Goal: Task Accomplishment & Management: Use online tool/utility

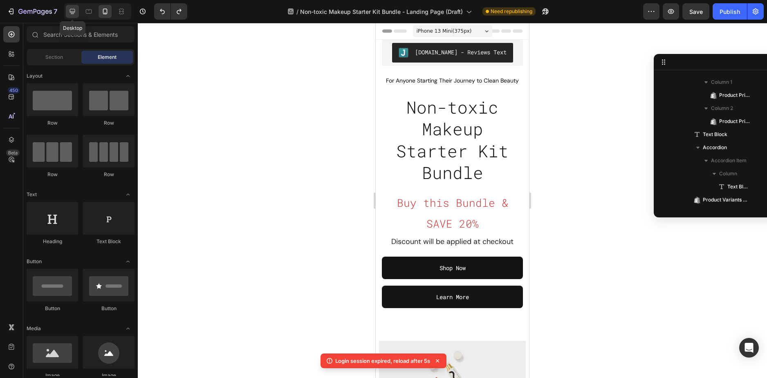
click at [73, 9] on icon at bounding box center [72, 11] width 5 height 5
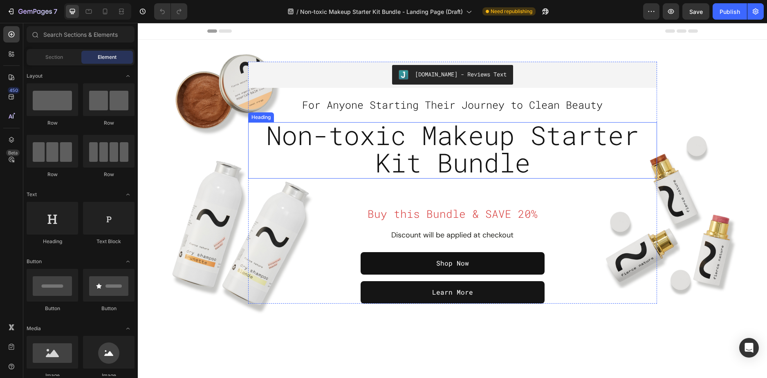
radio input "false"
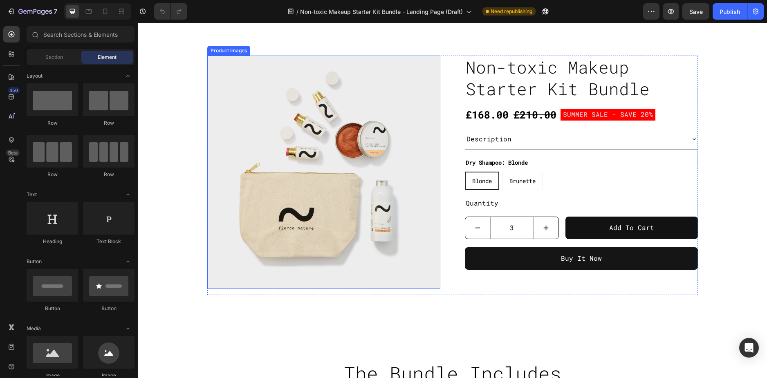
scroll to position [327, 0]
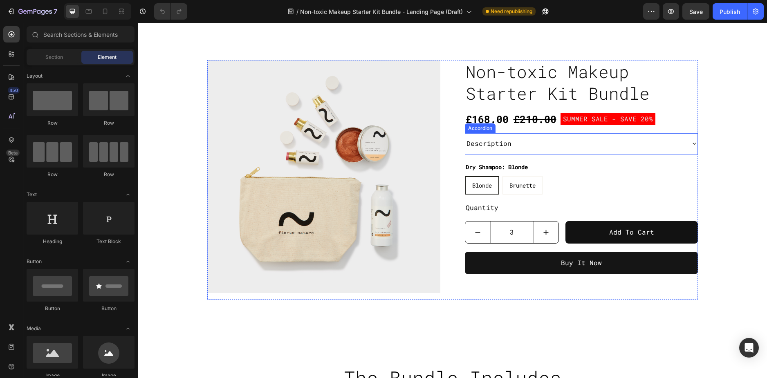
click at [544, 151] on div "Description" at bounding box center [574, 144] width 219 height 14
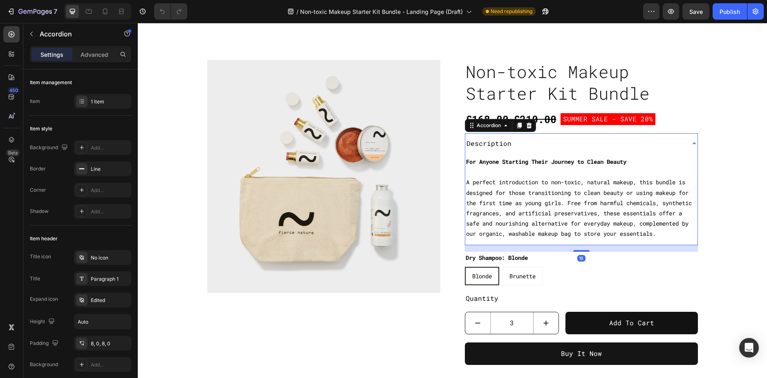
click at [548, 150] on div "Description" at bounding box center [574, 144] width 219 height 14
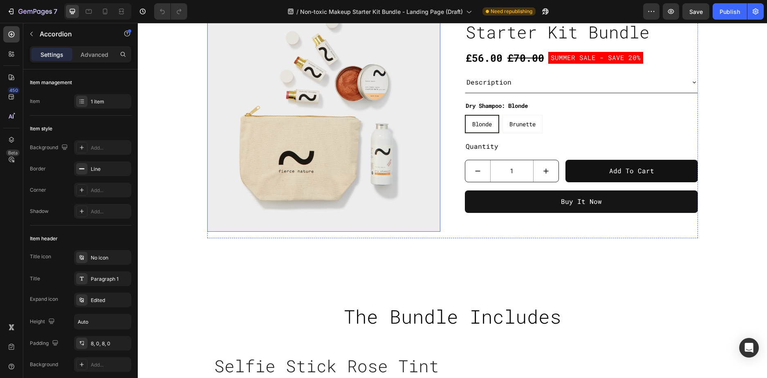
scroll to position [491, 0]
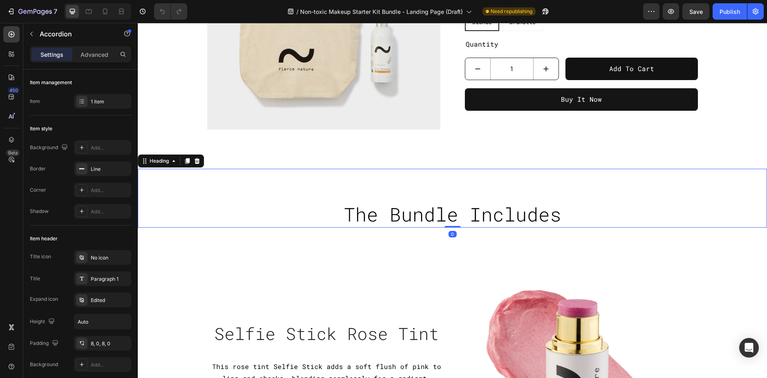
click at [495, 206] on span "The Bundle Includes" at bounding box center [453, 214] width 218 height 25
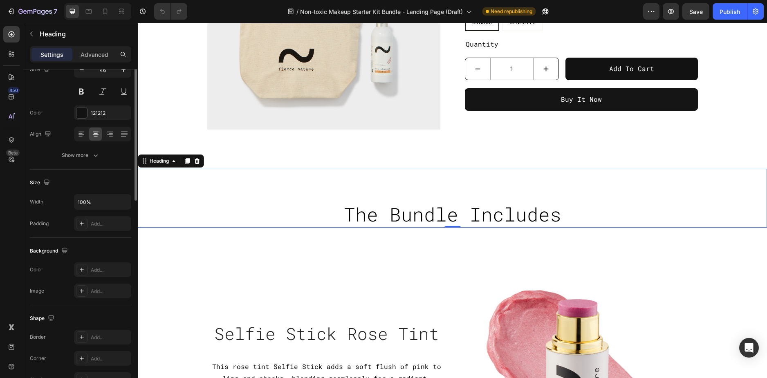
scroll to position [0, 0]
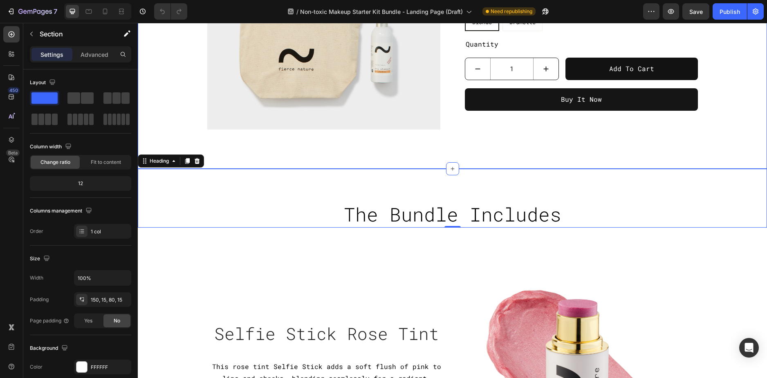
click at [238, 157] on div "Product Images Non-toxic Makeup Starter Kit Bundle Product Title £56.00 Product…" at bounding box center [452, 2] width 629 height 334
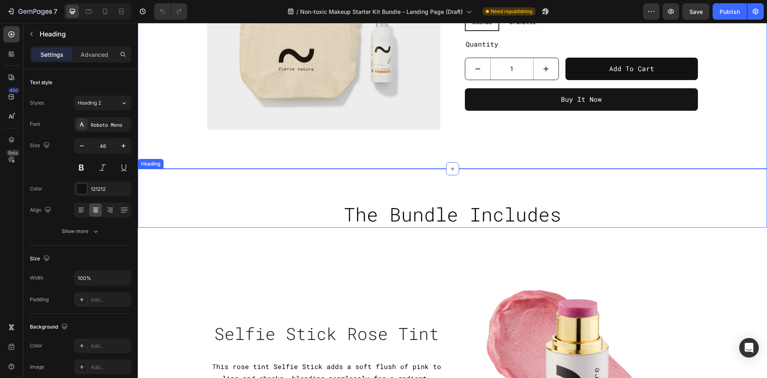
click at [288, 220] on h2 "The Bundle Includes" at bounding box center [452, 215] width 629 height 26
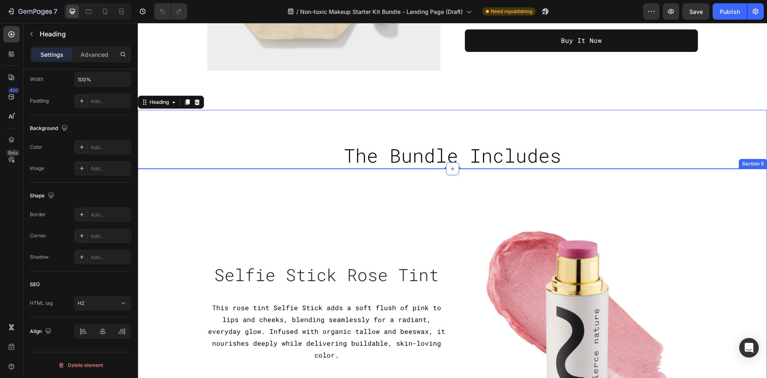
scroll to position [532, 0]
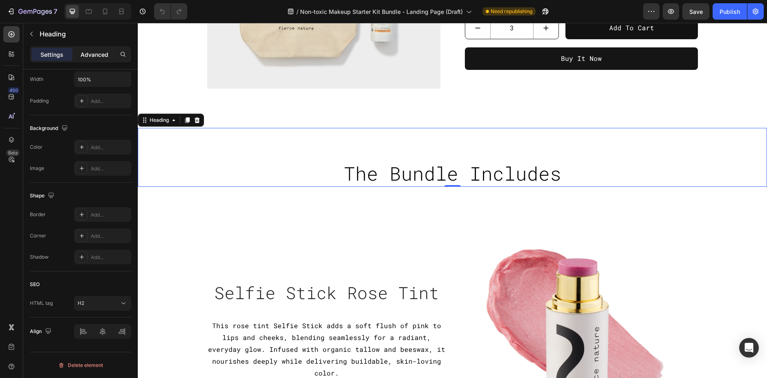
click at [84, 57] on p "Advanced" at bounding box center [95, 54] width 28 height 9
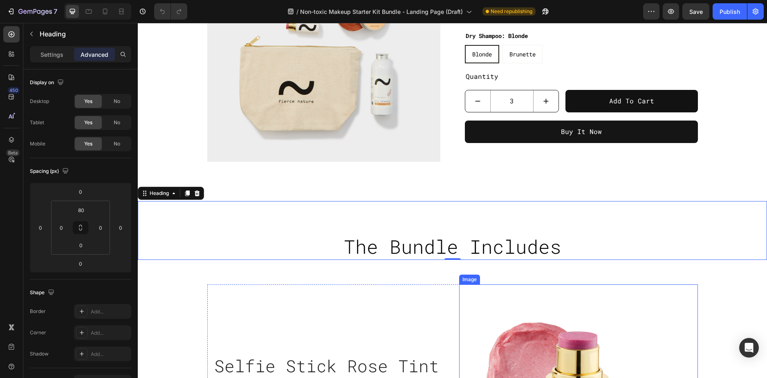
scroll to position [327, 0]
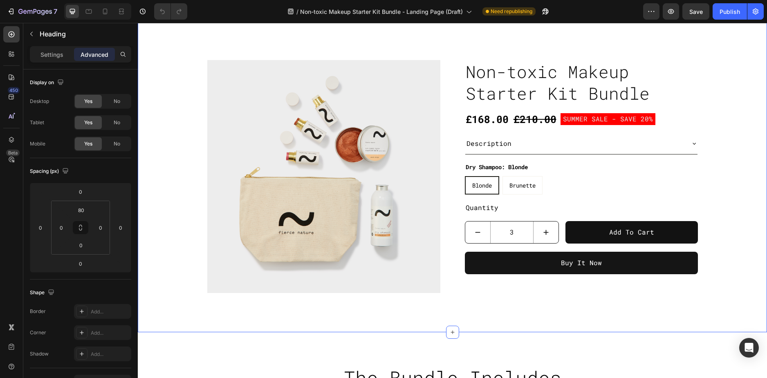
click at [375, 324] on div "Product Images Non-toxic Makeup Starter Kit Bundle Product Title £168.00 Produc…" at bounding box center [452, 166] width 629 height 334
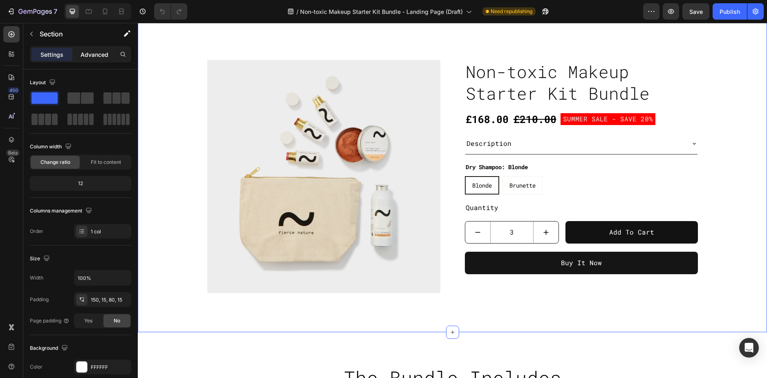
click at [93, 55] on p "Advanced" at bounding box center [95, 54] width 28 height 9
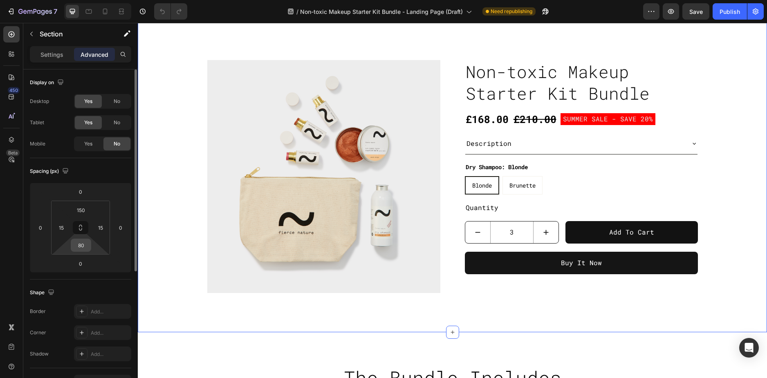
click at [83, 247] on input "80" at bounding box center [81, 245] width 16 height 12
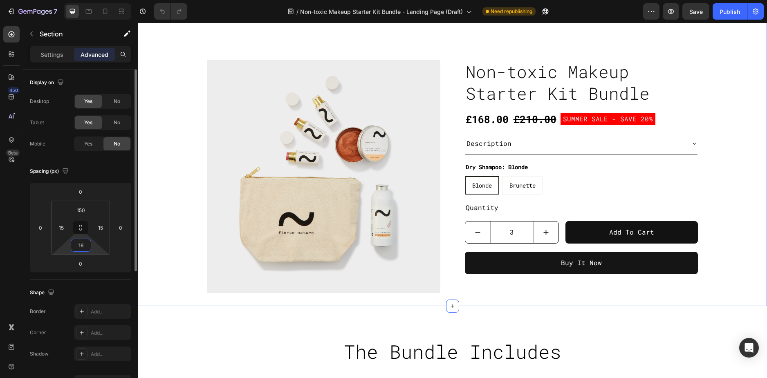
type input "160"
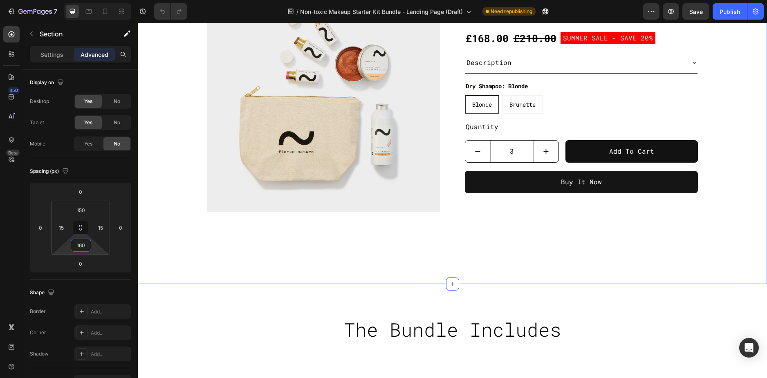
scroll to position [409, 0]
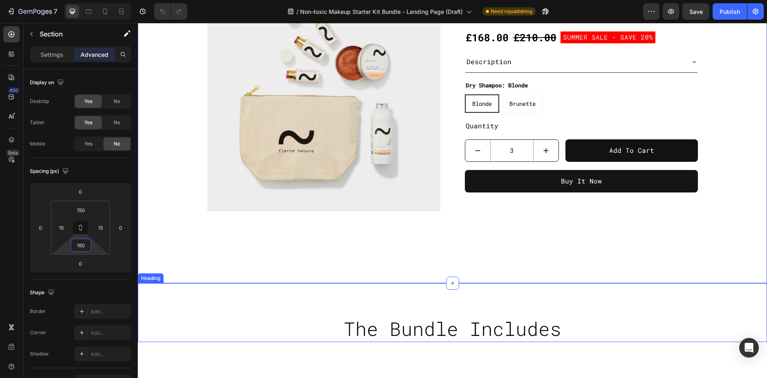
click at [295, 304] on div "The Bundle Includes Heading" at bounding box center [452, 312] width 629 height 59
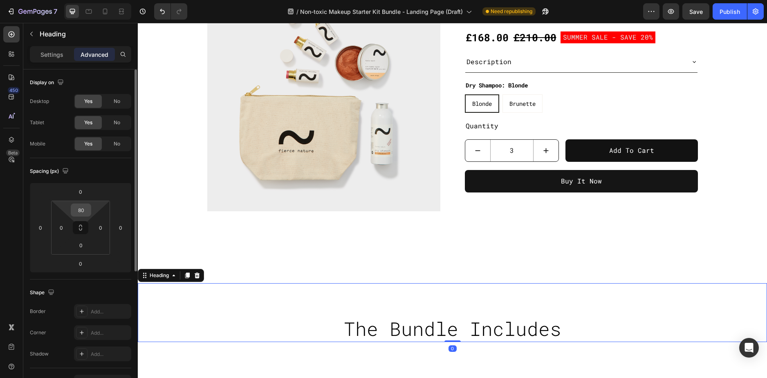
click at [81, 211] on input "80" at bounding box center [81, 210] width 16 height 12
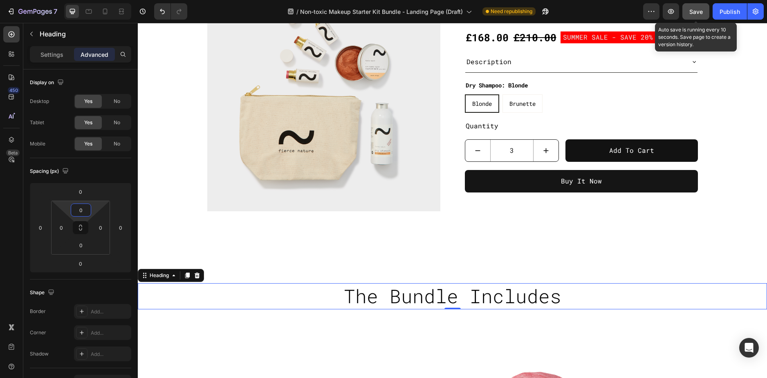
type input "0"
click at [704, 8] on button "Save" at bounding box center [696, 11] width 27 height 16
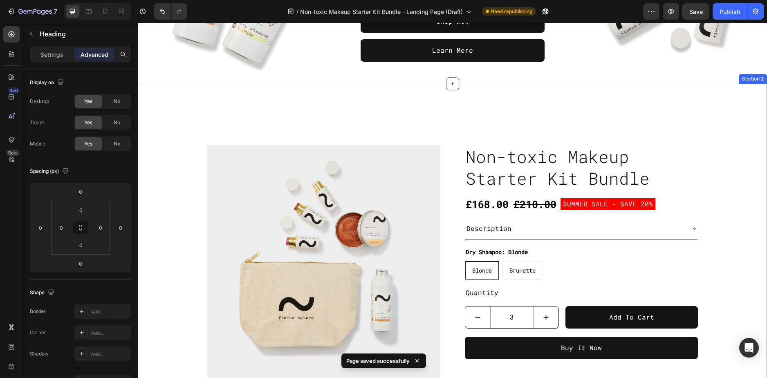
scroll to position [245, 0]
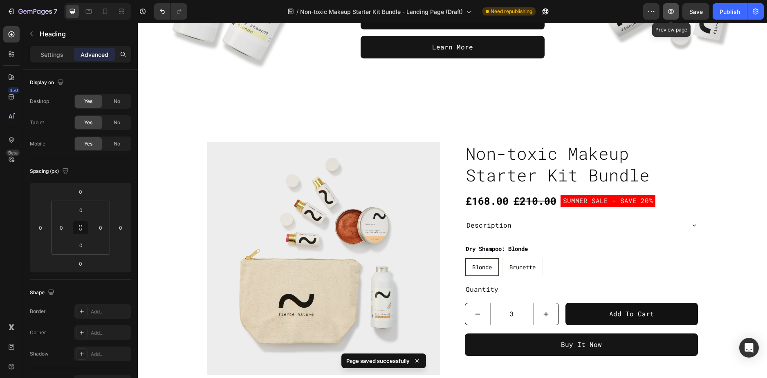
click at [676, 11] on button "button" at bounding box center [671, 11] width 16 height 16
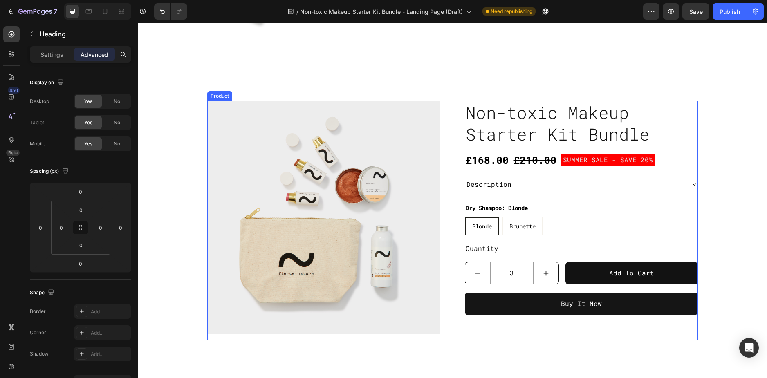
scroll to position [450, 0]
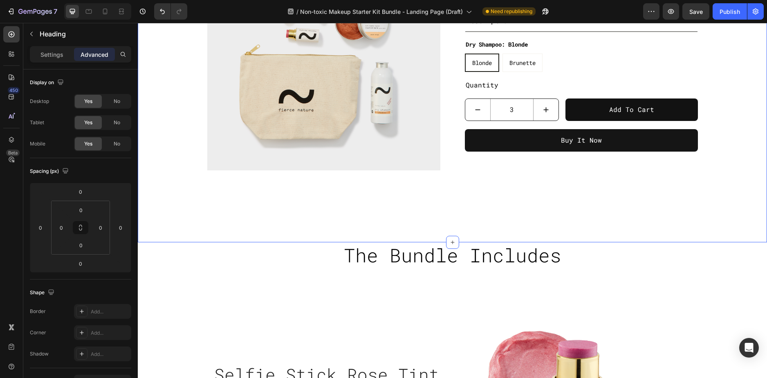
click at [568, 205] on div "Product Images Non-toxic Makeup Starter Kit Bundle Product Title £168.00 Produc…" at bounding box center [452, 59] width 629 height 366
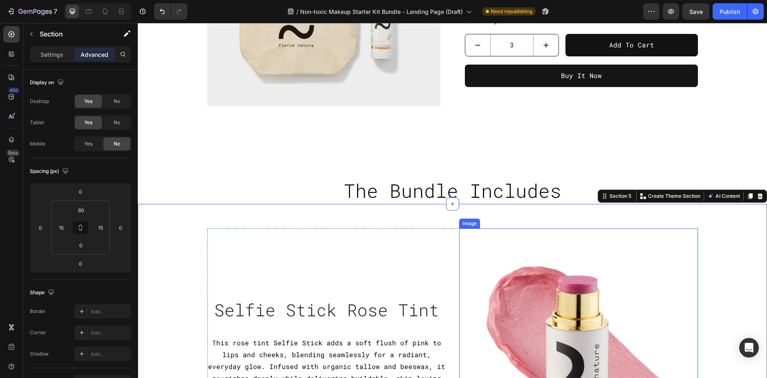
scroll to position [532, 0]
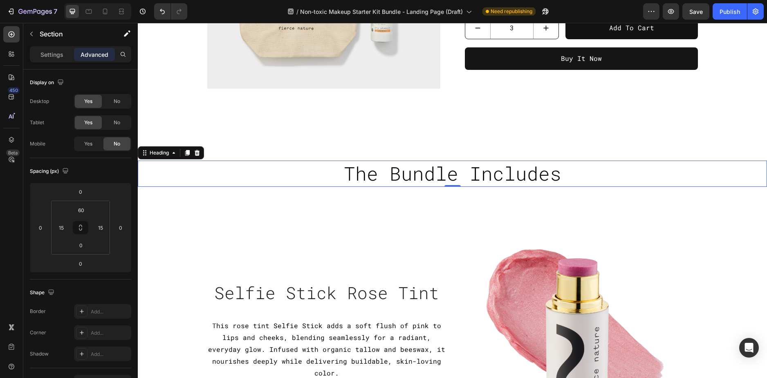
click at [591, 162] on h2 "The Bundle Includes" at bounding box center [452, 174] width 629 height 26
click at [172, 152] on icon at bounding box center [174, 153] width 7 height 7
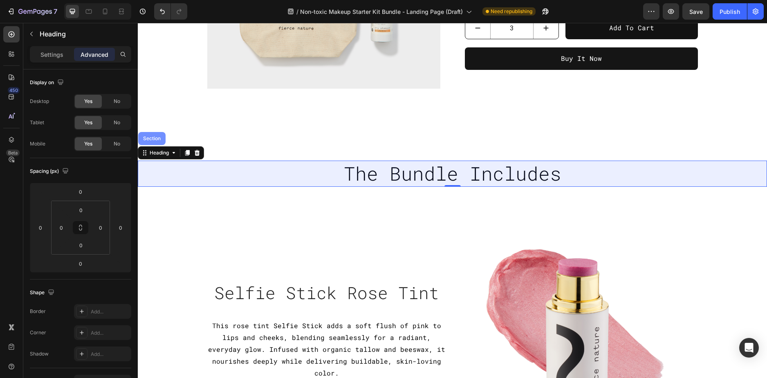
click at [155, 135] on div "Section" at bounding box center [151, 138] width 27 height 13
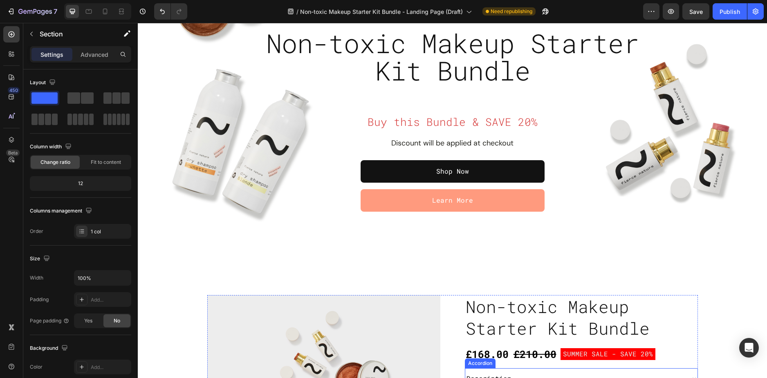
scroll to position [82, 0]
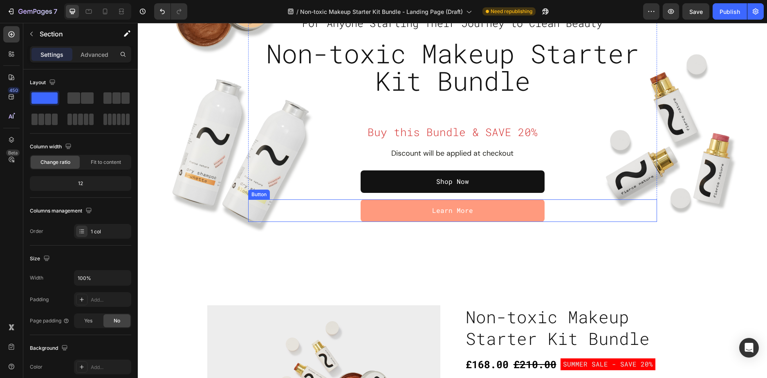
click at [524, 213] on link "Learn More" at bounding box center [453, 211] width 184 height 22
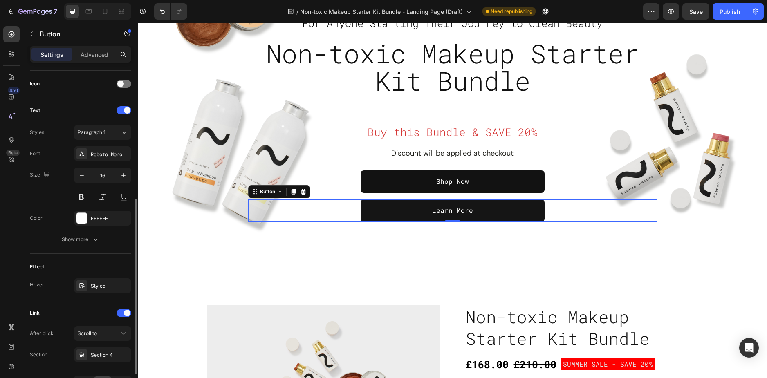
scroll to position [297, 0]
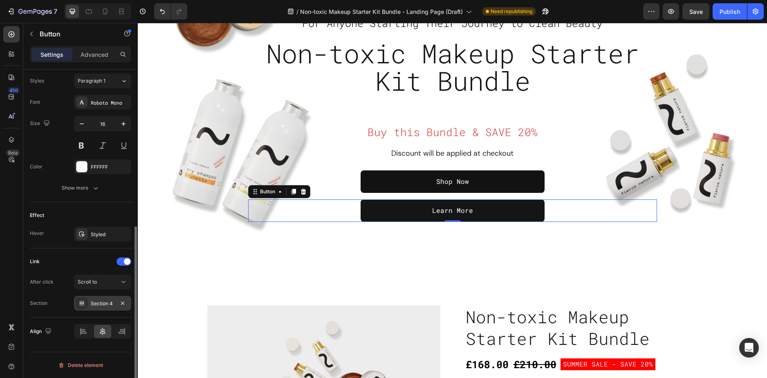
click at [108, 300] on div "Section 4" at bounding box center [103, 303] width 24 height 7
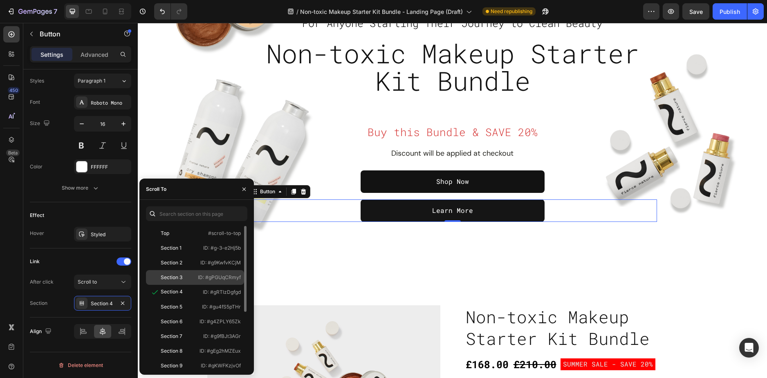
click at [184, 280] on div "Section 3" at bounding box center [171, 277] width 45 height 7
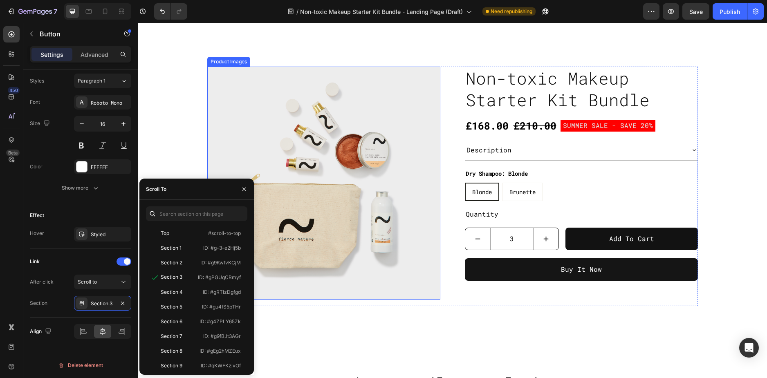
scroll to position [409, 0]
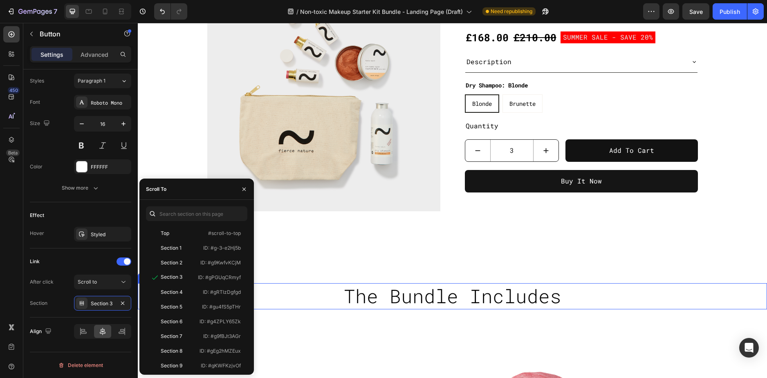
click at [565, 296] on h2 "The Bundle Includes" at bounding box center [452, 296] width 629 height 26
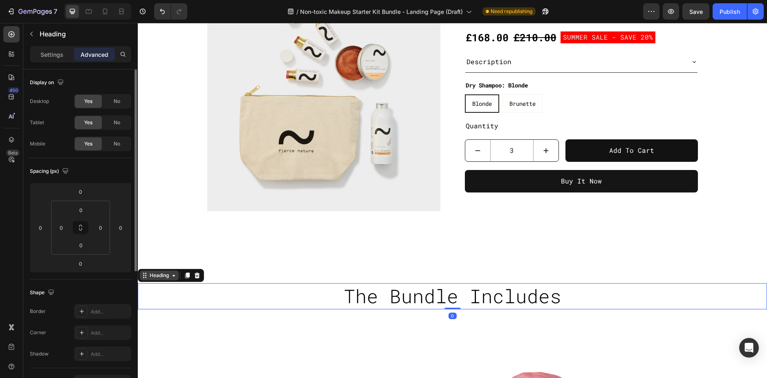
click at [170, 279] on div "Heading" at bounding box center [159, 276] width 39 height 10
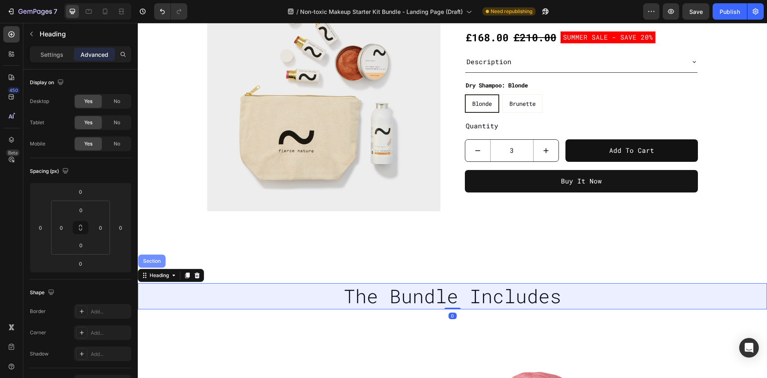
click at [155, 260] on div "Section" at bounding box center [152, 261] width 21 height 5
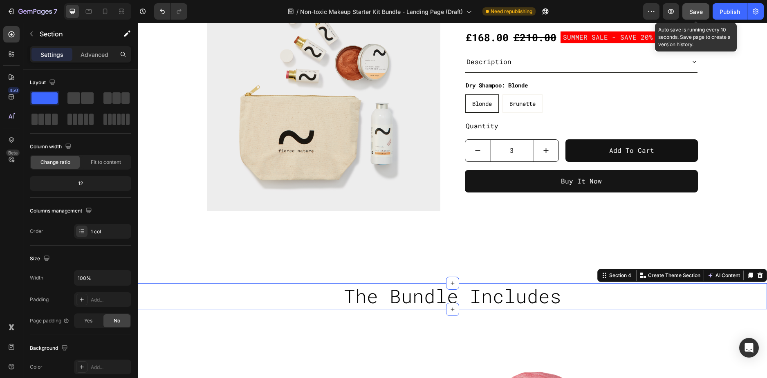
click at [689, 11] on button "Save" at bounding box center [696, 11] width 27 height 16
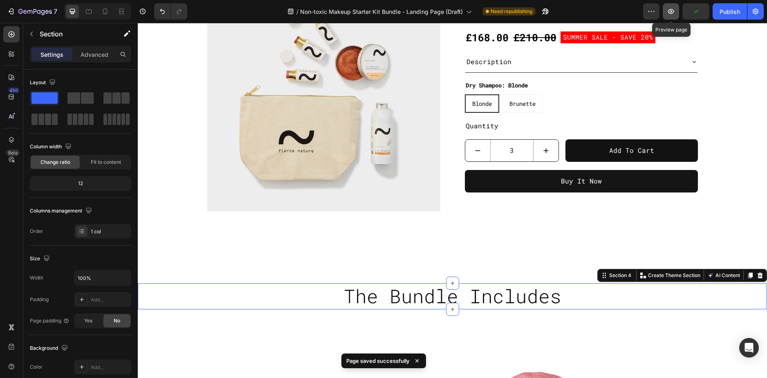
click at [672, 13] on icon "button" at bounding box center [671, 11] width 6 height 5
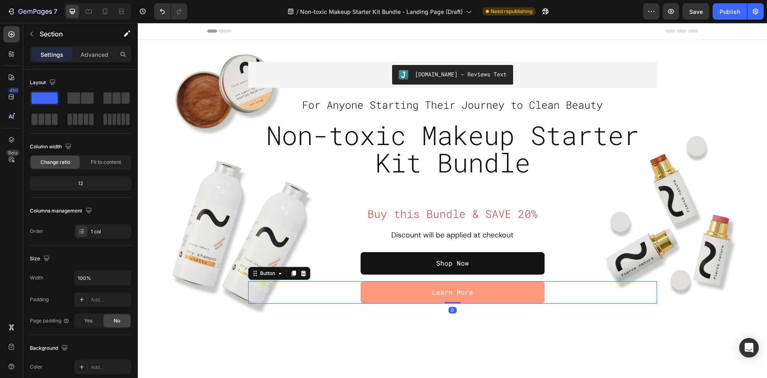
click at [476, 293] on link "Learn More" at bounding box center [453, 292] width 184 height 22
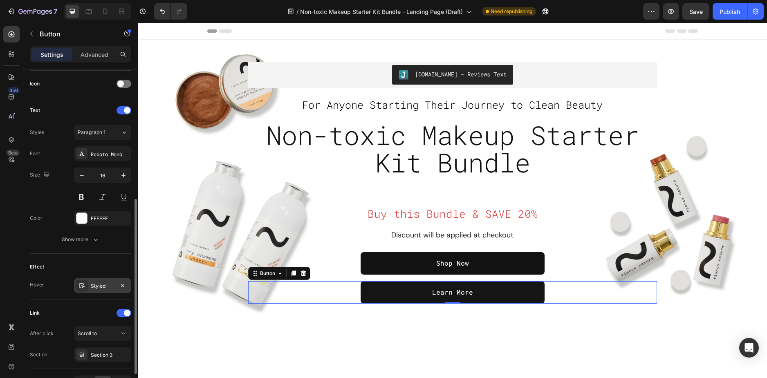
scroll to position [297, 0]
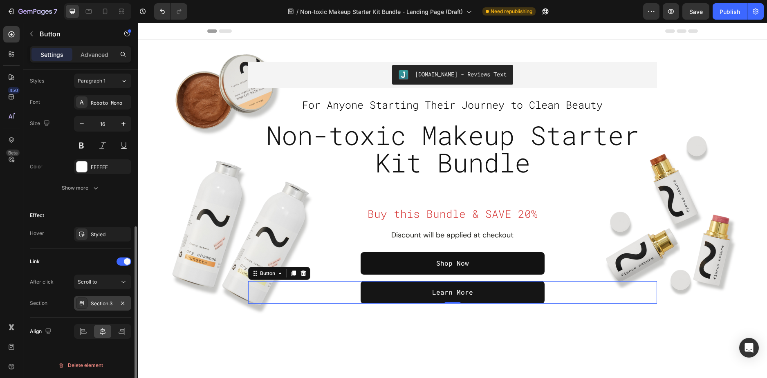
click at [91, 303] on div "Section 3" at bounding box center [103, 303] width 24 height 7
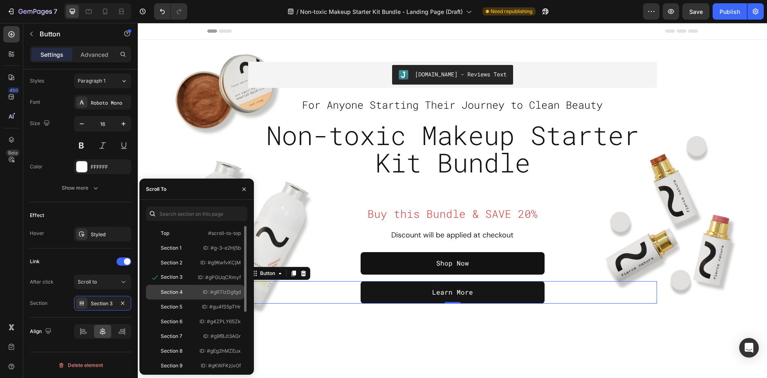
click at [186, 300] on div "Section 4 ID: #gRTlzDgfgd" at bounding box center [195, 307] width 98 height 15
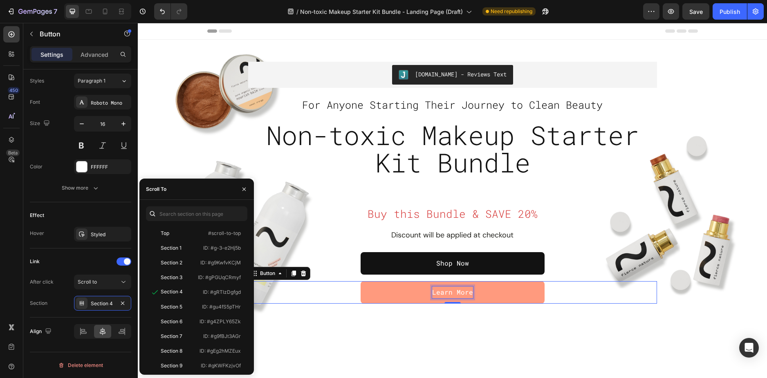
click at [455, 289] on p "Learn More" at bounding box center [452, 293] width 41 height 12
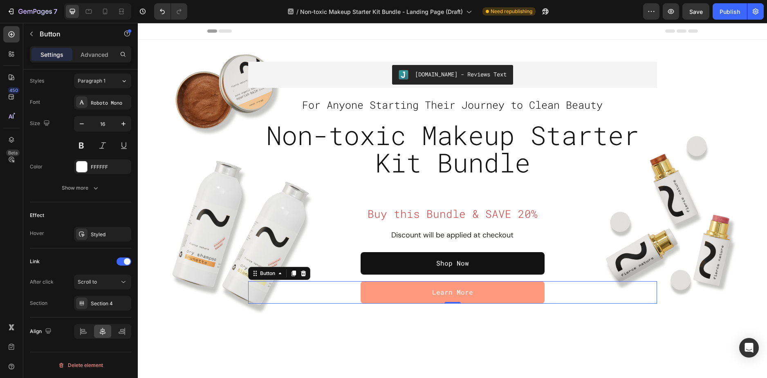
click at [495, 289] on link "Learn More" at bounding box center [453, 292] width 184 height 22
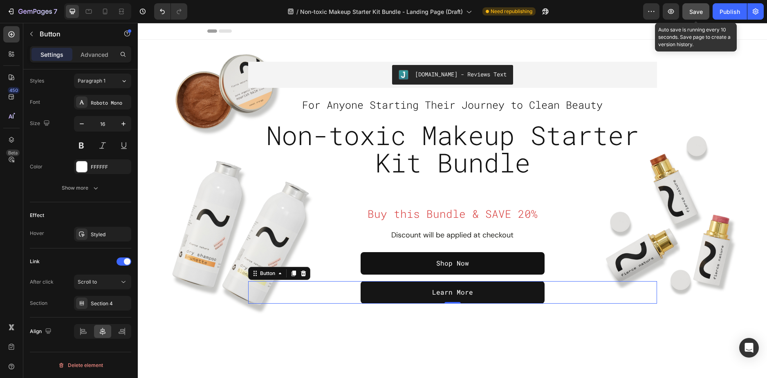
click at [704, 12] on button "Save" at bounding box center [696, 11] width 27 height 16
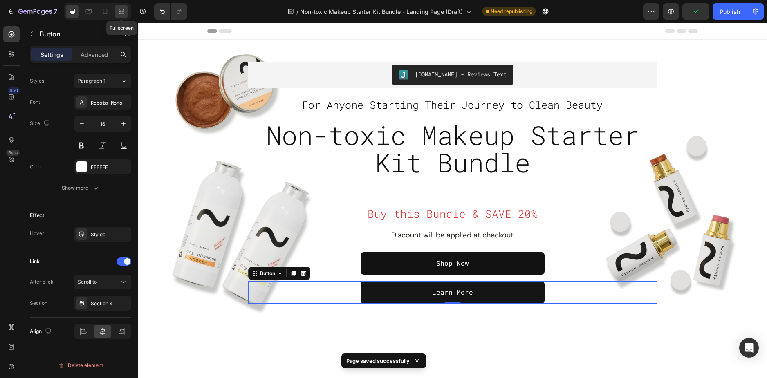
click at [124, 11] on icon at bounding box center [121, 11] width 8 height 8
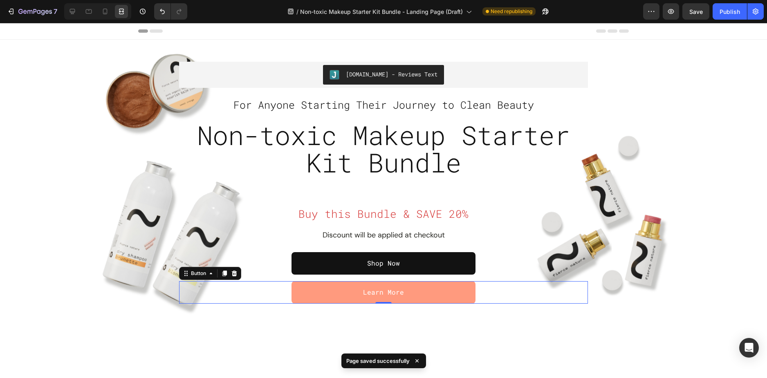
click at [411, 289] on link "Learn More" at bounding box center [384, 292] width 184 height 22
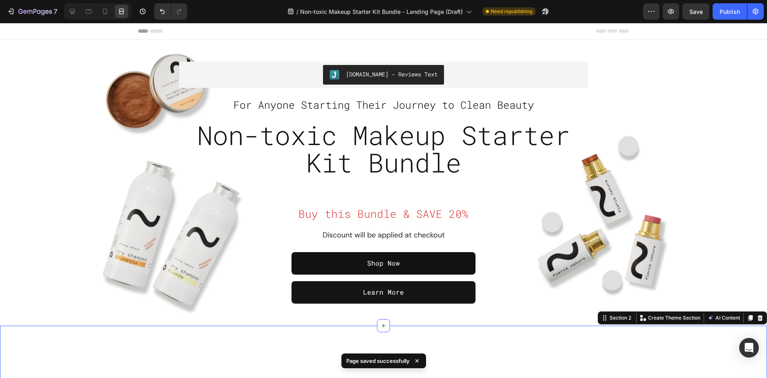
scroll to position [0, 0]
click at [674, 10] on icon "button" at bounding box center [671, 11] width 8 height 8
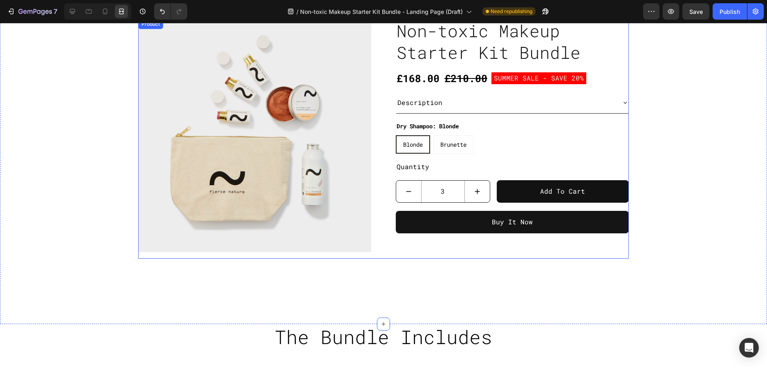
scroll to position [205, 0]
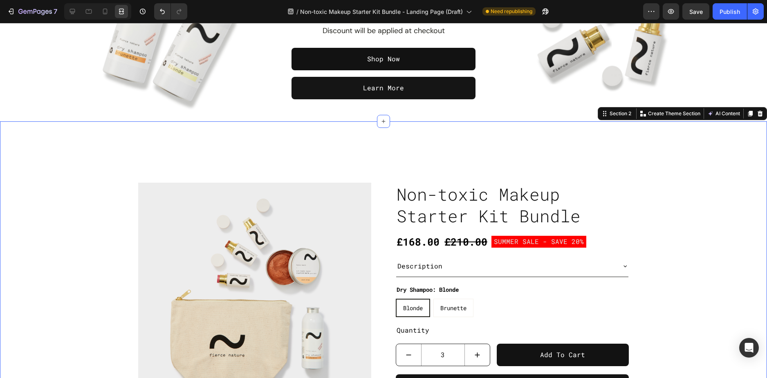
click at [51, 157] on div "Product Images Non-toxic Makeup Starter Kit Bundle Product Title £168.00 Produc…" at bounding box center [383, 304] width 767 height 366
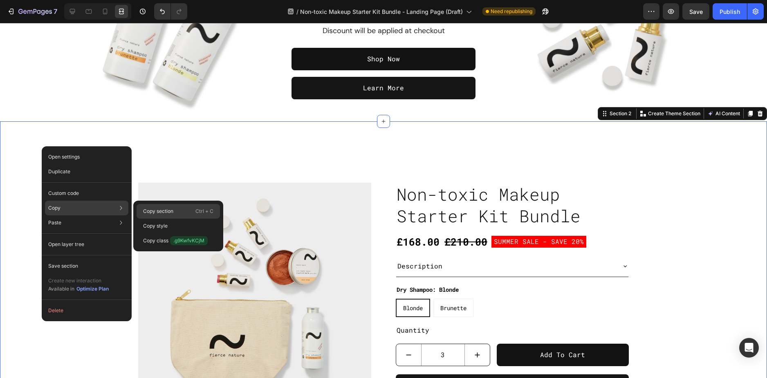
click at [181, 219] on div "Copy section Ctrl + C" at bounding box center [178, 226] width 83 height 15
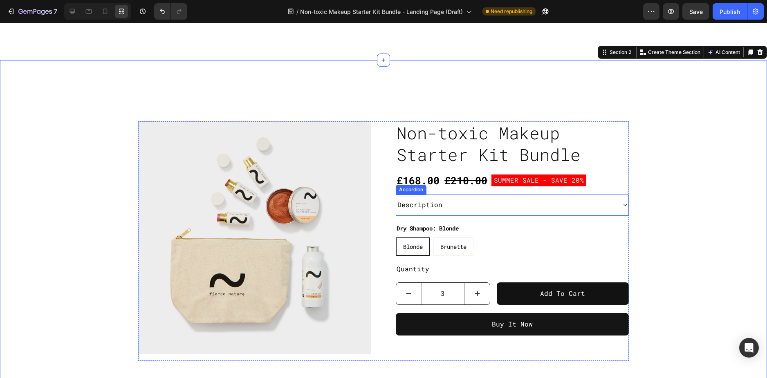
scroll to position [450, 0]
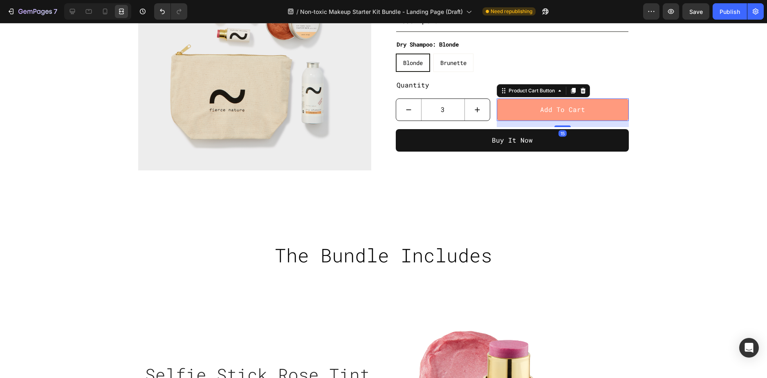
click at [528, 110] on button "Add to cart" at bounding box center [563, 110] width 132 height 22
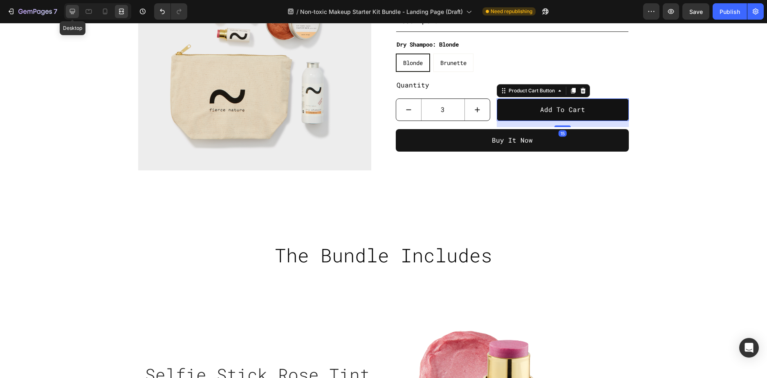
click at [74, 9] on icon at bounding box center [72, 11] width 5 height 5
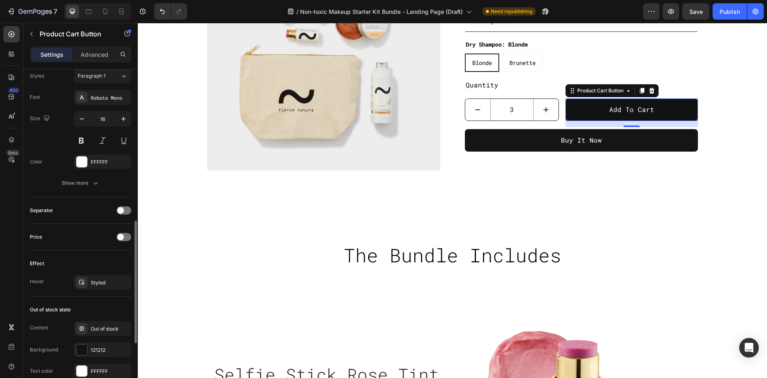
scroll to position [566, 0]
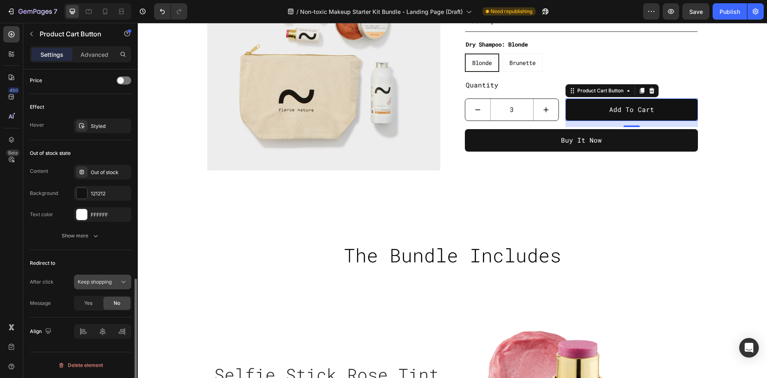
click at [110, 279] on span "Keep shopping" at bounding box center [95, 282] width 34 height 6
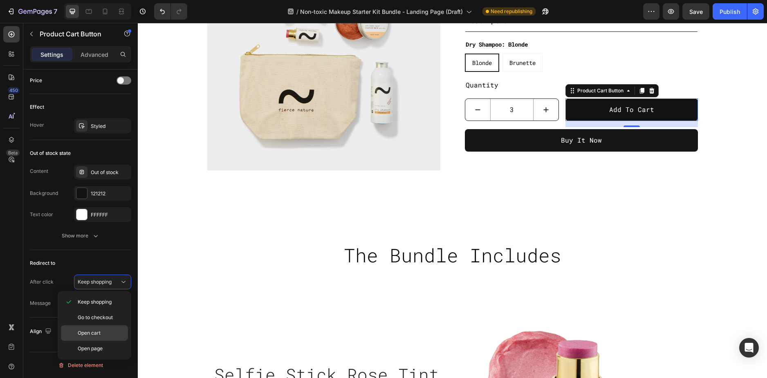
click at [101, 333] on p "Open cart" at bounding box center [101, 333] width 47 height 7
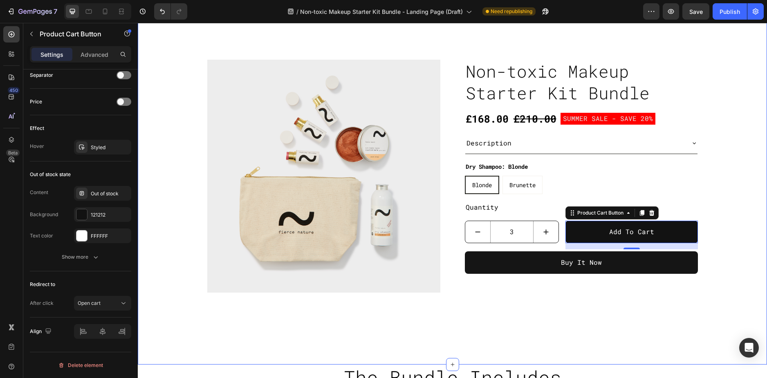
scroll to position [327, 0]
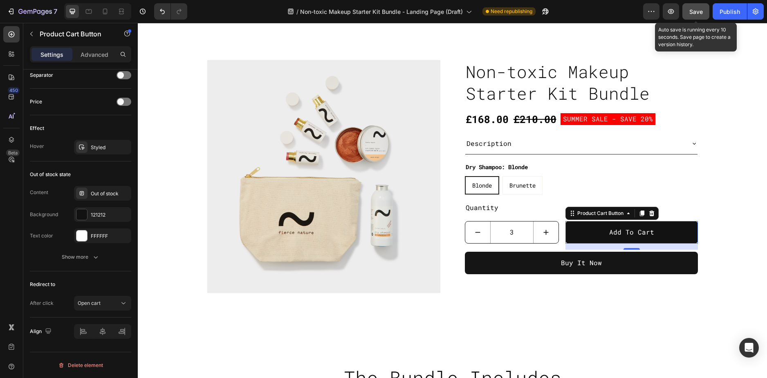
click at [688, 15] on button "Save" at bounding box center [696, 11] width 27 height 16
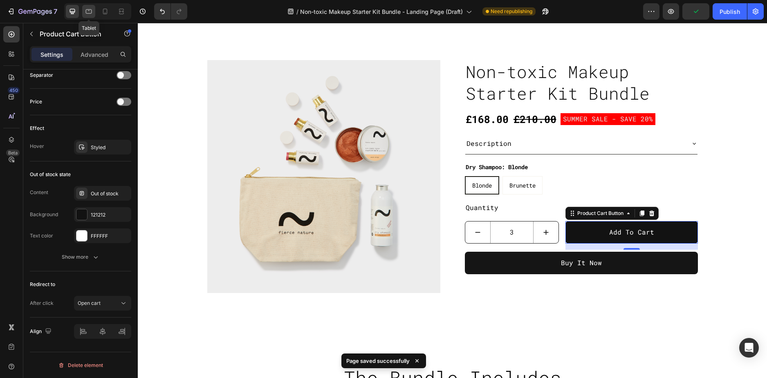
click at [91, 12] on icon at bounding box center [89, 11] width 8 height 8
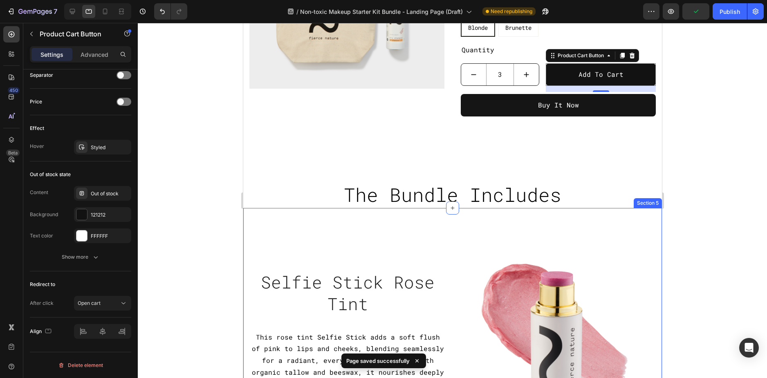
scroll to position [497, 0]
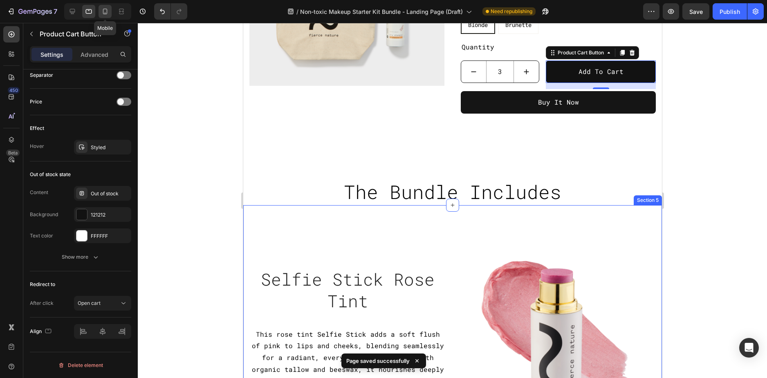
click at [106, 13] on icon at bounding box center [105, 11] width 8 height 8
type input "14"
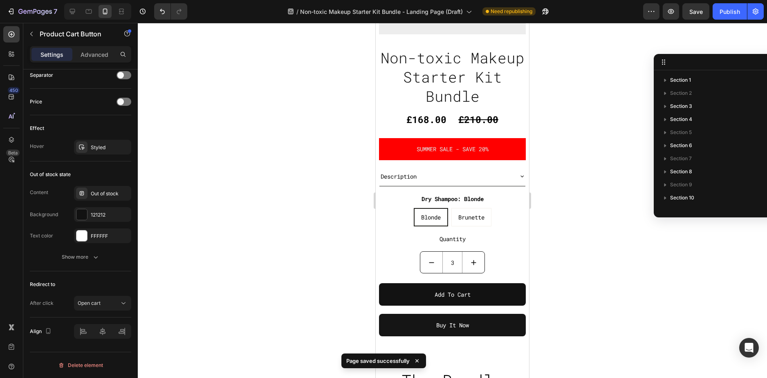
scroll to position [468, 0]
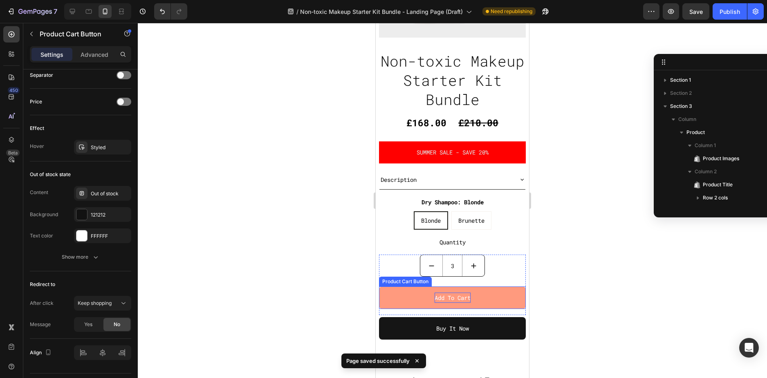
click at [455, 293] on div "Add to cart" at bounding box center [453, 298] width 36 height 10
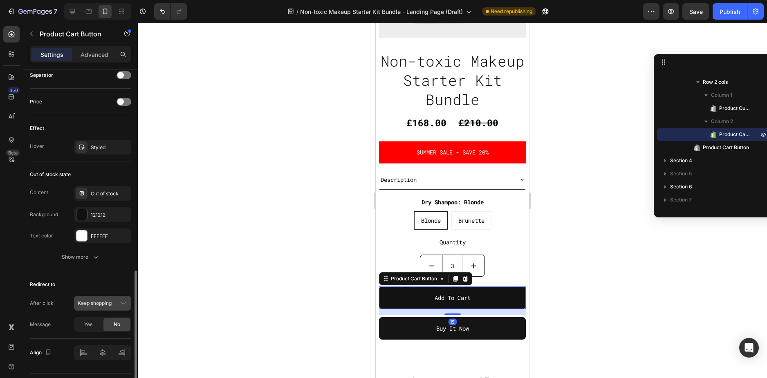
click at [106, 299] on button "Keep shopping" at bounding box center [102, 303] width 57 height 15
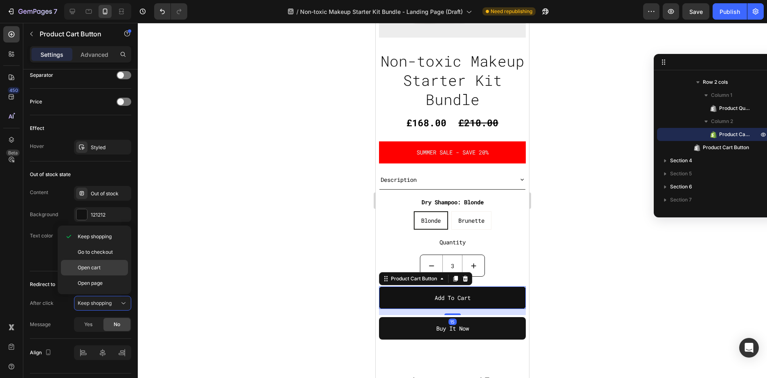
click at [92, 267] on span "Open cart" at bounding box center [89, 267] width 23 height 7
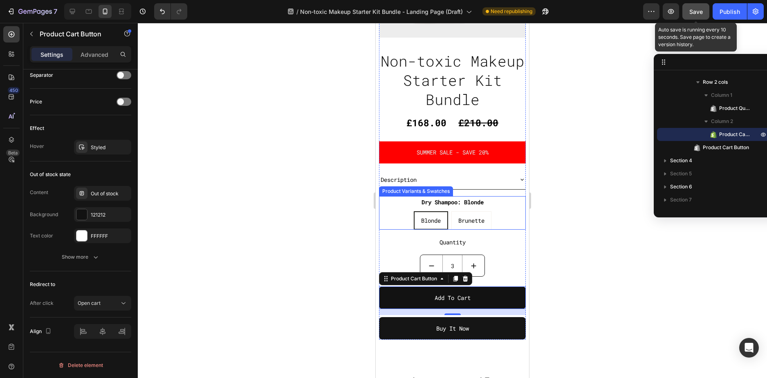
click at [696, 11] on span "Save" at bounding box center [696, 11] width 13 height 7
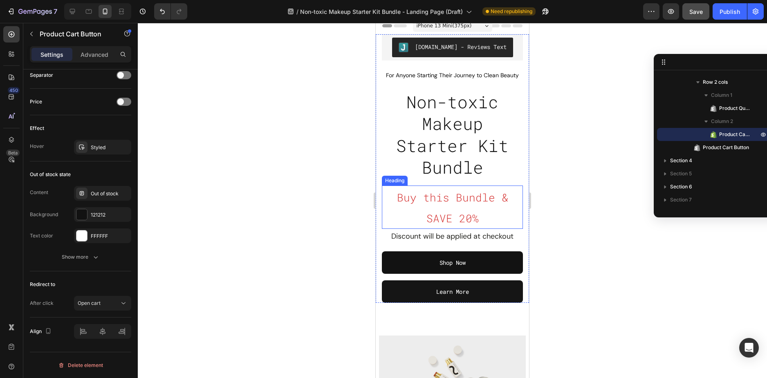
scroll to position [0, 0]
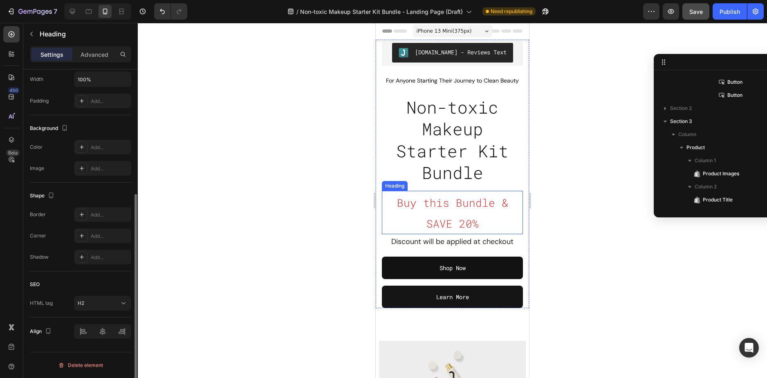
click at [457, 216] on span "Buy this Bundle & SAVE 20%" at bounding box center [452, 213] width 111 height 35
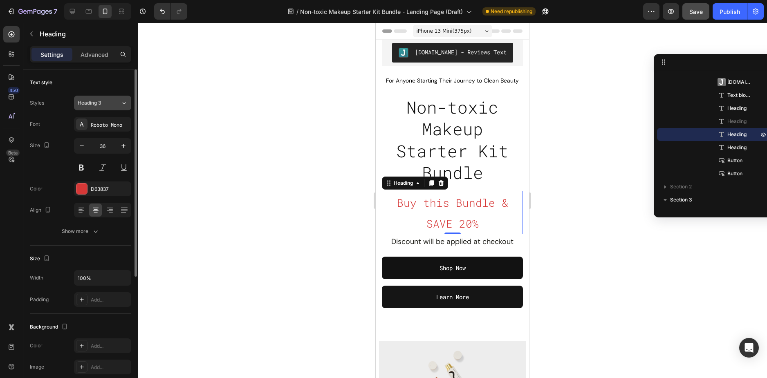
click at [104, 108] on button "Heading 3" at bounding box center [102, 103] width 57 height 15
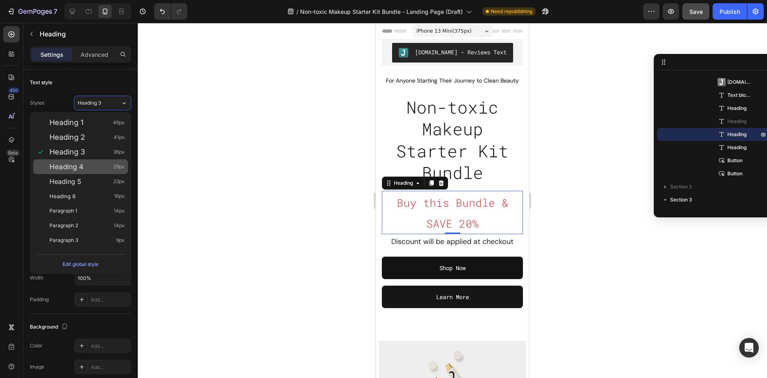
click at [89, 169] on div "Heading 4 29px" at bounding box center [86, 167] width 75 height 8
type input "29"
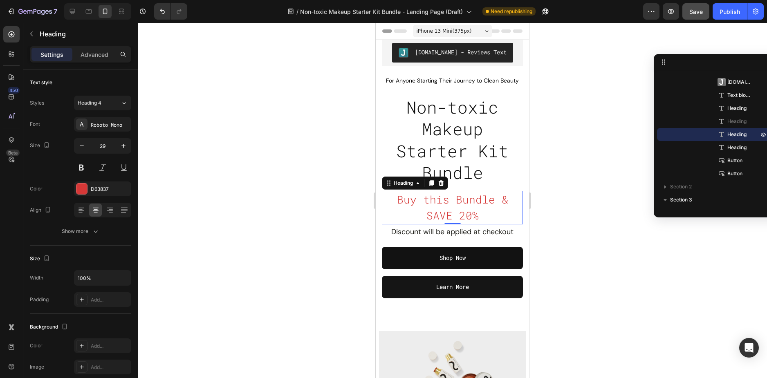
click at [554, 210] on div at bounding box center [452, 200] width 629 height 355
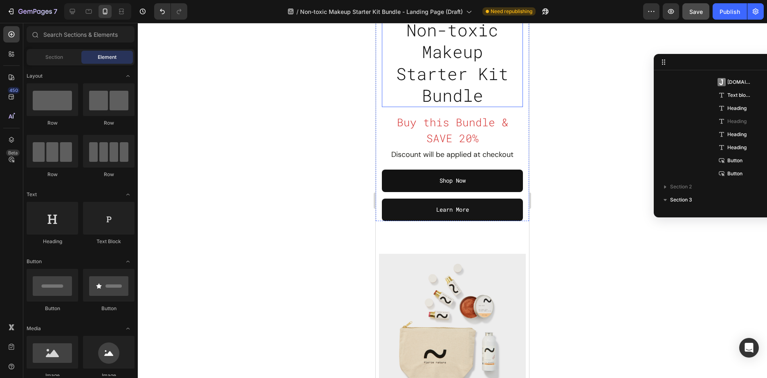
scroll to position [82, 0]
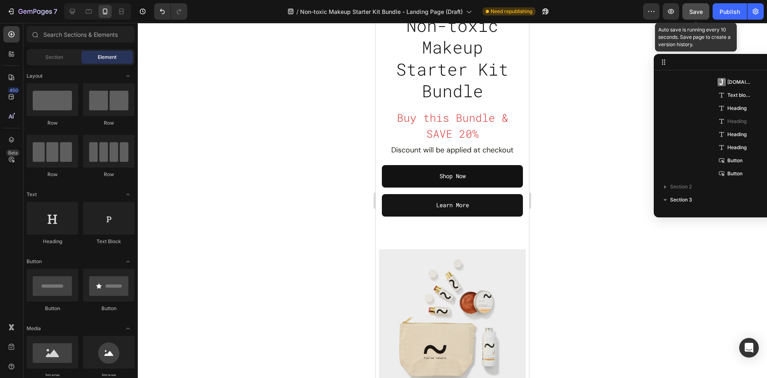
click at [690, 8] on span "Save" at bounding box center [696, 11] width 13 height 7
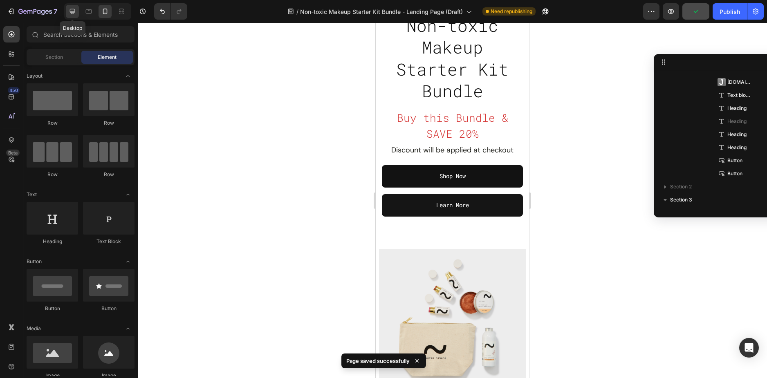
click at [72, 13] on icon at bounding box center [72, 11] width 5 height 5
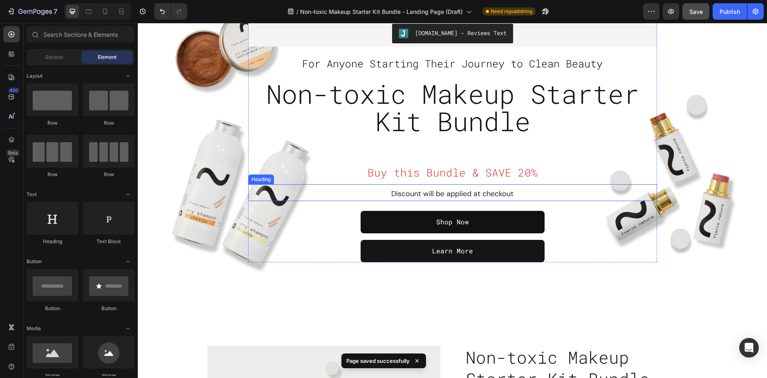
scroll to position [41, 0]
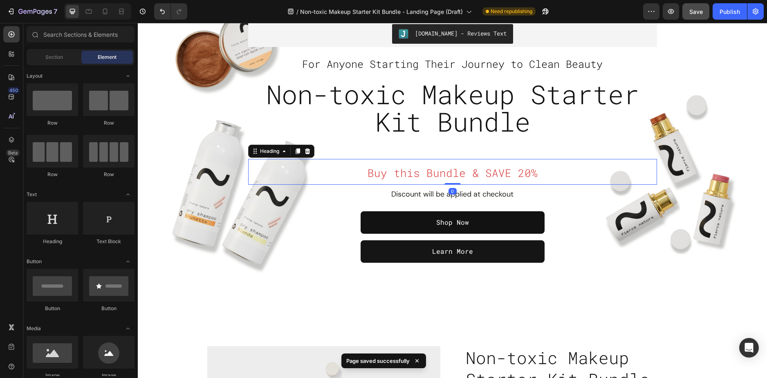
click at [487, 175] on span "Buy this Bundle & SAVE 20%" at bounding box center [453, 173] width 170 height 14
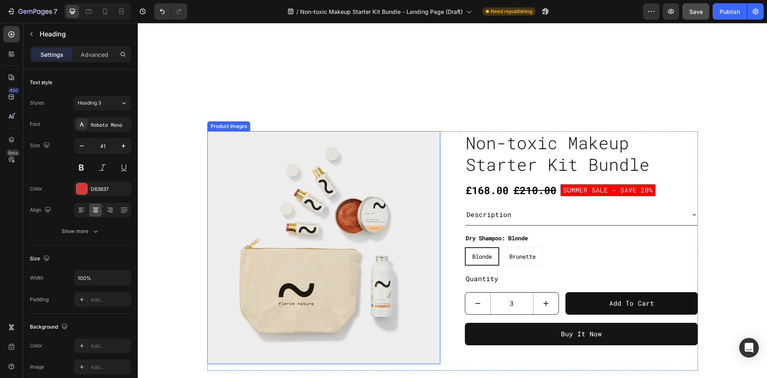
scroll to position [368, 0]
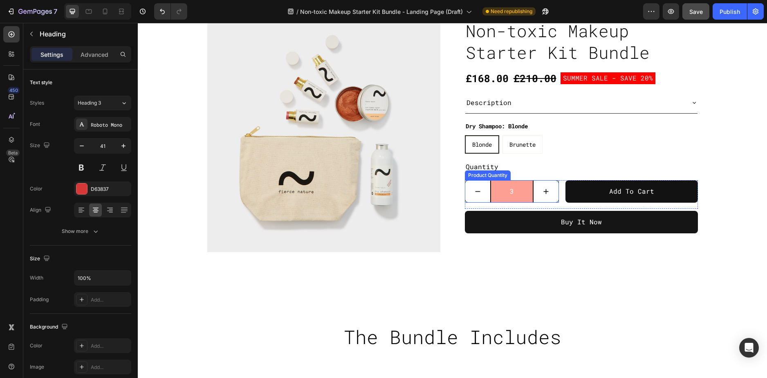
click at [510, 193] on input "3" at bounding box center [512, 192] width 44 height 22
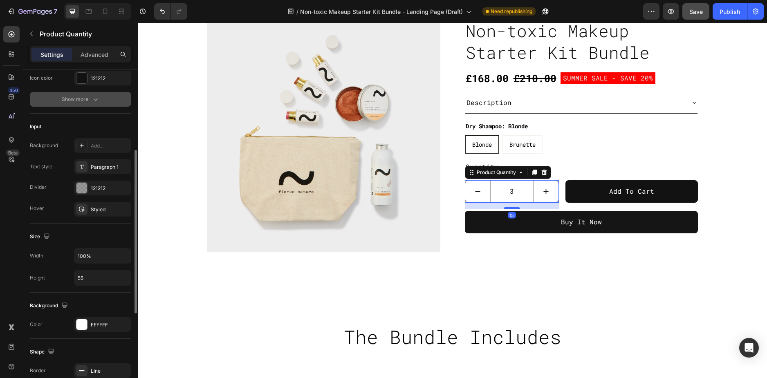
scroll to position [327, 0]
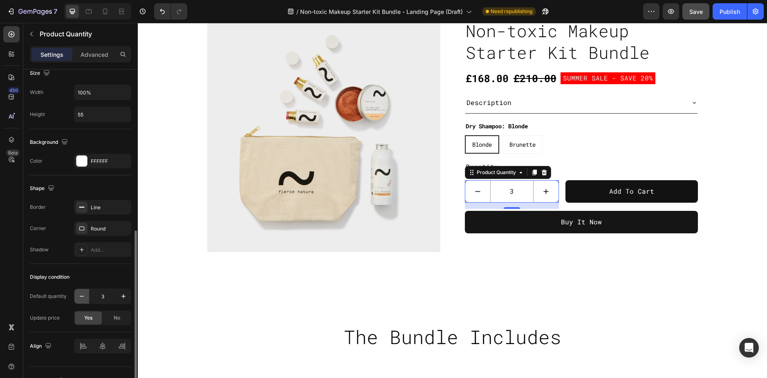
click at [85, 298] on icon "button" at bounding box center [82, 296] width 8 height 8
type input "2"
click at [85, 298] on icon "button" at bounding box center [82, 296] width 8 height 8
type input "1"
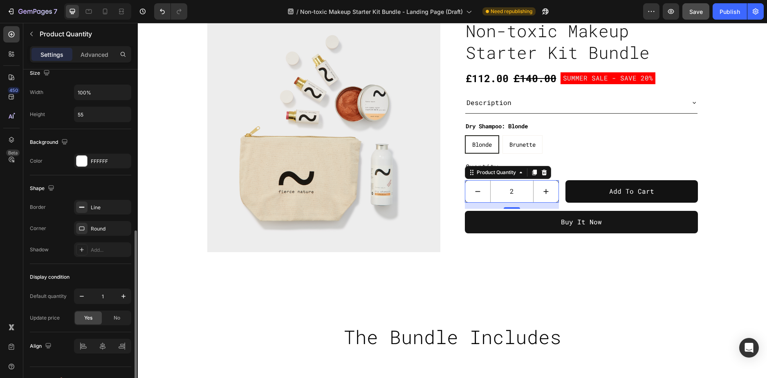
type input "1"
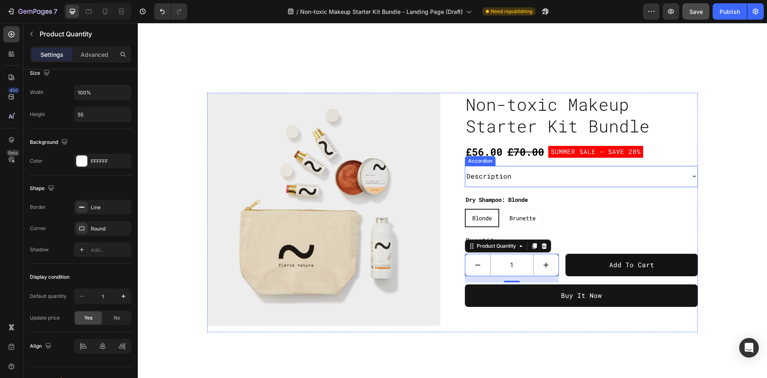
scroll to position [286, 0]
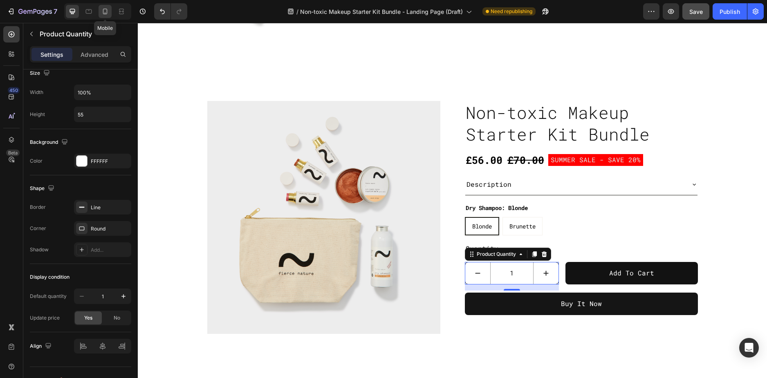
click at [103, 7] on icon at bounding box center [105, 11] width 8 height 8
type input "54"
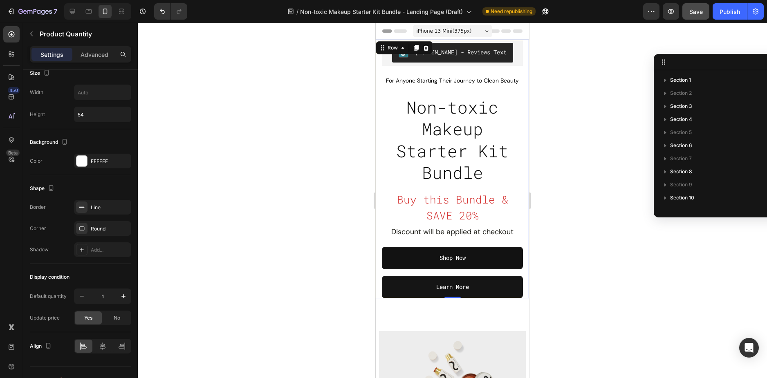
click at [519, 279] on div "Judge.me - Reviews Text Judge.me For Anyone Starting Their Journey to Clean Bea…" at bounding box center [452, 169] width 153 height 259
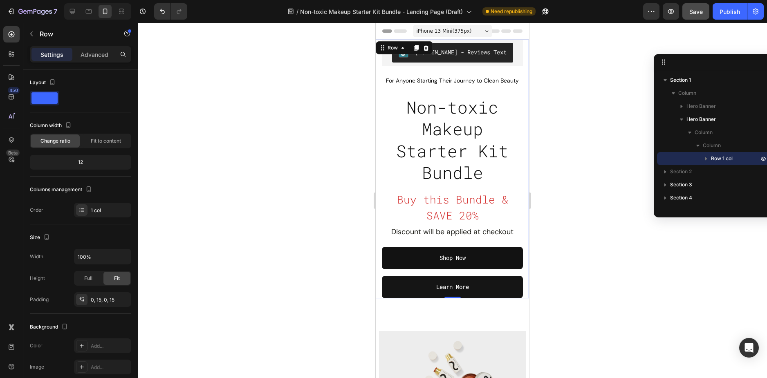
click at [400, 53] on div "Row" at bounding box center [404, 47] width 57 height 13
click at [399, 47] on div "Row" at bounding box center [392, 47] width 13 height 7
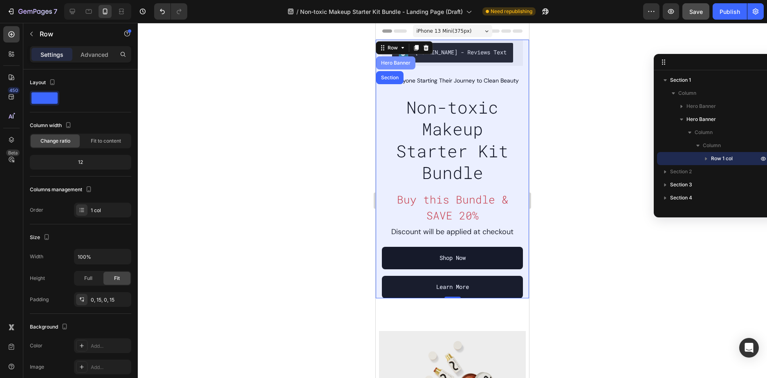
click at [397, 62] on div "Hero Banner" at bounding box center [396, 63] width 33 height 5
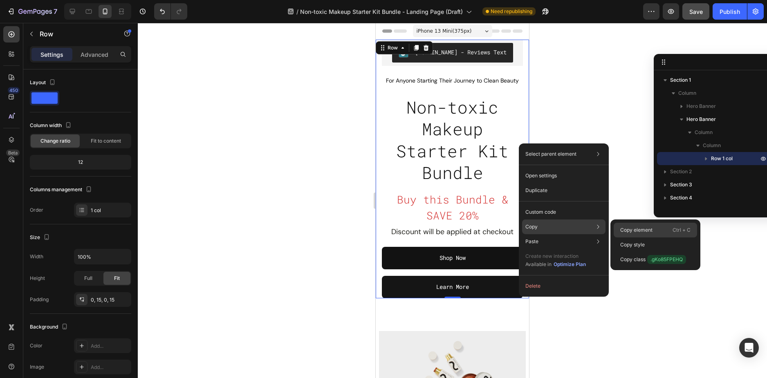
click at [633, 227] on p "Copy element" at bounding box center [636, 230] width 32 height 7
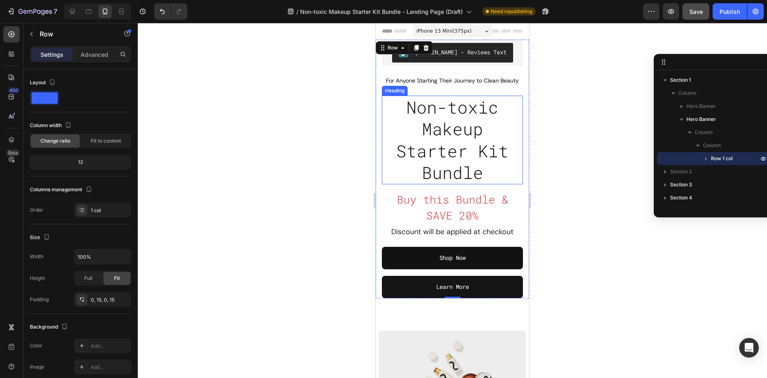
scroll to position [164, 0]
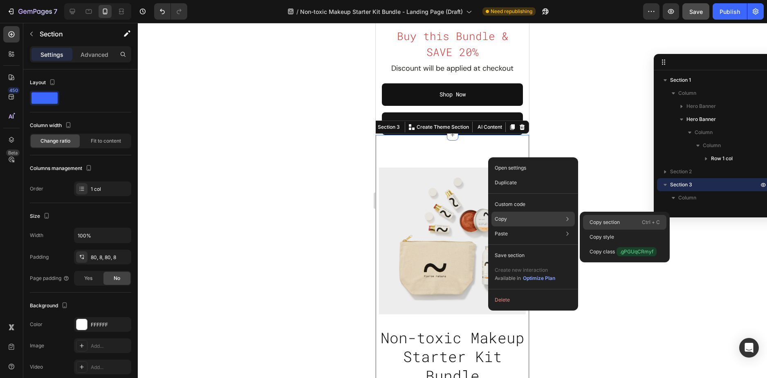
click at [620, 230] on div "Copy section Ctrl + C" at bounding box center [624, 237] width 83 height 15
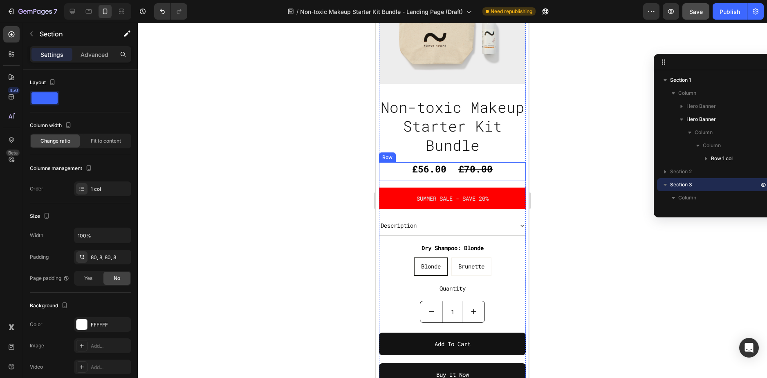
scroll to position [409, 0]
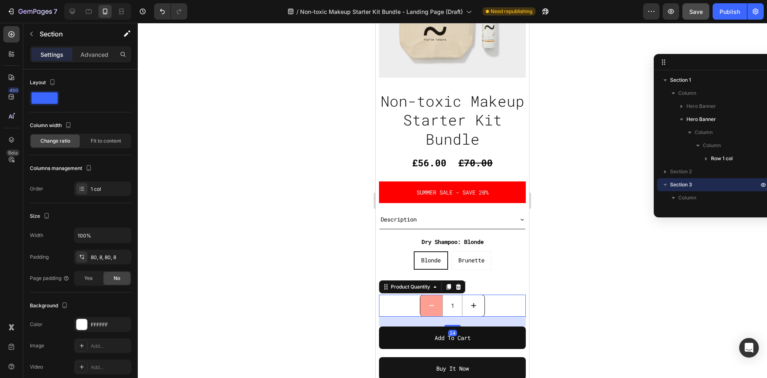
click at [425, 298] on button "decrement" at bounding box center [431, 305] width 22 height 21
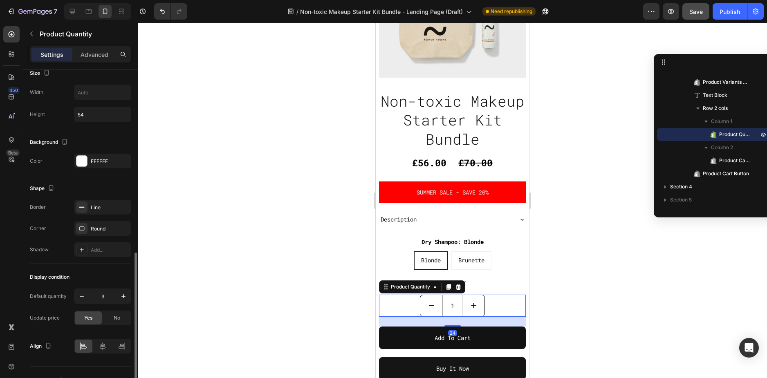
scroll to position [342, 0]
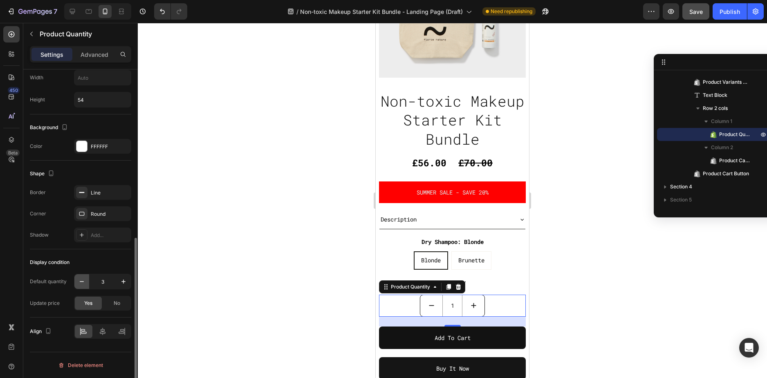
click at [85, 278] on icon "button" at bounding box center [82, 282] width 8 height 8
type input "2"
click at [85, 278] on icon "button" at bounding box center [82, 282] width 8 height 8
type input "1"
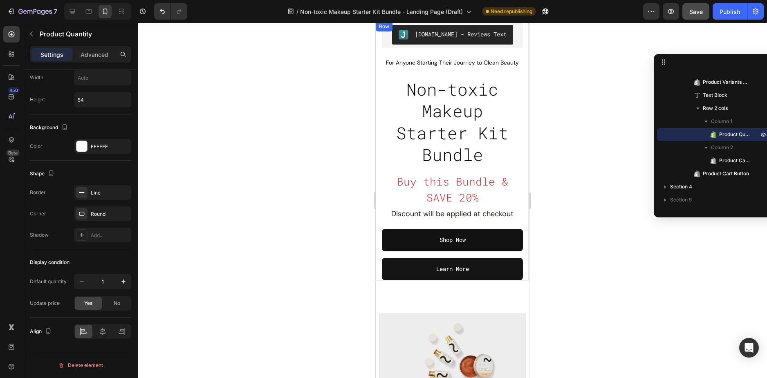
scroll to position [0, 0]
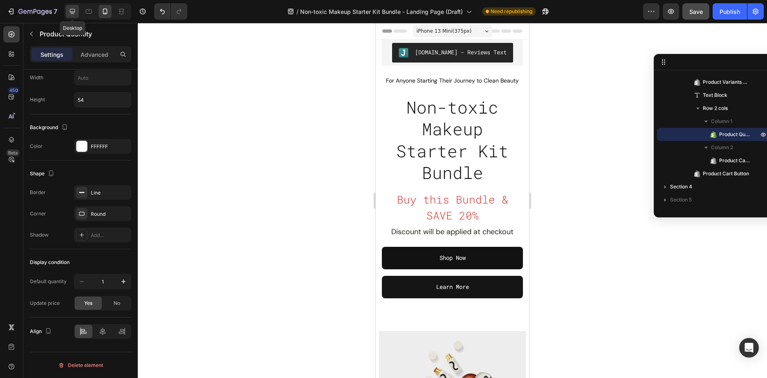
click at [76, 13] on icon at bounding box center [72, 11] width 8 height 8
type input "61"
type input "55"
type input "100%"
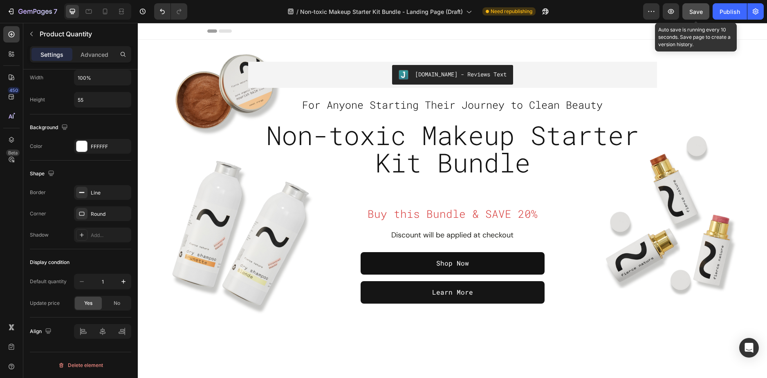
click at [692, 17] on button "Save" at bounding box center [696, 11] width 27 height 16
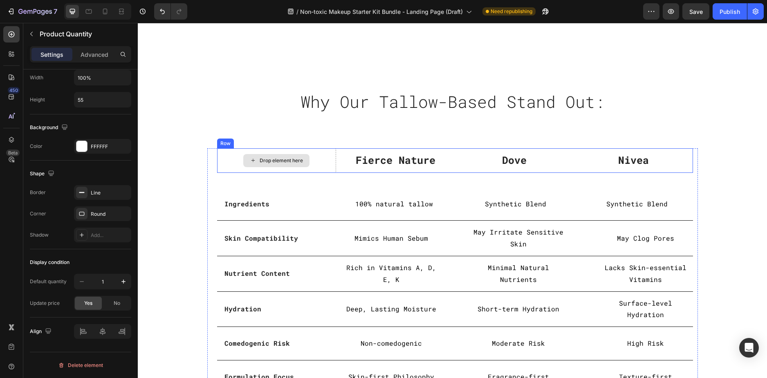
scroll to position [1882, 0]
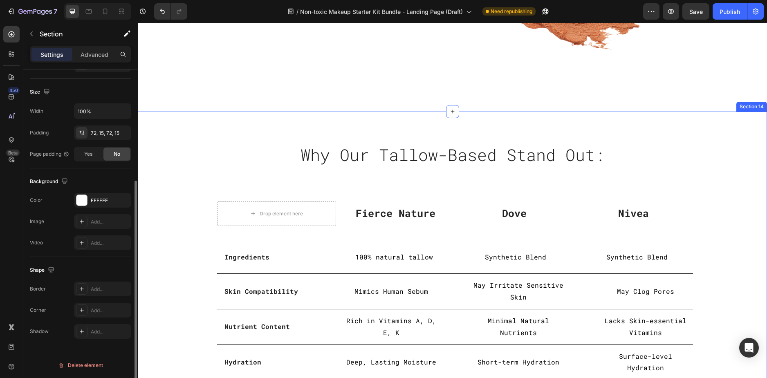
click at [180, 124] on div "Why Our Tallow-Based Stand Out: Heading Row Drop element here Fierce Nature Tex…" at bounding box center [452, 294] width 629 height 365
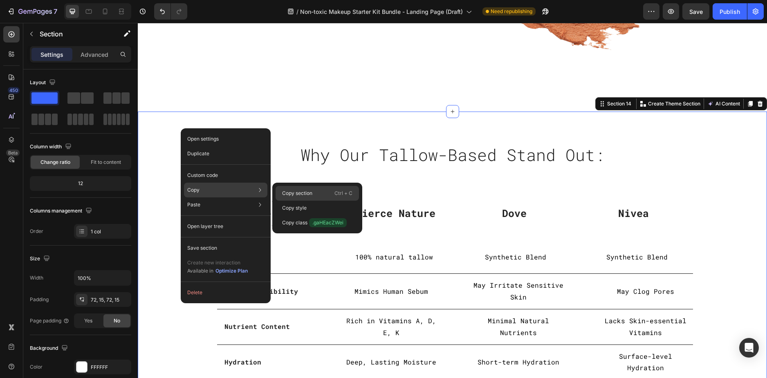
drag, startPoint x: 286, startPoint y: 195, endPoint x: 154, endPoint y: 171, distance: 134.3
click at [286, 195] on p "Copy section" at bounding box center [297, 193] width 30 height 7
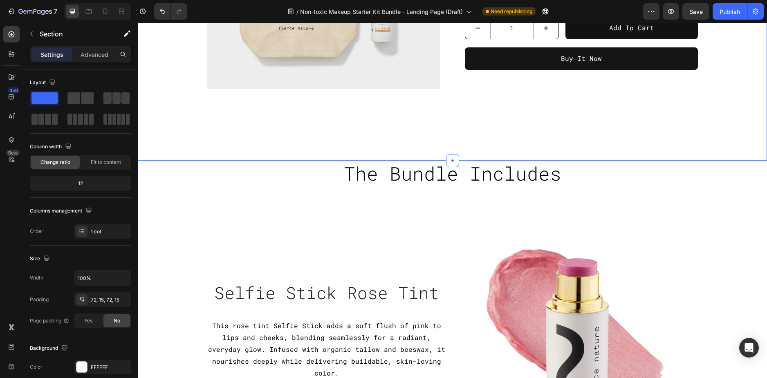
scroll to position [327, 0]
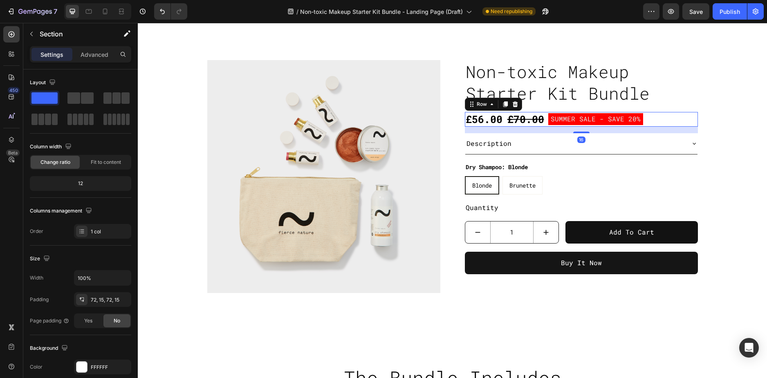
click at [667, 118] on div "£56.00 Product Price Product Price £70.00 Product Price Product Price SUMMER SA…" at bounding box center [581, 119] width 233 height 15
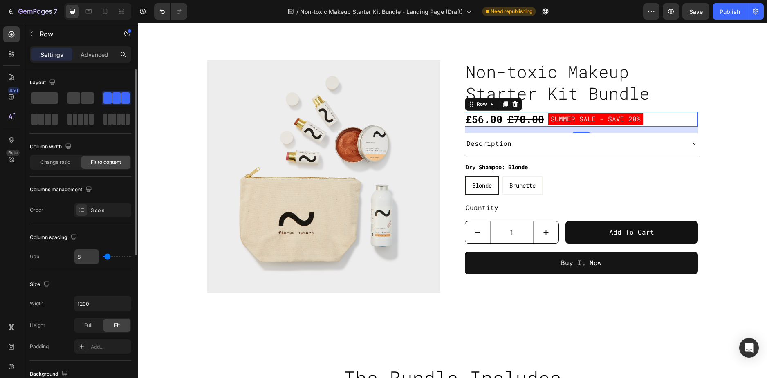
click at [80, 259] on input "8" at bounding box center [86, 257] width 25 height 15
type input "1"
type input "12"
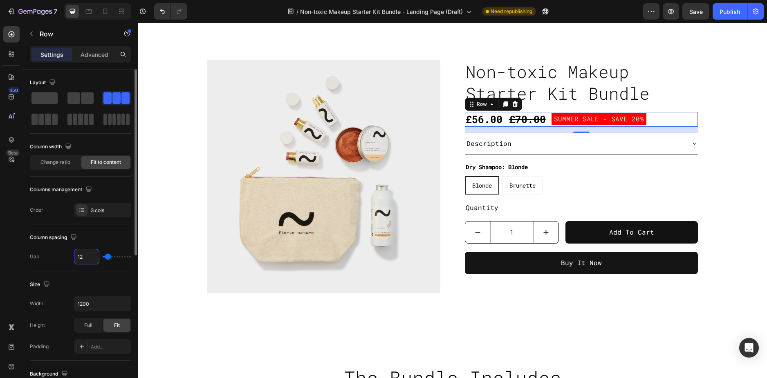
click at [88, 256] on input "12" at bounding box center [86, 257] width 25 height 15
type input "2"
type input "20"
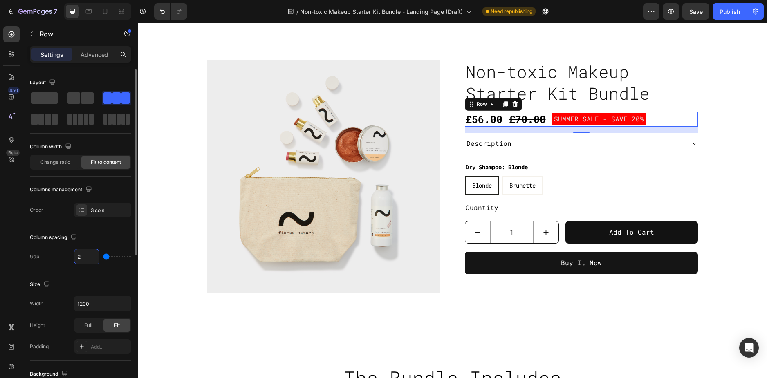
type input "20"
type input "2"
type input "0"
type input "3"
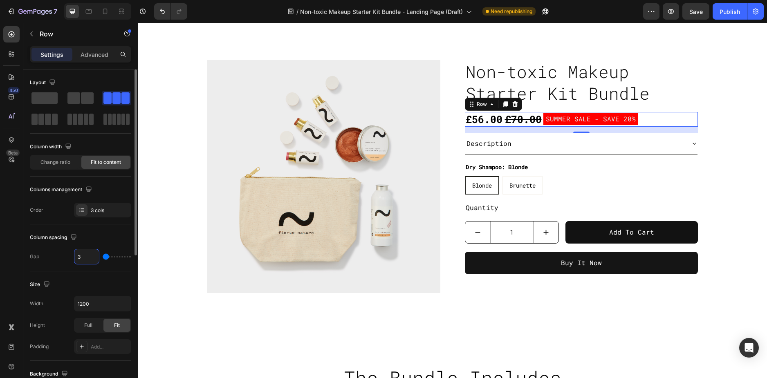
type input "3"
type input "30"
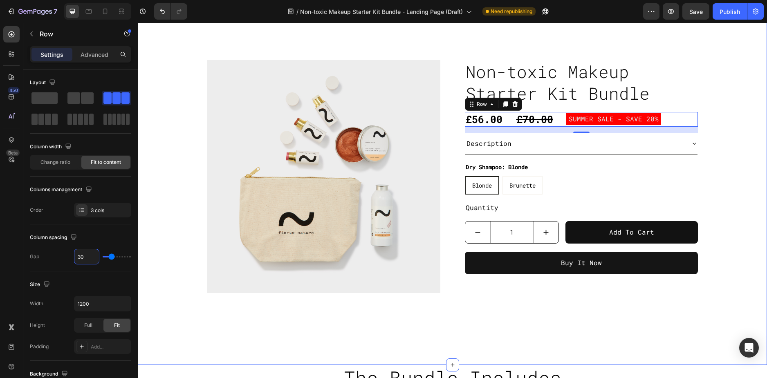
click at [714, 141] on div "Product Images Non-toxic Makeup Starter Kit Bundle Product Title £56.00 Product…" at bounding box center [452, 180] width 617 height 240
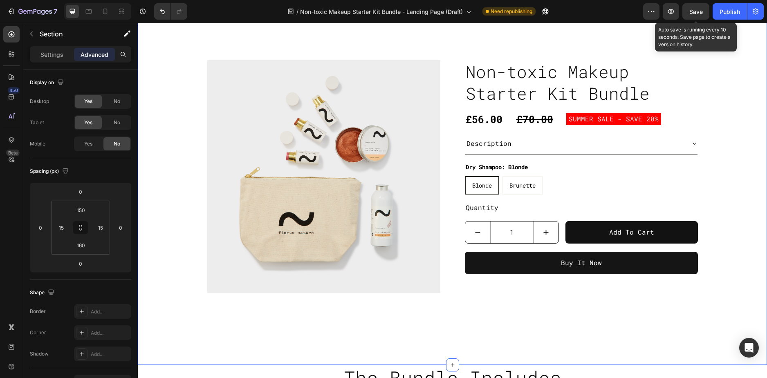
click at [692, 14] on span "Save" at bounding box center [696, 11] width 13 height 7
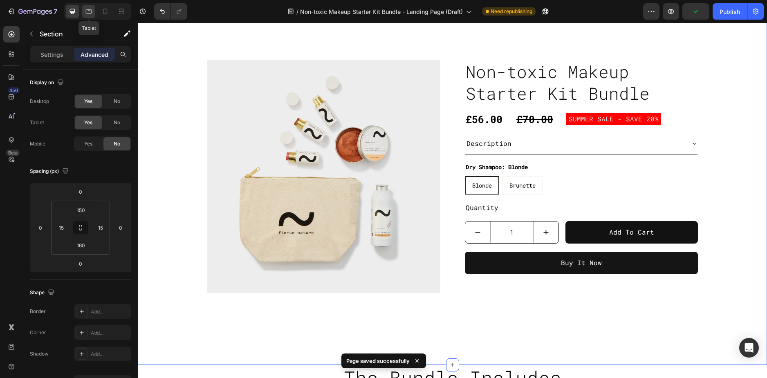
click at [90, 10] on icon at bounding box center [89, 11] width 8 height 8
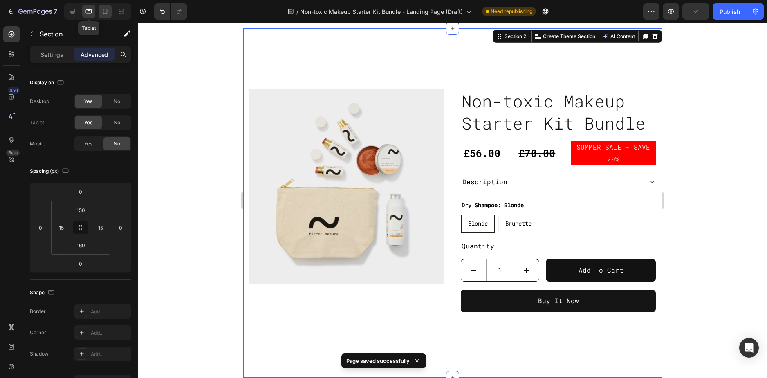
scroll to position [274, 0]
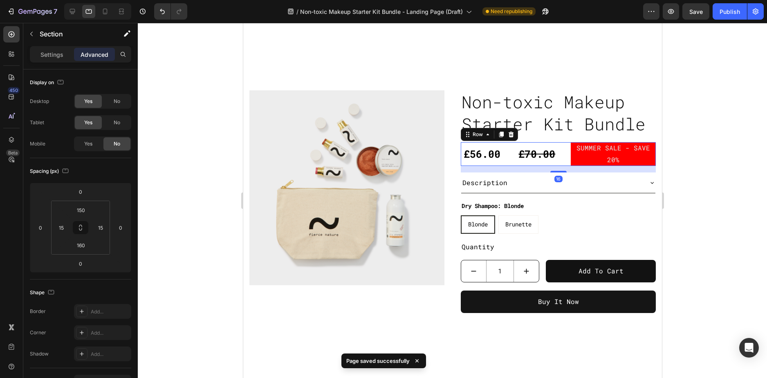
click at [505, 155] on div "£56.00 Product Price Product Price £70.00 Product Price Product Price SUMMER SA…" at bounding box center [558, 154] width 195 height 24
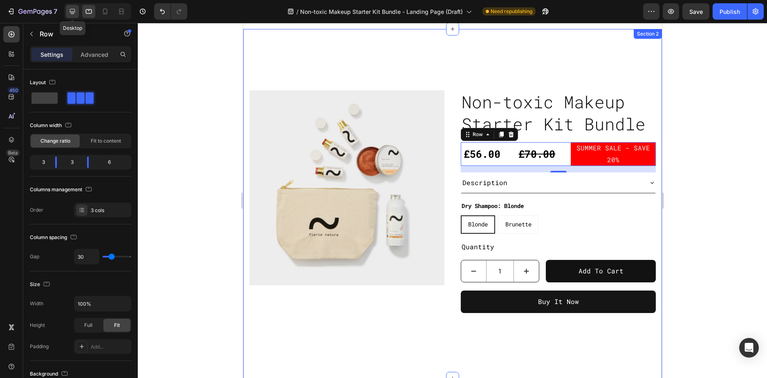
click at [75, 16] on div at bounding box center [72, 11] width 13 height 13
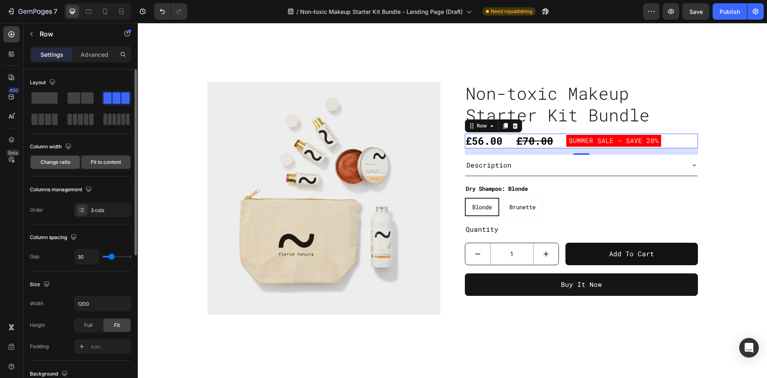
click at [57, 160] on span "Change ratio" at bounding box center [55, 162] width 30 height 7
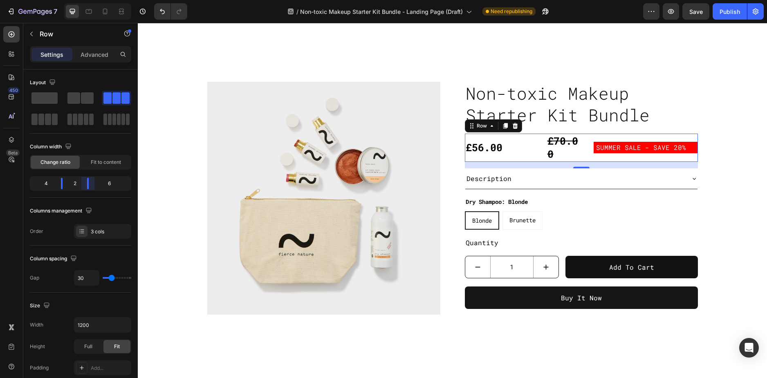
drag, startPoint x: 99, startPoint y: 185, endPoint x: 81, endPoint y: 185, distance: 18.0
click at [81, 0] on body "7 Version history / Non-toxic Makeup Starter Kit Bundle - Landing Page (Draft) …" at bounding box center [383, 0] width 767 height 0
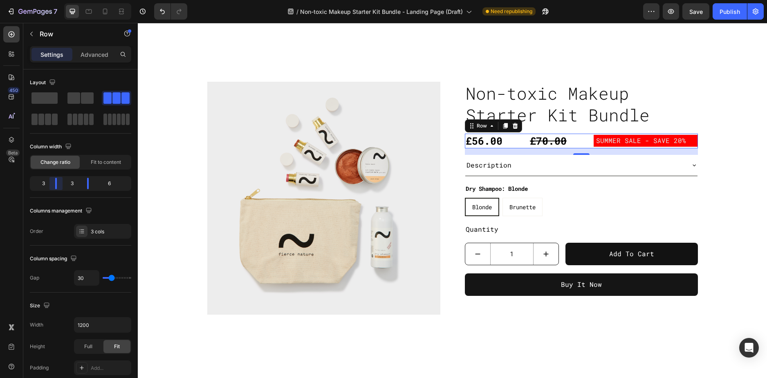
click at [57, 0] on body "7 Version history / Non-toxic Makeup Starter Kit Bundle - Landing Page (Draft) …" at bounding box center [383, 0] width 767 height 0
click at [84, 13] on div at bounding box center [88, 11] width 13 height 13
type input "100%"
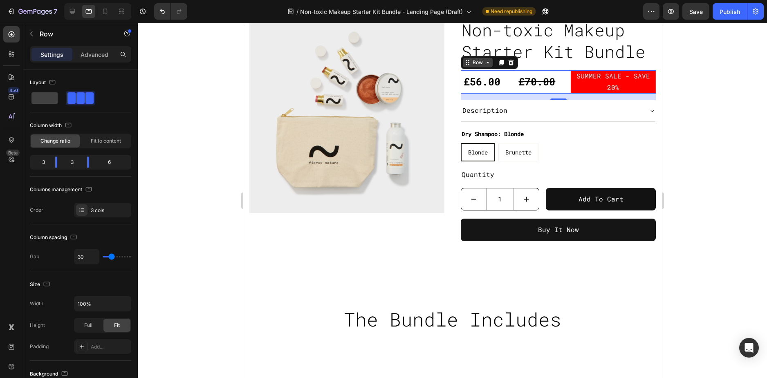
scroll to position [306, 0]
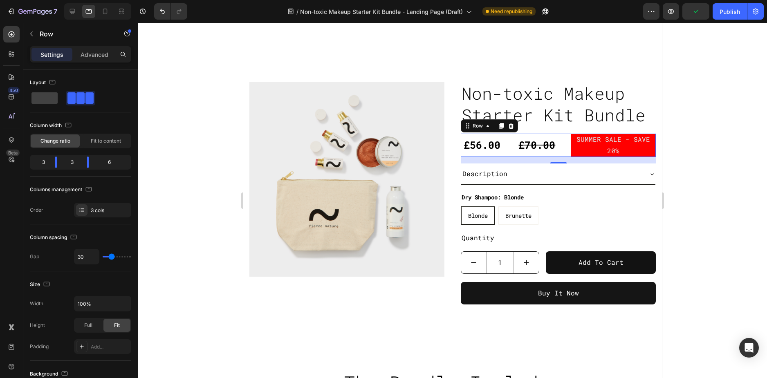
click at [505, 148] on div "£56.00 Product Price Product Price £70.00 Product Price Product Price SUMMER SA…" at bounding box center [558, 146] width 195 height 24
click at [82, 0] on body "7 Version history / Non-toxic Makeup Starter Kit Bundle - Landing Page (Draft) …" at bounding box center [383, 0] width 767 height 0
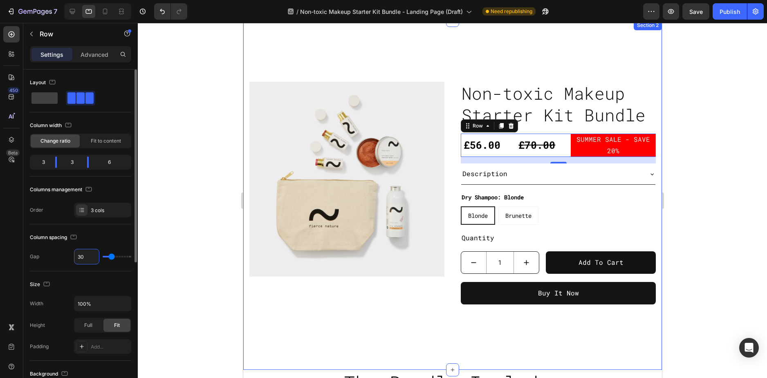
click at [80, 256] on input "30" at bounding box center [86, 257] width 25 height 15
type input "2"
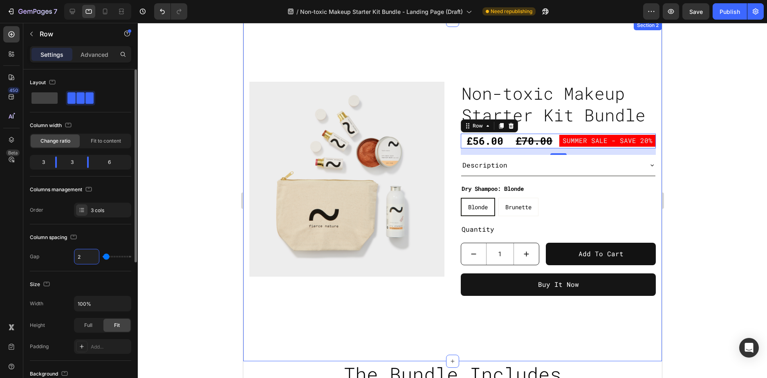
type input "25"
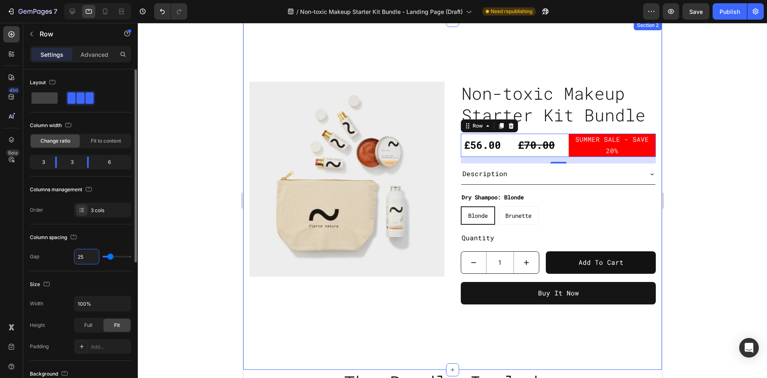
type input "2"
type input "0"
type input "8"
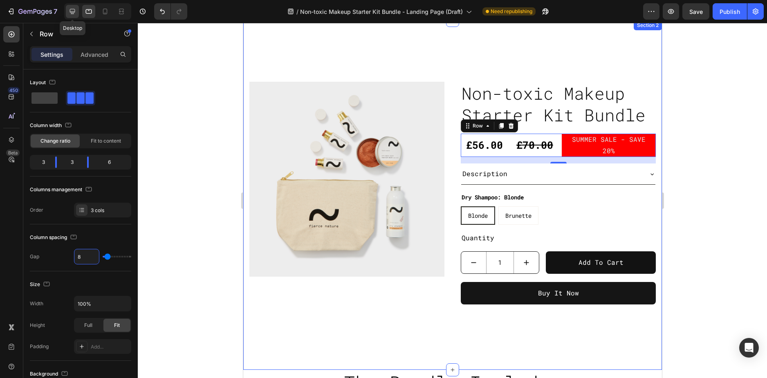
click at [74, 14] on icon at bounding box center [72, 11] width 8 height 8
type input "30"
type input "1200"
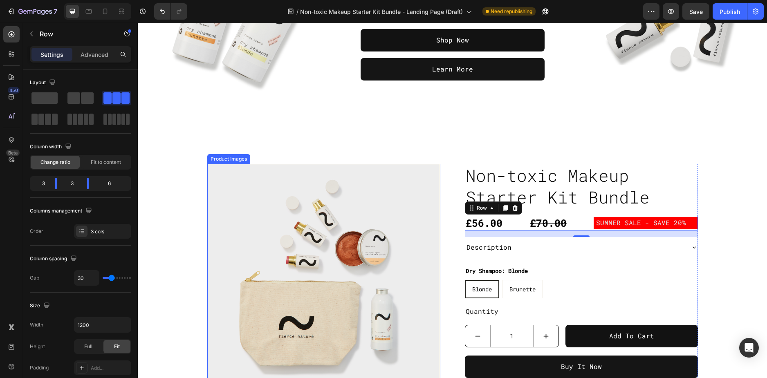
scroll to position [224, 0]
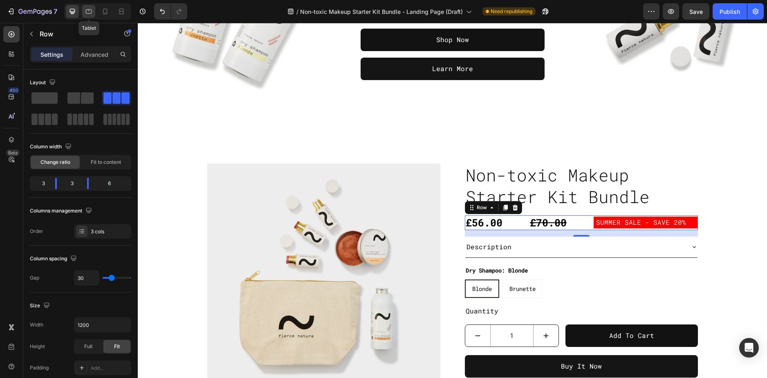
click at [90, 9] on icon at bounding box center [89, 11] width 6 height 4
type input "8"
type input "100%"
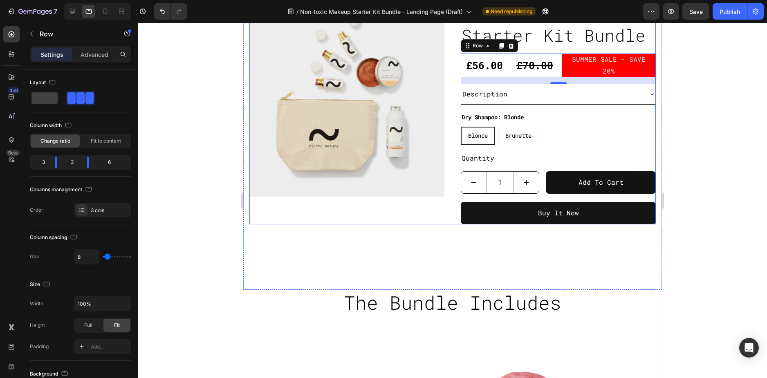
scroll to position [283, 0]
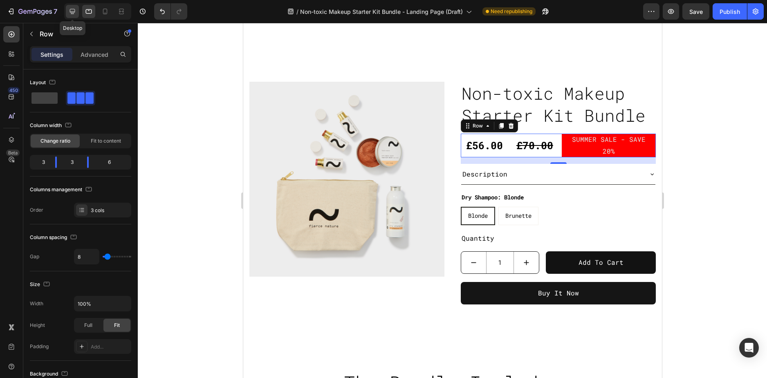
click at [71, 8] on icon at bounding box center [72, 11] width 8 height 8
type input "30"
type input "1200"
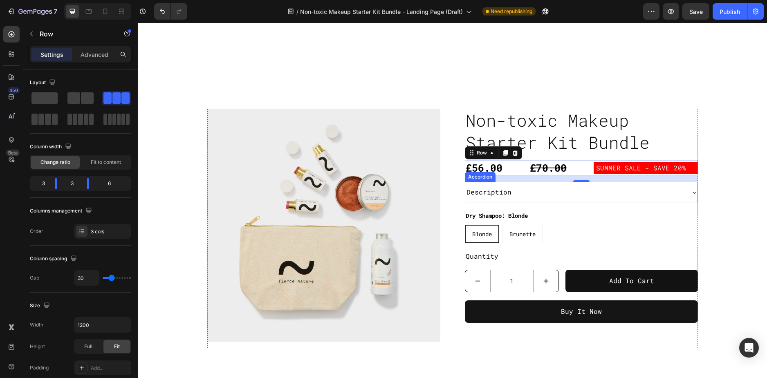
scroll to position [242, 0]
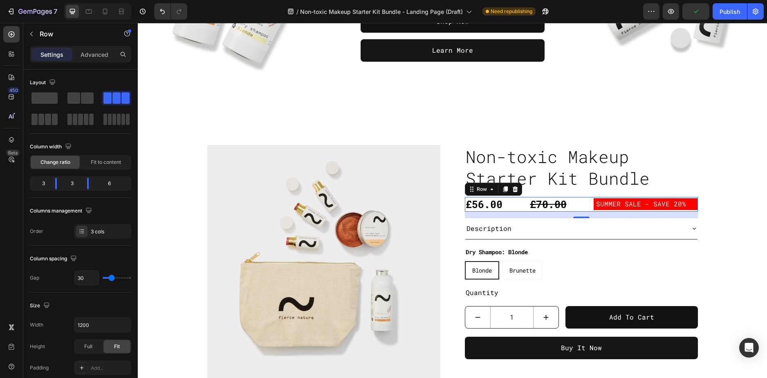
click at [517, 204] on div "£56.00 Product Price Product Price £70.00 Product Price Product Price SUMMER SA…" at bounding box center [581, 204] width 233 height 15
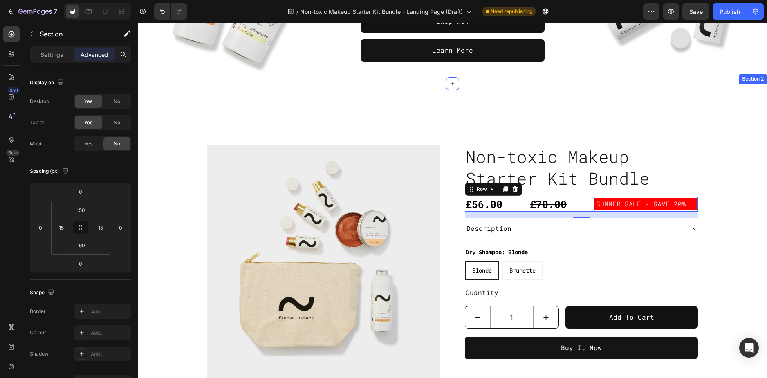
click at [725, 210] on div "Product Images Non-toxic Makeup Starter Kit Bundle Product Title £56.00 Product…" at bounding box center [452, 265] width 617 height 240
click at [517, 206] on div "£56.00 Product Price Product Price £70.00 Product Price Product Price SUMMER SA…" at bounding box center [581, 204] width 233 height 15
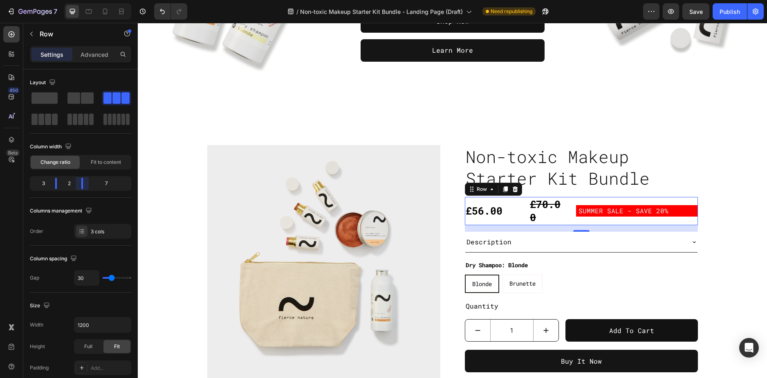
drag, startPoint x: 88, startPoint y: 183, endPoint x: 74, endPoint y: 183, distance: 14.7
click at [74, 0] on body "7 Version history / Non-toxic Makeup Starter Kit Bundle - Landing Page (Draft) …" at bounding box center [383, 0] width 767 height 0
click at [56, 0] on body "7 Version history / Non-toxic Makeup Starter Kit Bundle - Landing Page (Draft) …" at bounding box center [383, 0] width 767 height 0
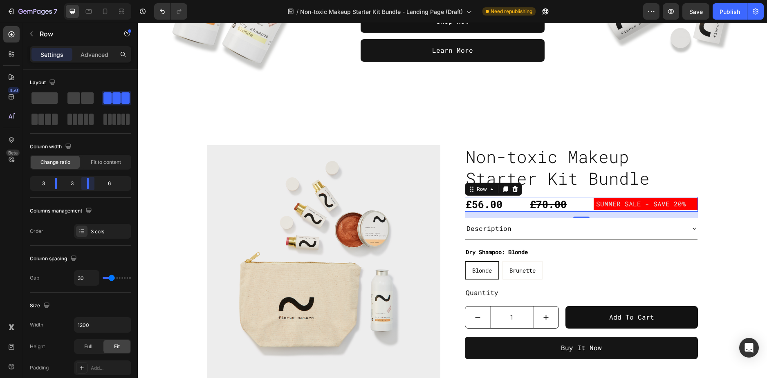
click at [83, 0] on body "7 Version history / Non-toxic Makeup Starter Kit Bundle - Landing Page (Draft) …" at bounding box center [383, 0] width 767 height 0
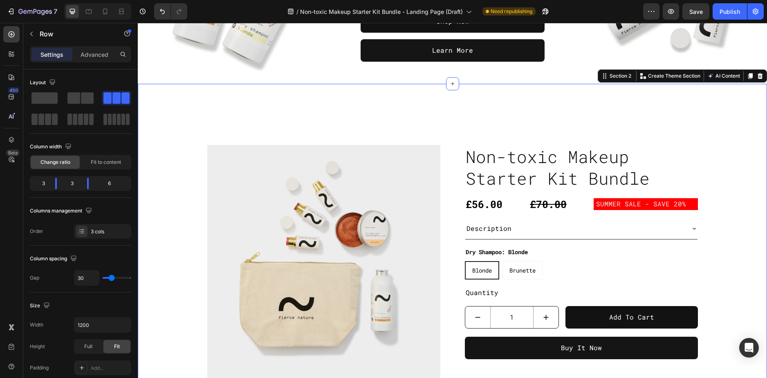
click at [741, 150] on div "Product Images Non-toxic Makeup Starter Kit Bundle Product Title £56.00 Product…" at bounding box center [452, 265] width 617 height 240
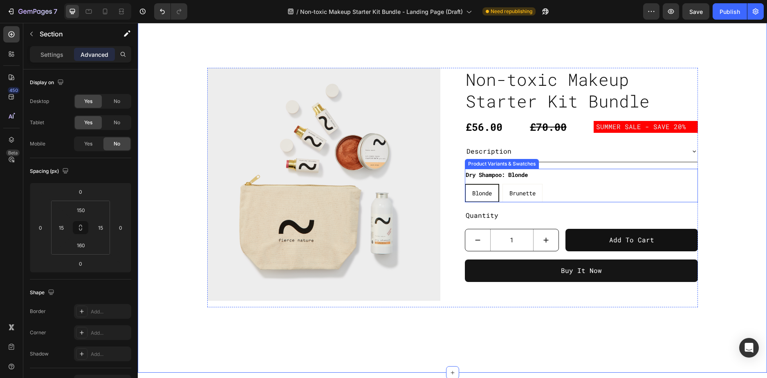
scroll to position [324, 0]
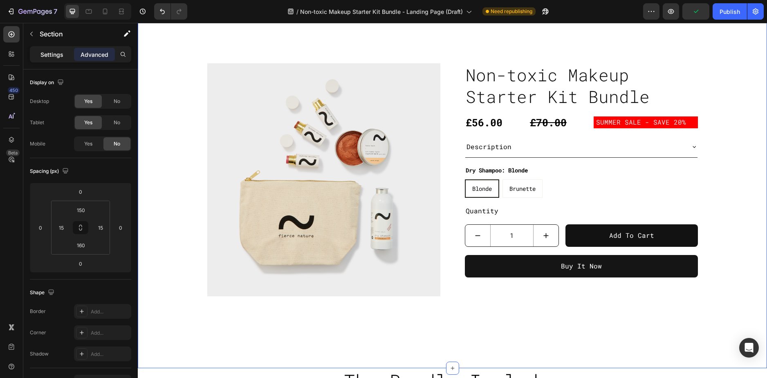
click at [43, 55] on p "Settings" at bounding box center [51, 54] width 23 height 9
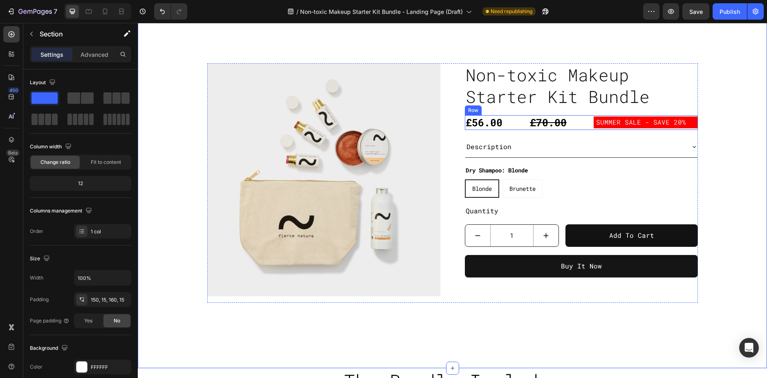
click at [582, 126] on div "£56.00 Product Price Product Price £70.00 Product Price Product Price SUMMER SA…" at bounding box center [581, 122] width 233 height 15
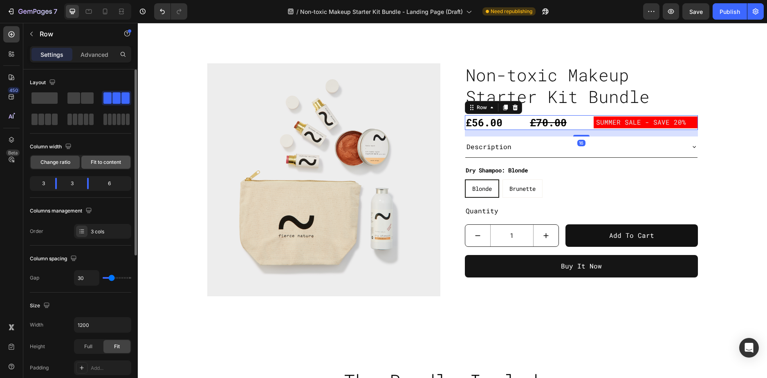
click at [107, 162] on span "Fit to content" at bounding box center [106, 162] width 30 height 7
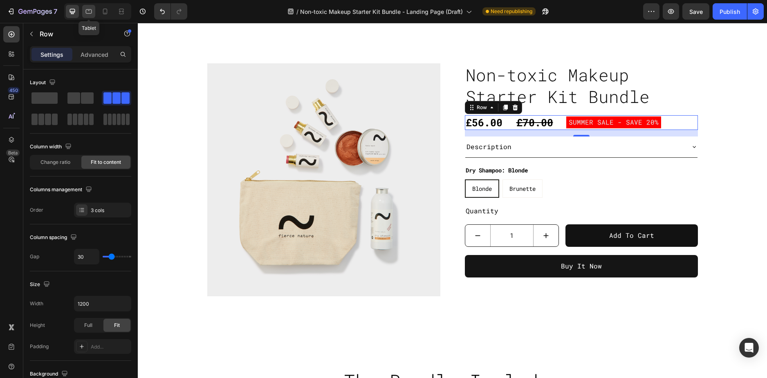
click at [89, 11] on icon at bounding box center [89, 11] width 8 height 8
type input "8"
type input "100%"
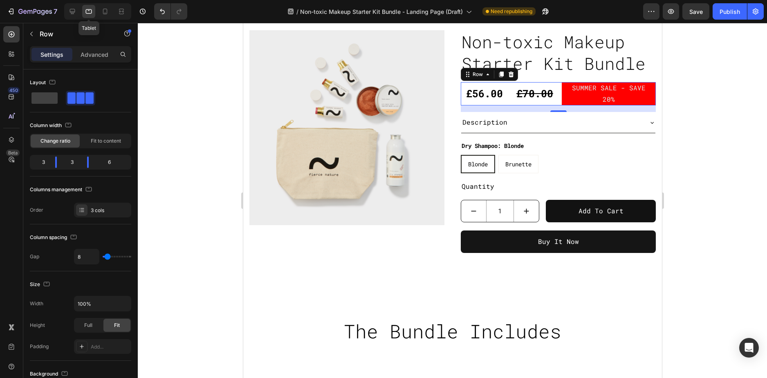
scroll to position [387, 0]
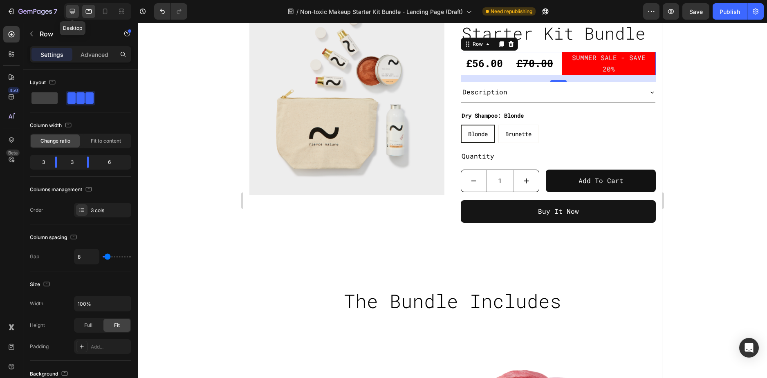
click at [75, 12] on icon at bounding box center [72, 11] width 5 height 5
type input "30"
type input "1200"
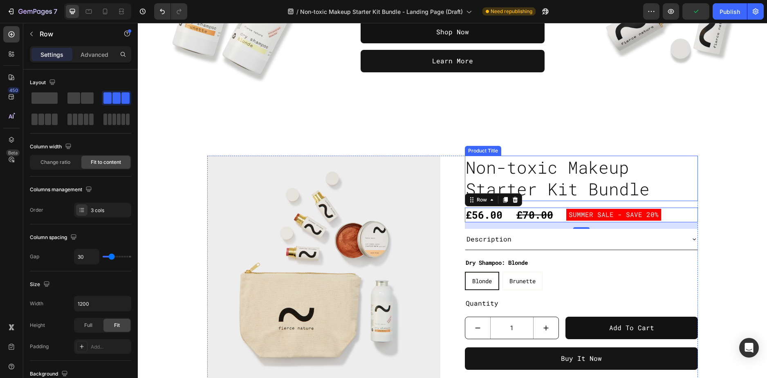
scroll to position [224, 0]
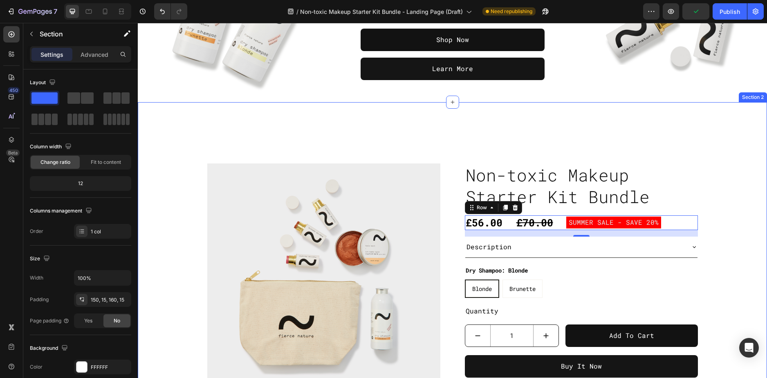
click at [715, 200] on div "Product Images Non-toxic Makeup Starter Kit Bundle Product Title £56.00 Product…" at bounding box center [452, 284] width 617 height 240
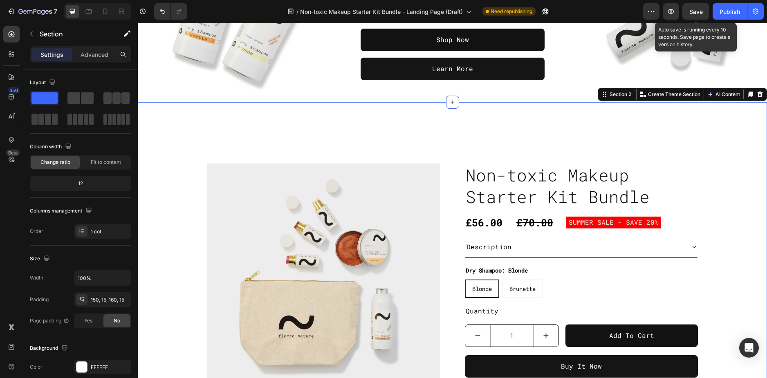
click at [692, 13] on span "Save" at bounding box center [696, 11] width 13 height 7
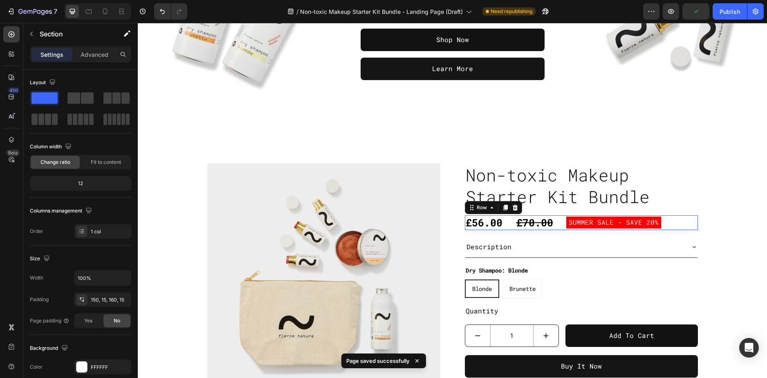
click at [667, 223] on div "£56.00 Product Price Product Price £70.00 Product Price Product Price SUMMER SA…" at bounding box center [581, 223] width 233 height 15
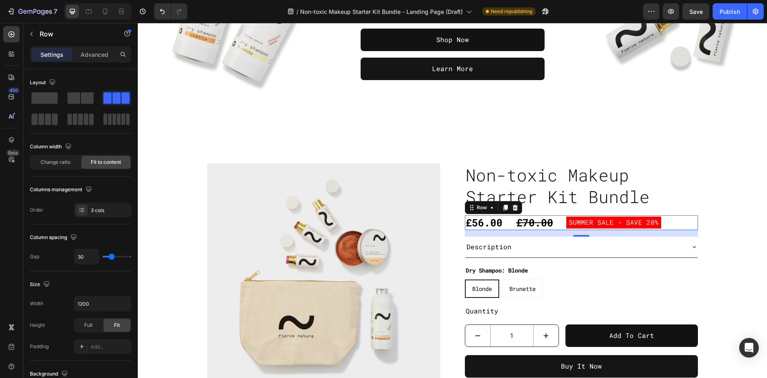
click at [668, 221] on div "£56.00 Product Price Product Price £70.00 Product Price Product Price SUMMER SA…" at bounding box center [581, 223] width 233 height 15
click at [88, 5] on div at bounding box center [88, 11] width 13 height 13
type input "8"
type input "100%"
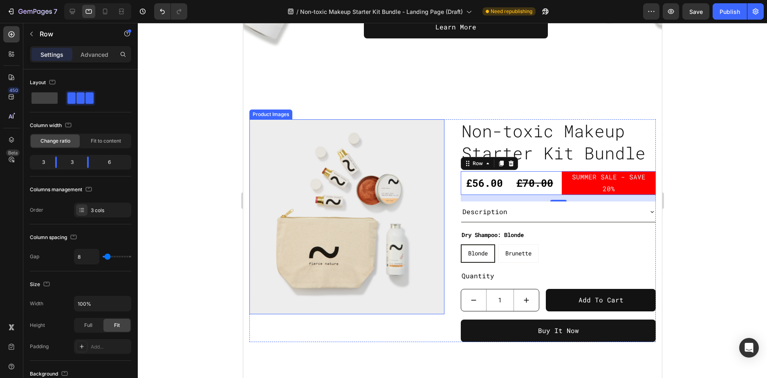
scroll to position [368, 0]
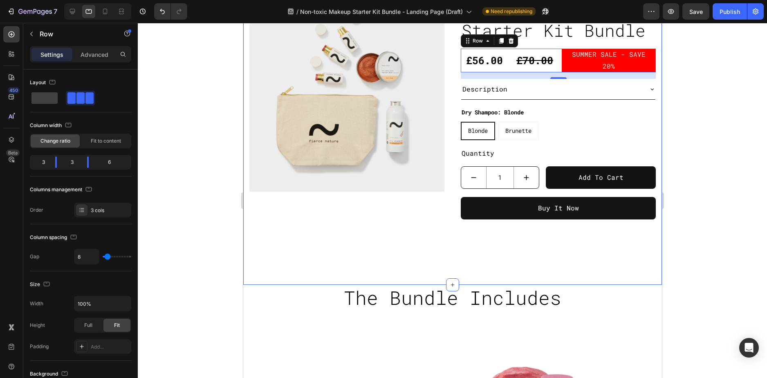
click at [399, 227] on div "Product Images Non-toxic Makeup Starter Kit Bundle Product Title £56.00 Product…" at bounding box center [452, 110] width 419 height 350
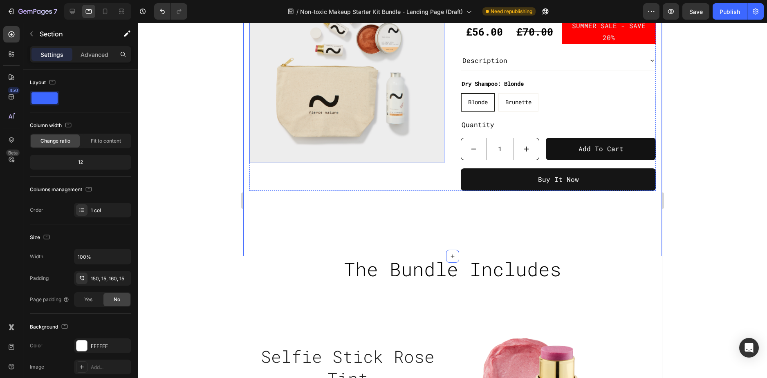
scroll to position [409, 0]
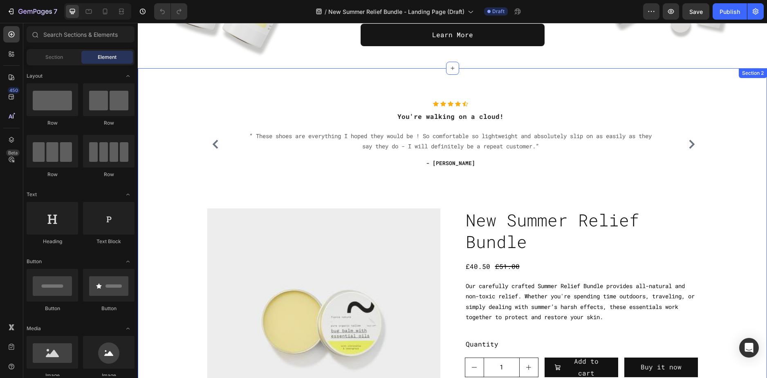
scroll to position [164, 0]
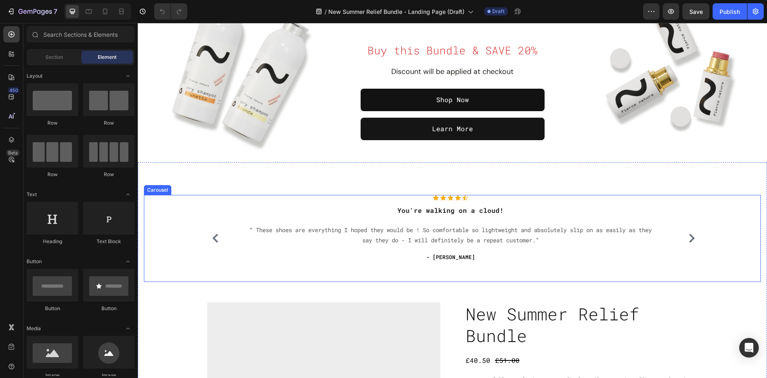
click at [175, 258] on div "Icon Icon Icon Icon Icon Icon List Hoz You're walking on a cloud! Heading “ The…" at bounding box center [452, 238] width 617 height 87
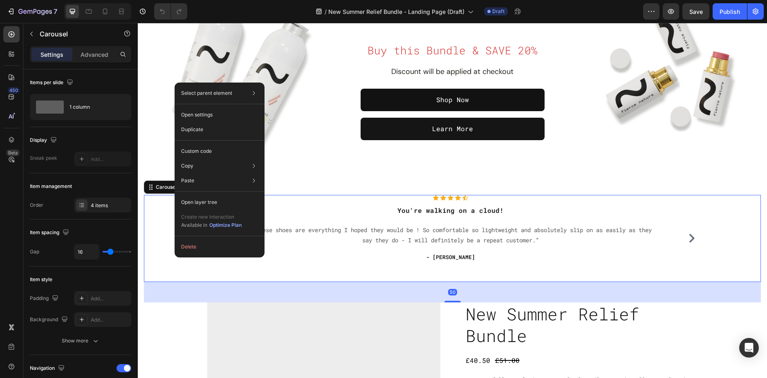
click at [168, 215] on div "Icon Icon Icon Icon Icon Icon List Hoz You're walking on a cloud! Heading “ The…" at bounding box center [452, 238] width 617 height 87
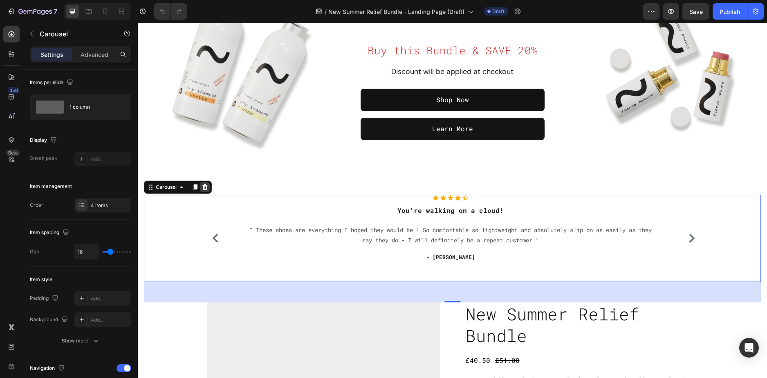
click at [208, 186] on icon at bounding box center [205, 187] width 7 height 7
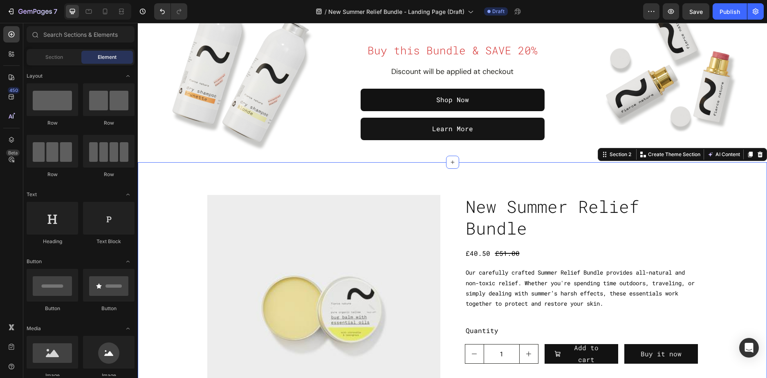
click at [160, 196] on div "Product Images New Summer Relief Bundle Product Title £40.50 Product Price Prod…" at bounding box center [452, 335] width 617 height 281
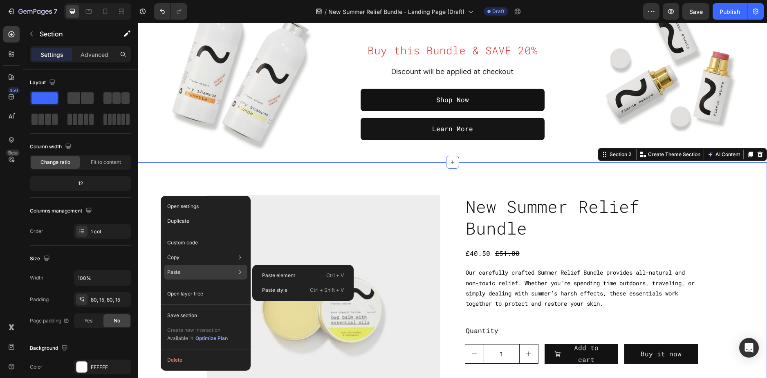
click at [187, 287] on div "Paste Paste element Ctrl + V Paste style Ctrl + Shift + V" at bounding box center [205, 294] width 83 height 15
click at [303, 283] on div "Paste element Ctrl + V" at bounding box center [303, 290] width 95 height 15
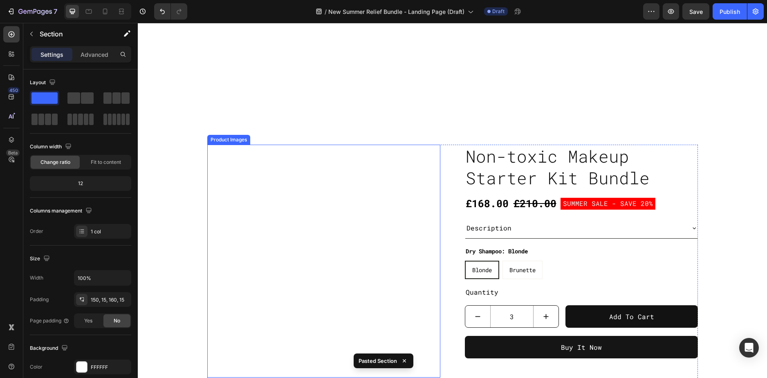
scroll to position [661, 0]
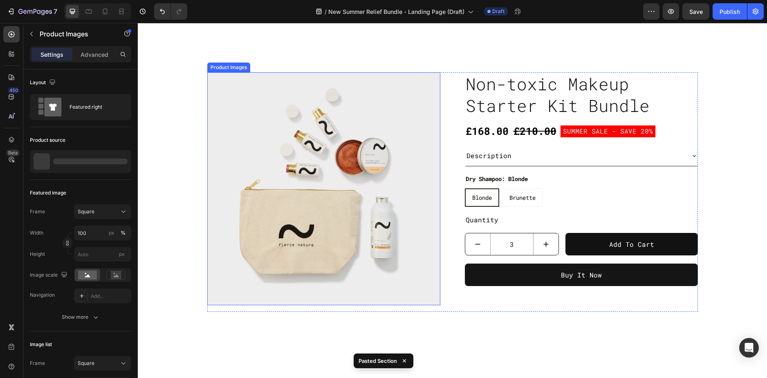
click at [380, 193] on img at bounding box center [323, 188] width 233 height 233
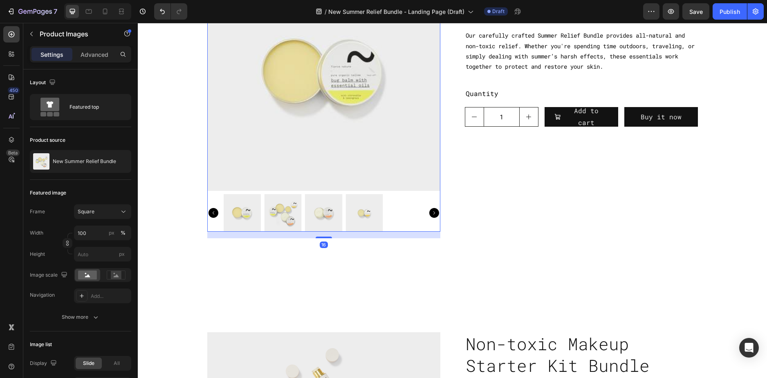
scroll to position [453, 0]
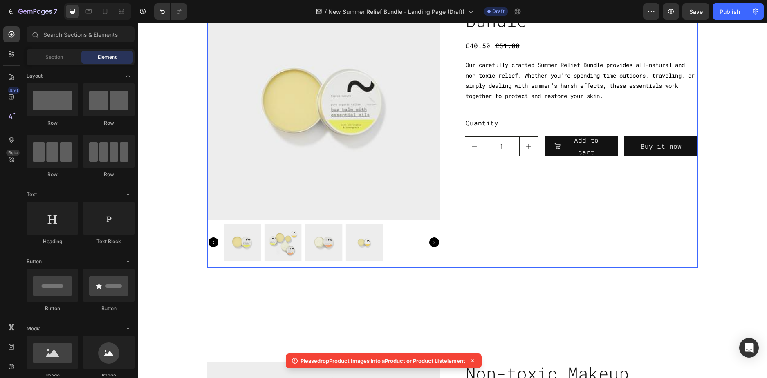
scroll to position [535, 0]
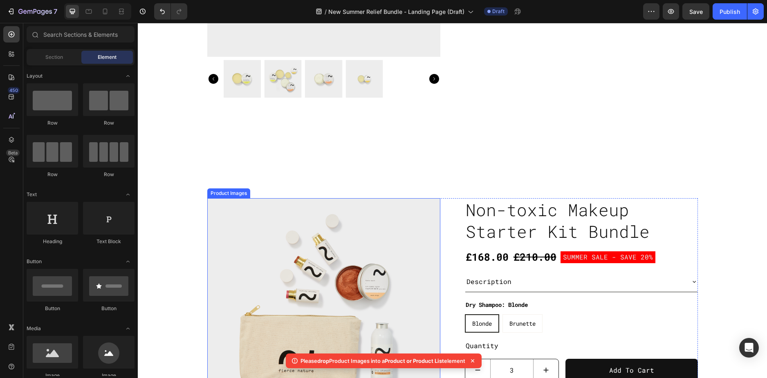
click at [310, 245] on img at bounding box center [323, 314] width 233 height 233
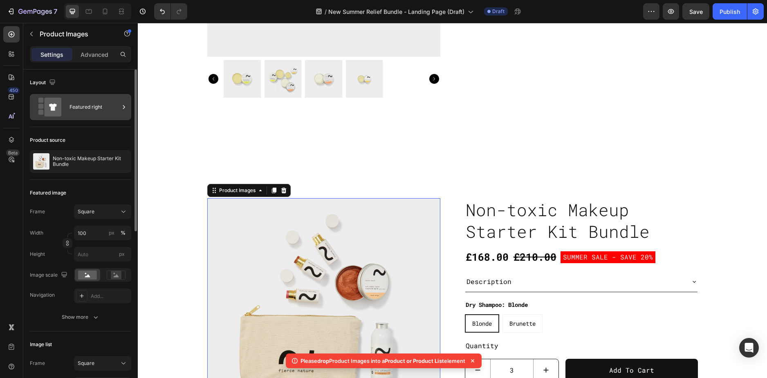
click at [92, 110] on div "Featured right" at bounding box center [95, 107] width 50 height 19
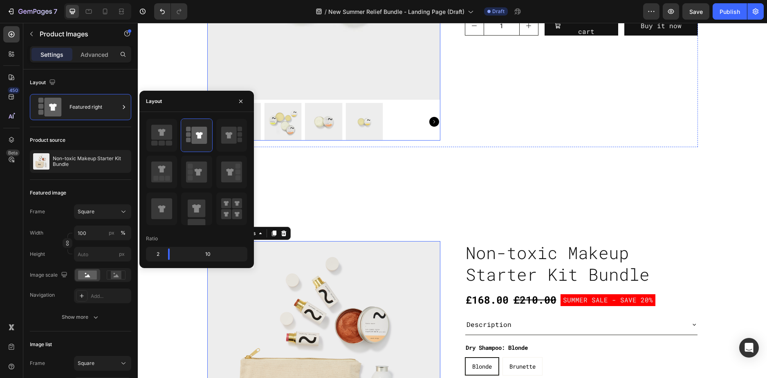
scroll to position [412, 0]
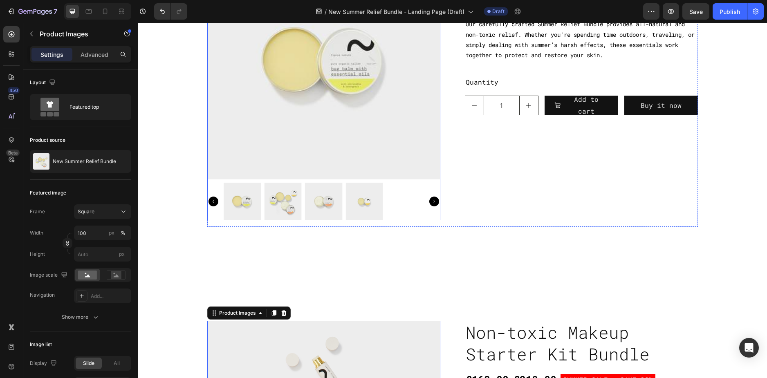
click at [355, 152] on img at bounding box center [323, 62] width 233 height 233
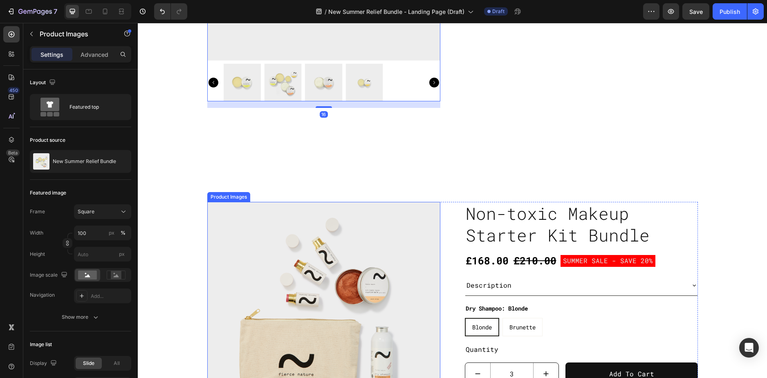
scroll to position [535, 0]
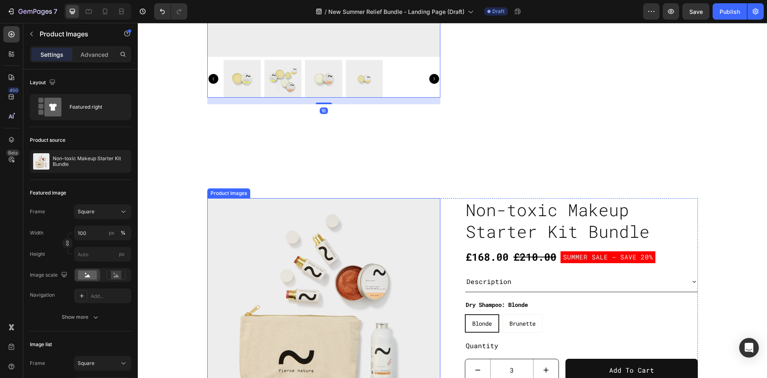
click at [344, 237] on img at bounding box center [323, 314] width 233 height 233
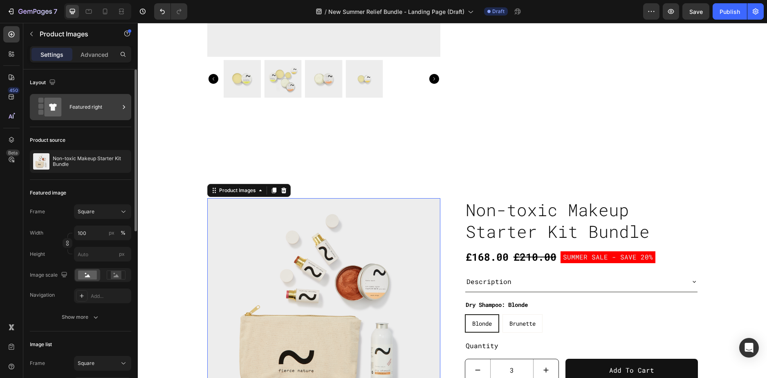
click at [43, 107] on rect at bounding box center [40, 106] width 5 height 5
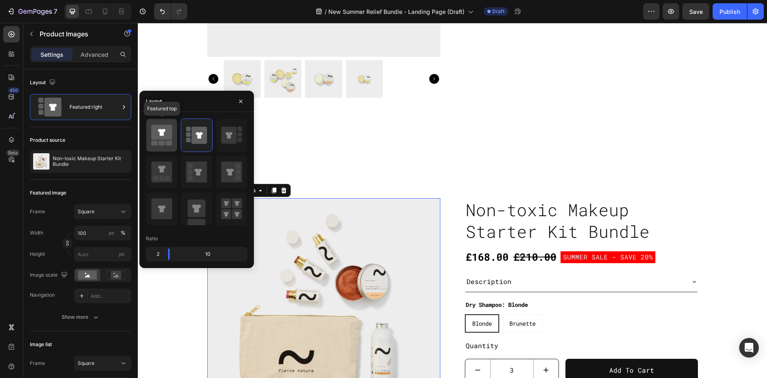
click at [161, 138] on icon at bounding box center [161, 132] width 21 height 15
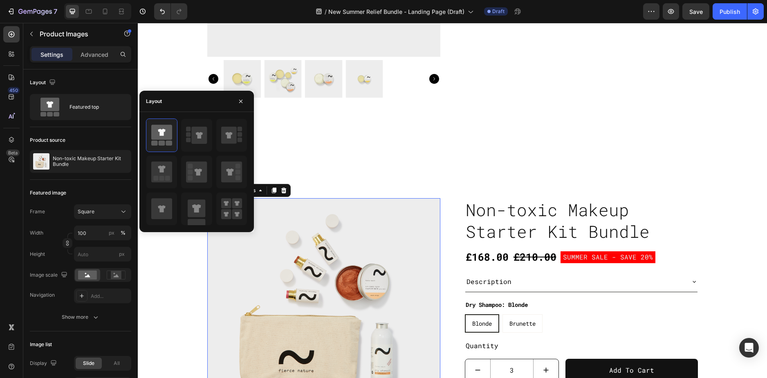
click at [326, 220] on img at bounding box center [323, 314] width 233 height 233
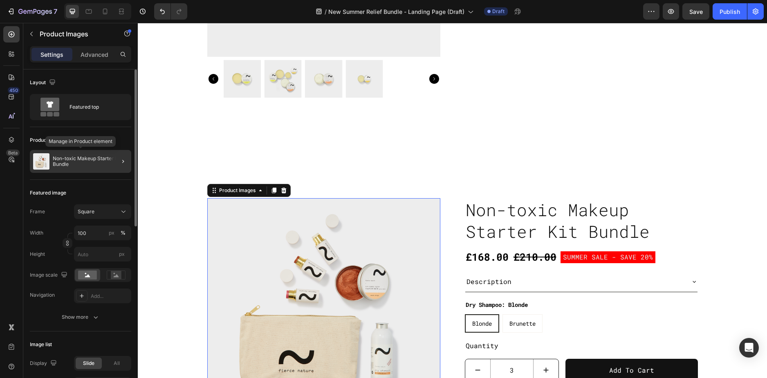
click at [97, 166] on p "Non-toxic Makeup Starter Kit Bundle" at bounding box center [90, 161] width 75 height 11
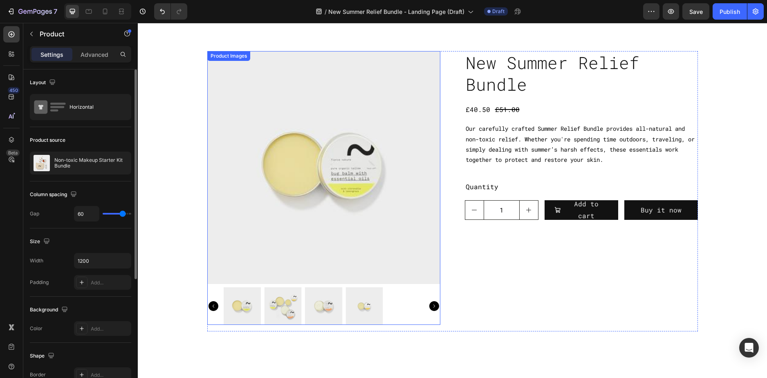
scroll to position [208, 0]
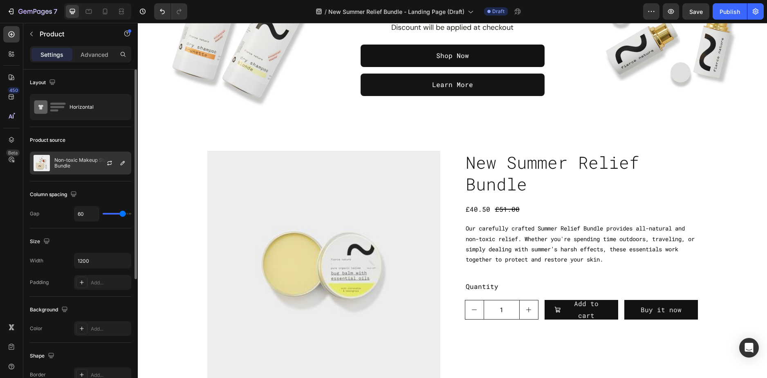
click at [84, 156] on div "Non-toxic Makeup Starter Kit Bundle" at bounding box center [80, 163] width 101 height 23
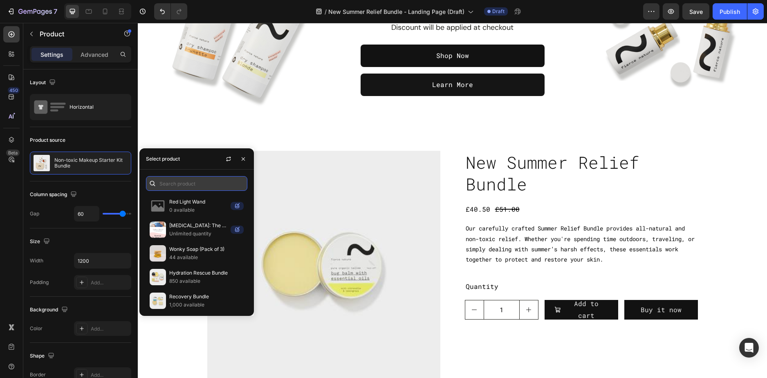
click at [197, 186] on input "text" at bounding box center [196, 183] width 101 height 15
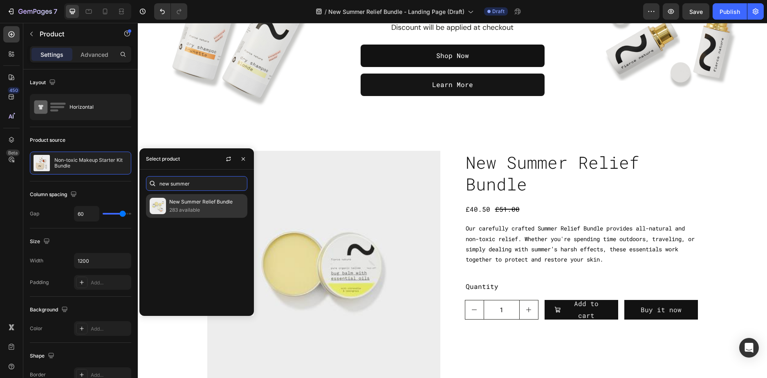
type input "new summer"
click at [201, 211] on p "283 available" at bounding box center [206, 210] width 74 height 8
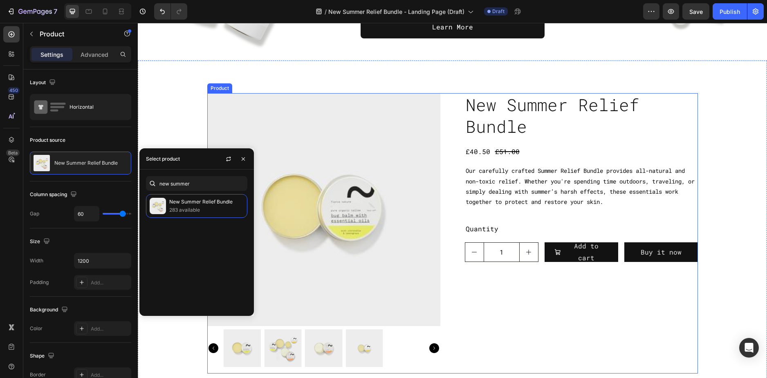
type input "3"
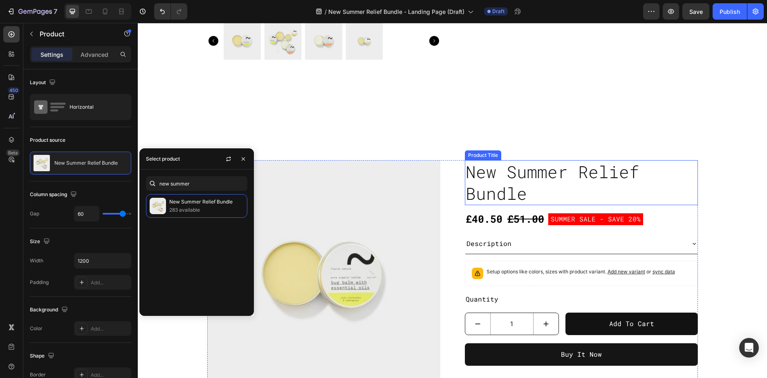
scroll to position [576, 0]
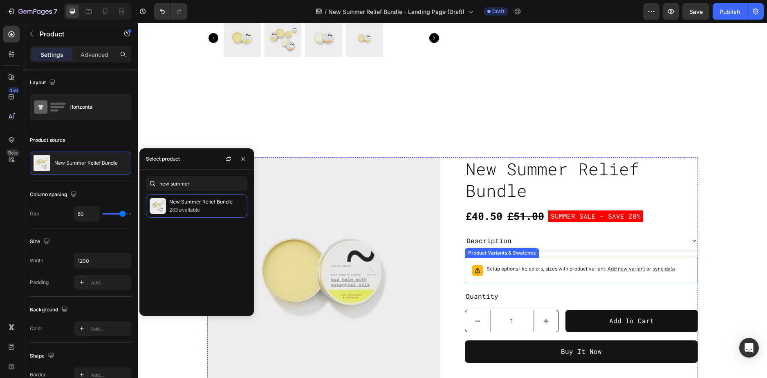
click at [571, 265] on p "Setup options like colors, sizes with product variant. Add new variant or sync …" at bounding box center [581, 269] width 189 height 8
type input "3"
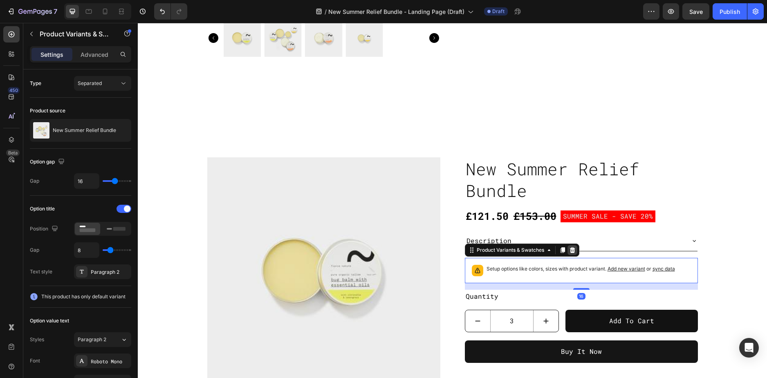
click at [573, 250] on div at bounding box center [573, 250] width 10 height 10
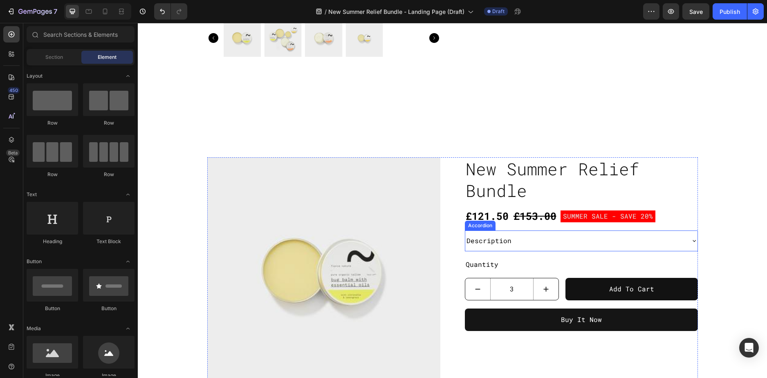
scroll to position [535, 0]
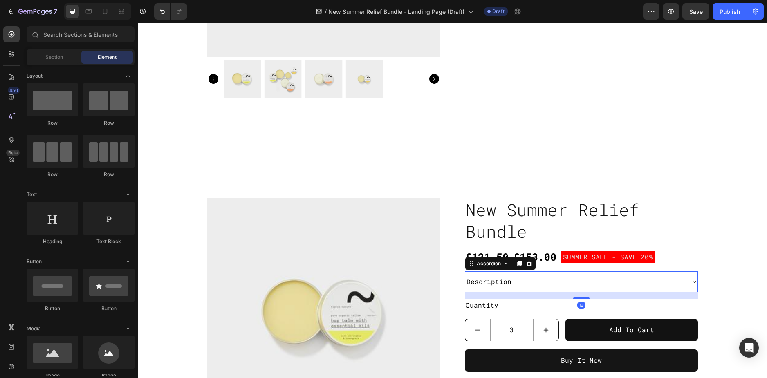
click at [623, 287] on div "Description" at bounding box center [574, 282] width 219 height 14
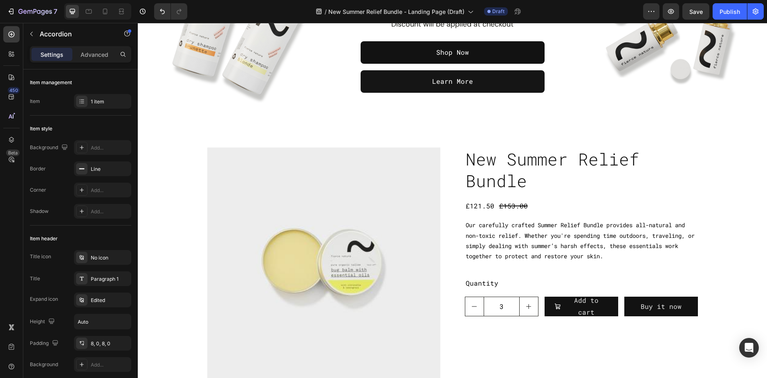
scroll to position [208, 0]
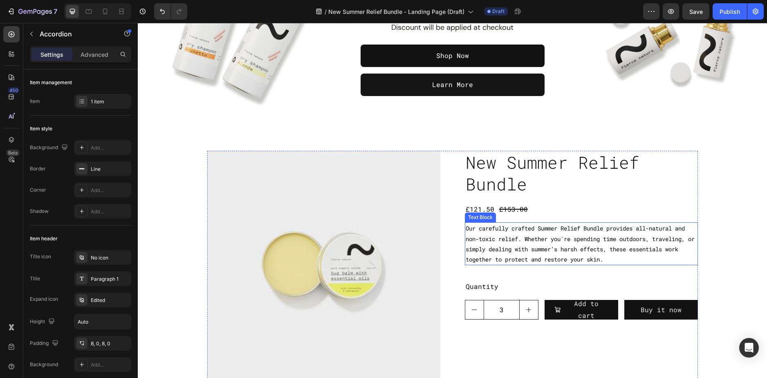
click at [519, 236] on span "Our carefully crafted Summer Relief Bundle provides all-natural and non-toxic r…" at bounding box center [580, 244] width 229 height 39
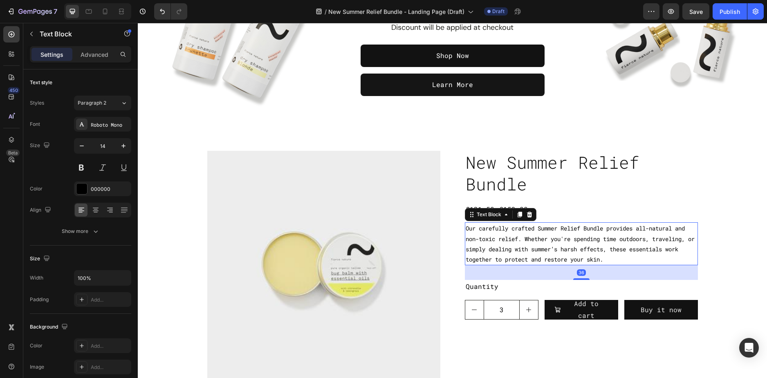
click at [519, 236] on span "Our carefully crafted Summer Relief Bundle provides all-natural and non-toxic r…" at bounding box center [580, 244] width 229 height 39
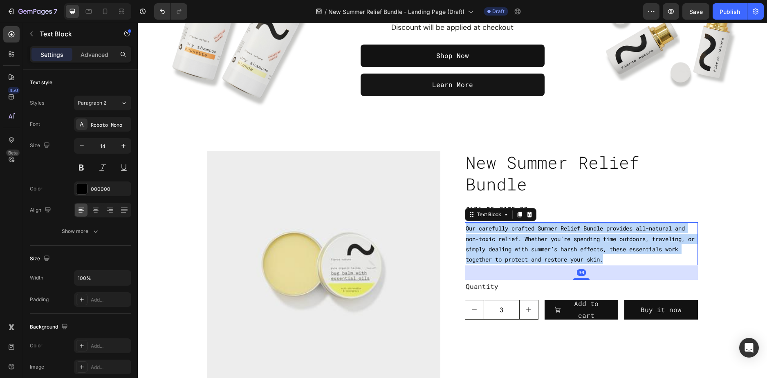
click at [519, 236] on span "Our carefully crafted Summer Relief Bundle provides all-natural and non-toxic r…" at bounding box center [580, 244] width 229 height 39
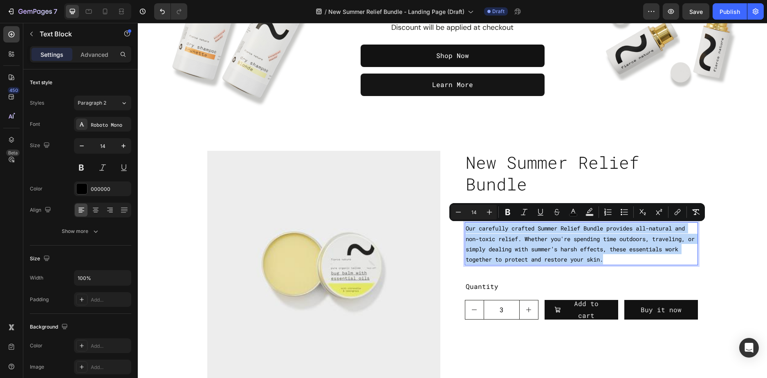
copy span "Our carefully crafted Summer Relief Bundle provides all-natural and non-toxic r…"
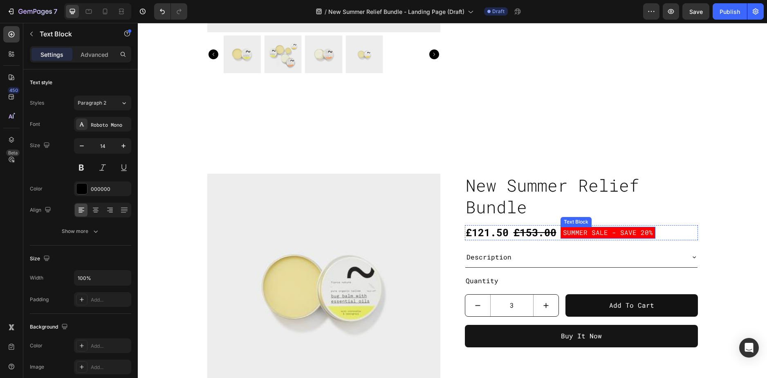
scroll to position [617, 0]
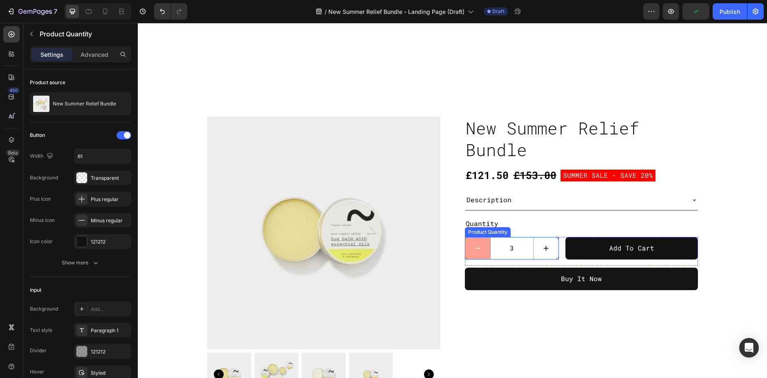
click at [483, 253] on button "decrement" at bounding box center [477, 249] width 25 height 22
type input "2"
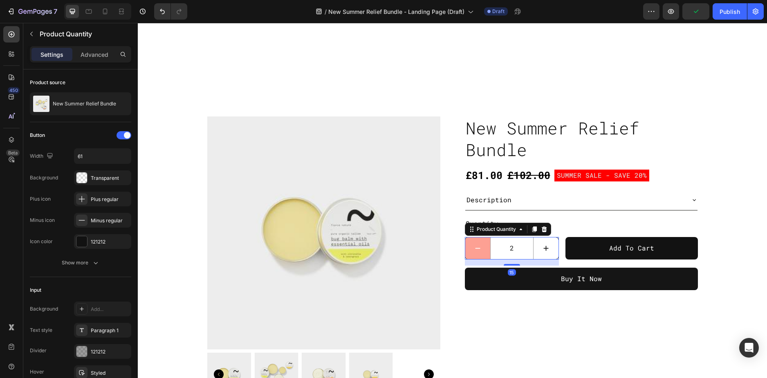
click at [483, 253] on button "decrement" at bounding box center [477, 249] width 25 height 22
type input "1"
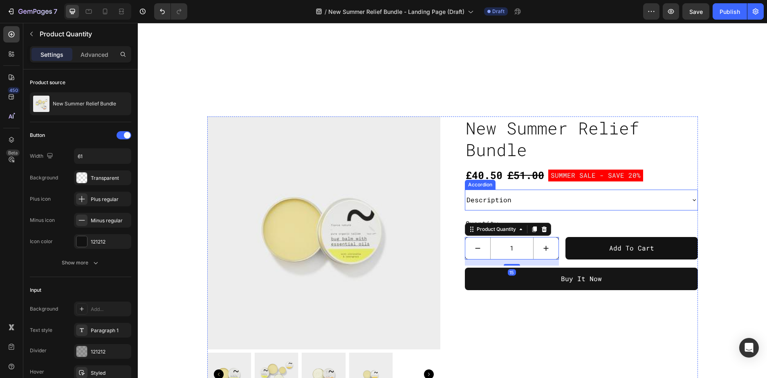
click at [545, 205] on div "Description" at bounding box center [574, 200] width 219 height 14
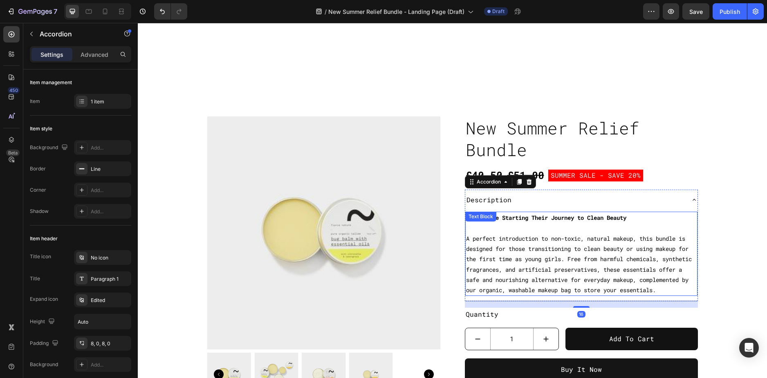
click at [528, 244] on p "A perfect introduction to non-toxic, natural makeup, this bundle is designed fo…" at bounding box center [581, 259] width 231 height 72
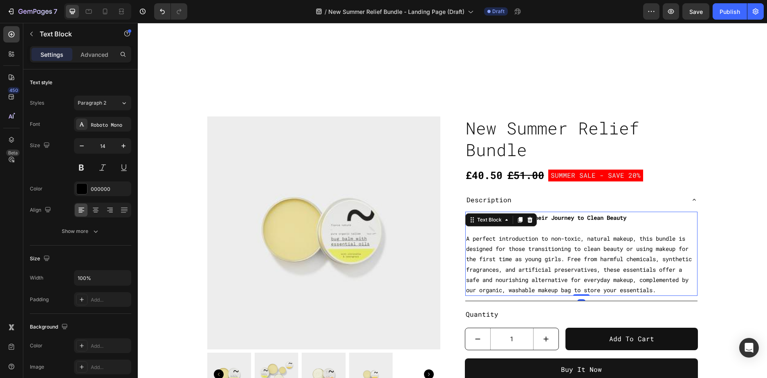
click at [528, 244] on p "A perfect introduction to non-toxic, natural makeup, this bundle is designed fo…" at bounding box center [581, 259] width 231 height 72
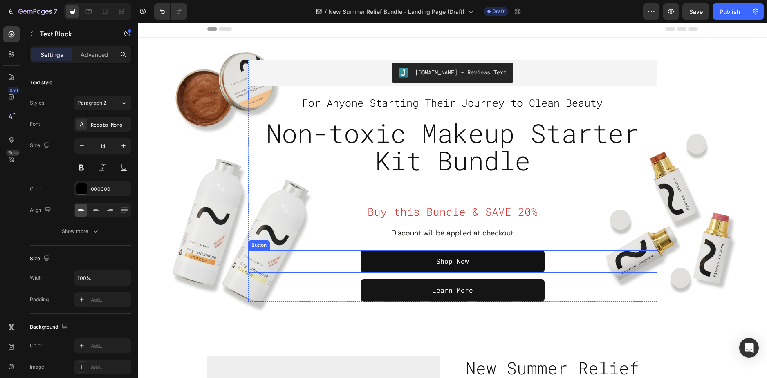
scroll to position [0, 0]
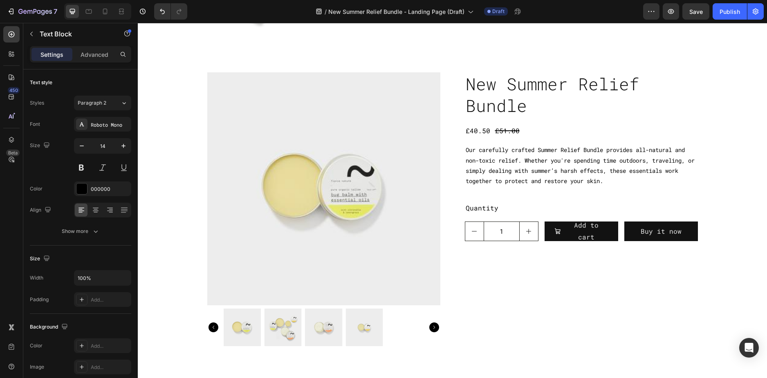
type input "3"
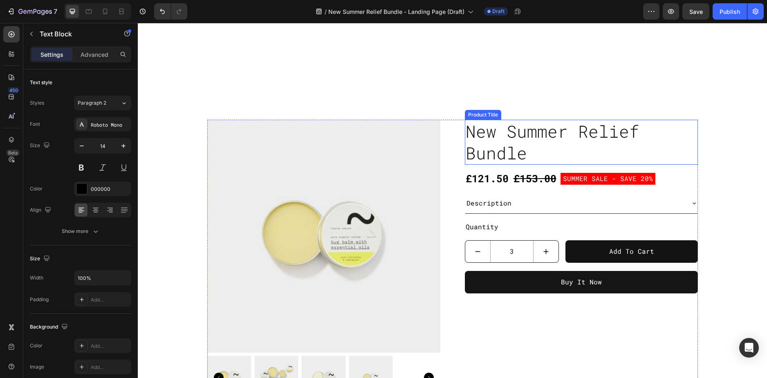
scroll to position [654, 0]
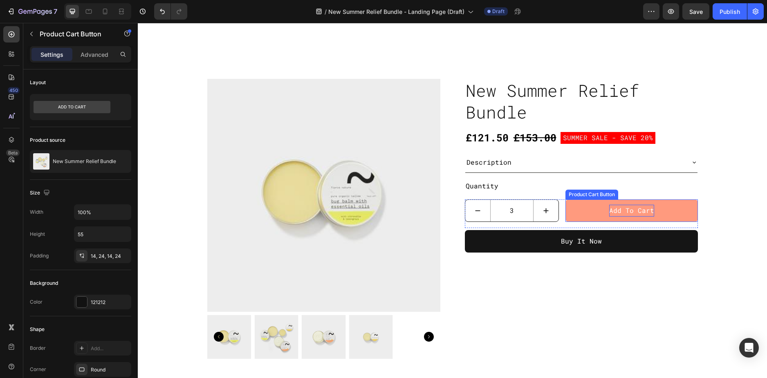
click at [614, 213] on div "Add to cart" at bounding box center [631, 211] width 45 height 12
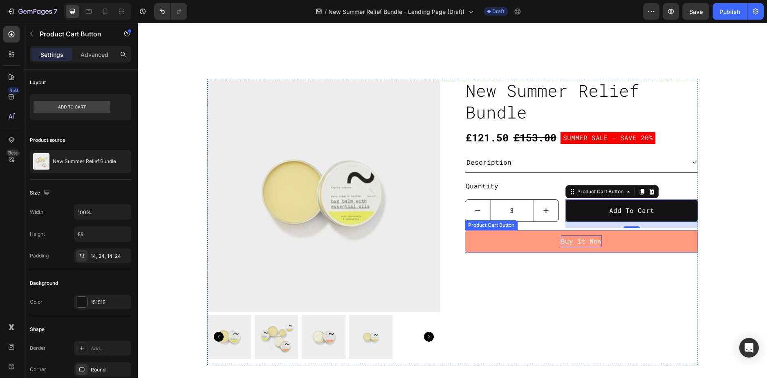
click at [571, 247] on div "Buy It Now" at bounding box center [581, 242] width 41 height 12
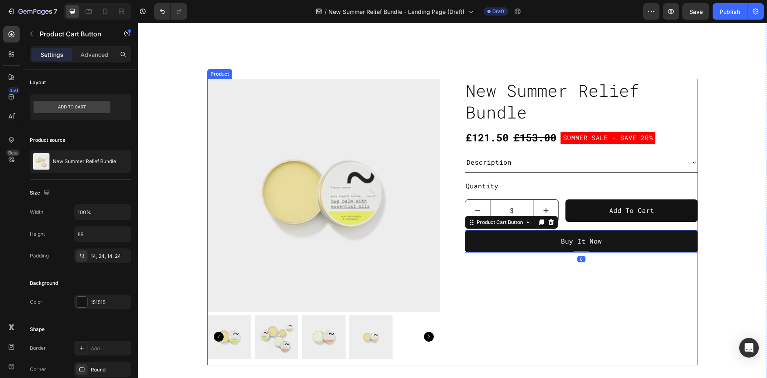
type input "1"
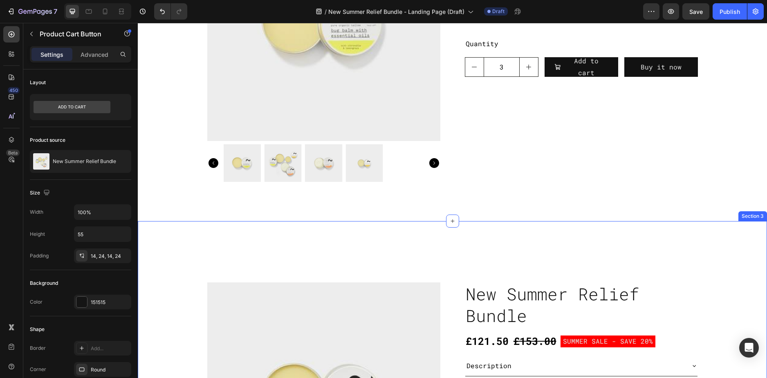
scroll to position [532, 0]
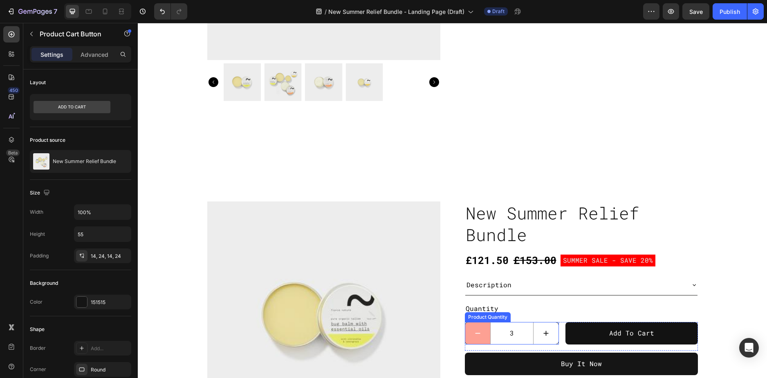
click at [481, 338] on button "decrement" at bounding box center [477, 334] width 25 height 22
type input "2"
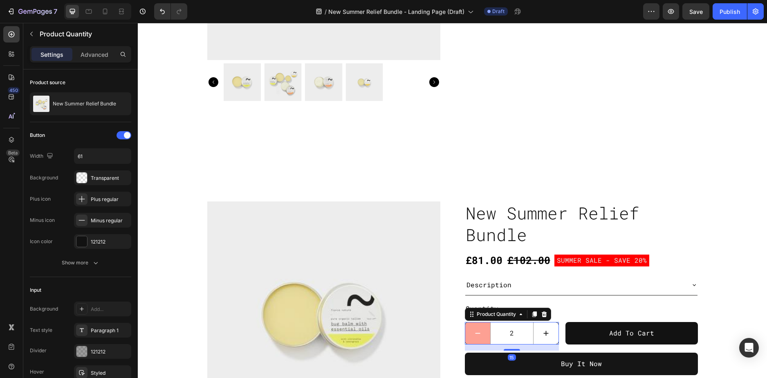
click at [481, 338] on button "decrement" at bounding box center [477, 334] width 25 height 22
type input "1"
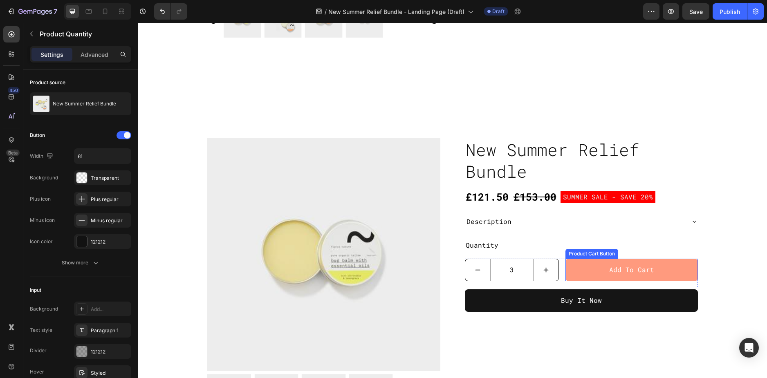
scroll to position [573, 0]
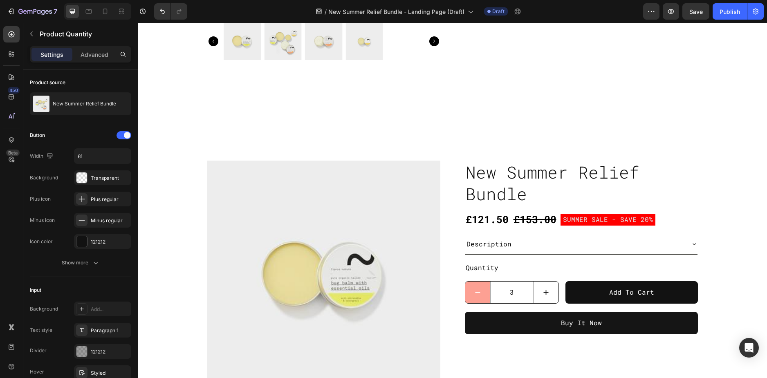
click at [477, 293] on icon "decrement" at bounding box center [478, 293] width 4 height 0
type input "2"
click at [477, 293] on icon "decrement" at bounding box center [478, 293] width 4 height 0
type input "1"
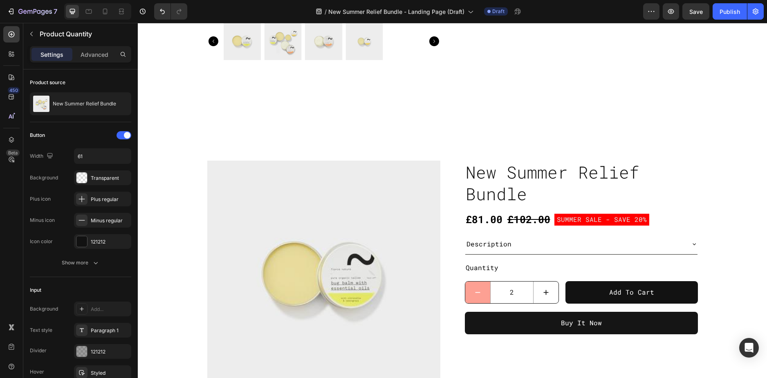
type input "1"
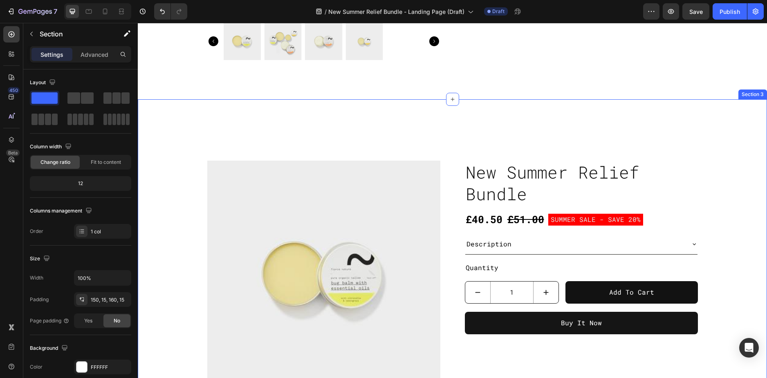
click at [728, 153] on div "Product Images New Summer Relief Bundle Product Title £40.50 Product Price Prod…" at bounding box center [452, 306] width 629 height 414
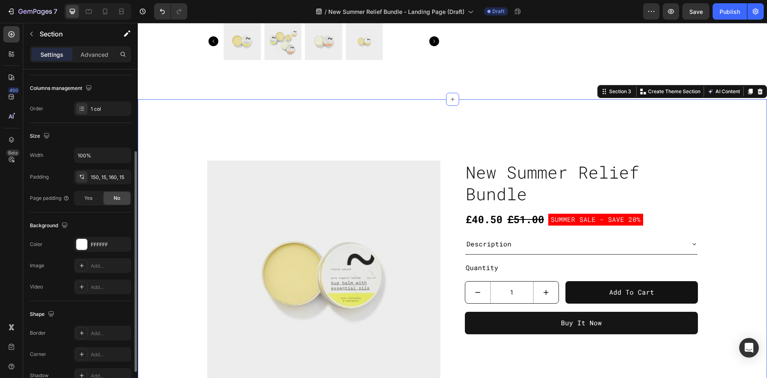
scroll to position [167, 0]
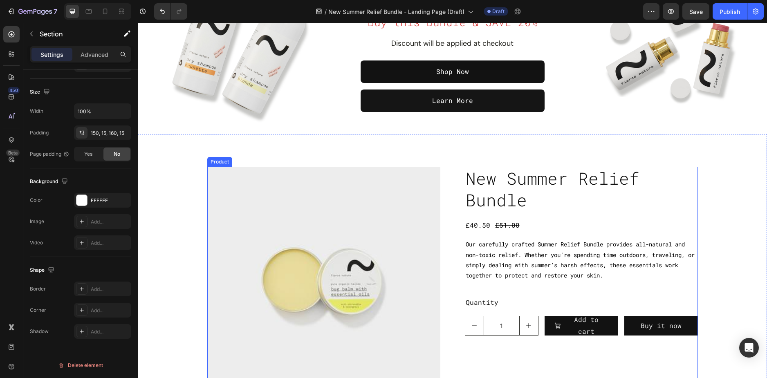
type input "3"
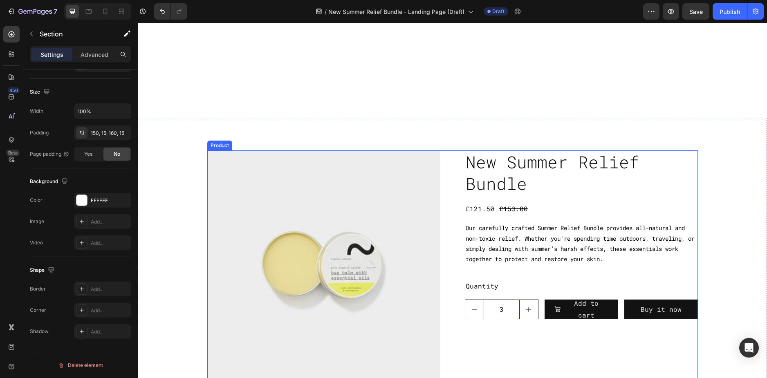
scroll to position [205, 0]
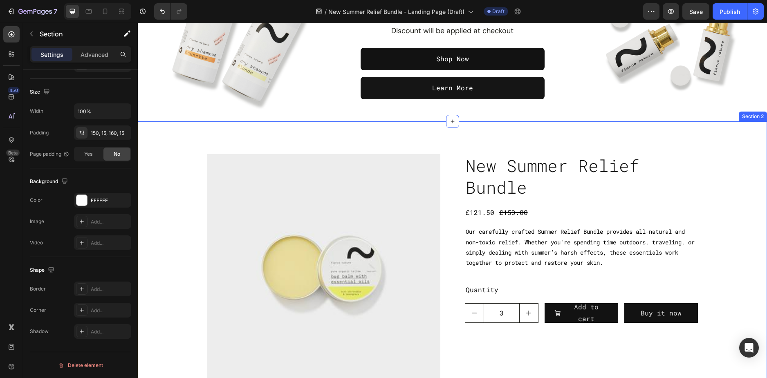
click at [174, 142] on div "Product Images New Summer Relief Bundle Product Title £121.50 Product Price Pro…" at bounding box center [452, 294] width 629 height 346
click at [757, 115] on icon at bounding box center [760, 113] width 7 height 7
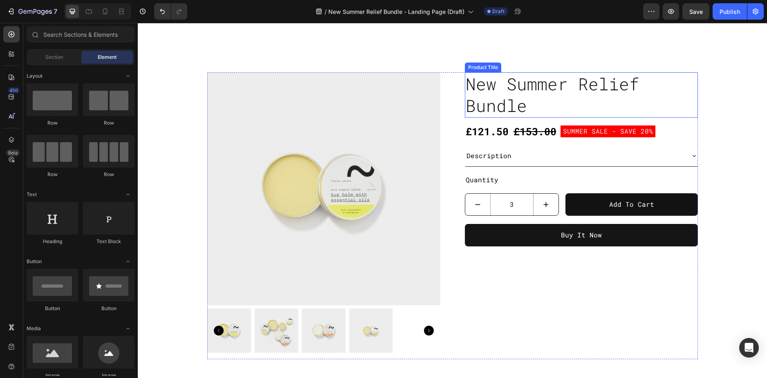
scroll to position [327, 0]
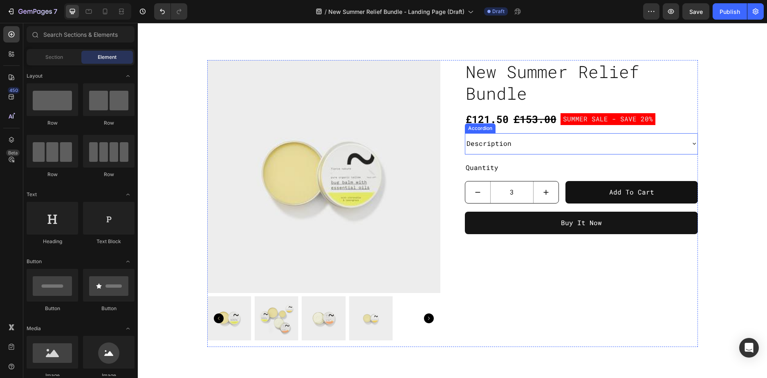
click at [635, 148] on div "Description" at bounding box center [574, 144] width 219 height 14
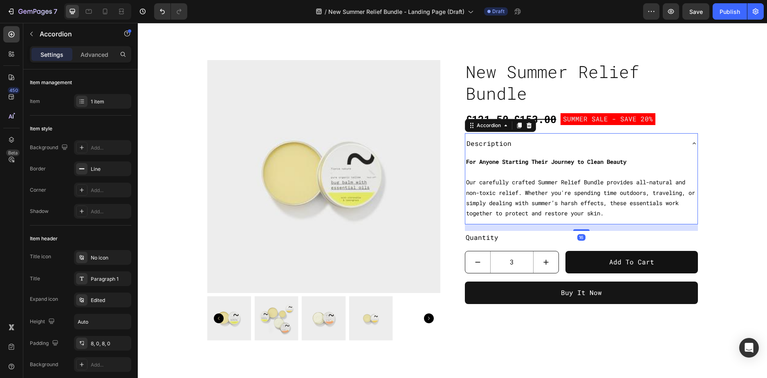
click at [636, 148] on div "Description" at bounding box center [574, 144] width 219 height 14
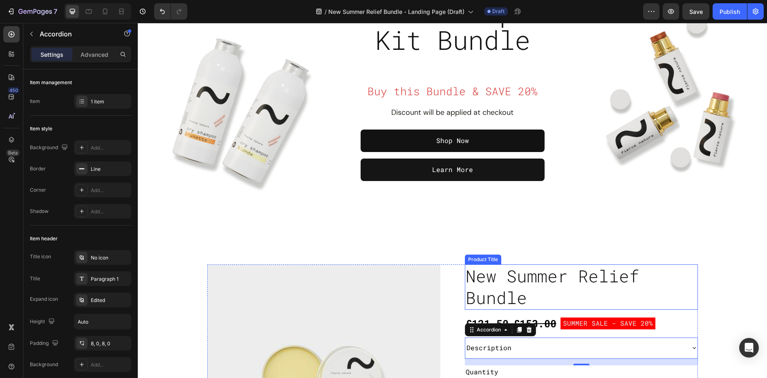
scroll to position [0, 0]
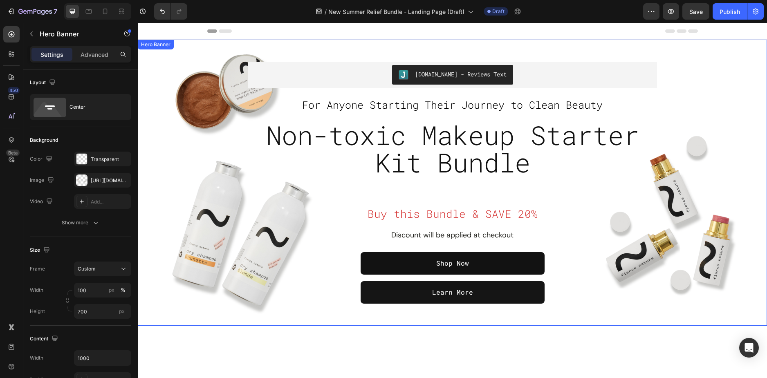
click at [661, 323] on div "Overlay" at bounding box center [452, 183] width 629 height 286
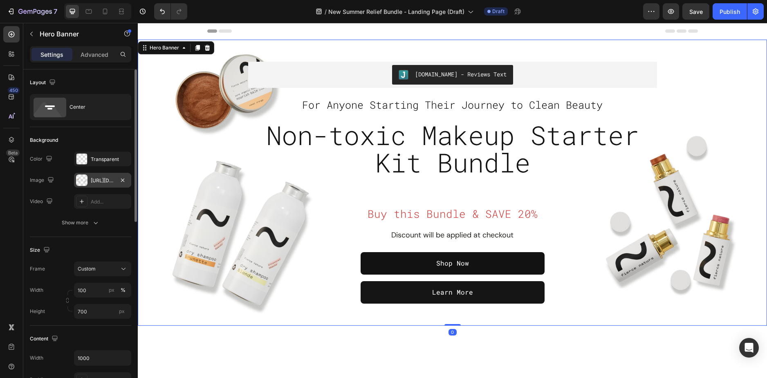
click at [101, 178] on div "https://cdn.shopify.com/s/files/1/0589/5811/9105/files/gempages_503485028945101…" at bounding box center [103, 180] width 24 height 7
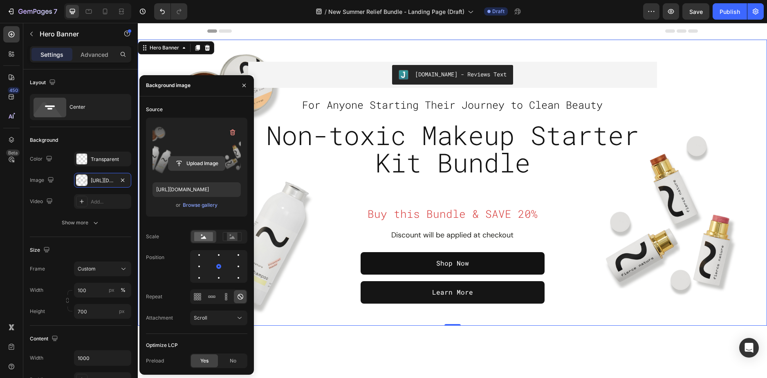
click at [194, 167] on input "file" at bounding box center [197, 164] width 56 height 14
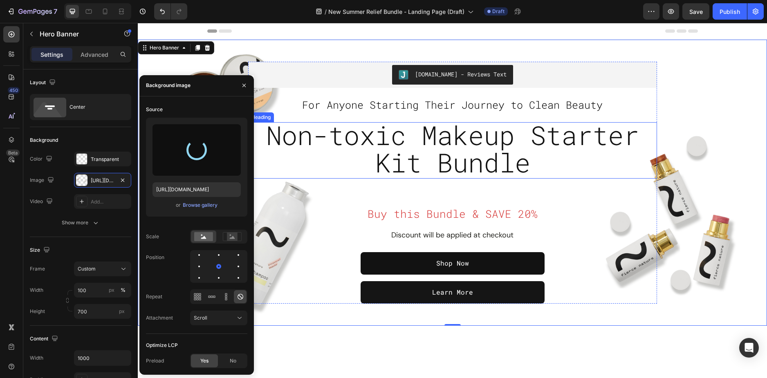
type input "https://cdn.shopify.com/s/files/1/0589/5811/9105/files/gempages_503485028945101…"
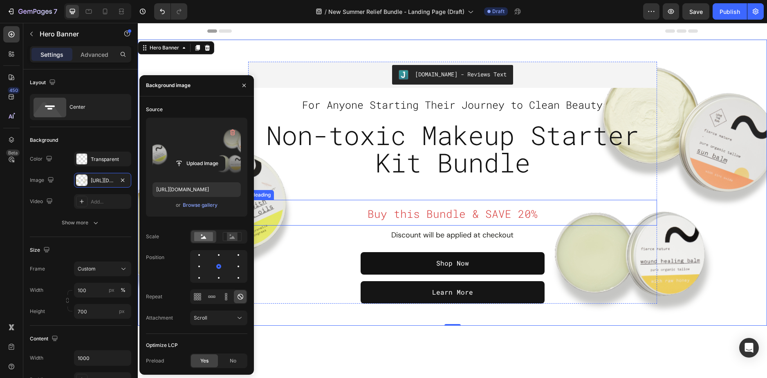
click at [577, 199] on div "Judge.me - Reviews Text Judge.me For Anyone Starting Their Journey to Clean Bea…" at bounding box center [452, 183] width 409 height 242
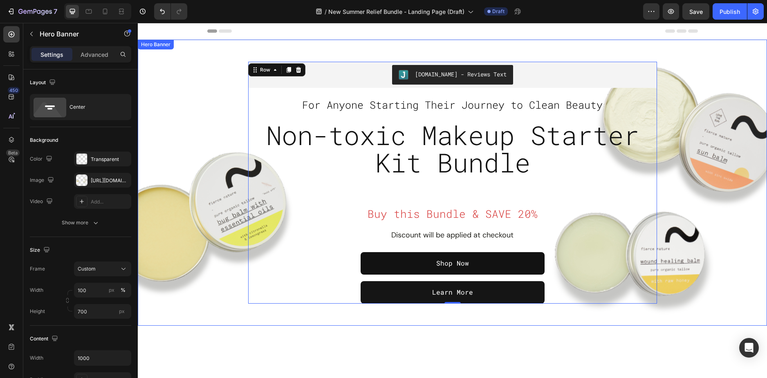
click at [712, 189] on div "Overlay" at bounding box center [452, 183] width 629 height 286
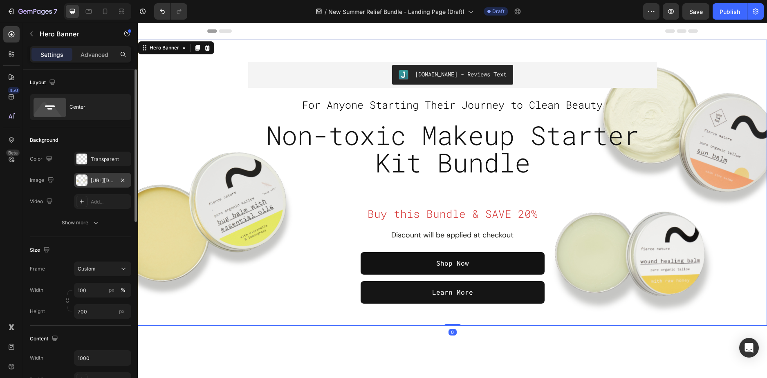
click at [94, 180] on div "https://cdn.shopify.com/s/files/1/0589/5811/9105/files/gempages_503485028945101…" at bounding box center [103, 180] width 24 height 7
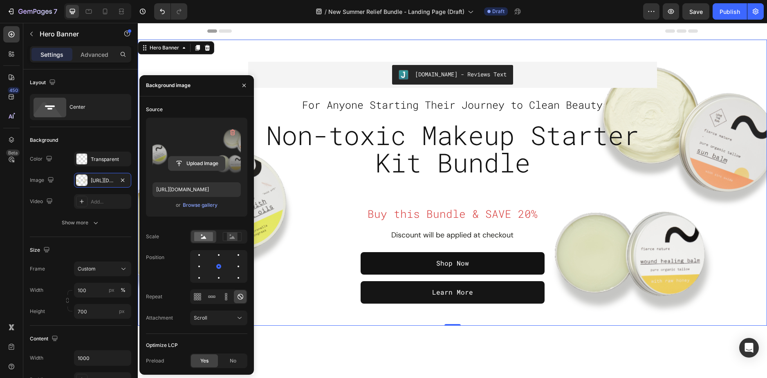
click at [205, 165] on input "file" at bounding box center [197, 164] width 56 height 14
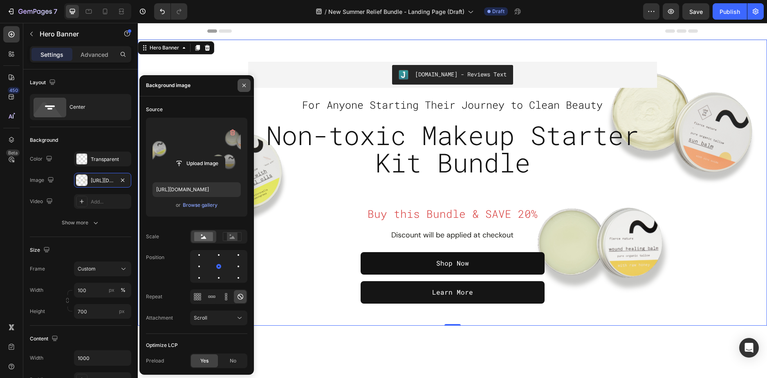
click at [246, 88] on icon "button" at bounding box center [244, 85] width 7 height 7
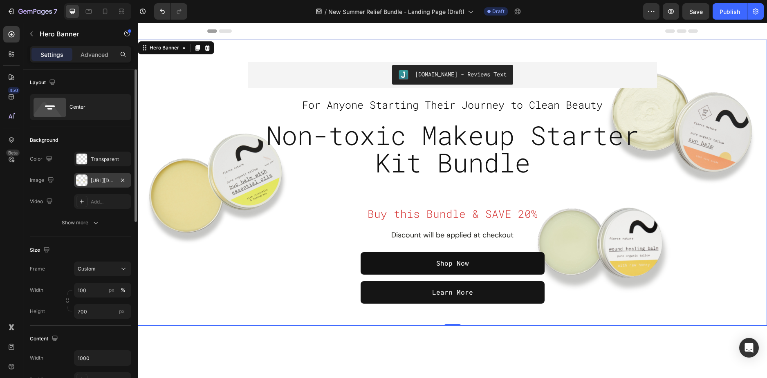
click at [105, 181] on div "https://cdn.shopify.com/s/files/1/0589/5811/9105/files/gempages_503485028945101…" at bounding box center [103, 180] width 24 height 7
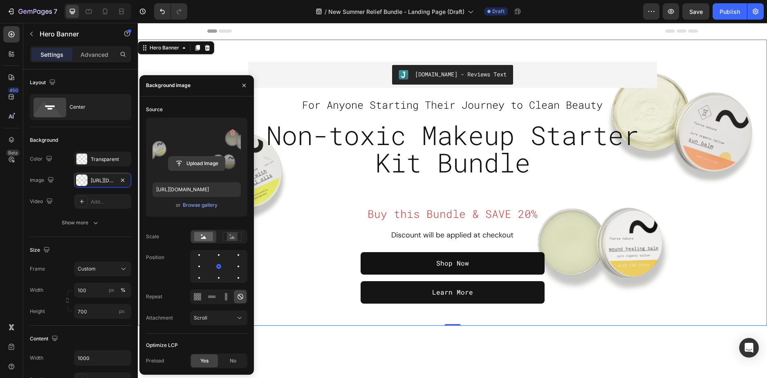
click at [198, 164] on input "file" at bounding box center [197, 164] width 56 height 14
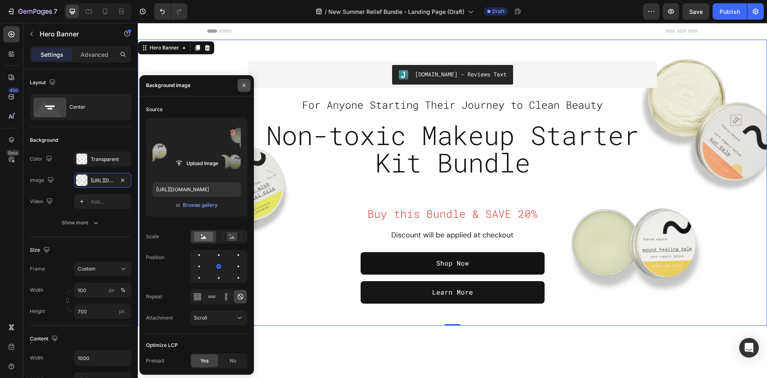
click at [240, 84] on button "button" at bounding box center [244, 85] width 13 height 13
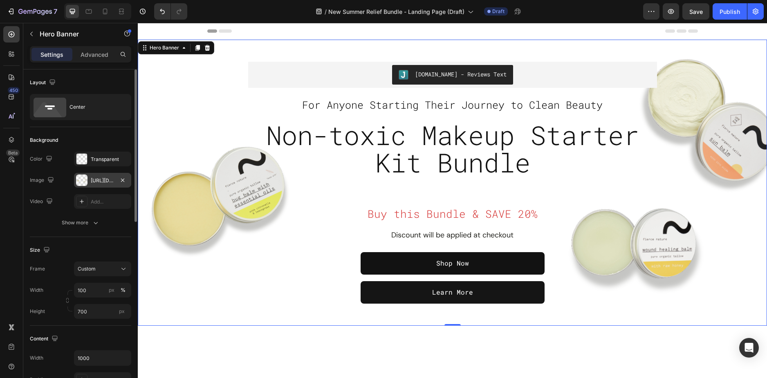
click at [97, 181] on div "https://cdn.shopify.com/s/files/1/0589/5811/9105/files/gempages_503485028945101…" at bounding box center [103, 180] width 24 height 7
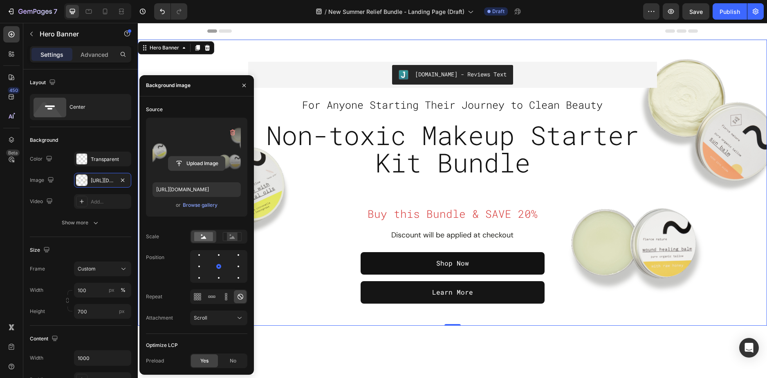
click at [193, 167] on input "file" at bounding box center [197, 164] width 56 height 14
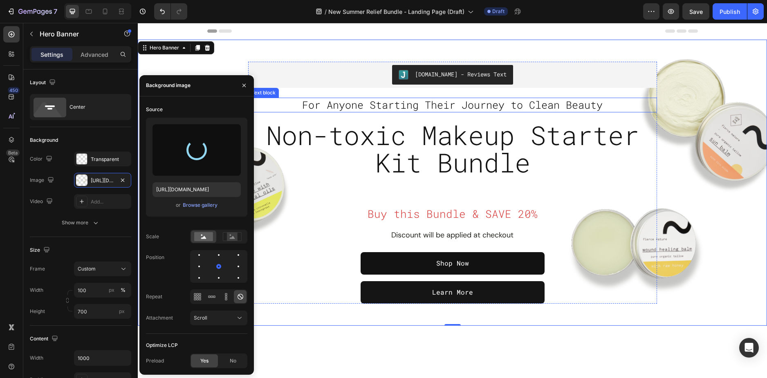
type input "https://cdn.shopify.com/s/files/1/0589/5811/9105/files/gempages_503485028945101…"
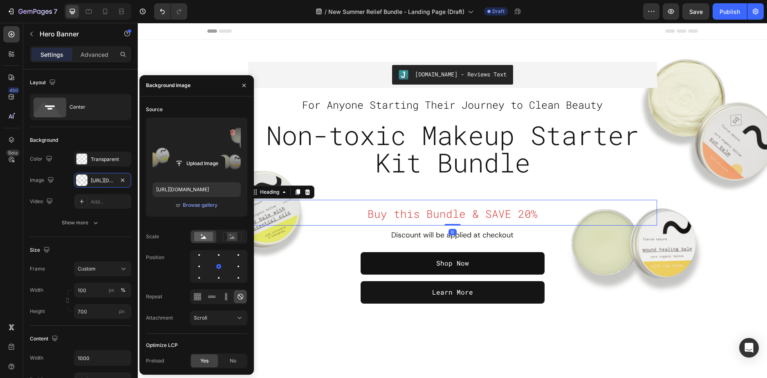
click at [326, 224] on h2 "Buy this Bundle & SAVE 20%" at bounding box center [452, 213] width 409 height 26
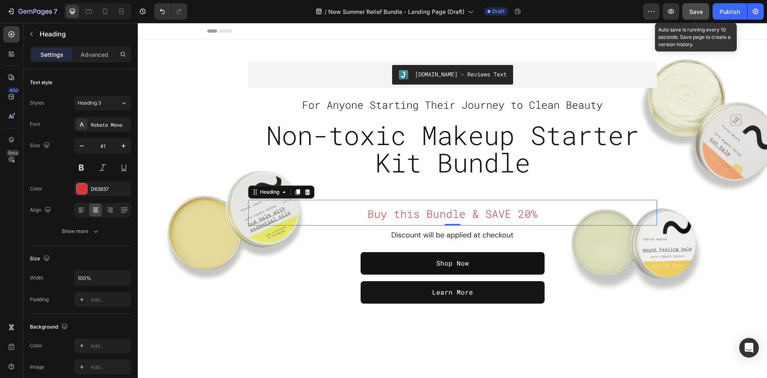
click at [690, 11] on span "Save" at bounding box center [696, 11] width 13 height 7
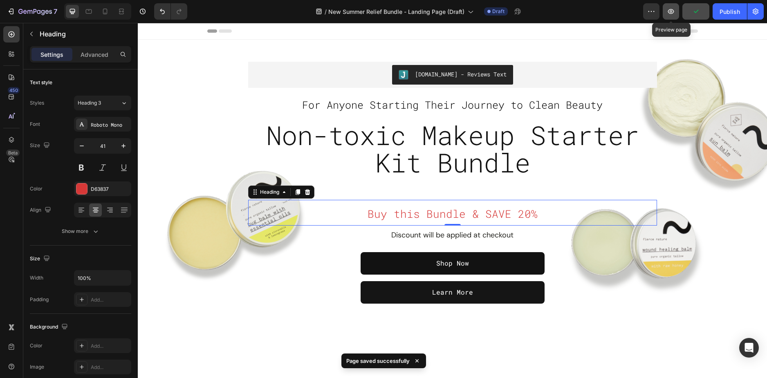
click at [672, 10] on icon "button" at bounding box center [671, 11] width 8 height 8
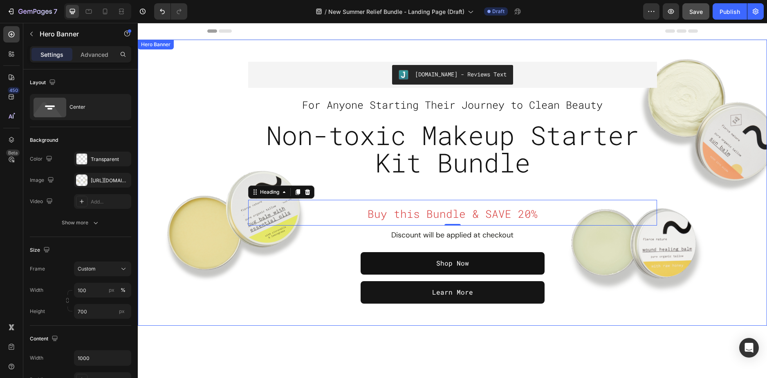
click at [149, 148] on div "Overlay" at bounding box center [452, 183] width 629 height 286
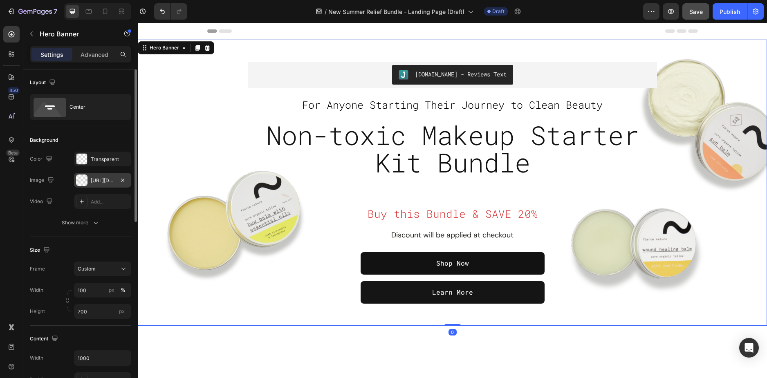
click at [95, 182] on div "https://cdn.shopify.com/s/files/1/0589/5811/9105/files/gempages_503485028945101…" at bounding box center [103, 180] width 24 height 7
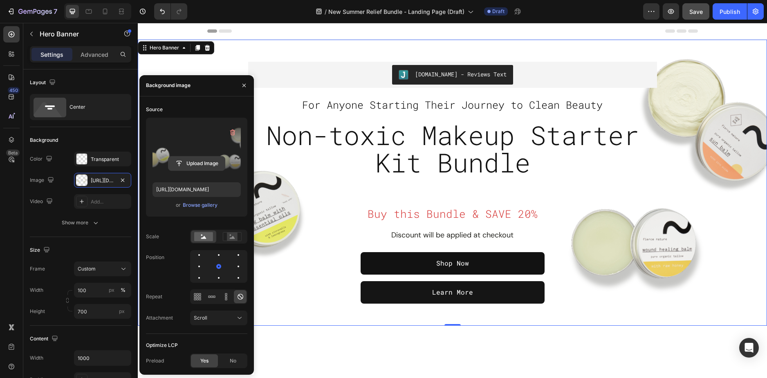
click at [205, 165] on input "file" at bounding box center [197, 164] width 56 height 14
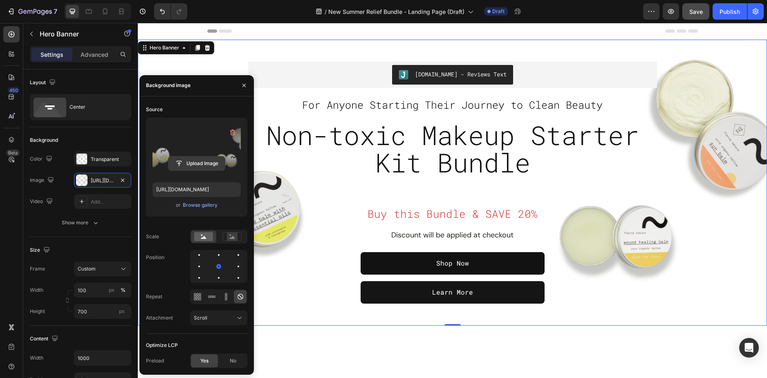
click at [195, 168] on input "file" at bounding box center [197, 164] width 56 height 14
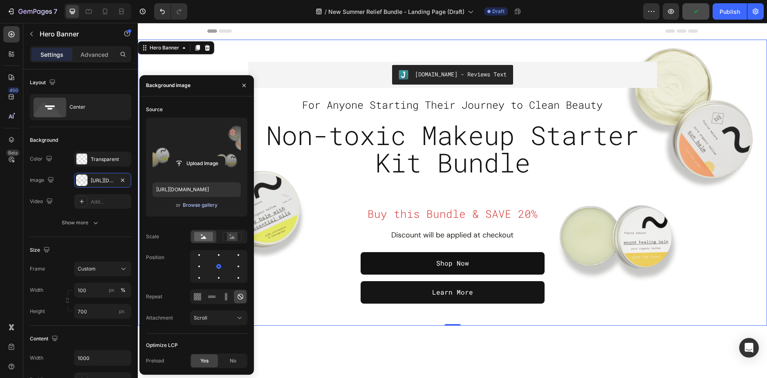
click at [202, 204] on div "Browse gallery" at bounding box center [200, 205] width 35 height 7
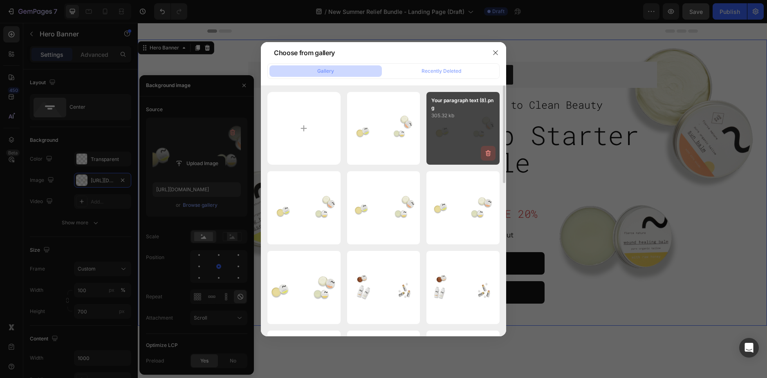
click at [492, 158] on button "button" at bounding box center [488, 153] width 15 height 15
click at [485, 154] on div "Delete" at bounding box center [483, 154] width 15 height 7
click at [490, 155] on icon "button" at bounding box center [488, 153] width 8 height 8
click at [479, 156] on div "Delete" at bounding box center [483, 154] width 15 height 7
click at [489, 154] on icon "button" at bounding box center [489, 154] width 1 height 2
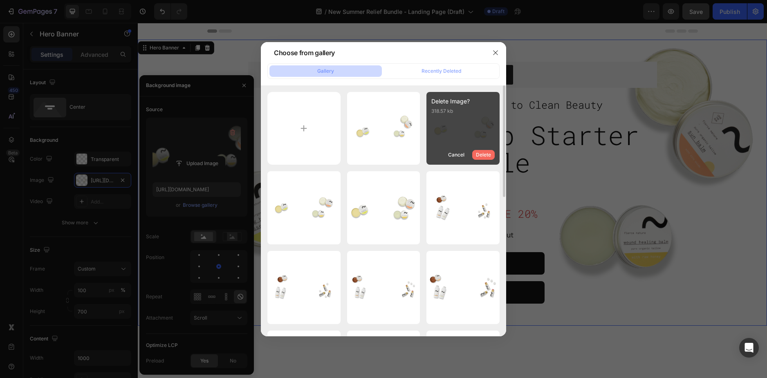
click at [484, 154] on div "Delete" at bounding box center [483, 154] width 15 height 7
click at [488, 152] on icon "button" at bounding box center [488, 153] width 8 height 8
click at [481, 153] on div "Delete" at bounding box center [483, 154] width 15 height 7
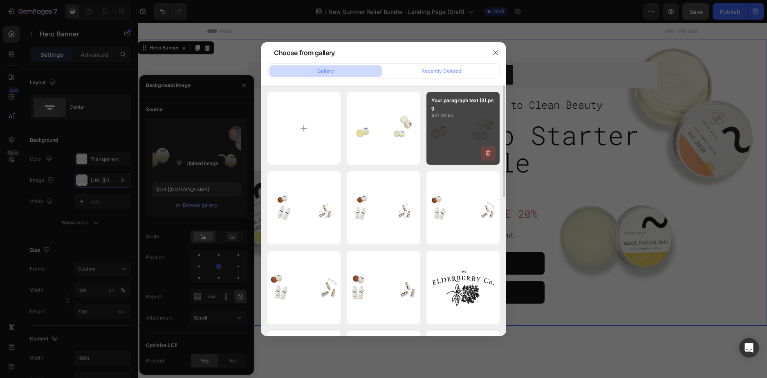
click at [492, 152] on icon "button" at bounding box center [488, 153] width 8 height 8
click at [483, 153] on div "Delete" at bounding box center [483, 154] width 15 height 7
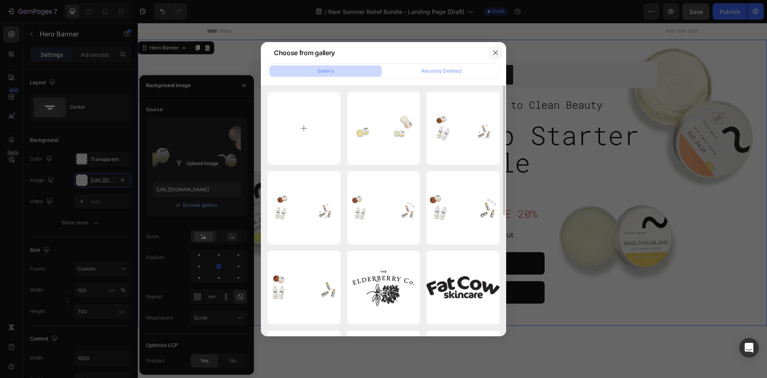
click at [489, 52] on button "button" at bounding box center [495, 52] width 13 height 13
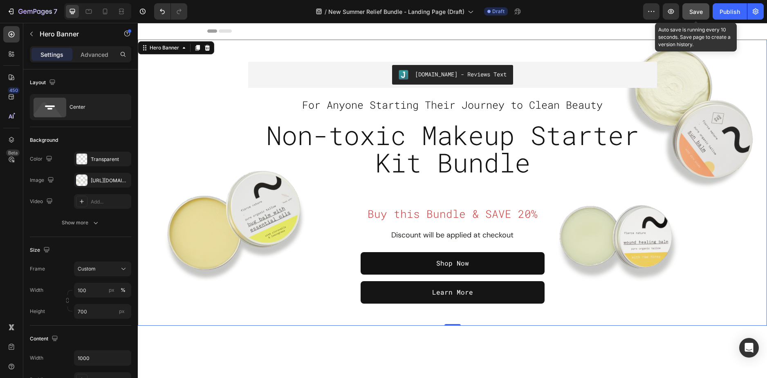
click at [699, 7] on div "Save" at bounding box center [696, 11] width 13 height 9
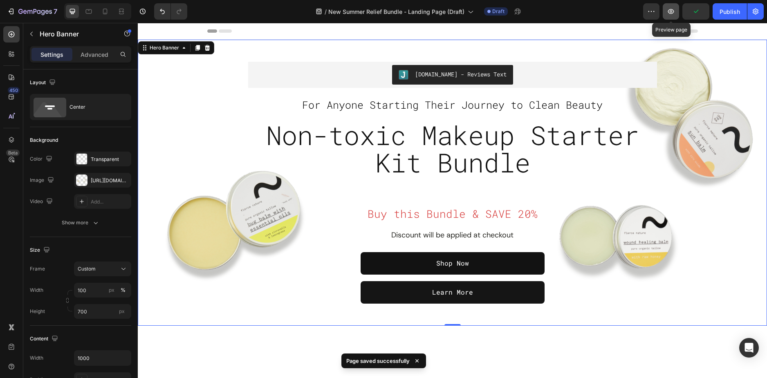
click at [674, 9] on icon "button" at bounding box center [671, 11] width 8 height 8
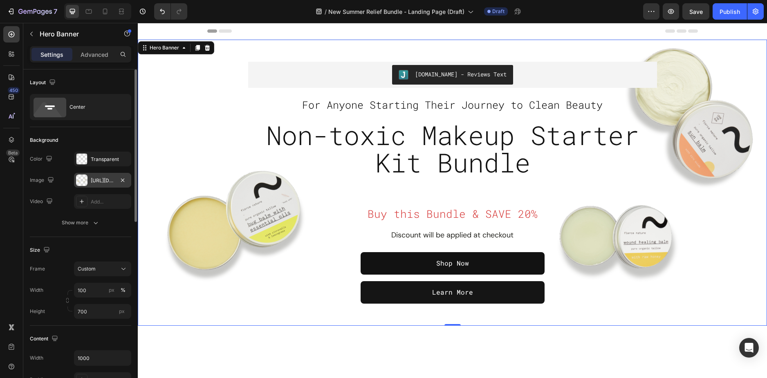
click at [94, 178] on div "https://cdn.shopify.com/s/files/1/0589/5811/9105/files/gempages_503485028945101…" at bounding box center [103, 180] width 24 height 7
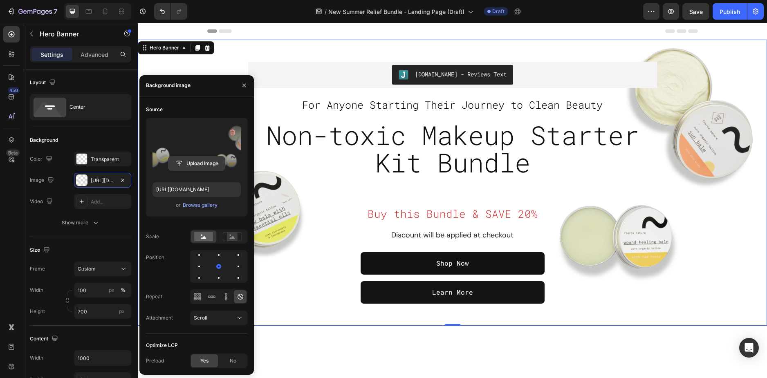
click at [194, 166] on input "file" at bounding box center [197, 164] width 56 height 14
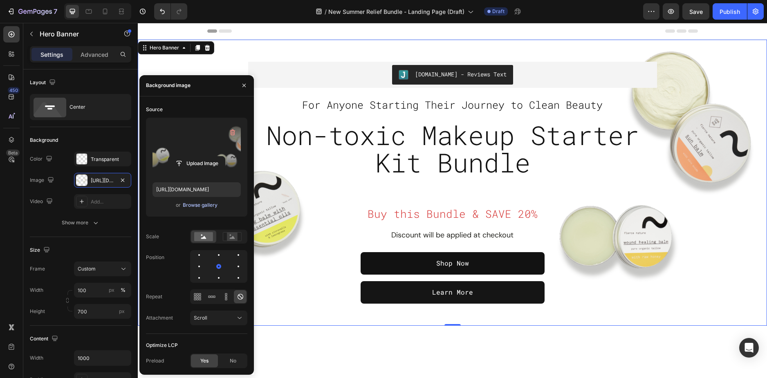
click at [200, 205] on div "Browse gallery" at bounding box center [200, 205] width 35 height 7
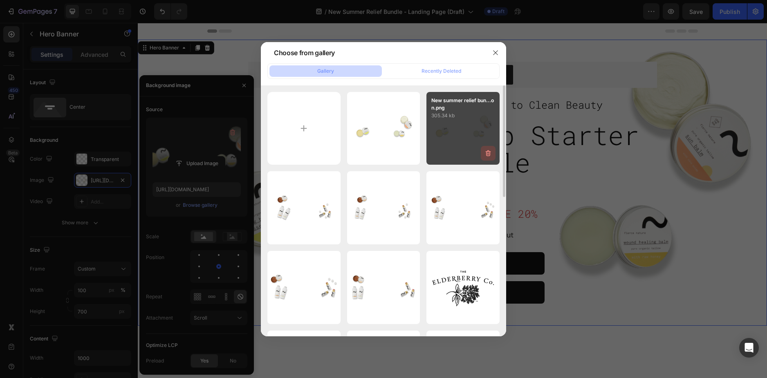
click at [490, 155] on icon "button" at bounding box center [488, 153] width 8 height 8
click at [484, 155] on div "Delete" at bounding box center [483, 154] width 15 height 7
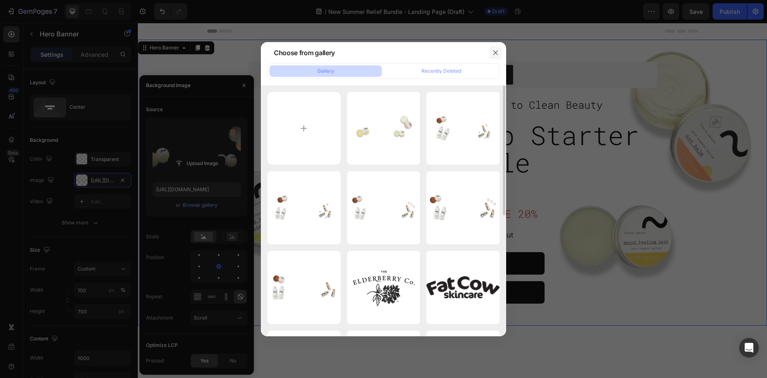
click at [497, 55] on icon "button" at bounding box center [495, 52] width 7 height 7
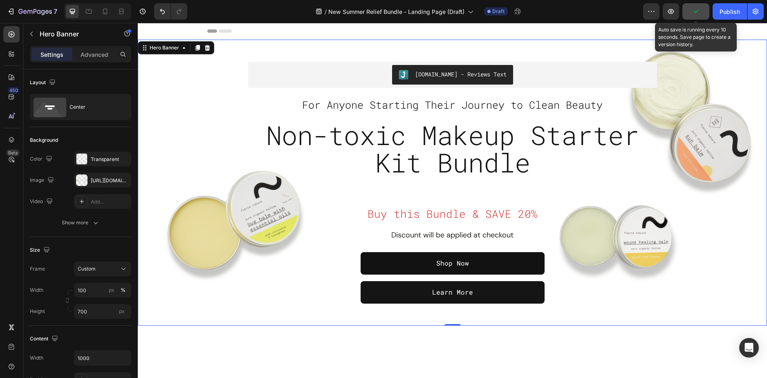
click at [699, 12] on icon "button" at bounding box center [696, 11] width 8 height 8
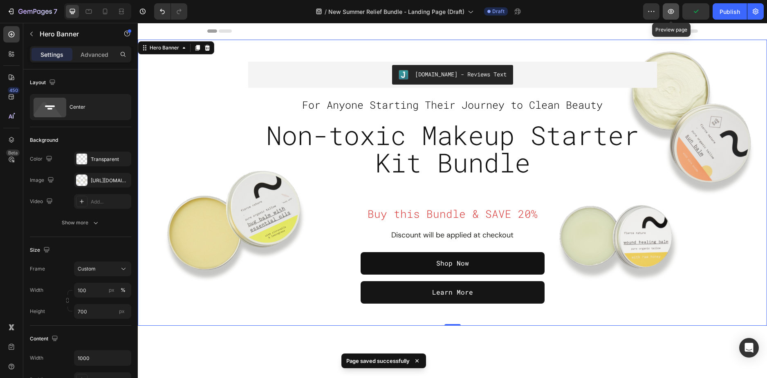
click at [666, 11] on button "button" at bounding box center [671, 11] width 16 height 16
click at [672, 9] on icon "button" at bounding box center [671, 11] width 8 height 8
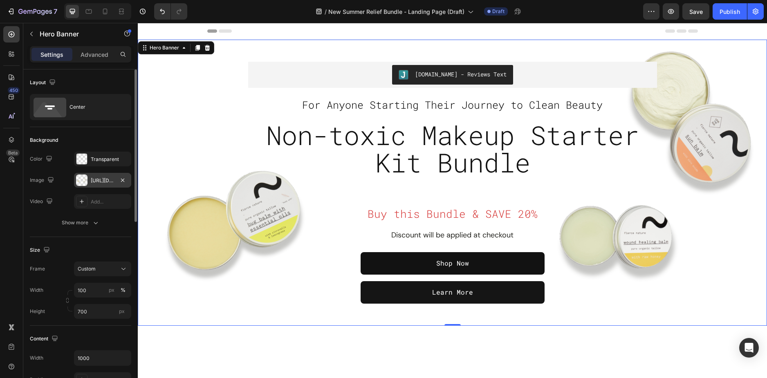
click at [101, 178] on div "https://cdn.shopify.com/s/files/1/0589/5811/9105/files/gempages_503485028945101…" at bounding box center [103, 180] width 24 height 7
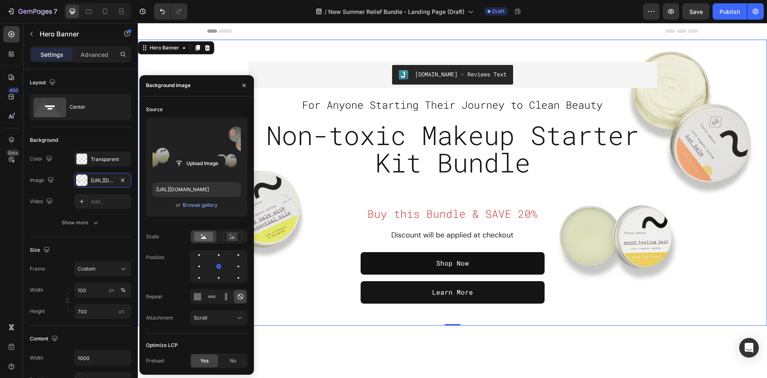
click at [199, 172] on label at bounding box center [197, 150] width 88 height 52
click at [199, 171] on input "file" at bounding box center [197, 164] width 56 height 14
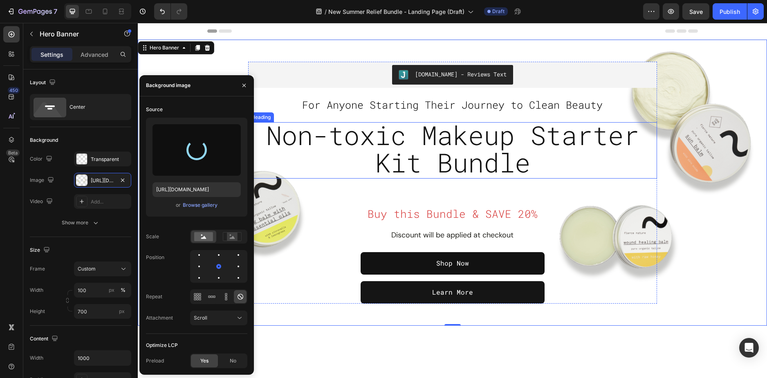
type input "https://cdn.shopify.com/s/files/1/0589/5811/9105/files/gempages_503485028945101…"
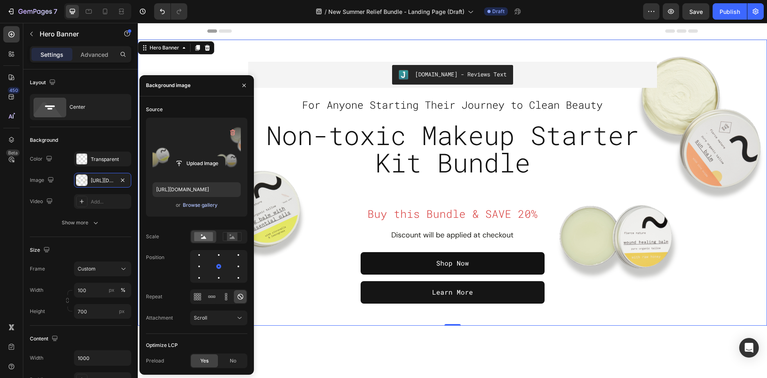
click at [198, 205] on div "Browse gallery" at bounding box center [200, 205] width 35 height 7
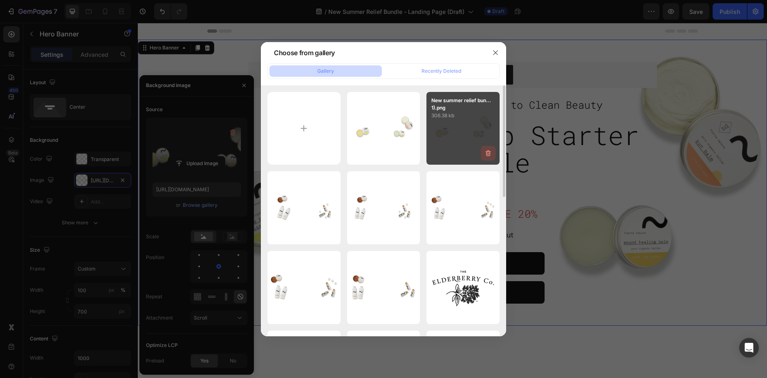
click at [489, 156] on icon "button" at bounding box center [488, 154] width 5 height 6
click at [484, 154] on div "Delete" at bounding box center [483, 154] width 15 height 7
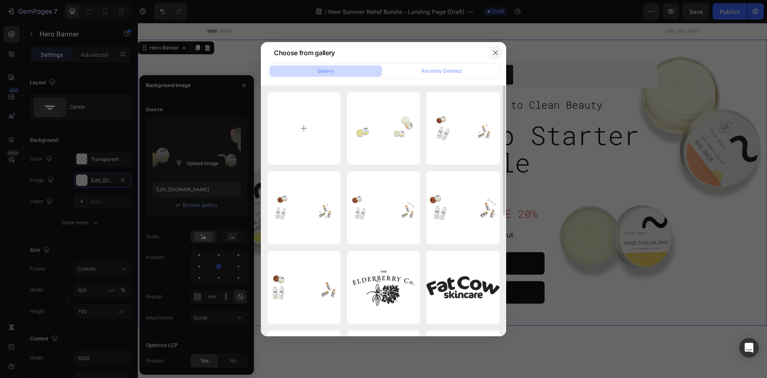
click at [498, 56] on button "button" at bounding box center [495, 52] width 13 height 13
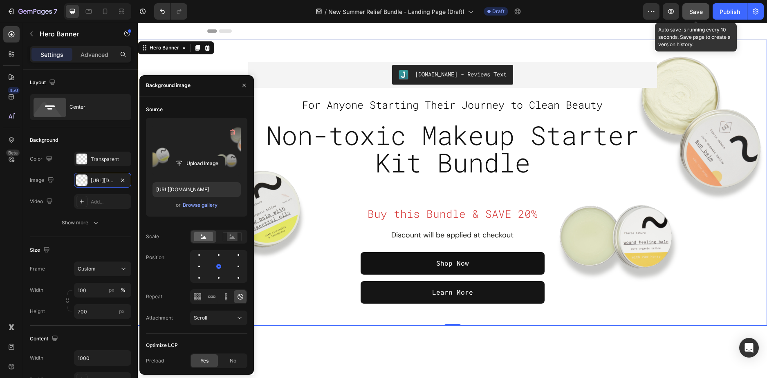
click at [686, 13] on button "Save" at bounding box center [696, 11] width 27 height 16
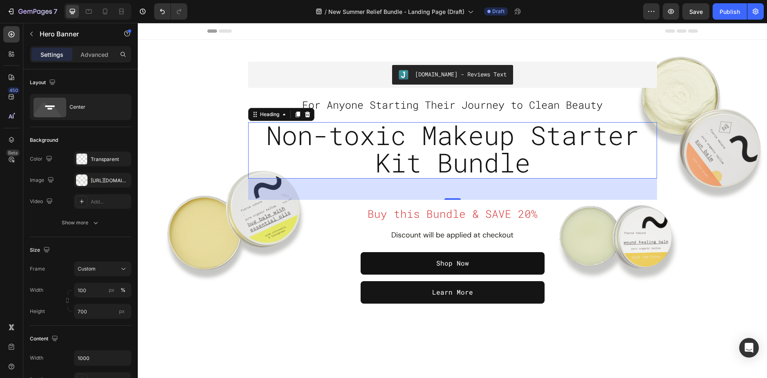
click at [432, 148] on span "Non-toxic Makeup Starter Kit Bundle" at bounding box center [452, 149] width 373 height 62
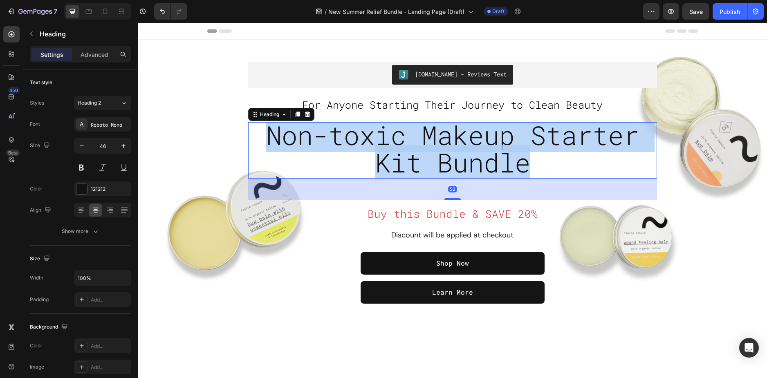
click at [432, 148] on span "Non-toxic Makeup Starter Kit Bundle" at bounding box center [452, 149] width 373 height 62
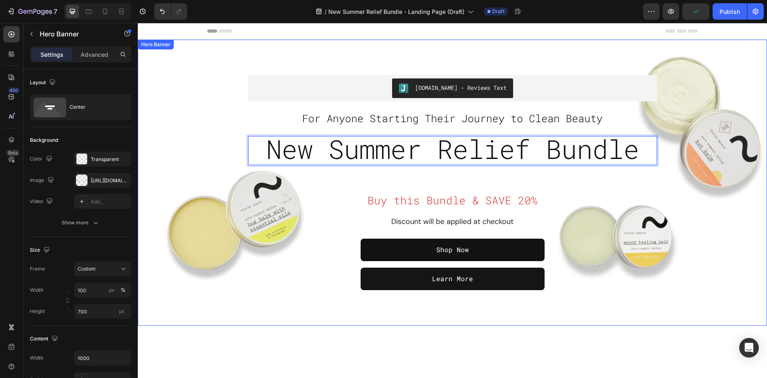
click at [709, 272] on div "Overlay" at bounding box center [452, 183] width 629 height 286
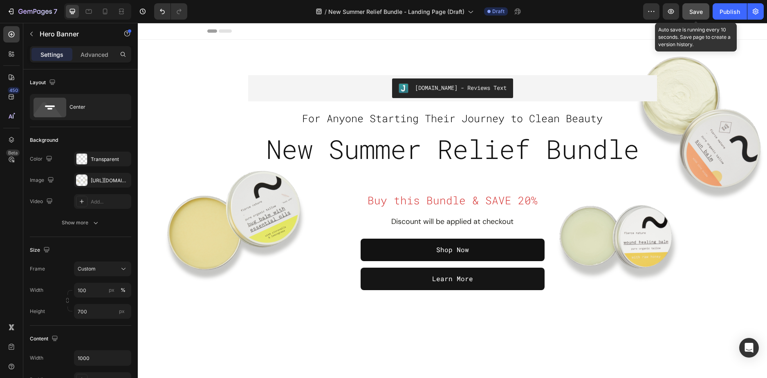
click at [701, 15] on span "Save" at bounding box center [696, 11] width 13 height 7
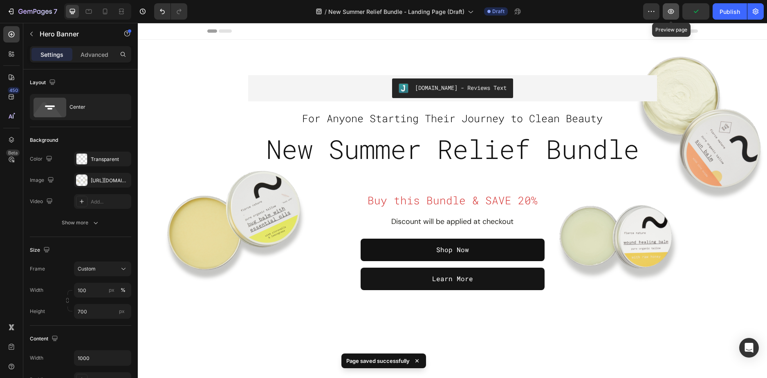
click at [670, 8] on icon "button" at bounding box center [671, 11] width 8 height 8
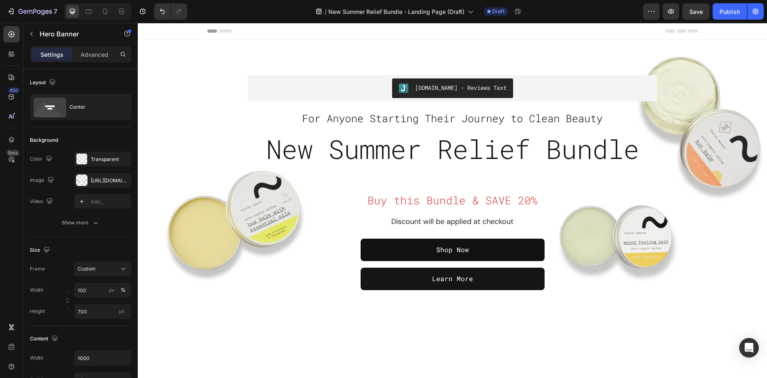
click at [178, 151] on div "Overlay" at bounding box center [452, 183] width 629 height 286
click at [97, 182] on div "https://cdn.shopify.com/s/files/1/0589/5811/9105/files/gempages_503485028945101…" at bounding box center [103, 180] width 24 height 7
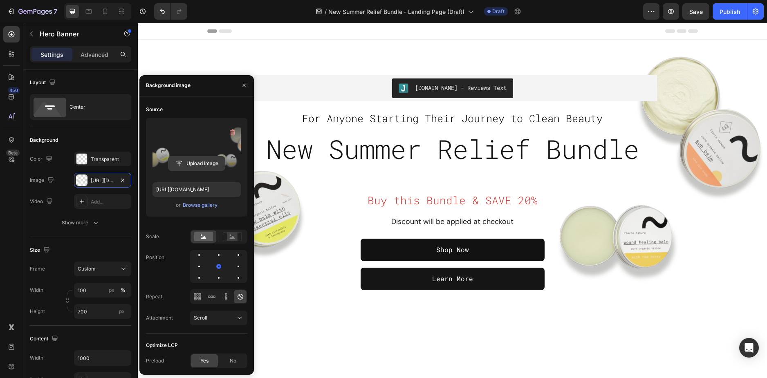
click at [204, 161] on input "file" at bounding box center [197, 164] width 56 height 14
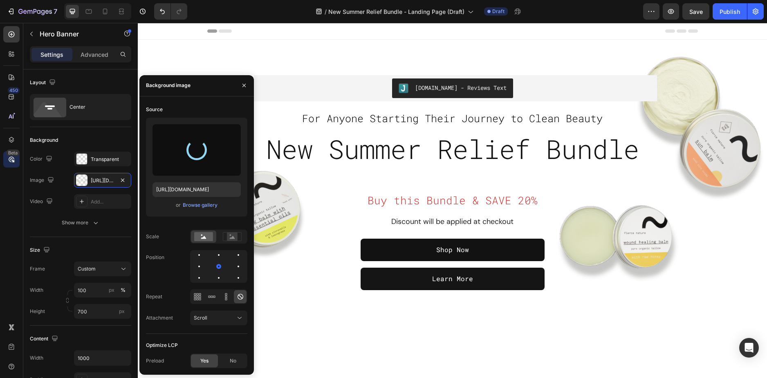
type input "https://cdn.shopify.com/s/files/1/0589/5811/9105/files/gempages_503485028945101…"
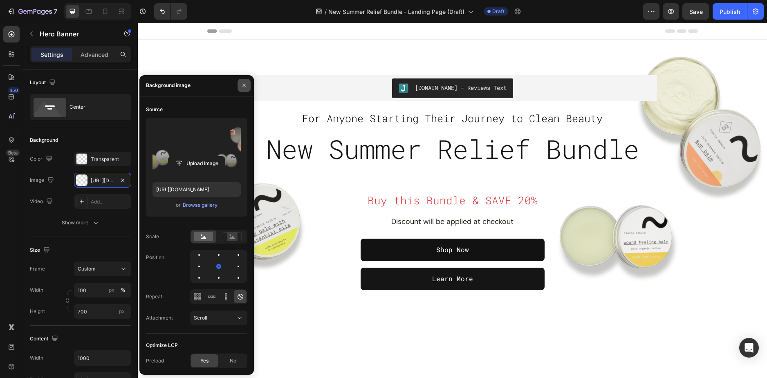
click at [242, 86] on icon "button" at bounding box center [244, 85] width 7 height 7
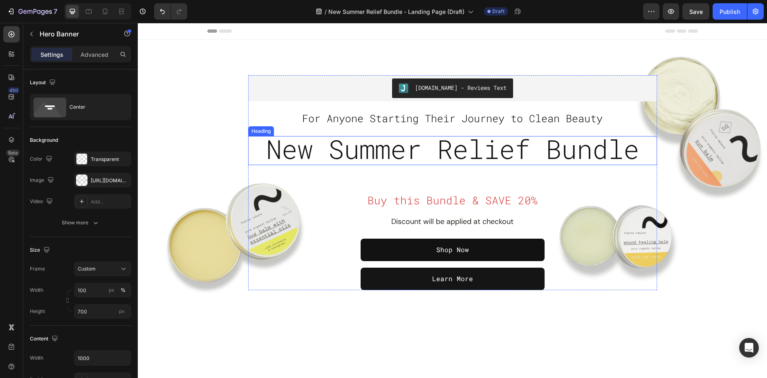
click at [460, 160] on span "New Summer Relief Bundle" at bounding box center [452, 149] width 373 height 34
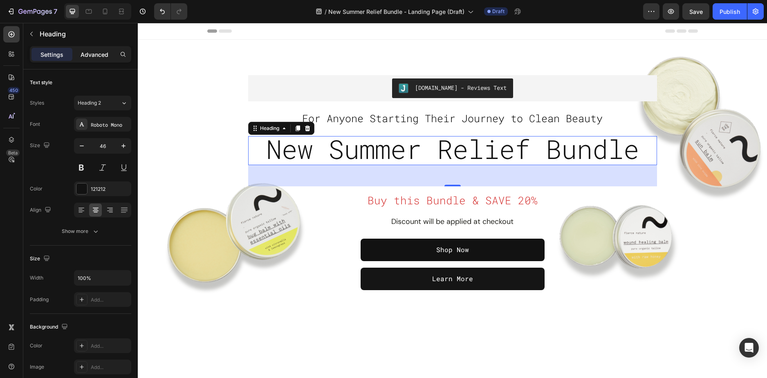
click at [85, 50] on p "Advanced" at bounding box center [95, 54] width 28 height 9
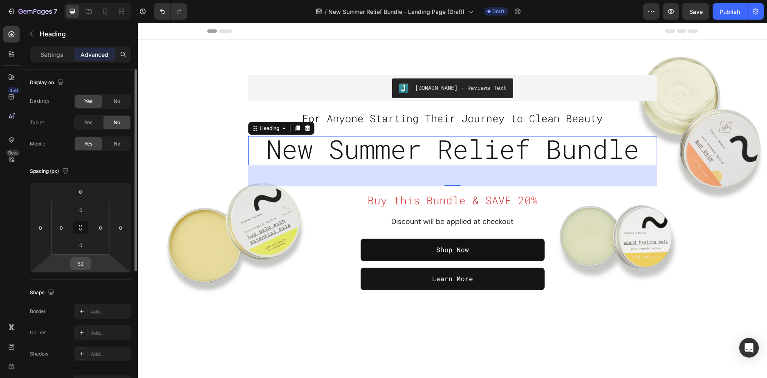
click at [82, 261] on input "52" at bounding box center [80, 264] width 16 height 12
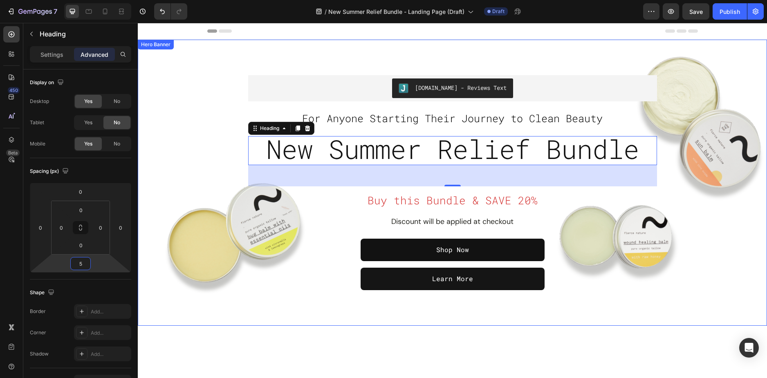
type input "50"
click at [697, 296] on div "Overlay" at bounding box center [452, 183] width 629 height 286
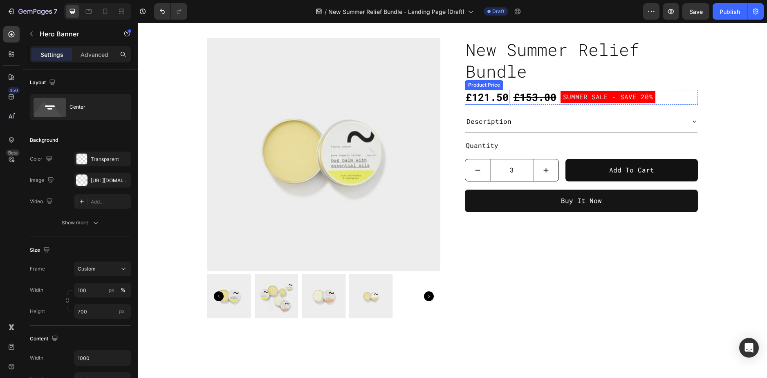
scroll to position [286, 0]
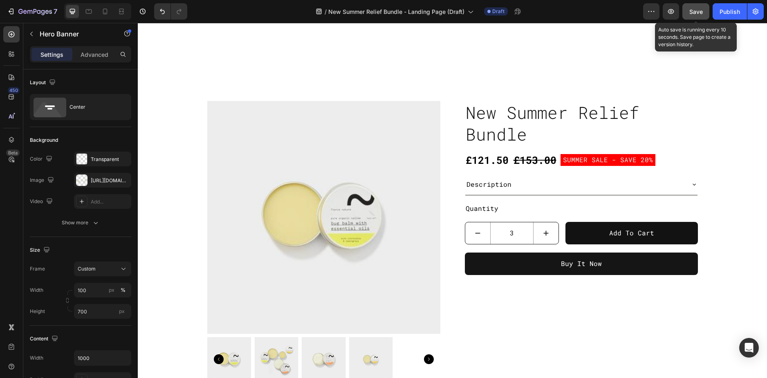
click at [695, 12] on span "Save" at bounding box center [696, 11] width 13 height 7
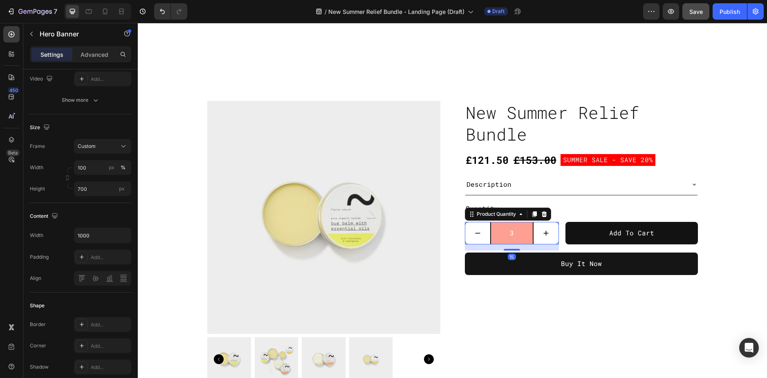
click at [515, 233] on input "3" at bounding box center [512, 234] width 44 height 22
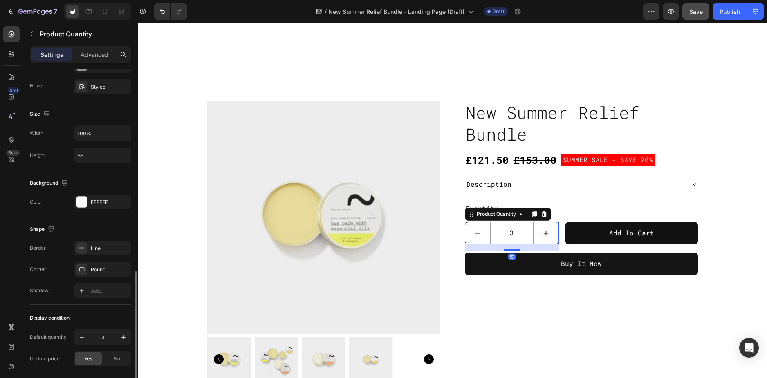
scroll to position [342, 0]
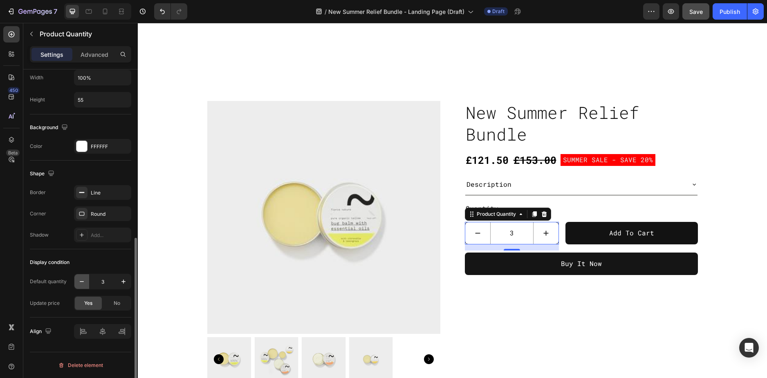
click at [85, 280] on icon "button" at bounding box center [82, 282] width 8 height 8
type input "2"
click at [85, 280] on icon "button" at bounding box center [82, 282] width 8 height 8
type input "1"
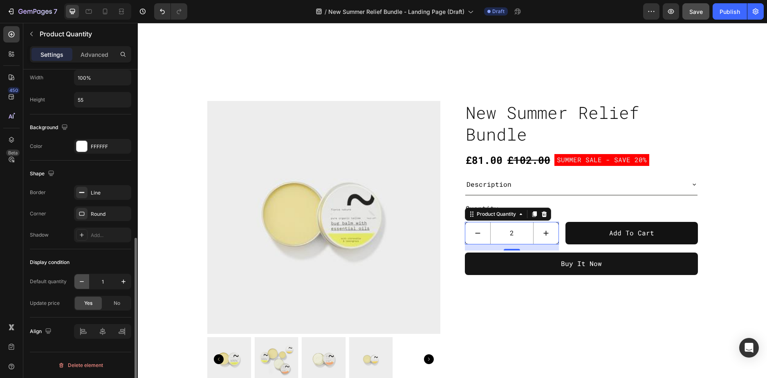
type input "1"
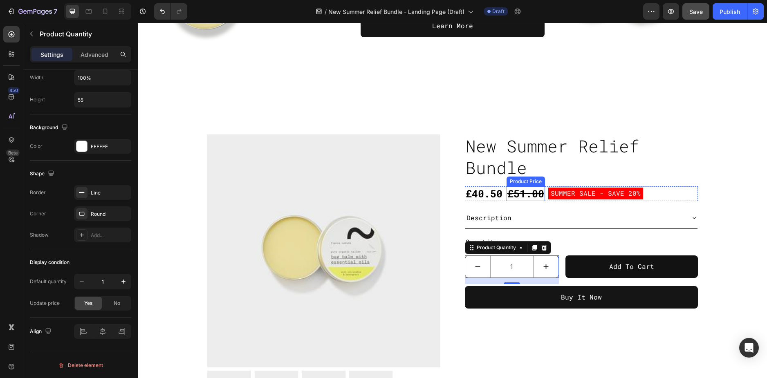
scroll to position [205, 0]
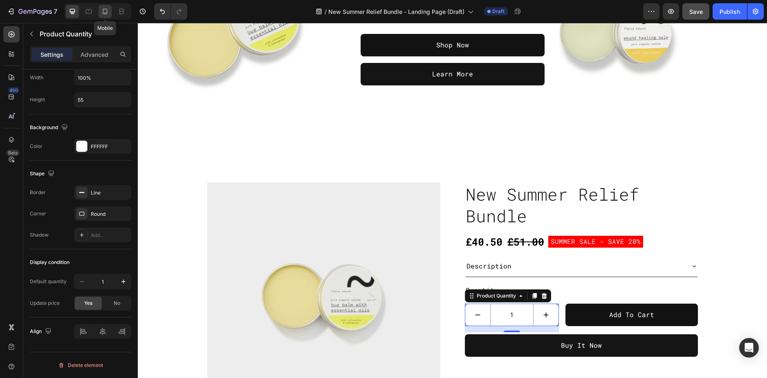
click at [106, 11] on icon at bounding box center [105, 11] width 8 height 8
type input "54"
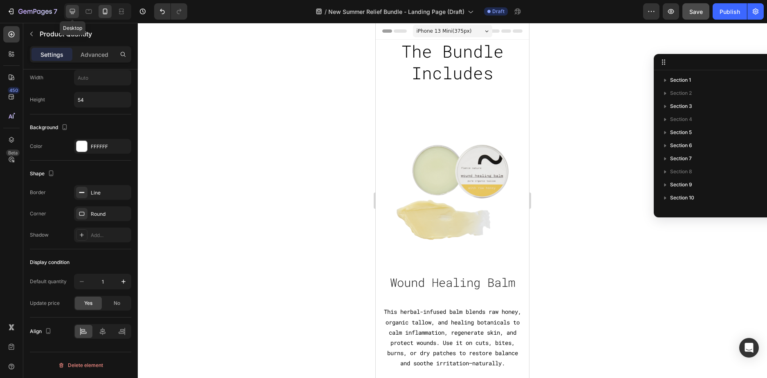
click at [75, 10] on icon at bounding box center [72, 11] width 5 height 5
type input "61"
type input "55"
type input "100%"
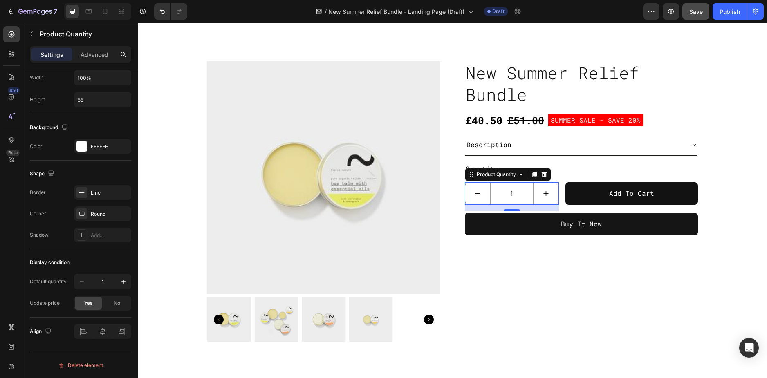
scroll to position [334, 0]
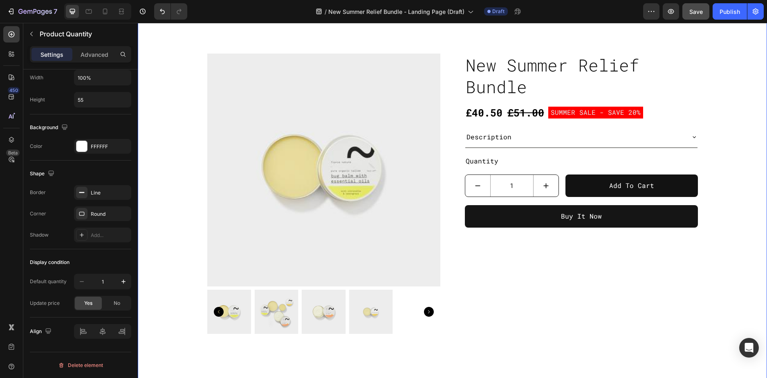
click at [178, 108] on div "Product Images New Summer Relief Bundle Product Title £40.50 Product Price Prod…" at bounding box center [452, 197] width 617 height 287
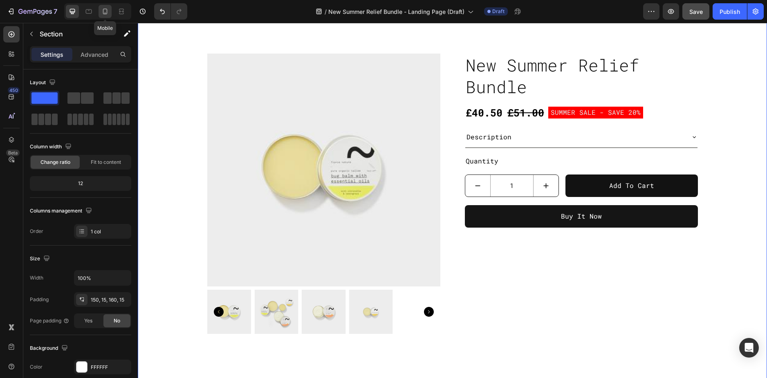
click at [105, 11] on icon at bounding box center [105, 11] width 8 height 8
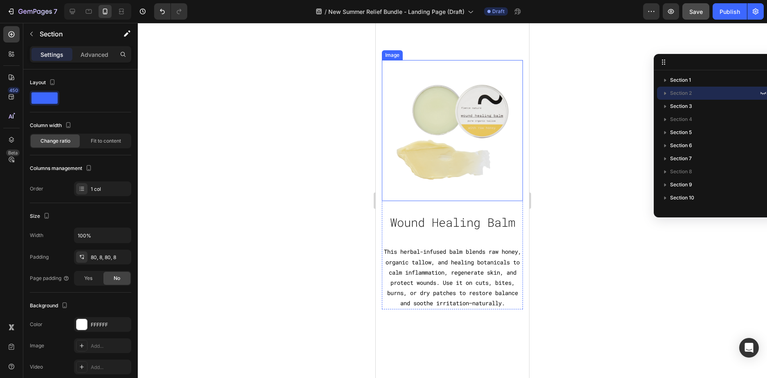
scroll to position [164, 0]
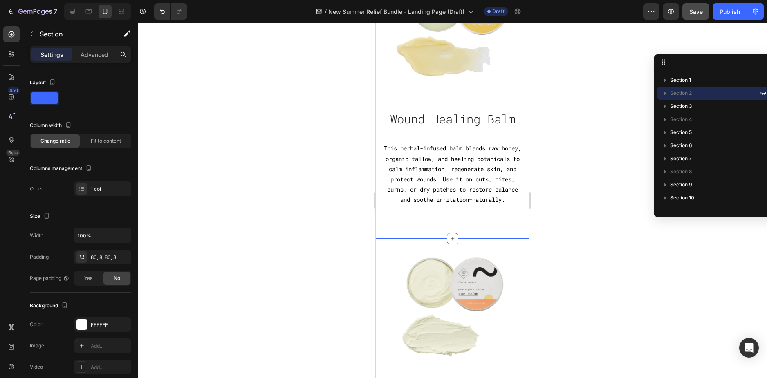
click at [382, 222] on div "Image Wound Healing Balm Heading This herbal-infused balm blends raw honey, org…" at bounding box center [452, 83] width 153 height 311
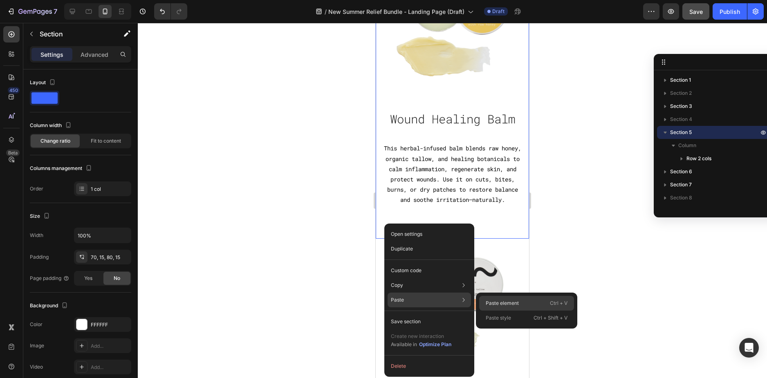
click at [489, 305] on p "Paste element" at bounding box center [502, 303] width 33 height 7
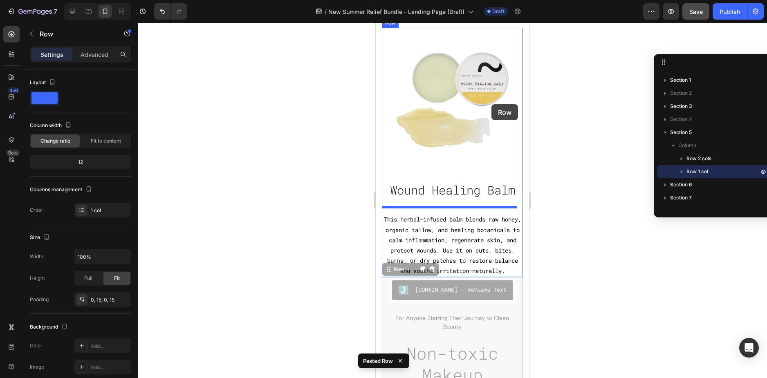
scroll to position [0, 0]
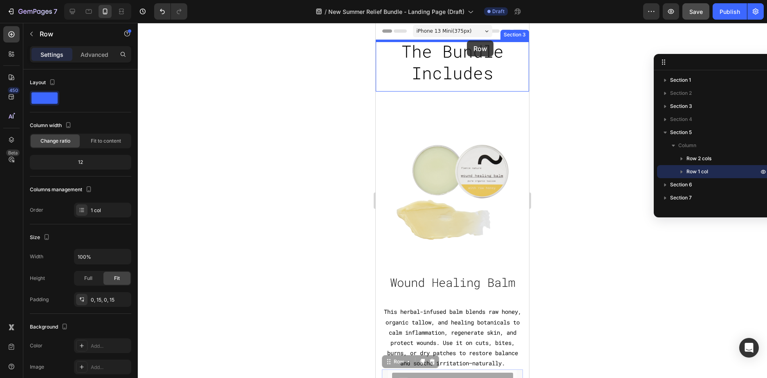
drag, startPoint x: 515, startPoint y: 219, endPoint x: 467, endPoint y: 41, distance: 184.2
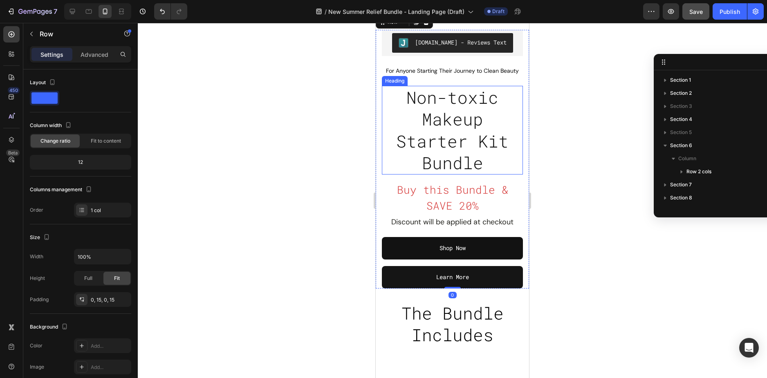
scroll to position [41, 0]
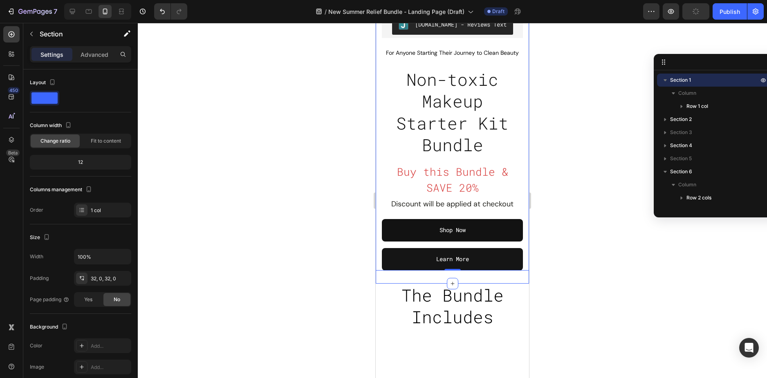
click at [390, 284] on div "Judge.me - Reviews Text Judge.me For Anyone Starting Their Journey to Clean Bea…" at bounding box center [452, 141] width 153 height 285
click at [513, 283] on div "Judge.me - Reviews Text Judge.me For Anyone Starting Their Journey to Clean Bea…" at bounding box center [452, 141] width 153 height 285
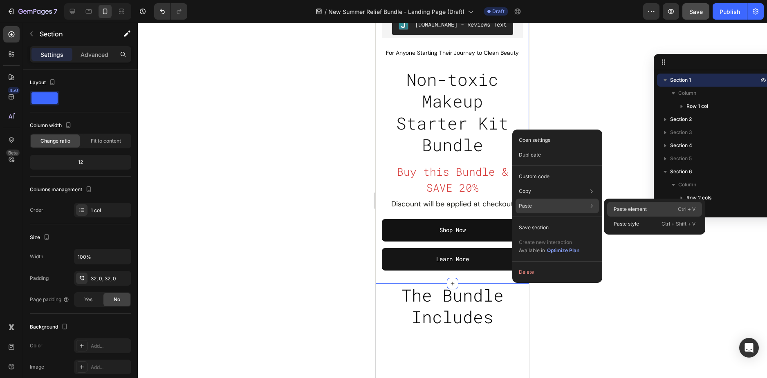
click at [612, 217] on div "Paste element Ctrl + V" at bounding box center [654, 224] width 95 height 15
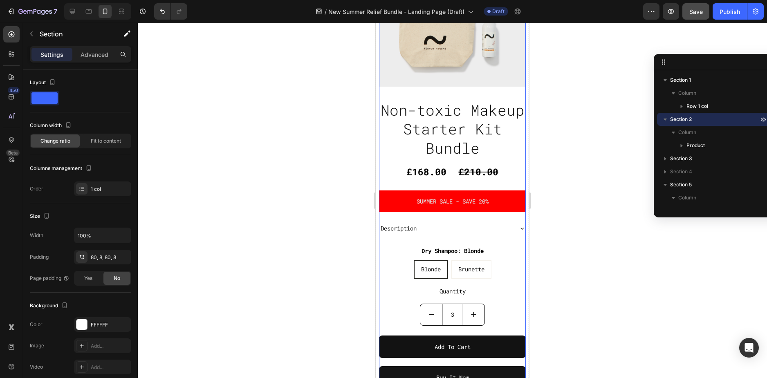
scroll to position [445, 0]
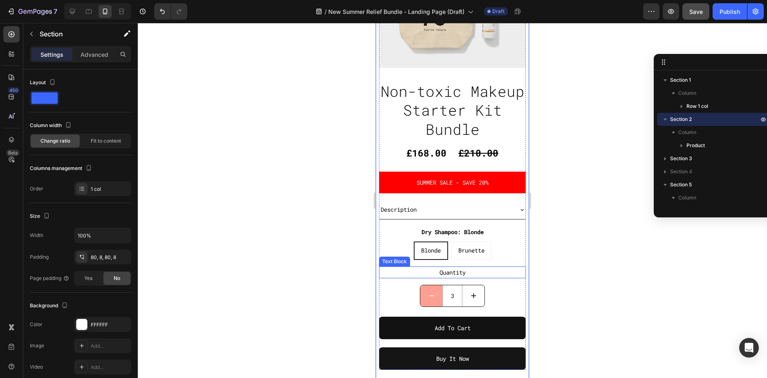
click at [433, 285] on button "decrement" at bounding box center [431, 295] width 22 height 21
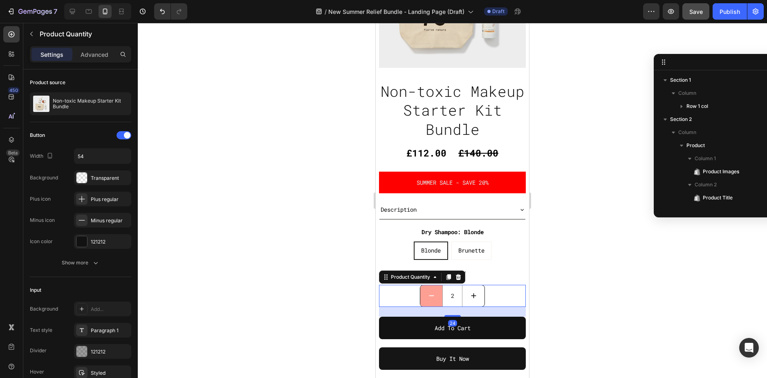
scroll to position [168, 0]
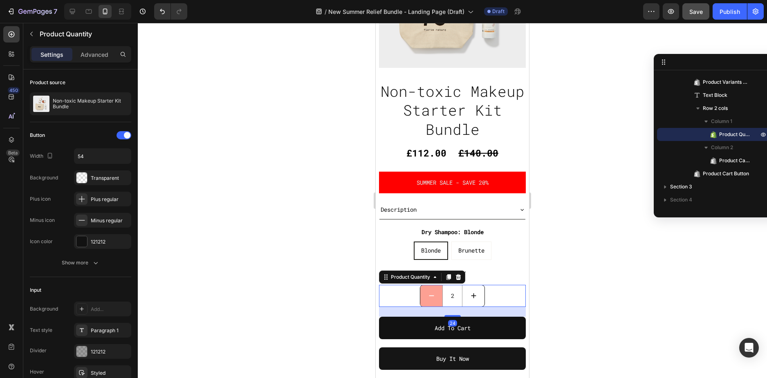
click at [433, 285] on button "decrement" at bounding box center [431, 295] width 22 height 21
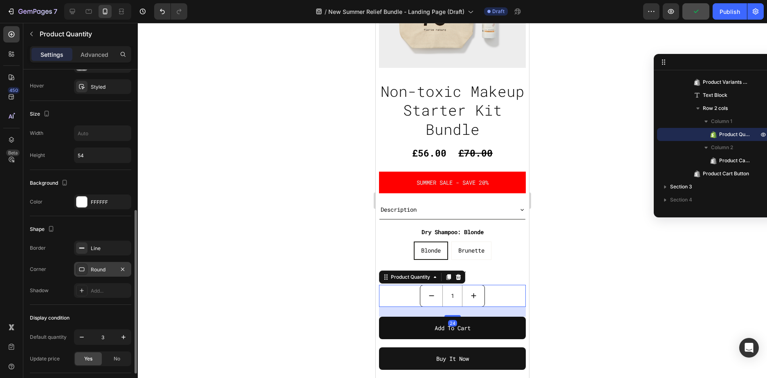
scroll to position [342, 0]
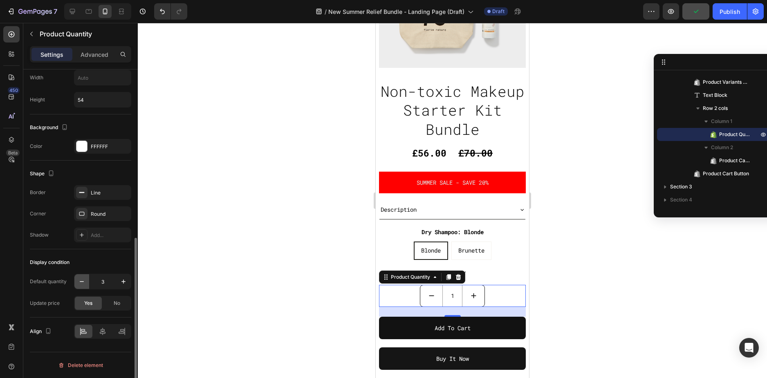
click at [79, 283] on icon "button" at bounding box center [82, 282] width 8 height 8
type input "2"
click at [79, 283] on icon "button" at bounding box center [82, 282] width 8 height 8
type input "1"
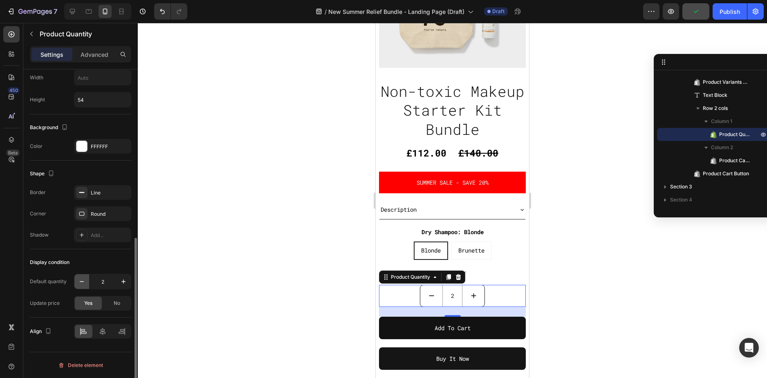
type input "1"
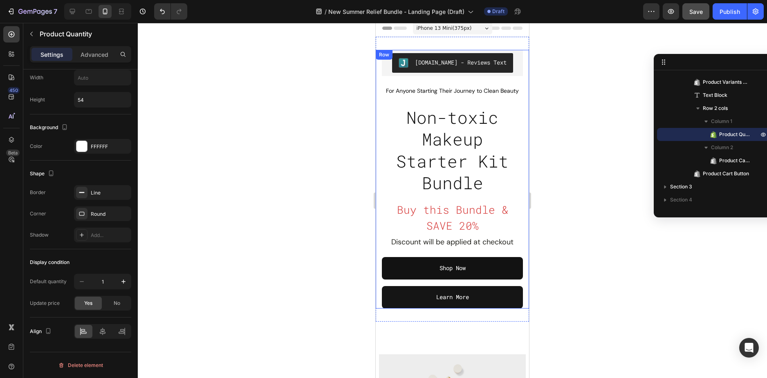
scroll to position [0, 0]
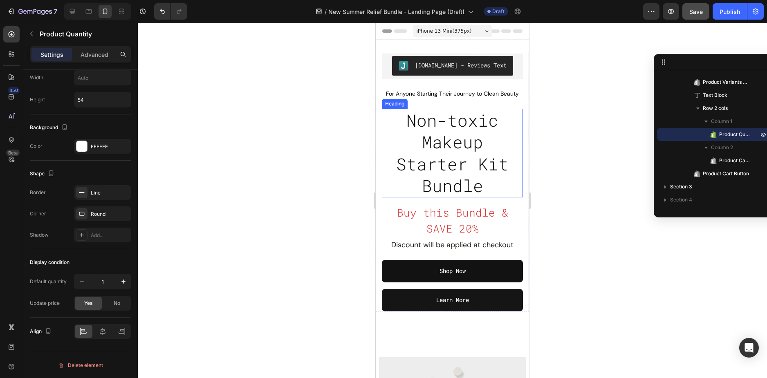
click at [441, 149] on span "Non-toxic Makeup Starter Kit Bundle" at bounding box center [452, 153] width 112 height 88
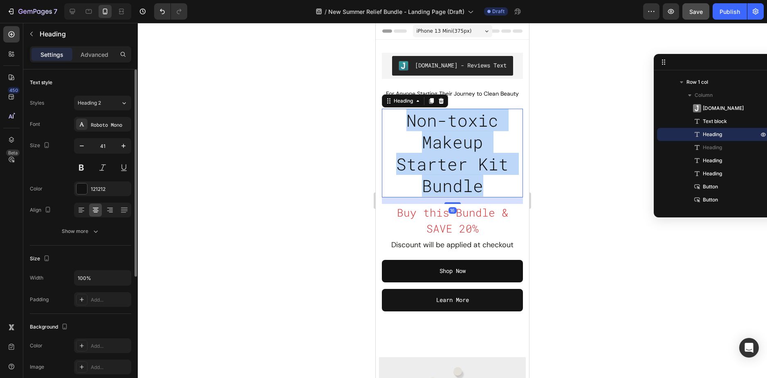
click at [441, 149] on span "Non-toxic Makeup Starter Kit Bundle" at bounding box center [452, 153] width 112 height 88
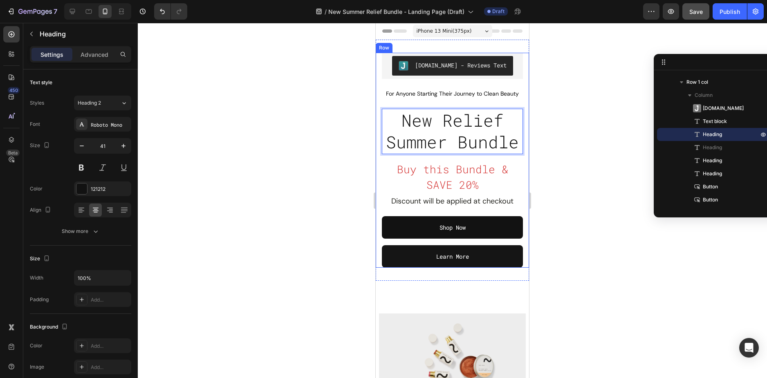
click at [565, 150] on div at bounding box center [452, 200] width 629 height 355
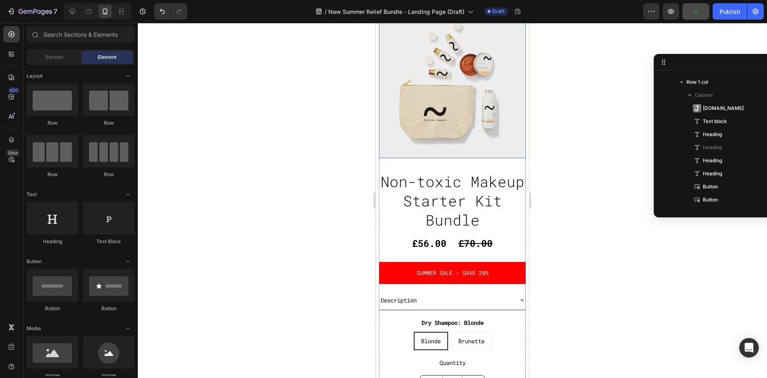
scroll to position [245, 0]
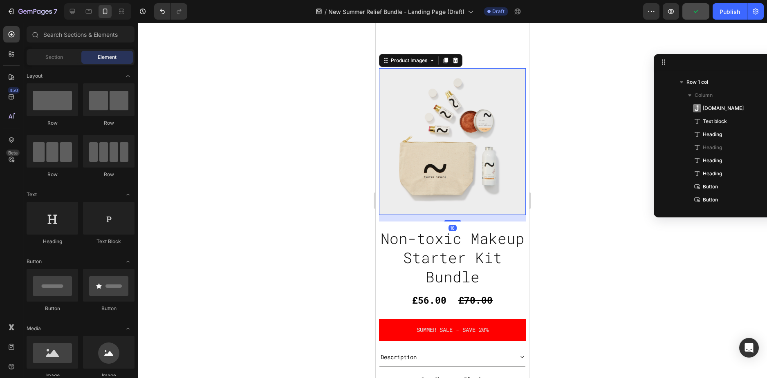
click at [466, 153] on img at bounding box center [452, 141] width 147 height 147
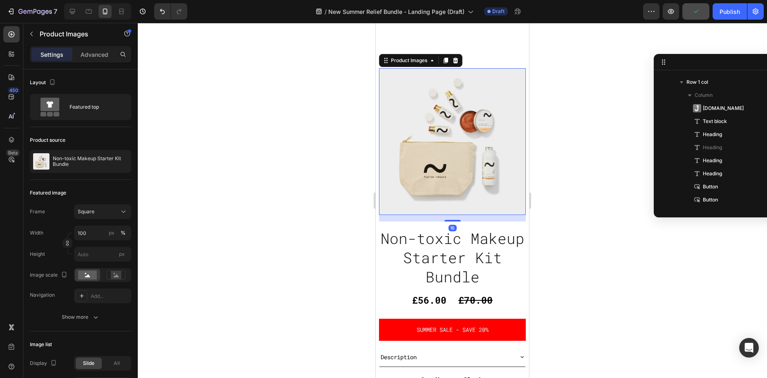
scroll to position [155, 0]
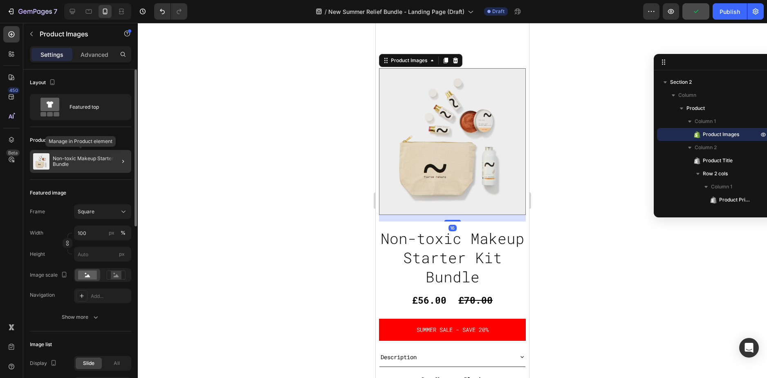
click at [88, 160] on p "Non-toxic Makeup Starter Kit Bundle" at bounding box center [90, 161] width 75 height 11
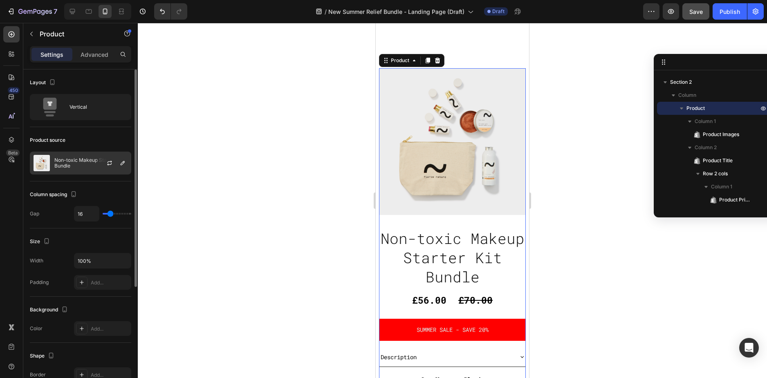
click at [81, 158] on p "Non-toxic Makeup Starter Kit Bundle" at bounding box center [90, 162] width 73 height 11
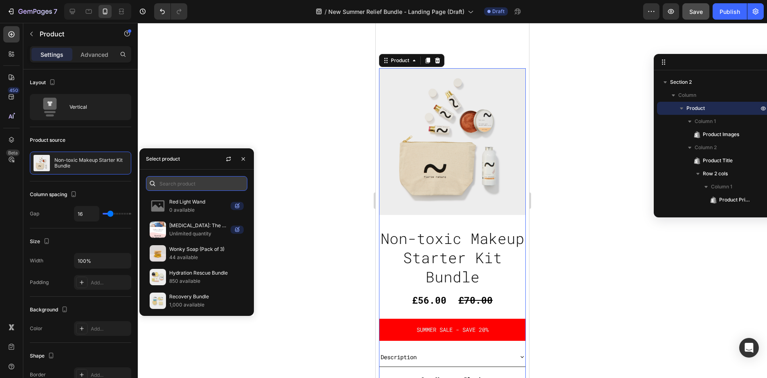
click at [209, 185] on input "text" at bounding box center [196, 183] width 101 height 15
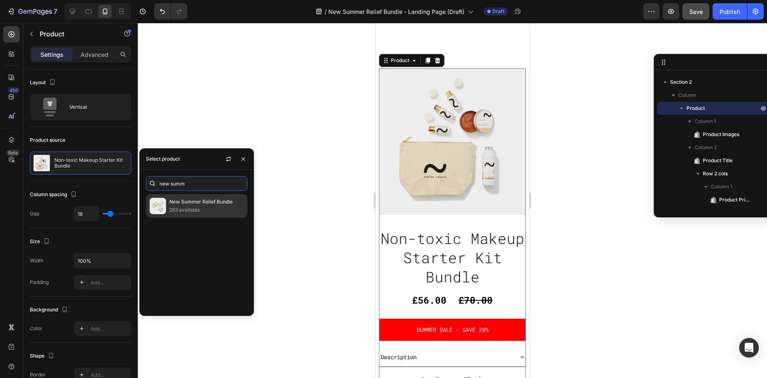
type input "new summ"
click at [210, 211] on p "283 available" at bounding box center [206, 210] width 74 height 8
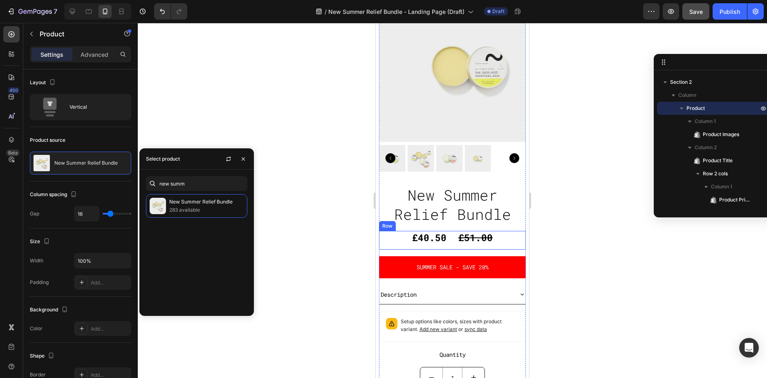
scroll to position [491, 0]
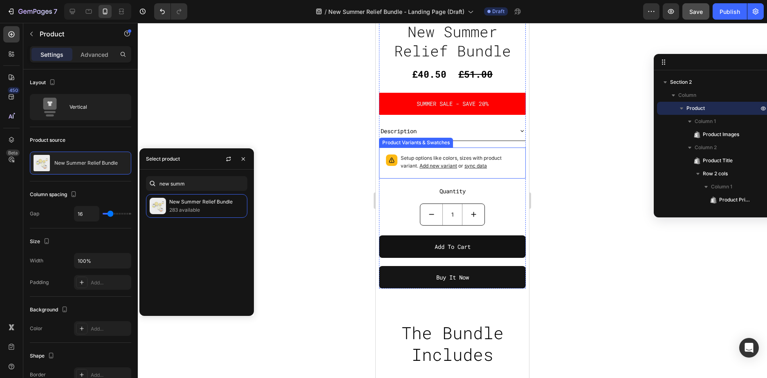
click at [503, 159] on p "Setup options like colors, sizes with product variant. Add new variant or sync …" at bounding box center [460, 163] width 118 height 16
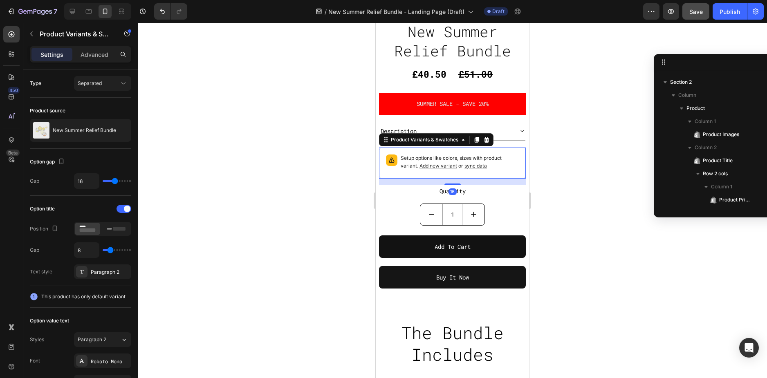
scroll to position [325, 0]
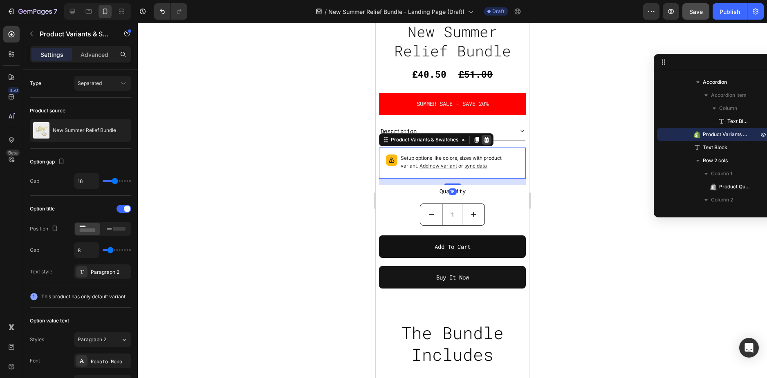
click at [488, 137] on icon at bounding box center [486, 140] width 5 height 6
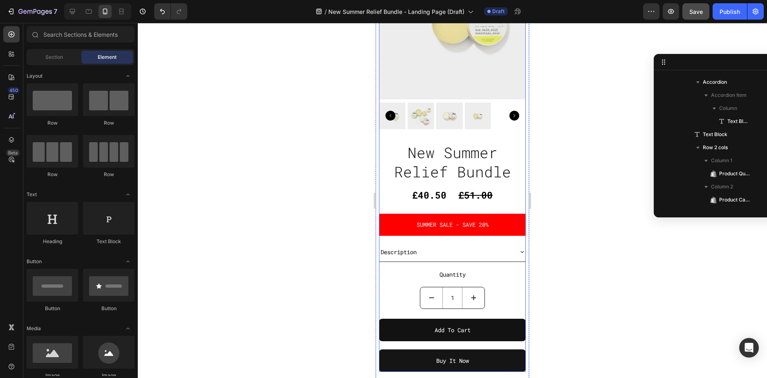
scroll to position [368, 0]
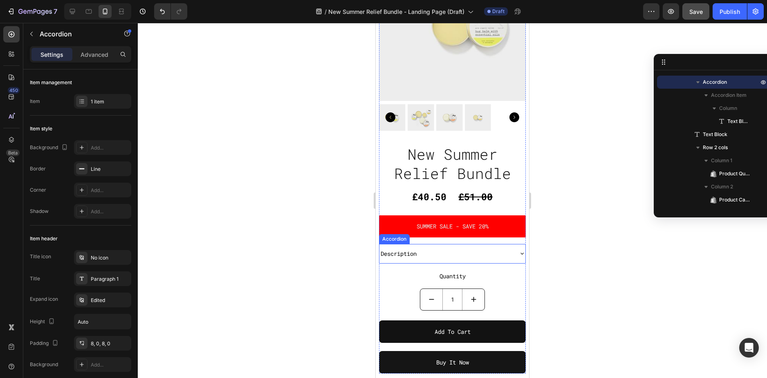
click at [512, 247] on div "Description" at bounding box center [453, 253] width 146 height 19
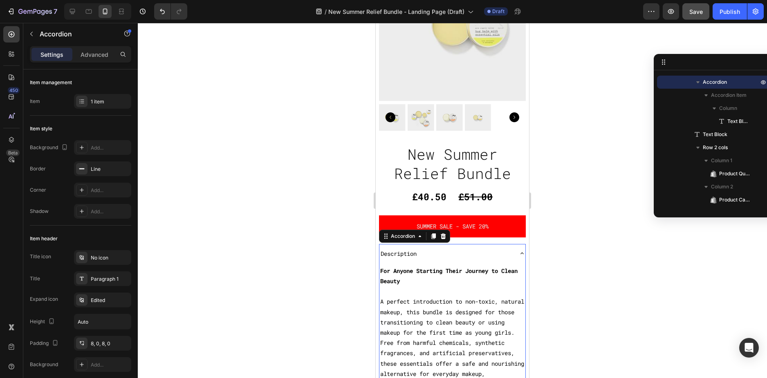
click at [512, 247] on div "Description" at bounding box center [453, 253] width 146 height 19
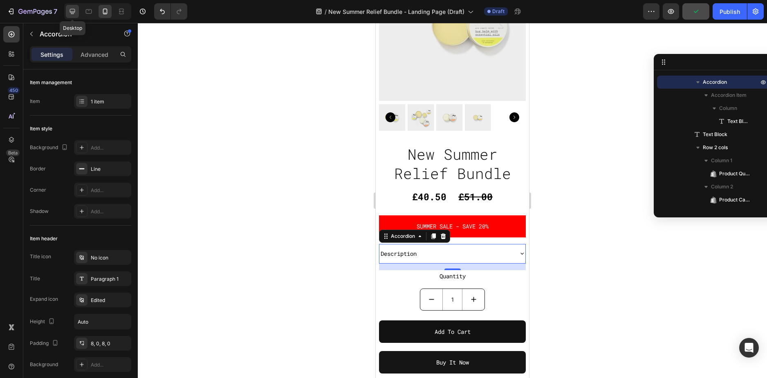
click at [77, 12] on div at bounding box center [72, 11] width 13 height 13
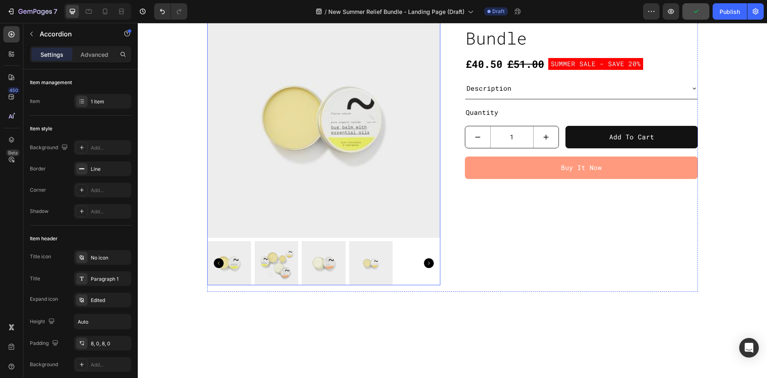
scroll to position [339, 0]
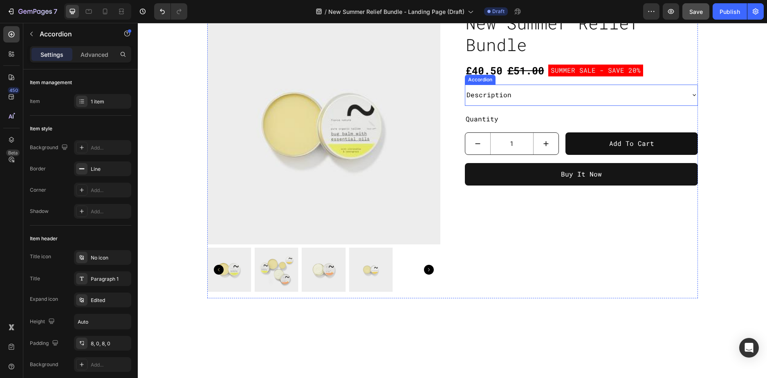
click at [656, 96] on div "Description" at bounding box center [574, 95] width 219 height 14
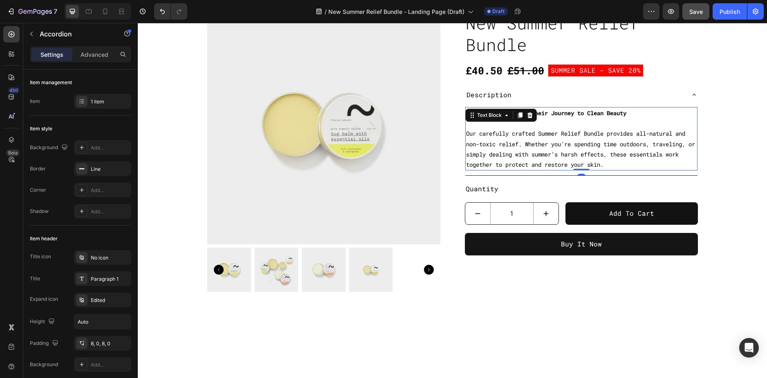
click at [524, 141] on span "Our carefully crafted Summer Relief Bundle provides all-natural and non-toxic r…" at bounding box center [580, 149] width 229 height 39
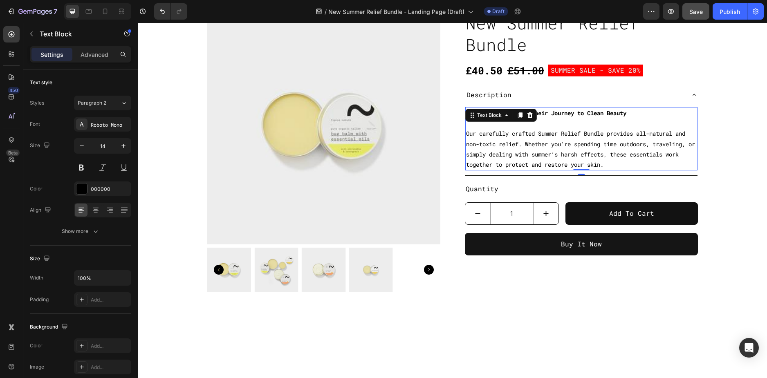
click at [524, 141] on span "Our carefully crafted Summer Relief Bundle provides all-natural and non-toxic r…" at bounding box center [580, 149] width 229 height 39
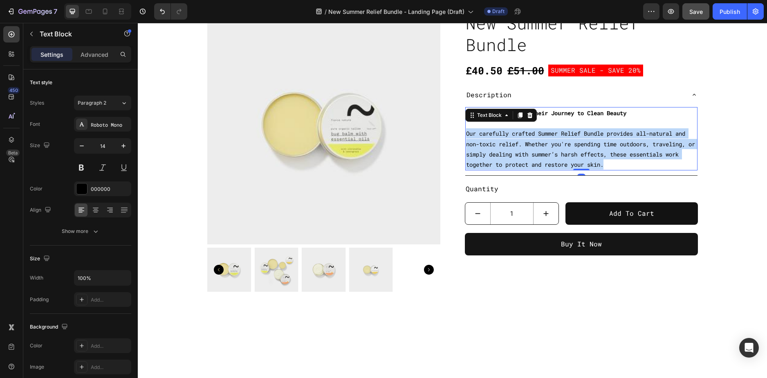
click at [524, 141] on span "Our carefully crafted Summer Relief Bundle provides all-natural and non-toxic r…" at bounding box center [580, 149] width 229 height 39
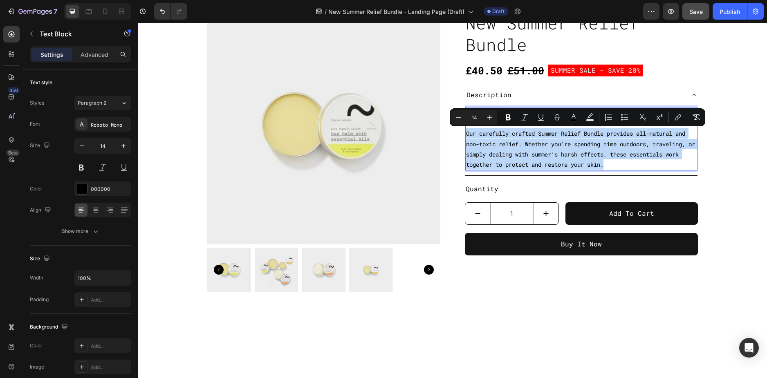
copy span "Our carefully crafted Summer Relief Bundle provides all-natural and non-toxic r…"
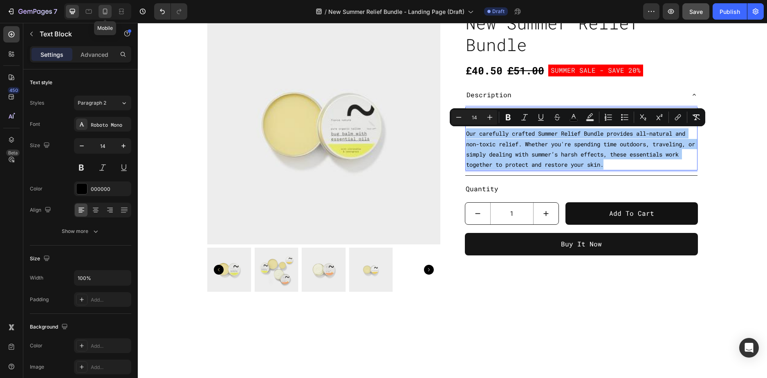
click at [107, 11] on icon at bounding box center [105, 12] width 4 height 6
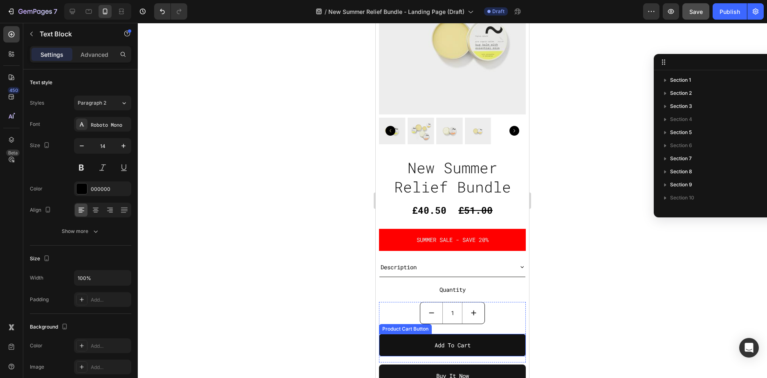
scroll to position [339, 0]
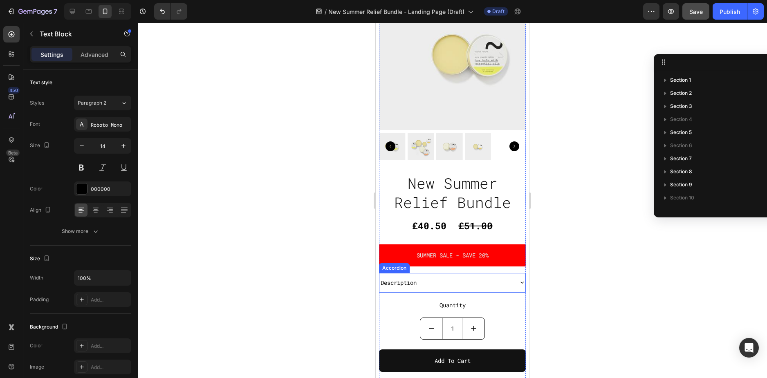
click at [512, 278] on div "Description" at bounding box center [453, 282] width 146 height 19
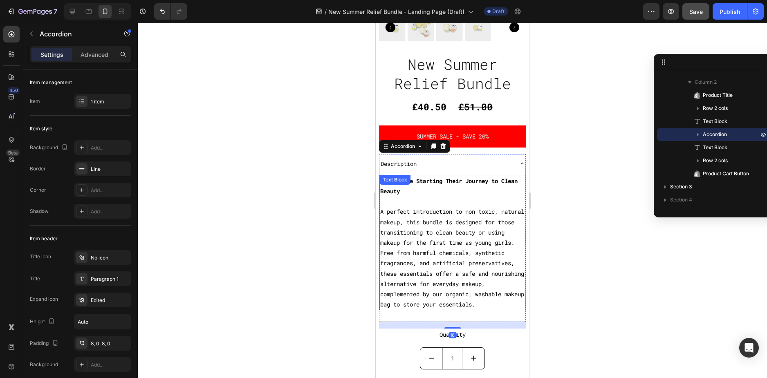
scroll to position [462, 0]
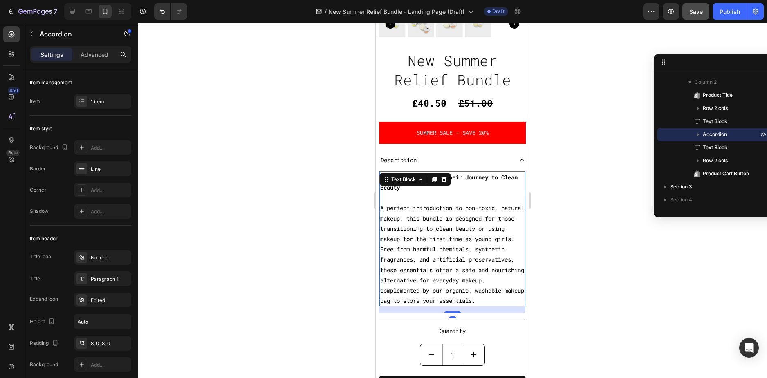
click at [424, 233] on span "A perfect introduction to non-toxic, natural makeup, this bundle is designed fo…" at bounding box center [452, 254] width 144 height 101
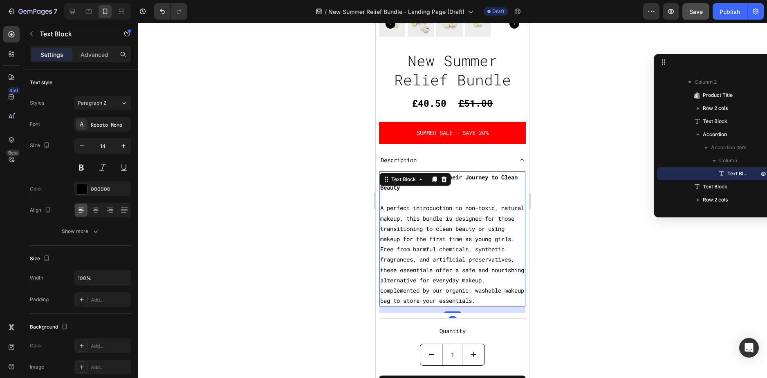
click at [424, 233] on span "A perfect introduction to non-toxic, natural makeup, this bundle is designed fo…" at bounding box center [452, 254] width 144 height 101
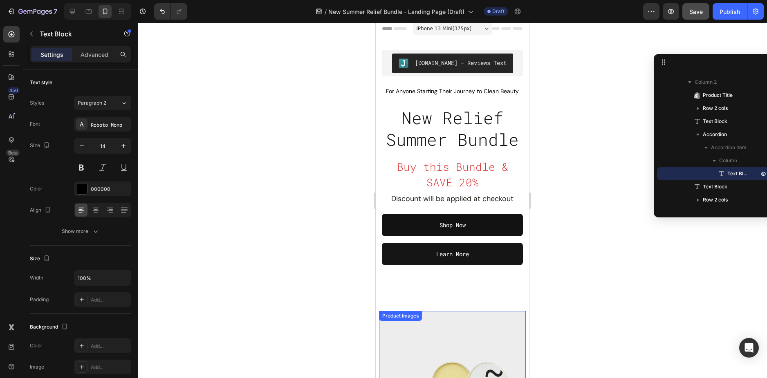
scroll to position [0, 0]
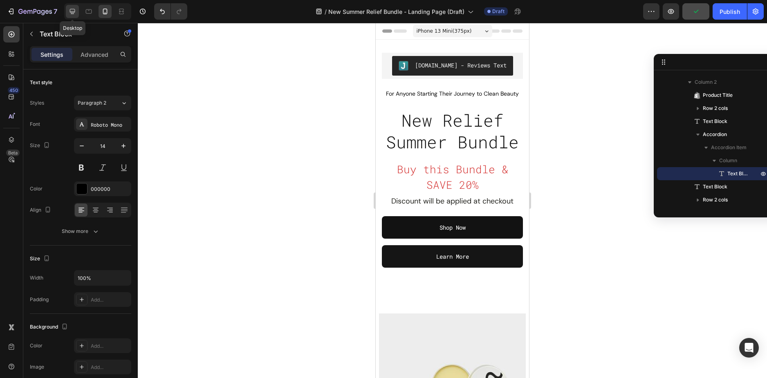
click at [66, 12] on div at bounding box center [72, 11] width 13 height 13
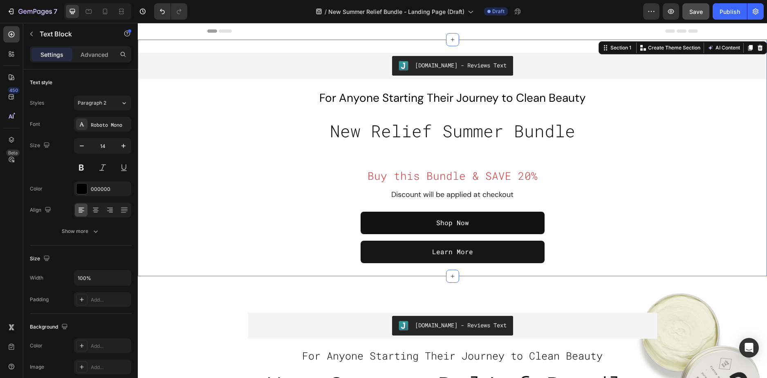
click at [646, 47] on div "Judge.me - Reviews Text Judge.me For Anyone Starting Their Journey to Clean Bea…" at bounding box center [452, 158] width 629 height 237
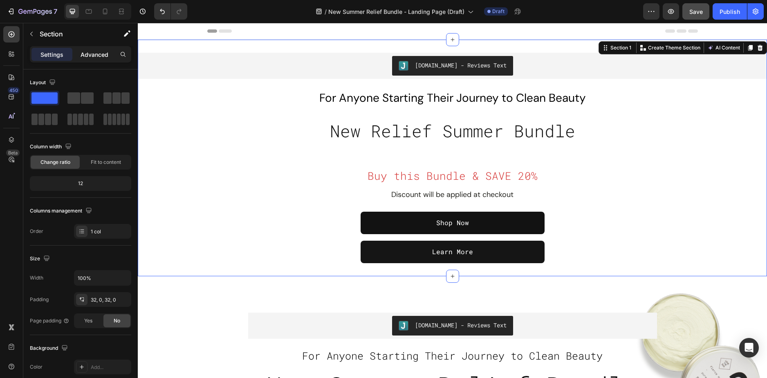
click at [101, 54] on p "Advanced" at bounding box center [95, 54] width 28 height 9
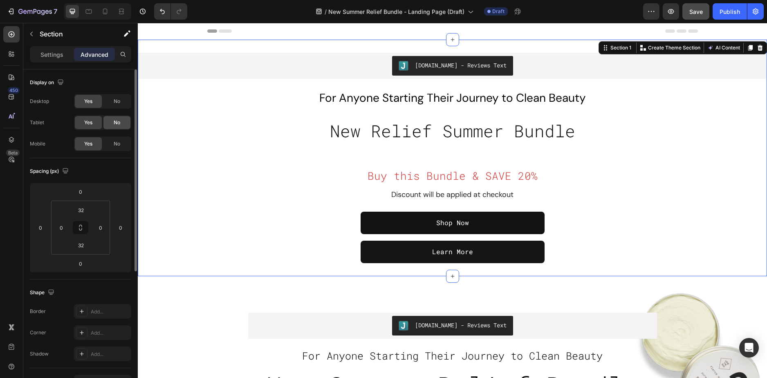
click at [124, 120] on div "No" at bounding box center [116, 122] width 27 height 13
click at [118, 103] on span "No" at bounding box center [117, 101] width 7 height 7
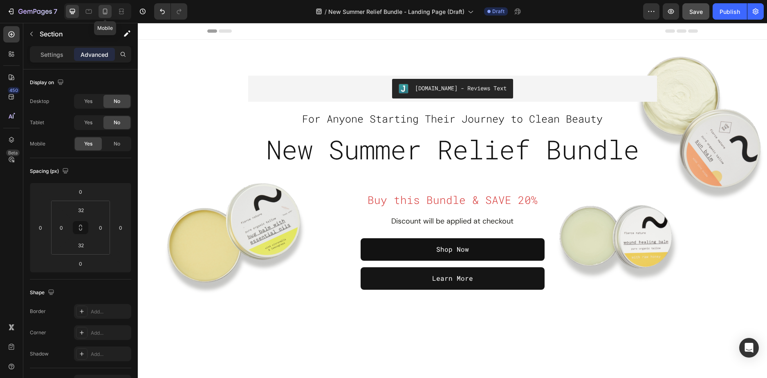
click at [103, 13] on icon at bounding box center [105, 12] width 4 height 6
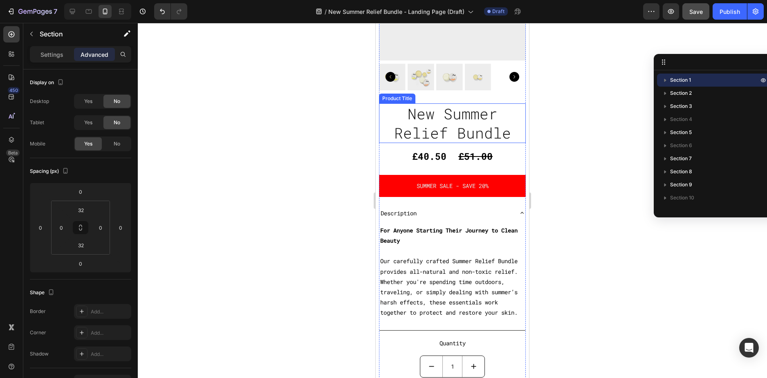
scroll to position [409, 0]
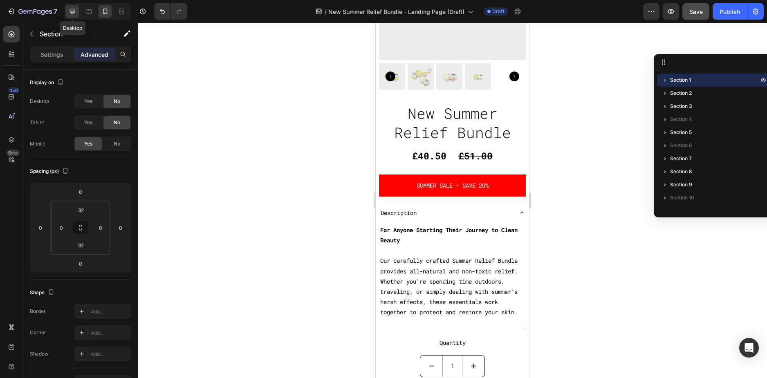
click at [77, 11] on div at bounding box center [72, 11] width 13 height 13
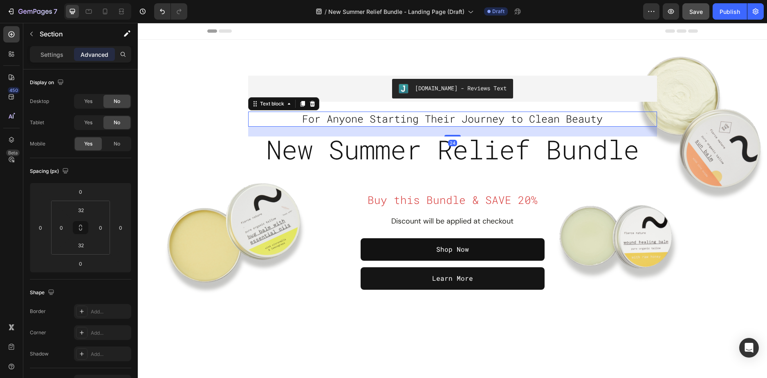
click at [407, 117] on span "For Anyone Starting Their Journey to Clean Beauty" at bounding box center [452, 118] width 301 height 13
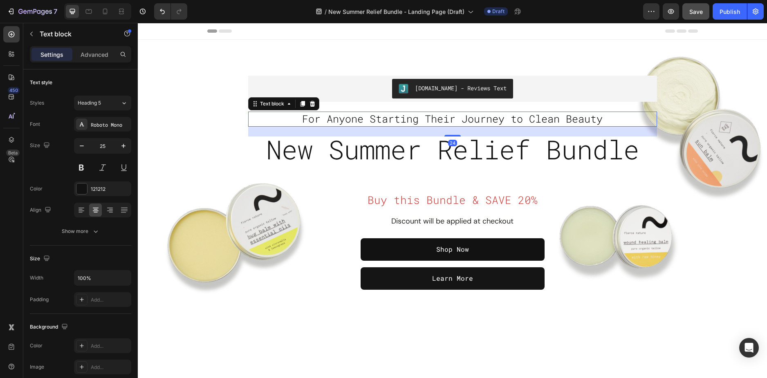
click at [407, 117] on span "For Anyone Starting Their Journey to Clean Beauty" at bounding box center [452, 118] width 301 height 13
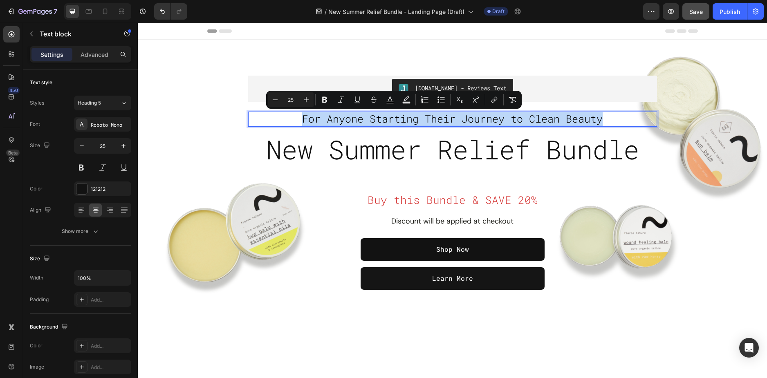
click at [407, 117] on span "For Anyone Starting Their Journey to Clean Beauty" at bounding box center [452, 118] width 301 height 13
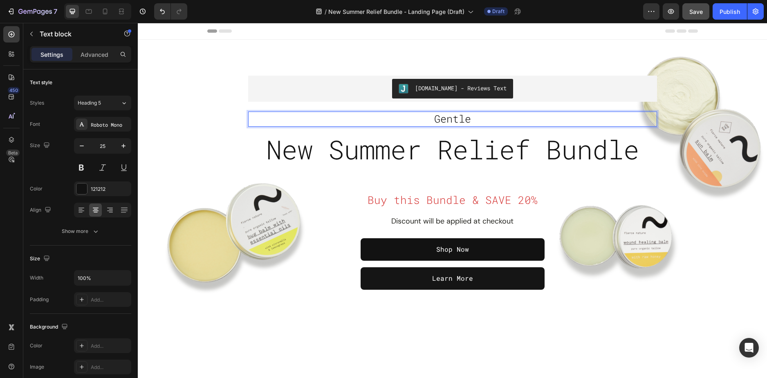
click at [442, 117] on span "Gentle" at bounding box center [452, 118] width 37 height 13
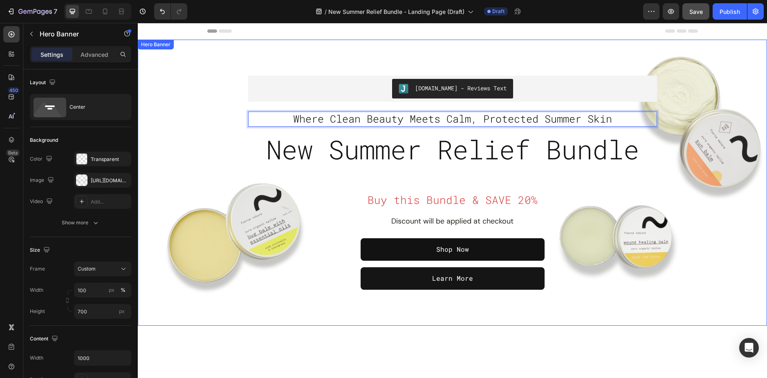
click at [202, 132] on div "Overlay" at bounding box center [452, 183] width 629 height 286
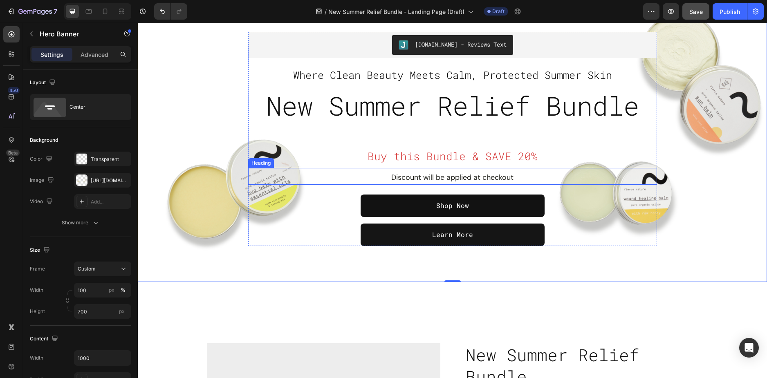
scroll to position [41, 0]
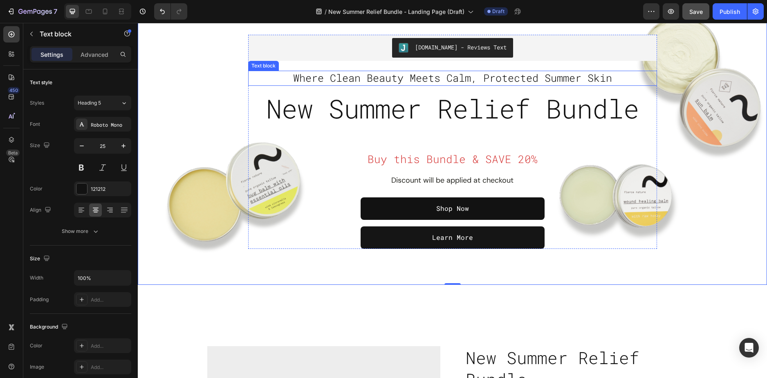
click at [434, 80] on span "Where Clean Beauty Meets Calm, Protected Summer Skin" at bounding box center [452, 77] width 319 height 13
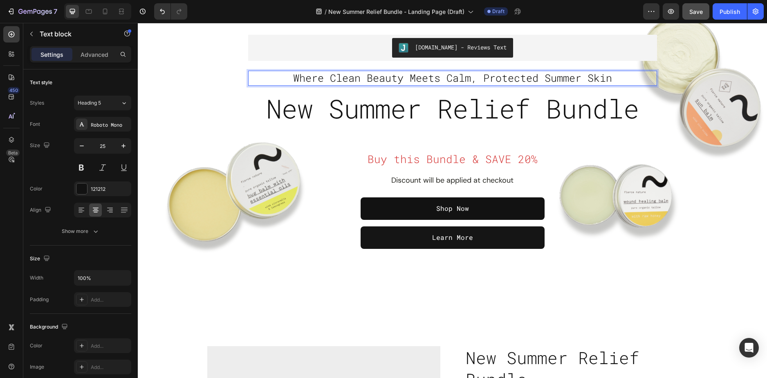
click at [434, 79] on span "Where Clean Beauty Meets Calm, Protected Summer Skin" at bounding box center [452, 77] width 319 height 13
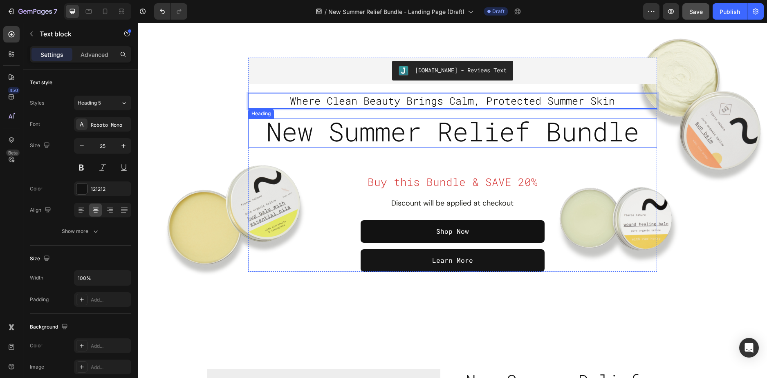
scroll to position [0, 0]
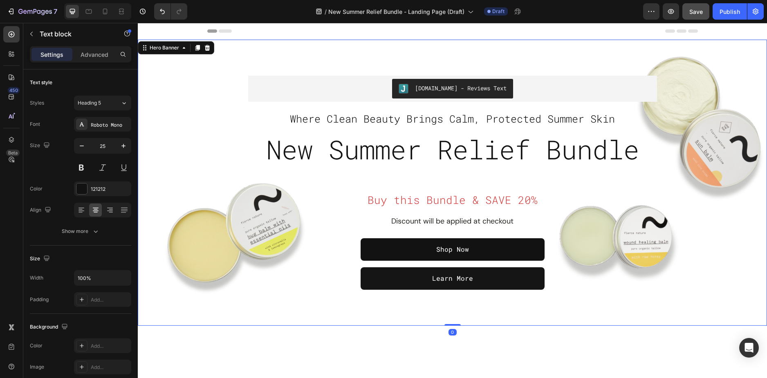
click at [711, 225] on div "Overlay" at bounding box center [452, 183] width 629 height 286
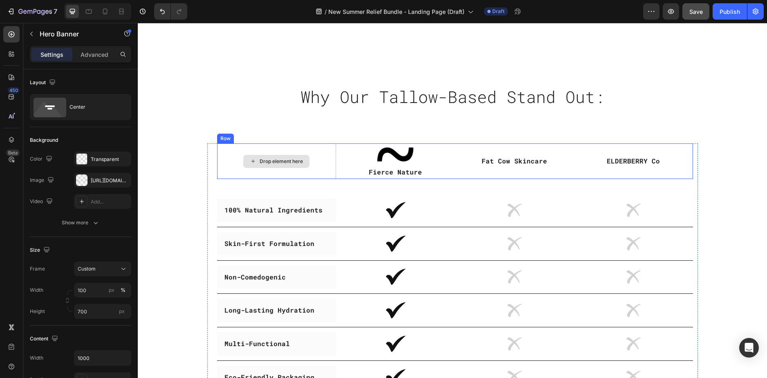
scroll to position [1472, 0]
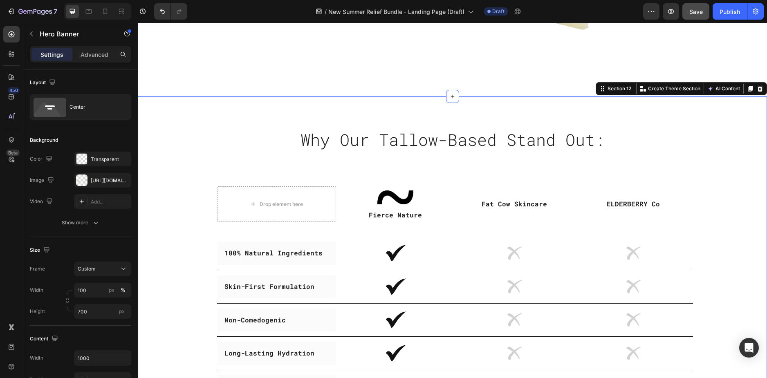
click at [182, 113] on div "Why Our Tallow-Based Stand Out: Heading Row Drop element here Image Fierce Natu…" at bounding box center [452, 282] width 629 height 370
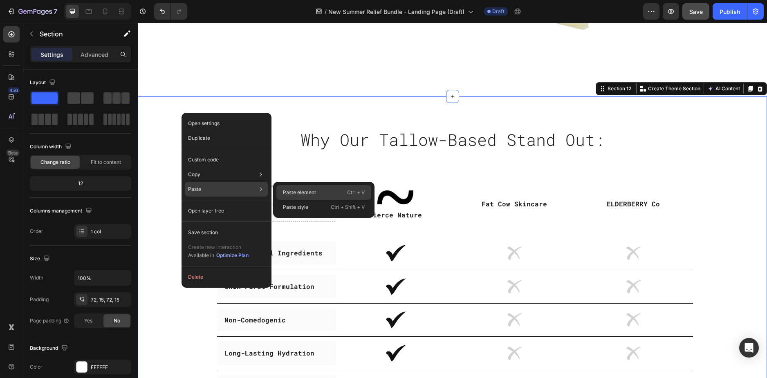
click at [290, 190] on p "Paste element" at bounding box center [299, 192] width 33 height 7
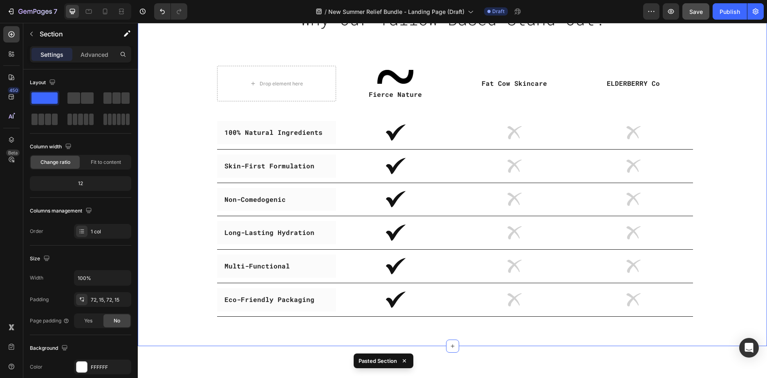
scroll to position [1479, 0]
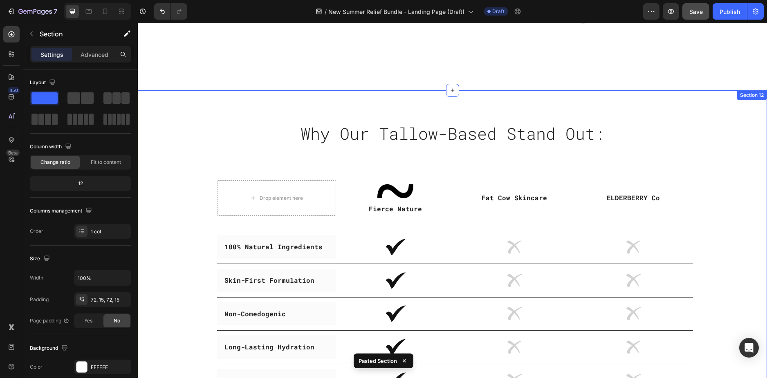
click at [188, 119] on div "Why Our Tallow-Based Stand Out: Heading Row Drop element here Image Fierce Natu…" at bounding box center [452, 275] width 629 height 370
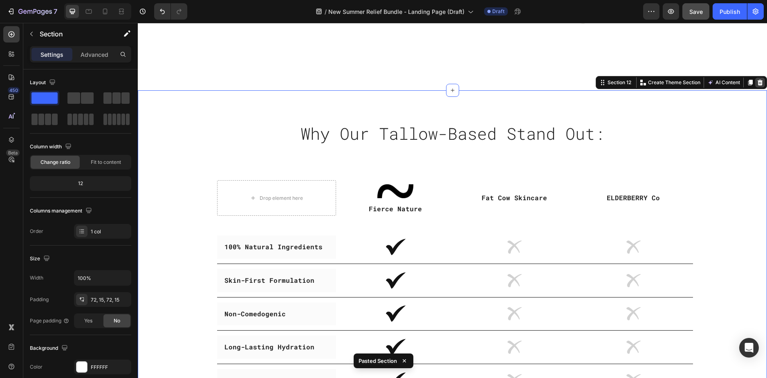
click at [758, 82] on icon at bounding box center [760, 83] width 5 height 6
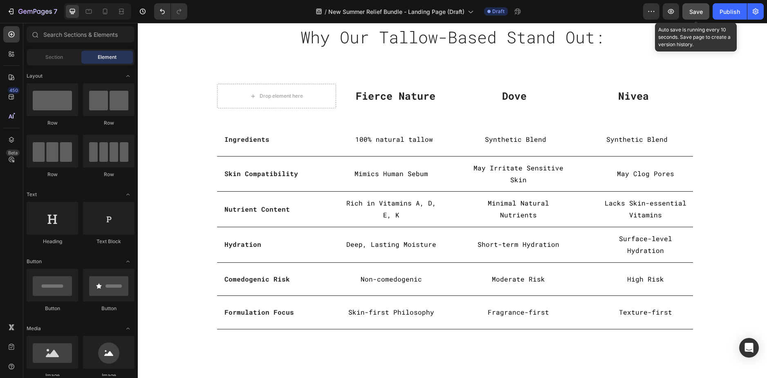
click at [696, 12] on span "Save" at bounding box center [696, 11] width 13 height 7
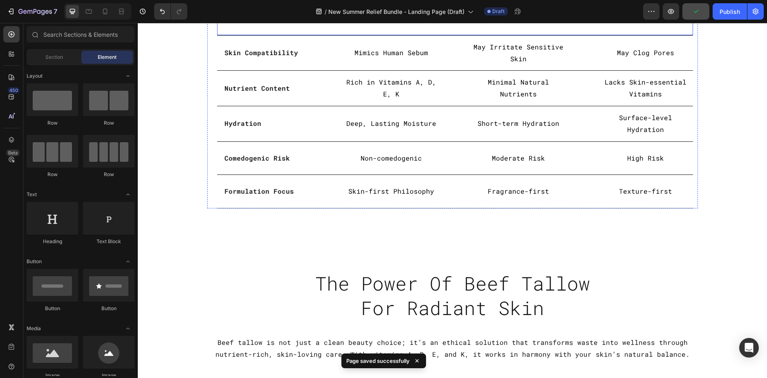
scroll to position [1601, 0]
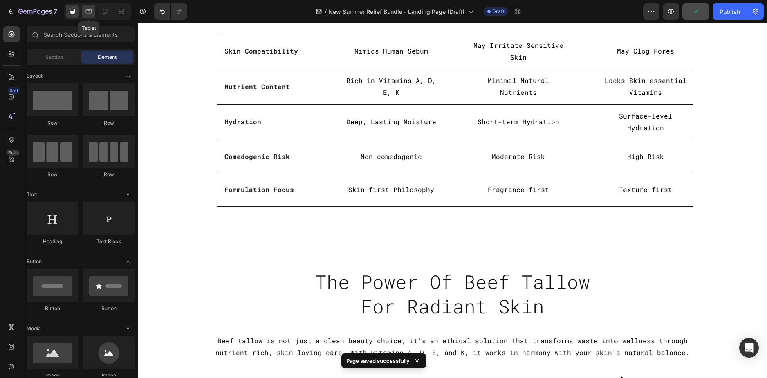
click at [94, 15] on div at bounding box center [88, 11] width 13 height 13
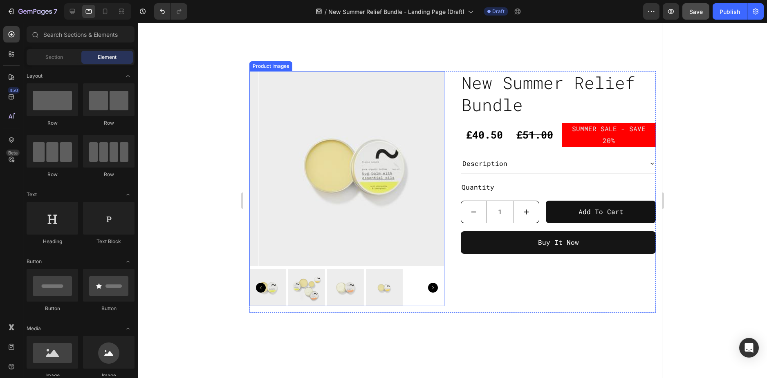
scroll to position [212, 0]
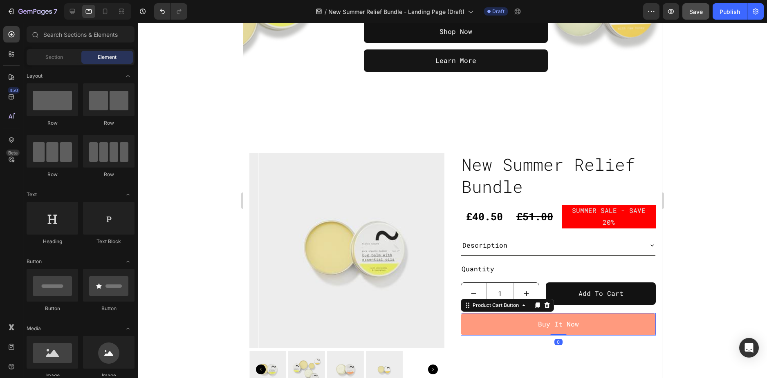
click at [508, 313] on button "Buy It Now" at bounding box center [558, 324] width 195 height 22
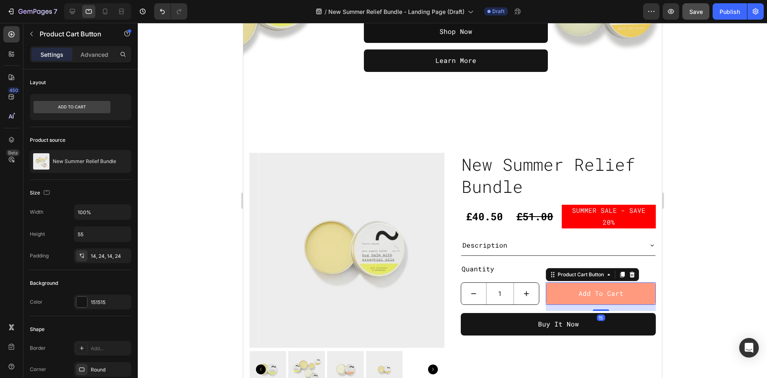
click at [572, 283] on button "Add to cart" at bounding box center [601, 294] width 110 height 22
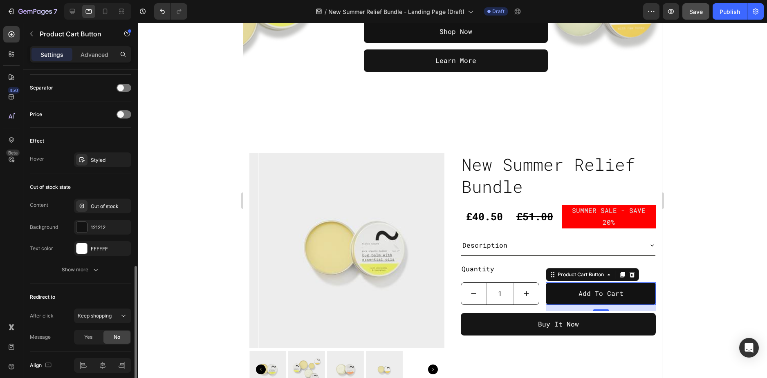
scroll to position [566, 0]
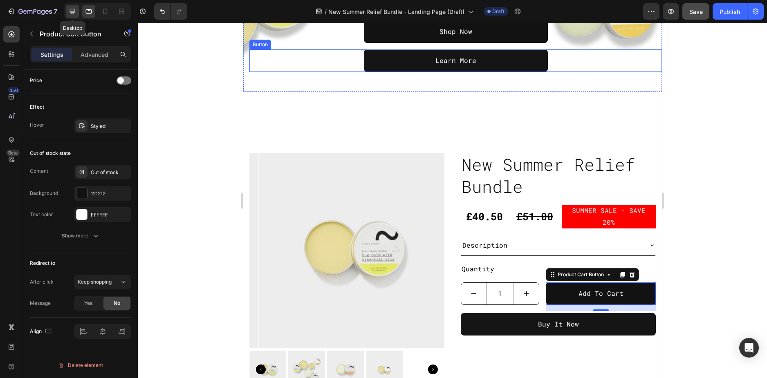
click at [75, 13] on icon at bounding box center [72, 11] width 8 height 8
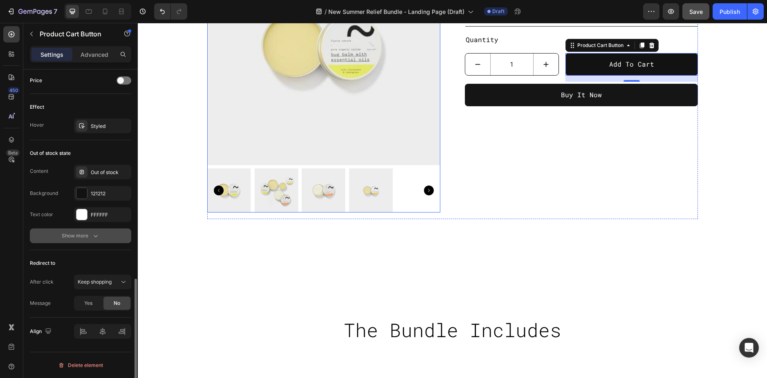
scroll to position [456, 0]
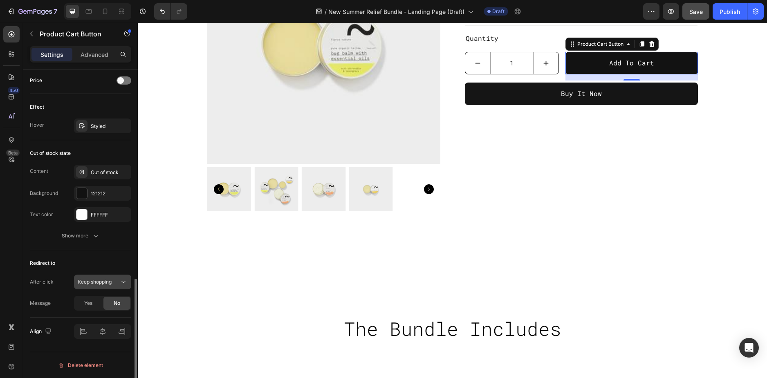
click at [108, 287] on button "Keep shopping" at bounding box center [102, 282] width 57 height 15
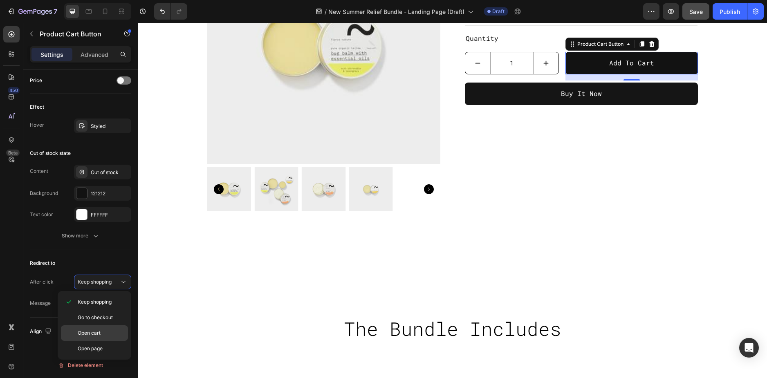
click at [102, 333] on p "Open cart" at bounding box center [101, 333] width 47 height 7
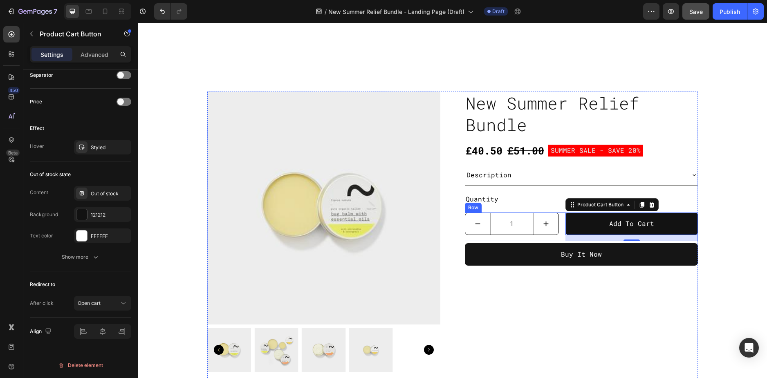
scroll to position [293, 0]
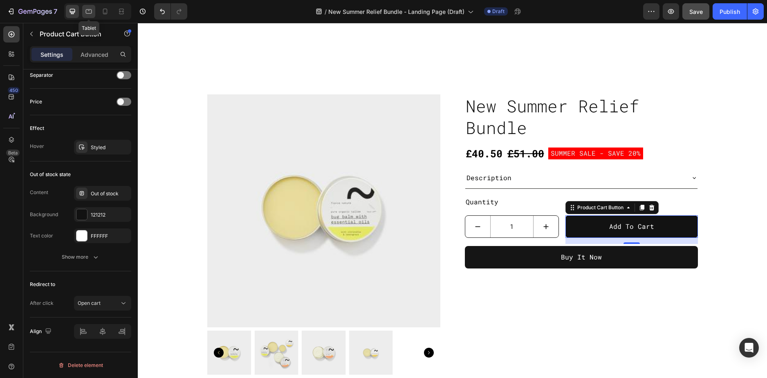
click at [90, 11] on icon at bounding box center [89, 11] width 6 height 4
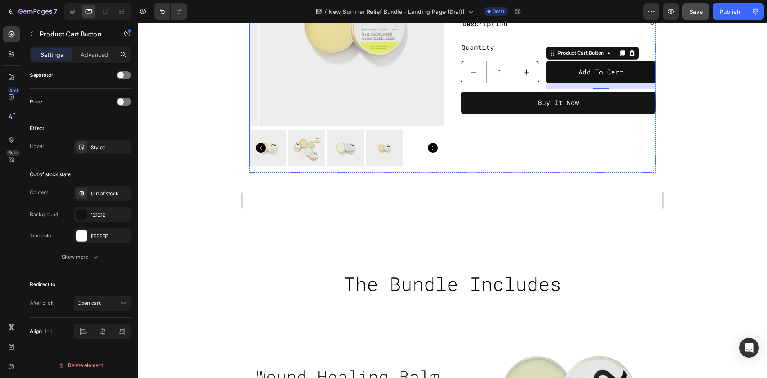
scroll to position [434, 0]
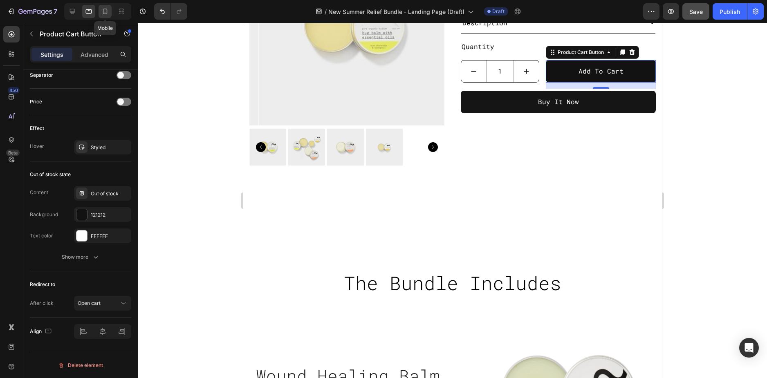
click at [110, 11] on div at bounding box center [105, 11] width 13 height 13
type input "14"
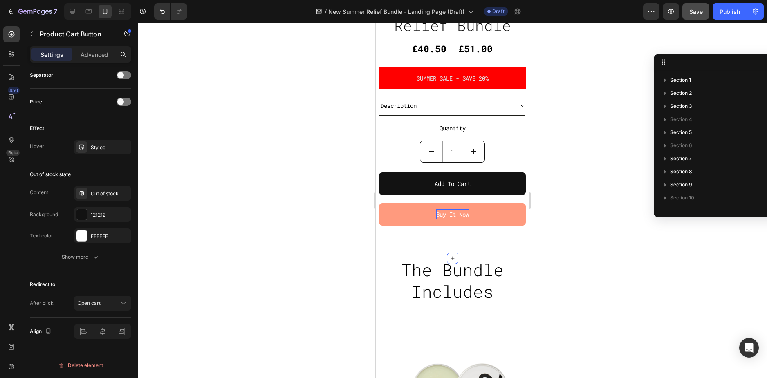
scroll to position [466, 0]
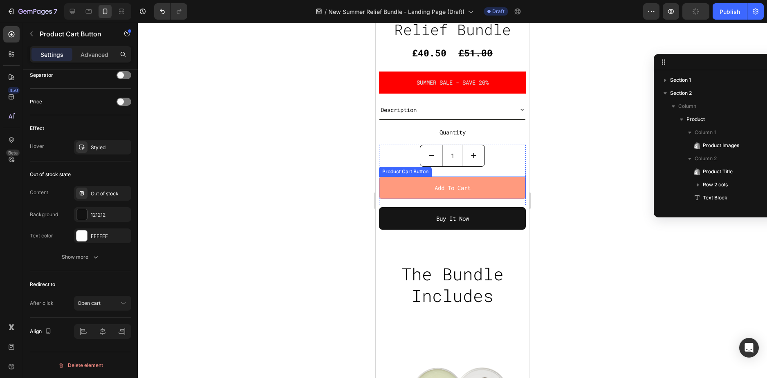
click at [491, 179] on button "Add to cart" at bounding box center [452, 188] width 147 height 22
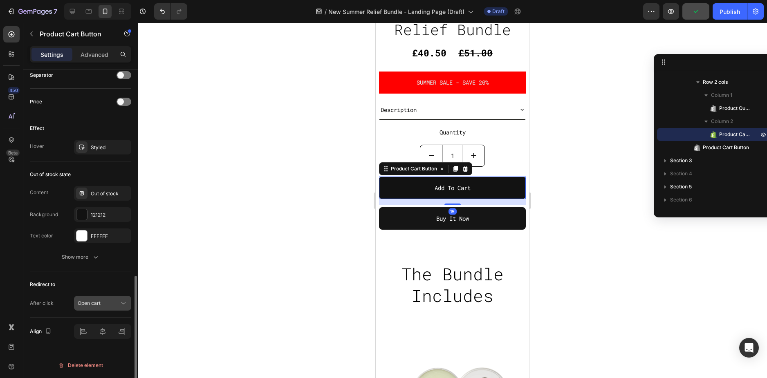
click at [112, 297] on button "Open cart" at bounding box center [102, 303] width 57 height 15
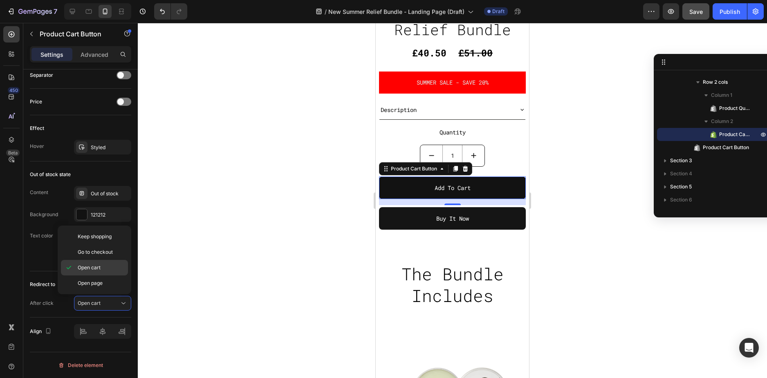
click at [97, 268] on span "Open cart" at bounding box center [89, 267] width 23 height 7
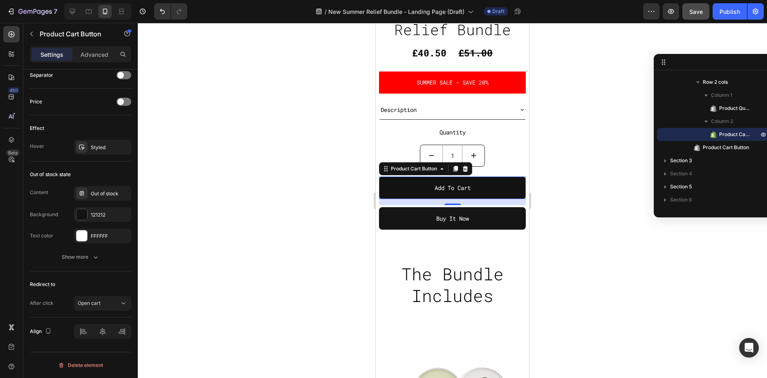
click at [291, 219] on div at bounding box center [452, 200] width 629 height 355
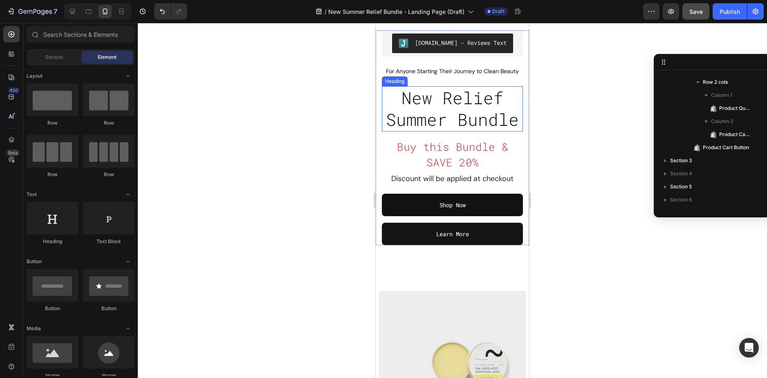
scroll to position [0, 0]
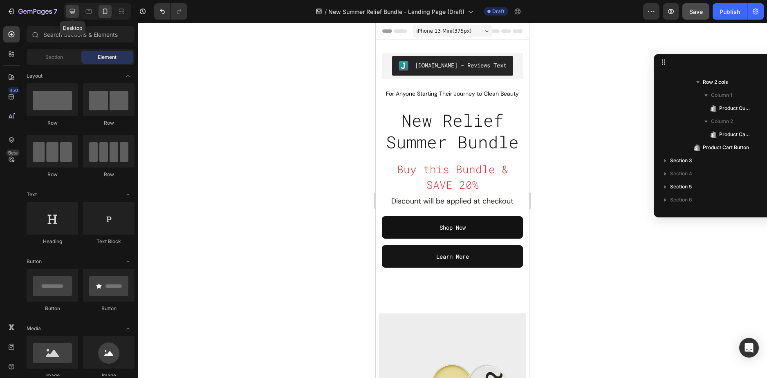
click at [76, 8] on icon at bounding box center [72, 11] width 8 height 8
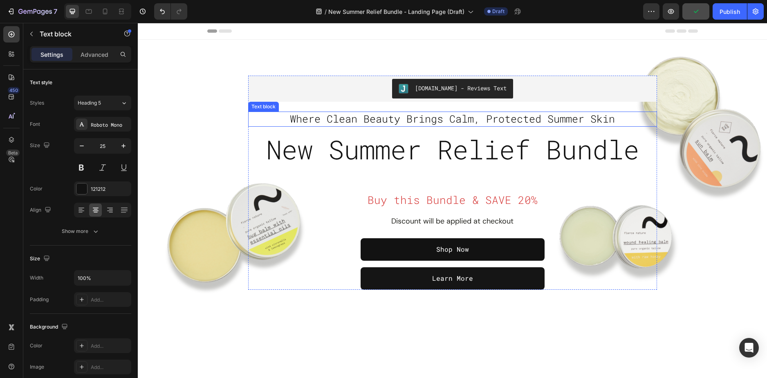
click at [339, 120] on span "Where Clean Beauty Brings Calm, Protected Summer Skin" at bounding box center [452, 118] width 325 height 13
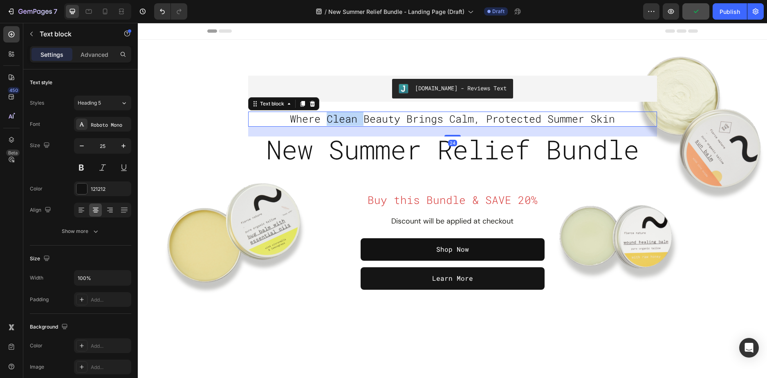
click at [339, 120] on span "Where Clean Beauty Brings Calm, Protected Summer Skin" at bounding box center [452, 118] width 325 height 13
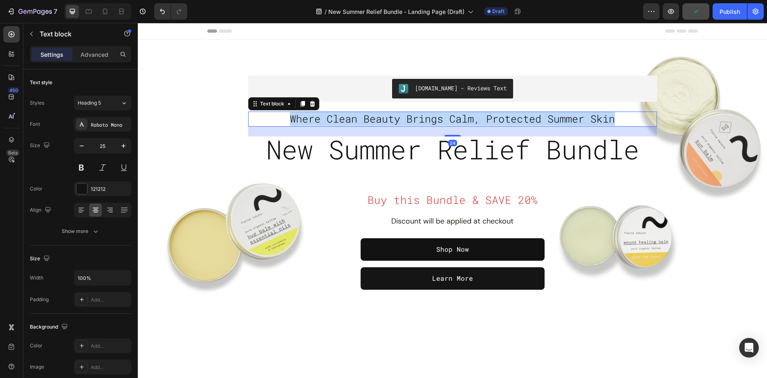
click at [339, 120] on span "Where Clean Beauty Brings Calm, Protected Summer Skin" at bounding box center [452, 118] width 325 height 13
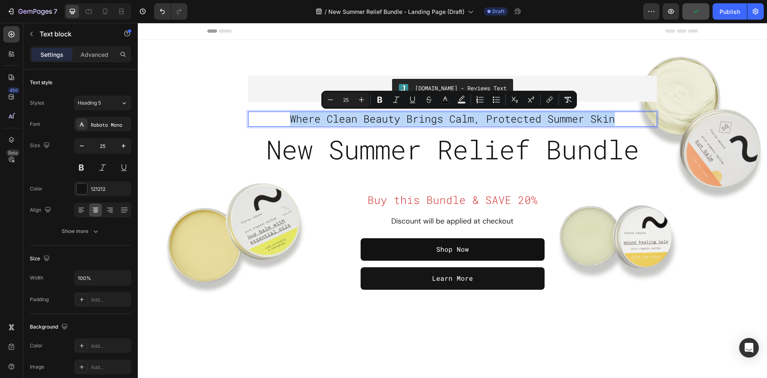
copy span "Where Clean Beauty Brings Calm, Protected Summer Skin"
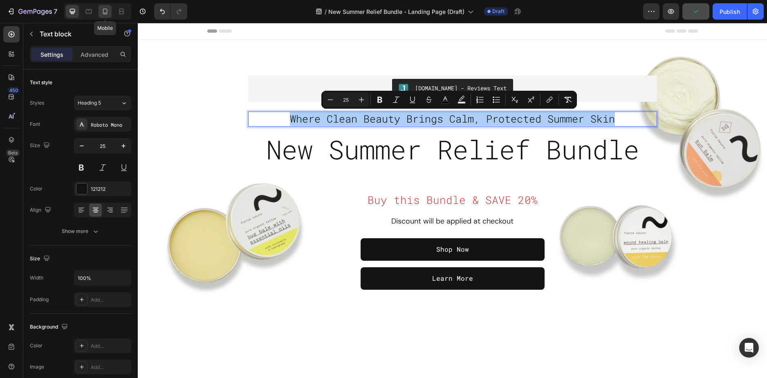
click at [107, 10] on icon at bounding box center [105, 12] width 4 height 6
type input "23"
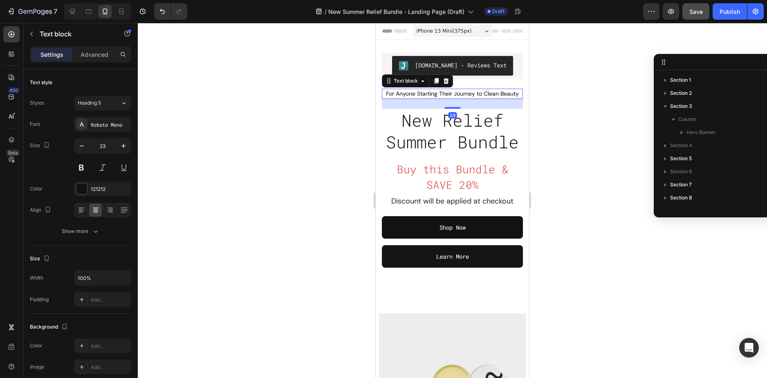
click at [446, 97] on span "For Anyone Starting Their Journey to Clean Beauty" at bounding box center [452, 93] width 133 height 7
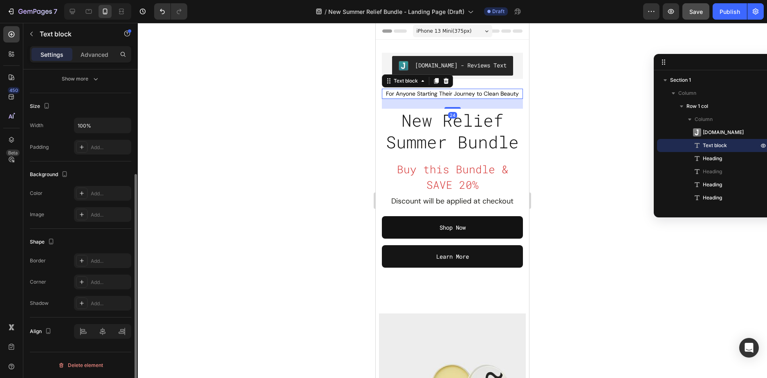
click at [446, 97] on span "For Anyone Starting Their Journey to Clean Beauty" at bounding box center [452, 93] width 133 height 7
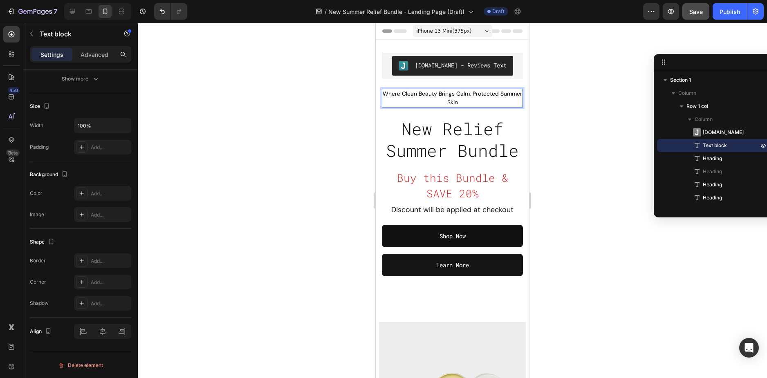
click at [584, 117] on div at bounding box center [452, 200] width 629 height 355
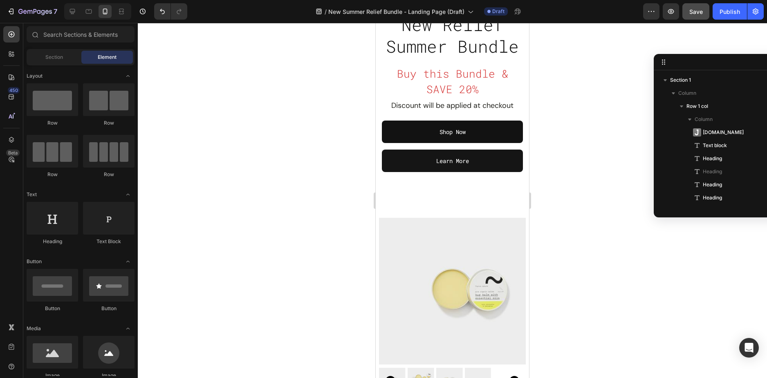
scroll to position [82, 0]
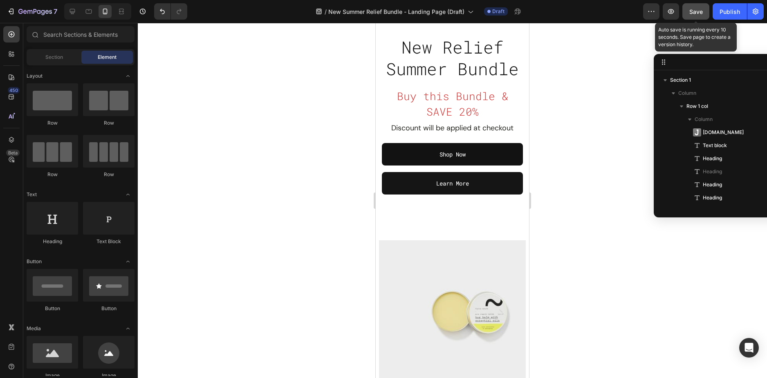
click at [697, 14] on span "Save" at bounding box center [696, 11] width 13 height 7
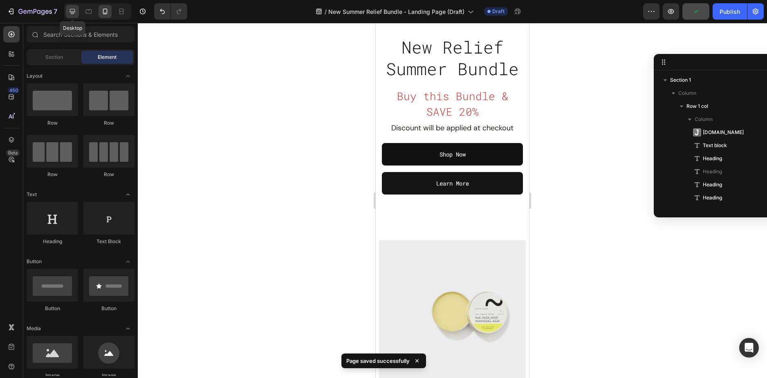
click at [73, 11] on icon at bounding box center [72, 11] width 5 height 5
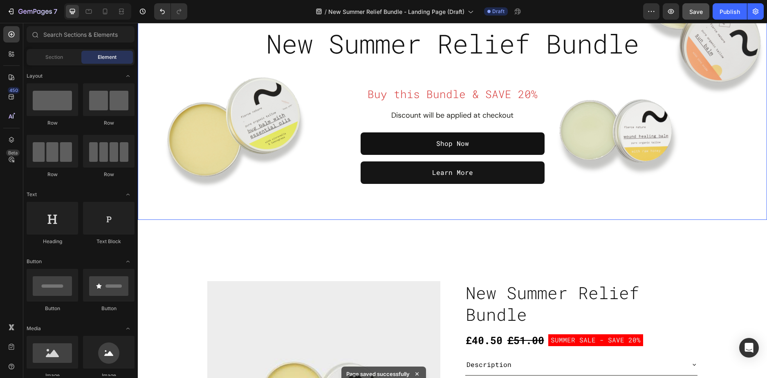
scroll to position [41, 0]
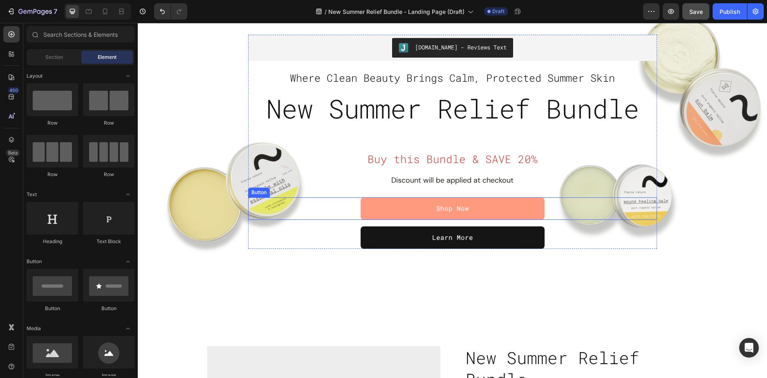
click at [483, 200] on link "Shop Now" at bounding box center [453, 209] width 184 height 22
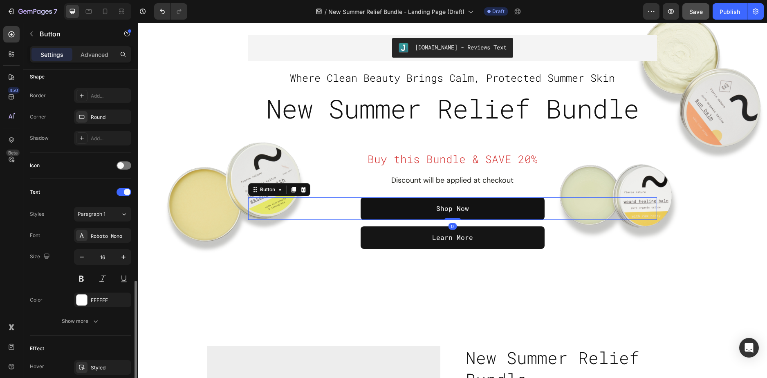
scroll to position [297, 0]
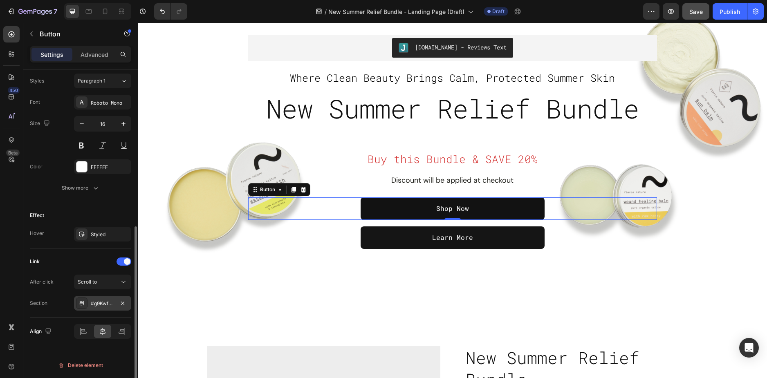
click at [108, 301] on div "#g9KwfvKCjM" at bounding box center [103, 303] width 24 height 7
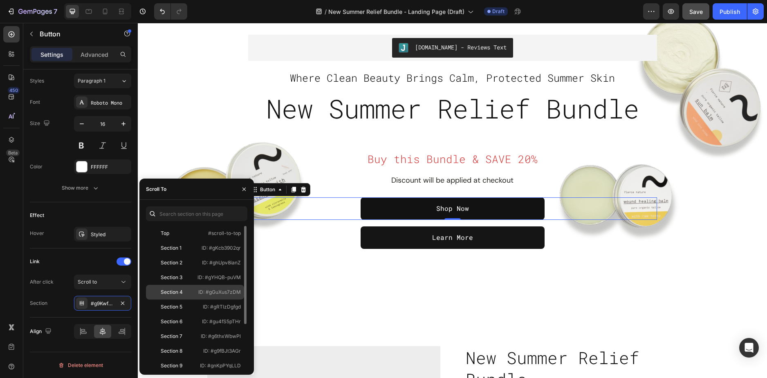
click at [180, 290] on div "Section 4" at bounding box center [172, 292] width 22 height 7
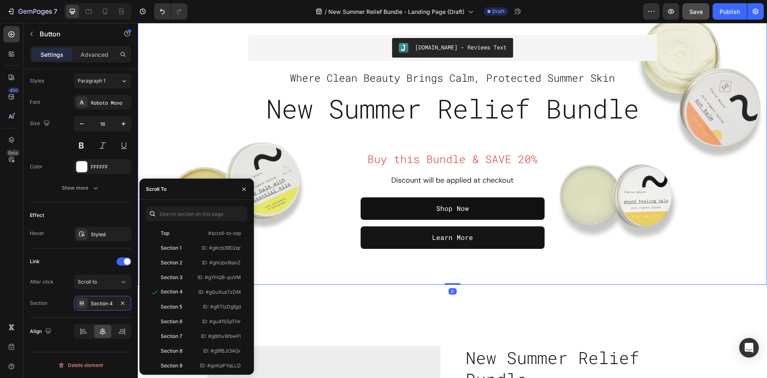
click at [316, 273] on div "Overlay" at bounding box center [452, 142] width 629 height 286
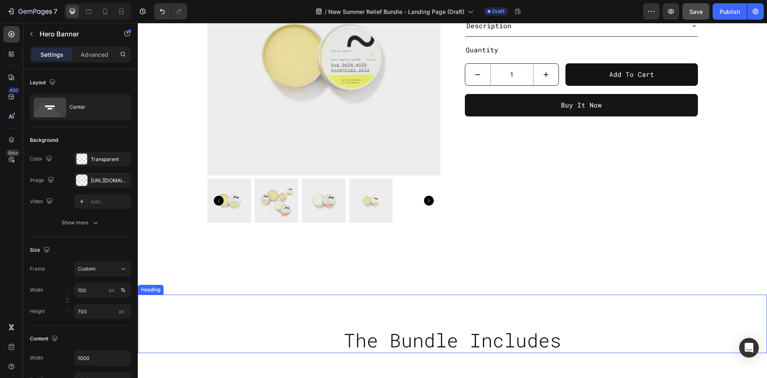
scroll to position [532, 0]
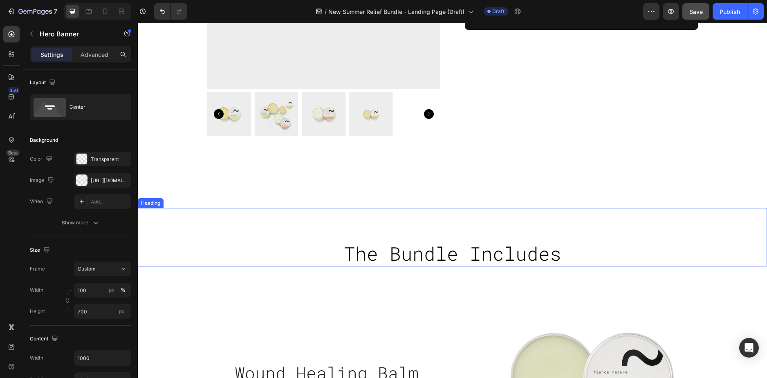
click at [649, 241] on h2 "The Bundle Includes" at bounding box center [452, 254] width 629 height 26
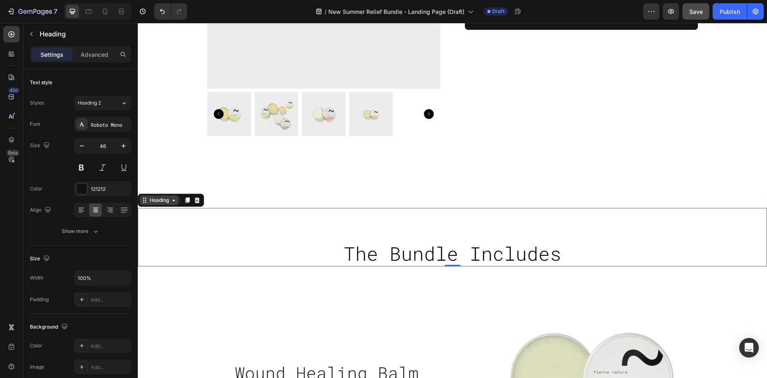
click at [161, 203] on div "Heading" at bounding box center [159, 200] width 22 height 7
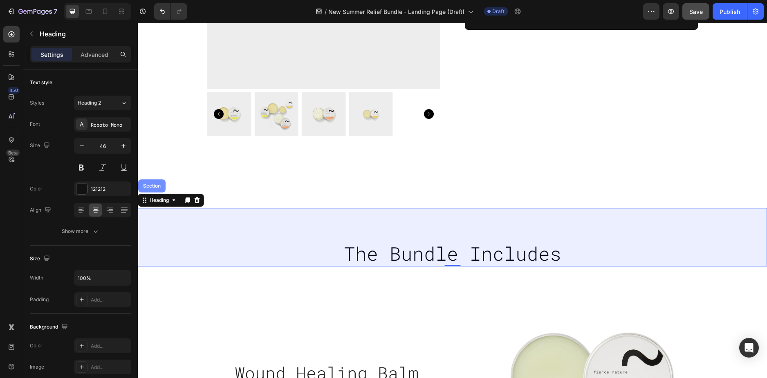
click at [155, 187] on div "Section" at bounding box center [152, 186] width 21 height 5
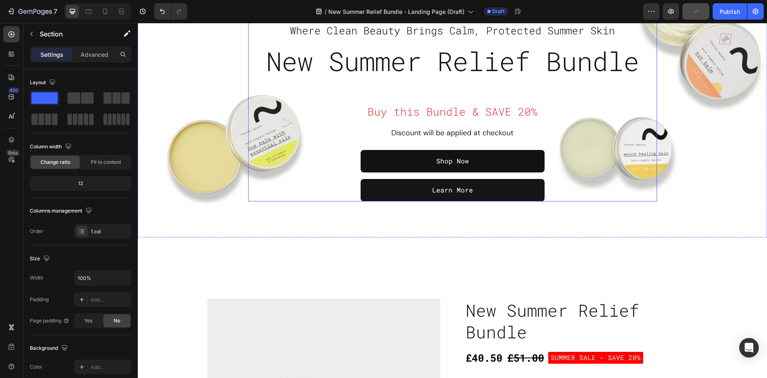
scroll to position [0, 0]
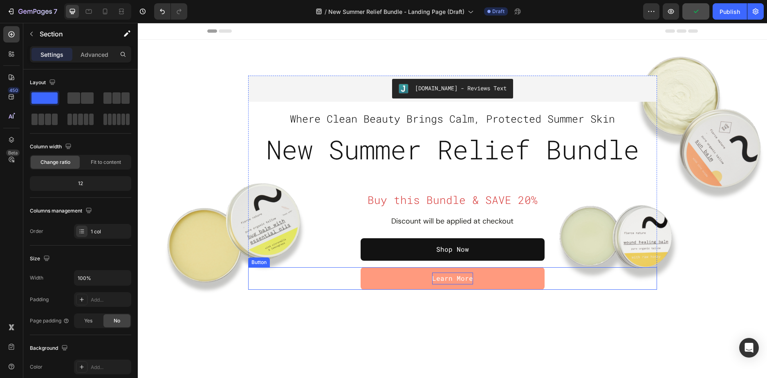
click at [446, 281] on p "Learn More" at bounding box center [452, 279] width 41 height 12
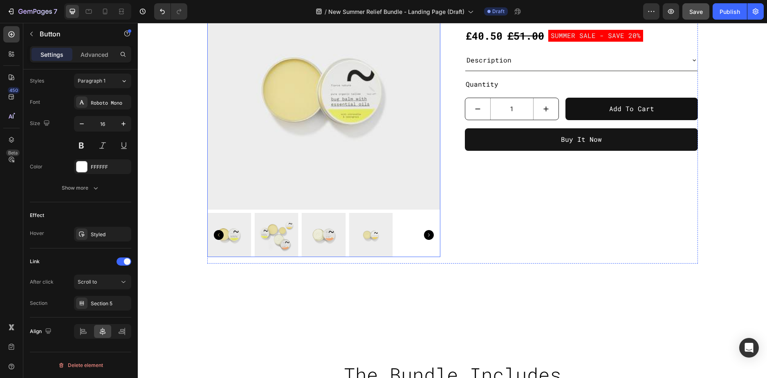
scroll to position [573, 0]
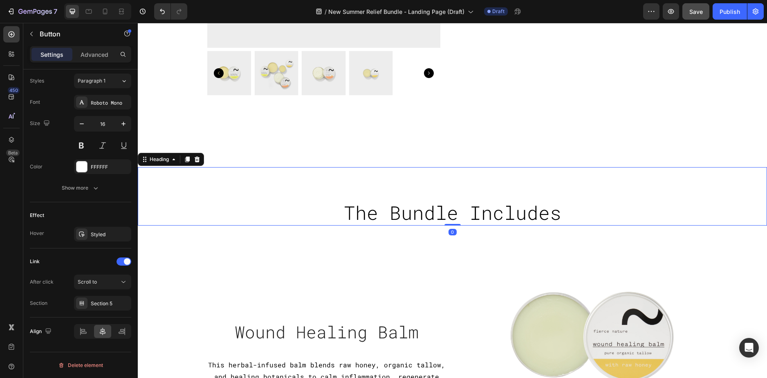
click at [634, 207] on h2 "The Bundle Includes" at bounding box center [452, 213] width 629 height 26
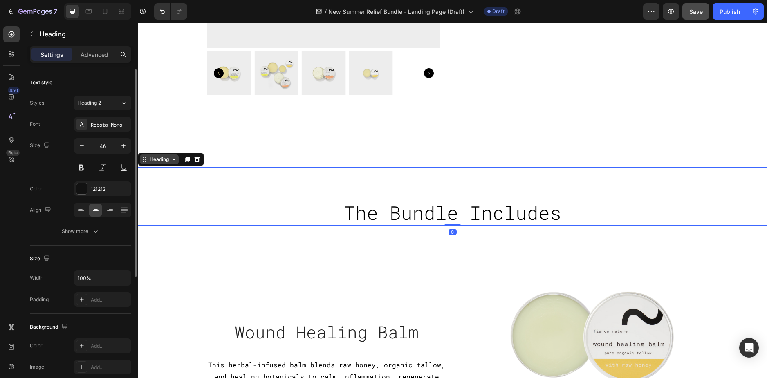
click at [160, 160] on div "Heading" at bounding box center [159, 159] width 22 height 7
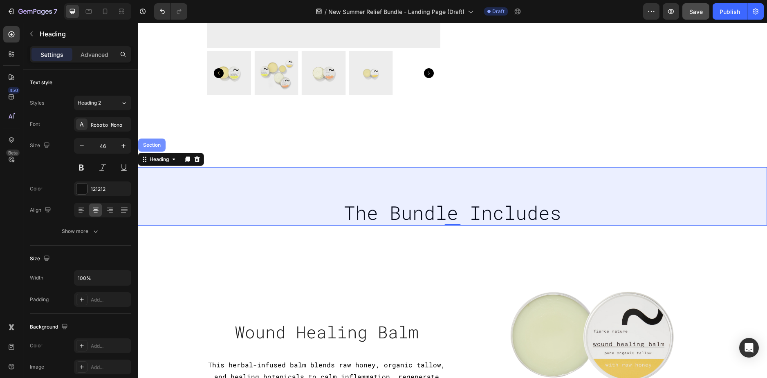
click at [151, 146] on div "Section" at bounding box center [152, 145] width 21 height 5
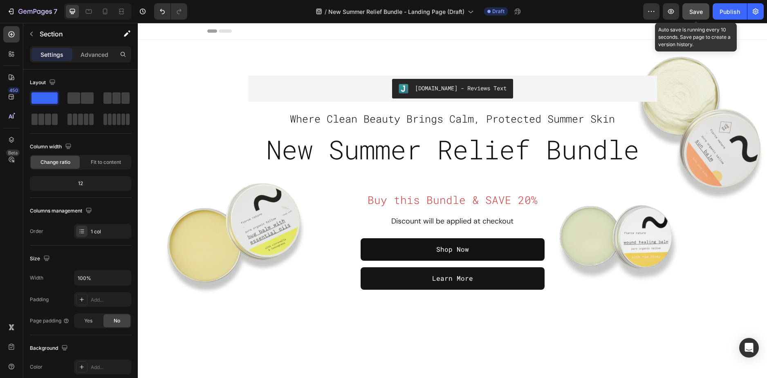
click at [695, 11] on span "Save" at bounding box center [696, 11] width 13 height 7
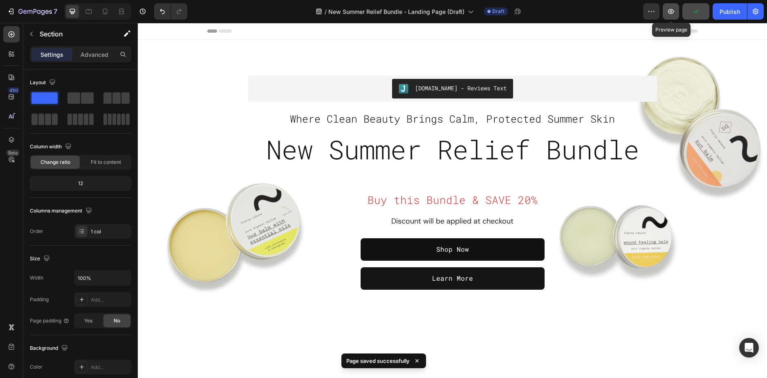
click at [673, 8] on icon "button" at bounding box center [671, 11] width 8 height 8
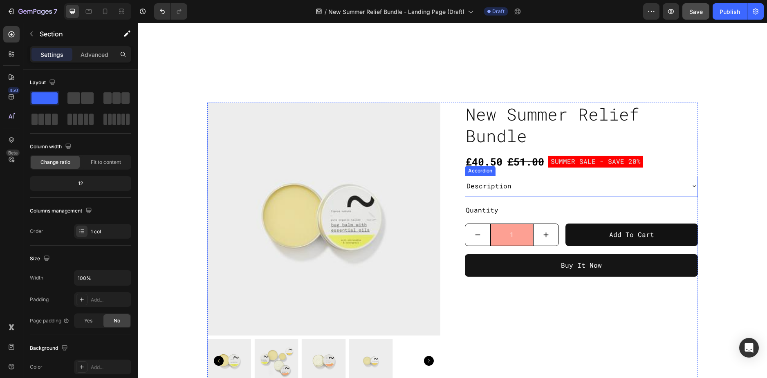
scroll to position [286, 0]
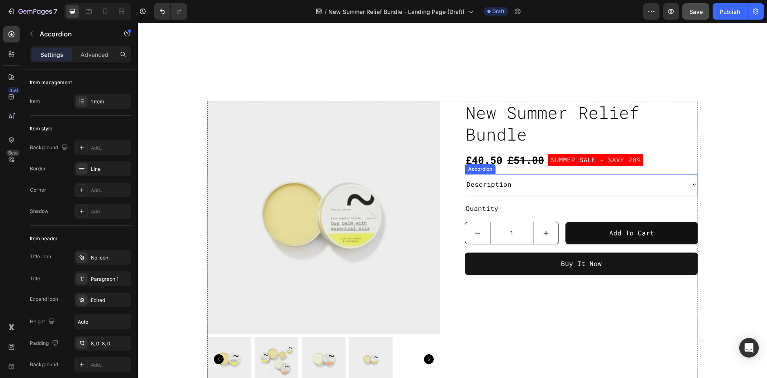
click at [549, 190] on div "Description" at bounding box center [574, 185] width 219 height 14
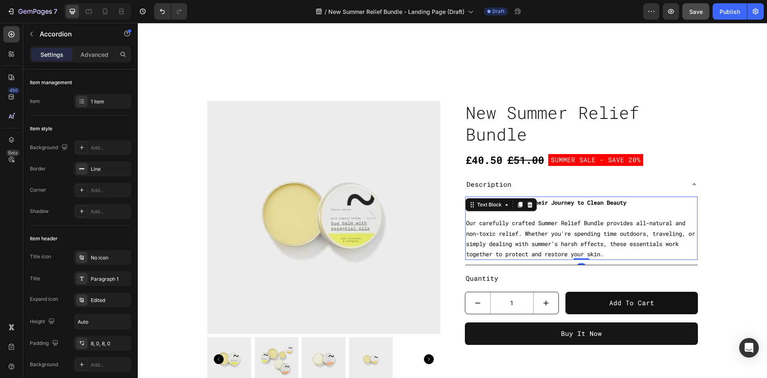
click at [546, 200] on strong "For Anyone Starting Their Journey to Clean Beauty" at bounding box center [546, 203] width 160 height 8
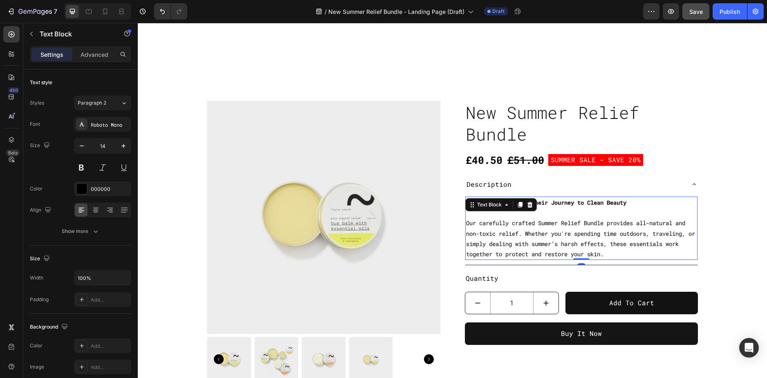
click at [546, 200] on strong "For Anyone Starting Their Journey to Clean Beauty" at bounding box center [546, 203] width 160 height 8
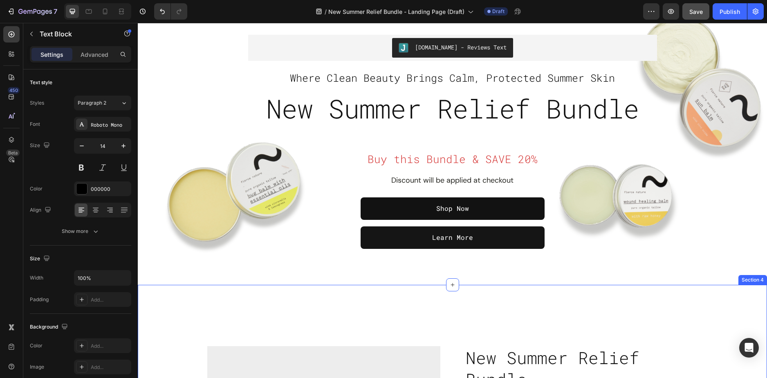
scroll to position [0, 0]
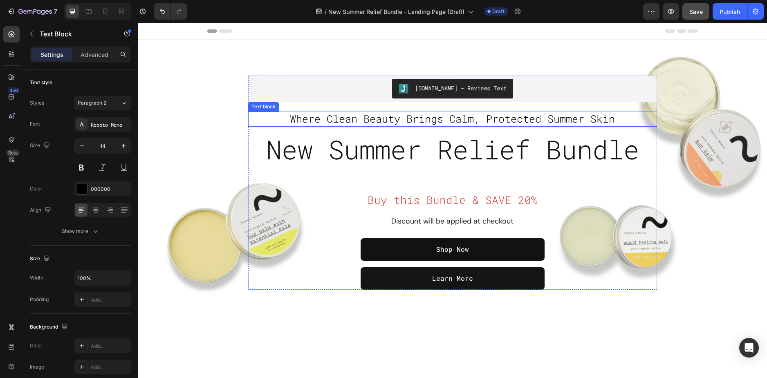
click at [461, 123] on span "Where Clean Beauty Brings Calm, Protected Summer Skin" at bounding box center [452, 118] width 325 height 13
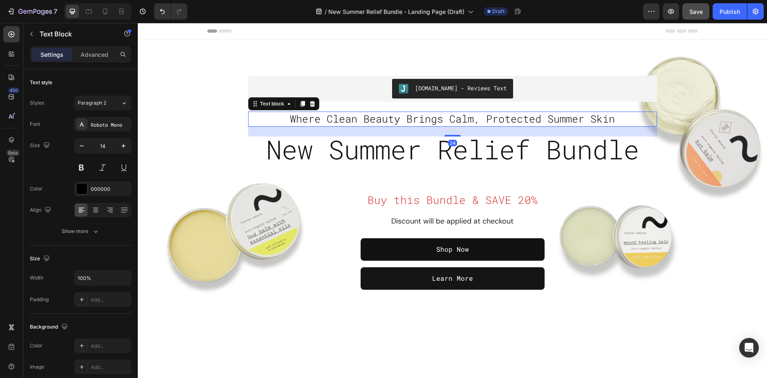
click at [461, 123] on span "Where Clean Beauty Brings Calm, Protected Summer Skin" at bounding box center [452, 118] width 325 height 13
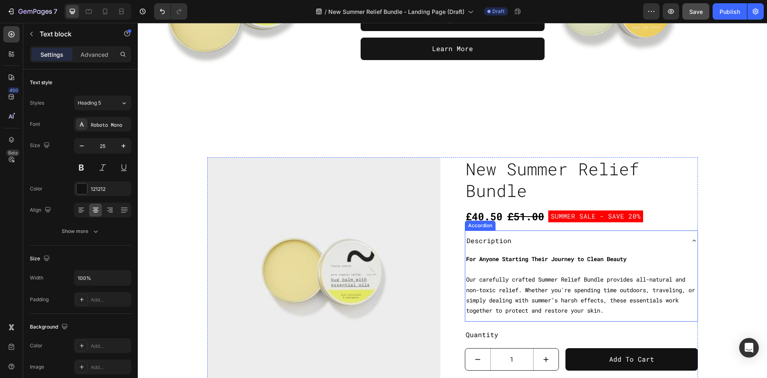
scroll to position [245, 0]
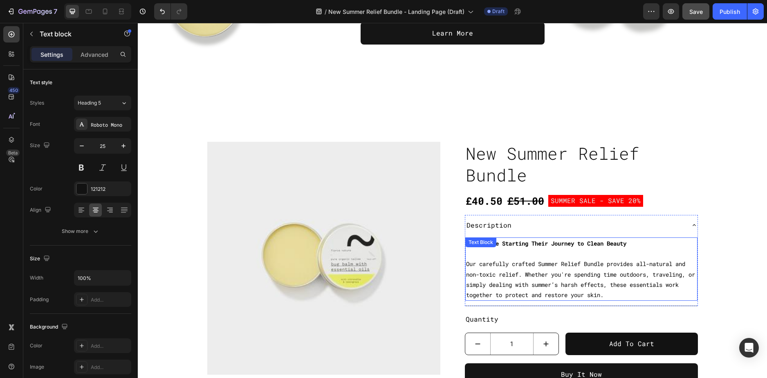
click at [537, 241] on strong "For Anyone Starting Their Journey to Clean Beauty" at bounding box center [546, 244] width 160 height 8
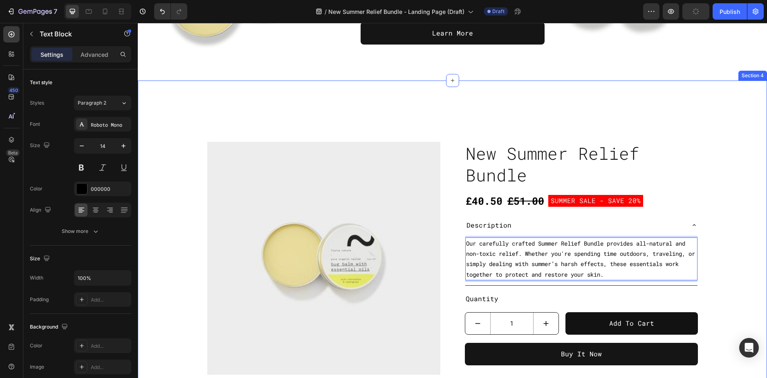
click at [710, 229] on div "Product Images New Summer Relief Bundle Product Title £40.50 Product Price Prod…" at bounding box center [452, 285] width 617 height 287
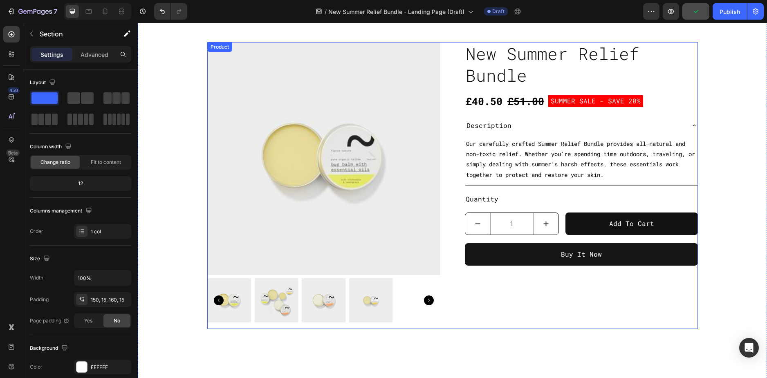
scroll to position [327, 0]
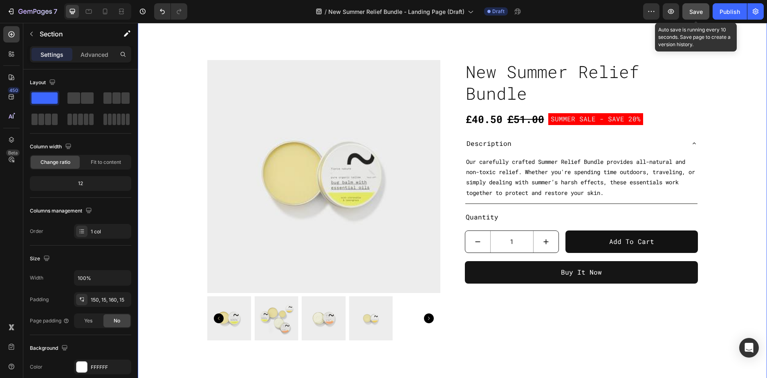
click at [697, 8] on span "Save" at bounding box center [696, 11] width 13 height 7
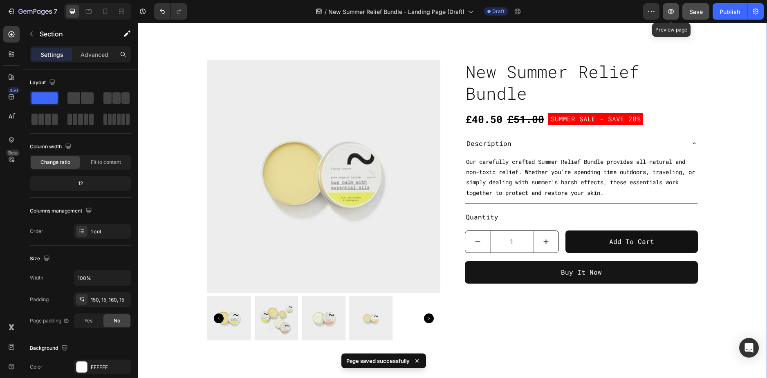
click at [666, 12] on button "button" at bounding box center [671, 11] width 16 height 16
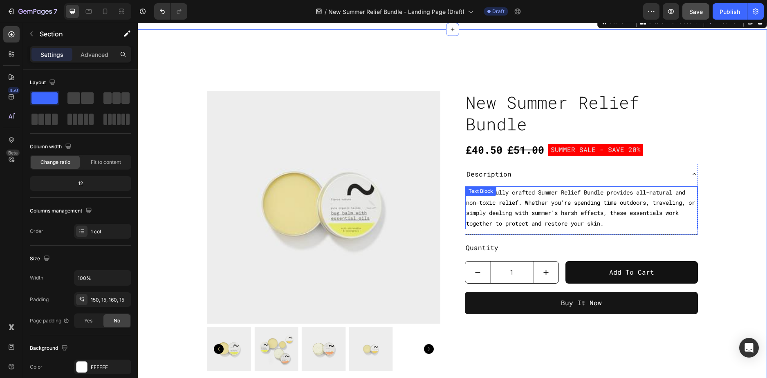
scroll to position [245, 0]
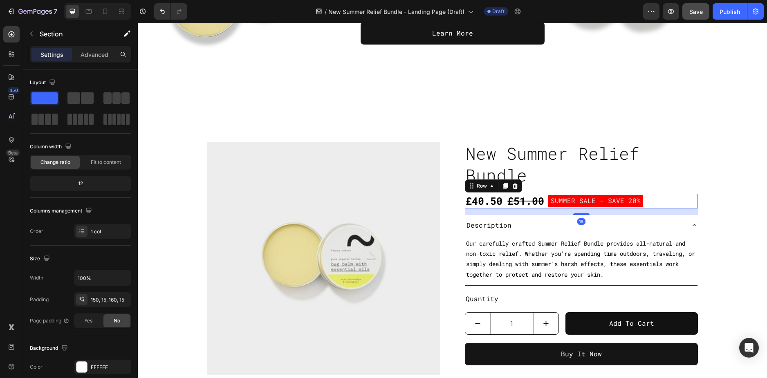
click at [662, 201] on div "£40.50 Product Price Product Price £51.00 Product Price Product Price SUMMER SA…" at bounding box center [581, 201] width 233 height 15
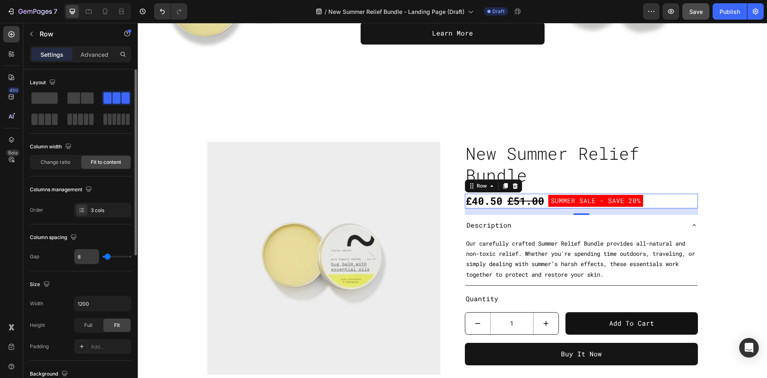
click at [79, 259] on input "8" at bounding box center [86, 257] width 25 height 15
type input "3"
type input "30"
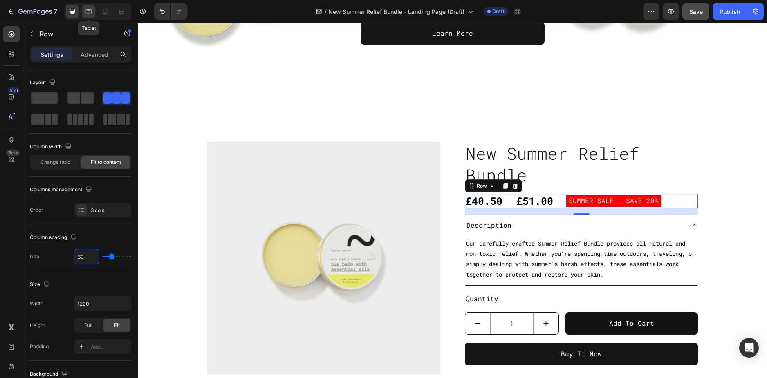
type input "30"
click at [92, 13] on icon at bounding box center [89, 11] width 8 height 8
type input "100%"
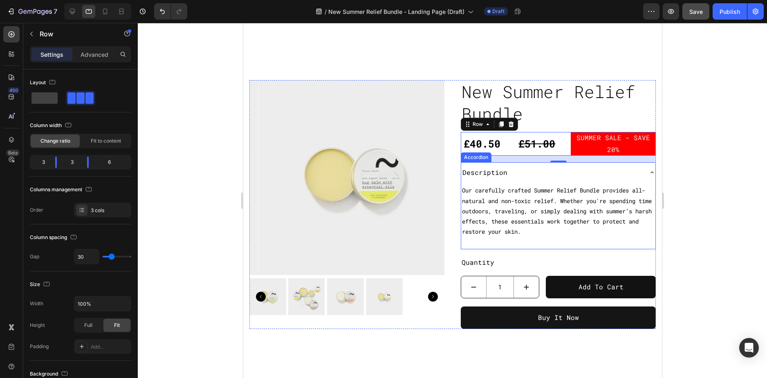
scroll to position [283, 0]
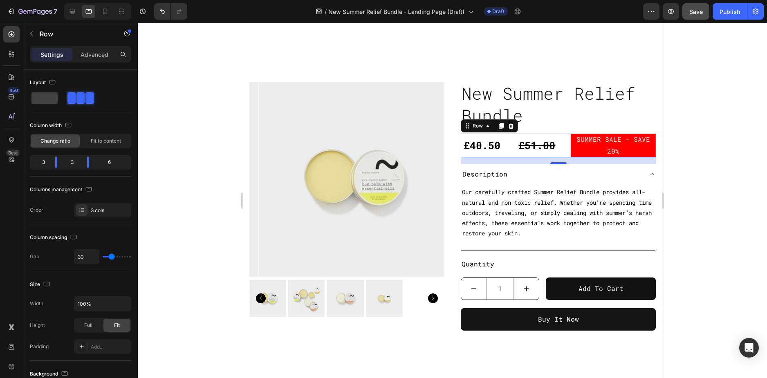
click at [501, 152] on div "£40.50 Product Price Product Price £51.00 Product Price Product Price SUMMER SA…" at bounding box center [558, 146] width 195 height 24
click at [97, 139] on span "Fit to content" at bounding box center [106, 140] width 30 height 7
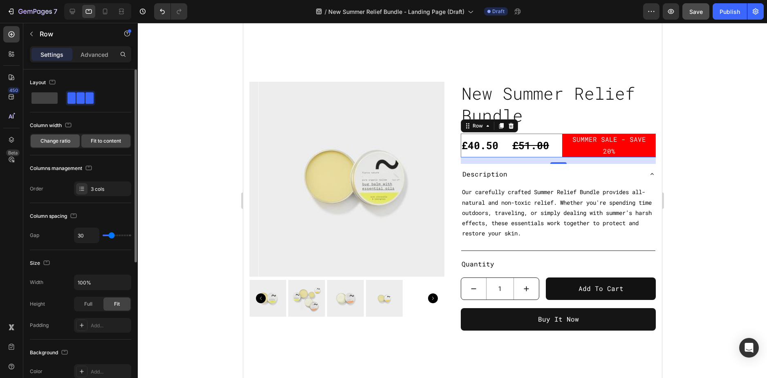
click at [65, 140] on span "Change ratio" at bounding box center [55, 140] width 30 height 7
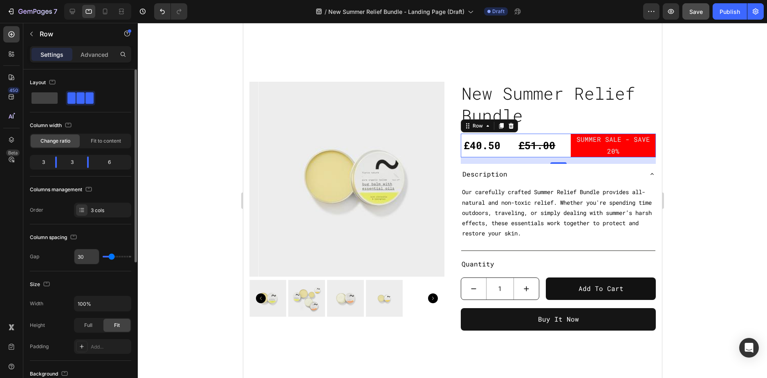
click at [84, 259] on input "30" at bounding box center [86, 257] width 25 height 15
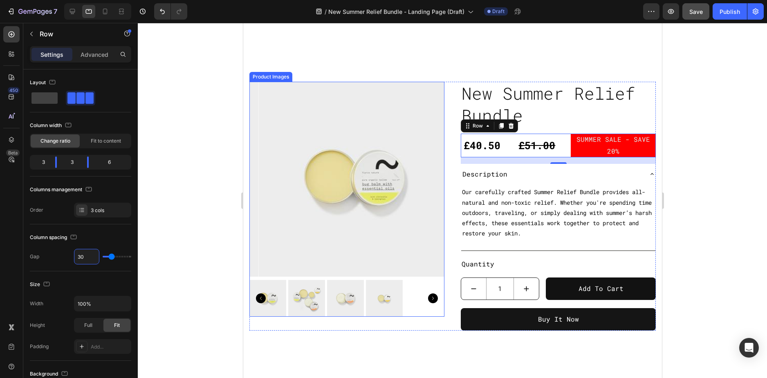
type input "8"
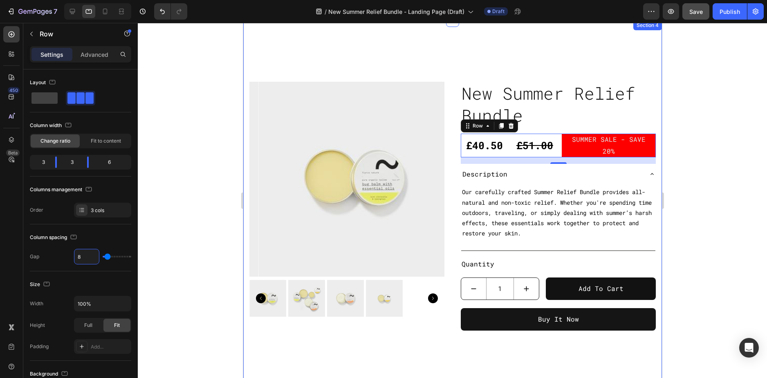
type input "8"
click at [691, 130] on div at bounding box center [452, 200] width 629 height 355
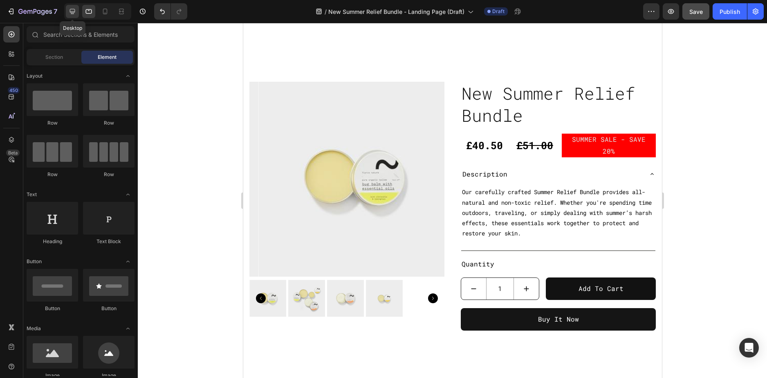
click at [76, 13] on icon at bounding box center [72, 11] width 8 height 8
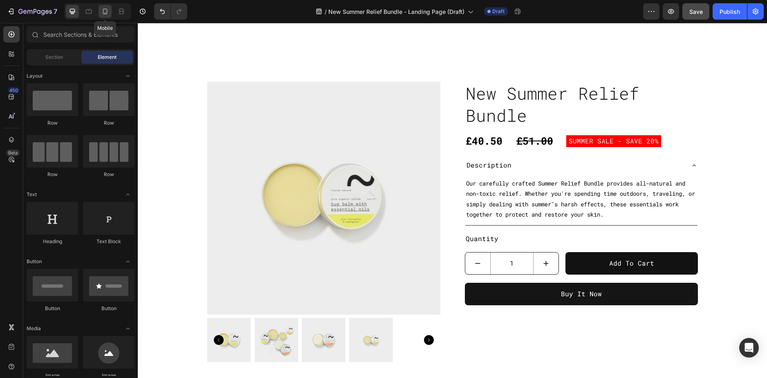
click at [108, 11] on icon at bounding box center [105, 11] width 8 height 8
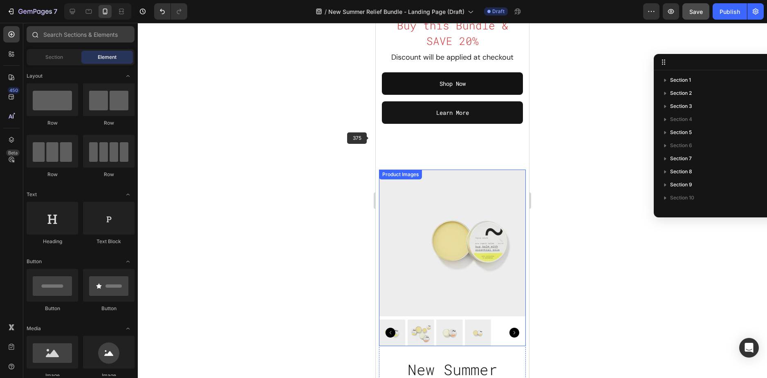
scroll to position [143, 0]
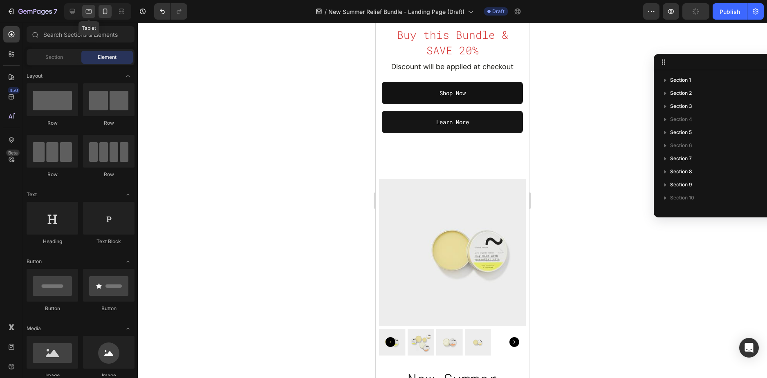
click at [89, 12] on icon at bounding box center [89, 11] width 8 height 8
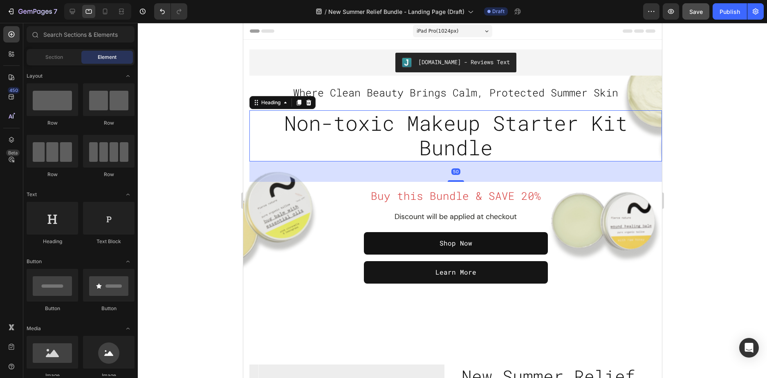
click at [420, 142] on span "Non-toxic Makeup Starter Kit Bundle" at bounding box center [456, 136] width 344 height 52
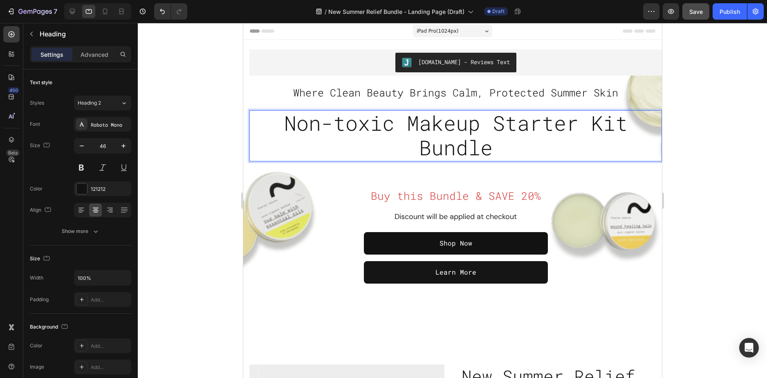
click at [368, 135] on span "Non-toxic Makeup Starter Kit Bundle" at bounding box center [456, 136] width 344 height 52
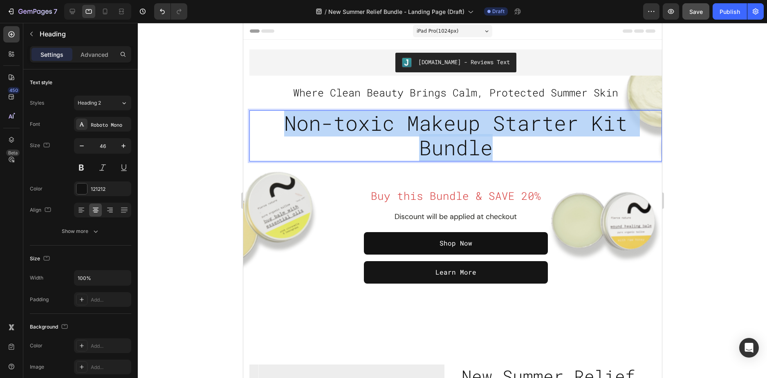
click at [368, 135] on span "Non-toxic Makeup Starter Kit Bundle" at bounding box center [456, 136] width 344 height 52
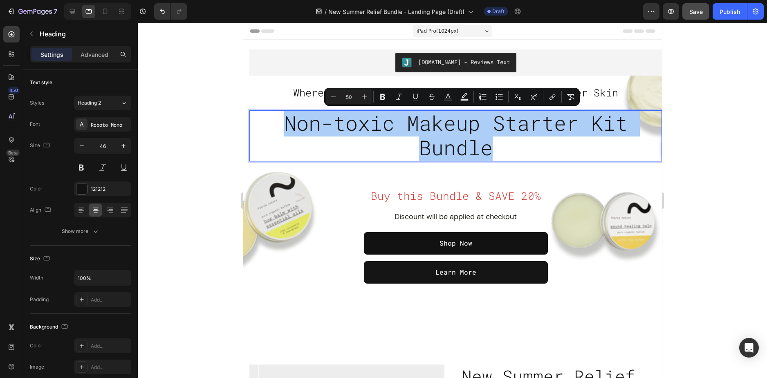
click at [732, 114] on div at bounding box center [452, 200] width 629 height 355
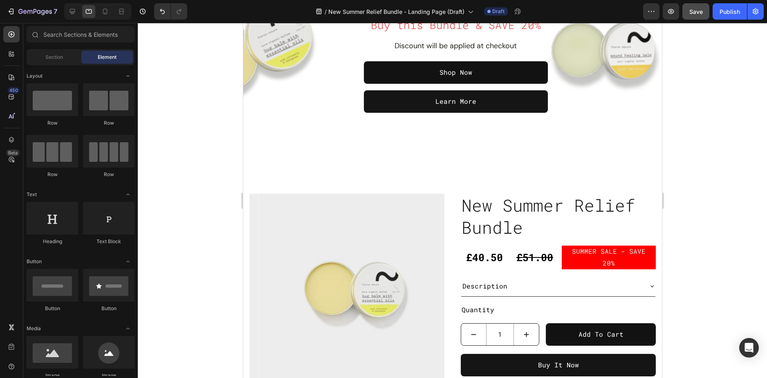
scroll to position [41, 0]
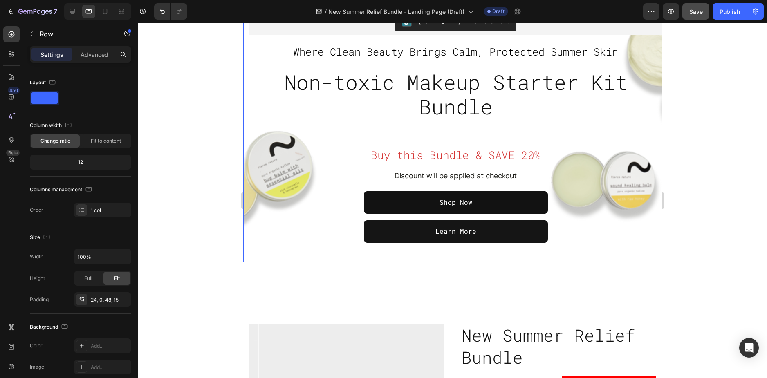
click at [275, 246] on div "Judge.me - Reviews Text Judge.me Where Clean Beauty Brings Calm, Protected Summ…" at bounding box center [452, 131] width 419 height 264
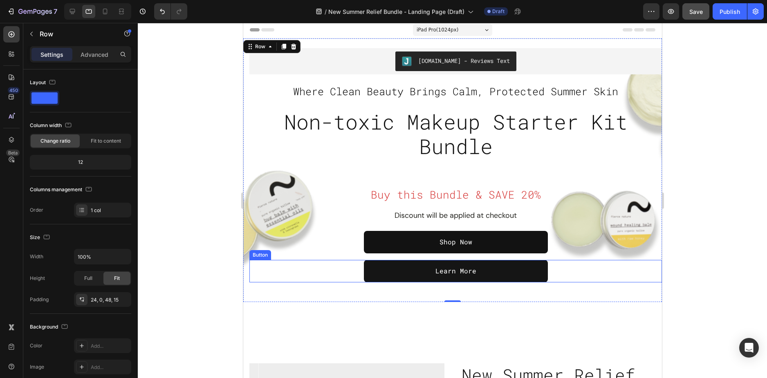
scroll to position [0, 0]
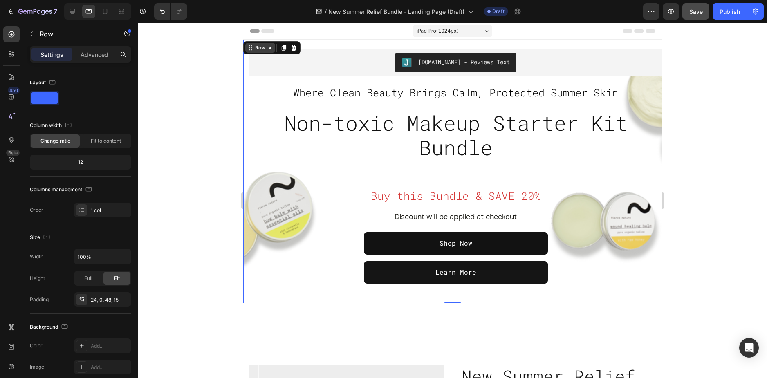
click at [260, 52] on div "Row" at bounding box center [260, 48] width 30 height 10
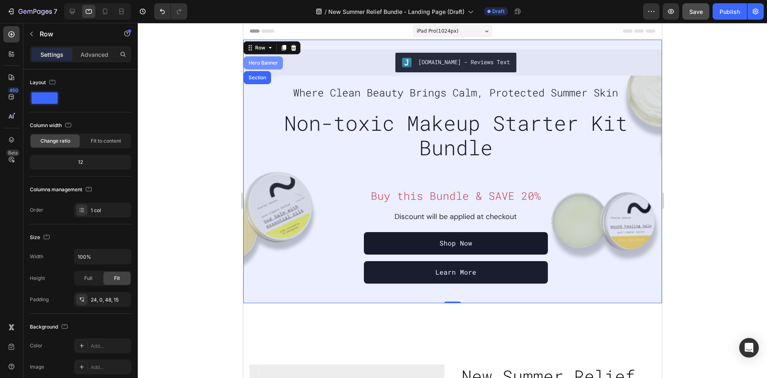
click at [258, 61] on div "Hero Banner" at bounding box center [263, 63] width 33 height 5
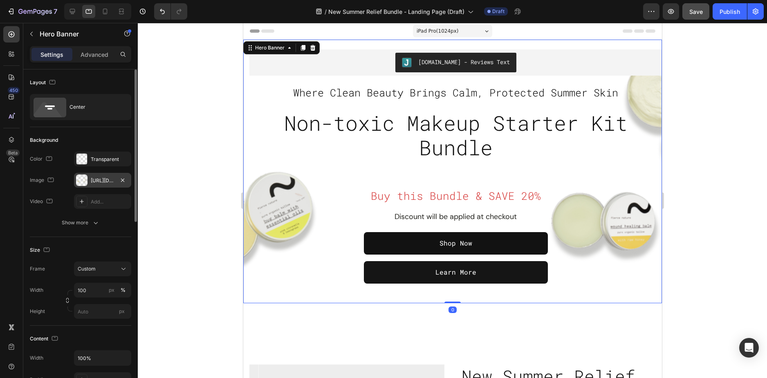
click at [101, 180] on div "https://cdn.shopify.com/s/files/1/0589/5811/9105/files/gempages_503485028945101…" at bounding box center [103, 180] width 24 height 7
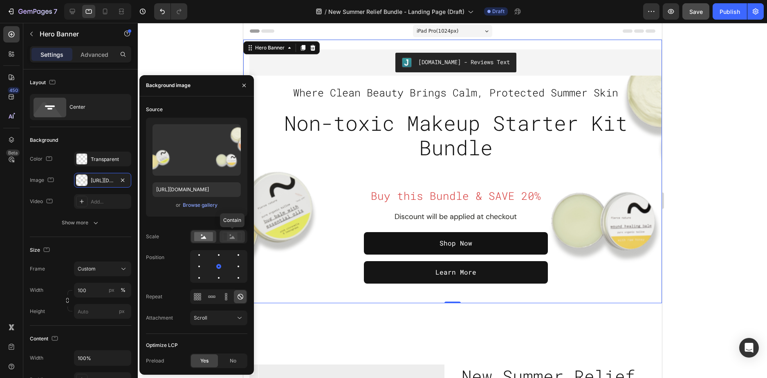
click at [230, 236] on circle at bounding box center [231, 235] width 2 height 2
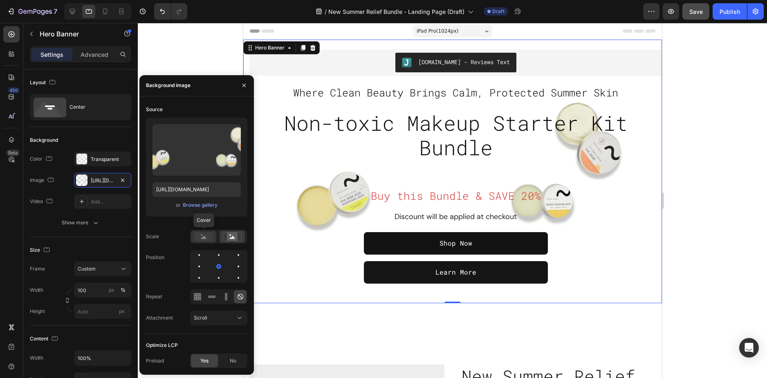
click at [205, 232] on rect at bounding box center [203, 236] width 19 height 9
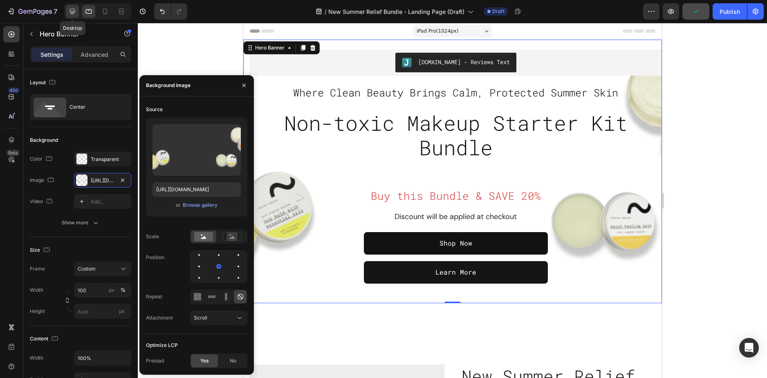
click at [76, 11] on icon at bounding box center [72, 11] width 8 height 8
type input "700"
type input "1000"
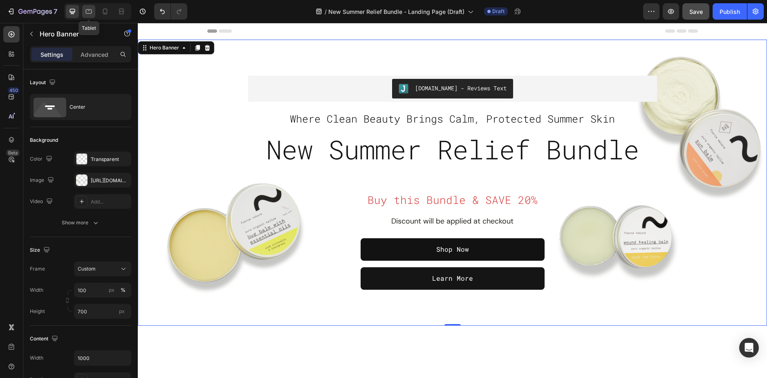
click at [86, 11] on icon at bounding box center [89, 11] width 6 height 4
type input "100%"
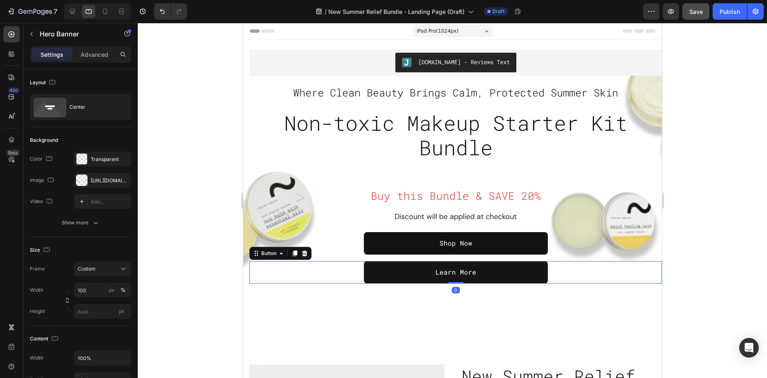
click at [274, 266] on div "Learn More Button 0" at bounding box center [455, 272] width 413 height 22
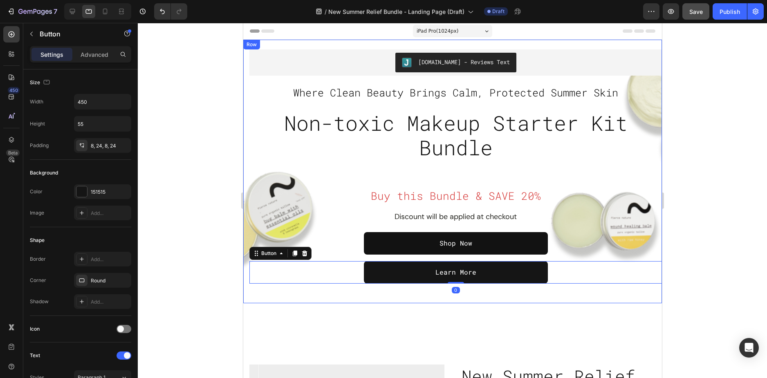
click at [252, 290] on div "Judge.me - Reviews Text Judge.me Where Clean Beauty Brings Calm, Protected Summ…" at bounding box center [452, 172] width 419 height 264
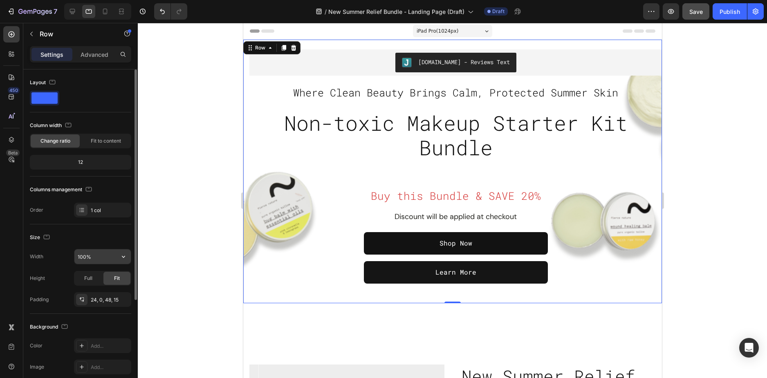
scroll to position [146, 0]
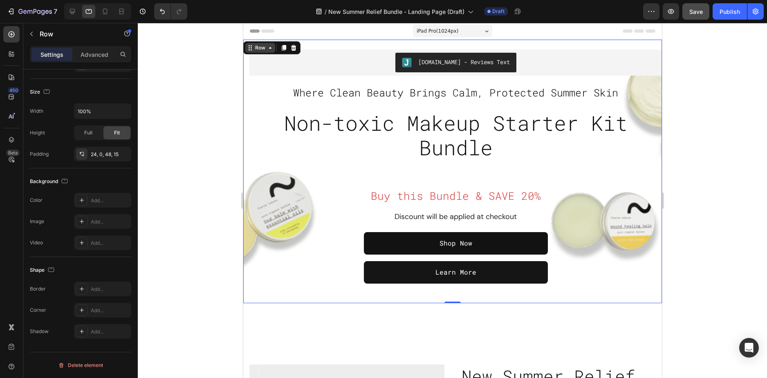
click at [263, 45] on div "Row" at bounding box center [259, 47] width 13 height 7
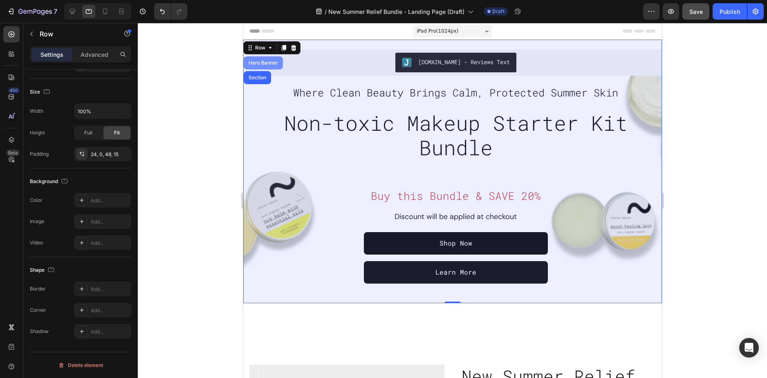
click at [258, 59] on div "Hero Banner" at bounding box center [262, 62] width 39 height 13
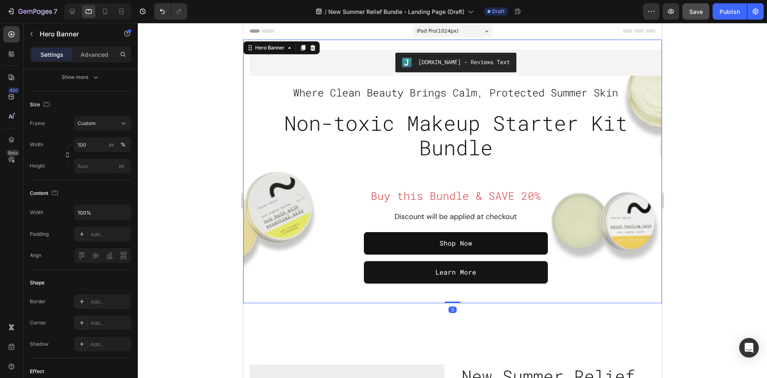
scroll to position [0, 0]
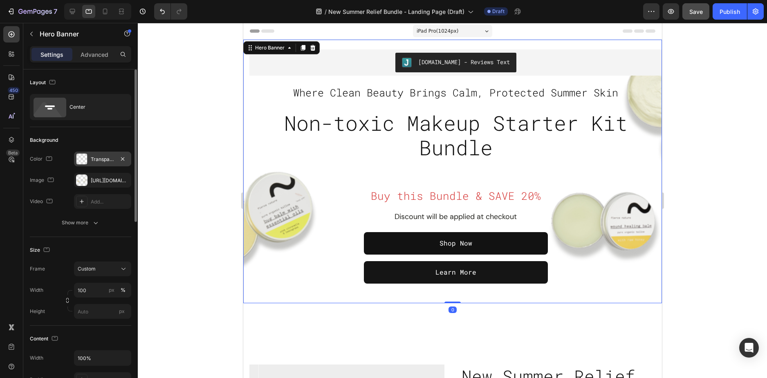
click at [101, 158] on div "Transparent" at bounding box center [103, 159] width 24 height 7
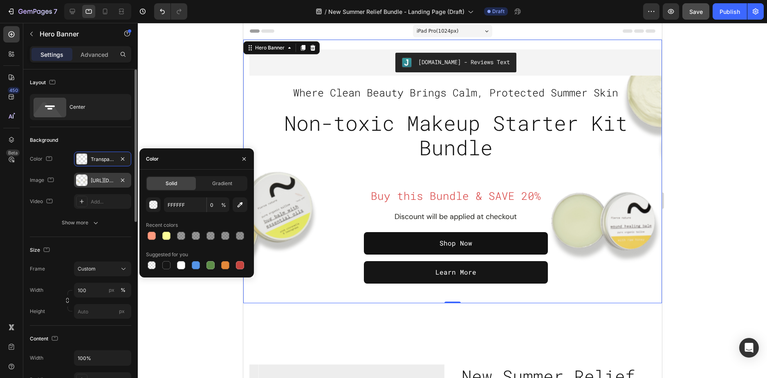
click at [101, 183] on div "https://cdn.shopify.com/s/files/1/0589/5811/9105/files/gempages_503485028945101…" at bounding box center [103, 180] width 24 height 7
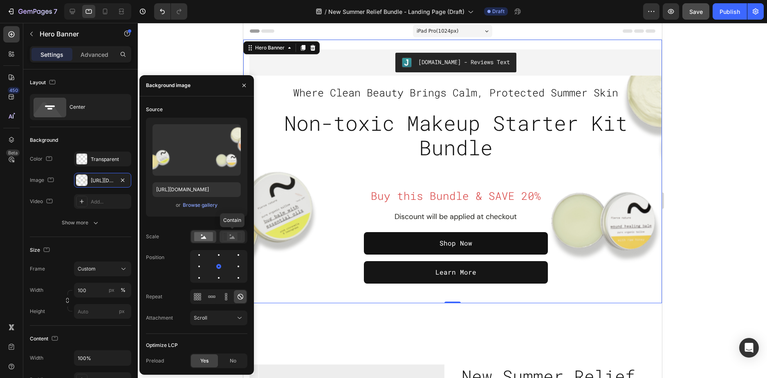
click at [236, 237] on rect at bounding box center [232, 237] width 11 height 8
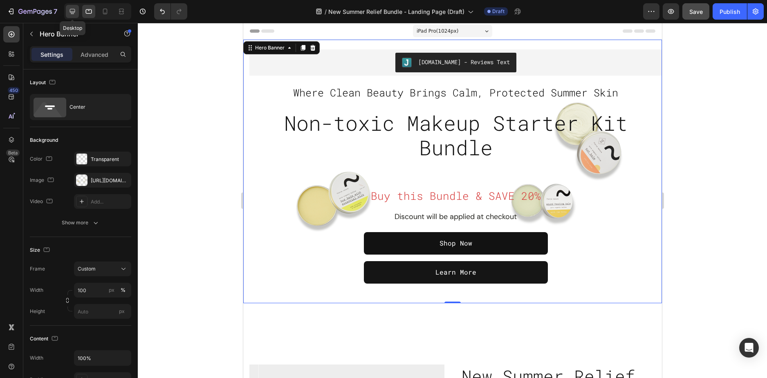
click at [72, 12] on icon at bounding box center [72, 11] width 5 height 5
type input "700"
type input "1000"
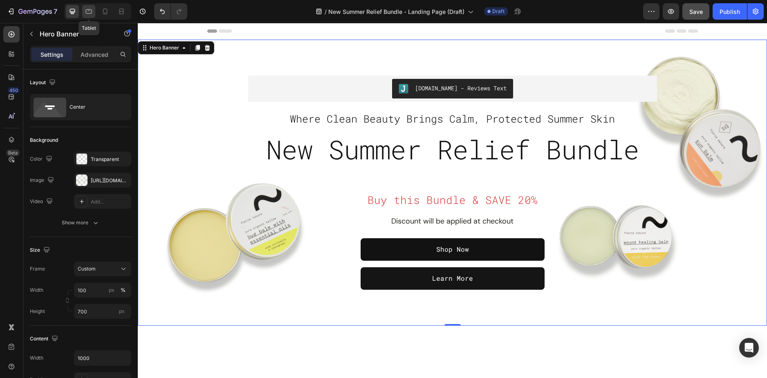
click at [88, 11] on icon at bounding box center [89, 11] width 8 height 8
type input "100%"
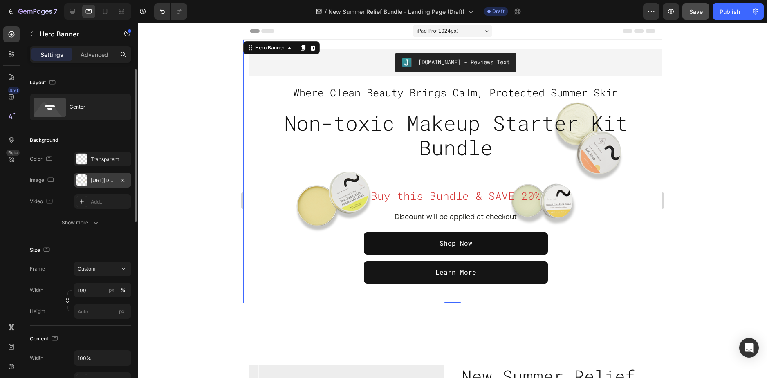
click at [106, 180] on div "https://cdn.shopify.com/s/files/1/0589/5811/9105/files/gempages_503485028945101…" at bounding box center [103, 180] width 24 height 7
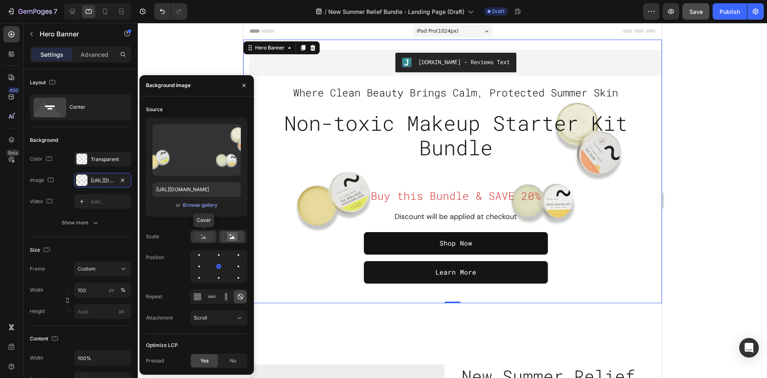
click at [209, 236] on rect at bounding box center [203, 236] width 19 height 9
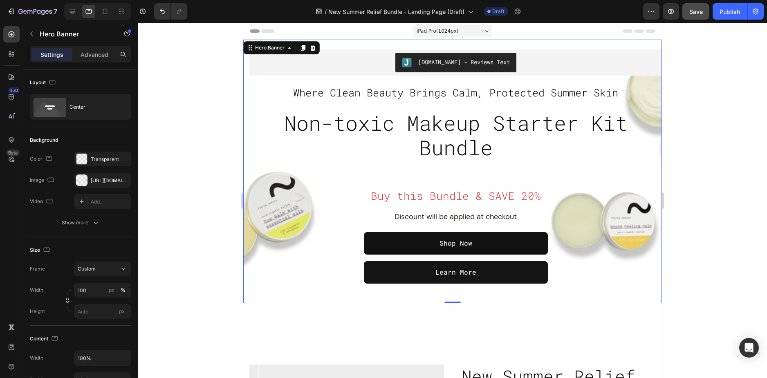
click at [684, 145] on div at bounding box center [452, 200] width 629 height 355
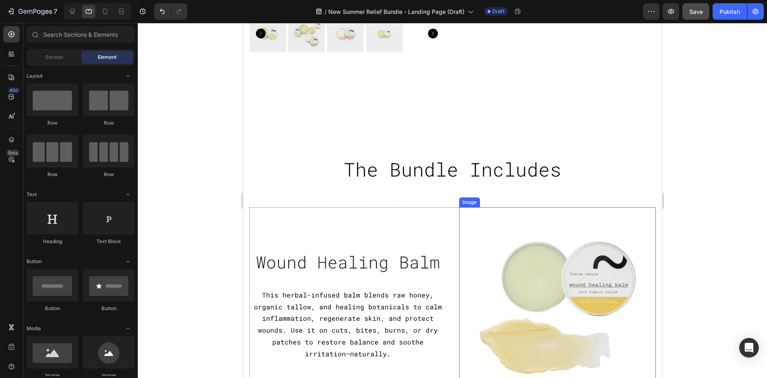
scroll to position [450, 0]
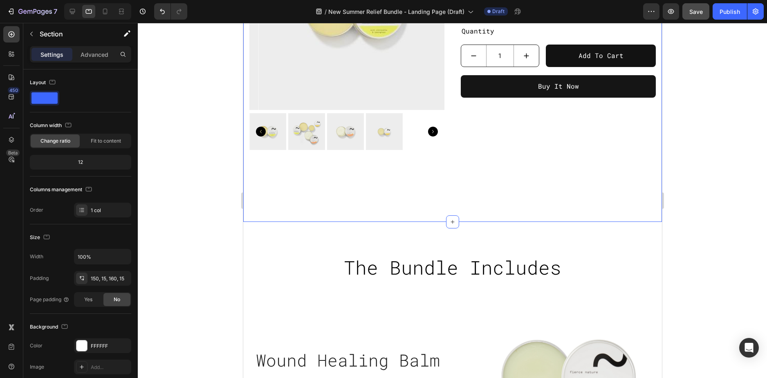
click at [465, 193] on div "Product Images New Summer Relief Bundle Product Title £40.50 Product Price Prod…" at bounding box center [452, 38] width 419 height 369
click at [90, 56] on p "Advanced" at bounding box center [95, 54] width 28 height 9
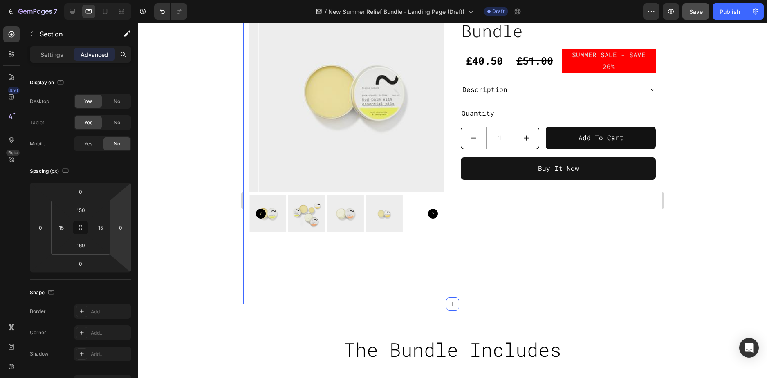
scroll to position [368, 0]
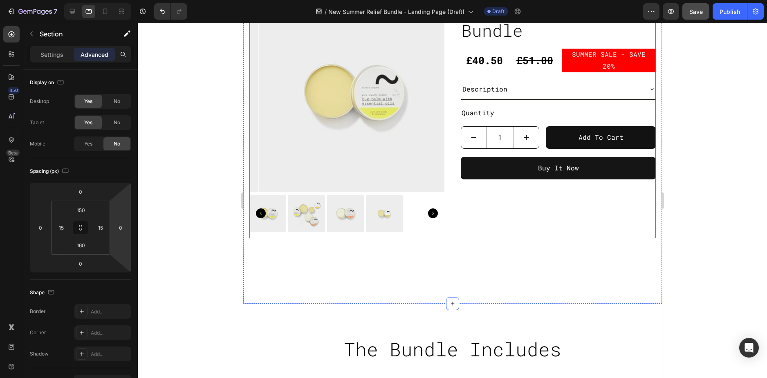
click at [477, 223] on div "New Summer Relief Bundle Product Title £40.50 Product Price Product Price £51.0…" at bounding box center [558, 118] width 195 height 242
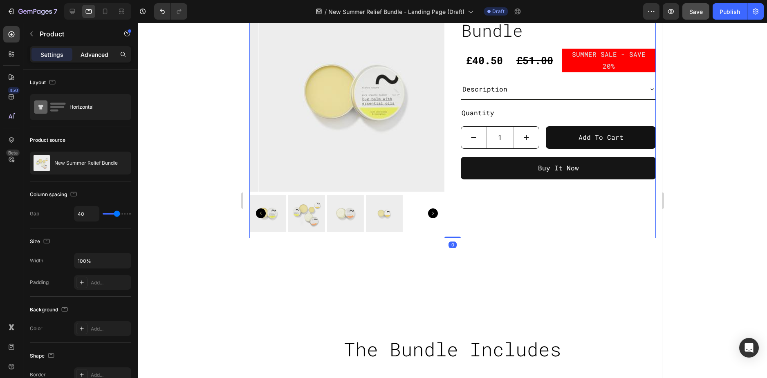
click at [90, 49] on div "Advanced" at bounding box center [94, 54] width 41 height 13
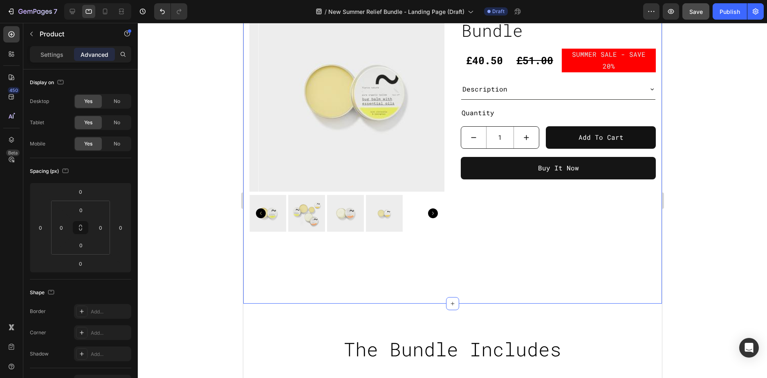
click at [443, 251] on div "Product Images New Summer Relief Bundle Product Title £40.50 Product Price Prod…" at bounding box center [452, 119] width 419 height 369
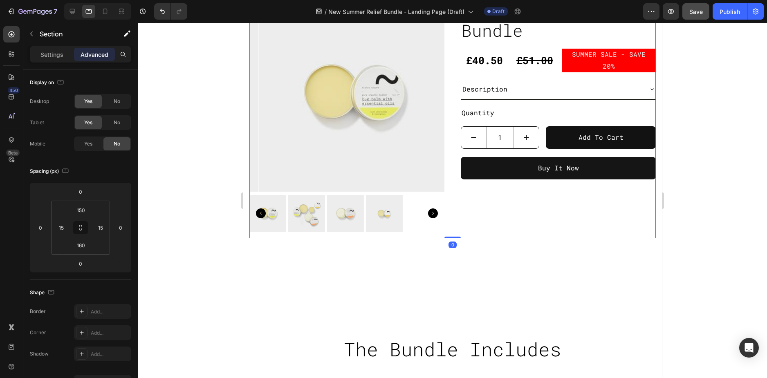
click at [479, 225] on div "New Summer Relief Bundle Product Title £40.50 Product Price Product Price £51.0…" at bounding box center [558, 118] width 195 height 242
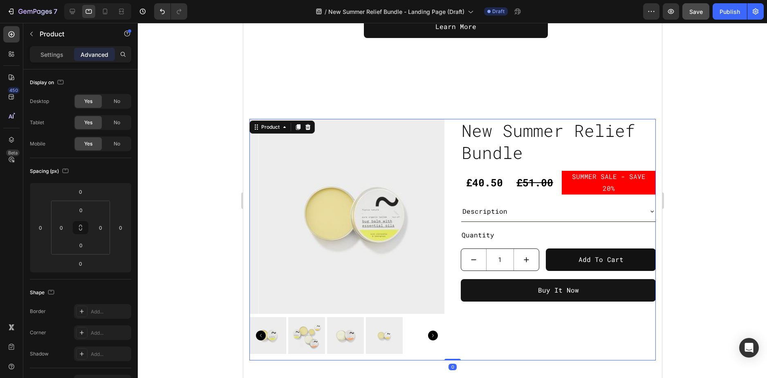
scroll to position [245, 0]
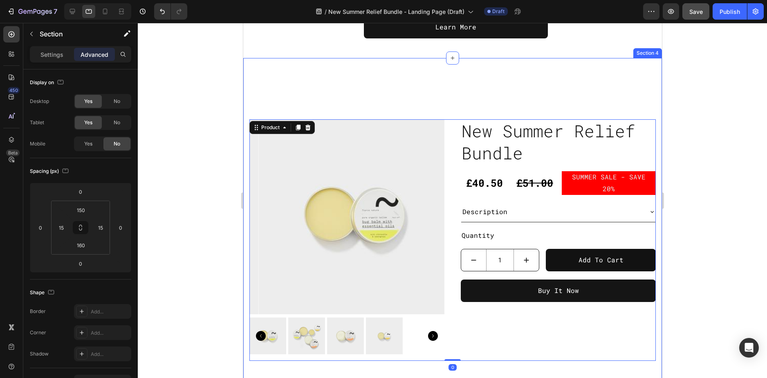
click at [408, 89] on div "Product Images New Summer Relief Bundle Product Title £40.50 Product Price Prod…" at bounding box center [452, 242] width 419 height 369
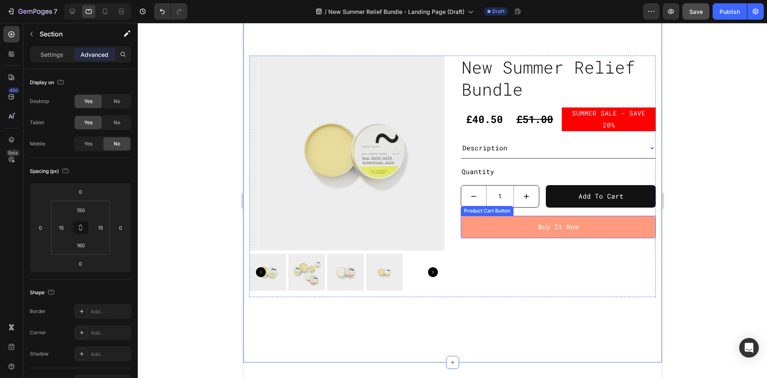
scroll to position [327, 0]
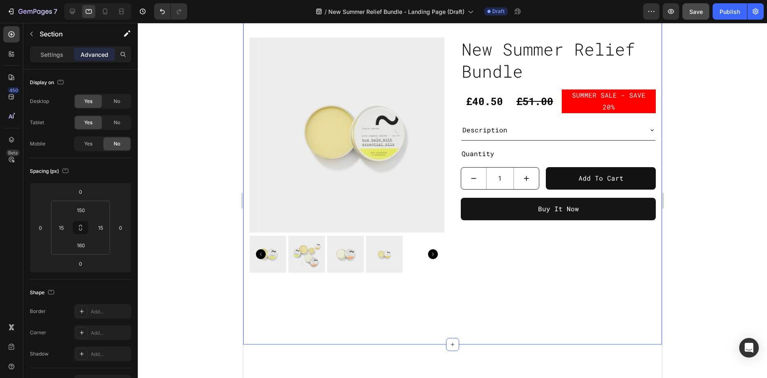
click at [429, 301] on div "Product Images New Summer Relief Bundle Product Title £40.50 Product Price Prod…" at bounding box center [452, 160] width 419 height 369
click at [82, 247] on input "160" at bounding box center [81, 245] width 16 height 12
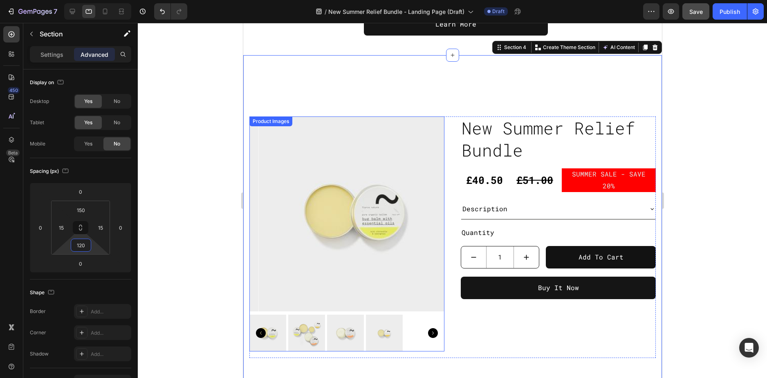
scroll to position [245, 0]
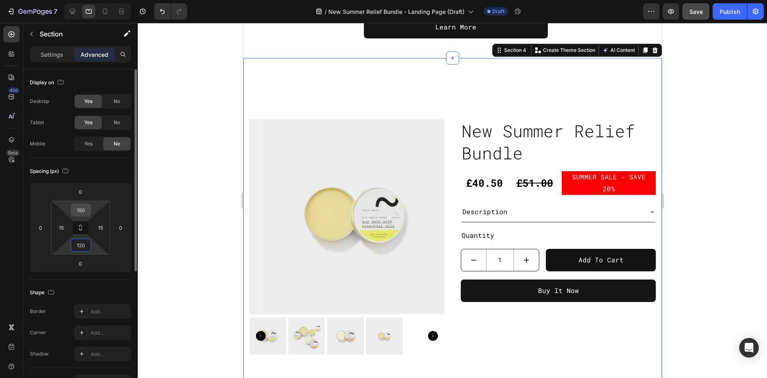
type input "120"
click at [84, 212] on input "150" at bounding box center [81, 210] width 16 height 12
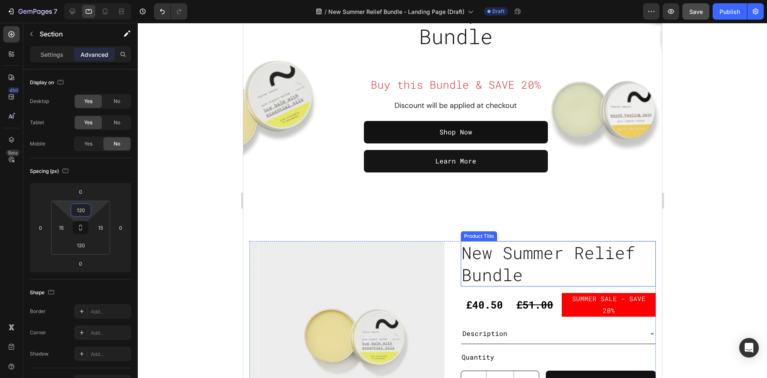
scroll to position [0, 0]
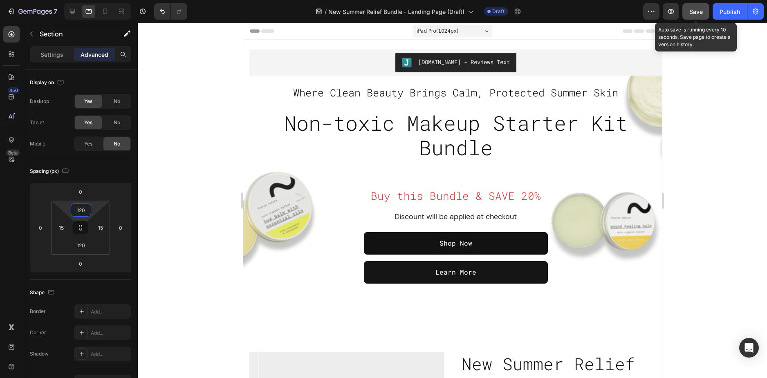
click at [699, 9] on span "Save" at bounding box center [696, 11] width 13 height 7
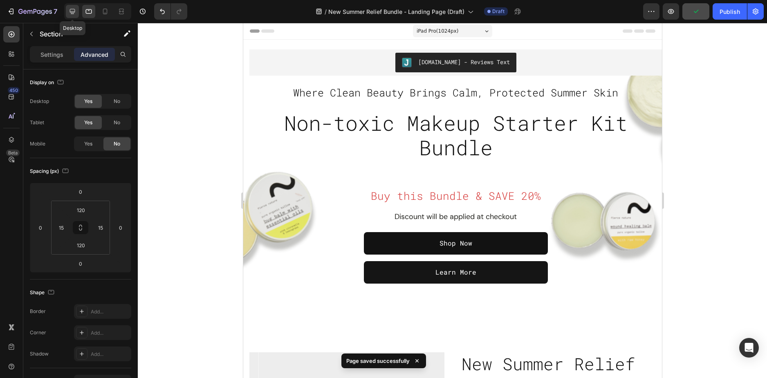
click at [70, 7] on div at bounding box center [72, 11] width 13 height 13
type input "150"
type input "160"
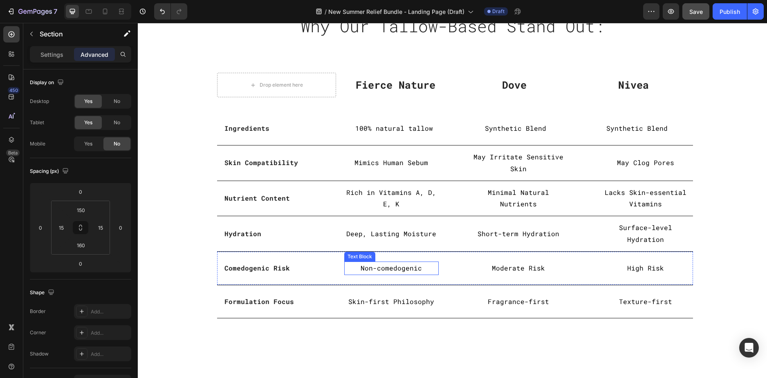
scroll to position [1583, 0]
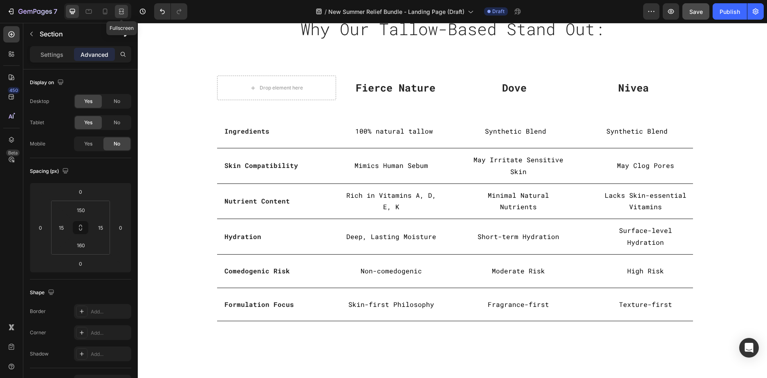
click at [121, 15] on icon at bounding box center [121, 11] width 8 height 8
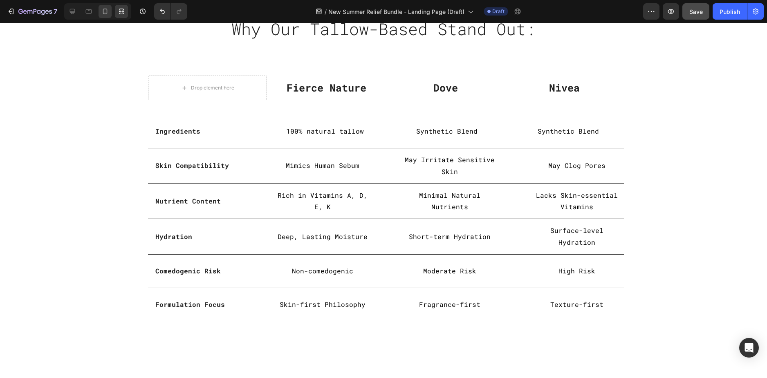
click at [107, 12] on icon at bounding box center [105, 12] width 4 height 6
type input "80"
type input "8"
type input "80"
type input "8"
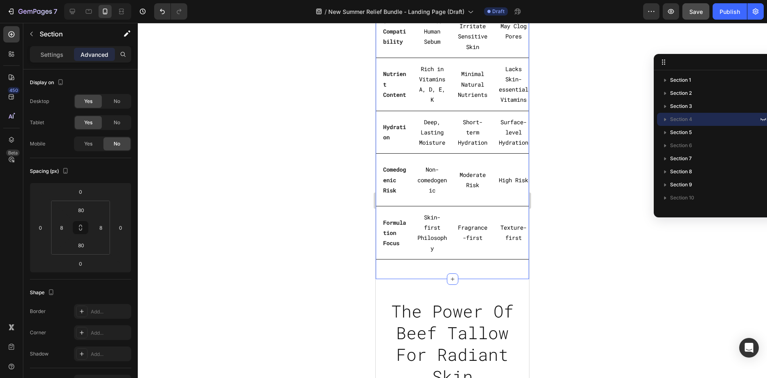
scroll to position [2248, 0]
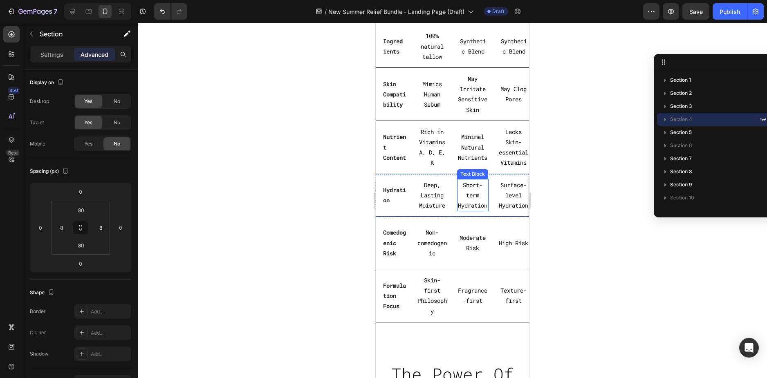
scroll to position [2113, 0]
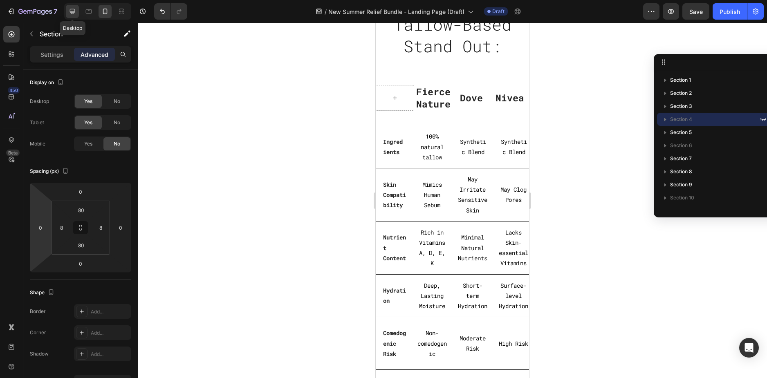
click at [75, 10] on icon at bounding box center [72, 11] width 8 height 8
type input "150"
type input "15"
type input "160"
type input "15"
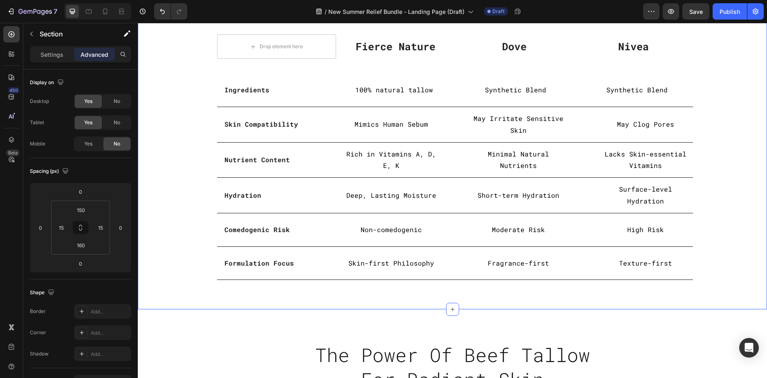
scroll to position [1624, 0]
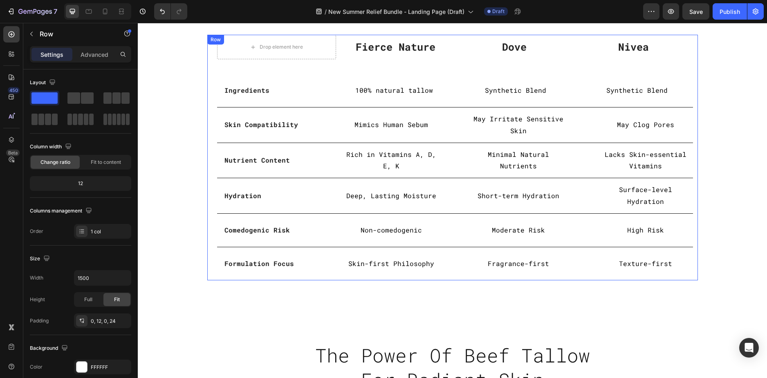
click at [207, 160] on div "Drop element here Fierce Nature Text block Dove Text block Nivea Text block Row…" at bounding box center [452, 158] width 491 height 246
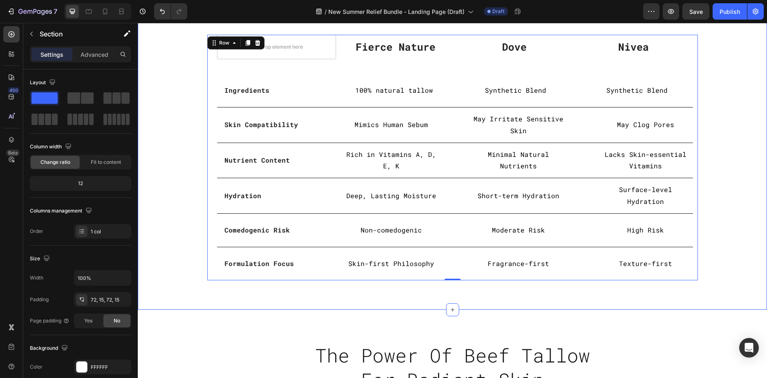
click at [157, 197] on div "Why Our Tallow-Based Stand Out: Heading Row Drop element here Fierce Nature Tex…" at bounding box center [452, 127] width 617 height 306
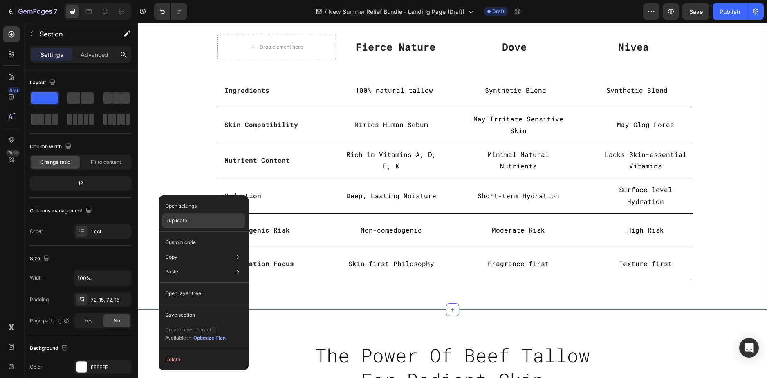
click at [190, 235] on div "Duplicate" at bounding box center [203, 242] width 83 height 15
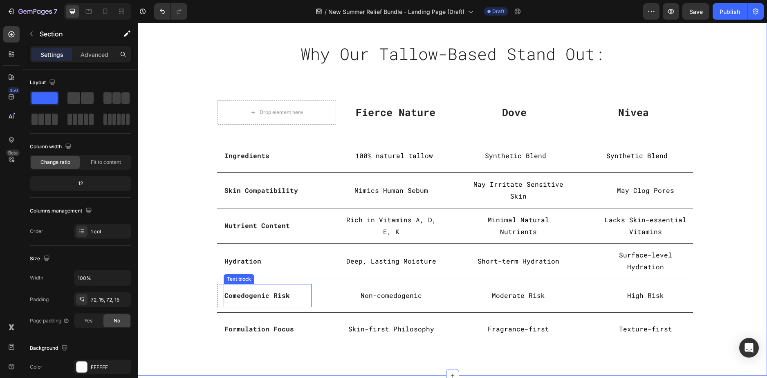
scroll to position [1922, 0]
click at [105, 11] on icon at bounding box center [105, 11] width 8 height 8
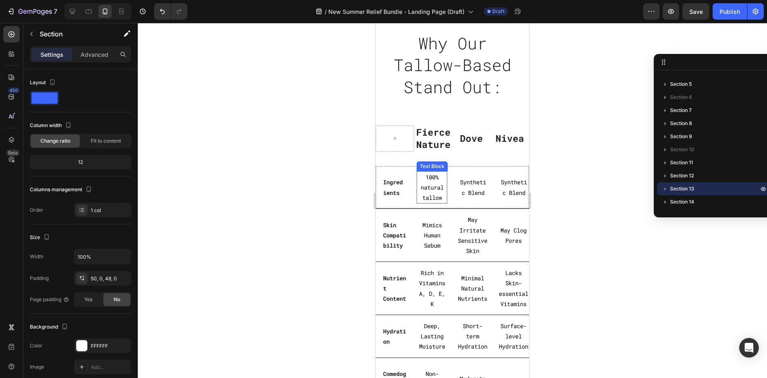
scroll to position [2584, 0]
click at [436, 191] on p "100% natural tallow" at bounding box center [432, 187] width 29 height 31
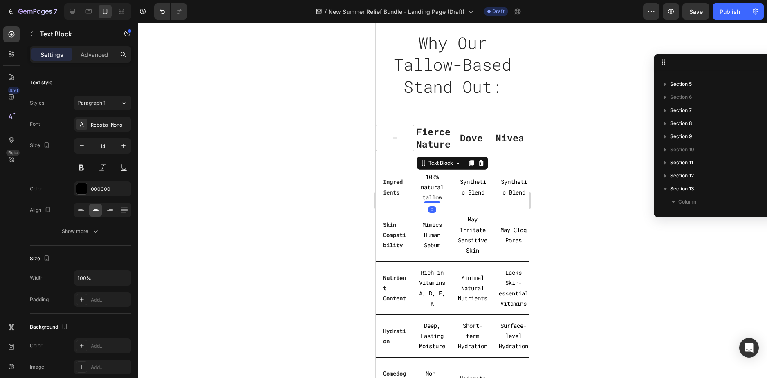
scroll to position [260, 0]
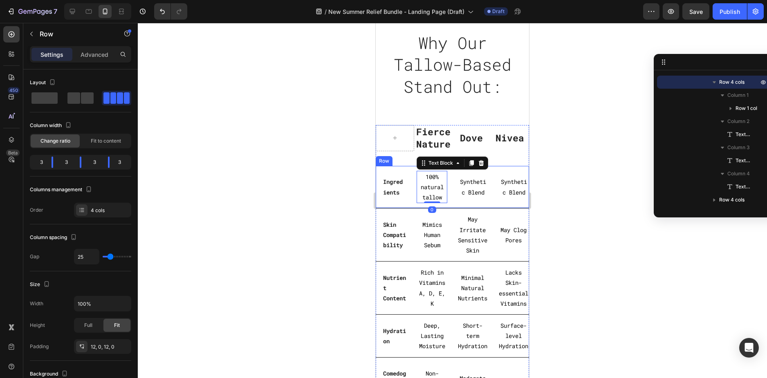
click at [410, 205] on div "Ingredients Text block Row 100% natural tallow Text Block 0 Synthetic Blend Tex…" at bounding box center [452, 187] width 153 height 43
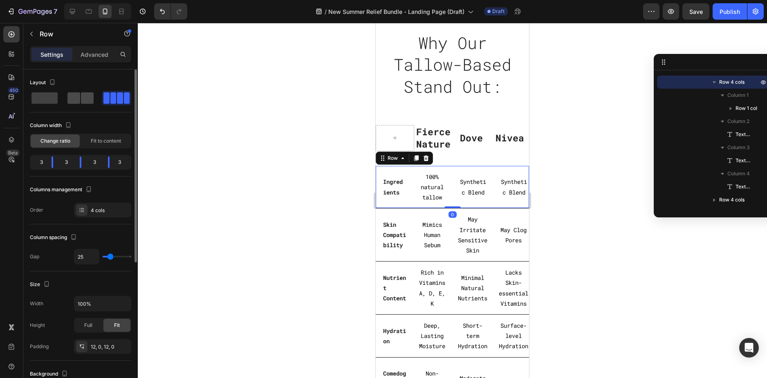
click at [102, 105] on div at bounding box center [116, 98] width 29 height 15
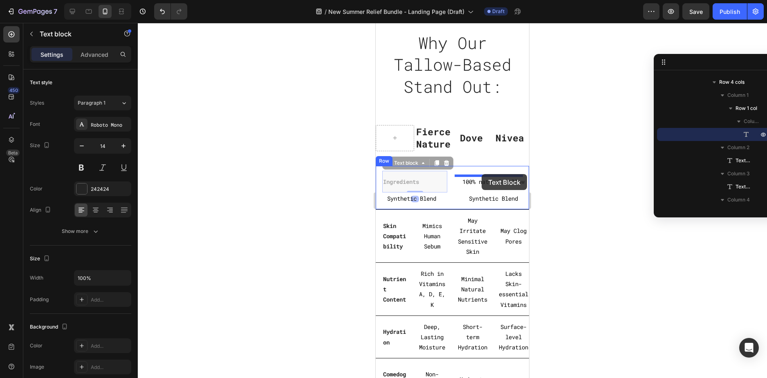
drag, startPoint x: 405, startPoint y: 181, endPoint x: 482, endPoint y: 174, distance: 77.6
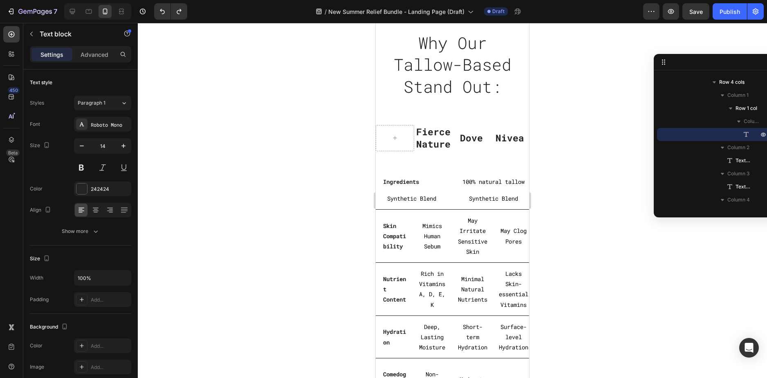
click at [407, 180] on strong "Ingredients" at bounding box center [401, 182] width 36 height 8
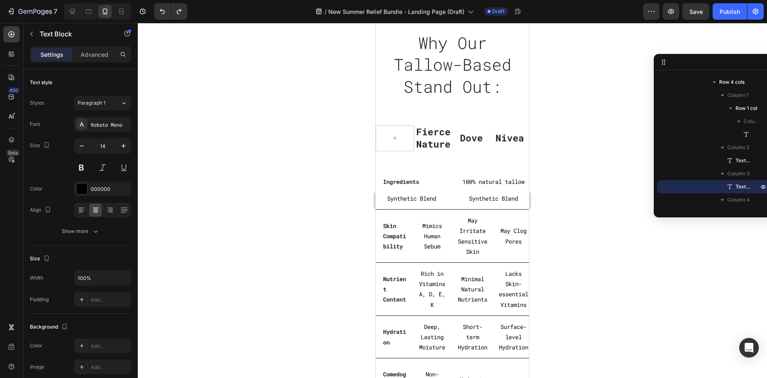
click at [391, 193] on div "Synthetic Blend" at bounding box center [412, 199] width 72 height 12
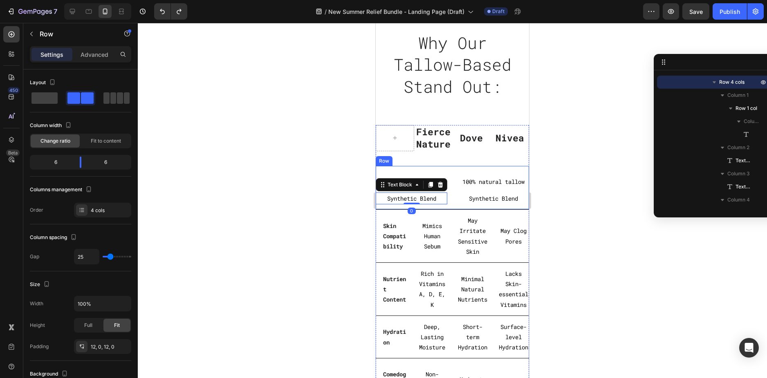
click at [458, 166] on div "Ingredients Text block Row 100% natural tallow Text Block Synthetic Blend Text …" at bounding box center [452, 188] width 153 height 44
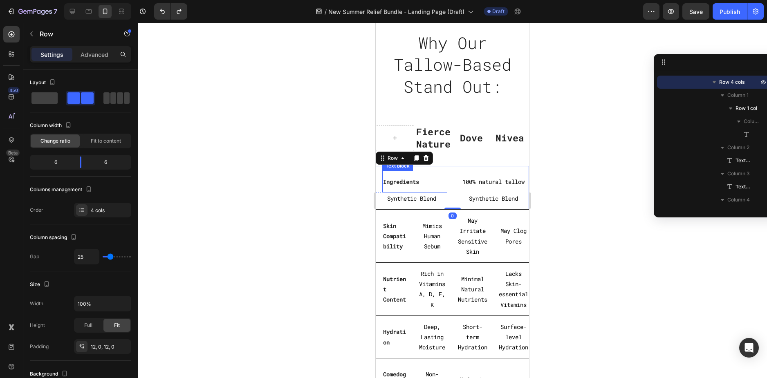
click at [416, 182] on strong "Ingredients" at bounding box center [401, 182] width 36 height 8
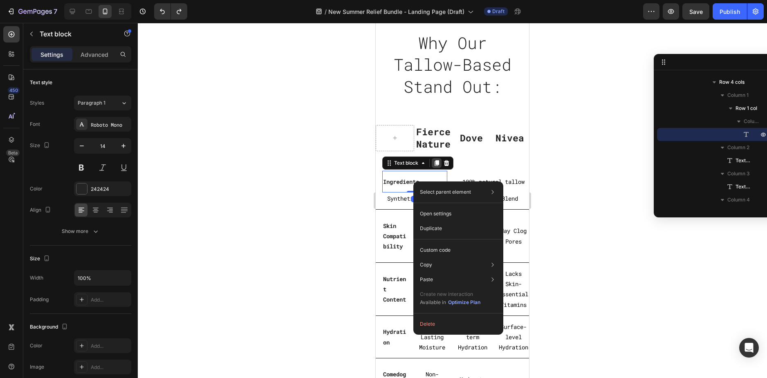
click at [435, 162] on icon at bounding box center [437, 163] width 4 height 6
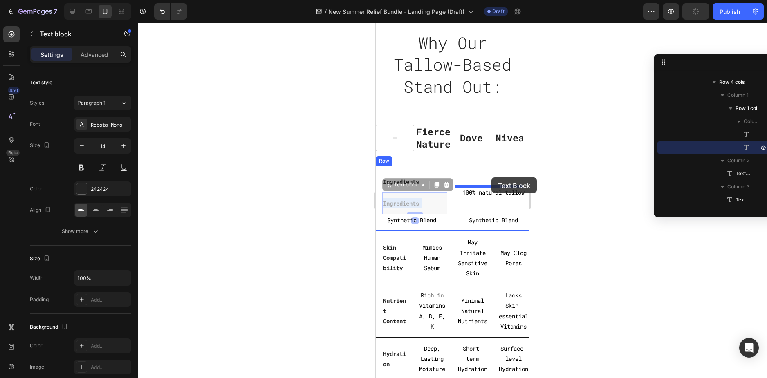
drag, startPoint x: 414, startPoint y: 202, endPoint x: 492, endPoint y: 178, distance: 81.5
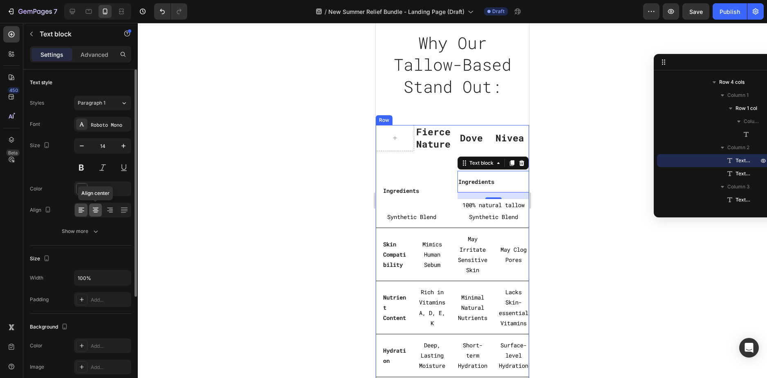
click at [95, 210] on icon at bounding box center [96, 210] width 8 height 8
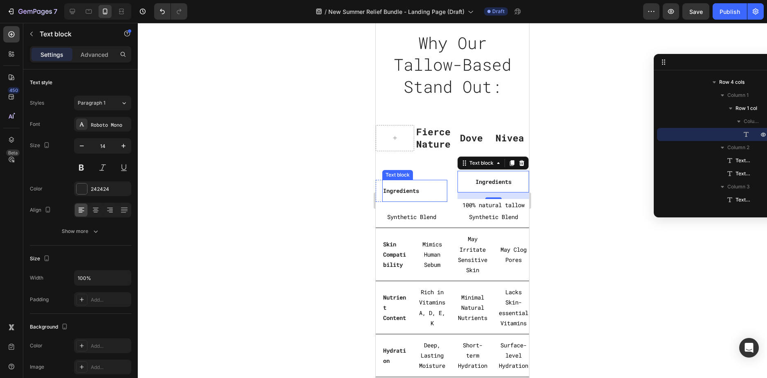
click at [414, 193] on strong "Ingredients" at bounding box center [401, 191] width 36 height 8
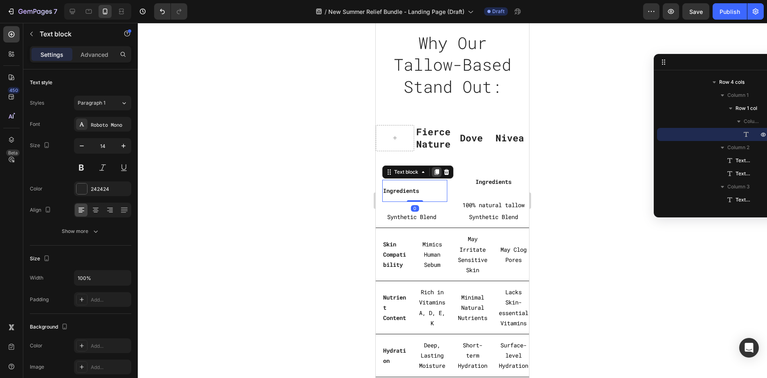
click at [437, 175] on icon at bounding box center [437, 172] width 7 height 7
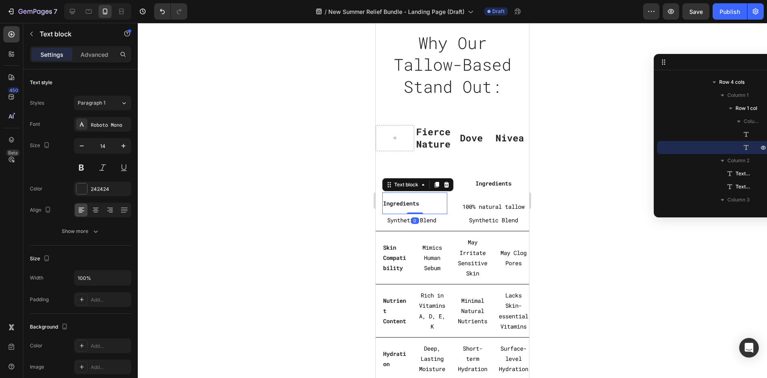
click at [561, 190] on div at bounding box center [452, 200] width 629 height 355
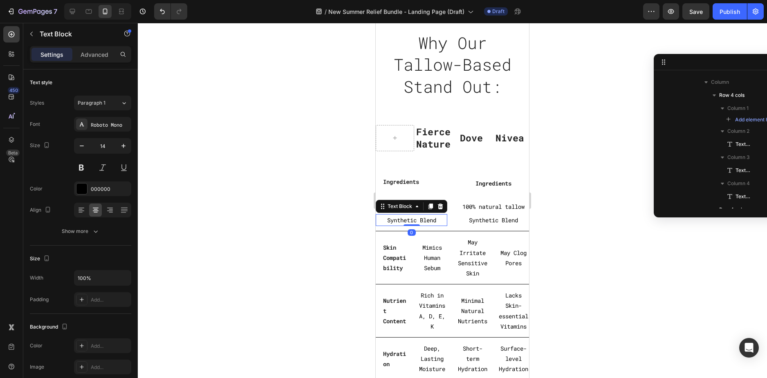
scroll to position [466, 0]
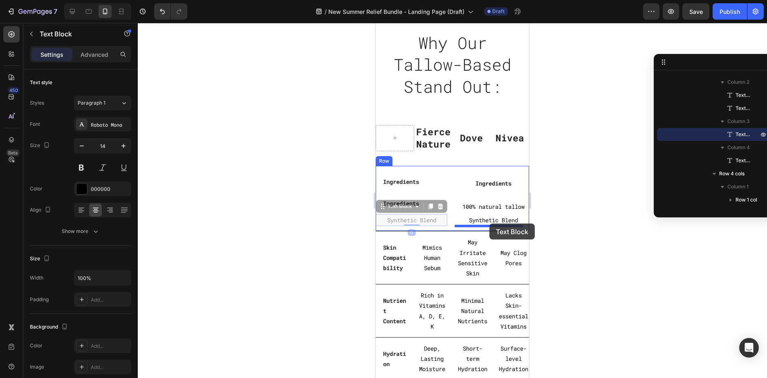
drag, startPoint x: 420, startPoint y: 220, endPoint x: 490, endPoint y: 224, distance: 69.3
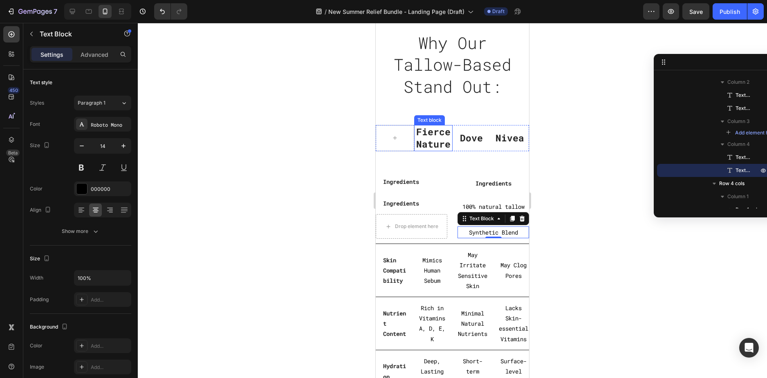
scroll to position [270, 0]
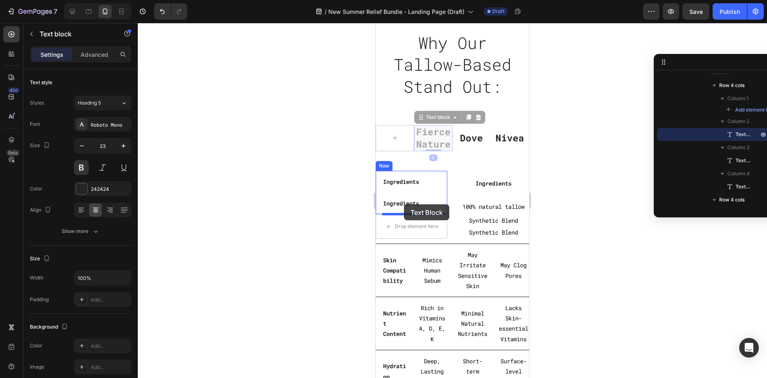
drag, startPoint x: 441, startPoint y: 141, endPoint x: 404, endPoint y: 205, distance: 73.7
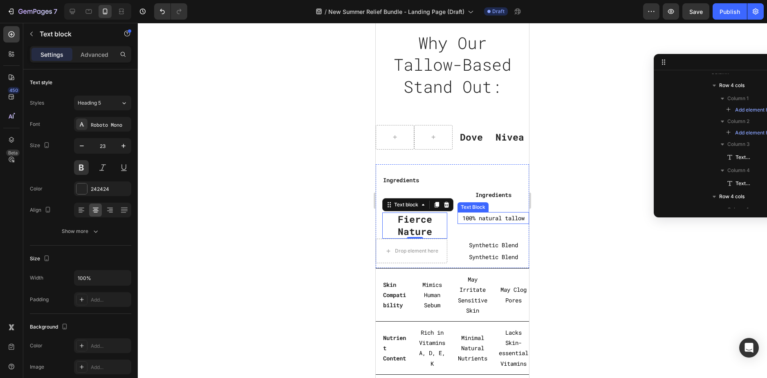
click at [480, 220] on p "100% natural tallow" at bounding box center [494, 218] width 70 height 10
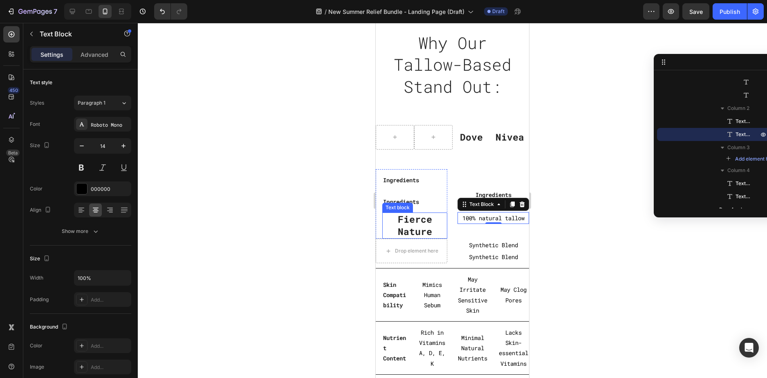
click at [406, 221] on p "Fierce Nature" at bounding box center [414, 226] width 63 height 25
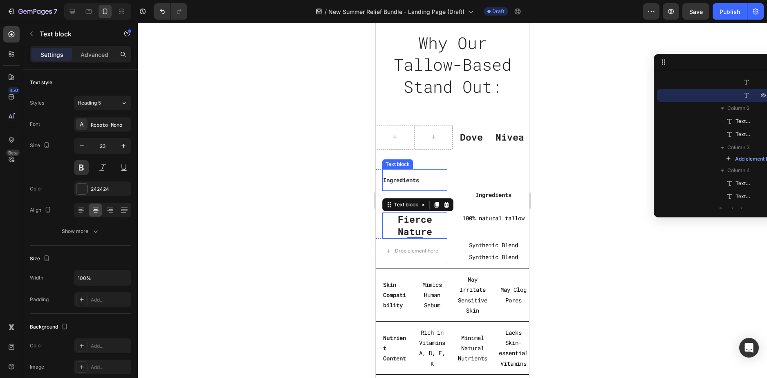
click at [402, 182] on strong "Ingredients" at bounding box center [401, 180] width 36 height 8
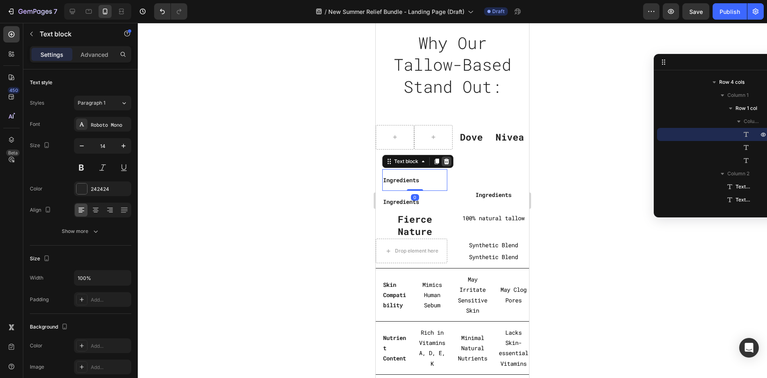
click at [449, 161] on icon at bounding box center [446, 161] width 7 height 7
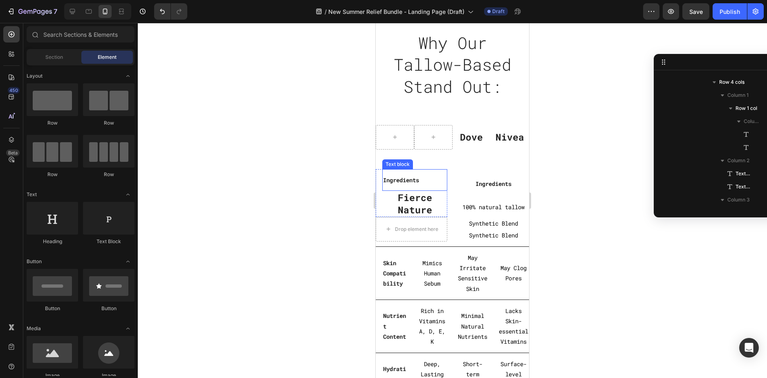
click at [419, 180] on strong "Ingredients" at bounding box center [401, 180] width 36 height 8
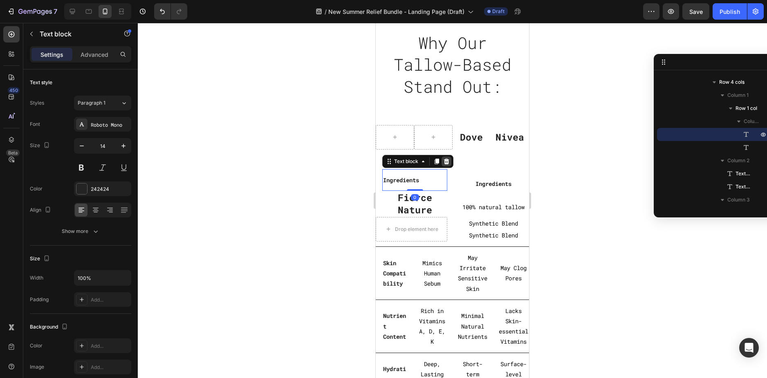
click at [445, 164] on icon at bounding box center [446, 162] width 5 height 6
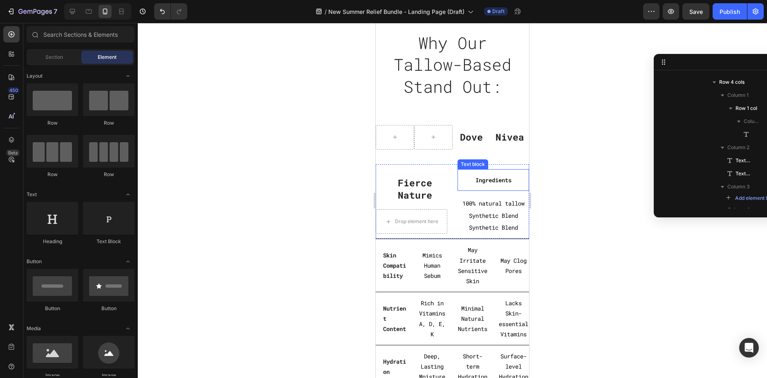
click at [470, 176] on p "Ingredients" at bounding box center [494, 180] width 70 height 10
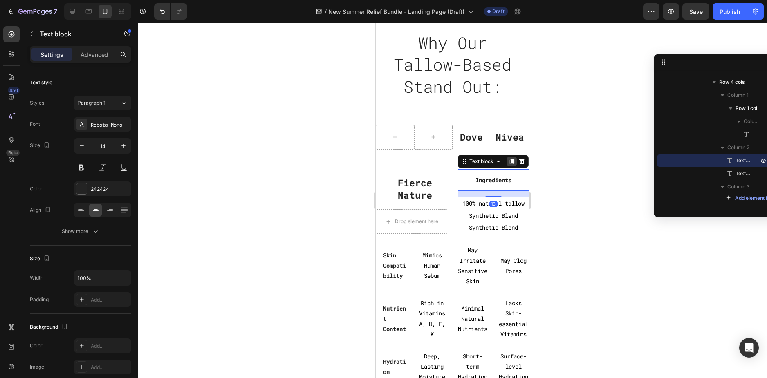
click at [510, 162] on icon at bounding box center [512, 162] width 4 height 6
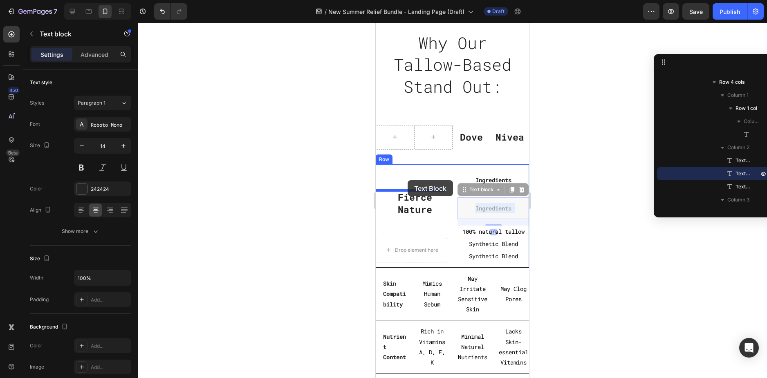
drag, startPoint x: 491, startPoint y: 206, endPoint x: 408, endPoint y: 180, distance: 86.9
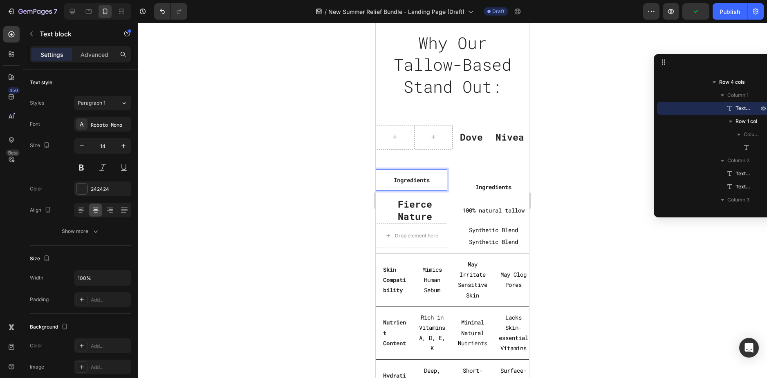
click at [431, 182] on p "Ingredients" at bounding box center [412, 180] width 70 height 10
click at [578, 200] on div at bounding box center [452, 200] width 629 height 355
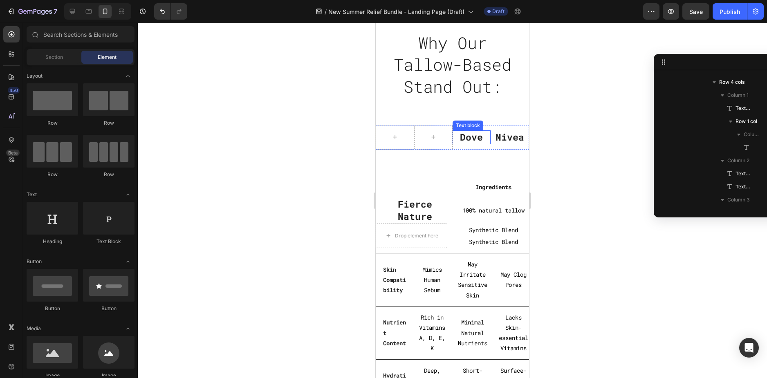
scroll to position [292, 0]
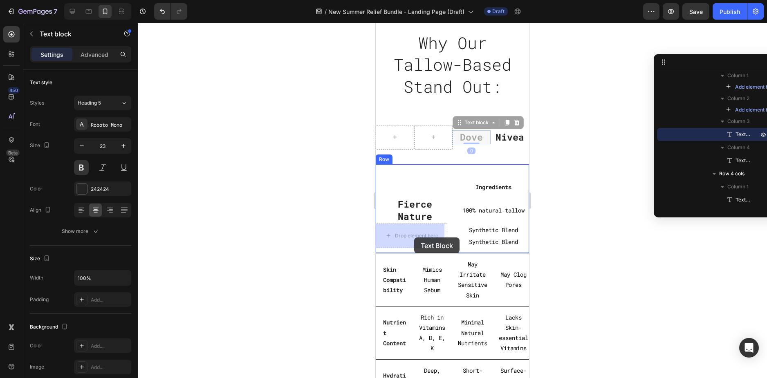
drag, startPoint x: 467, startPoint y: 138, endPoint x: 414, endPoint y: 238, distance: 112.3
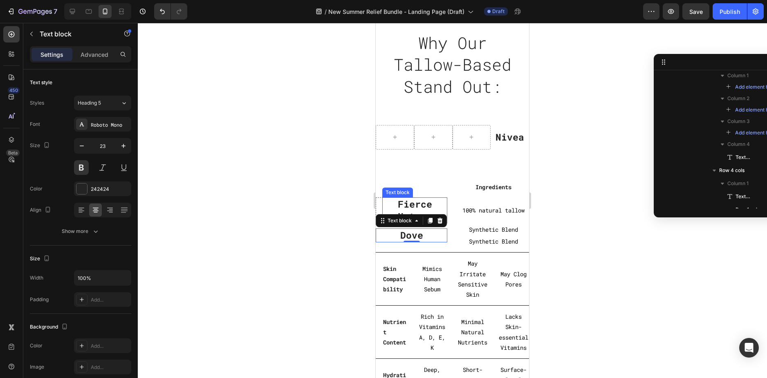
click at [415, 205] on p "Fierce Nature" at bounding box center [414, 210] width 63 height 25
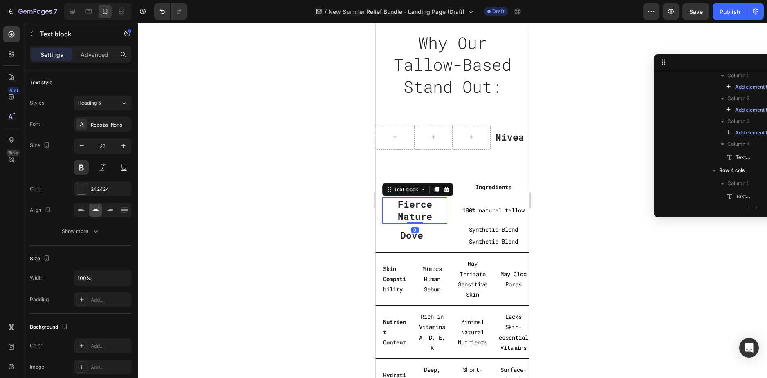
scroll to position [394, 0]
click at [392, 234] on p "Dove" at bounding box center [412, 235] width 70 height 12
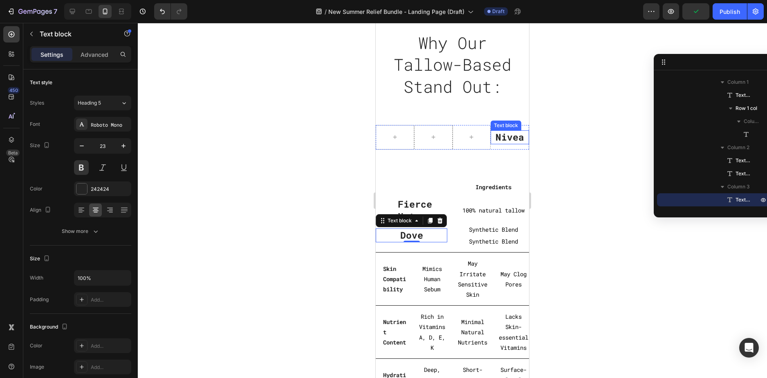
scroll to position [315, 0]
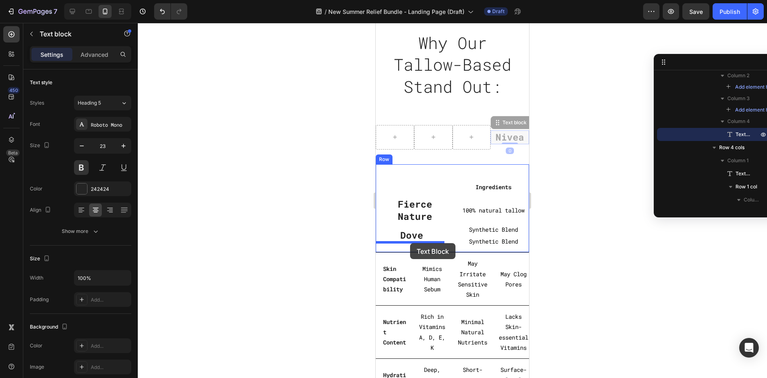
drag, startPoint x: 511, startPoint y: 139, endPoint x: 410, endPoint y: 243, distance: 145.2
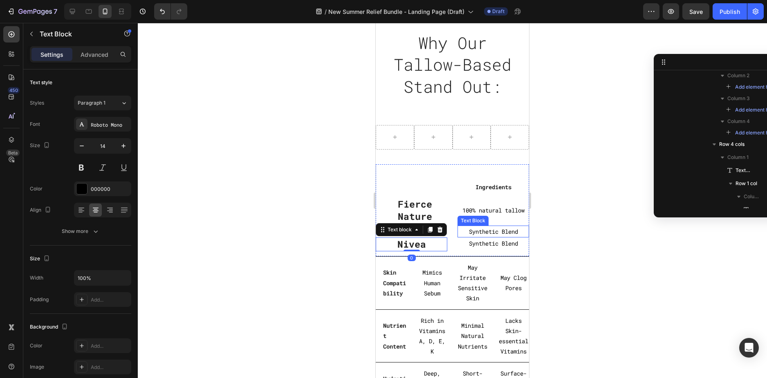
click at [505, 230] on p "Synthetic Blend" at bounding box center [494, 232] width 70 height 10
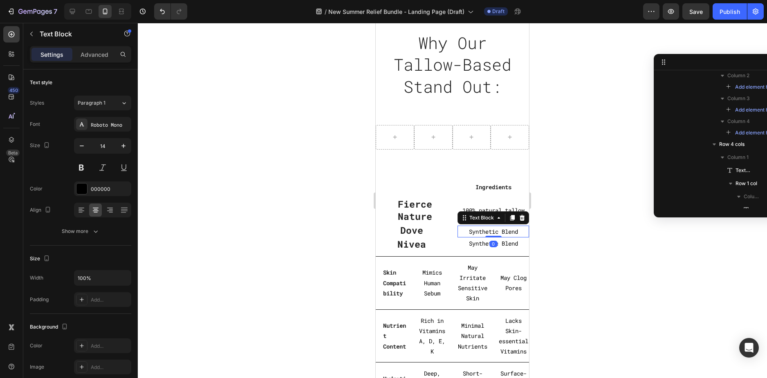
scroll to position [495, 0]
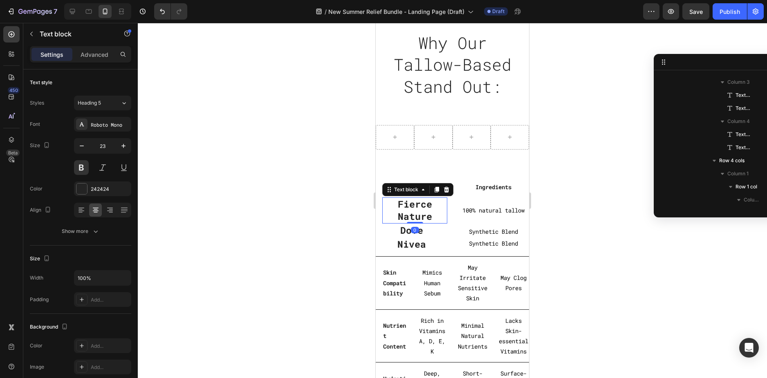
click at [412, 214] on p "Fierce Nature" at bounding box center [414, 210] width 63 height 25
click at [90, 47] on div "Settings Advanced" at bounding box center [80, 54] width 101 height 16
click at [90, 54] on p "Advanced" at bounding box center [95, 54] width 28 height 9
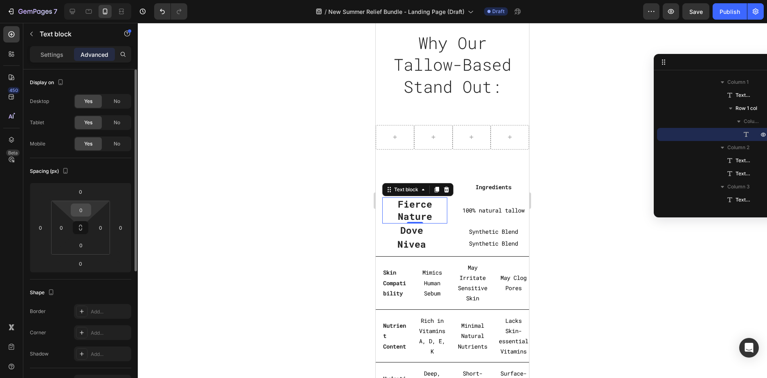
click at [80, 207] on input "0" at bounding box center [81, 210] width 16 height 12
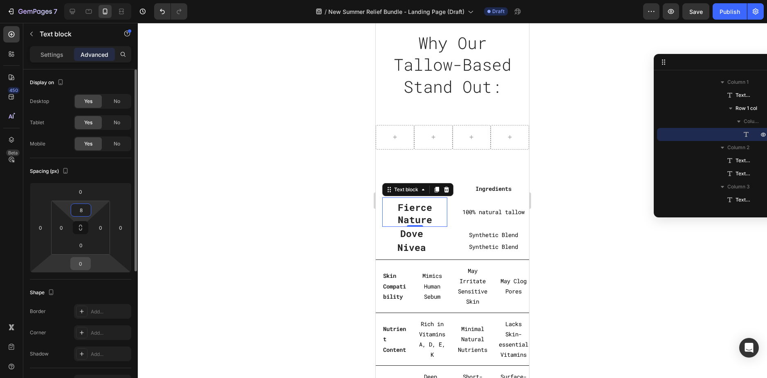
type input "8"
click at [83, 264] on input "0" at bounding box center [80, 264] width 16 height 12
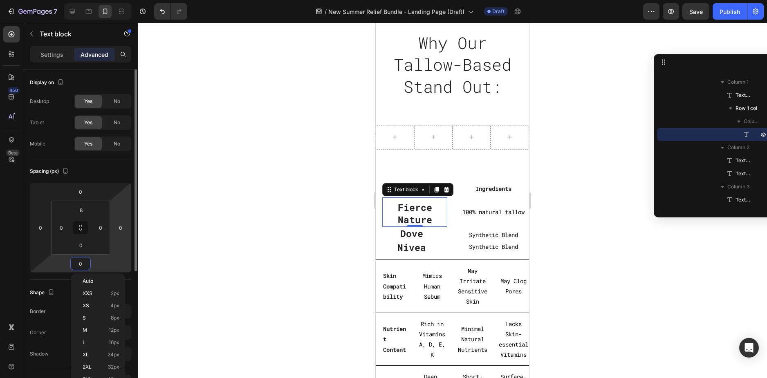
type input "8"
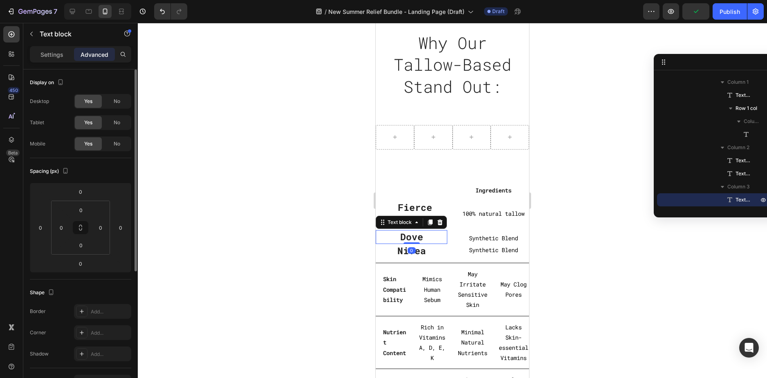
click at [395, 236] on p "Dove" at bounding box center [412, 237] width 70 height 12
click at [81, 205] on input "0" at bounding box center [81, 210] width 16 height 12
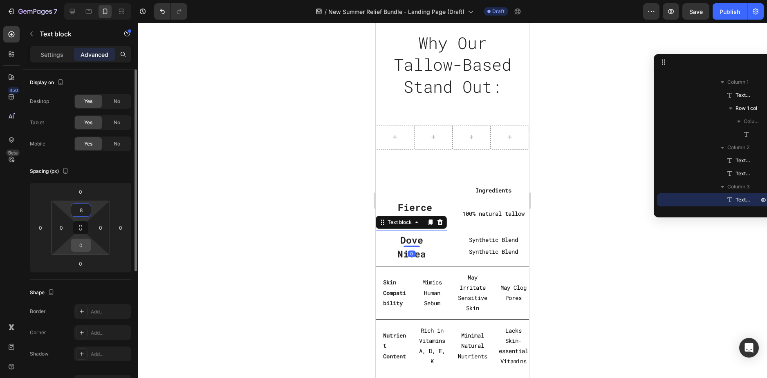
type input "8"
click at [83, 246] on input "0" at bounding box center [81, 245] width 16 height 12
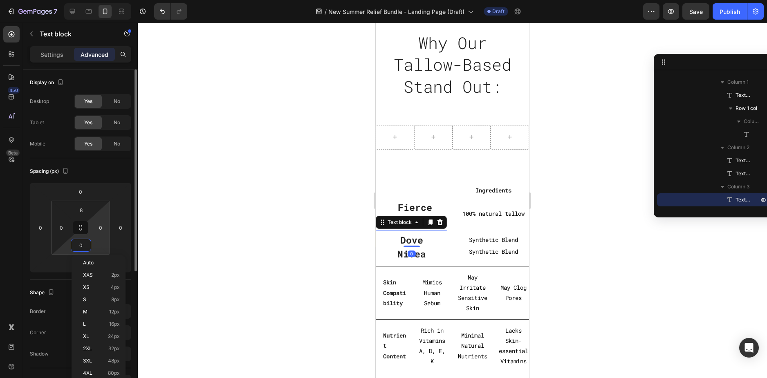
type input "8"
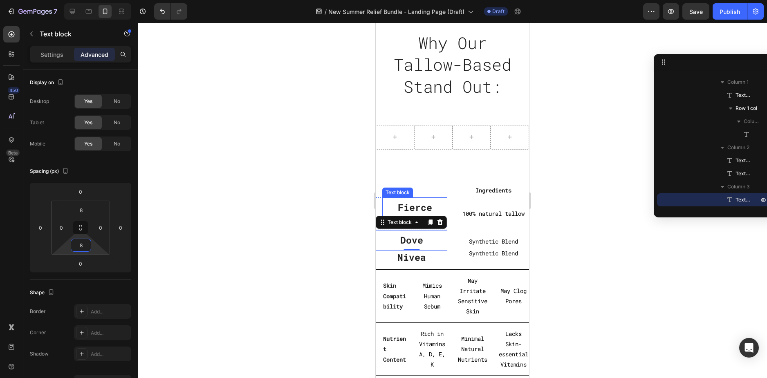
click at [429, 207] on p "Fierce Nature" at bounding box center [414, 214] width 63 height 25
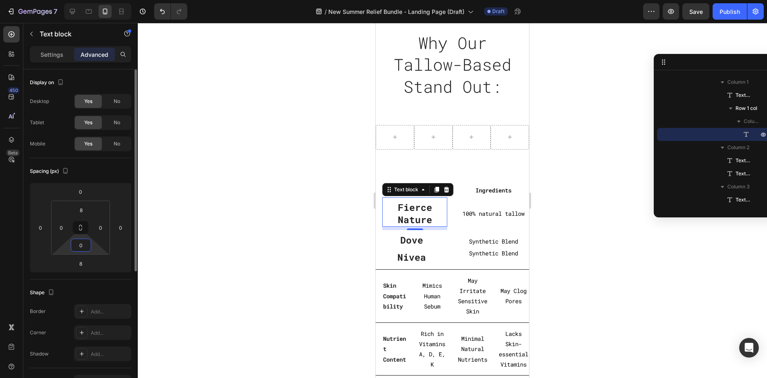
click at [81, 250] on input "0" at bounding box center [81, 245] width 16 height 12
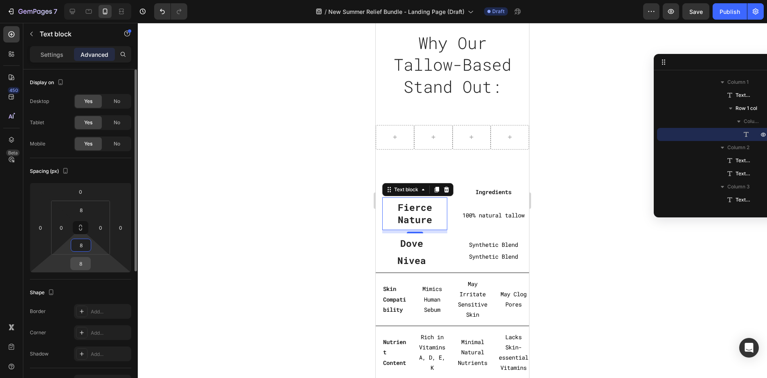
type input "8"
click at [82, 263] on input "8" at bounding box center [80, 264] width 16 height 12
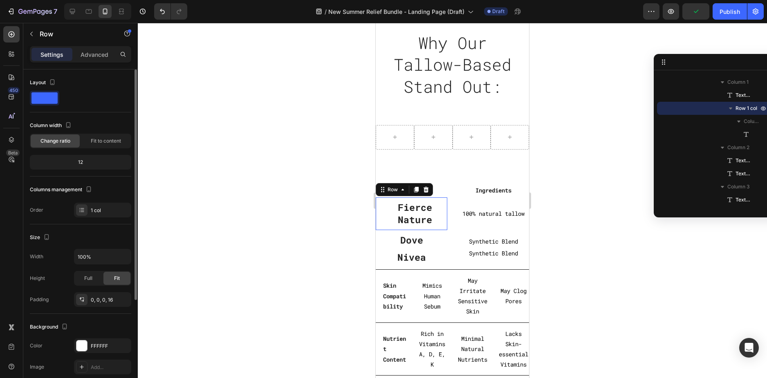
click at [377, 209] on div "Fierce Nature Text block Row 0" at bounding box center [412, 214] width 72 height 33
click at [97, 55] on p "Advanced" at bounding box center [95, 54] width 28 height 9
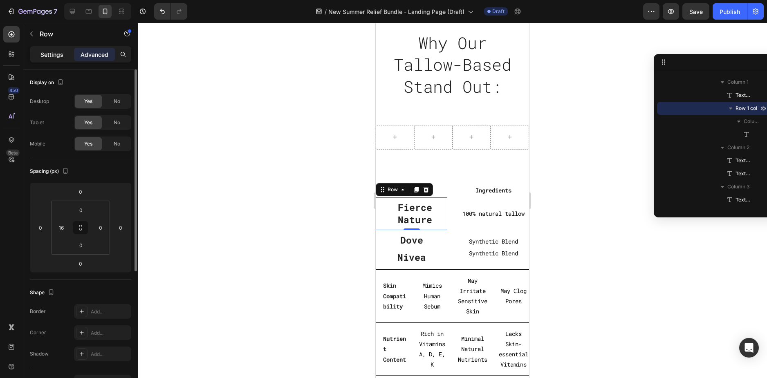
click at [47, 54] on p "Settings" at bounding box center [51, 54] width 23 height 9
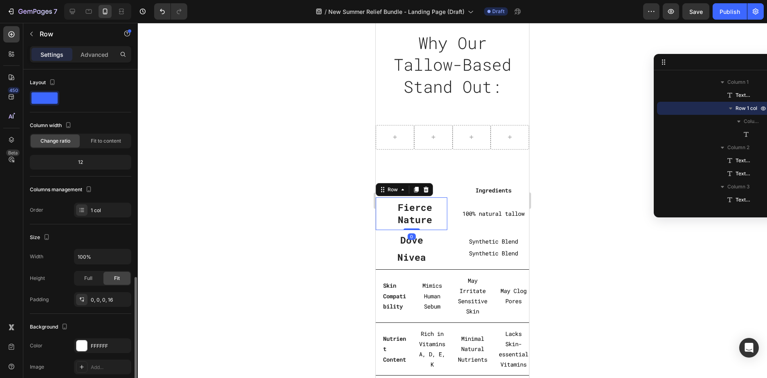
scroll to position [146, 0]
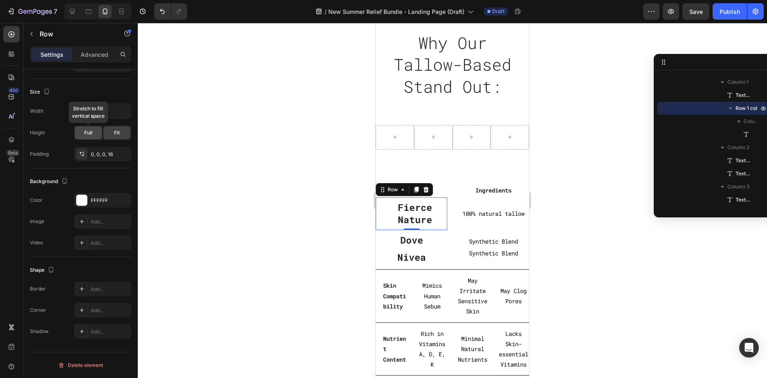
click at [94, 136] on div "Full" at bounding box center [88, 132] width 27 height 13
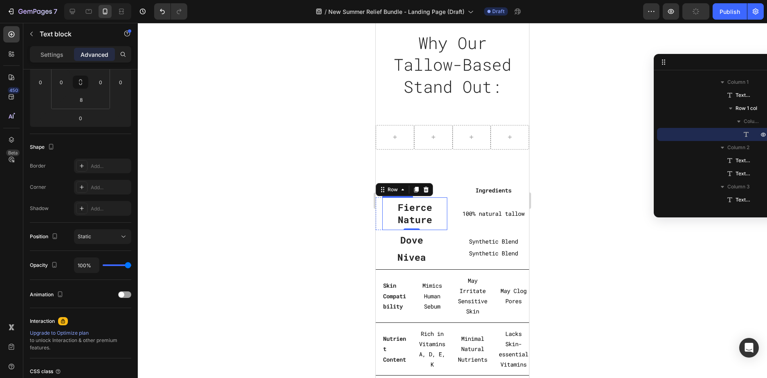
click at [384, 218] on p "Fierce Nature" at bounding box center [414, 214] width 63 height 25
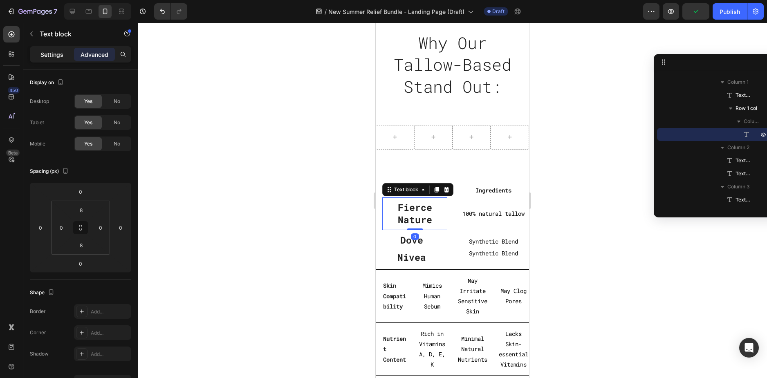
click at [49, 58] on p "Settings" at bounding box center [51, 54] width 23 height 9
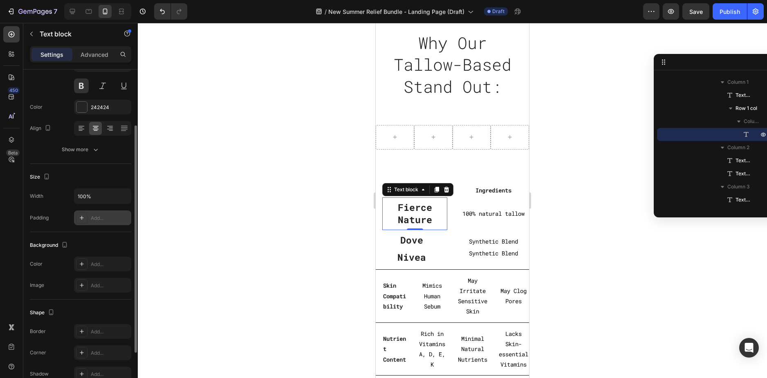
scroll to position [153, 0]
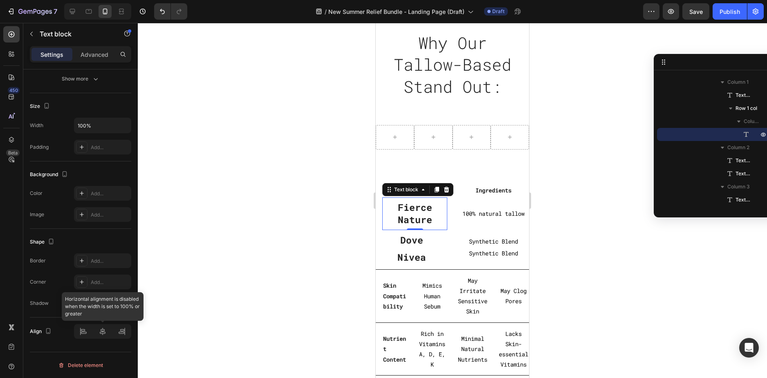
click at [103, 330] on div at bounding box center [102, 331] width 57 height 15
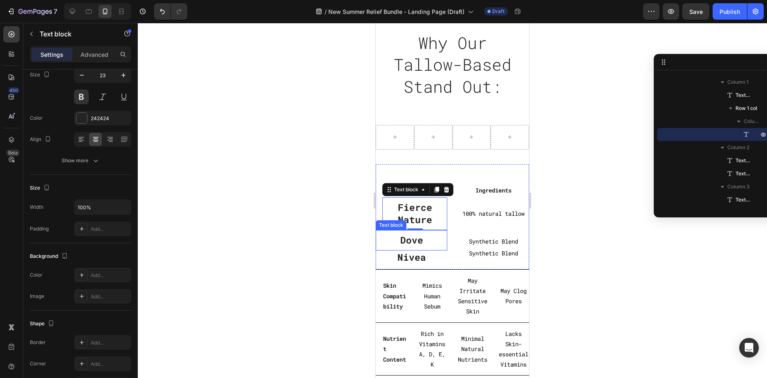
click at [427, 244] on p "Dove" at bounding box center [412, 240] width 70 height 12
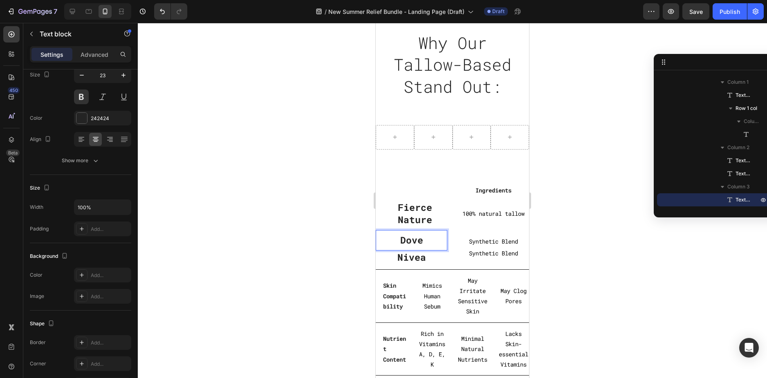
click at [411, 238] on p "Dove" at bounding box center [412, 240] width 70 height 12
click at [380, 213] on div "Fierce Nature Text block Row 0" at bounding box center [412, 214] width 72 height 33
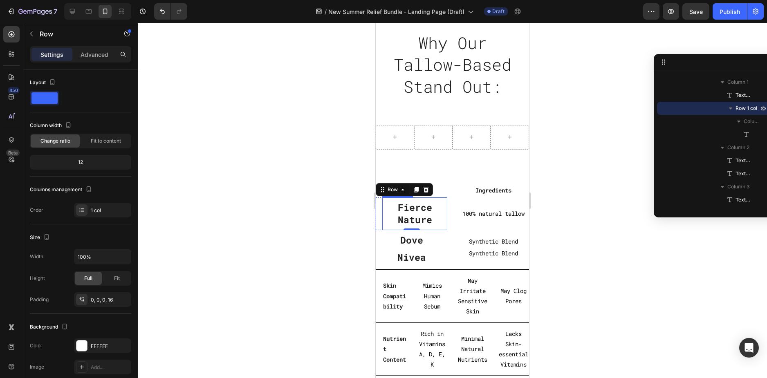
click at [385, 211] on p "Fierce Nature" at bounding box center [414, 214] width 63 height 25
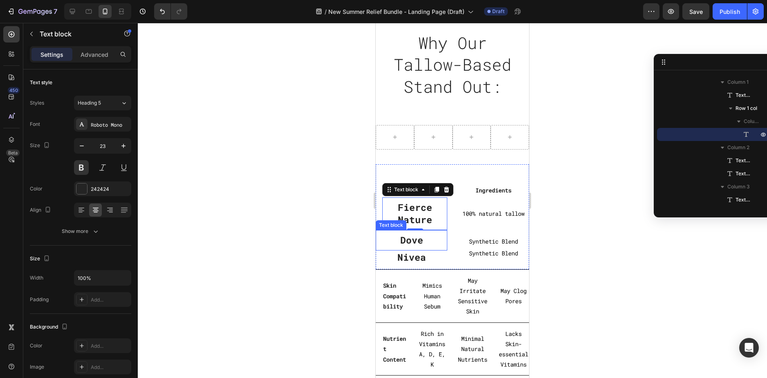
click at [403, 247] on div "Dove" at bounding box center [412, 241] width 72 height 14
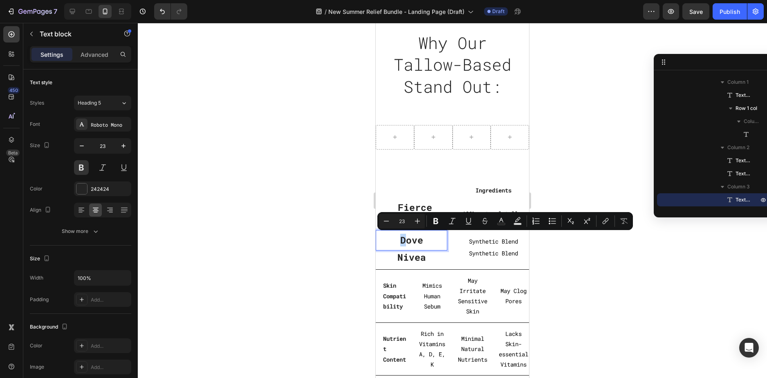
drag, startPoint x: 393, startPoint y: 244, endPoint x: 403, endPoint y: 246, distance: 10.4
click at [444, 256] on div "Nivea" at bounding box center [412, 258] width 72 height 14
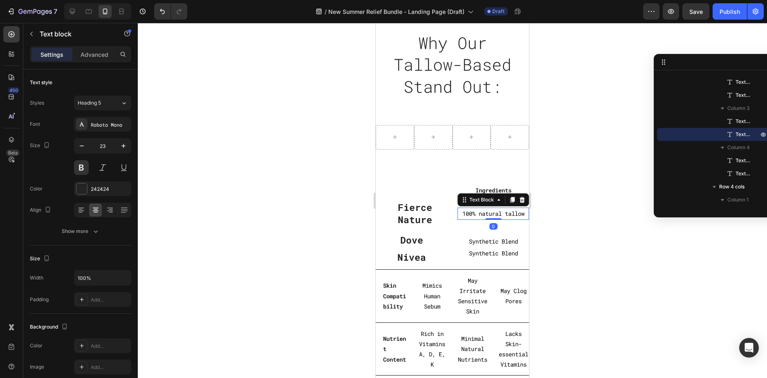
click at [469, 218] on p "100% natural tallow" at bounding box center [494, 214] width 70 height 10
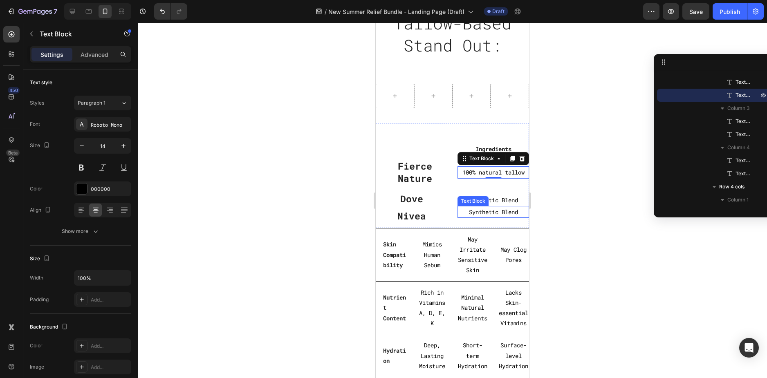
scroll to position [2625, 0]
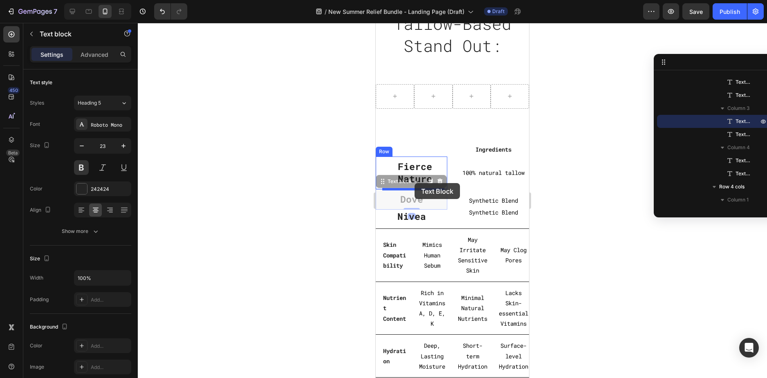
drag, startPoint x: 410, startPoint y: 200, endPoint x: 415, endPoint y: 183, distance: 17.5
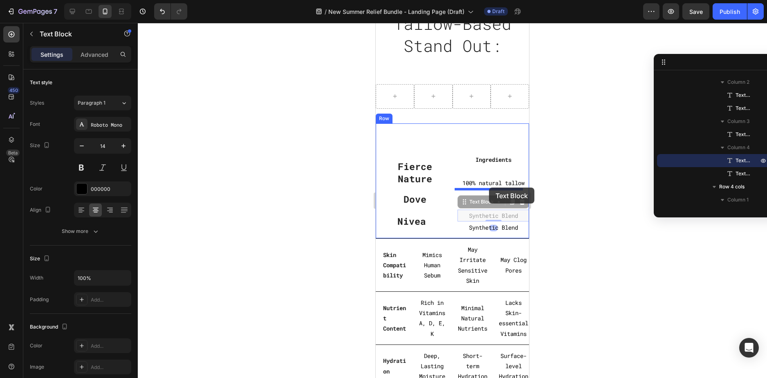
drag, startPoint x: 489, startPoint y: 214, endPoint x: 489, endPoint y: 188, distance: 26.6
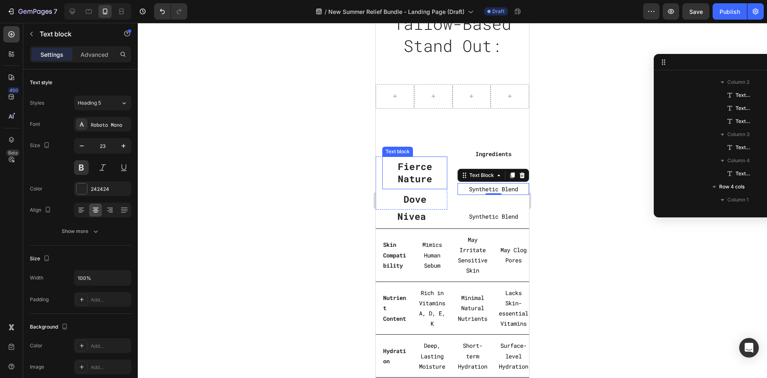
click at [428, 180] on p "Fierce Nature" at bounding box center [414, 173] width 63 height 25
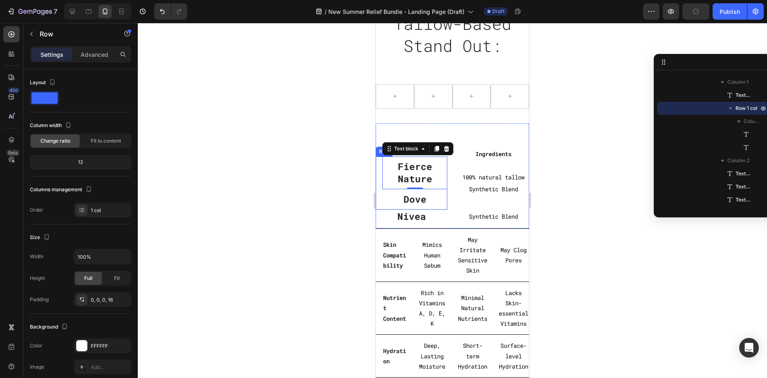
click at [376, 192] on div "Fierce Nature Text block 0 Dove Text block Row" at bounding box center [412, 183] width 72 height 53
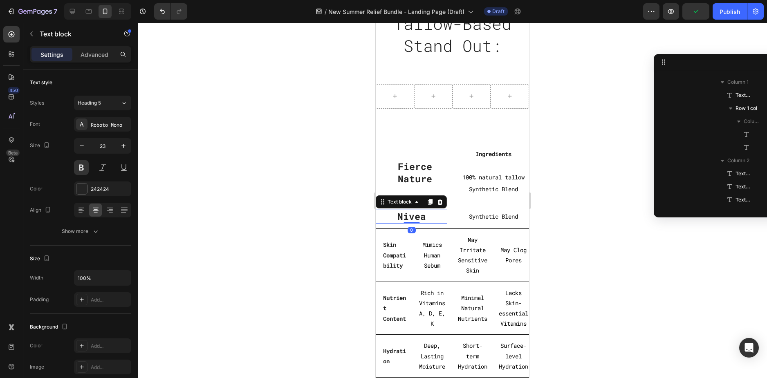
scroll to position [482, 0]
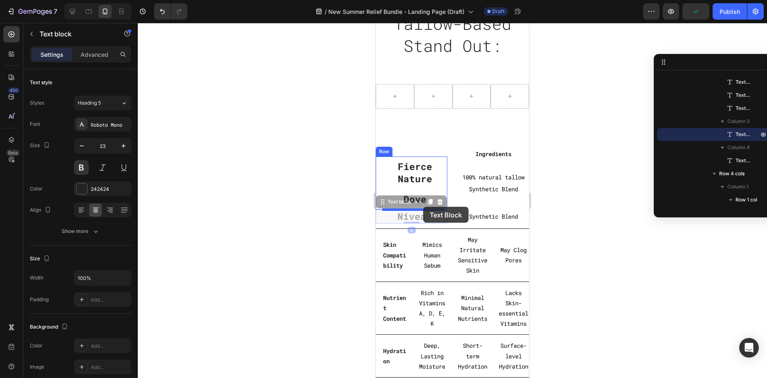
drag, startPoint x: 424, startPoint y: 219, endPoint x: 423, endPoint y: 207, distance: 12.3
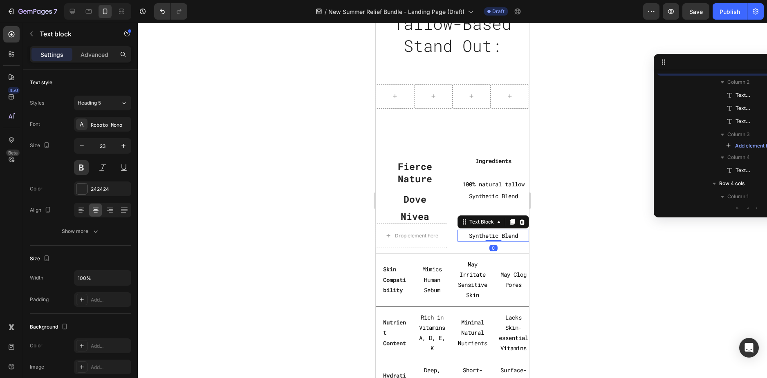
click at [472, 233] on p "Synthetic Blend" at bounding box center [494, 236] width 70 height 10
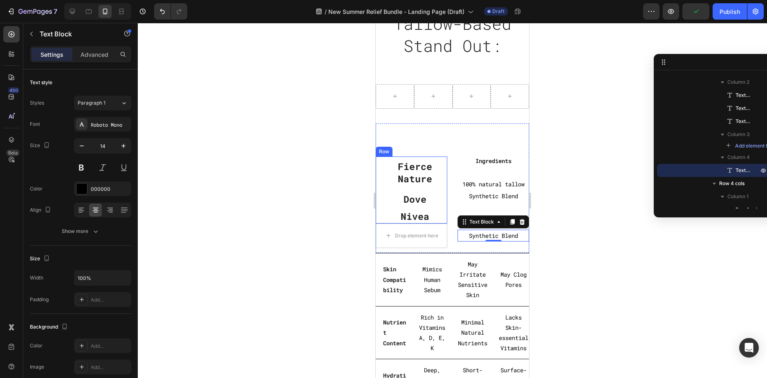
click at [380, 180] on div "Fierce Nature Text block Dove Text block Nivea Text block Row" at bounding box center [412, 190] width 72 height 67
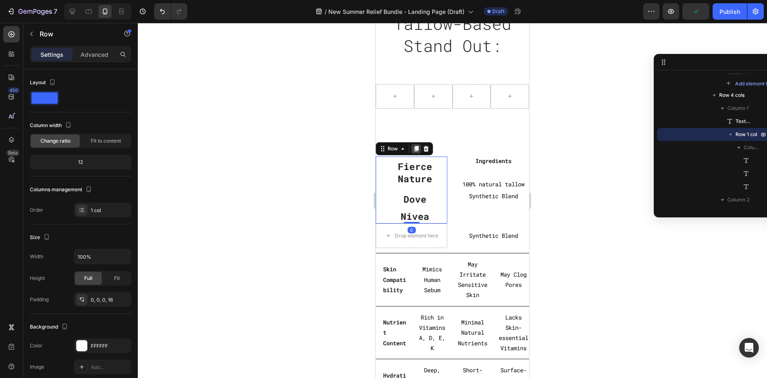
click at [413, 151] on icon at bounding box center [416, 149] width 7 height 7
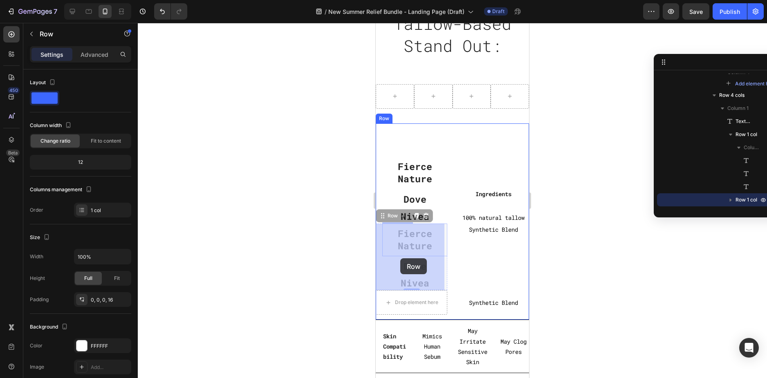
drag, startPoint x: 380, startPoint y: 236, endPoint x: 400, endPoint y: 259, distance: 30.7
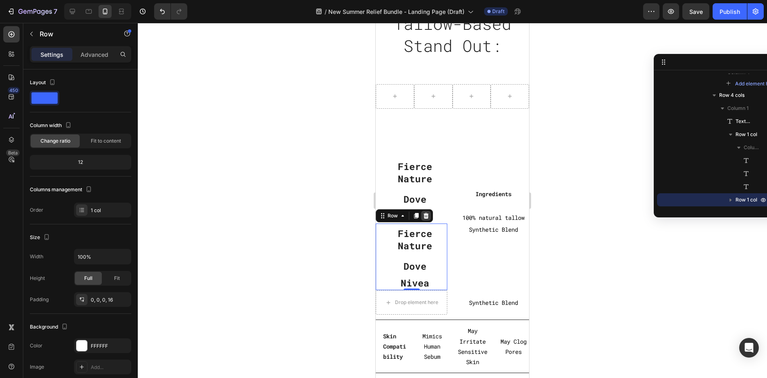
click at [428, 216] on icon at bounding box center [426, 216] width 7 height 7
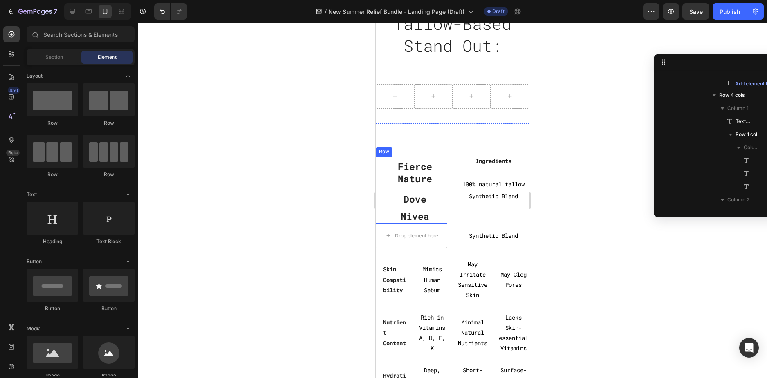
click at [378, 185] on div "Fierce Nature Text block Dove Text block Nivea Text block Row" at bounding box center [412, 190] width 72 height 67
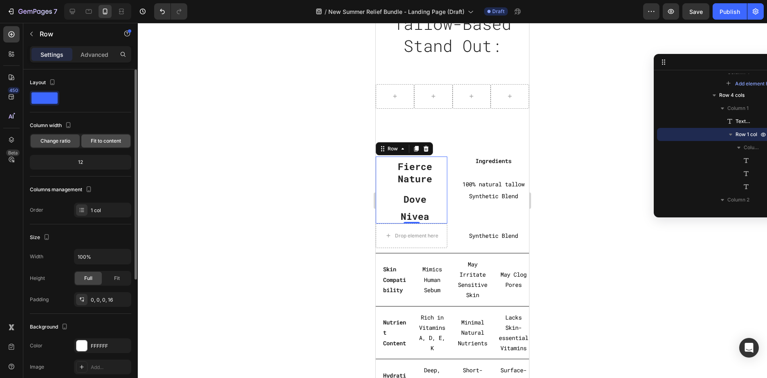
click at [88, 144] on div "Fit to content" at bounding box center [105, 141] width 49 height 13
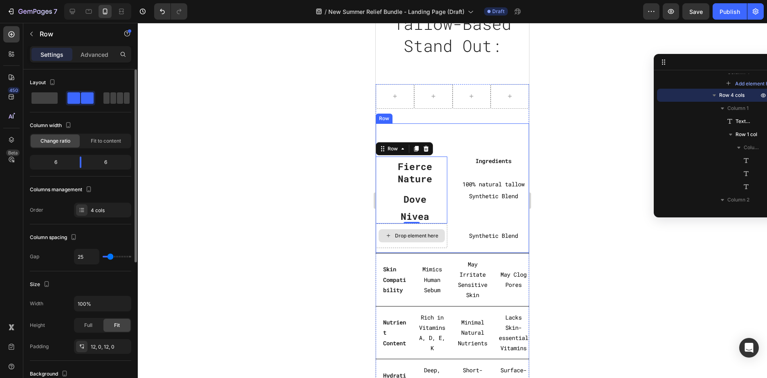
click at [442, 245] on div "Drop element here" at bounding box center [412, 236] width 72 height 25
click at [441, 225] on div "Drop element here" at bounding box center [412, 236] width 72 height 25
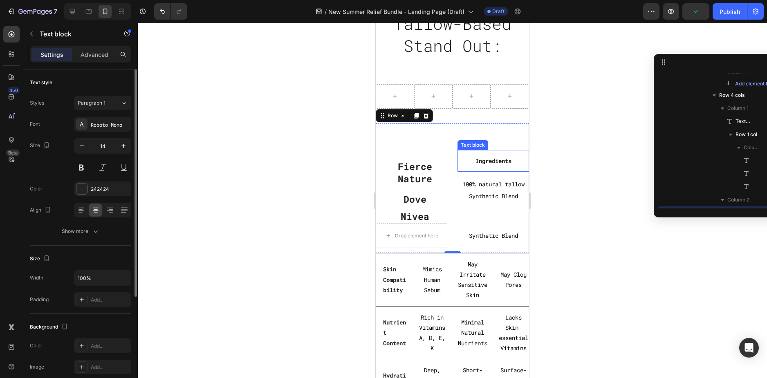
scroll to position [443, 0]
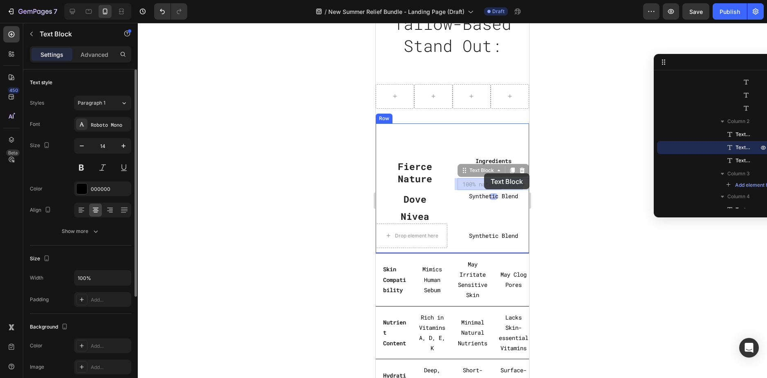
drag, startPoint x: 483, startPoint y: 188, endPoint x: 484, endPoint y: 173, distance: 14.3
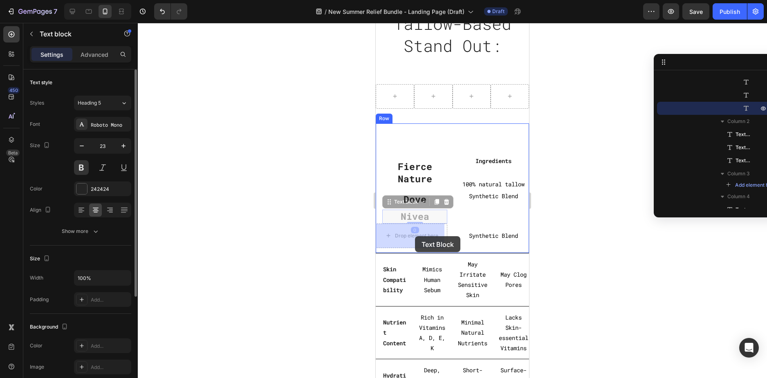
drag, startPoint x: 416, startPoint y: 218, endPoint x: 415, endPoint y: 236, distance: 18.4
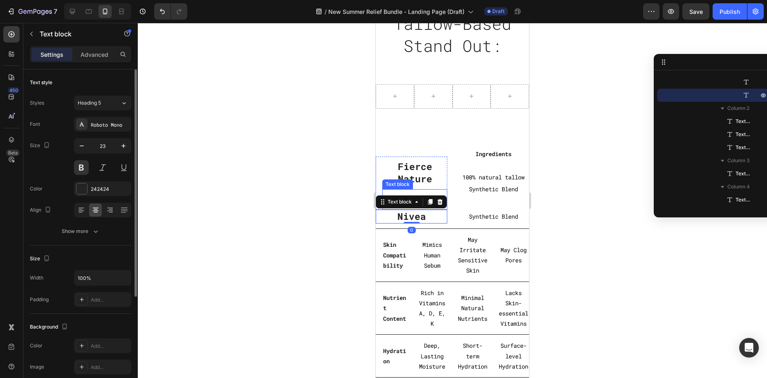
click at [412, 193] on p "Dove" at bounding box center [414, 199] width 63 height 12
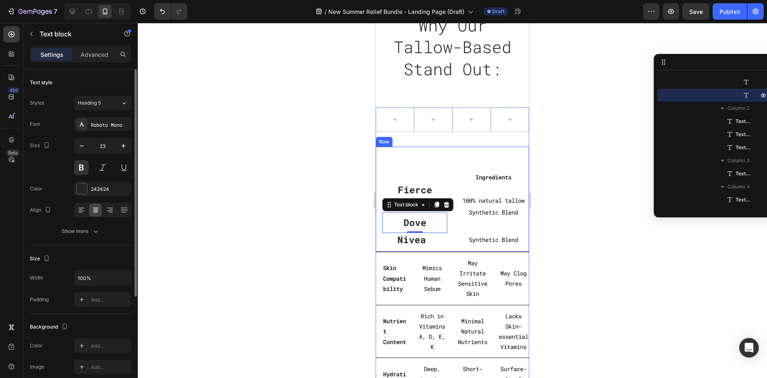
scroll to position [2584, 0]
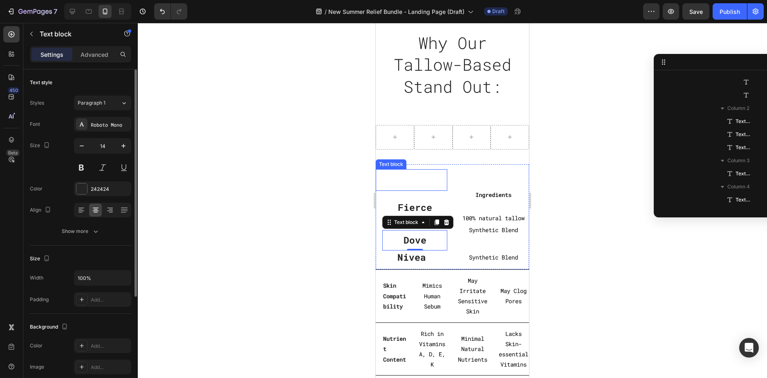
click at [422, 179] on p "Rich Text Editor. Editing area: main" at bounding box center [412, 180] width 70 height 10
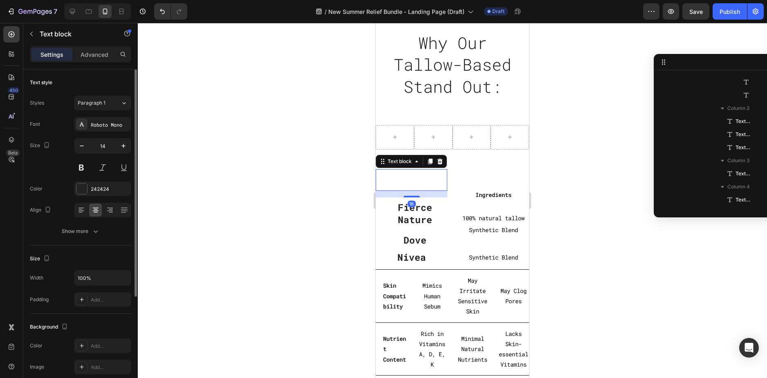
scroll to position [351, 0]
click at [441, 162] on icon at bounding box center [440, 162] width 5 height 6
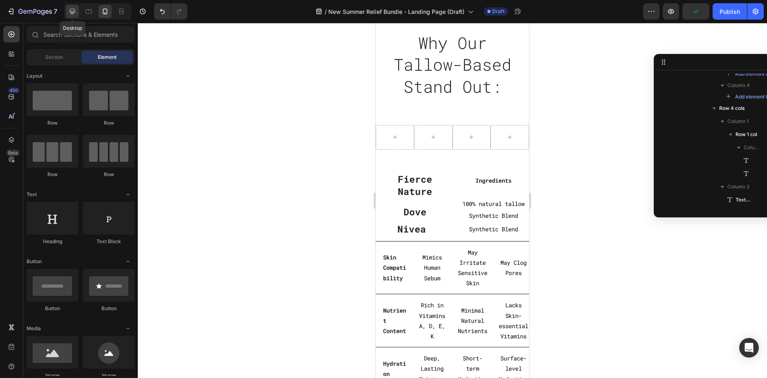
click at [67, 11] on div at bounding box center [72, 11] width 13 height 13
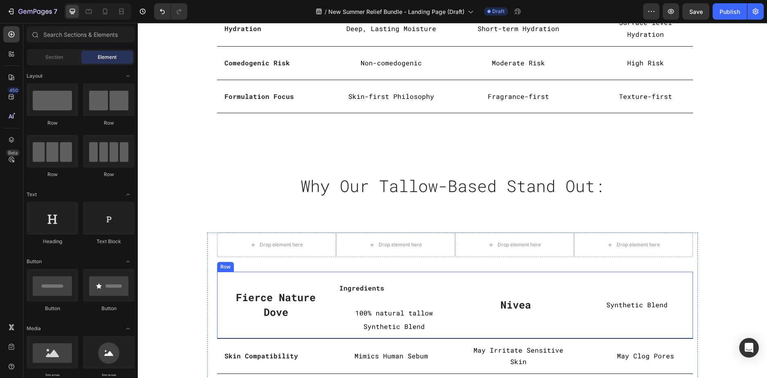
scroll to position [1850, 0]
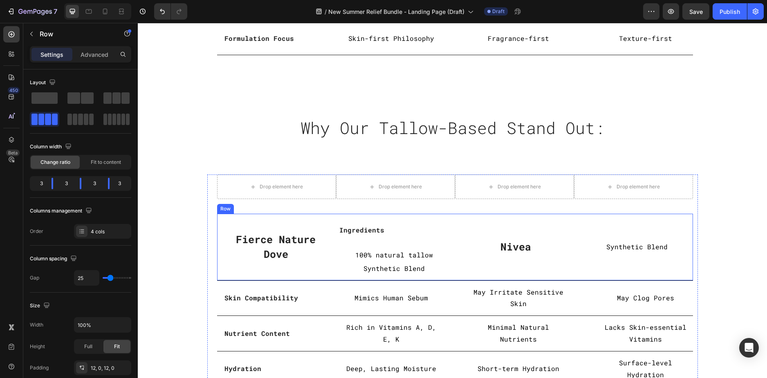
click at [326, 272] on div "Fierce Nature Text block Dove Text block Row Ingredients Text block 100% natura…" at bounding box center [455, 247] width 476 height 67
click at [106, 13] on icon at bounding box center [105, 11] width 8 height 8
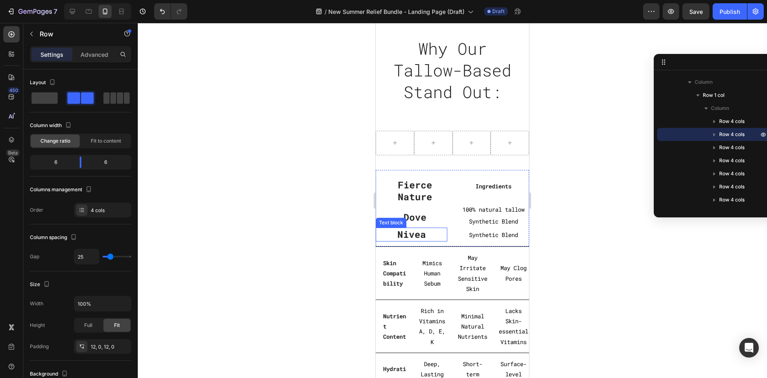
scroll to position [2445, 0]
click at [409, 203] on p "Fierce Nature" at bounding box center [414, 190] width 63 height 25
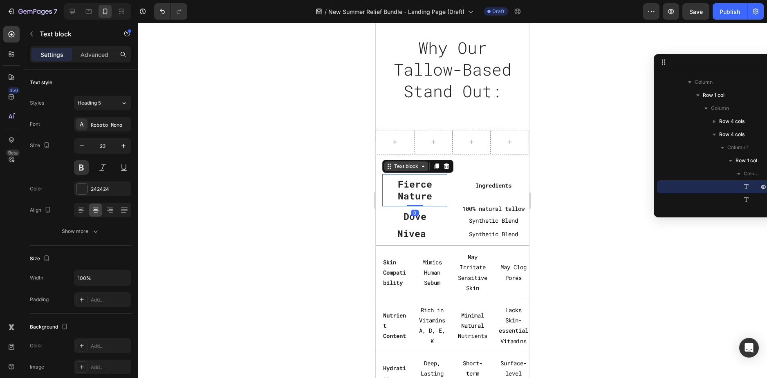
click at [402, 170] on div "Text block" at bounding box center [406, 166] width 27 height 7
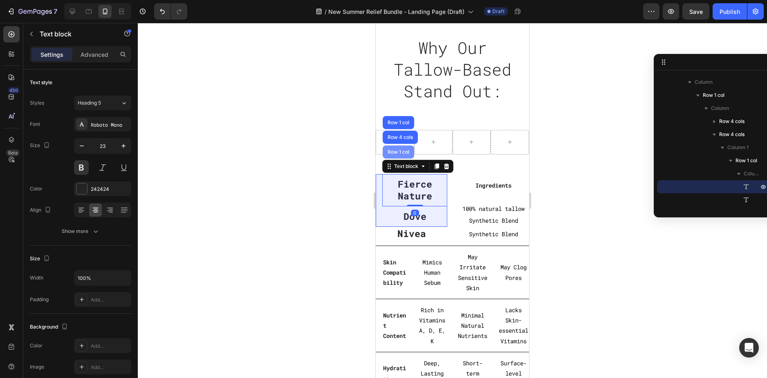
click at [405, 155] on div "Row 1 col" at bounding box center [398, 152] width 25 height 5
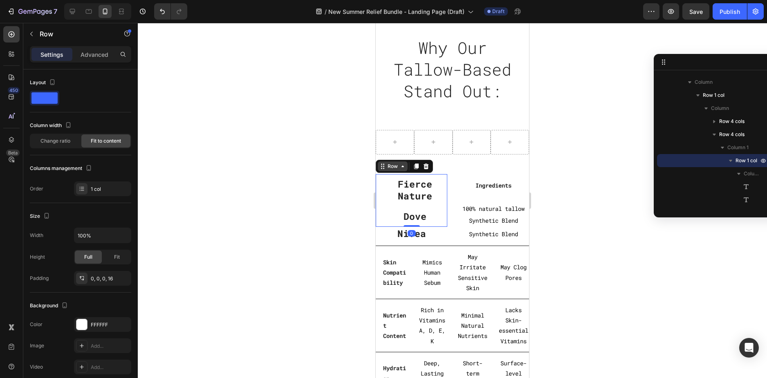
click at [398, 170] on div "Row" at bounding box center [392, 166] width 13 height 7
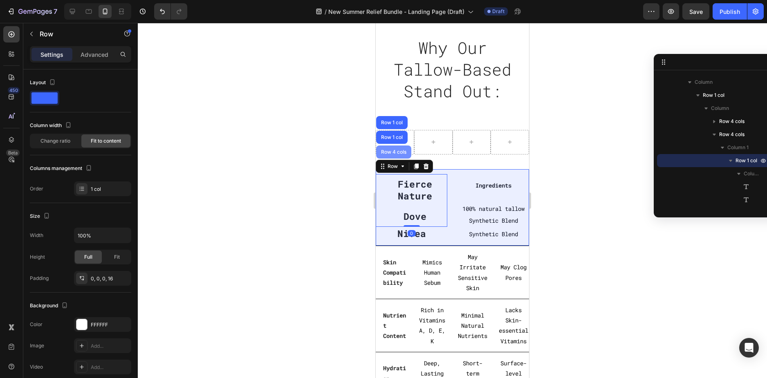
click at [397, 159] on div "Row 4 cols" at bounding box center [393, 152] width 35 height 13
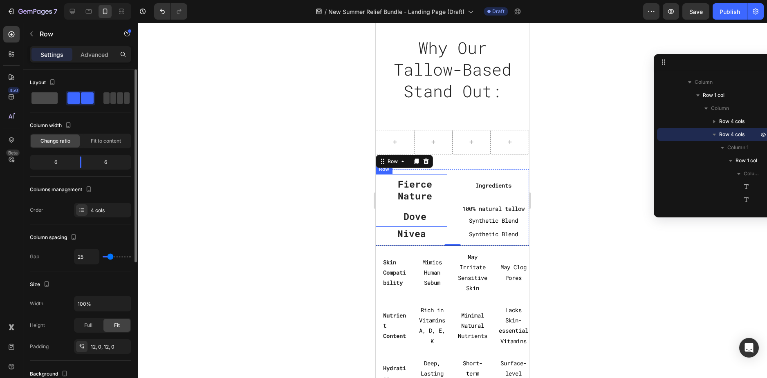
click at [110, 100] on span at bounding box center [113, 97] width 6 height 11
type input "0"
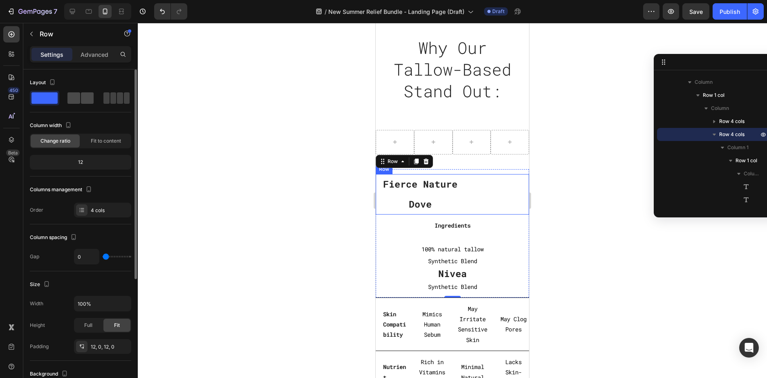
click at [76, 98] on span at bounding box center [73, 97] width 13 height 11
type input "25"
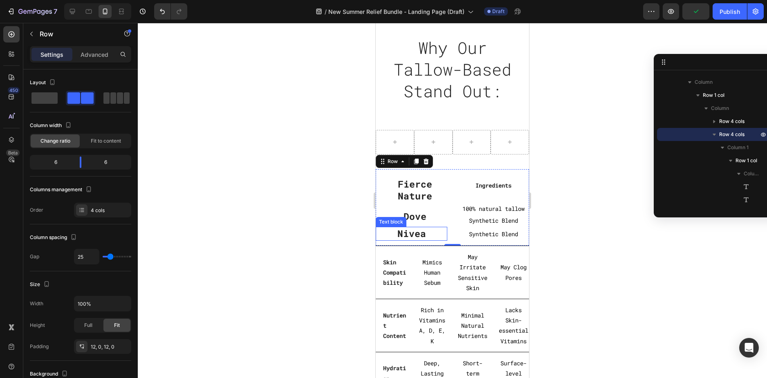
scroll to position [351, 0]
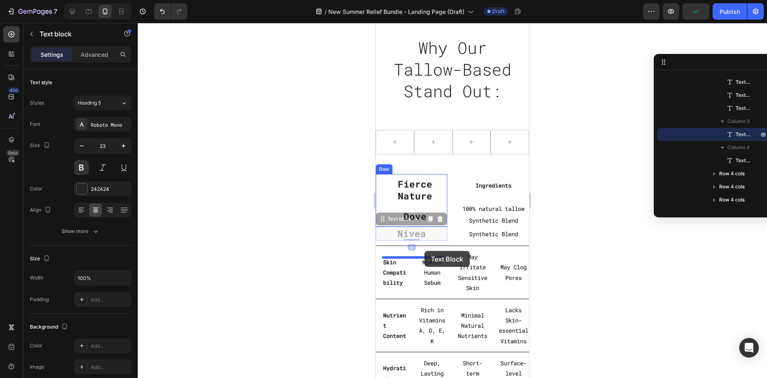
drag, startPoint x: 422, startPoint y: 264, endPoint x: 425, endPoint y: 251, distance: 13.0
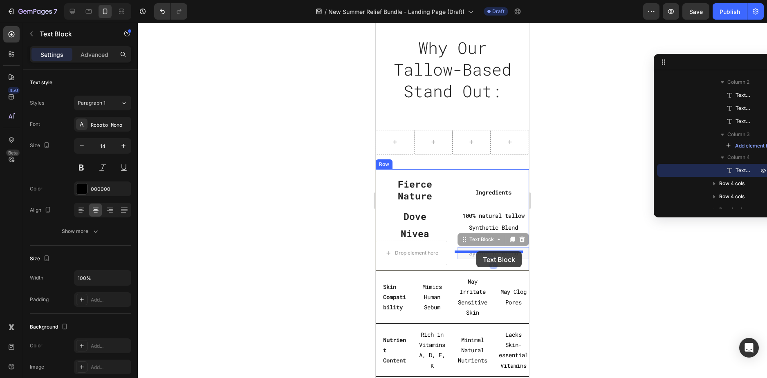
drag, startPoint x: 479, startPoint y: 285, endPoint x: 477, endPoint y: 252, distance: 34.1
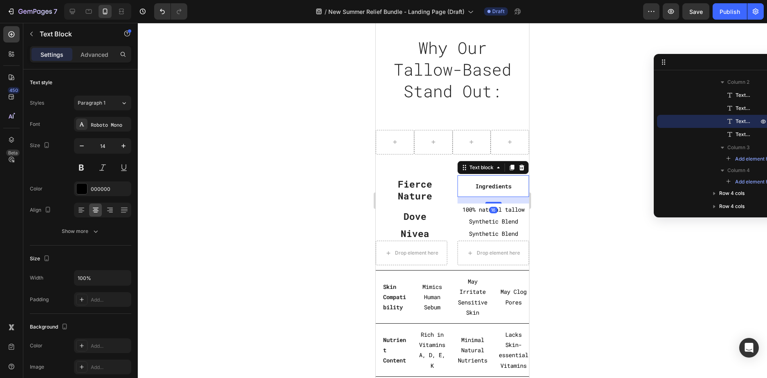
click at [483, 190] on strong "Ingredients" at bounding box center [494, 186] width 36 height 8
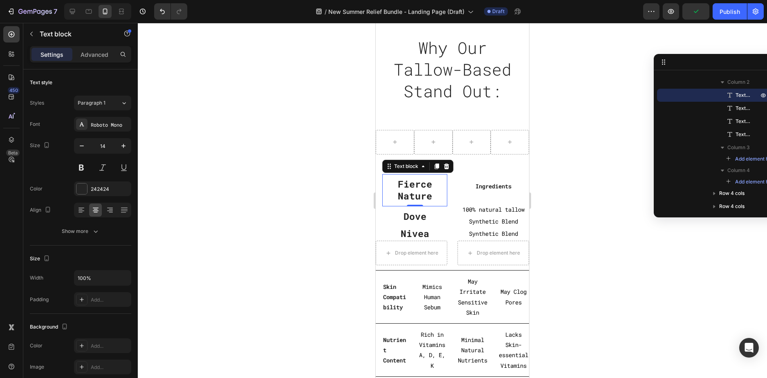
click at [424, 203] on p "Fierce Nature" at bounding box center [414, 190] width 63 height 25
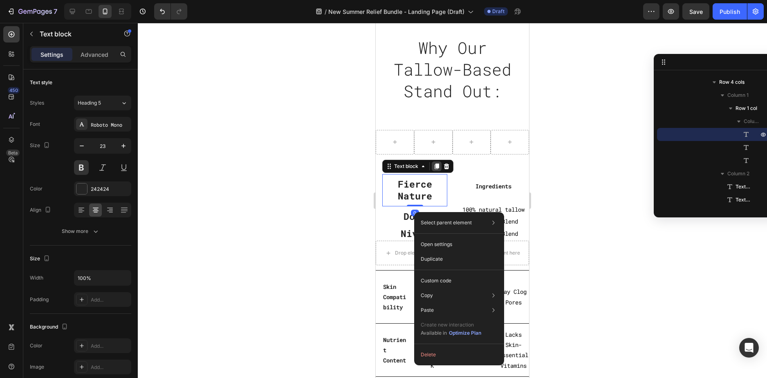
click at [434, 171] on div at bounding box center [437, 167] width 10 height 10
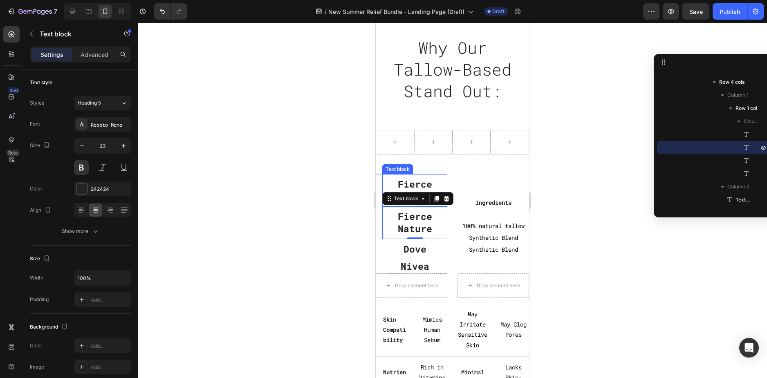
click at [420, 203] on p "Fierce Nature" at bounding box center [414, 190] width 63 height 25
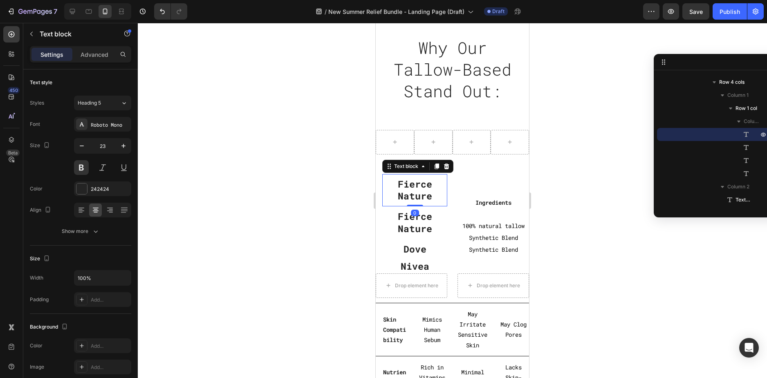
click at [420, 203] on p "Fierce Nature" at bounding box center [414, 190] width 63 height 25
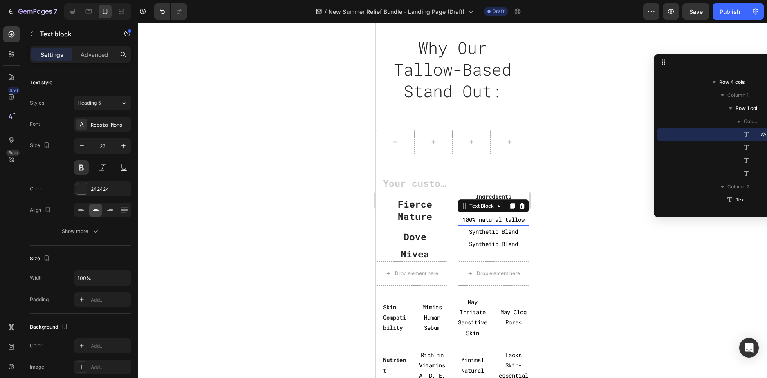
scroll to position [338, 0]
click at [493, 225] on p "100% natural tallow" at bounding box center [494, 220] width 70 height 10
click at [101, 56] on p "Advanced" at bounding box center [95, 54] width 28 height 9
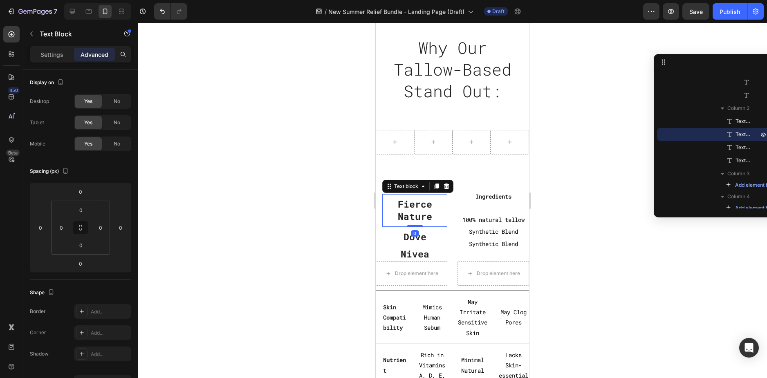
click at [407, 223] on p "Fierce Nature" at bounding box center [414, 210] width 63 height 25
click at [490, 225] on p "100% natural tallow" at bounding box center [494, 220] width 70 height 10
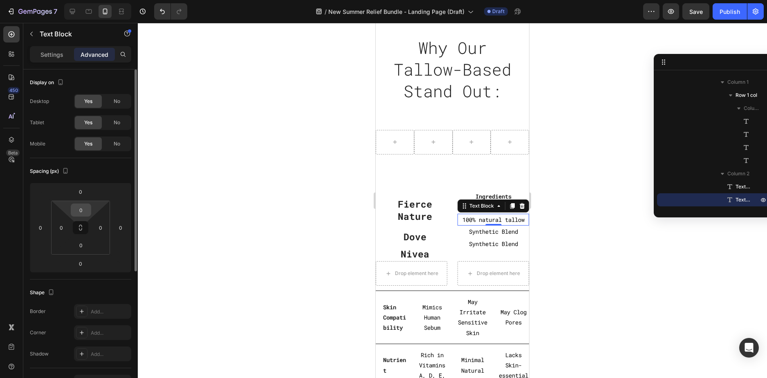
click at [86, 211] on input "0" at bounding box center [81, 210] width 16 height 12
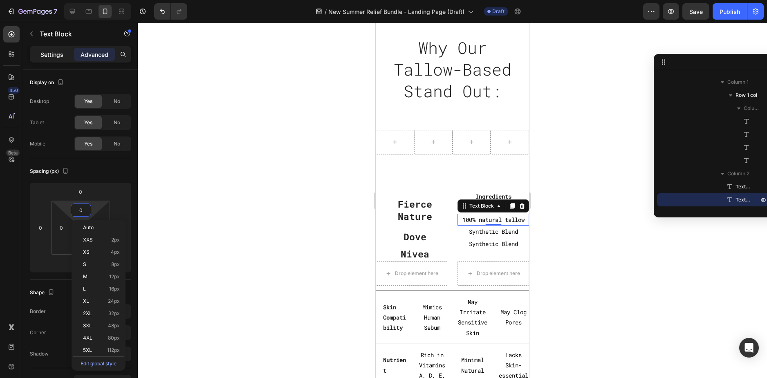
click at [49, 52] on p "Settings" at bounding box center [51, 54] width 23 height 9
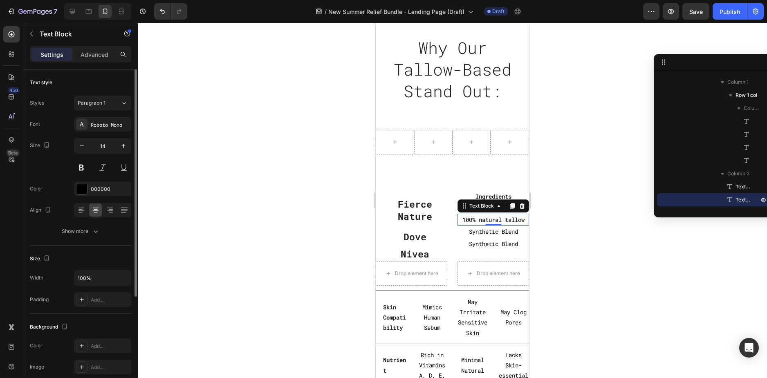
scroll to position [82, 0]
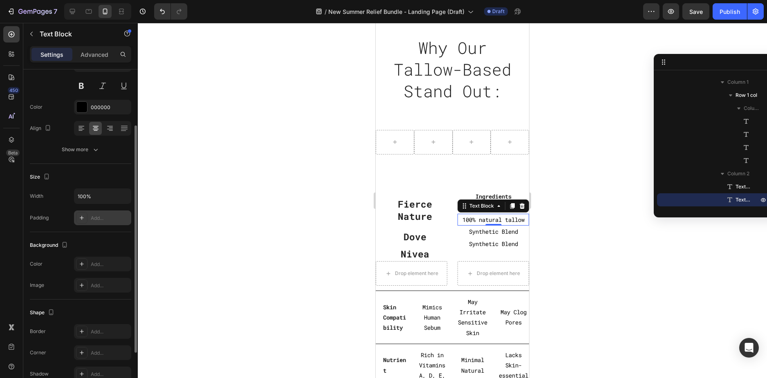
click at [107, 218] on div "Add..." at bounding box center [110, 218] width 38 height 7
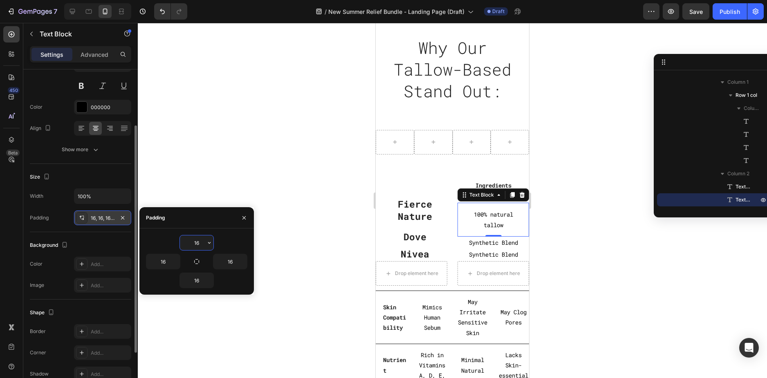
type input "0"
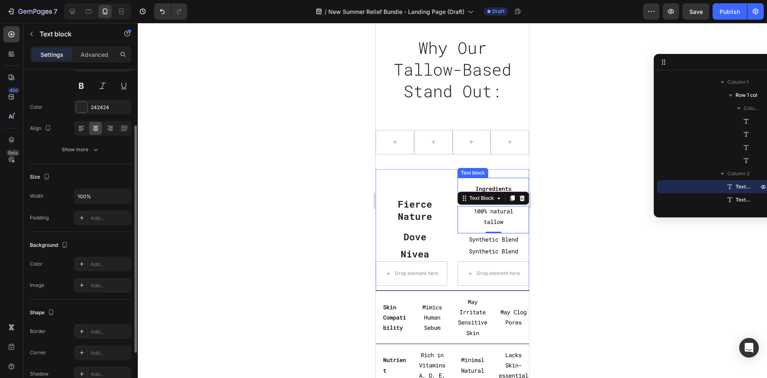
click at [499, 193] on strong "Ingredients" at bounding box center [494, 189] width 36 height 8
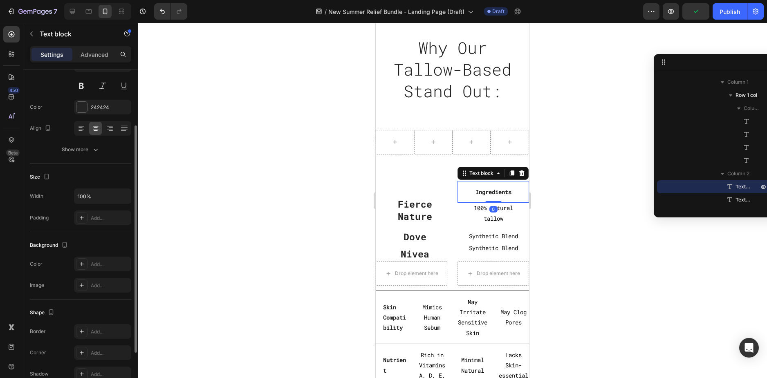
drag, startPoint x: 487, startPoint y: 236, endPoint x: 489, endPoint y: 227, distance: 9.5
click at [489, 203] on div "Ingredients Text block 0" at bounding box center [494, 192] width 72 height 22
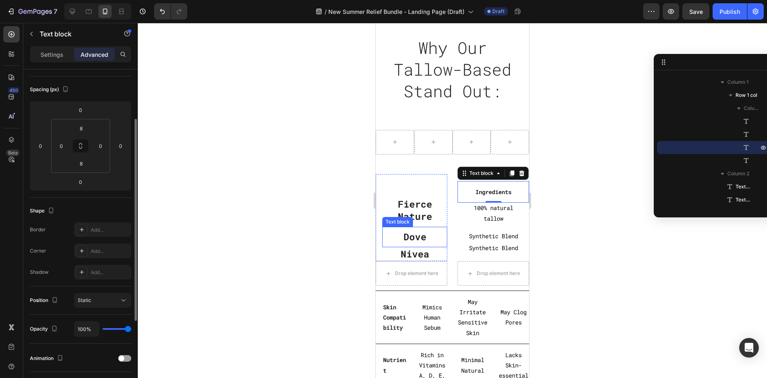
click at [415, 243] on p "Dove" at bounding box center [414, 237] width 63 height 12
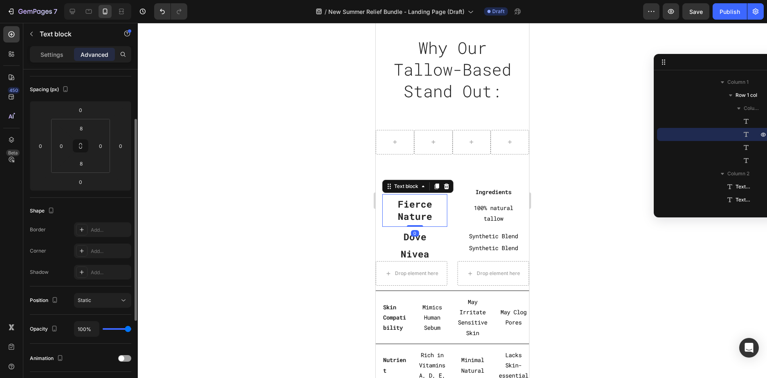
click at [426, 223] on p "Fierce Nature" at bounding box center [414, 210] width 63 height 25
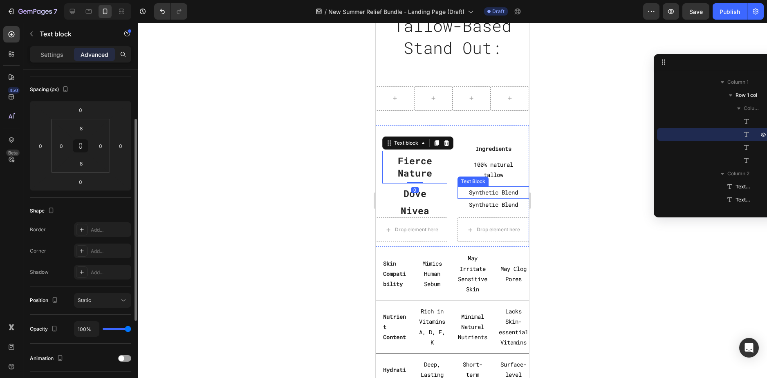
scroll to position [2527, 0]
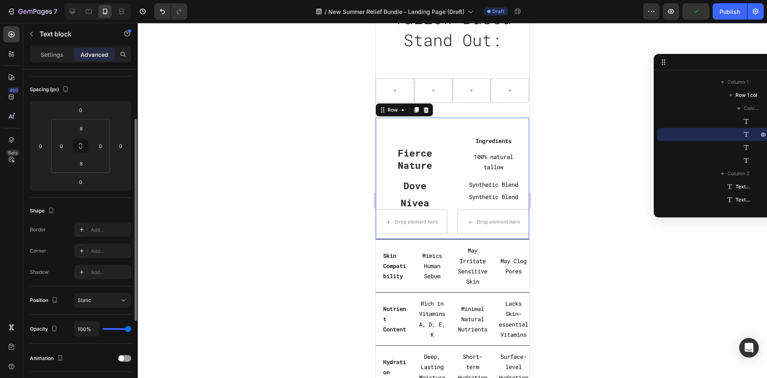
click at [441, 236] on div "Text block Fierce Nature Text block Dove Text block Nivea Text block Row Ingred…" at bounding box center [452, 179] width 153 height 122
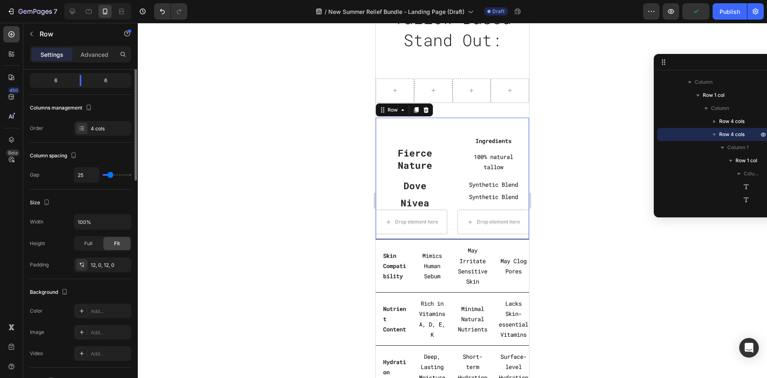
scroll to position [0, 0]
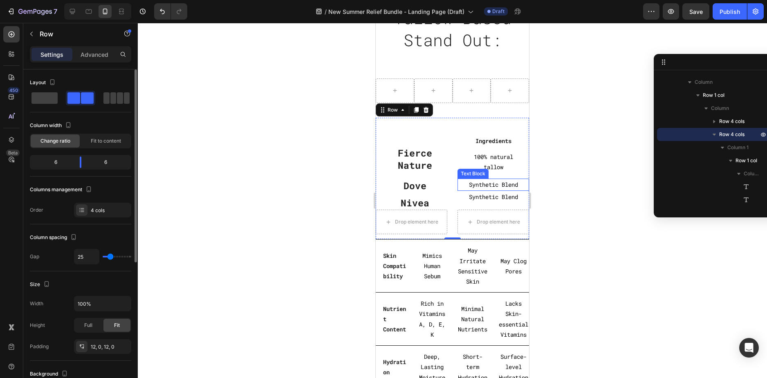
click at [496, 182] on p "Synthetic Blend" at bounding box center [494, 185] width 70 height 10
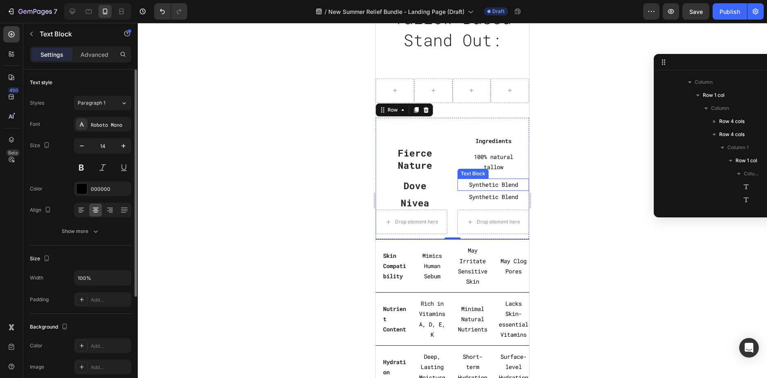
scroll to position [351, 0]
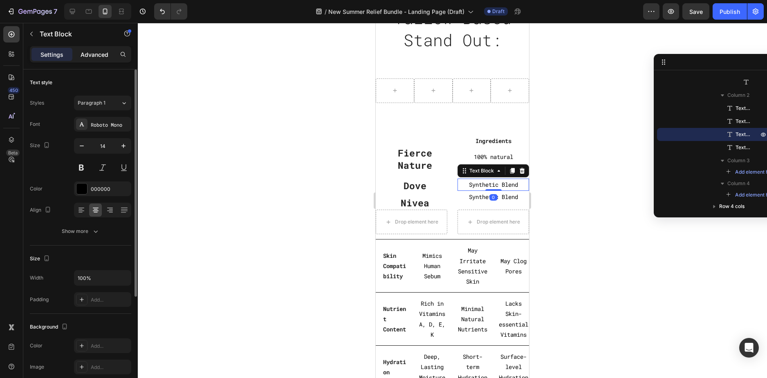
click at [101, 60] on div "Advanced" at bounding box center [94, 54] width 41 height 13
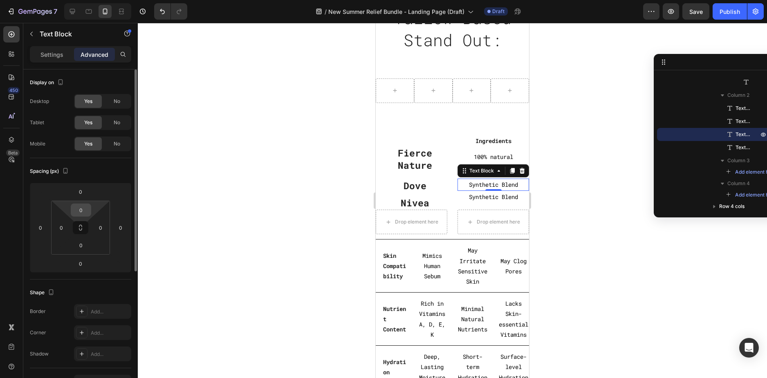
click at [85, 211] on input "0" at bounding box center [81, 210] width 16 height 12
type input "8"
click at [85, 251] on input "0" at bounding box center [81, 245] width 16 height 12
type input "8"
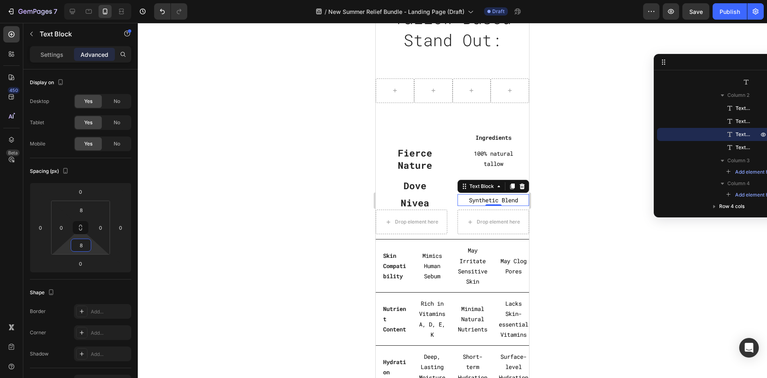
click at [472, 199] on p "Synthetic Blend" at bounding box center [494, 200] width 70 height 10
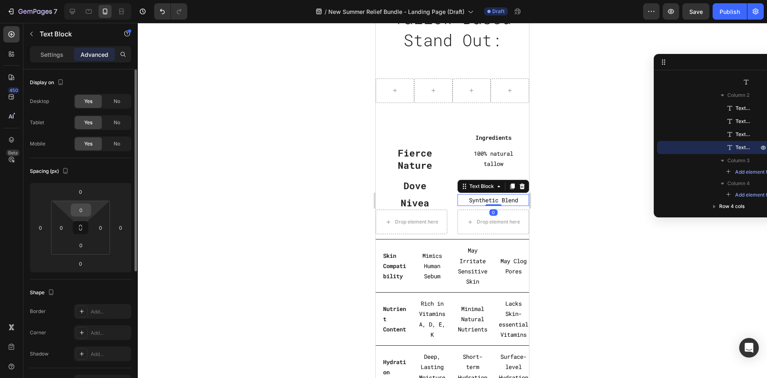
click at [88, 211] on input "0" at bounding box center [81, 210] width 16 height 12
type input "8"
click at [80, 246] on input "0" at bounding box center [81, 245] width 16 height 12
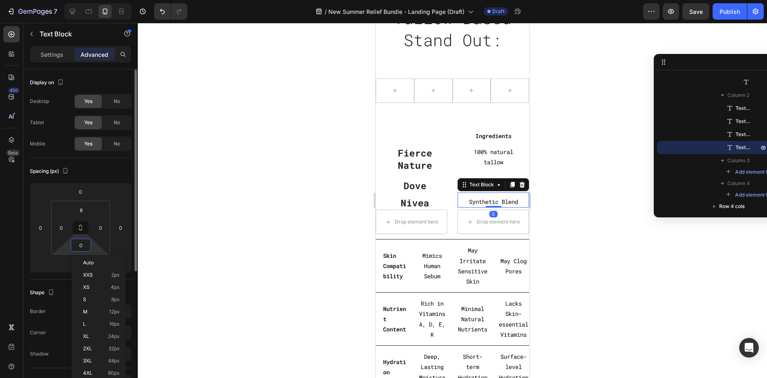
type input "8"
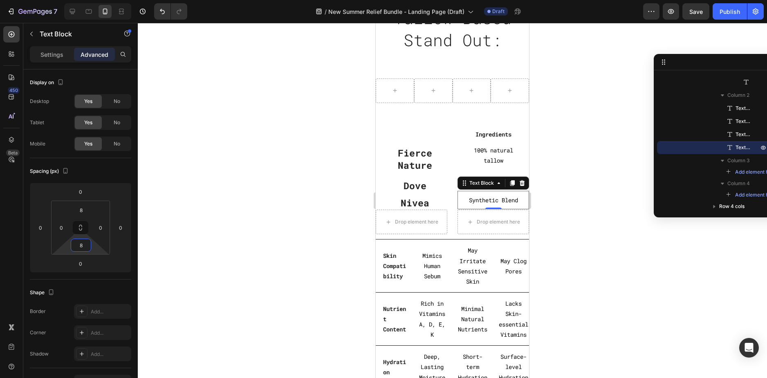
click at [589, 194] on div at bounding box center [452, 200] width 629 height 355
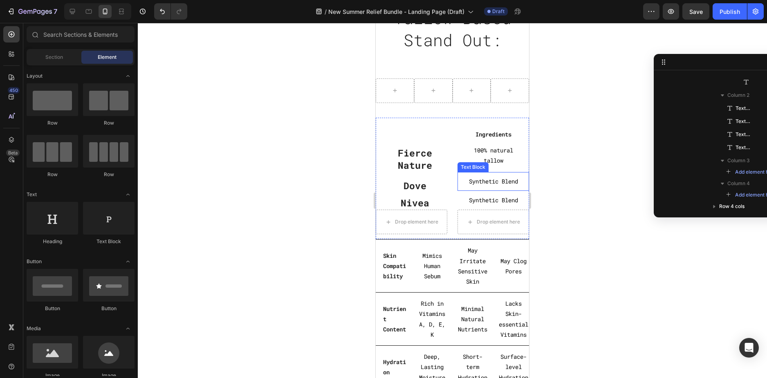
click at [491, 181] on p "Synthetic Blend" at bounding box center [494, 181] width 70 height 10
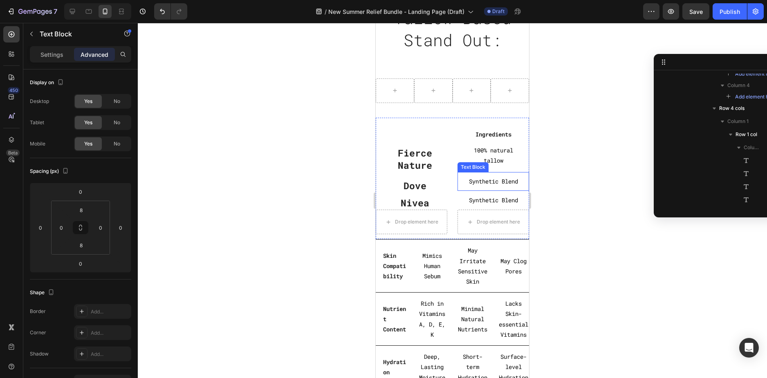
scroll to position [469, 0]
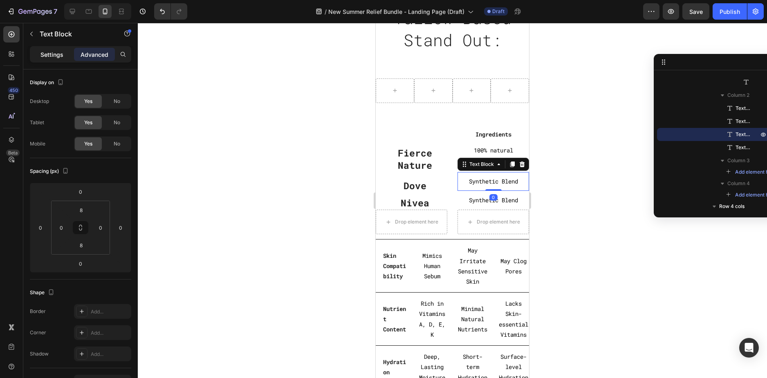
click at [62, 53] on p "Settings" at bounding box center [51, 54] width 23 height 9
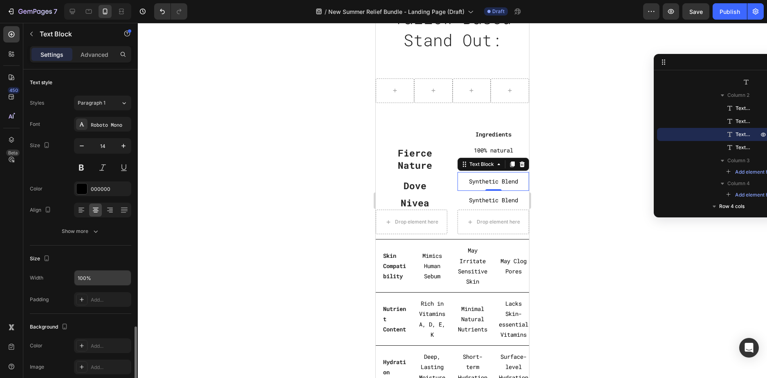
scroll to position [153, 0]
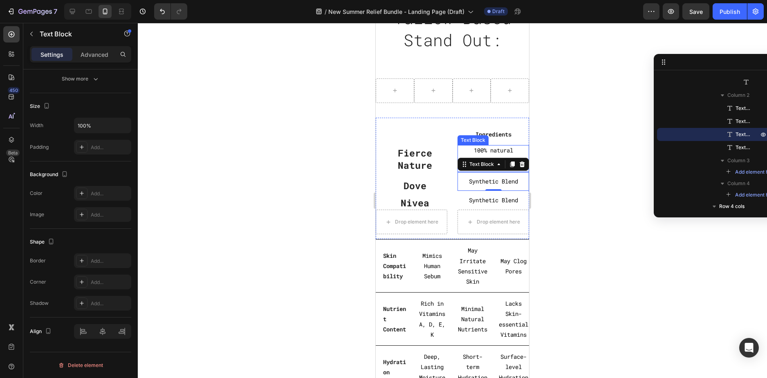
click at [505, 146] on p "100% natural tallow" at bounding box center [493, 155] width 58 height 20
click at [498, 181] on p "Synthetic Blend" at bounding box center [494, 181] width 70 height 10
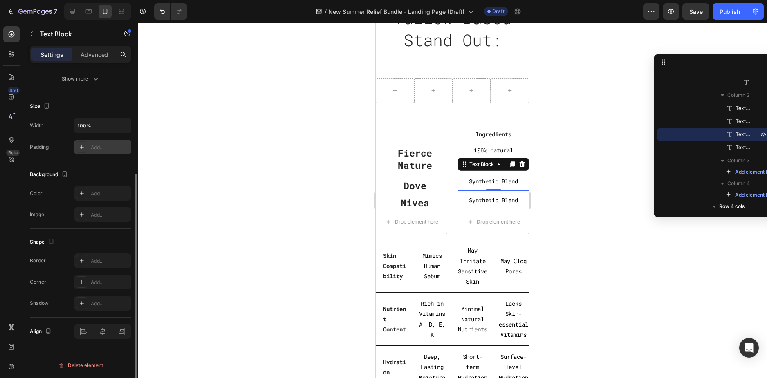
click at [91, 151] on div "Add..." at bounding box center [110, 147] width 38 height 7
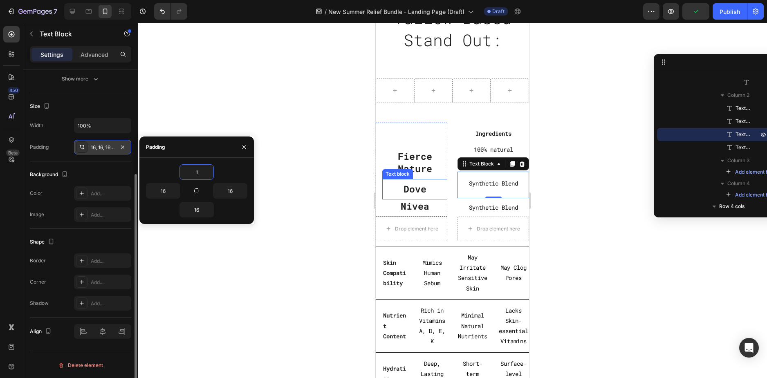
type input "14"
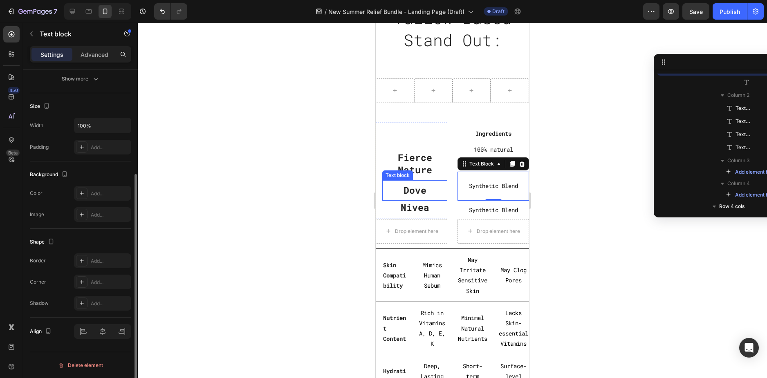
click at [435, 187] on p "Dove" at bounding box center [414, 190] width 63 height 12
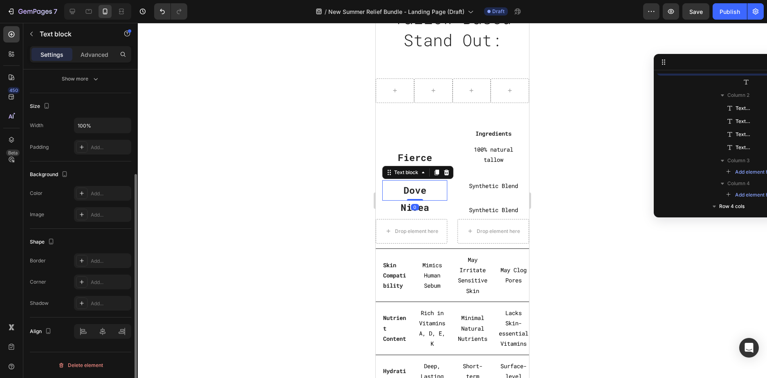
scroll to position [404, 0]
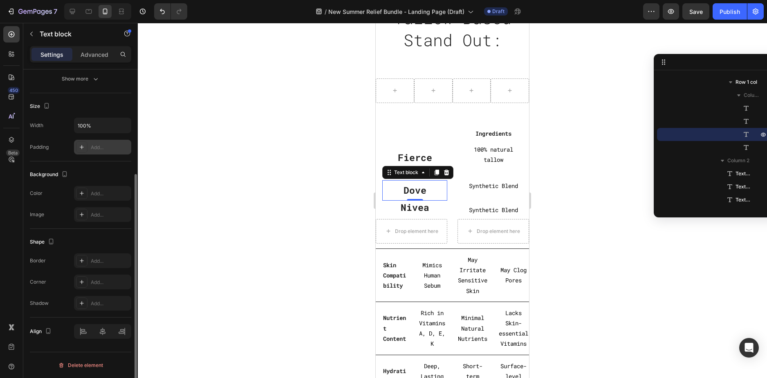
click at [95, 149] on div "Add..." at bounding box center [110, 147] width 38 height 7
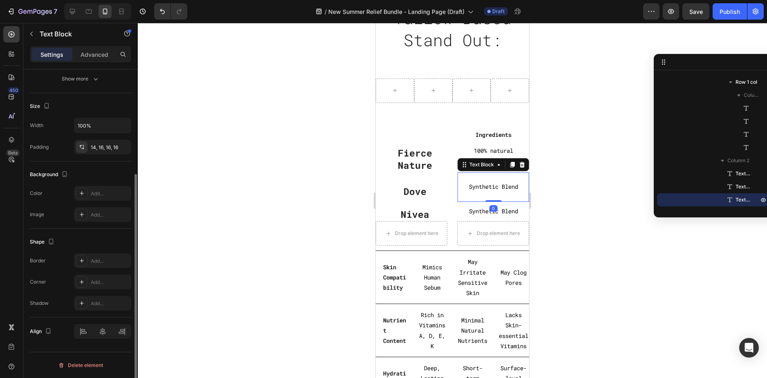
click at [490, 180] on div "Synthetic Blend" at bounding box center [494, 187] width 72 height 22
click at [100, 149] on div "14, 16, 16, 16" at bounding box center [103, 147] width 24 height 7
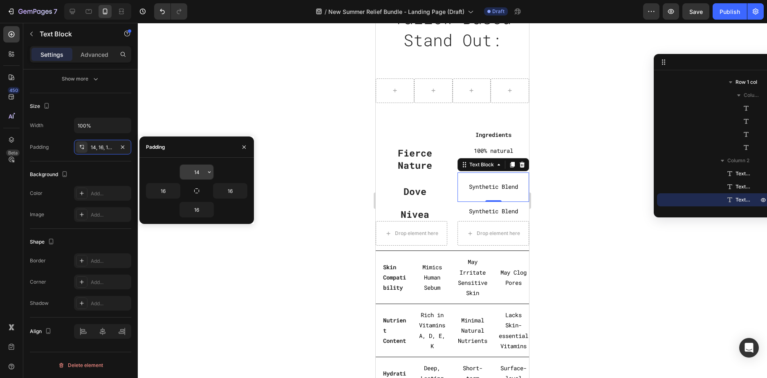
click at [197, 173] on input "14" at bounding box center [197, 172] width 34 height 15
type input "16"
click at [490, 151] on p "100% natural tallow" at bounding box center [493, 155] width 58 height 20
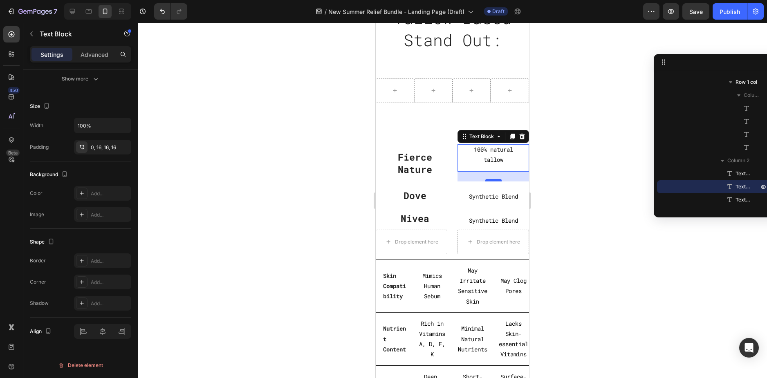
drag, startPoint x: 490, startPoint y: 171, endPoint x: 485, endPoint y: 180, distance: 10.8
click at [486, 180] on div at bounding box center [494, 180] width 16 height 2
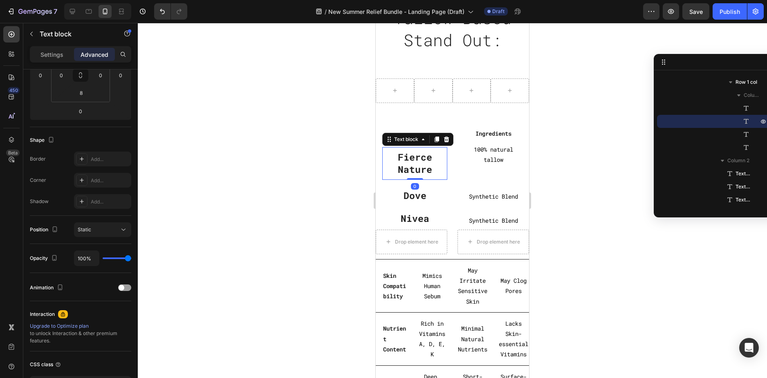
click at [426, 155] on p "Fierce Nature" at bounding box center [414, 163] width 63 height 25
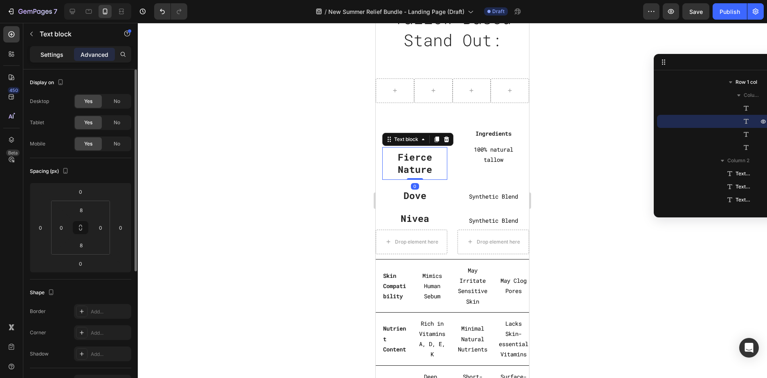
click at [51, 54] on p "Settings" at bounding box center [51, 54] width 23 height 9
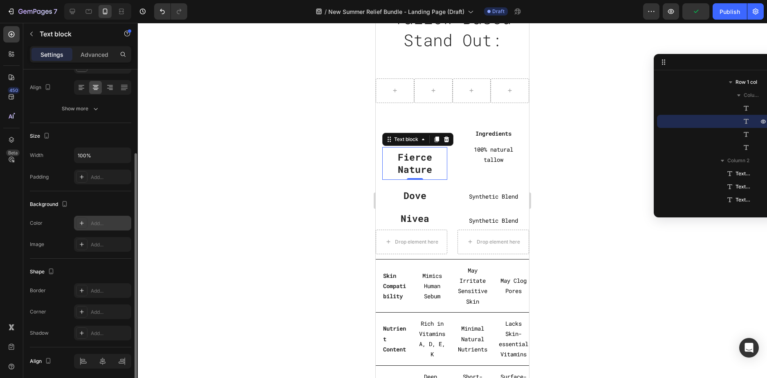
scroll to position [41, 0]
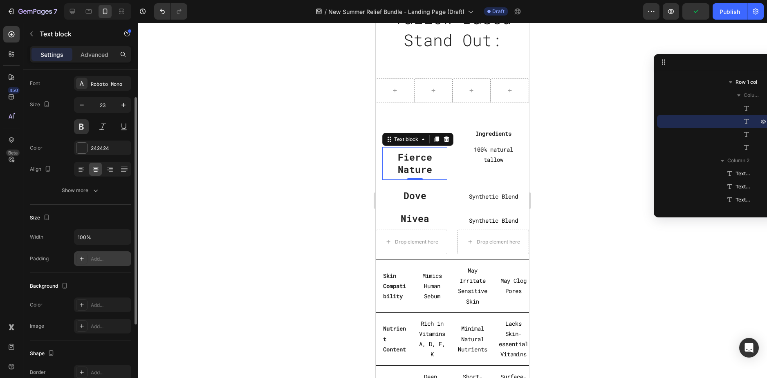
click at [100, 260] on div "Add..." at bounding box center [110, 259] width 38 height 7
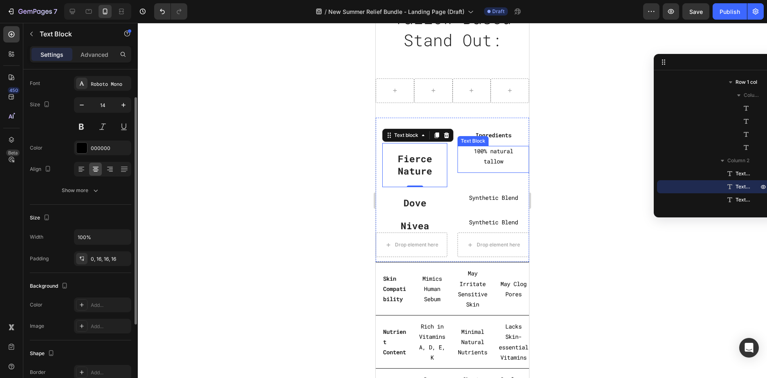
click at [504, 162] on p "100% natural tallow" at bounding box center [493, 156] width 58 height 20
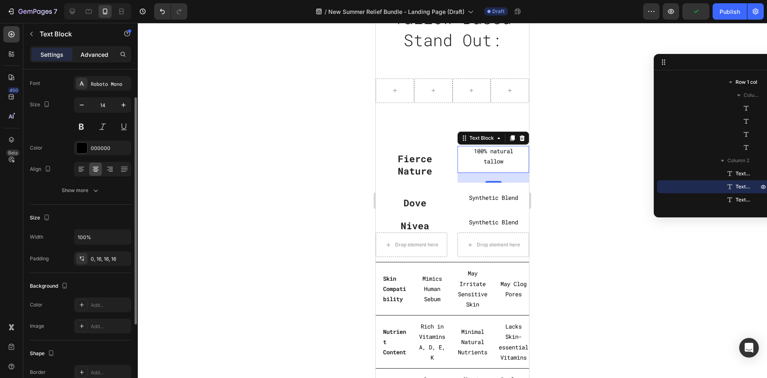
click at [95, 54] on p "Advanced" at bounding box center [95, 54] width 28 height 9
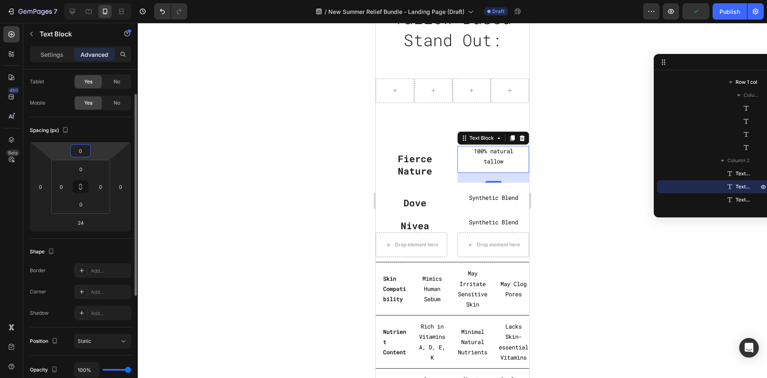
click at [81, 148] on input "0" at bounding box center [80, 151] width 16 height 12
type input "24"
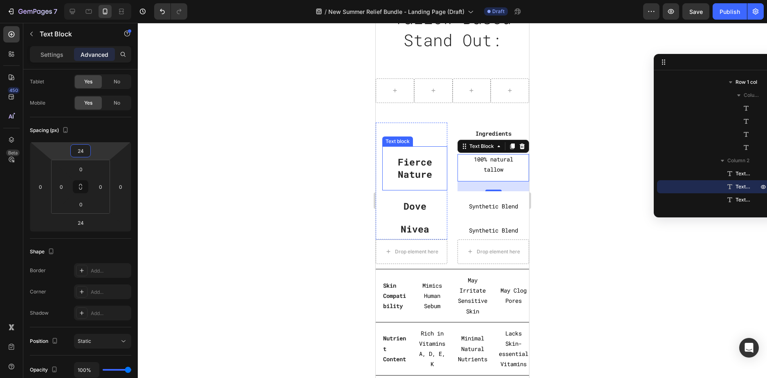
click at [428, 164] on p "Fierce Nature" at bounding box center [415, 168] width 52 height 25
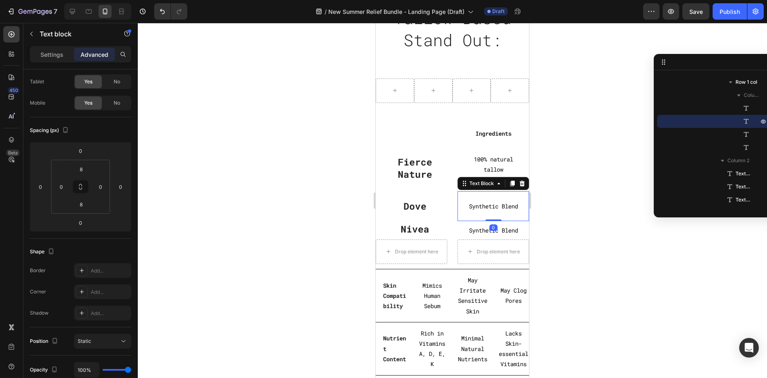
click at [487, 207] on p "Synthetic Blend" at bounding box center [493, 206] width 58 height 10
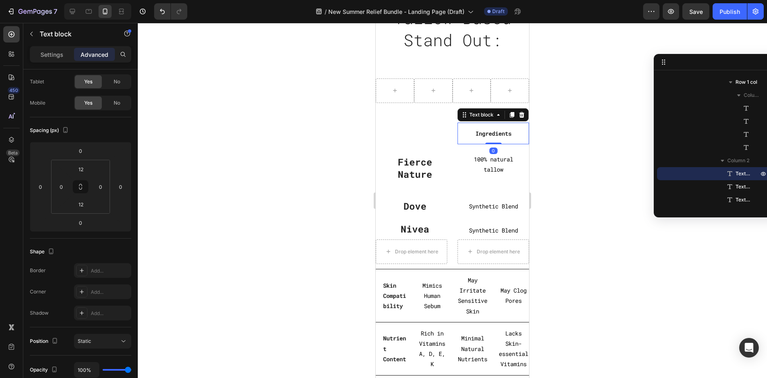
click at [459, 131] on p "Ingredients" at bounding box center [494, 133] width 70 height 10
click at [415, 98] on div at bounding box center [433, 91] width 38 height 25
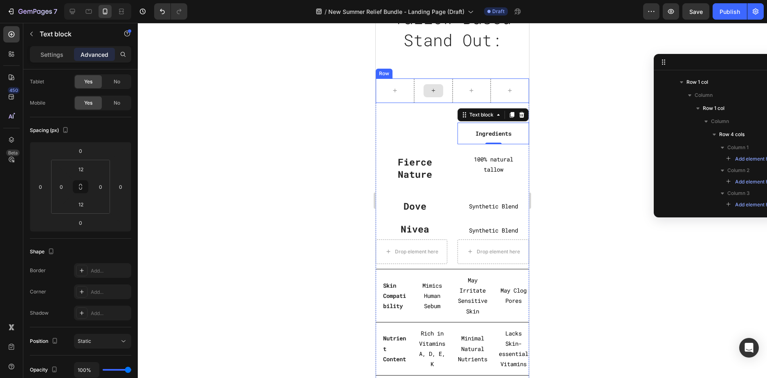
scroll to position [0, 0]
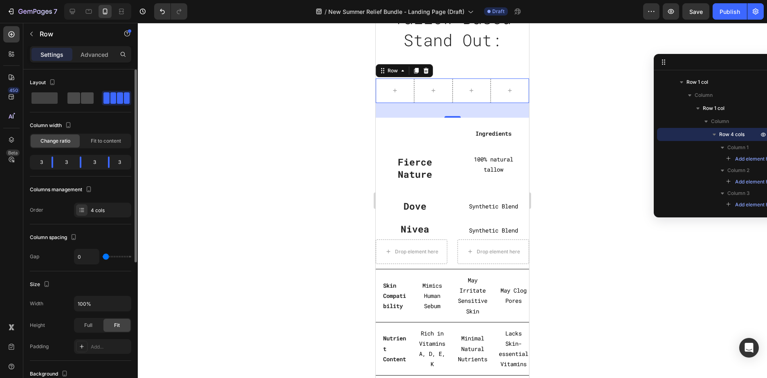
click at [85, 97] on span at bounding box center [87, 97] width 13 height 11
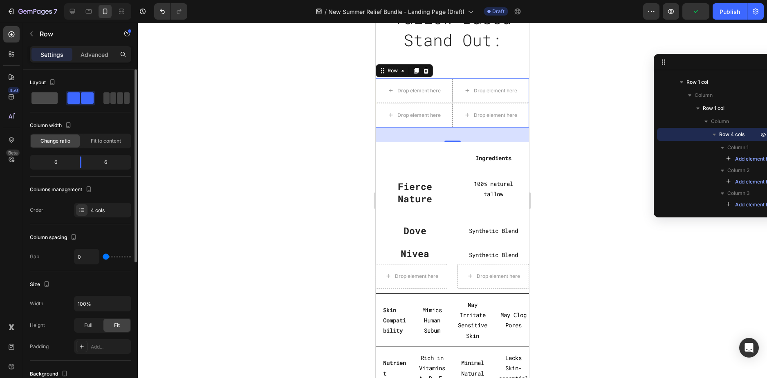
click at [110, 101] on span at bounding box center [113, 97] width 6 height 11
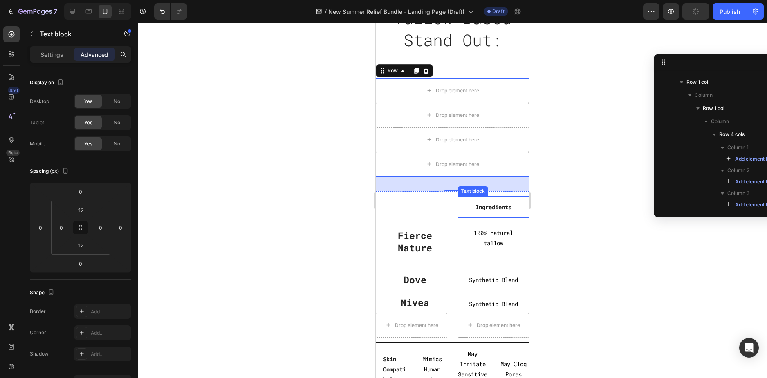
scroll to position [443, 0]
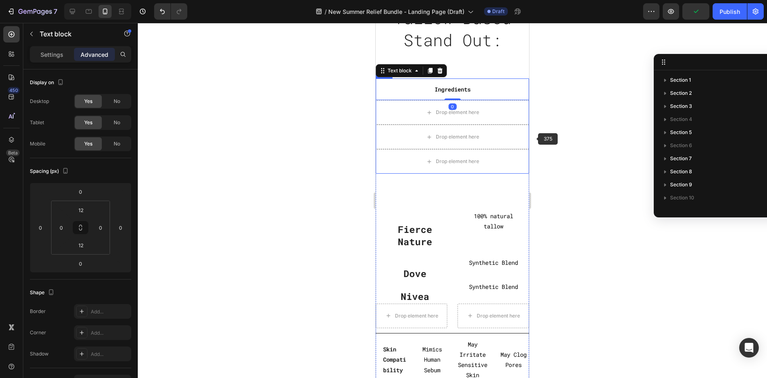
scroll to position [443, 0]
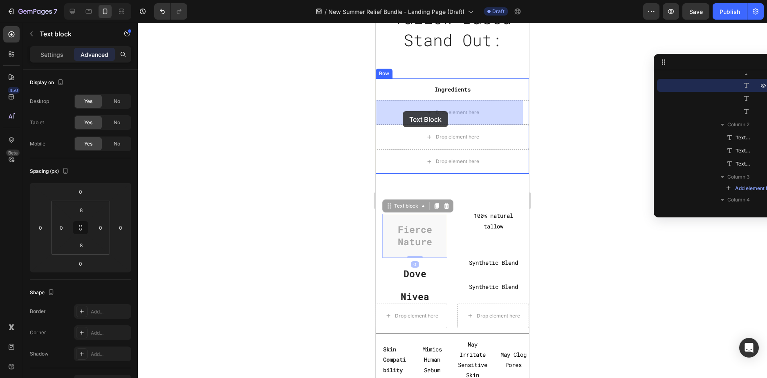
drag, startPoint x: 415, startPoint y: 239, endPoint x: 403, endPoint y: 112, distance: 127.4
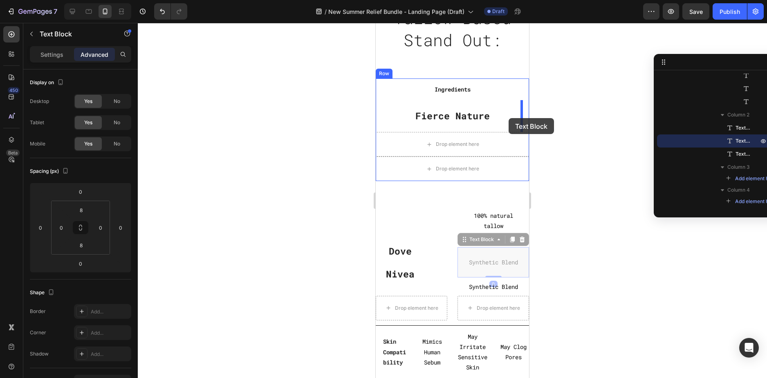
drag, startPoint x: 507, startPoint y: 264, endPoint x: 509, endPoint y: 118, distance: 145.6
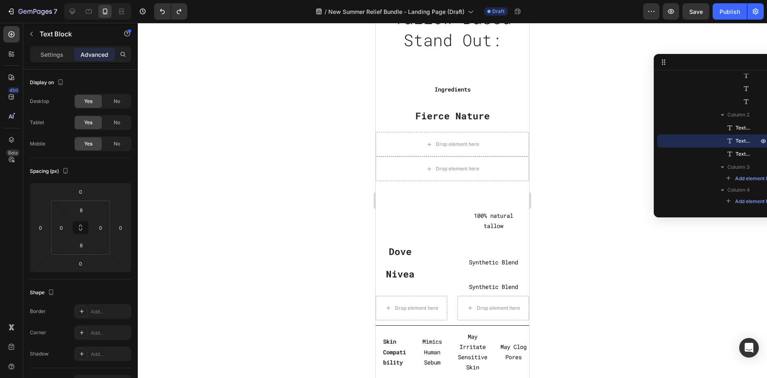
click at [460, 264] on div "Synthetic Blend" at bounding box center [494, 262] width 72 height 23
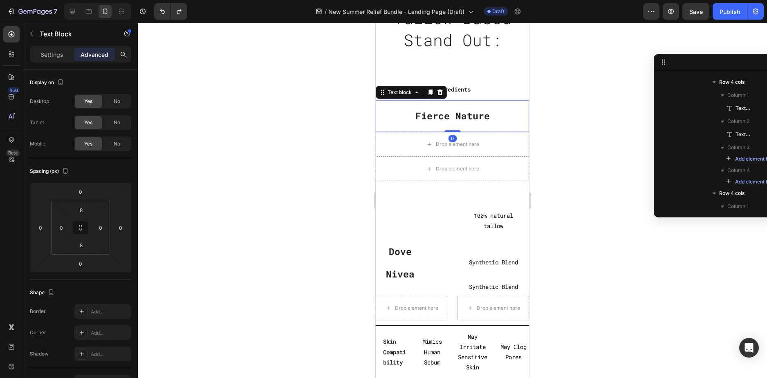
click at [465, 113] on p "Fierce Nature" at bounding box center [452, 116] width 140 height 12
click at [402, 89] on div "Text block" at bounding box center [399, 92] width 27 height 7
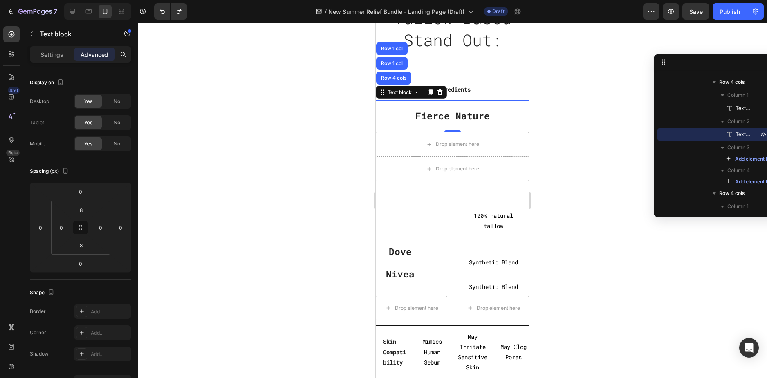
click at [450, 120] on p "Fierce Nature" at bounding box center [452, 116] width 140 height 12
click at [493, 121] on p "Fierce Nature" at bounding box center [452, 116] width 140 height 12
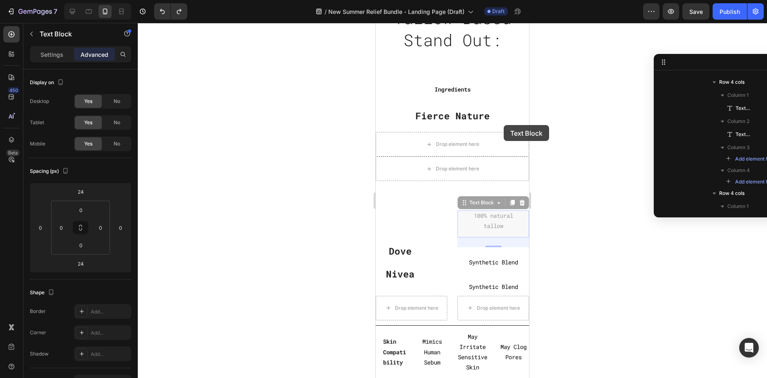
scroll to position [436, 0]
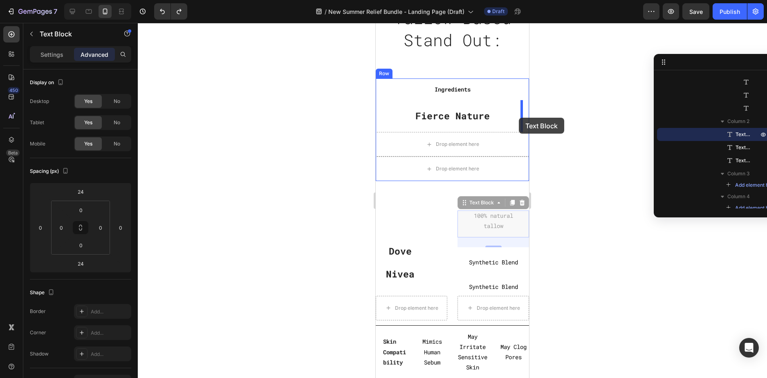
drag, startPoint x: 484, startPoint y: 225, endPoint x: 519, endPoint y: 118, distance: 112.4
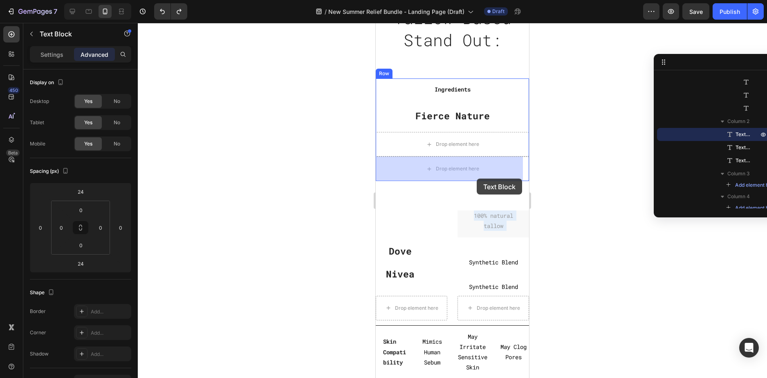
drag, startPoint x: 495, startPoint y: 221, endPoint x: 519, endPoint y: 217, distance: 24.5
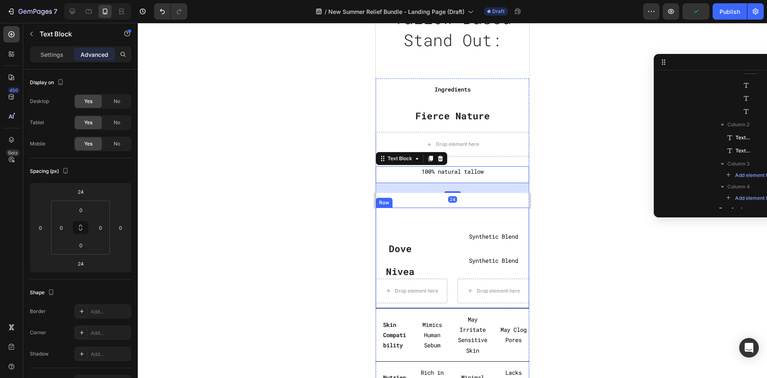
click at [543, 224] on div at bounding box center [452, 200] width 629 height 355
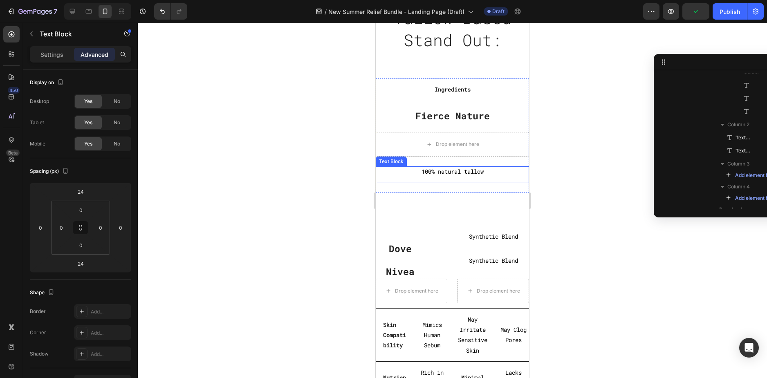
scroll to position [322, 0]
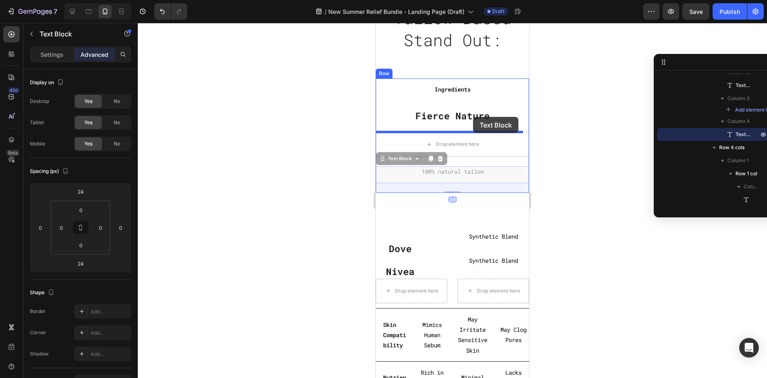
drag, startPoint x: 481, startPoint y: 174, endPoint x: 473, endPoint y: 117, distance: 57.4
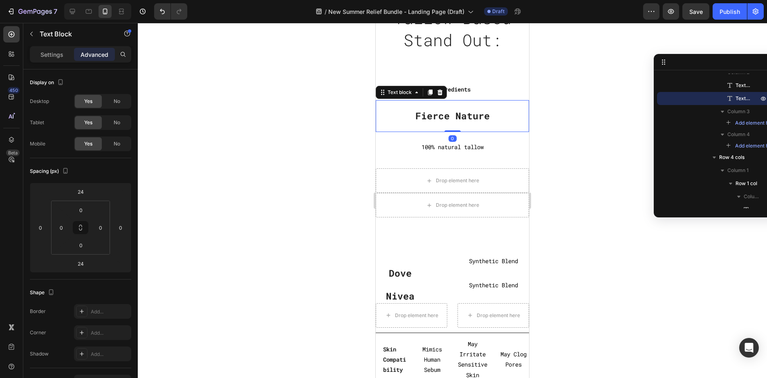
click at [490, 132] on div "Fierce Nature Text block 0" at bounding box center [452, 116] width 153 height 32
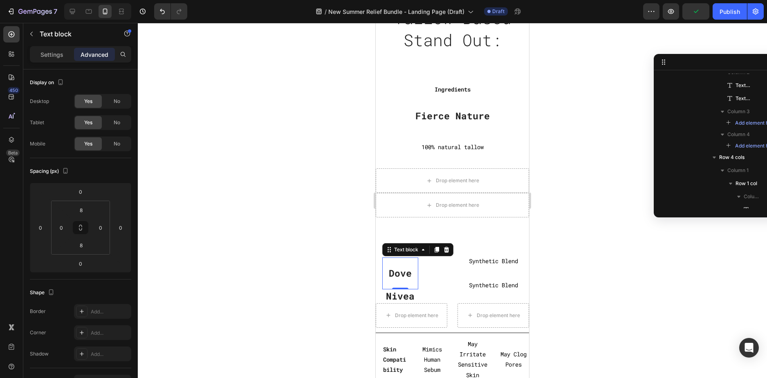
scroll to position [410, 0]
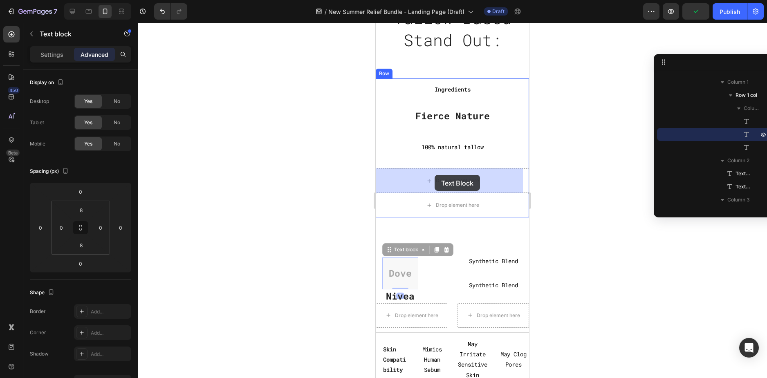
drag, startPoint x: 407, startPoint y: 276, endPoint x: 440, endPoint y: 175, distance: 106.6
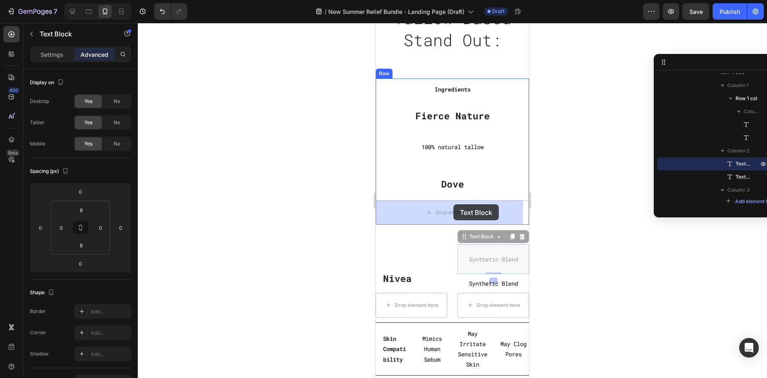
drag, startPoint x: 483, startPoint y: 262, endPoint x: 454, endPoint y: 205, distance: 64.6
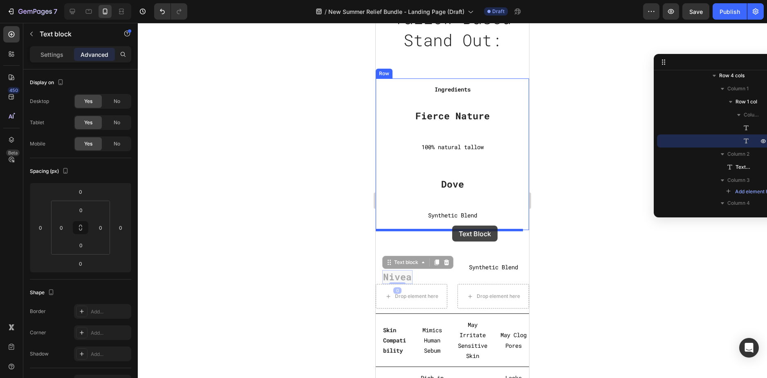
drag, startPoint x: 401, startPoint y: 276, endPoint x: 452, endPoint y: 226, distance: 72.0
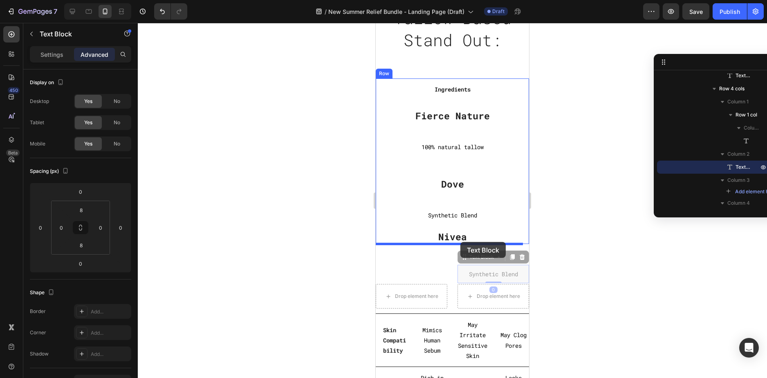
drag, startPoint x: 490, startPoint y: 273, endPoint x: 460, endPoint y: 243, distance: 42.2
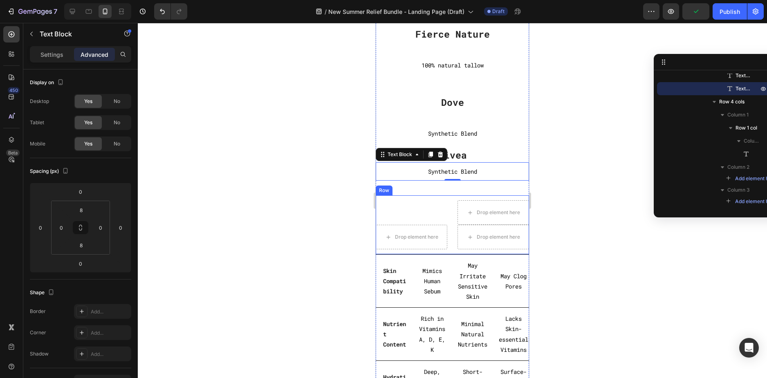
scroll to position [2568, 0]
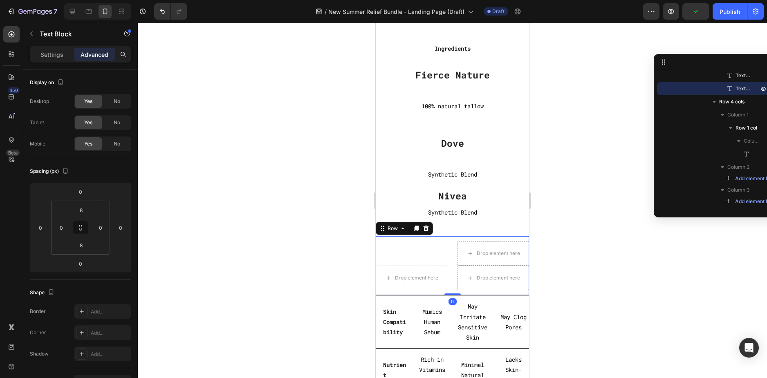
click at [422, 240] on div "Text block Row Drop element here Drop element here Drop element here Row 0" at bounding box center [452, 265] width 153 height 59
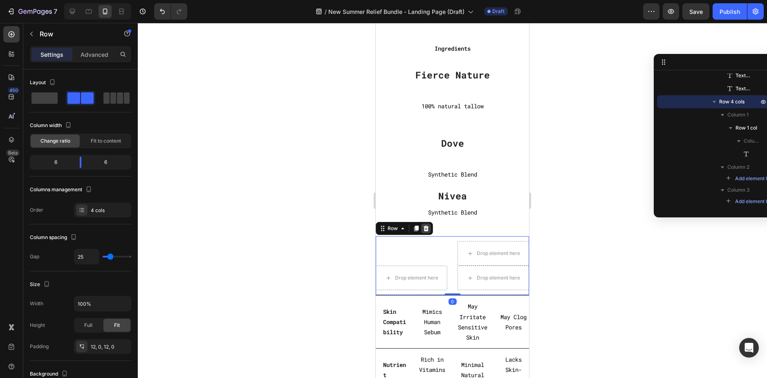
click at [427, 227] on icon at bounding box center [426, 229] width 5 height 6
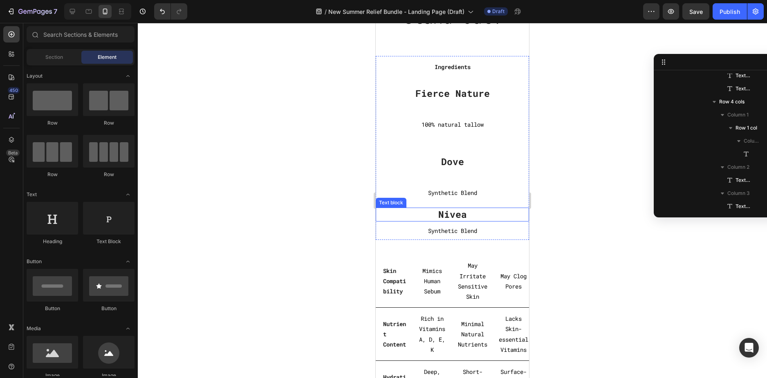
scroll to position [2527, 0]
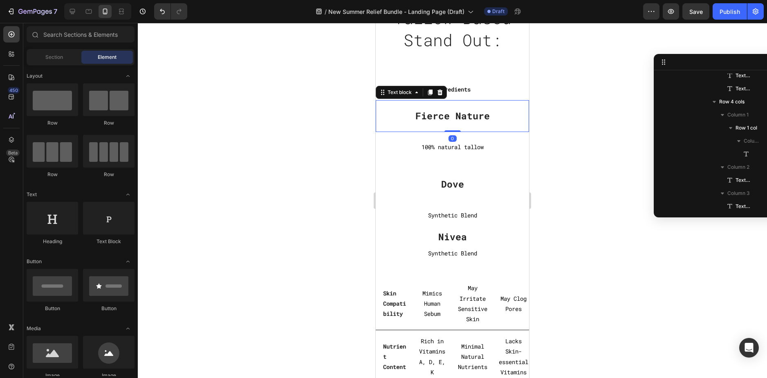
click at [474, 127] on div "Fierce Nature" at bounding box center [452, 115] width 153 height 25
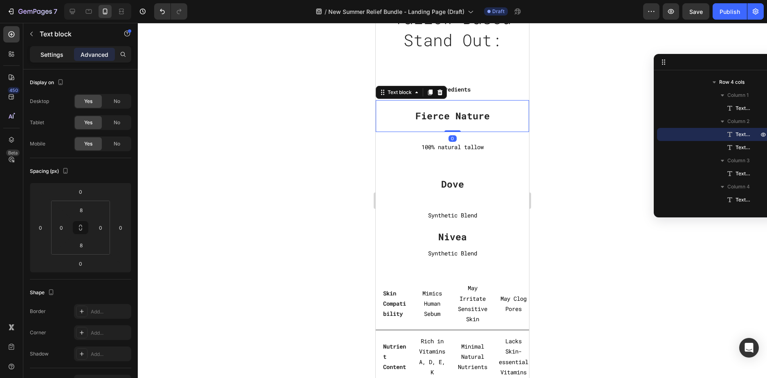
click at [53, 53] on p "Settings" at bounding box center [51, 54] width 23 height 9
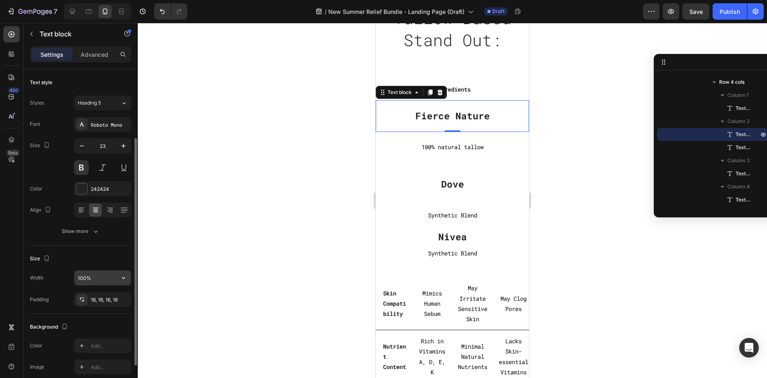
scroll to position [41, 0]
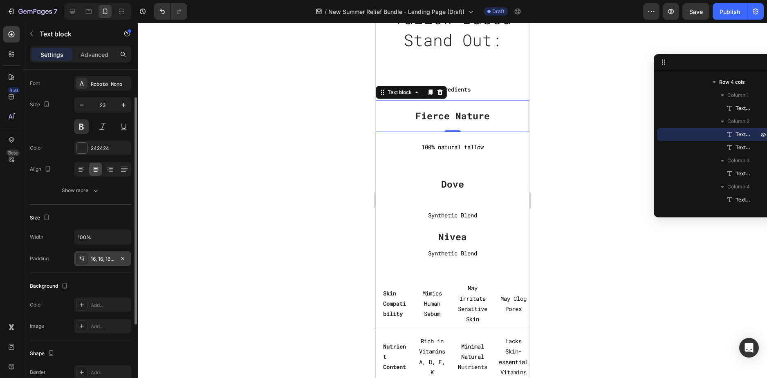
click at [108, 256] on div "16, 16, 16, 16" at bounding box center [103, 259] width 24 height 7
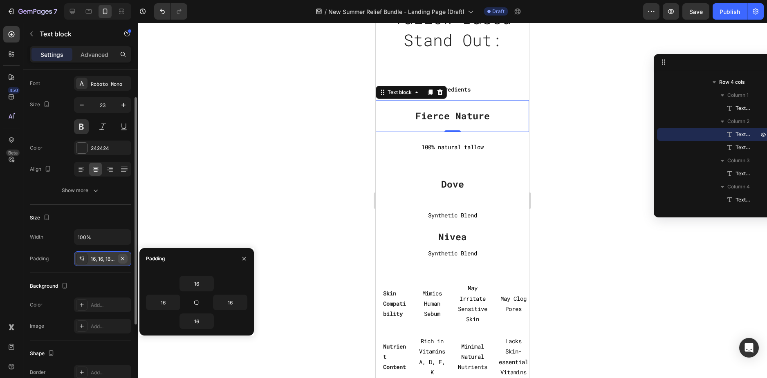
click at [122, 256] on icon "button" at bounding box center [122, 259] width 7 height 7
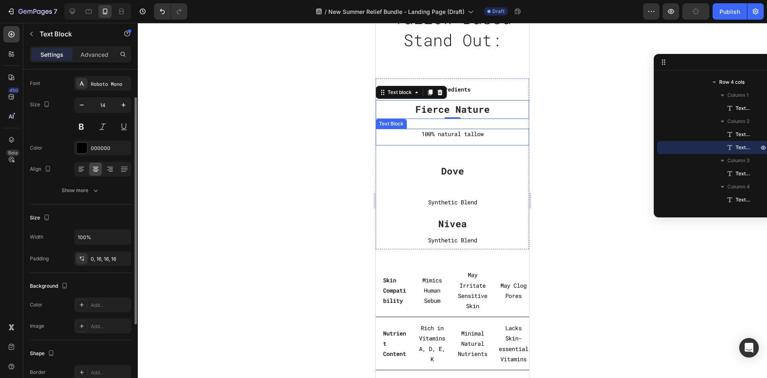
click at [496, 139] on p "100% natural tallow" at bounding box center [452, 134] width 140 height 10
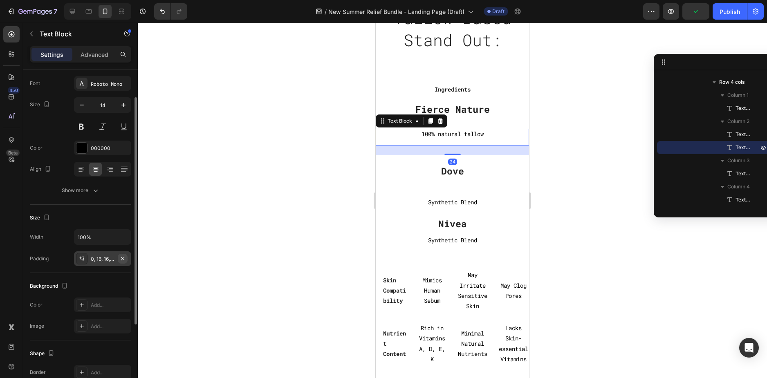
click at [124, 260] on icon "button" at bounding box center [122, 259] width 7 height 7
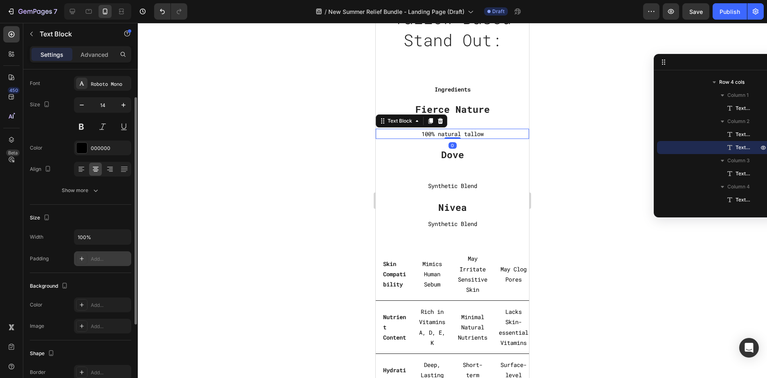
drag, startPoint x: 453, startPoint y: 148, endPoint x: 453, endPoint y: 136, distance: 11.9
click at [453, 136] on div "100% natural tallow Text Block 0" at bounding box center [452, 134] width 153 height 10
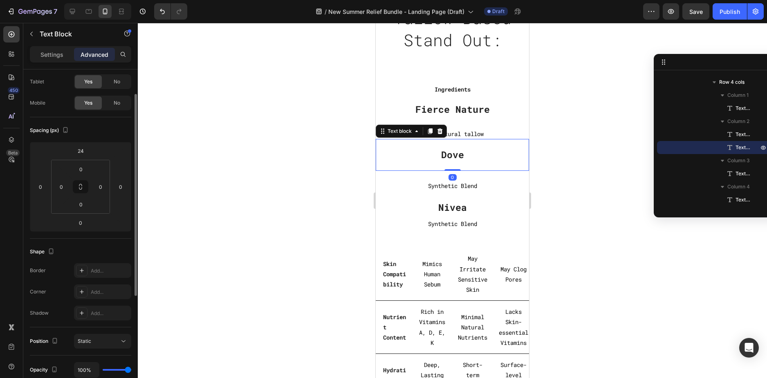
click at [500, 162] on div "Dove" at bounding box center [452, 154] width 153 height 25
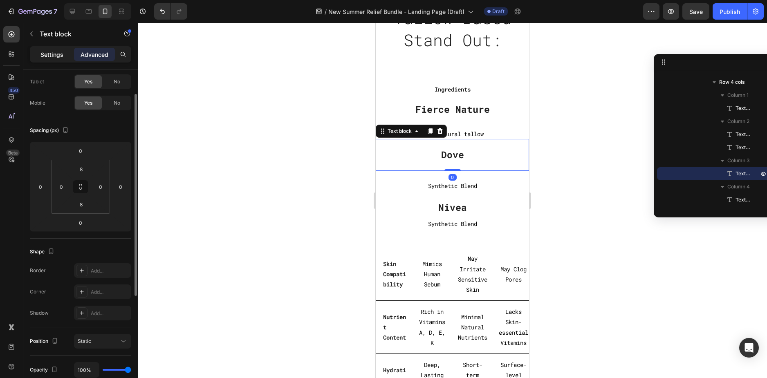
click at [55, 50] on p "Settings" at bounding box center [51, 54] width 23 height 9
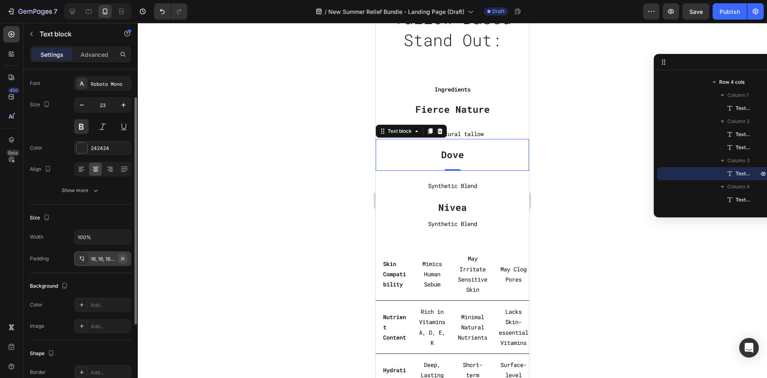
click at [124, 259] on icon "button" at bounding box center [122, 259] width 7 height 7
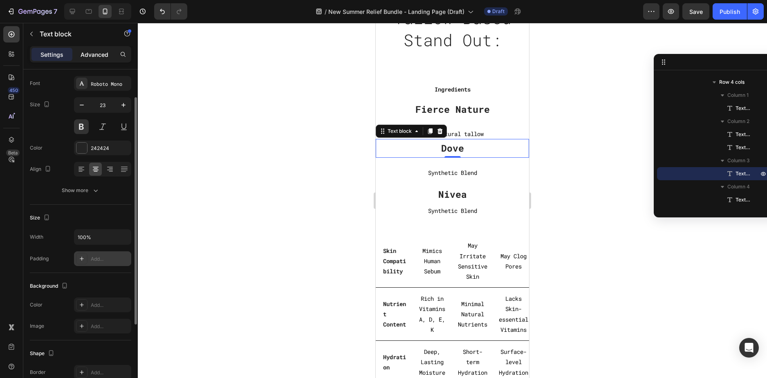
click at [95, 51] on p "Advanced" at bounding box center [95, 54] width 28 height 9
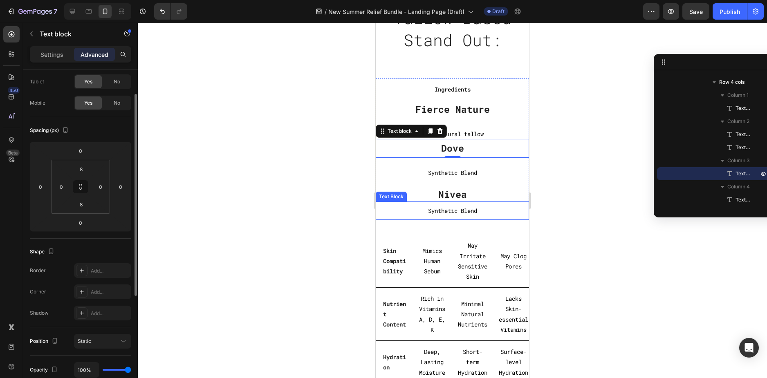
scroll to position [364, 0]
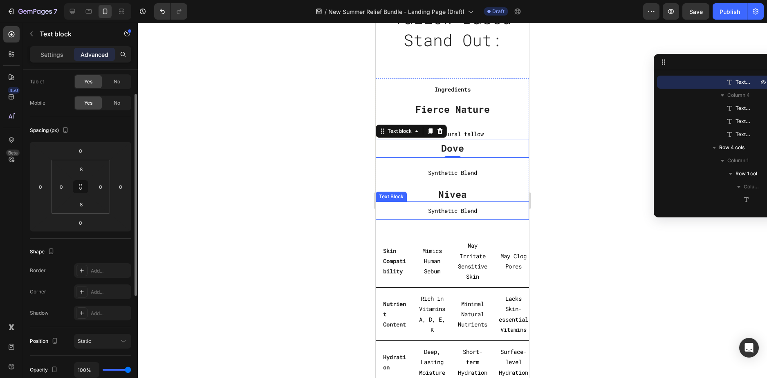
click at [499, 208] on p "Synthetic Blend" at bounding box center [453, 211] width 152 height 10
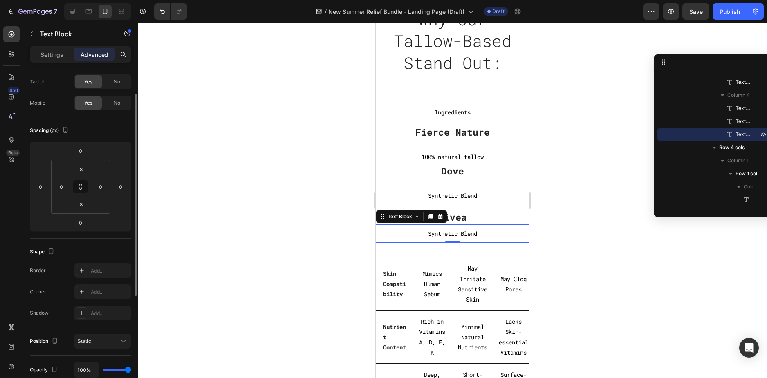
scroll to position [2486, 0]
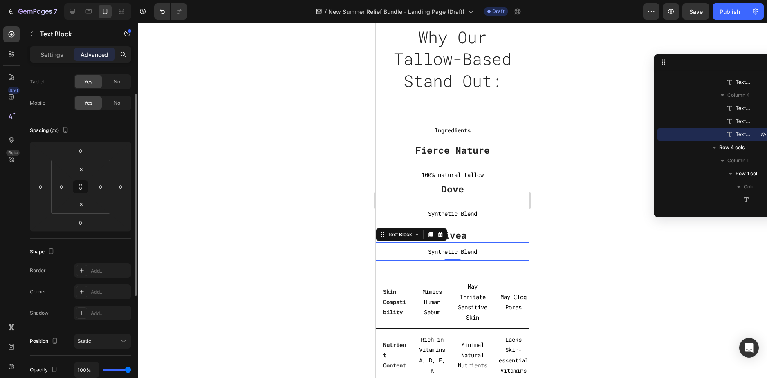
click at [552, 201] on div at bounding box center [452, 200] width 629 height 355
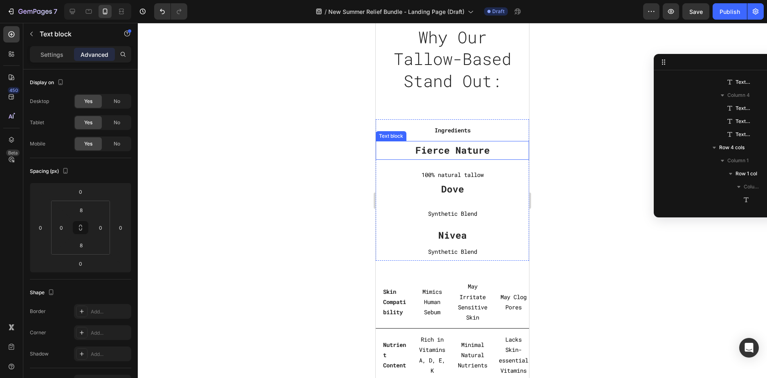
click at [378, 151] on p "Fierce Nature" at bounding box center [452, 150] width 153 height 12
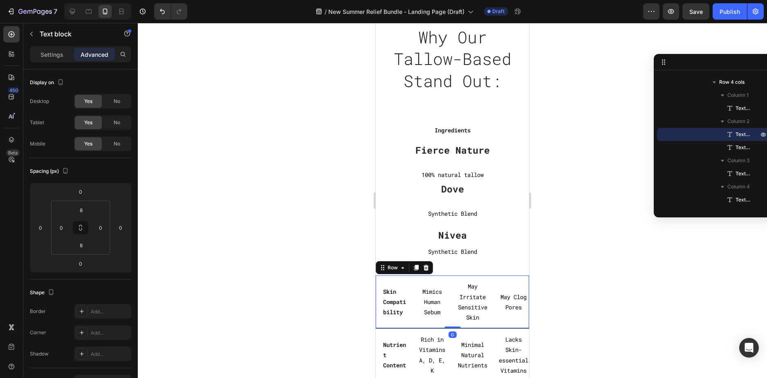
click at [511, 324] on div "May Clog Pores Text Block" at bounding box center [513, 302] width 31 height 43
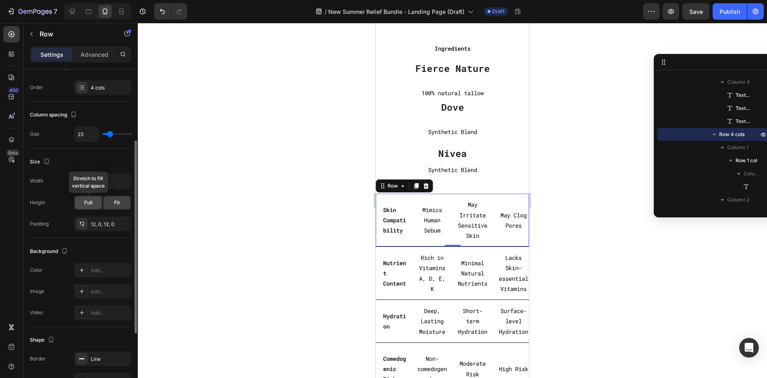
scroll to position [164, 0]
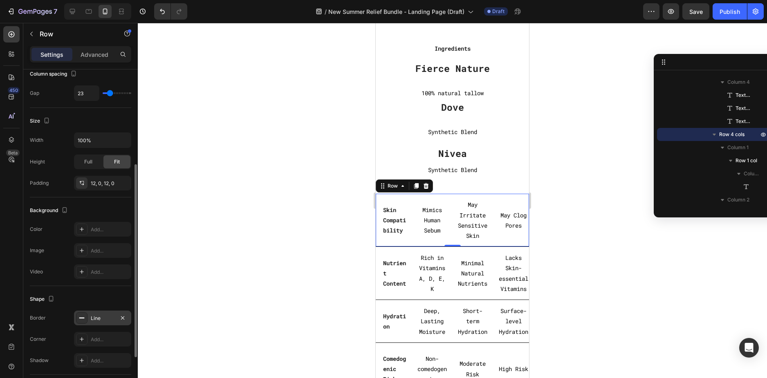
click at [105, 318] on div "Line" at bounding box center [103, 318] width 24 height 7
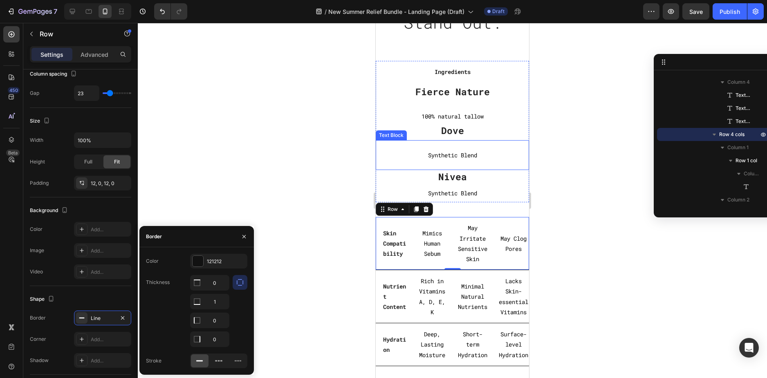
scroll to position [2527, 0]
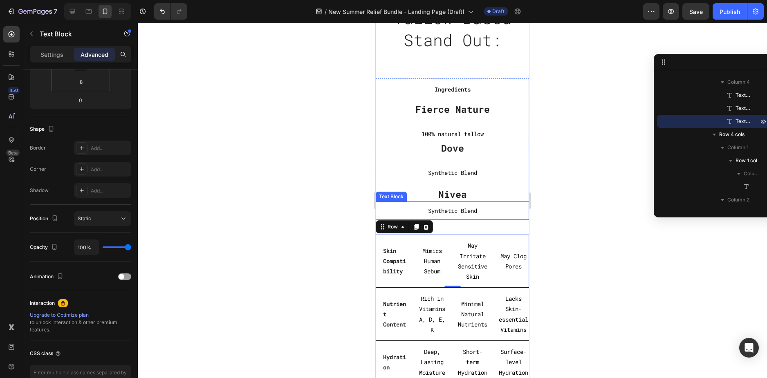
click at [514, 216] on div "Synthetic Blend" at bounding box center [452, 211] width 153 height 12
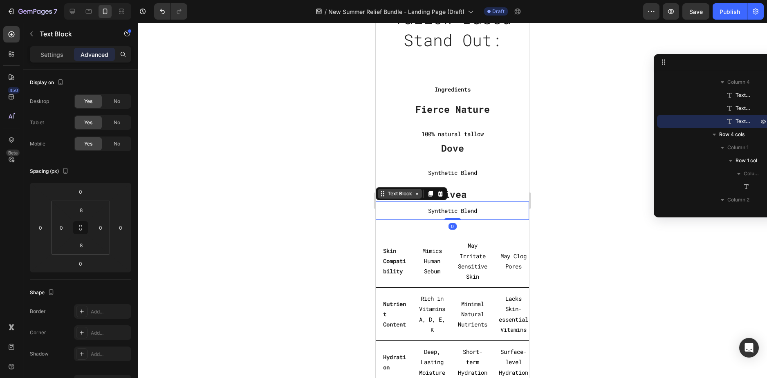
click at [400, 196] on div "Text Block" at bounding box center [400, 193] width 28 height 7
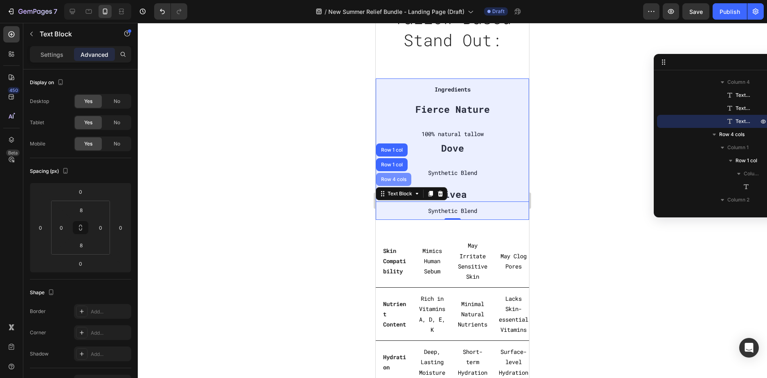
click at [393, 174] on div "Row 4 cols" at bounding box center [393, 179] width 35 height 13
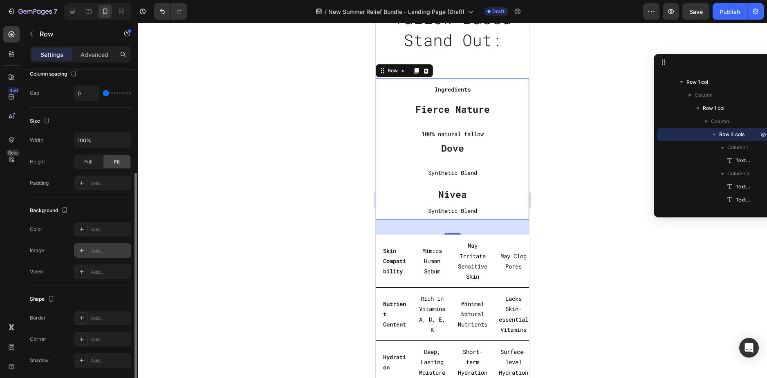
scroll to position [193, 0]
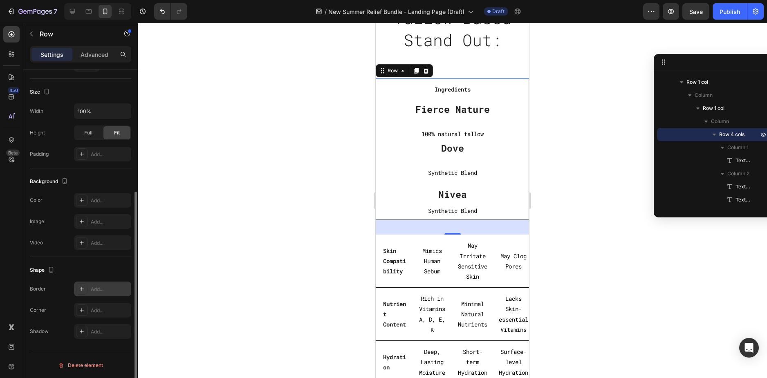
click at [100, 293] on div "Add..." at bounding box center [102, 289] width 57 height 15
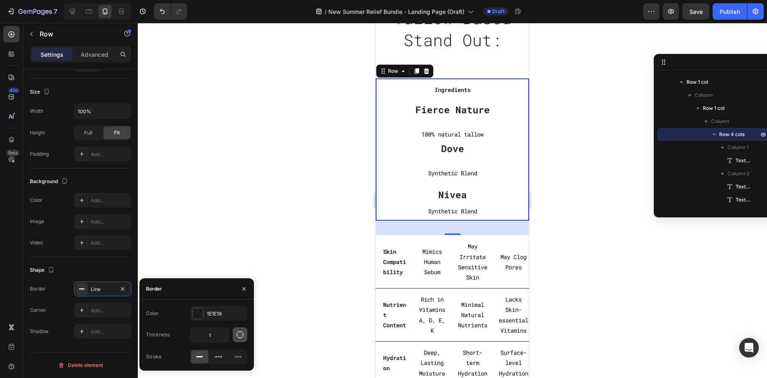
click at [246, 335] on button "button" at bounding box center [240, 335] width 15 height 15
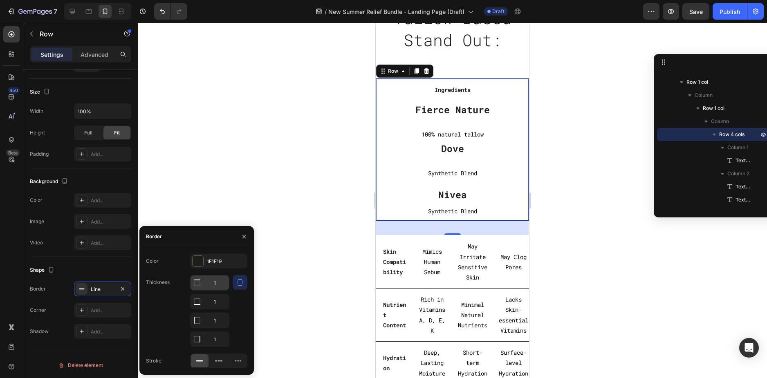
click at [214, 282] on input "1" at bounding box center [210, 283] width 38 height 15
type input "0"
click at [214, 309] on input "1" at bounding box center [210, 301] width 38 height 15
type input "0"
click at [217, 290] on input "1" at bounding box center [210, 283] width 38 height 15
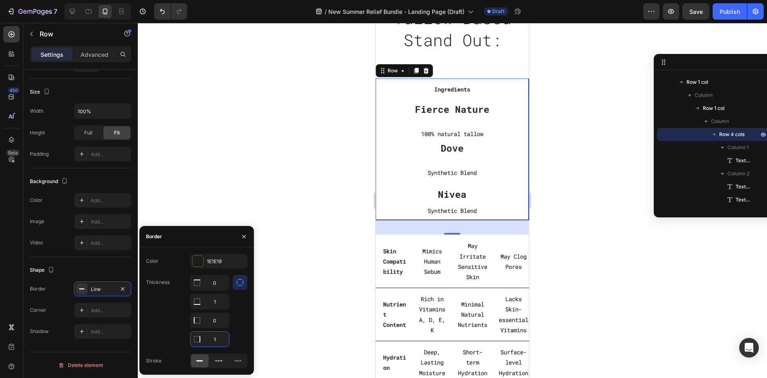
type input "0"
click at [590, 202] on div at bounding box center [452, 200] width 629 height 355
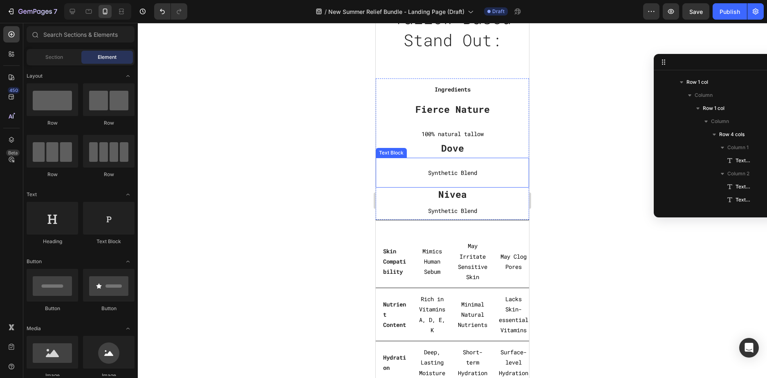
click at [468, 164] on div "Synthetic Blend" at bounding box center [452, 172] width 153 height 23
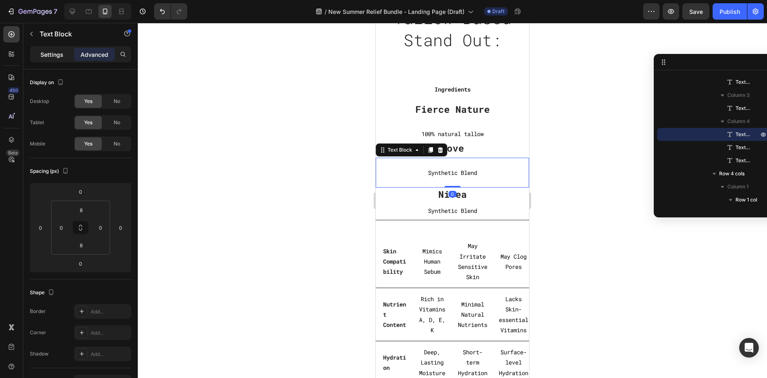
click at [57, 58] on p "Settings" at bounding box center [51, 54] width 23 height 9
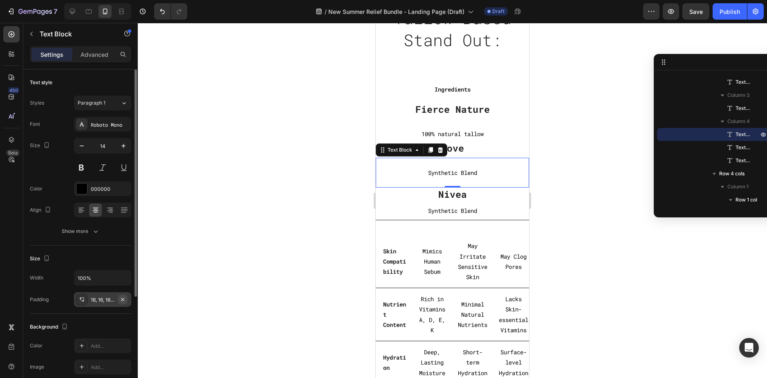
click at [124, 300] on icon "button" at bounding box center [122, 299] width 3 height 3
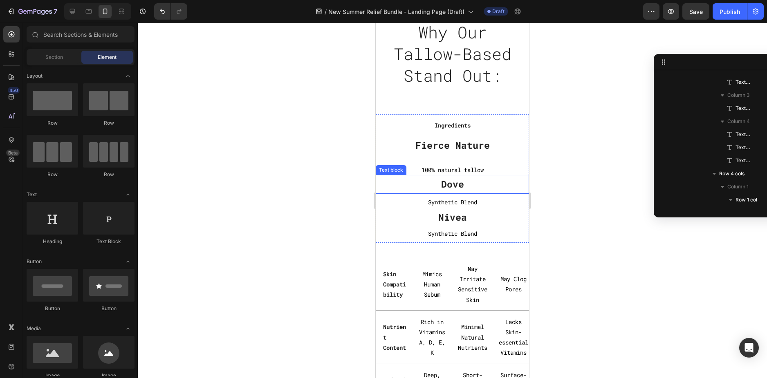
scroll to position [2462, 0]
click at [554, 207] on div at bounding box center [452, 200] width 629 height 355
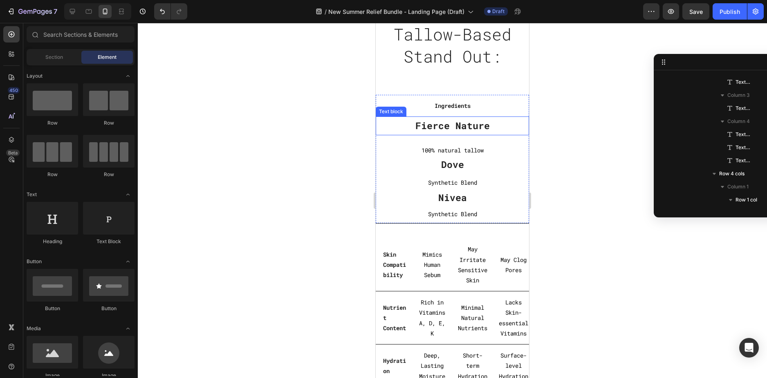
scroll to position [2543, 0]
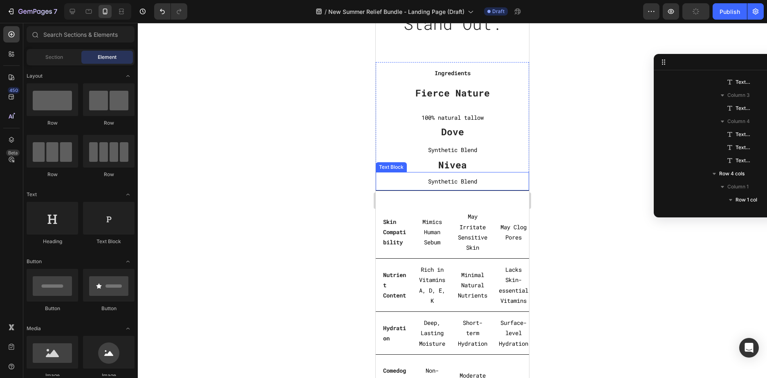
click at [406, 183] on p "Synthetic Blend" at bounding box center [453, 181] width 152 height 10
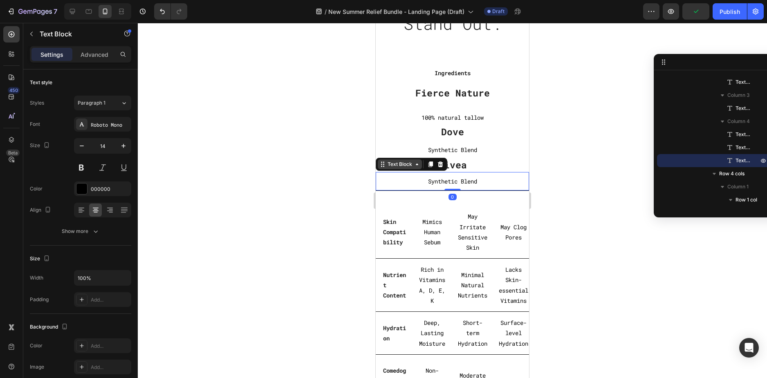
click at [398, 166] on div "Text Block" at bounding box center [400, 164] width 28 height 7
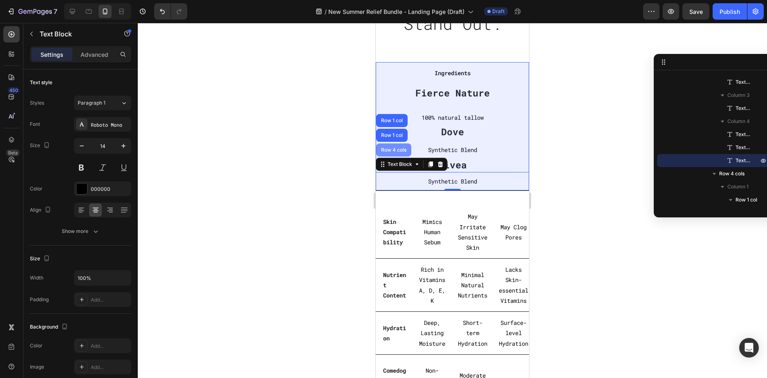
click at [396, 148] on div "Row 4 cols" at bounding box center [394, 150] width 29 height 5
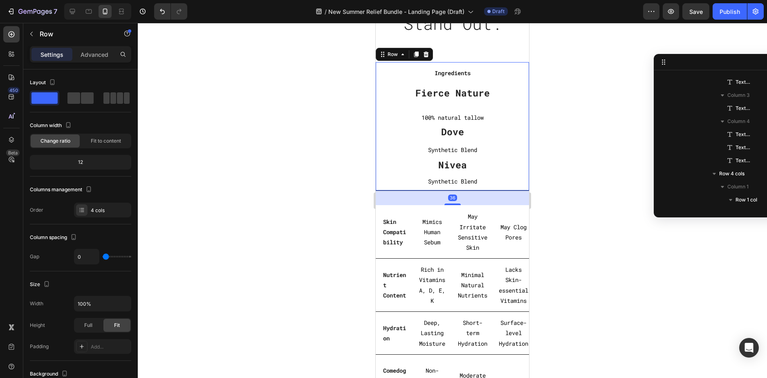
scroll to position [220, 0]
click at [419, 53] on icon at bounding box center [416, 54] width 7 height 7
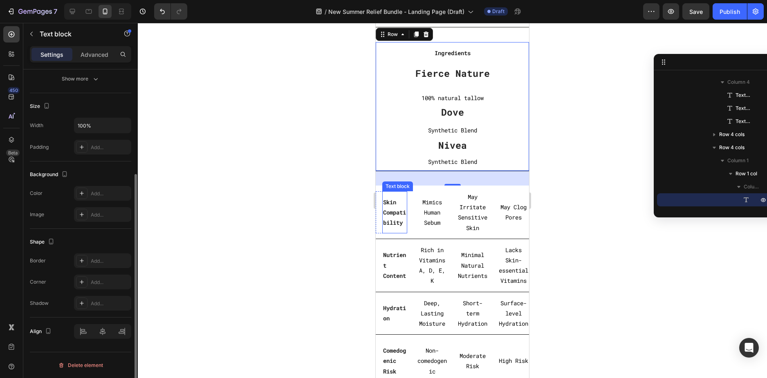
scroll to position [0, 0]
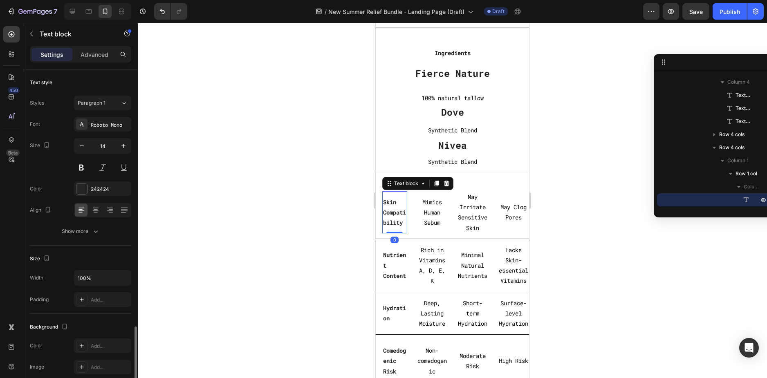
click at [395, 214] on strong "Skin Compatibility" at bounding box center [394, 212] width 23 height 28
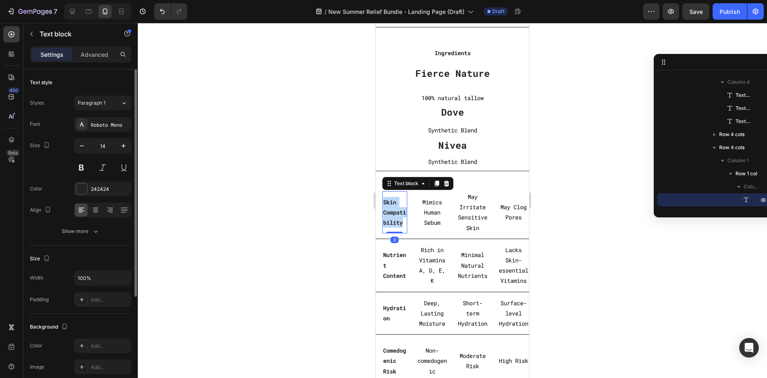
click at [395, 214] on strong "Skin Compatibility" at bounding box center [394, 212] width 23 height 28
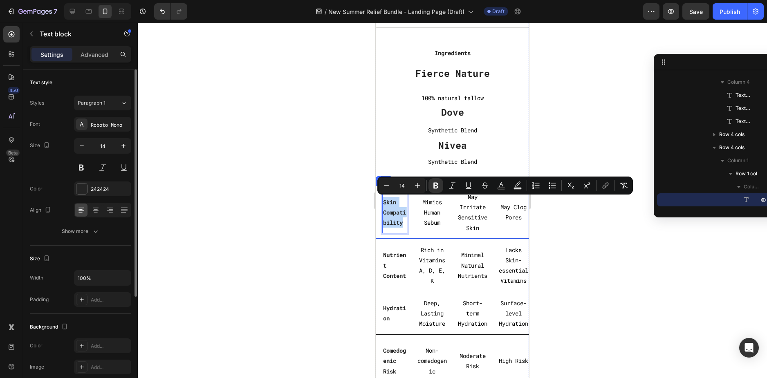
copy strong "Skin Compatibility"
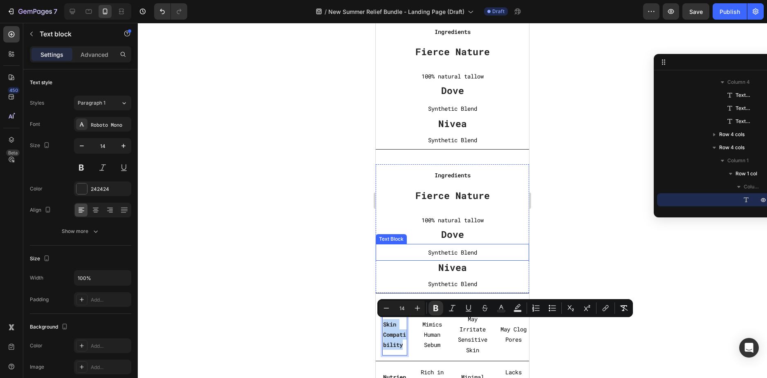
scroll to position [2584, 0]
click at [454, 174] on strong "Ingredients" at bounding box center [453, 176] width 36 height 8
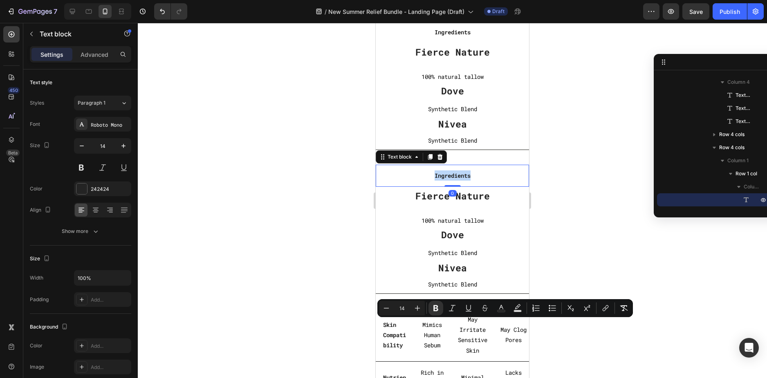
click at [454, 174] on strong "Ingredients" at bounding box center [453, 176] width 36 height 8
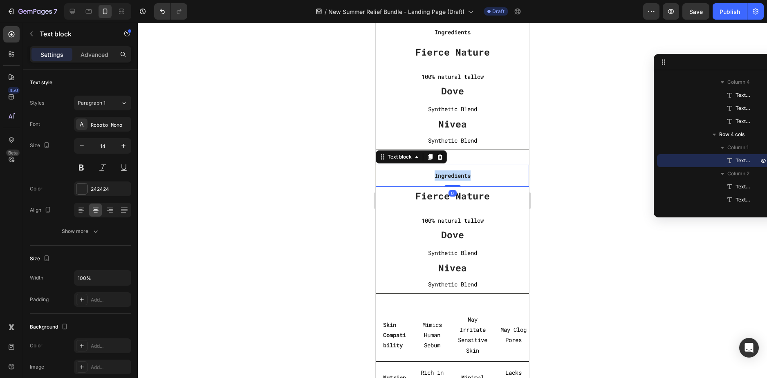
click at [454, 174] on strong "Ingredients" at bounding box center [453, 176] width 36 height 8
click at [424, 337] on p "Mimics Human Sebum" at bounding box center [433, 335] width 30 height 31
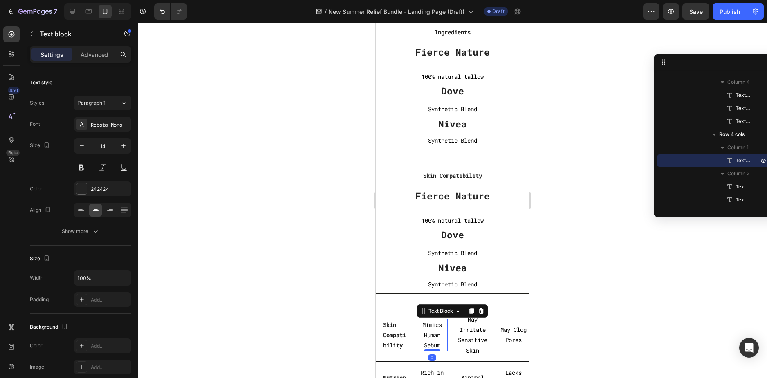
scroll to position [613, 0]
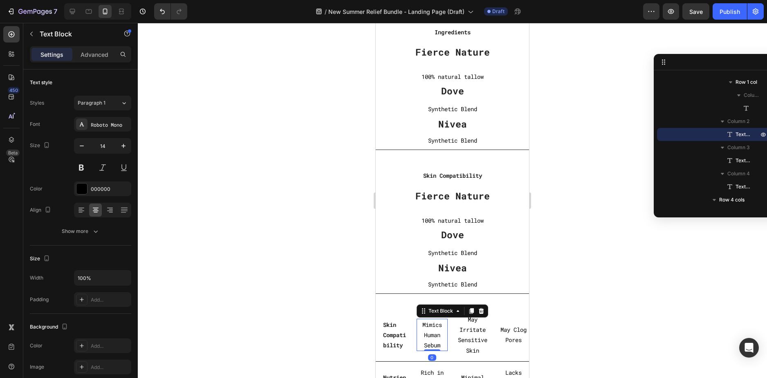
click at [424, 337] on p "Mimics Human Sebum" at bounding box center [433, 335] width 30 height 31
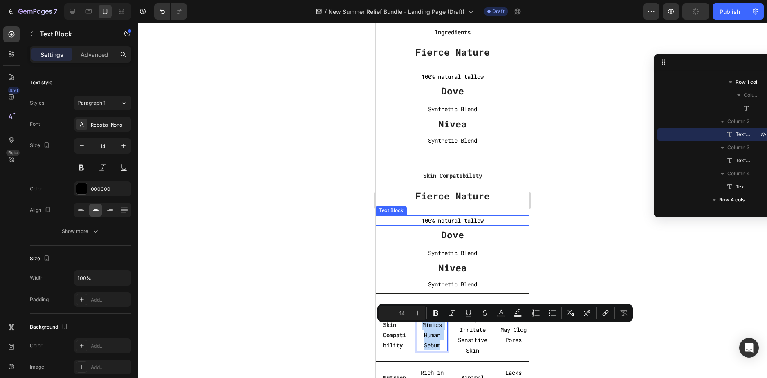
click at [457, 220] on p "100% natural tallow" at bounding box center [452, 221] width 153 height 10
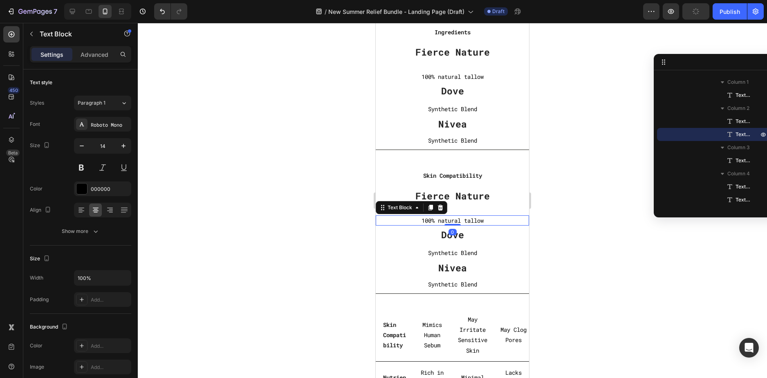
click at [457, 220] on p "100% natural tallow" at bounding box center [452, 221] width 153 height 10
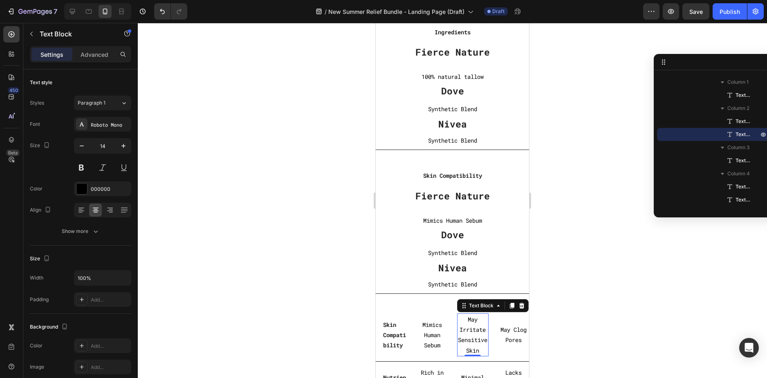
click at [463, 336] on p "May Irritate Sensitive Skin" at bounding box center [473, 335] width 30 height 41
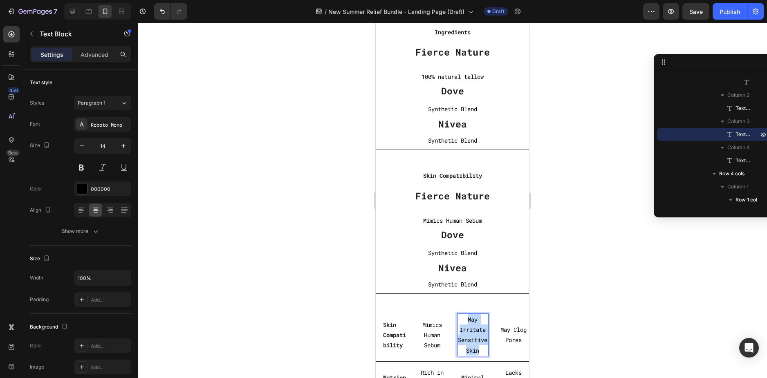
click at [463, 336] on p "May Irritate Sensitive Skin" at bounding box center [473, 335] width 30 height 41
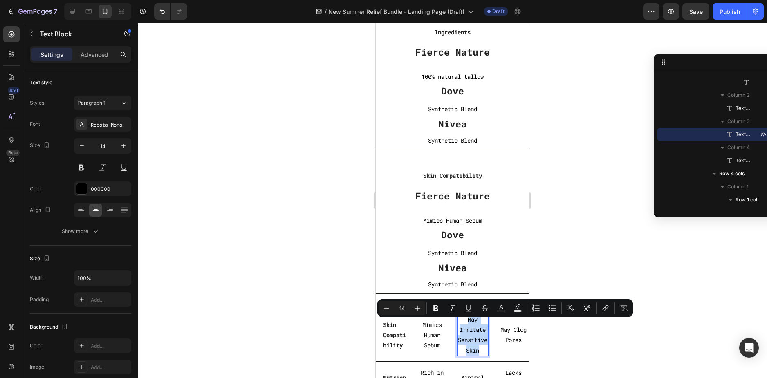
copy p "May Irritate Sensitive Skin"
click at [456, 255] on p "Synthetic Blend" at bounding box center [452, 253] width 153 height 10
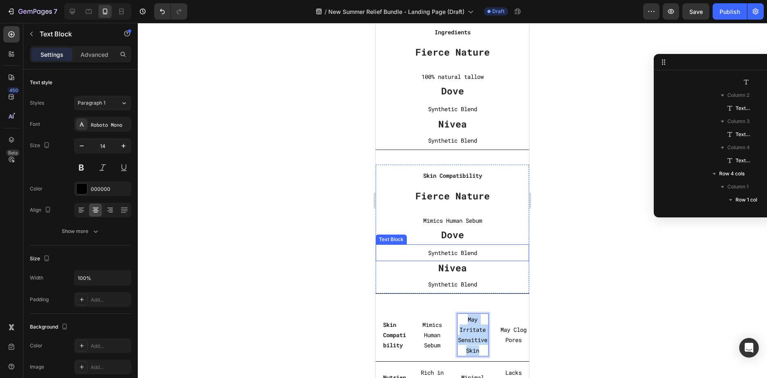
scroll to position [495, 0]
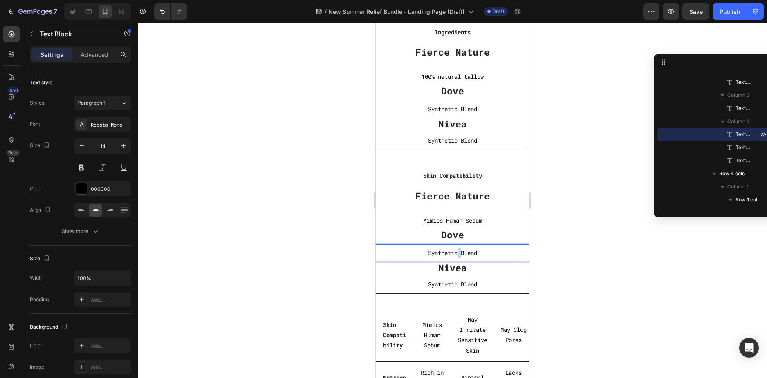
click at [456, 255] on p "Synthetic Blend" at bounding box center [452, 253] width 153 height 10
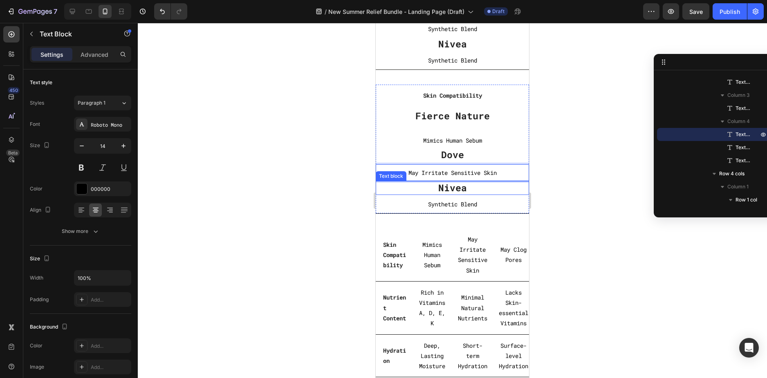
scroll to position [2666, 0]
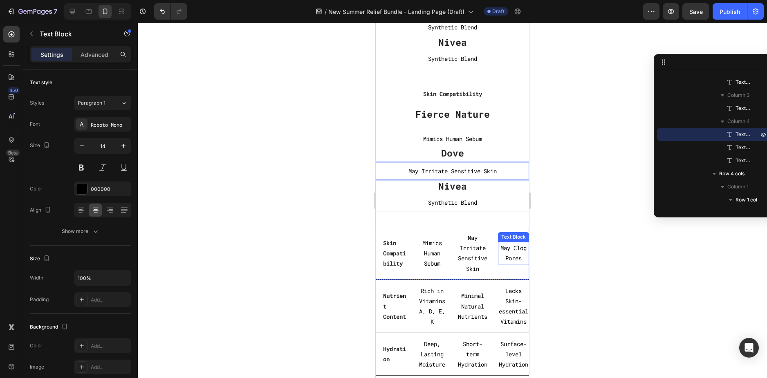
click at [505, 260] on p "May Clog Pores" at bounding box center [514, 253] width 30 height 20
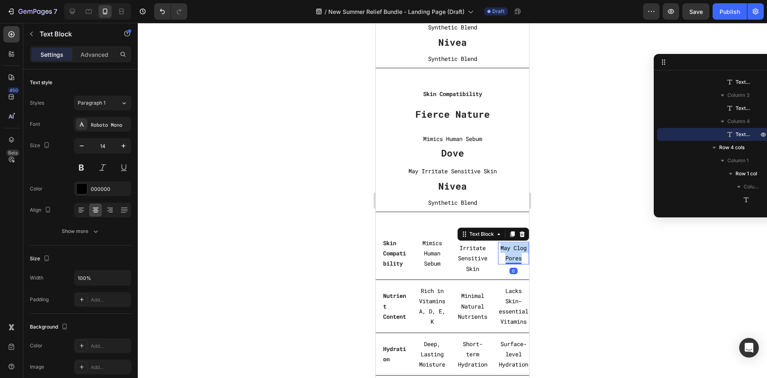
click at [505, 260] on p "May Clog Pores" at bounding box center [514, 253] width 30 height 20
copy p "May Clog Pores"
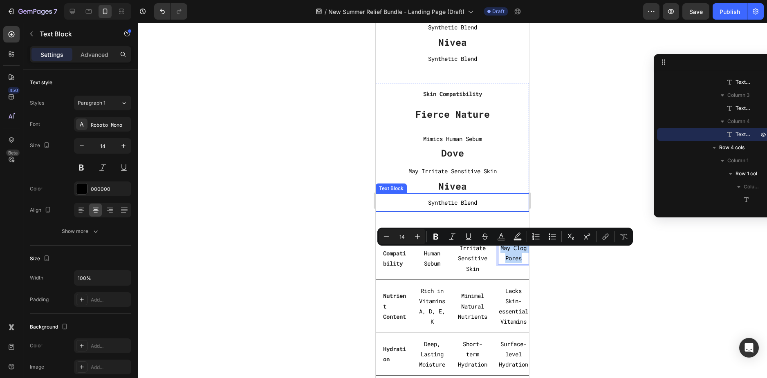
click at [455, 202] on p "Synthetic Blend" at bounding box center [453, 203] width 152 height 10
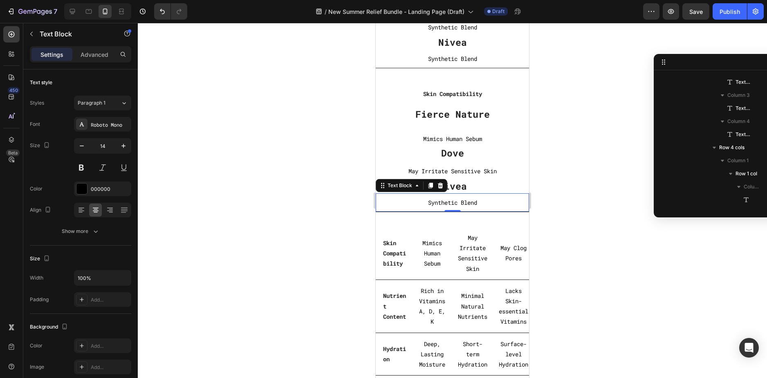
scroll to position [522, 0]
click at [455, 202] on p "Synthetic Blend" at bounding box center [453, 203] width 152 height 10
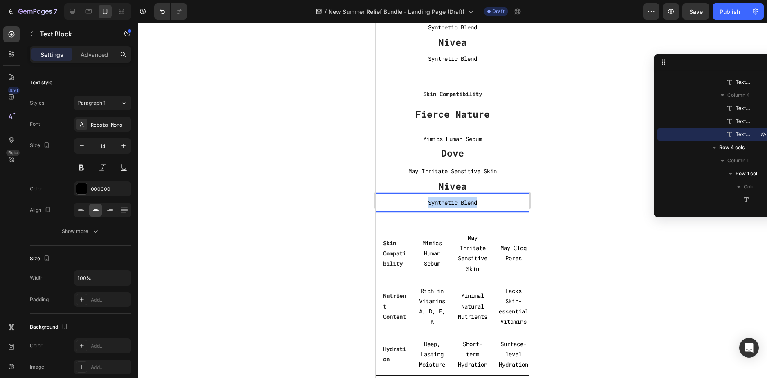
click at [455, 202] on p "Synthetic Blend" at bounding box center [453, 203] width 152 height 10
click at [551, 218] on div at bounding box center [452, 200] width 629 height 355
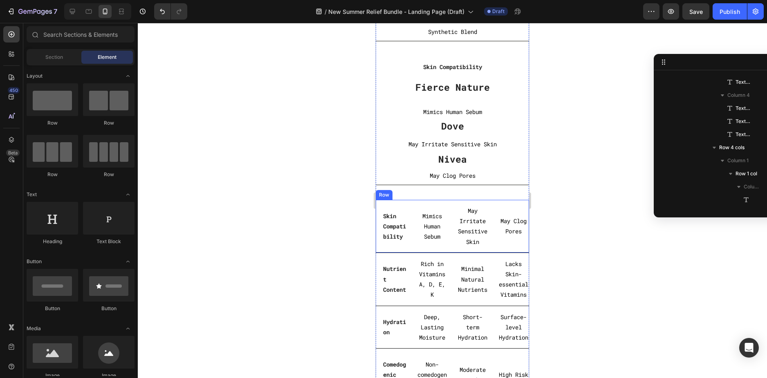
scroll to position [2666, 0]
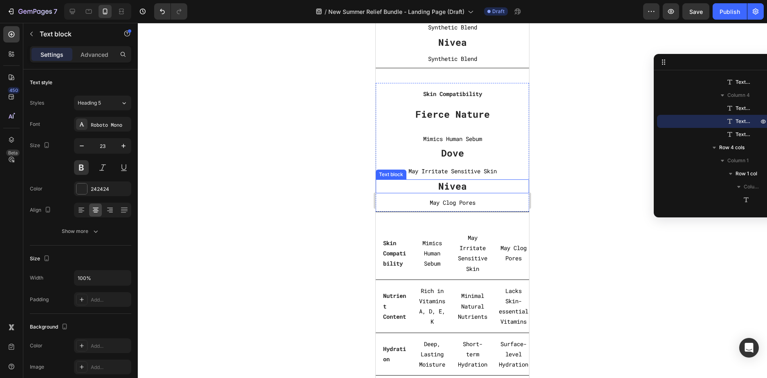
click at [522, 180] on div "Nivea" at bounding box center [452, 187] width 153 height 14
click at [405, 167] on div "Text block" at bounding box center [400, 172] width 44 height 10
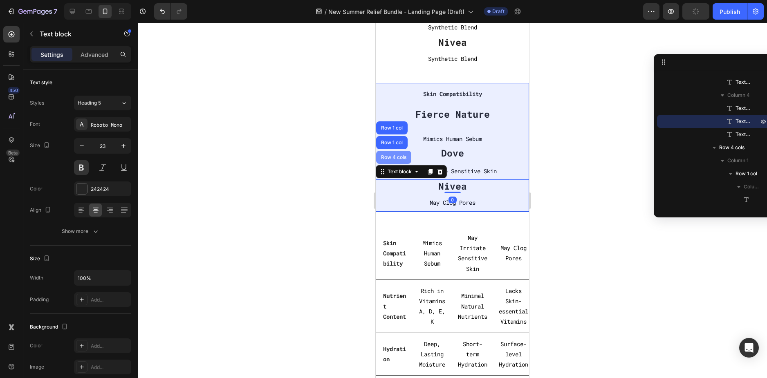
click at [401, 158] on div "Row 4 cols" at bounding box center [394, 157] width 29 height 5
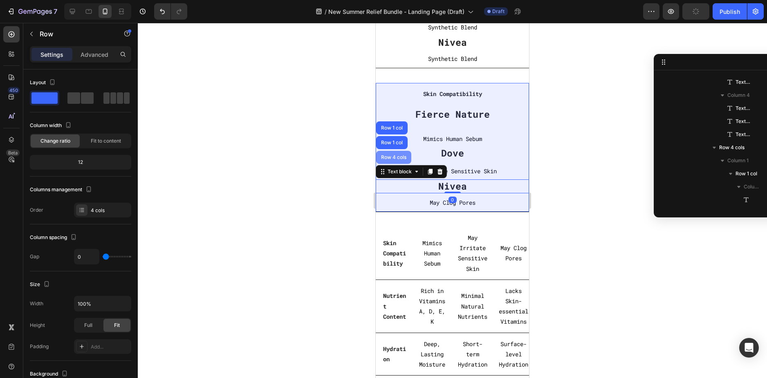
scroll to position [378, 0]
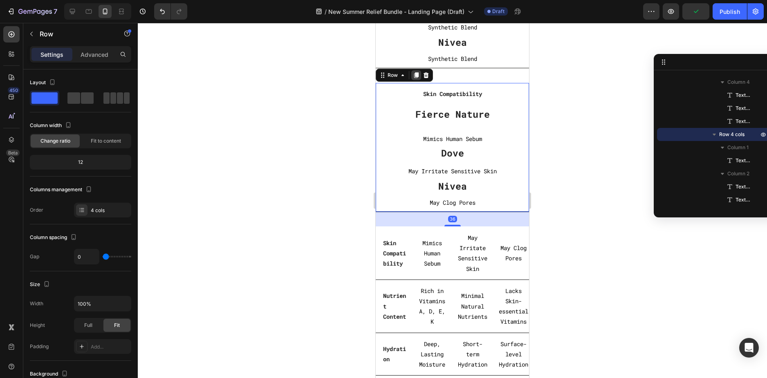
click at [412, 76] on div at bounding box center [416, 75] width 10 height 10
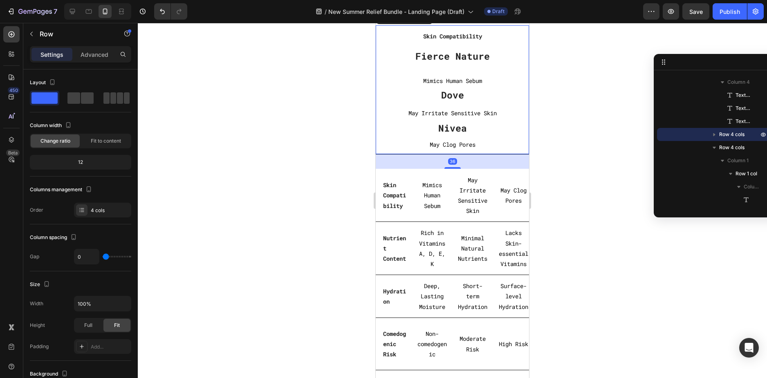
scroll to position [2871, 0]
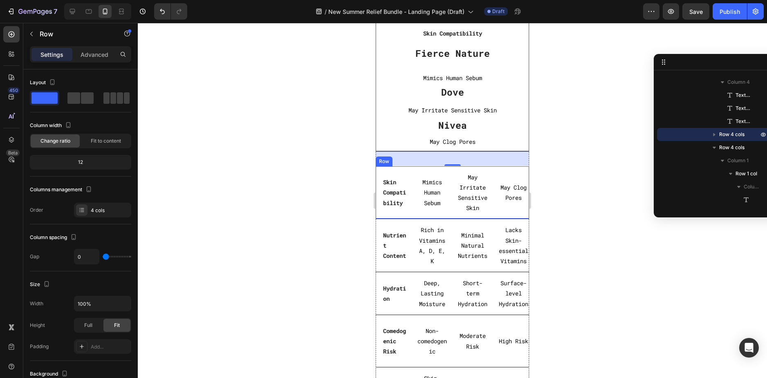
click at [512, 168] on div "Skin Compatibility Text block Row Mimics Human Sebum Text Block May Irritate Se…" at bounding box center [452, 192] width 153 height 53
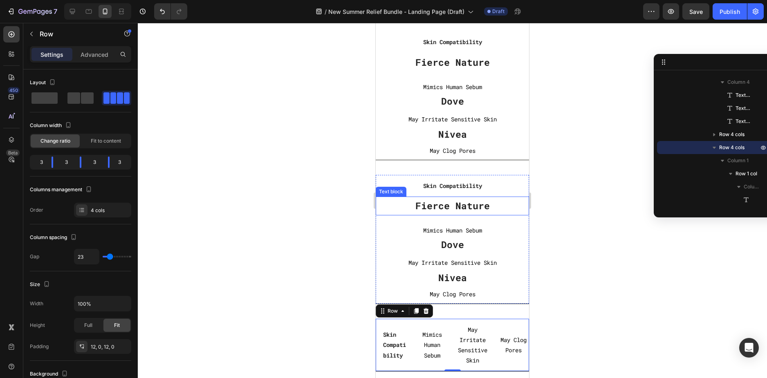
scroll to position [2789, 0]
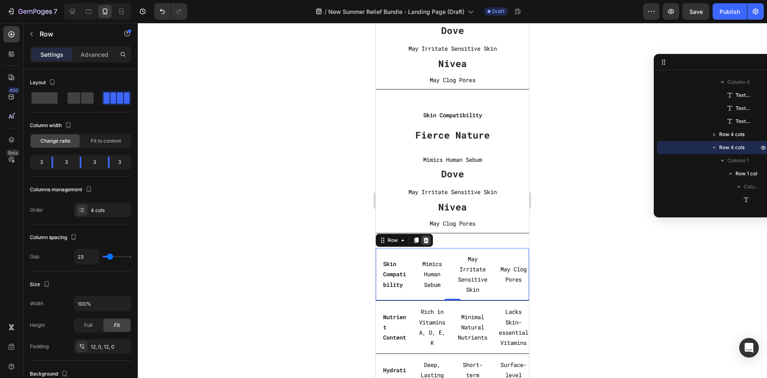
click at [427, 241] on icon at bounding box center [426, 240] width 7 height 7
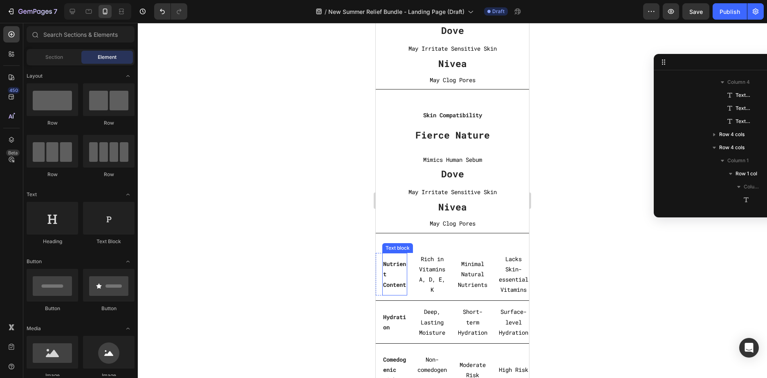
click at [394, 270] on p "Nutrient Content" at bounding box center [394, 274] width 23 height 31
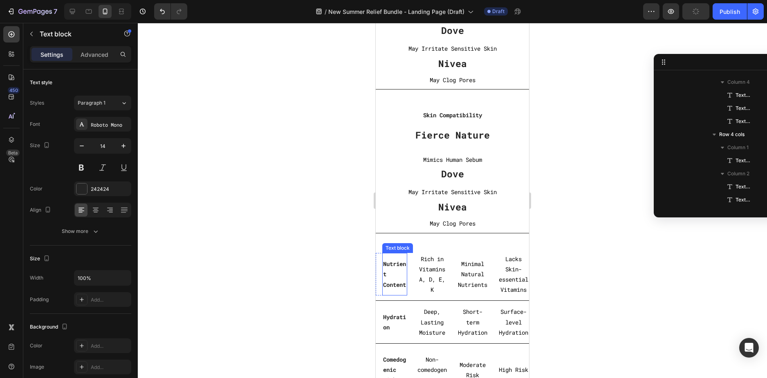
scroll to position [744, 0]
click at [394, 270] on p "Nutrient Content" at bounding box center [394, 274] width 23 height 31
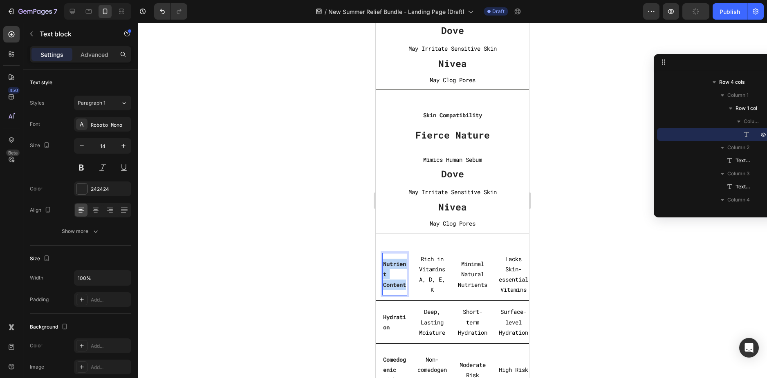
click at [394, 270] on p "Nutrient Content" at bounding box center [394, 274] width 23 height 31
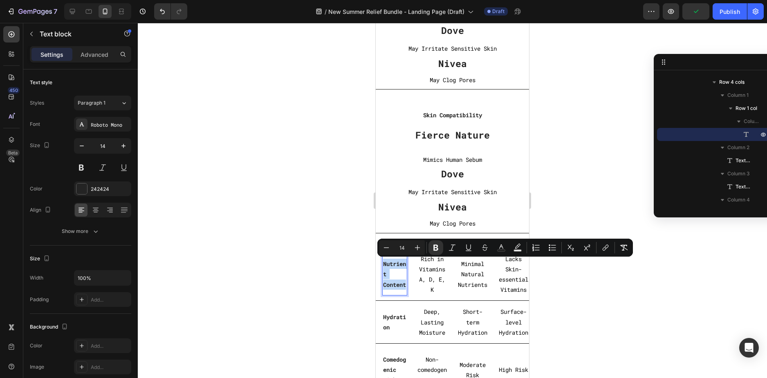
copy strong "Nutrient Content"
click at [462, 111] on strong "Skin Compatibility" at bounding box center [452, 115] width 59 height 8
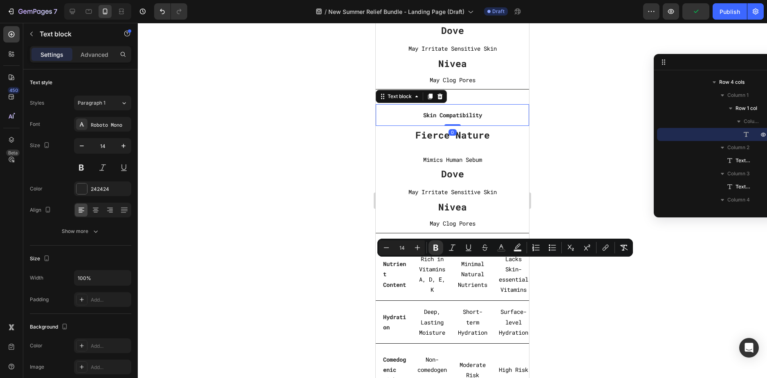
scroll to position [561, 0]
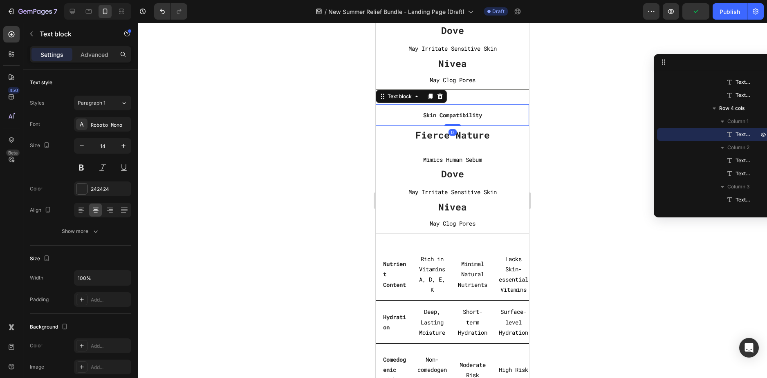
click at [462, 111] on strong "Skin Compatibility" at bounding box center [452, 115] width 59 height 8
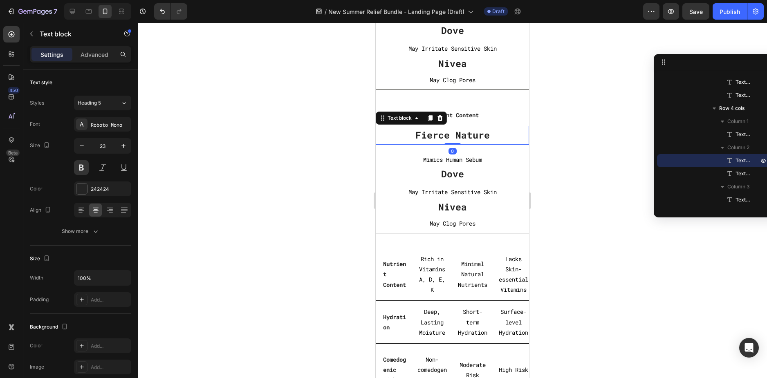
click at [476, 136] on p "Fierce Nature" at bounding box center [452, 135] width 153 height 12
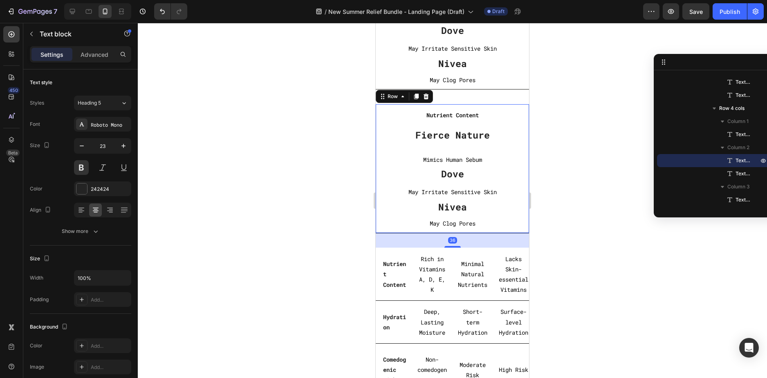
click at [464, 154] on div "Fierce Nature Text block Mimics Human Sebum Text Block" at bounding box center [452, 145] width 153 height 39
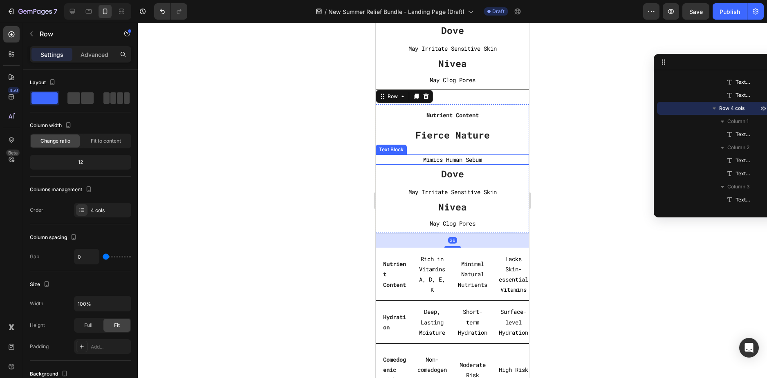
click at [463, 161] on p "Mimics Human Sebum" at bounding box center [452, 160] width 153 height 10
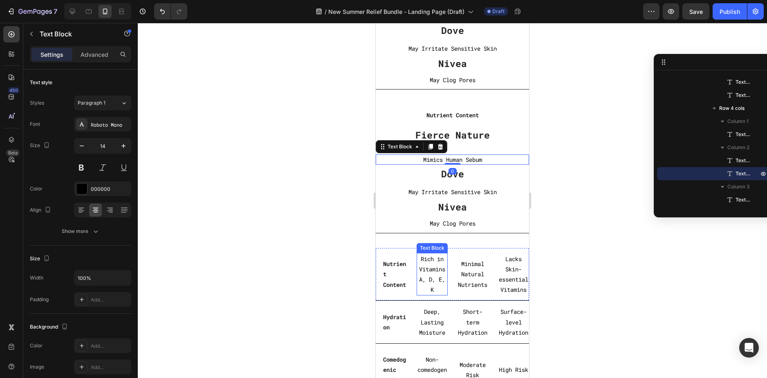
click at [425, 271] on p "Rich in Vitamins A, D, E, K" at bounding box center [433, 274] width 30 height 41
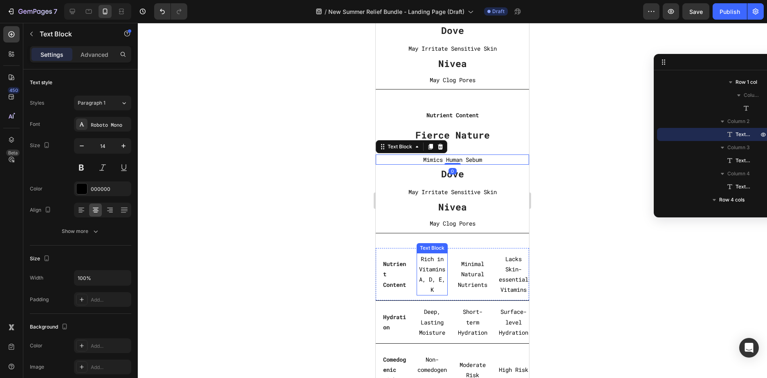
click at [425, 271] on p "Rich in Vitamins A, D, E, K" at bounding box center [433, 274] width 30 height 41
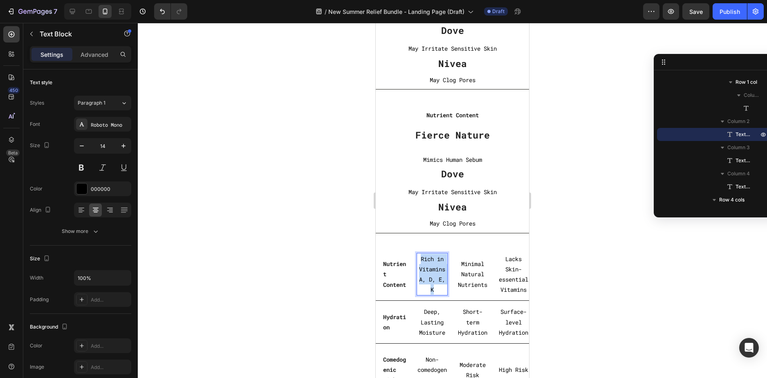
click at [425, 271] on p "Rich in Vitamins A, D, E, K" at bounding box center [433, 274] width 30 height 41
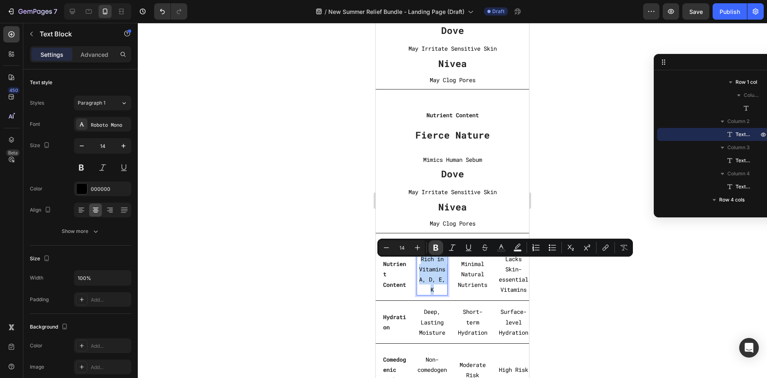
copy p "Rich in Vitamins A, D, E, K"
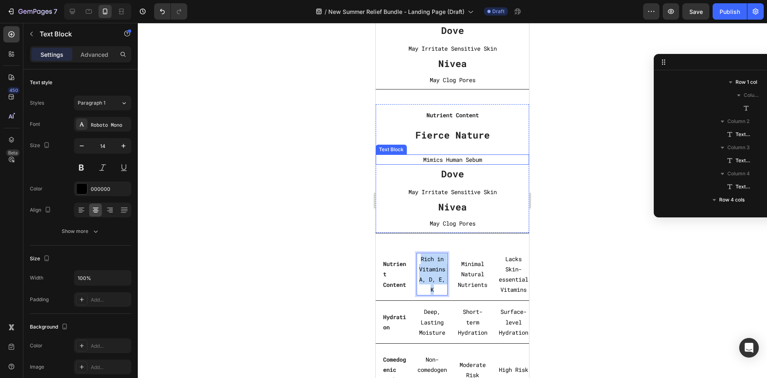
click at [460, 157] on p "Mimics Human Sebum" at bounding box center [452, 160] width 153 height 10
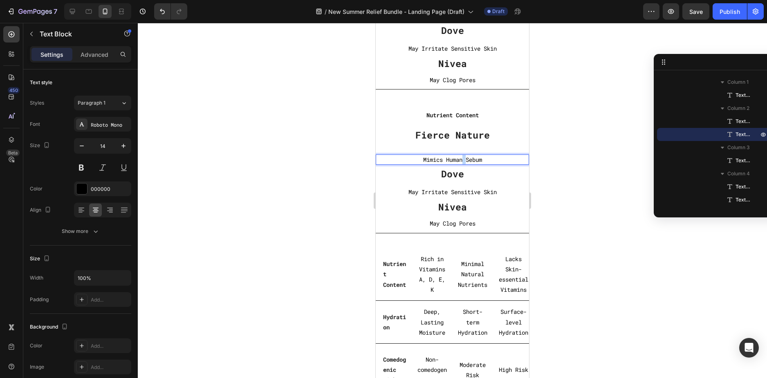
click at [460, 157] on p "Mimics Human Sebum" at bounding box center [452, 160] width 153 height 10
click at [463, 276] on p "Minimal Natural Nutrients" at bounding box center [473, 274] width 30 height 31
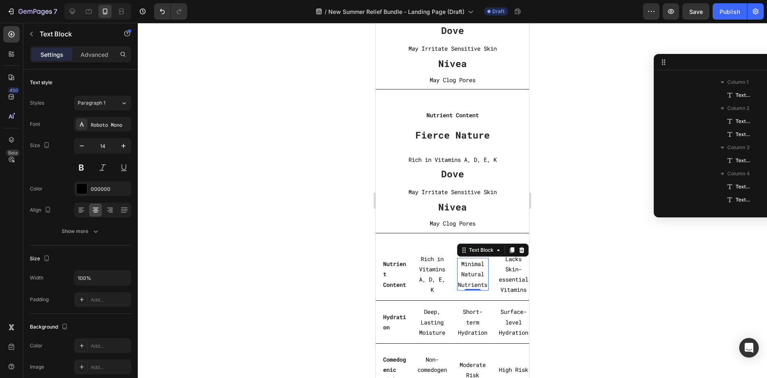
scroll to position [796, 0]
click at [463, 276] on p "Minimal Natural Nutrients" at bounding box center [473, 274] width 30 height 31
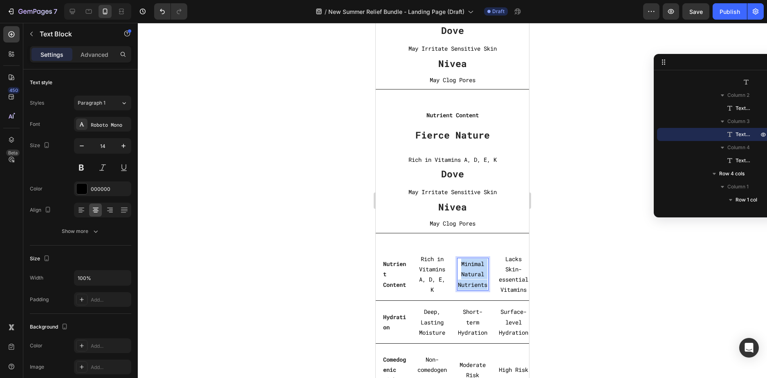
click at [463, 276] on p "Minimal Natural Nutrients" at bounding box center [473, 274] width 30 height 31
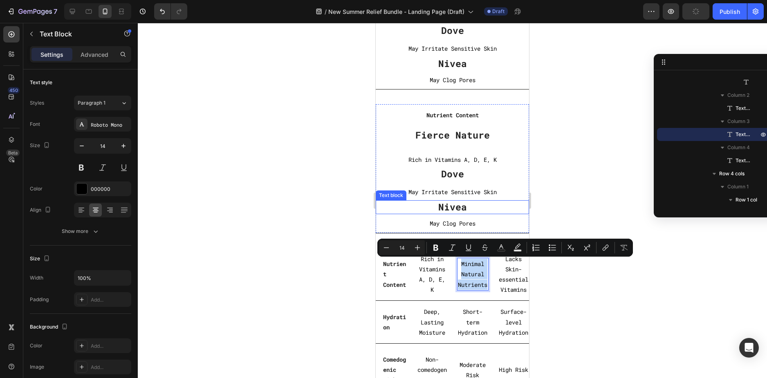
click at [453, 191] on p "May Irritate Sensitive Skin" at bounding box center [452, 192] width 153 height 10
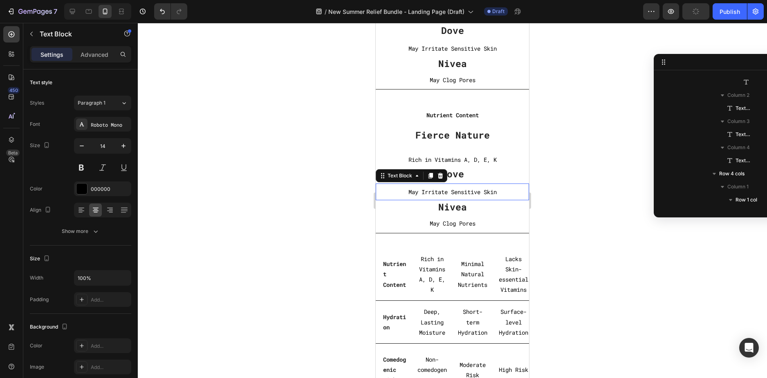
scroll to position [652, 0]
click at [453, 191] on p "May Irritate Sensitive Skin" at bounding box center [452, 192] width 153 height 10
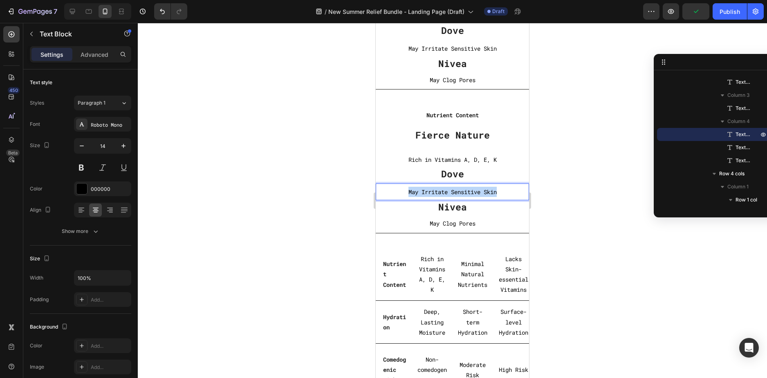
click at [453, 191] on p "May Irritate Sensitive Skin" at bounding box center [452, 192] width 153 height 10
click at [509, 287] on p "Lacks Skin-essential Vitamins" at bounding box center [514, 274] width 30 height 41
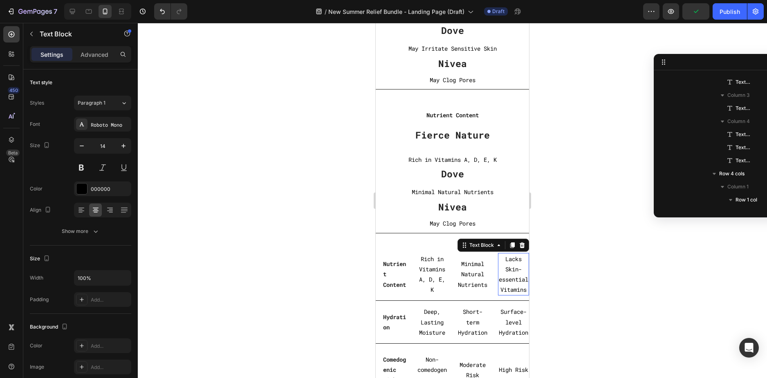
scroll to position [823, 0]
click at [509, 287] on p "Lacks Skin-essential Vitamins" at bounding box center [514, 274] width 30 height 41
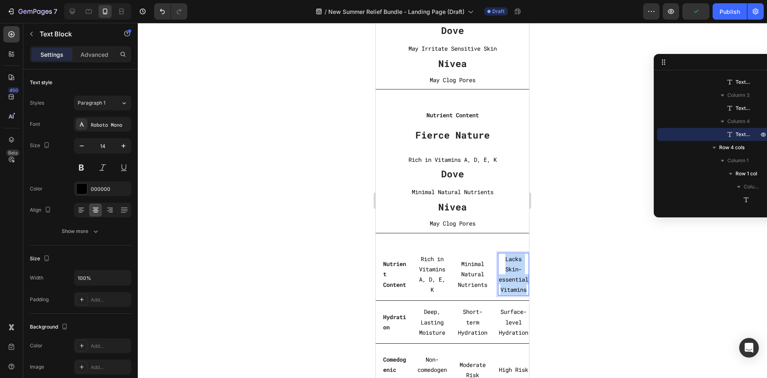
click at [509, 287] on p "Lacks Skin-essential Vitamins" at bounding box center [514, 274] width 30 height 41
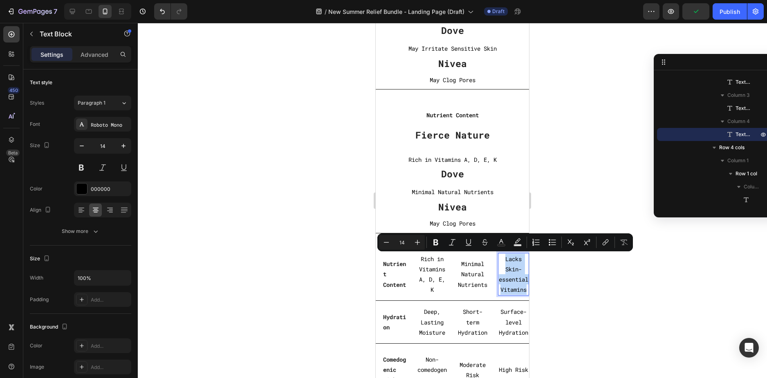
copy p "Lacks Skin-essential Vitamins"
click at [454, 222] on p "May Clog Pores" at bounding box center [453, 223] width 152 height 10
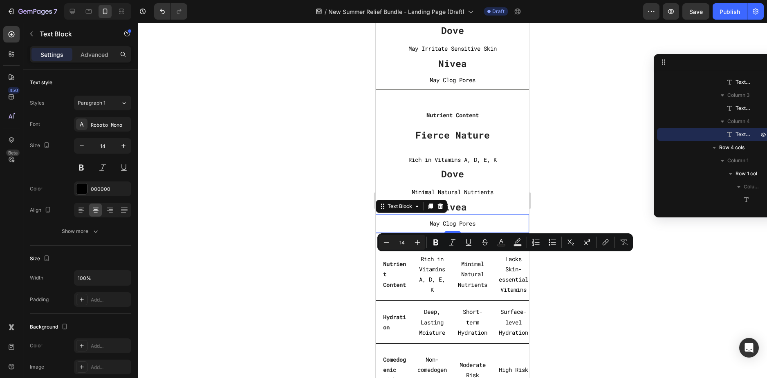
scroll to position [679, 0]
click at [454, 222] on p "May Clog Pores" at bounding box center [453, 223] width 152 height 10
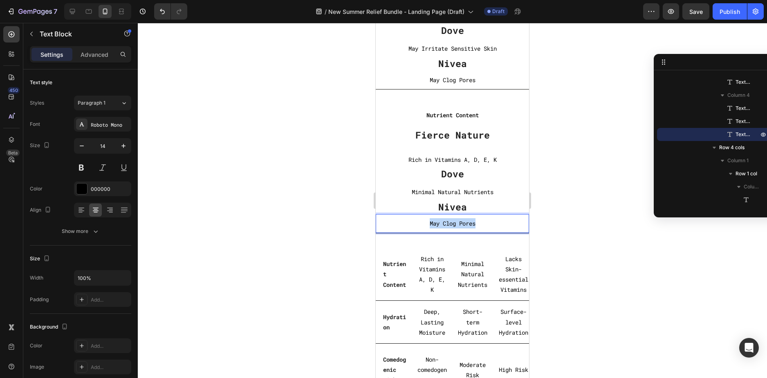
click at [454, 222] on p "May Clog Pores" at bounding box center [453, 223] width 152 height 10
click at [566, 213] on div at bounding box center [452, 200] width 629 height 355
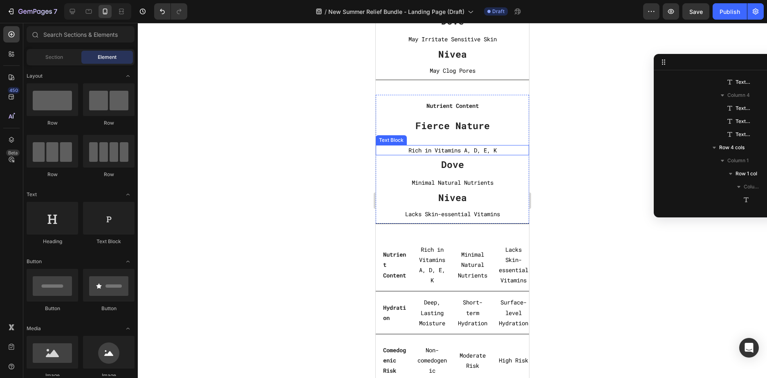
scroll to position [2871, 0]
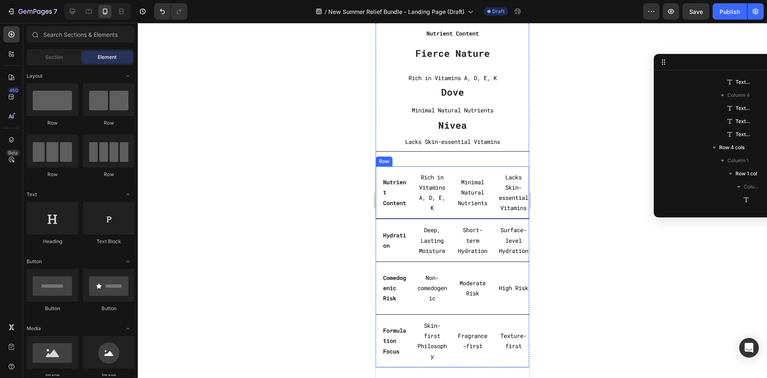
click at [510, 170] on div "Nutrient Content Text block Row Rich in Vitamins A, D, E, K Text Block Minimal …" at bounding box center [452, 192] width 153 height 53
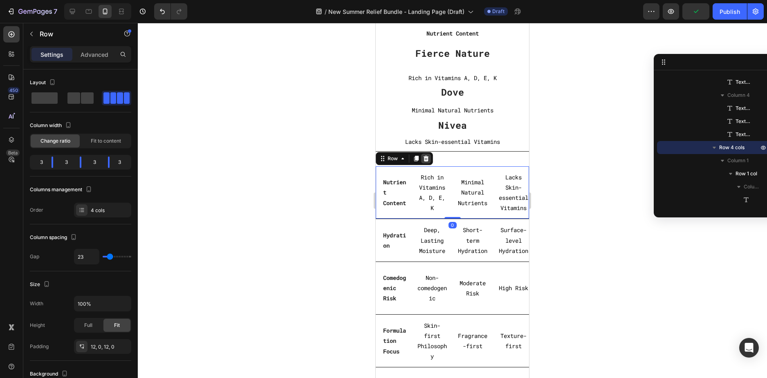
click at [427, 160] on icon at bounding box center [426, 158] width 5 height 6
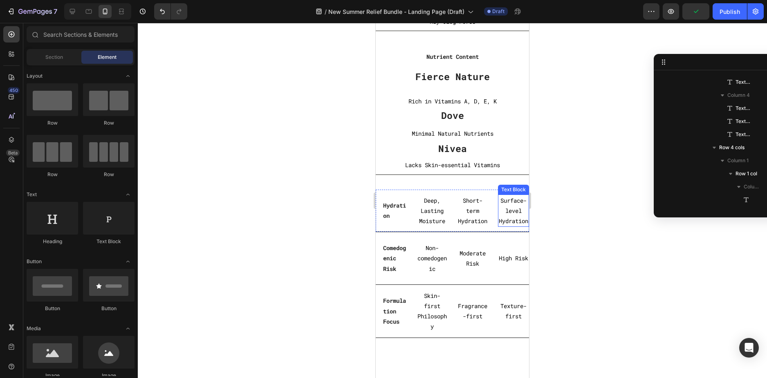
scroll to position [2830, 0]
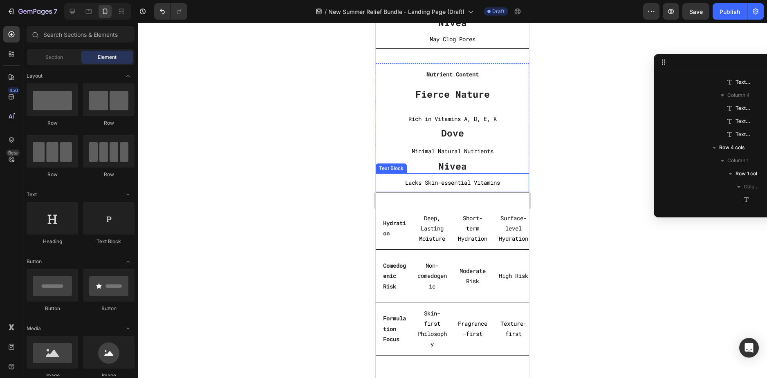
click at [519, 188] on p "Lacks Skin-essential Vitamins" at bounding box center [453, 183] width 152 height 10
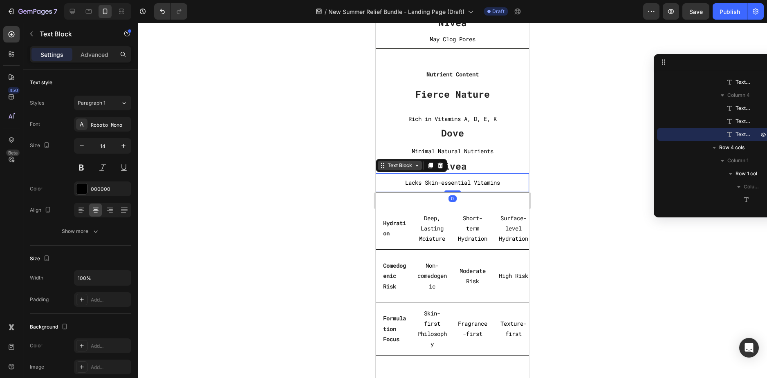
click at [401, 168] on div "Text Block" at bounding box center [400, 165] width 28 height 7
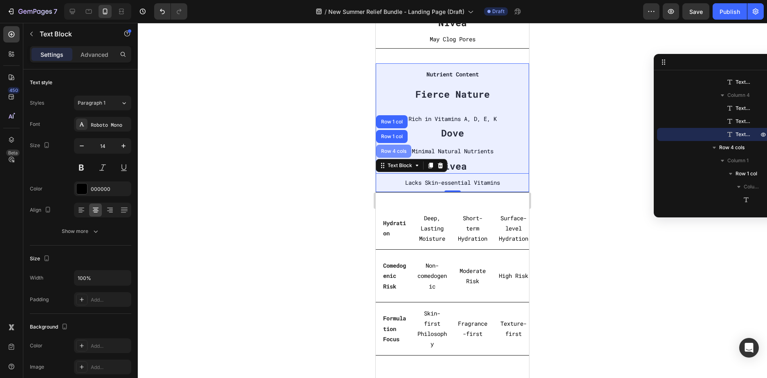
click at [394, 149] on div "Row 4 cols" at bounding box center [394, 151] width 29 height 5
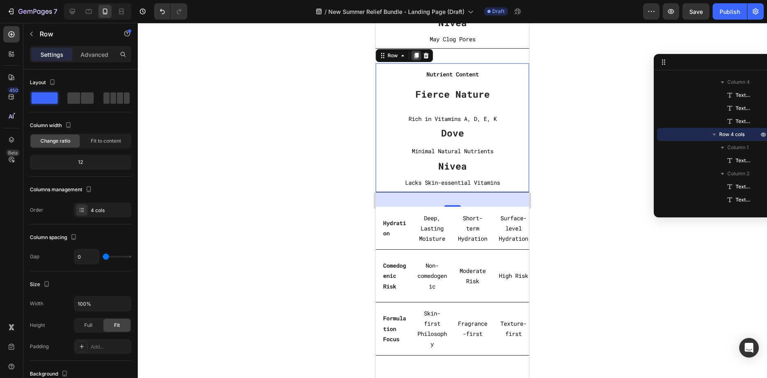
click at [418, 56] on icon at bounding box center [416, 56] width 4 height 6
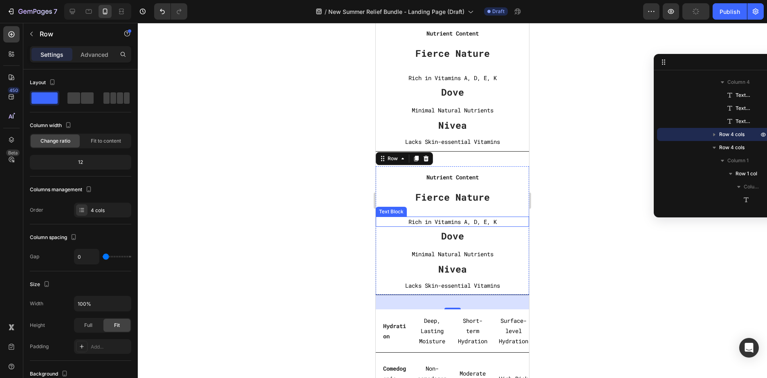
scroll to position [2952, 0]
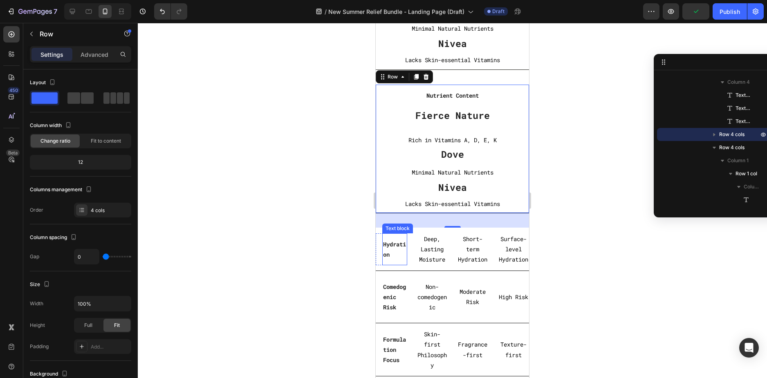
click at [389, 254] on p "Hydration" at bounding box center [394, 249] width 23 height 20
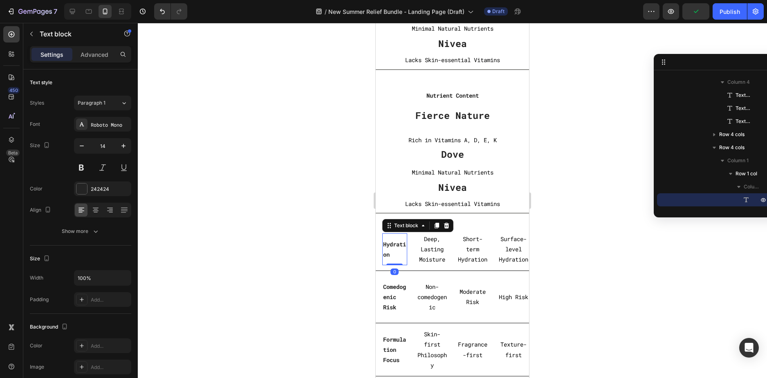
click at [388, 254] on p "Hydration" at bounding box center [394, 249] width 23 height 20
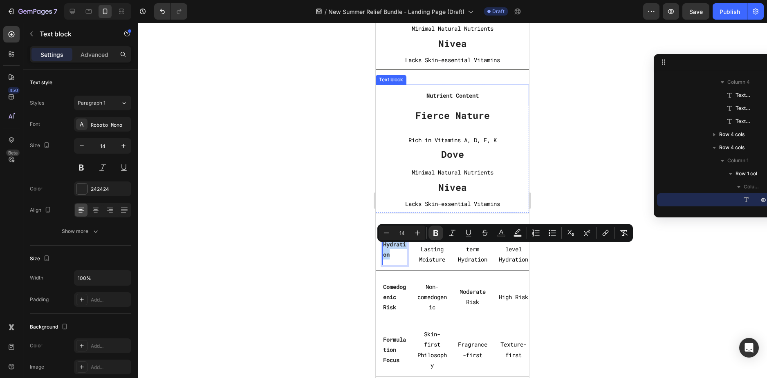
click at [461, 97] on strong "Nutrient Content" at bounding box center [453, 96] width 52 height 8
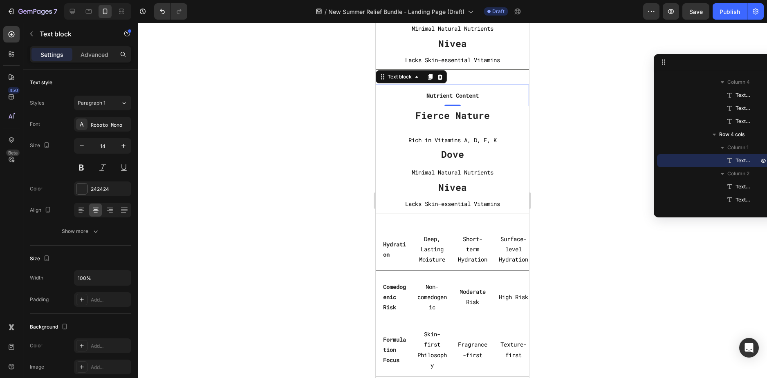
click at [461, 97] on strong "Nutrient Content" at bounding box center [453, 96] width 52 height 8
click at [428, 256] on p "Deep, Lasting Moisture" at bounding box center [433, 249] width 30 height 31
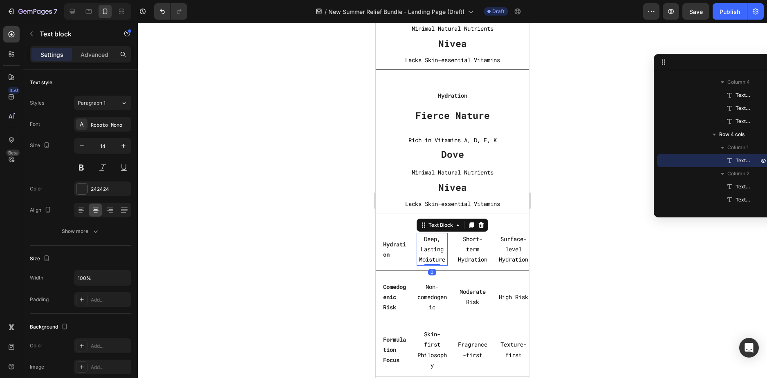
scroll to position [927, 0]
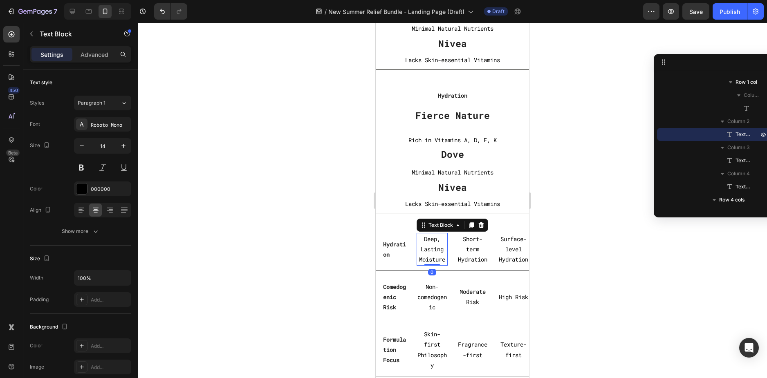
click at [428, 256] on p "Deep, Lasting Moisture" at bounding box center [433, 249] width 30 height 31
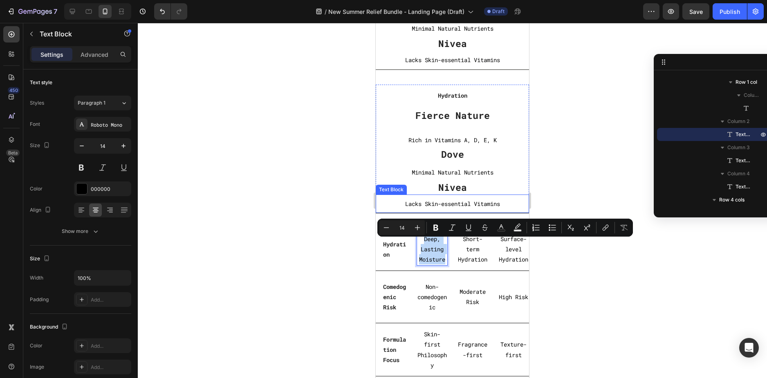
copy p "Deep, Lasting Moisture"
click at [461, 142] on p "Rich in Vitamins A, D, E, K" at bounding box center [452, 140] width 153 height 10
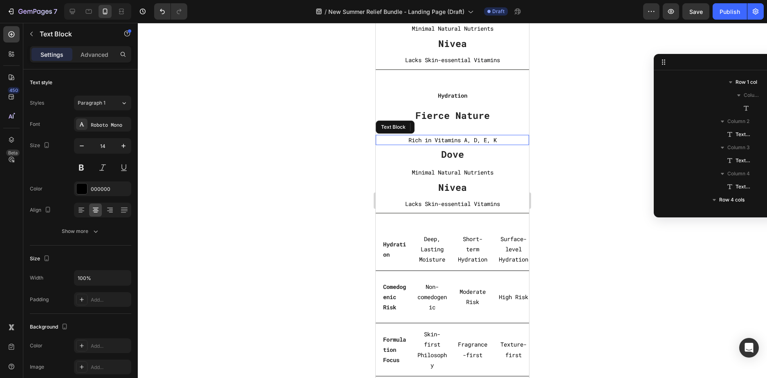
click at [461, 142] on p "Rich in Vitamins A, D, E, K" at bounding box center [452, 140] width 153 height 10
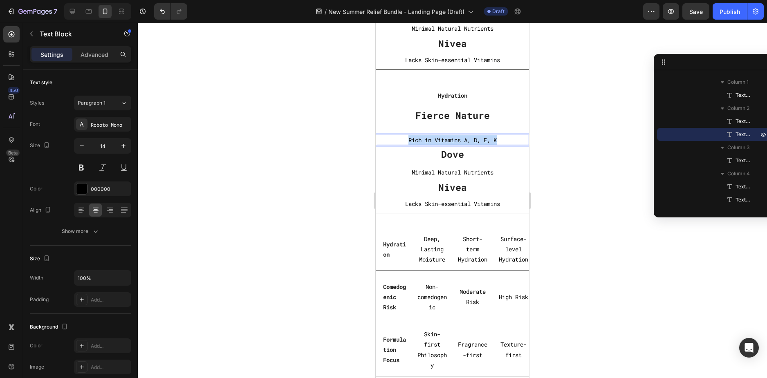
click at [461, 142] on p "Rich in Vitamins A, D, E, K" at bounding box center [452, 140] width 153 height 10
click at [468, 258] on p "Short-term Hydration" at bounding box center [473, 249] width 30 height 31
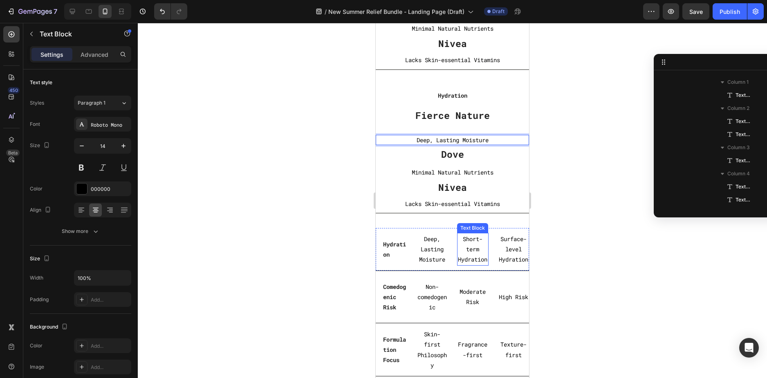
scroll to position [953, 0]
click at [468, 258] on p "Short-term Hydration" at bounding box center [473, 249] width 30 height 31
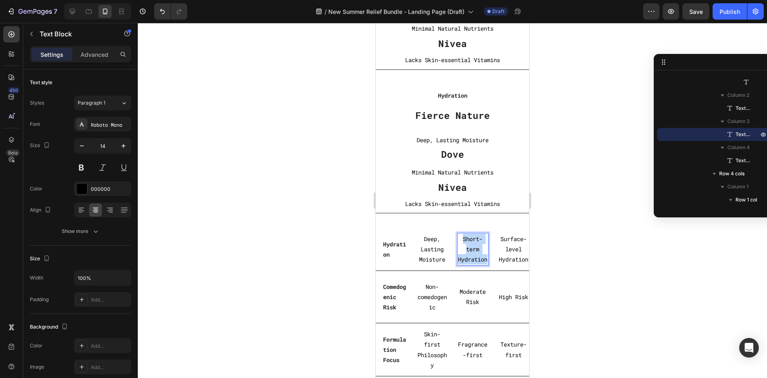
click at [468, 258] on p "Short-term Hydration" at bounding box center [473, 249] width 30 height 31
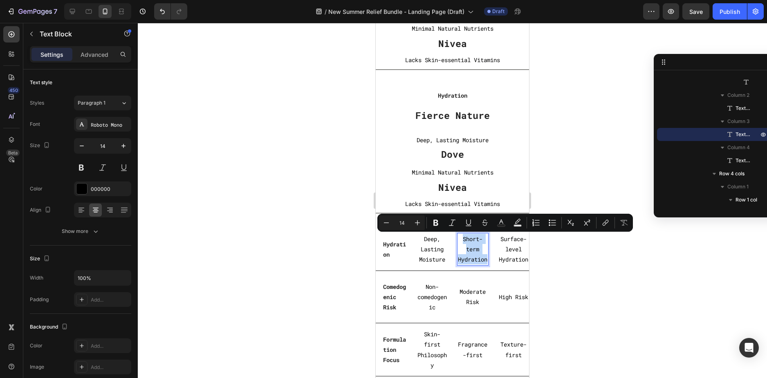
copy p "Short-term Hydration"
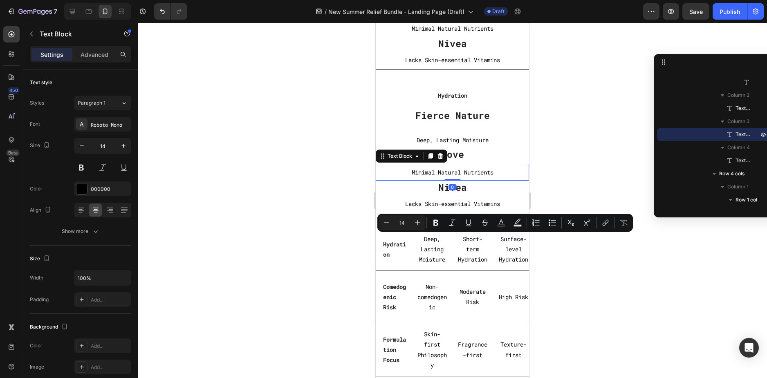
click at [450, 171] on p "Minimal Natural Nutrients" at bounding box center [452, 172] width 153 height 10
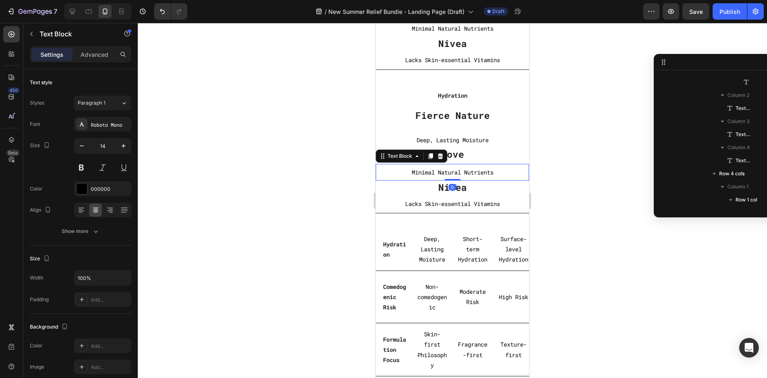
scroll to position [809, 0]
click at [450, 171] on p "Minimal Natural Nutrients" at bounding box center [452, 172] width 153 height 10
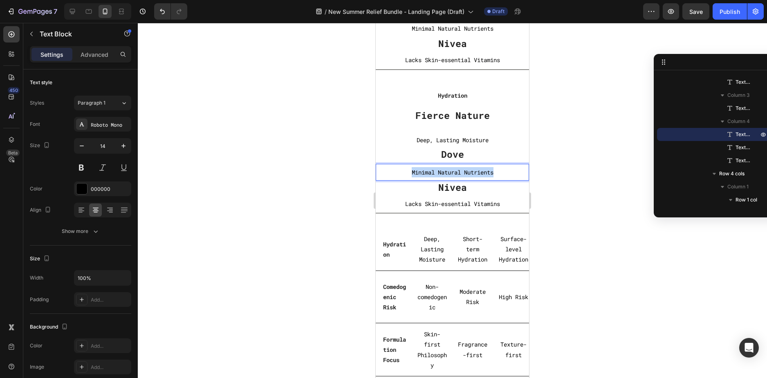
click at [450, 171] on p "Minimal Natural Nutrients" at bounding box center [452, 172] width 153 height 10
click at [511, 262] on p "Surface-level Hydration" at bounding box center [514, 249] width 30 height 31
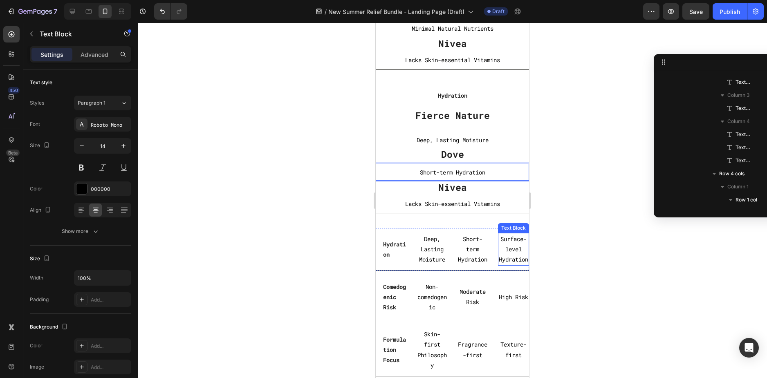
scroll to position [980, 0]
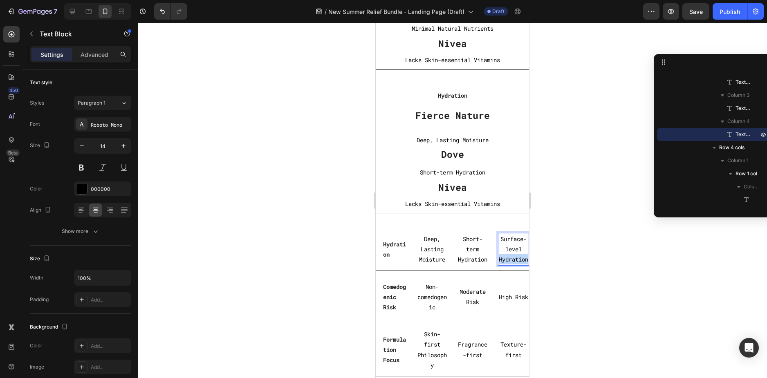
click at [511, 262] on p "Surface-level Hydration" at bounding box center [514, 249] width 30 height 31
copy p "Surface-level Hydration"
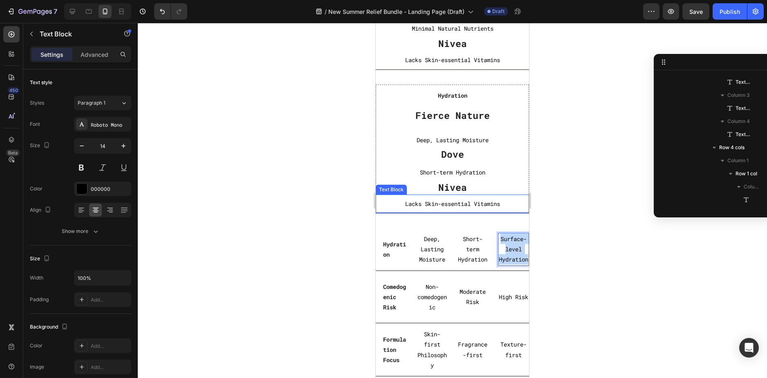
click at [454, 200] on p "Lacks Skin-essential Vitamins" at bounding box center [453, 204] width 152 height 10
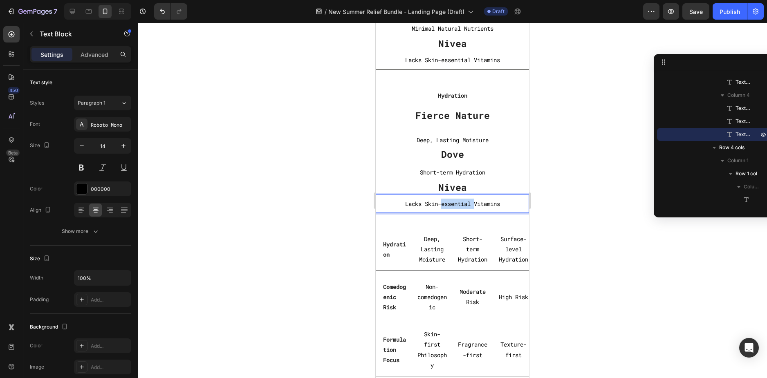
click at [454, 200] on p "Lacks Skin-essential Vitamins" at bounding box center [453, 204] width 152 height 10
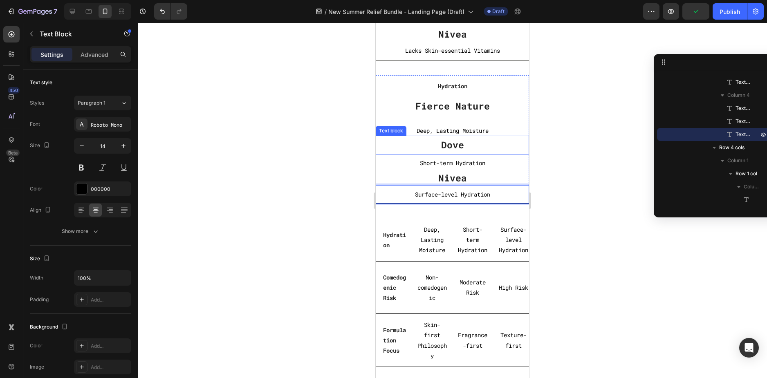
scroll to position [2993, 0]
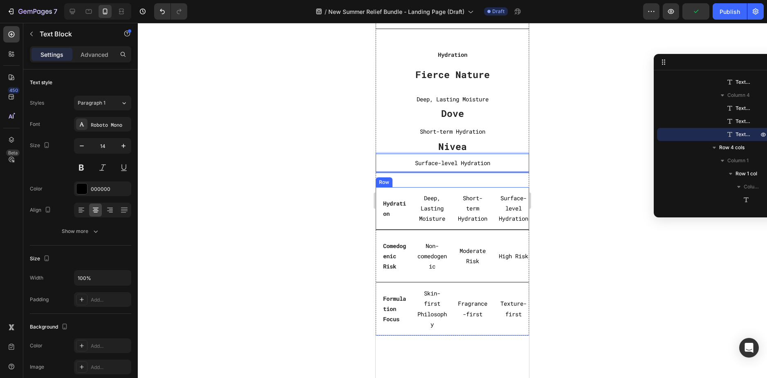
click at [401, 230] on div "Hydration Text block Row Deep, Lasting Moisture Text Block Short-term Hydration…" at bounding box center [452, 208] width 153 height 43
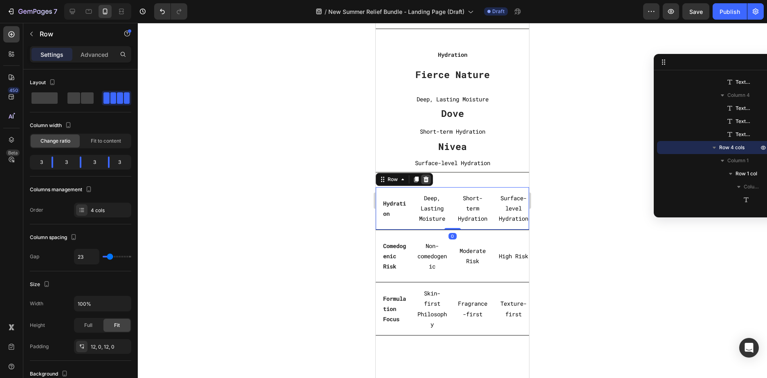
click at [425, 181] on icon at bounding box center [426, 180] width 5 height 6
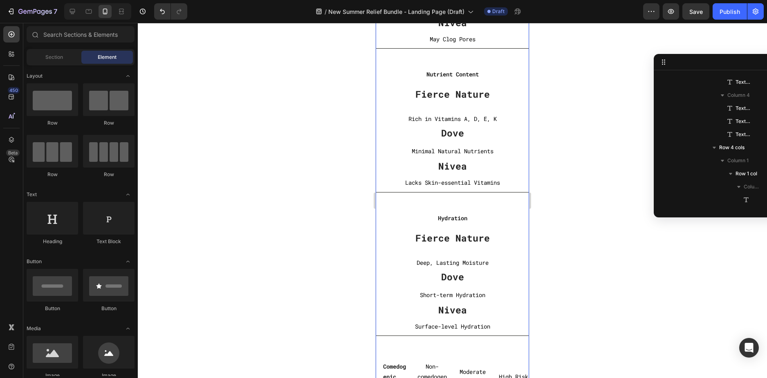
scroll to position [2952, 0]
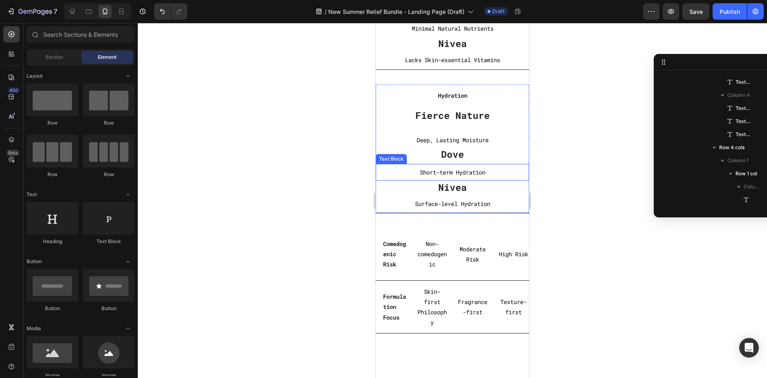
click at [519, 170] on p "Short-term Hydration" at bounding box center [452, 172] width 153 height 10
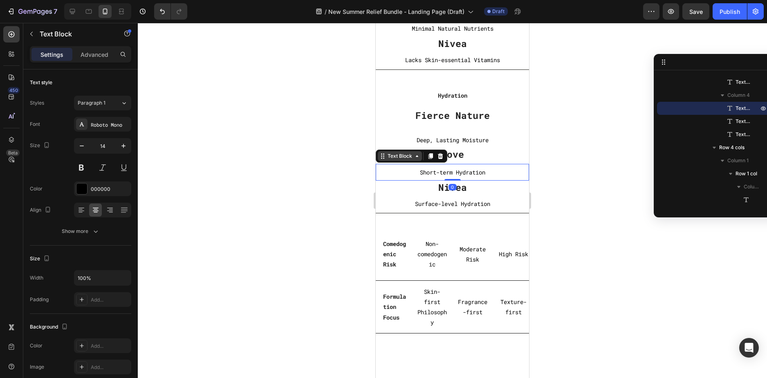
click at [411, 157] on div "Text Block" at bounding box center [400, 156] width 28 height 7
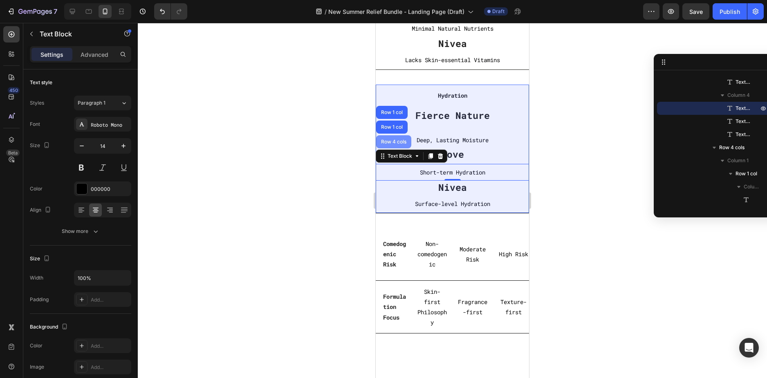
click at [398, 139] on div "Row 4 cols" at bounding box center [394, 141] width 29 height 5
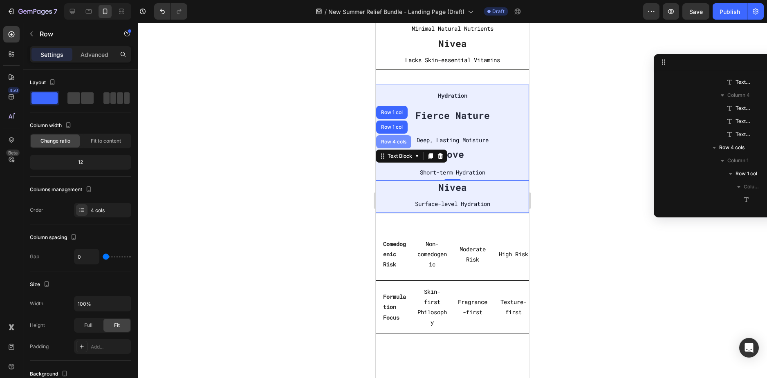
scroll to position [692, 0]
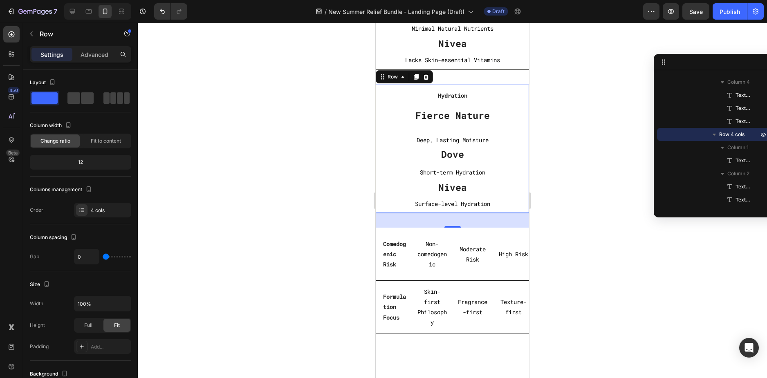
click at [416, 82] on div "Row" at bounding box center [404, 76] width 57 height 13
click at [417, 75] on icon at bounding box center [416, 77] width 4 height 6
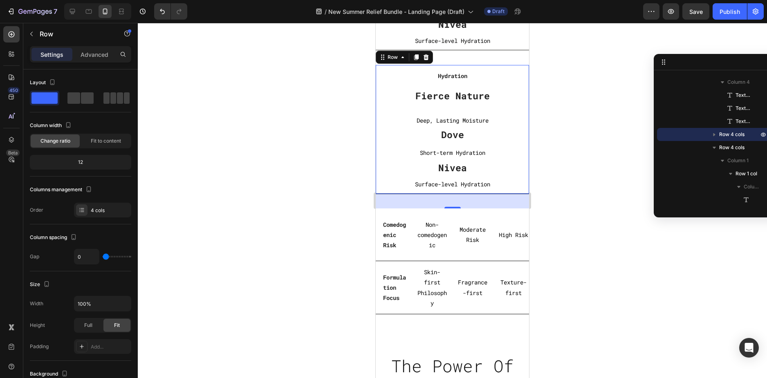
scroll to position [3116, 0]
click at [387, 233] on strong "Comedogenic Risk" at bounding box center [394, 234] width 23 height 28
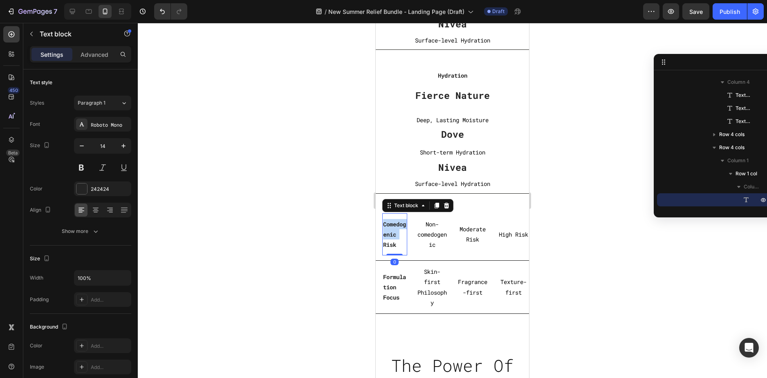
click at [387, 233] on strong "Comedogenic Risk" at bounding box center [394, 234] width 23 height 28
copy strong "Comedogenic Risk"
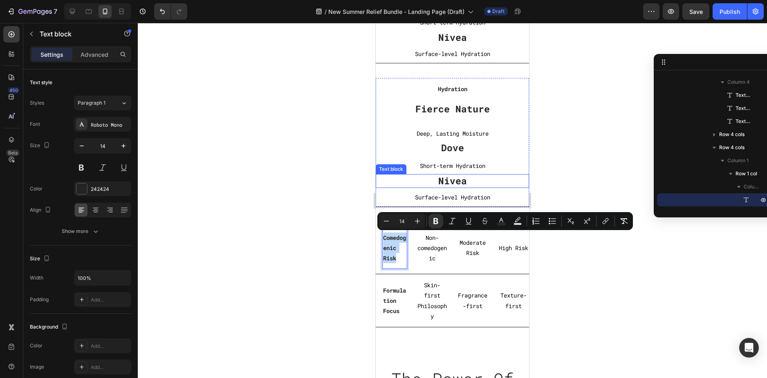
scroll to position [2993, 0]
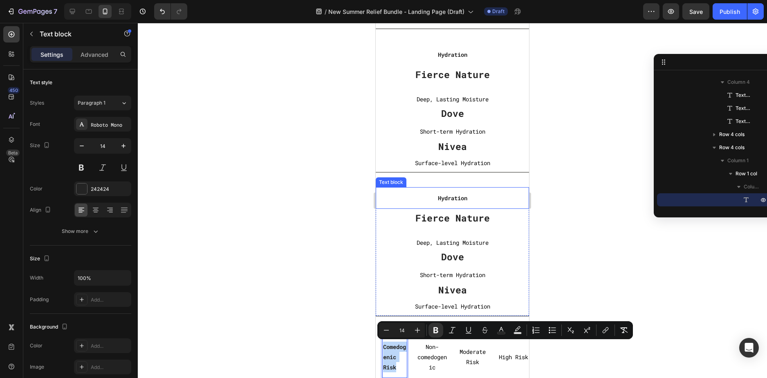
click at [461, 199] on strong "Hydration" at bounding box center [452, 198] width 29 height 8
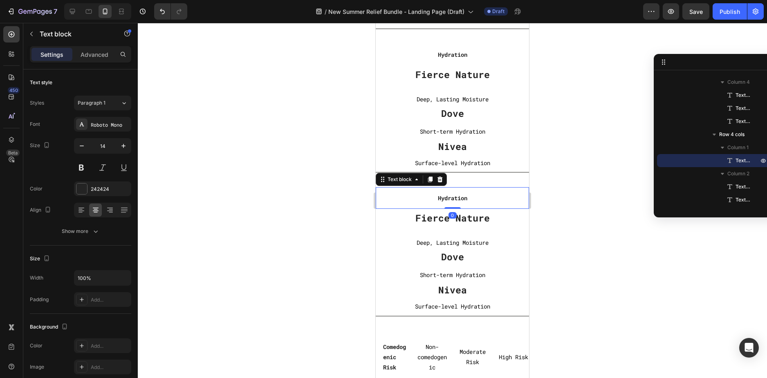
click at [461, 199] on strong "Hydration" at bounding box center [452, 198] width 29 height 8
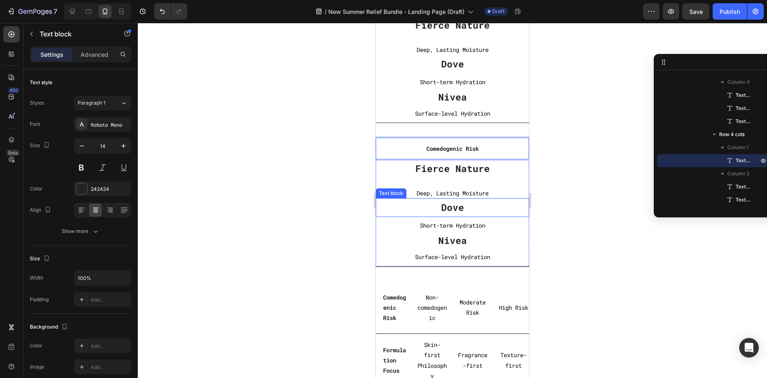
scroll to position [3116, 0]
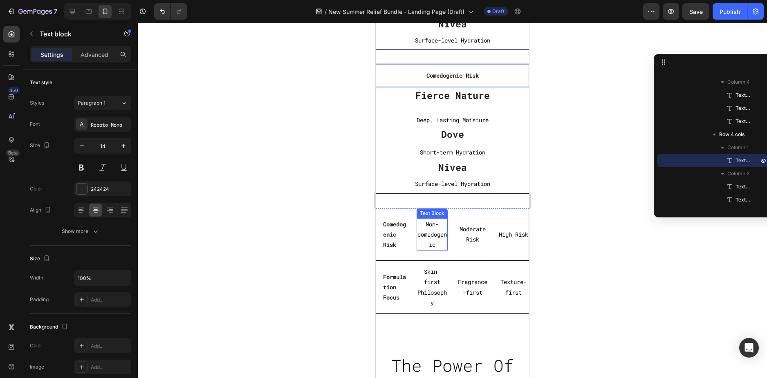
click at [432, 233] on p "Non-comedogenic" at bounding box center [433, 234] width 30 height 31
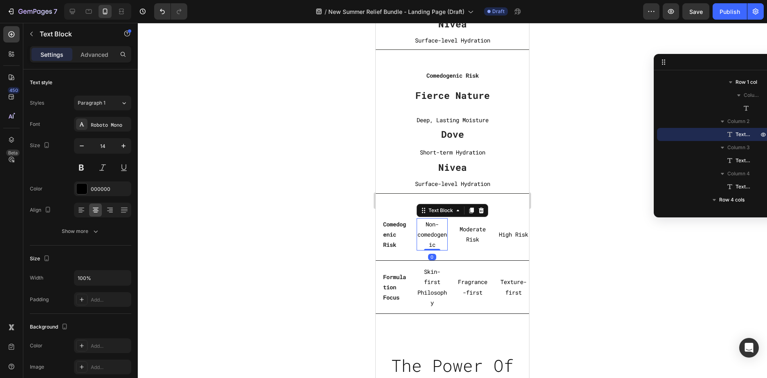
click at [432, 233] on p "Non-comedogenic" at bounding box center [433, 234] width 30 height 31
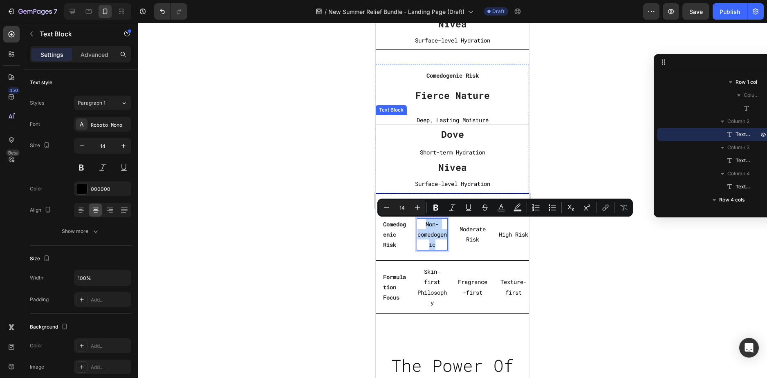
click at [457, 118] on p "Deep, Lasting Moisture" at bounding box center [452, 120] width 153 height 10
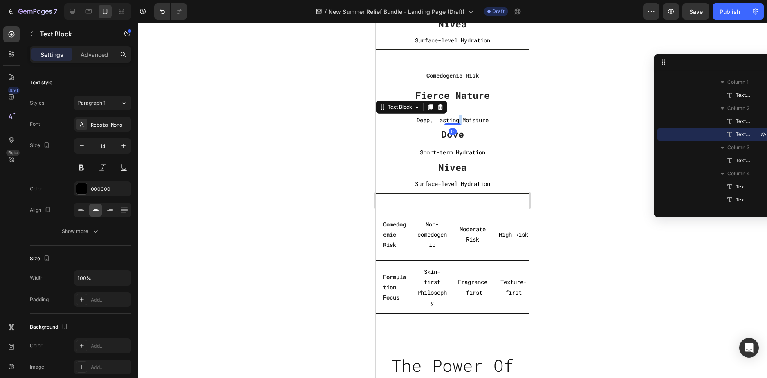
click at [457, 118] on p "Deep, Lasting Moisture" at bounding box center [452, 120] width 153 height 10
click at [465, 230] on p "Moderate Risk" at bounding box center [473, 234] width 30 height 20
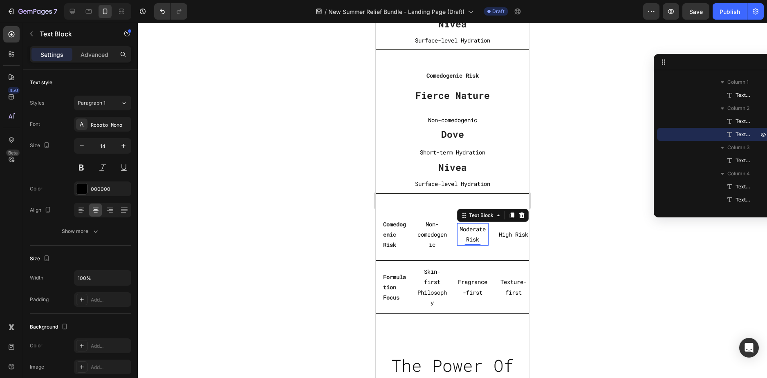
scroll to position [1110, 0]
click at [465, 230] on p "Moderate Risk" at bounding box center [473, 234] width 30 height 20
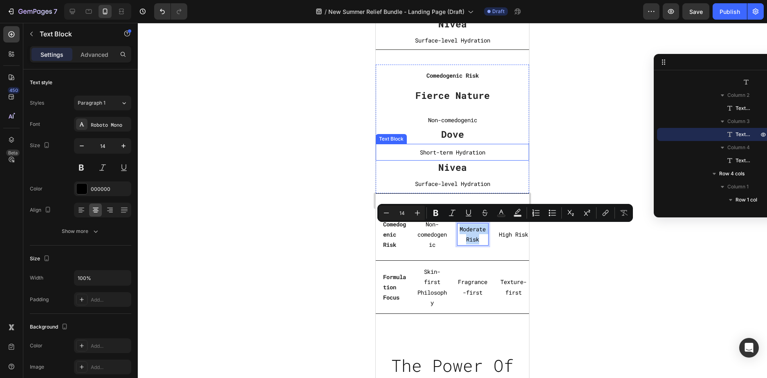
click at [451, 150] on p "Short-term Hydration" at bounding box center [452, 152] width 153 height 10
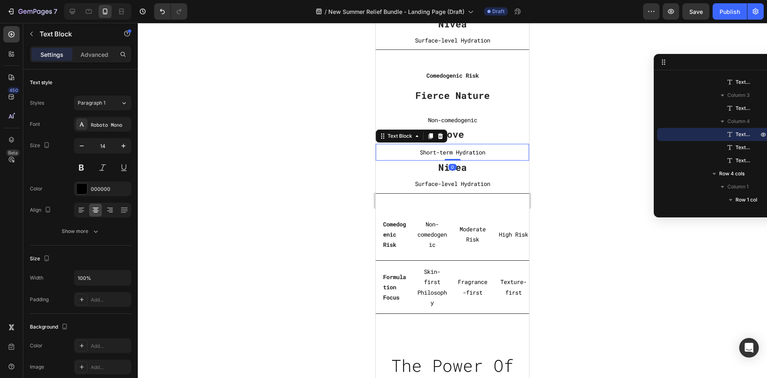
click at [451, 150] on p "Short-term Hydration" at bounding box center [452, 152] width 153 height 10
click at [508, 238] on p "High Risk" at bounding box center [514, 234] width 30 height 10
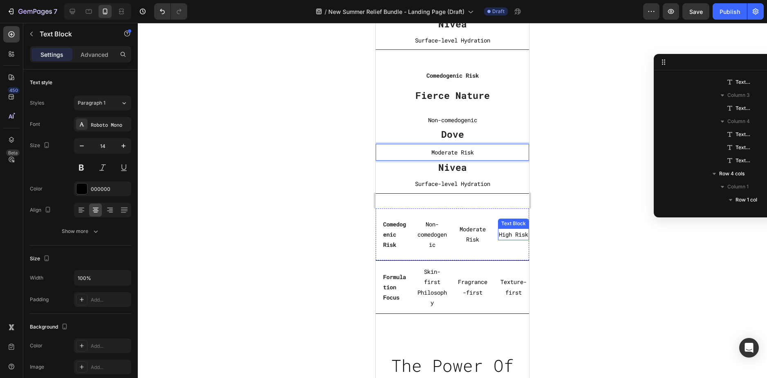
scroll to position [1137, 0]
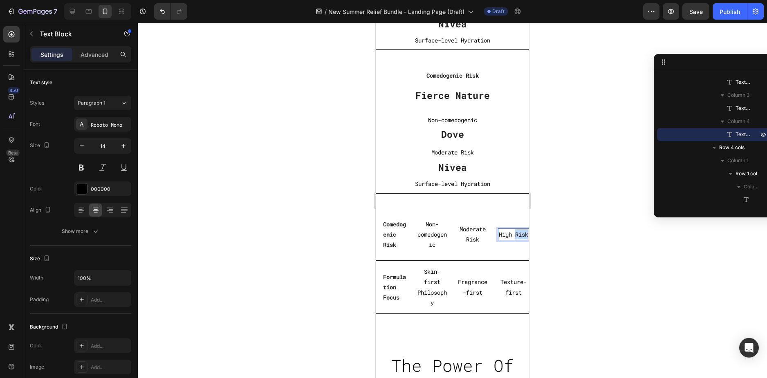
click at [508, 238] on p "High Risk" at bounding box center [514, 234] width 30 height 10
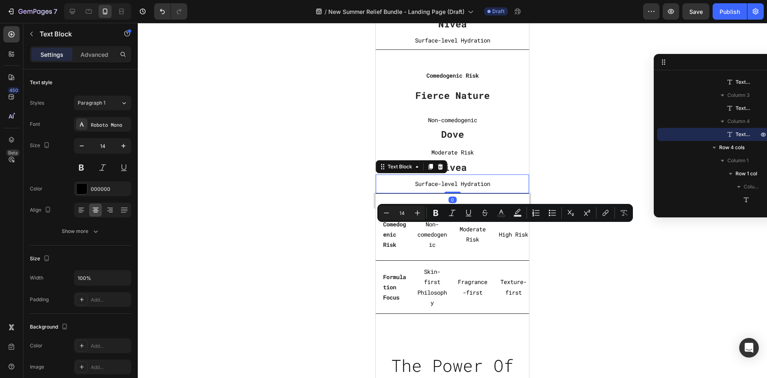
click at [451, 184] on p "Surface-level Hydration" at bounding box center [453, 184] width 152 height 10
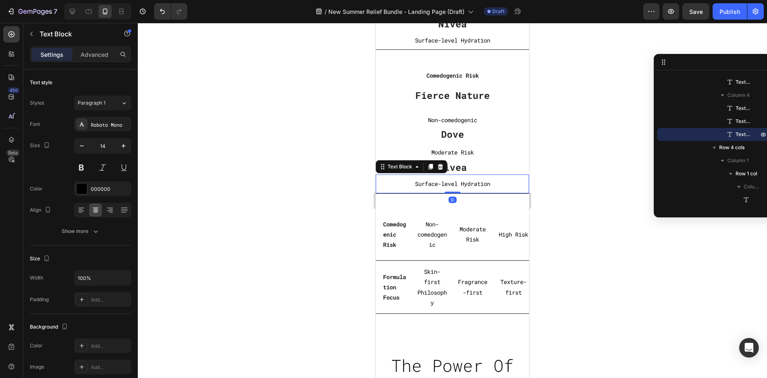
click at [451, 184] on p "Surface-level Hydration" at bounding box center [453, 184] width 152 height 10
click at [516, 249] on div "High Risk Text Block" at bounding box center [513, 235] width 31 height 43
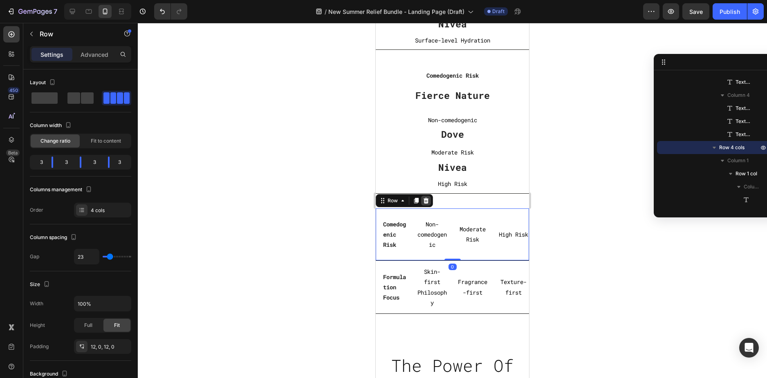
click at [424, 198] on icon at bounding box center [426, 201] width 7 height 7
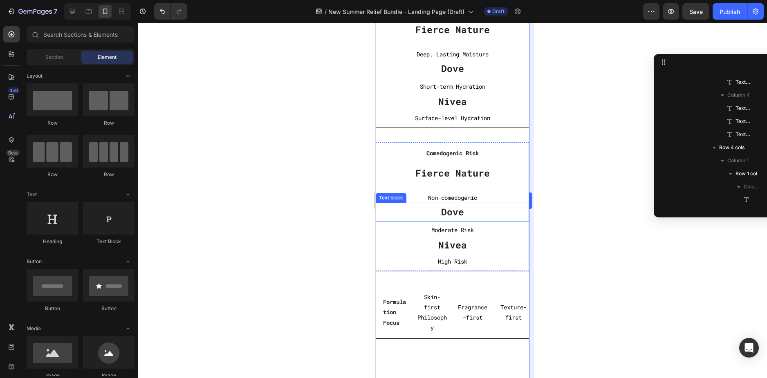
scroll to position [3034, 0]
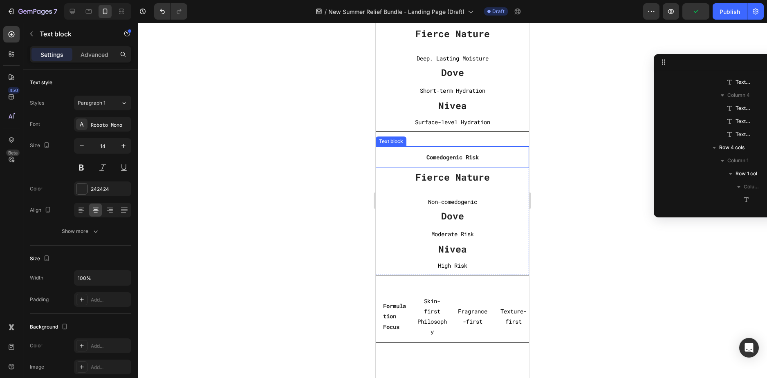
click at [520, 160] on p "Comedogenic Risk" at bounding box center [453, 157] width 152 height 10
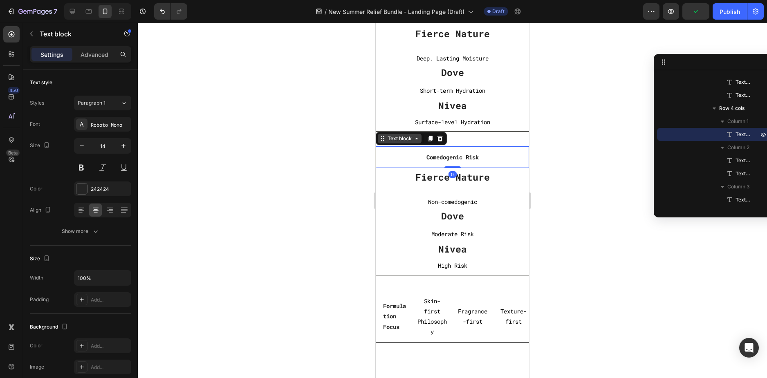
click at [404, 141] on div "Text block" at bounding box center [399, 138] width 27 height 7
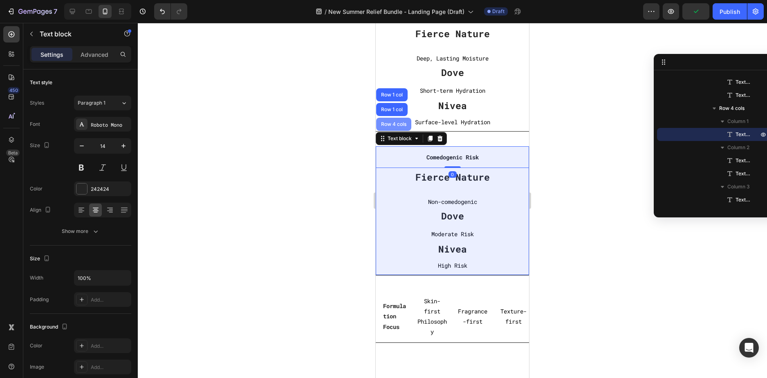
click at [394, 127] on div "Row 4 cols" at bounding box center [394, 124] width 29 height 5
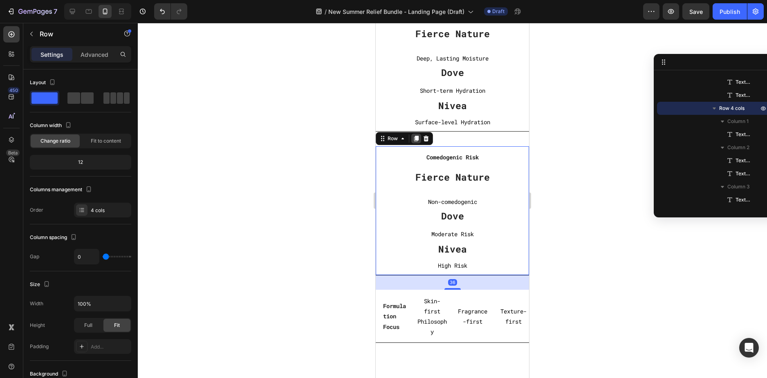
click at [412, 137] on div at bounding box center [416, 139] width 10 height 10
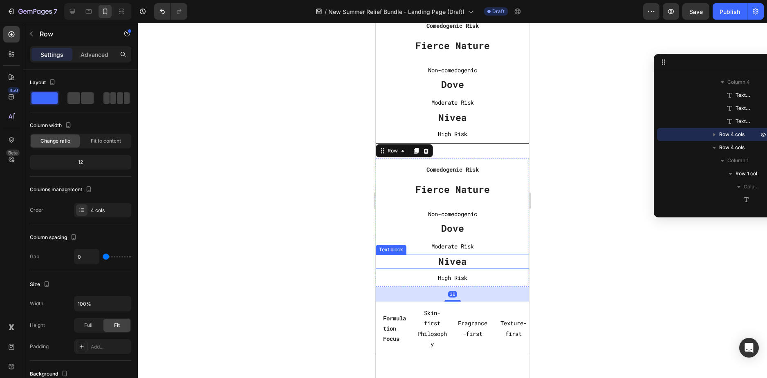
scroll to position [3273, 0]
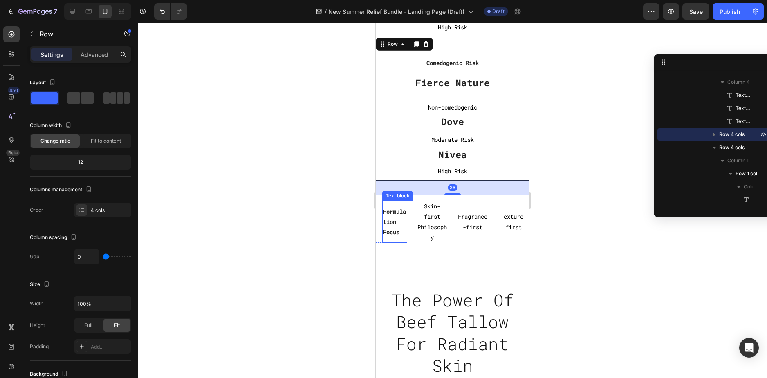
click at [396, 221] on strong "Formulation Focus" at bounding box center [394, 222] width 23 height 28
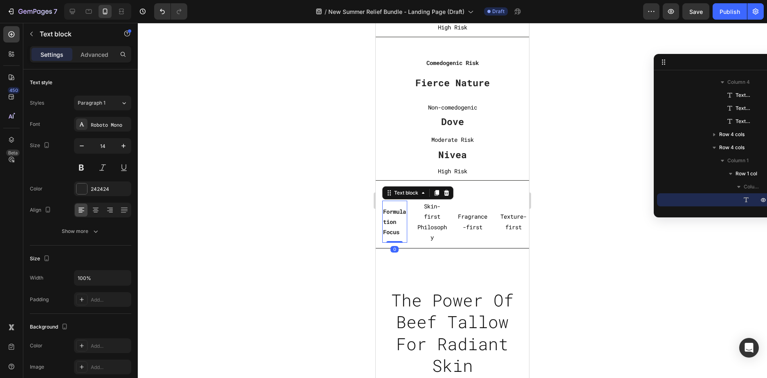
click at [396, 221] on strong "Formulation Focus" at bounding box center [394, 222] width 23 height 28
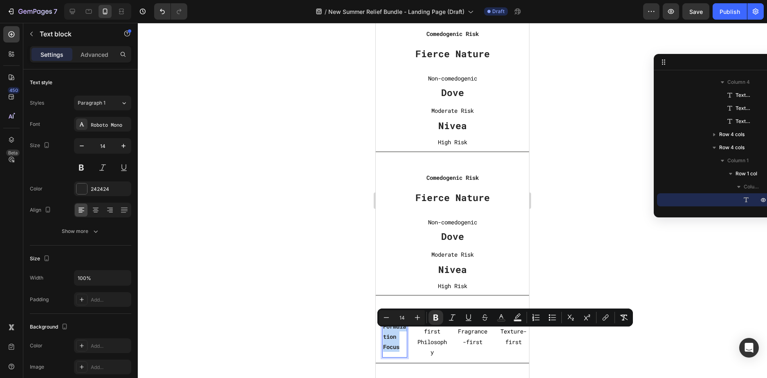
scroll to position [3150, 0]
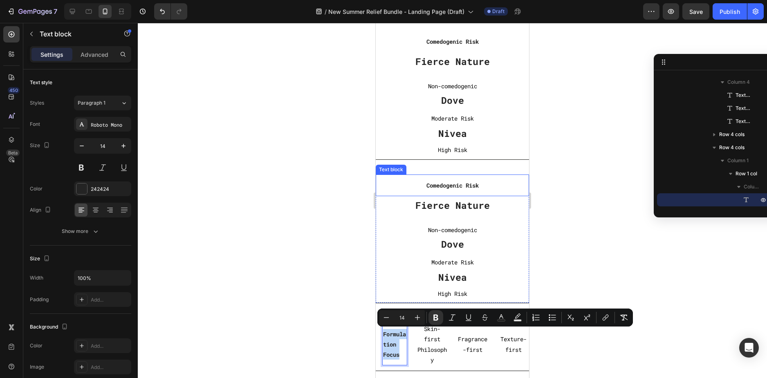
click at [453, 185] on strong "Comedogenic Risk" at bounding box center [453, 186] width 52 height 8
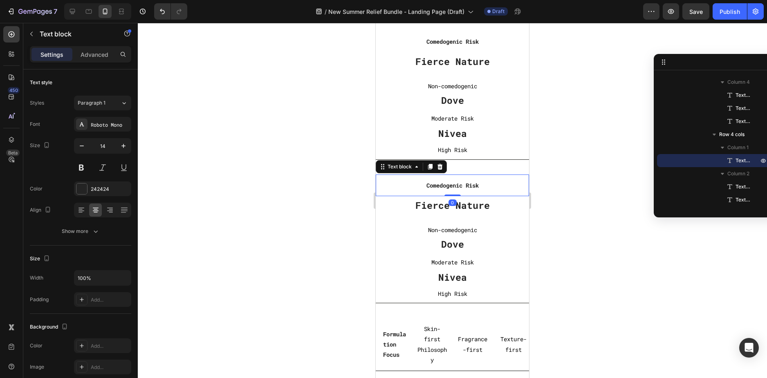
click at [453, 185] on strong "Comedogenic Risk" at bounding box center [453, 186] width 52 height 8
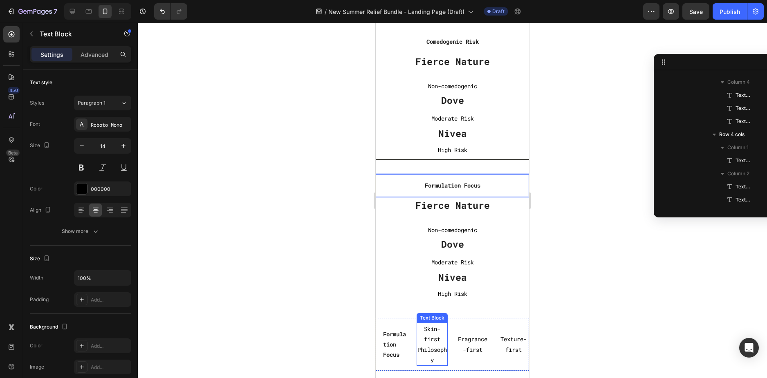
click at [430, 334] on p "Skin-first Philosophy" at bounding box center [433, 344] width 30 height 41
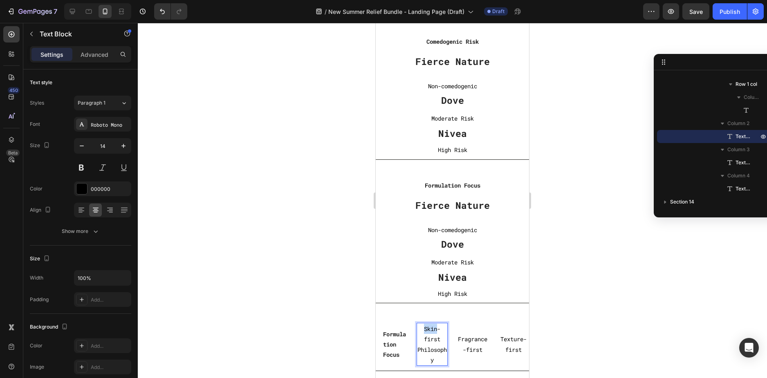
click at [430, 334] on p "Skin-first Philosophy" at bounding box center [433, 344] width 30 height 41
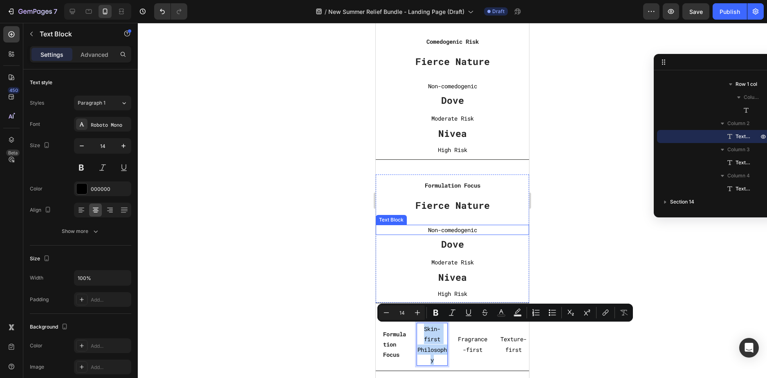
click at [452, 230] on p "Non-comedogenic" at bounding box center [452, 230] width 153 height 10
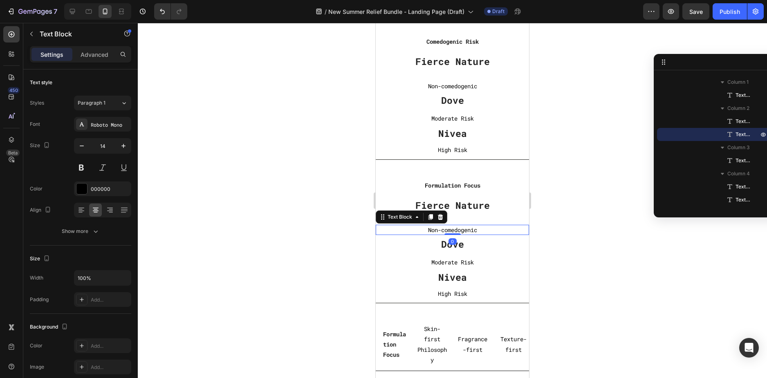
click at [452, 230] on p "Non-comedogenic" at bounding box center [452, 230] width 153 height 10
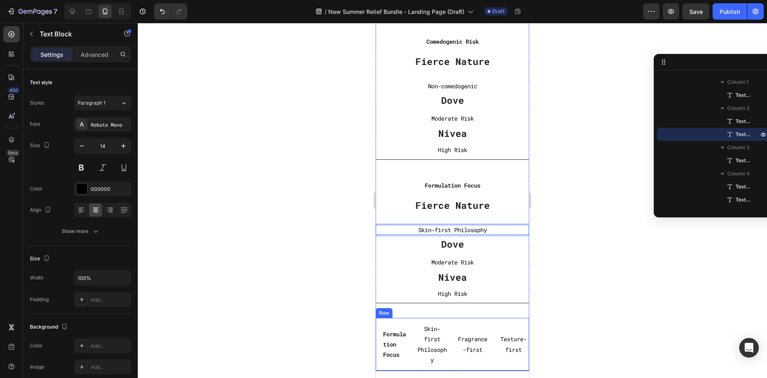
click at [462, 342] on p "Fragrance-first" at bounding box center [473, 344] width 30 height 20
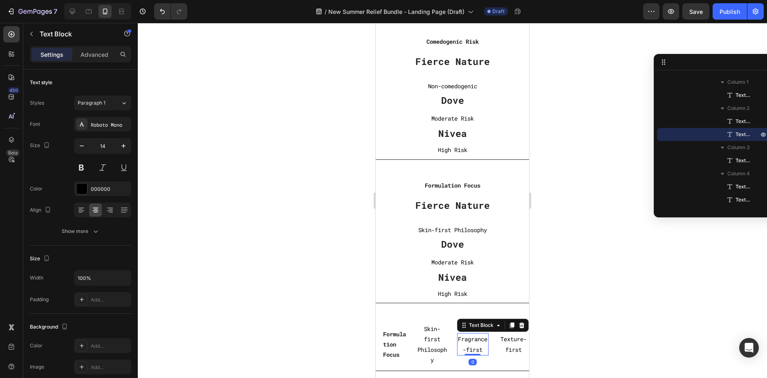
scroll to position [1239, 0]
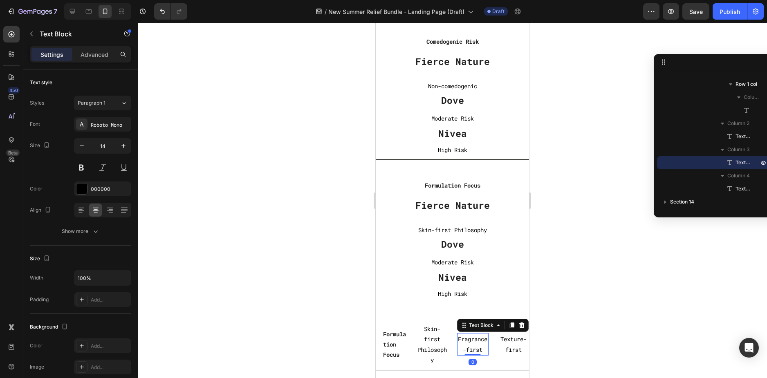
click at [462, 342] on p "Fragrance-first" at bounding box center [473, 344] width 30 height 20
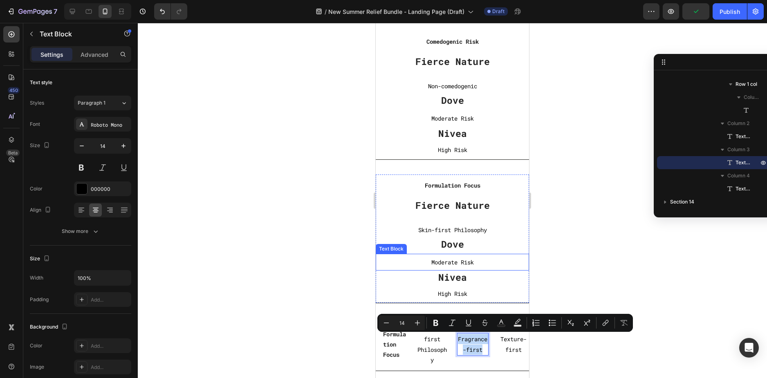
click at [463, 260] on p "Moderate Risk" at bounding box center [452, 262] width 153 height 10
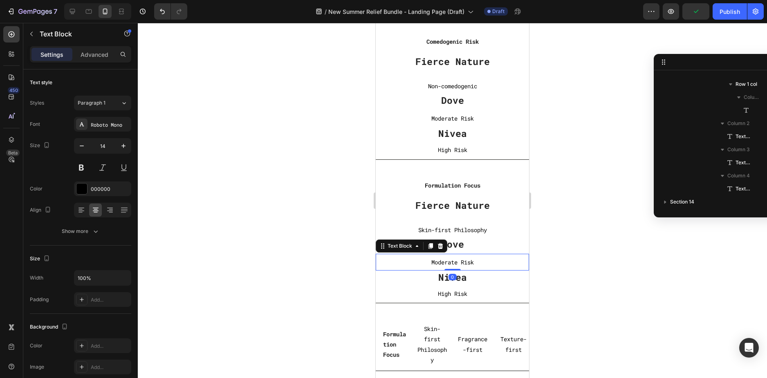
scroll to position [1124, 0]
click at [463, 260] on p "Moderate Risk" at bounding box center [452, 262] width 153 height 10
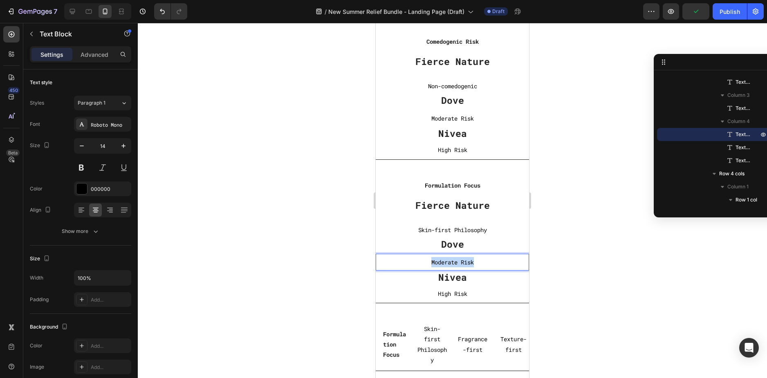
click at [463, 260] on p "Moderate Risk" at bounding box center [452, 262] width 153 height 10
click at [506, 346] on p "Texture-first" at bounding box center [514, 344] width 30 height 20
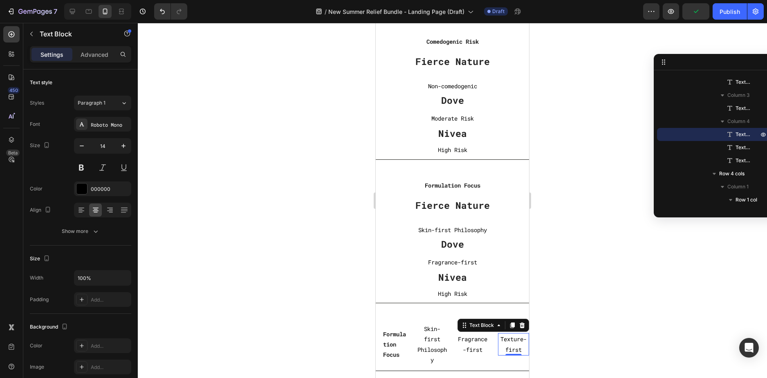
scroll to position [1239, 0]
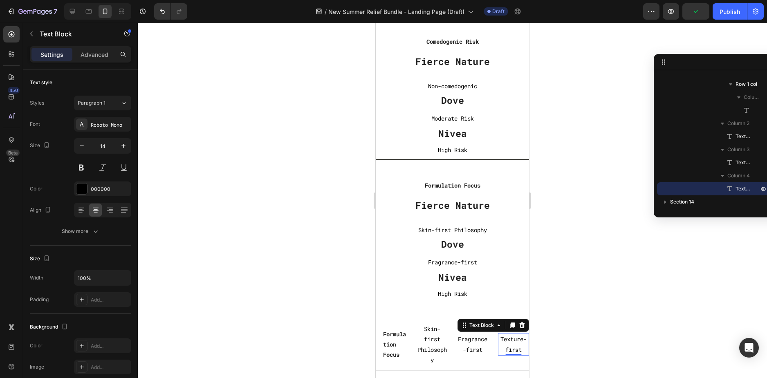
click at [506, 346] on p "Texture-first" at bounding box center [514, 344] width 30 height 20
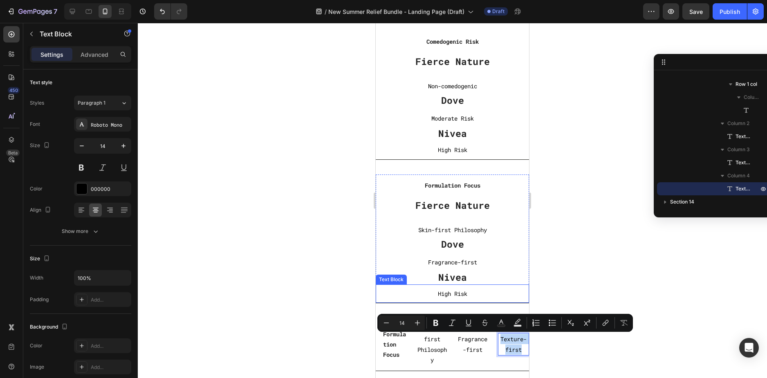
click at [452, 292] on p "High Risk" at bounding box center [453, 294] width 152 height 10
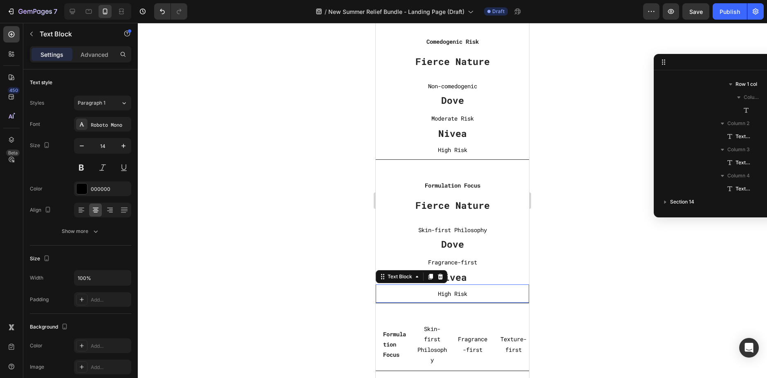
scroll to position [1150, 0]
click at [452, 292] on p "High Risk" at bounding box center [453, 294] width 152 height 10
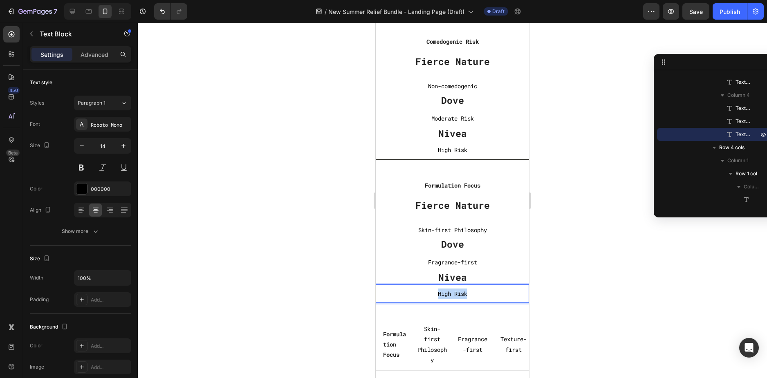
click at [452, 292] on p "High Risk" at bounding box center [453, 294] width 152 height 10
drag, startPoint x: 540, startPoint y: 279, endPoint x: 151, endPoint y: 270, distance: 388.7
click at [540, 279] on div at bounding box center [452, 200] width 629 height 355
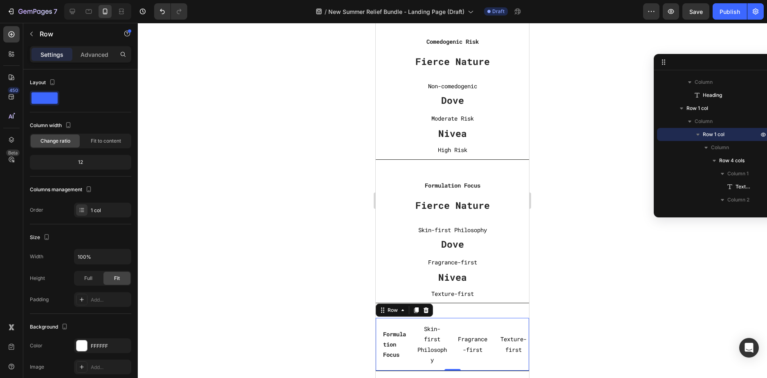
click at [481, 327] on div "Fragrance-first Text Block" at bounding box center [472, 344] width 31 height 43
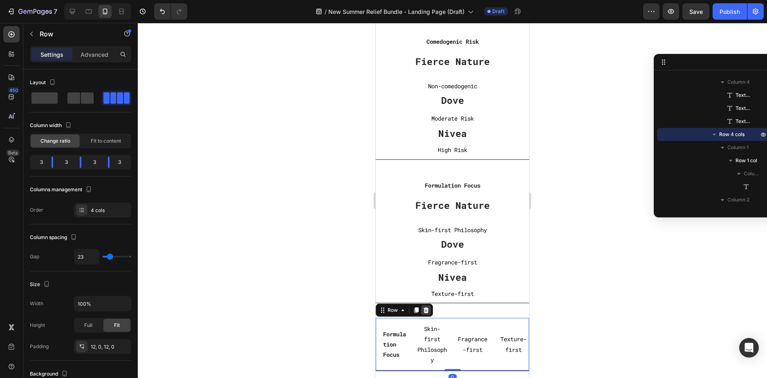
click at [425, 311] on icon at bounding box center [426, 310] width 7 height 7
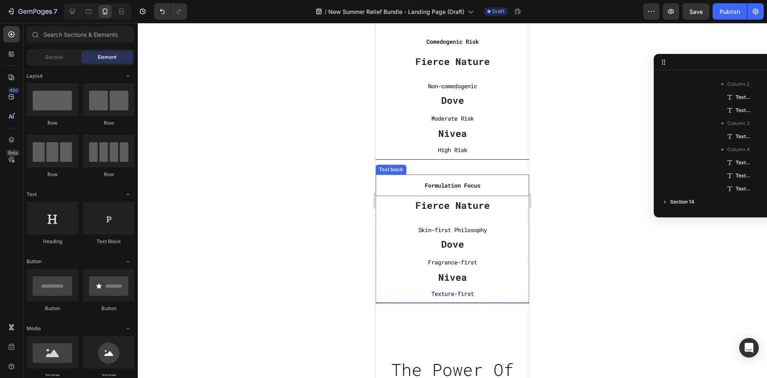
scroll to position [2986, 0]
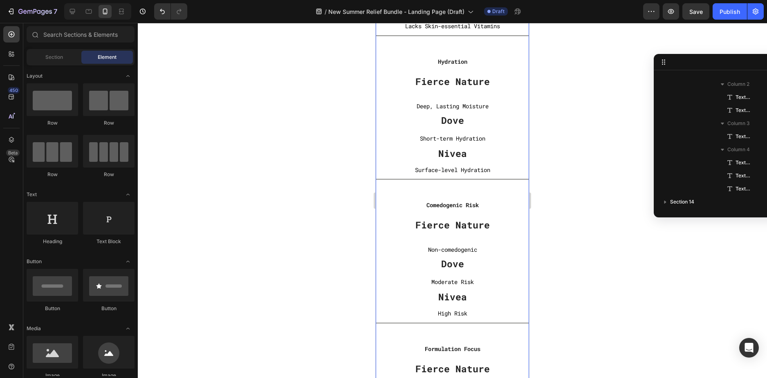
click at [455, 188] on div "Ingredients Text block Fierce Nature Text block 100% natural tallow Text Block …" at bounding box center [452, 50] width 153 height 863
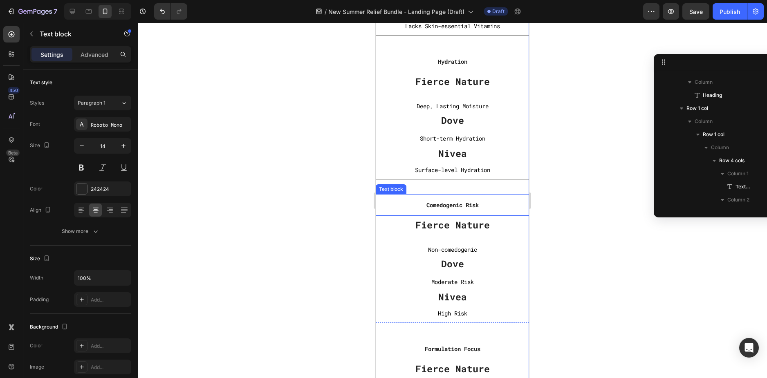
click at [474, 209] on strong "Comedogenic Risk" at bounding box center [453, 205] width 52 height 8
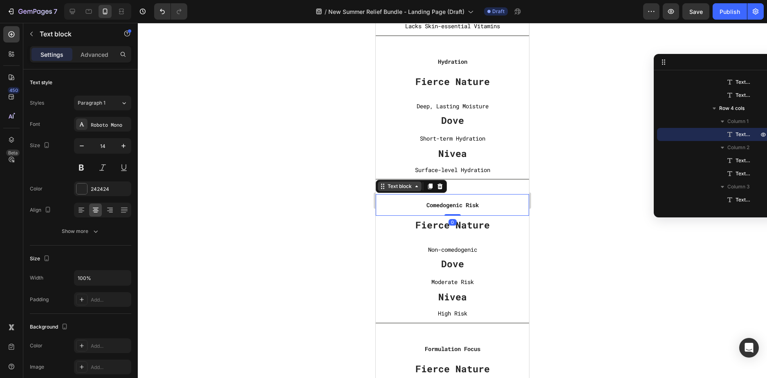
click at [400, 187] on div "Text block" at bounding box center [399, 186] width 27 height 7
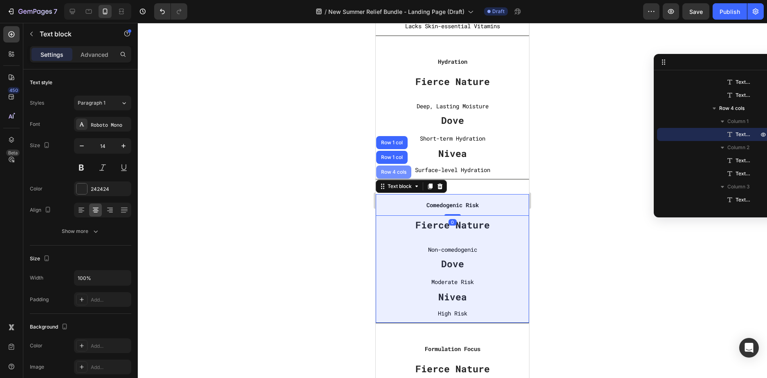
click at [398, 174] on div "Row 4 cols" at bounding box center [394, 172] width 29 height 5
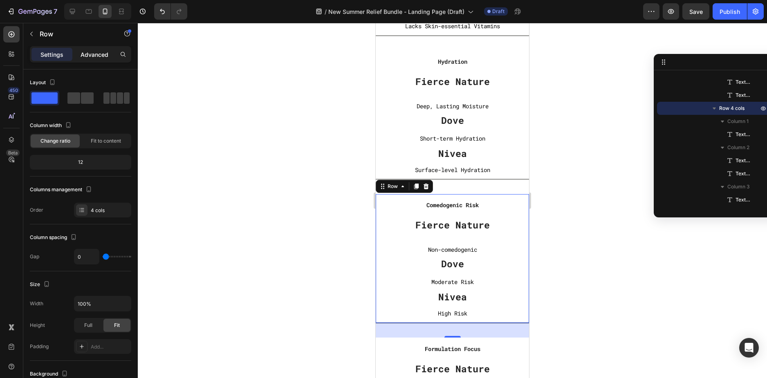
click at [94, 59] on div "Advanced" at bounding box center [94, 54] width 41 height 13
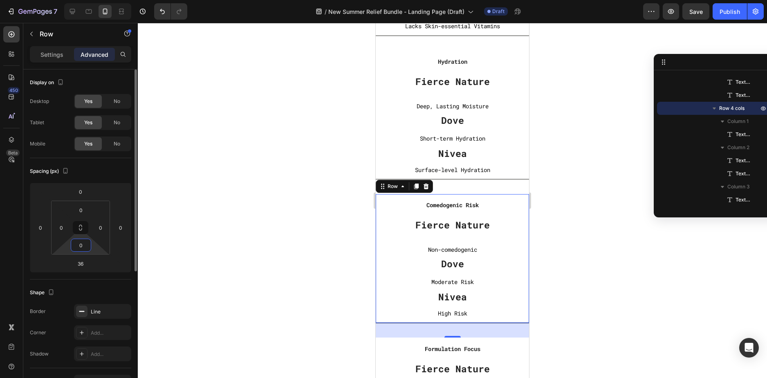
click at [81, 245] on input "0" at bounding box center [81, 245] width 16 height 12
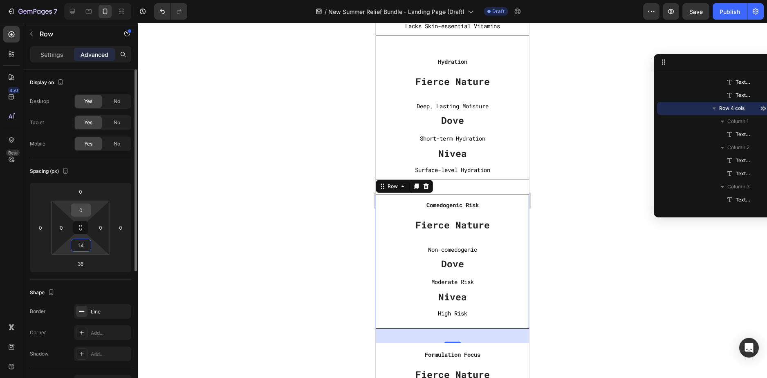
type input "14"
click at [80, 210] on input "0" at bounding box center [81, 210] width 16 height 12
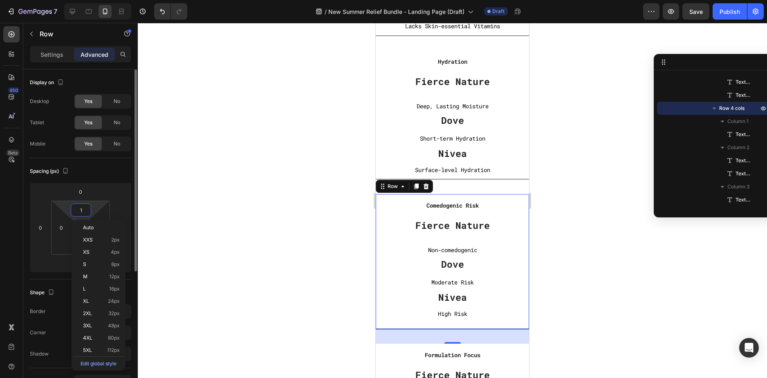
type input "14"
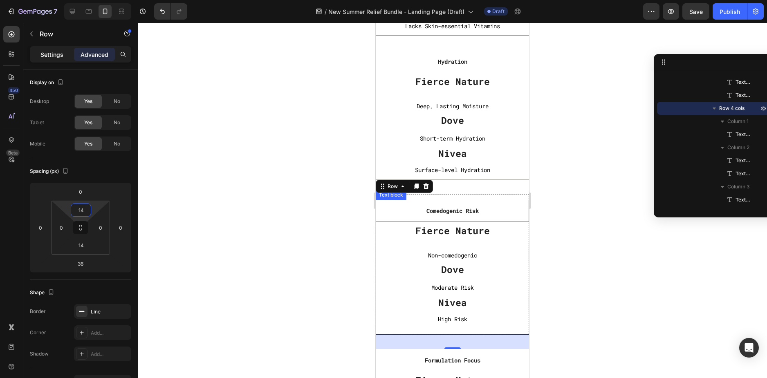
click at [55, 57] on p "Settings" at bounding box center [51, 54] width 23 height 9
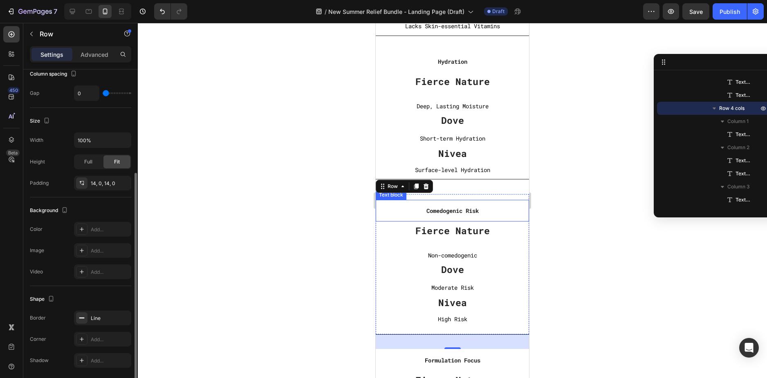
scroll to position [193, 0]
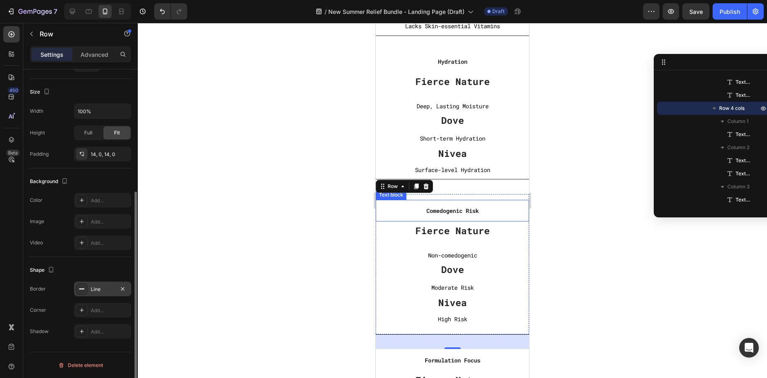
click at [105, 288] on div "Line" at bounding box center [103, 289] width 24 height 7
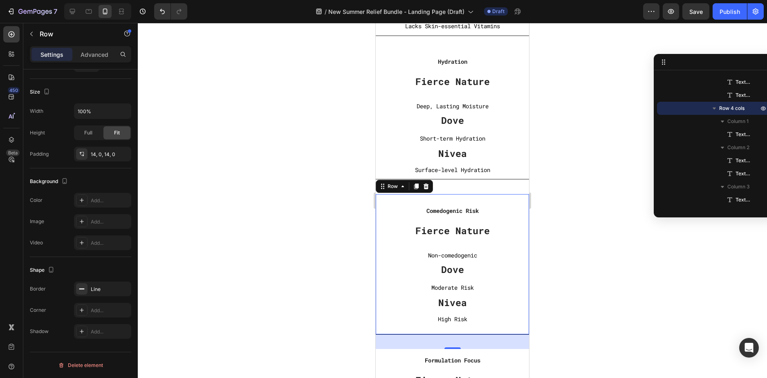
click at [568, 221] on div at bounding box center [452, 200] width 629 height 355
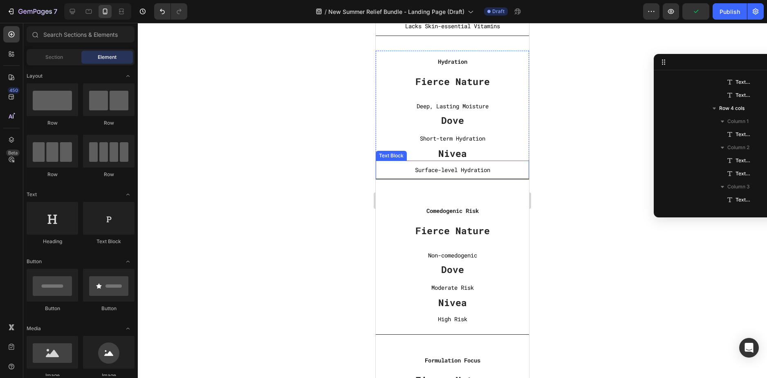
click at [451, 175] on p "Surface-level Hydration" at bounding box center [453, 170] width 152 height 10
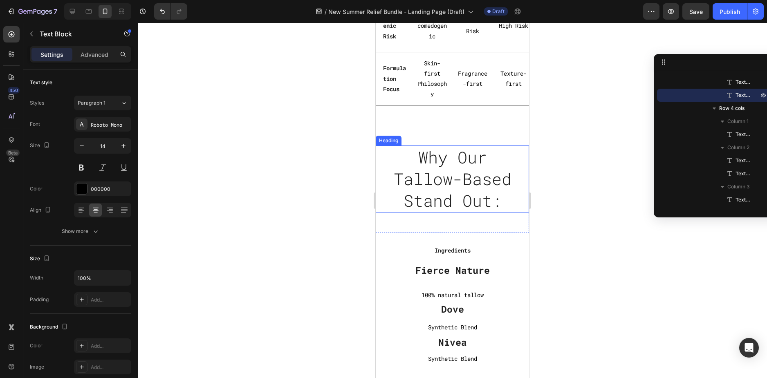
scroll to position [2373, 0]
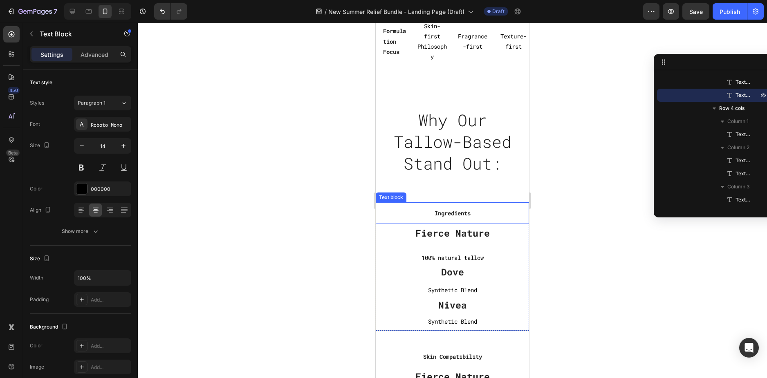
click at [383, 219] on div "Ingredients" at bounding box center [452, 213] width 153 height 12
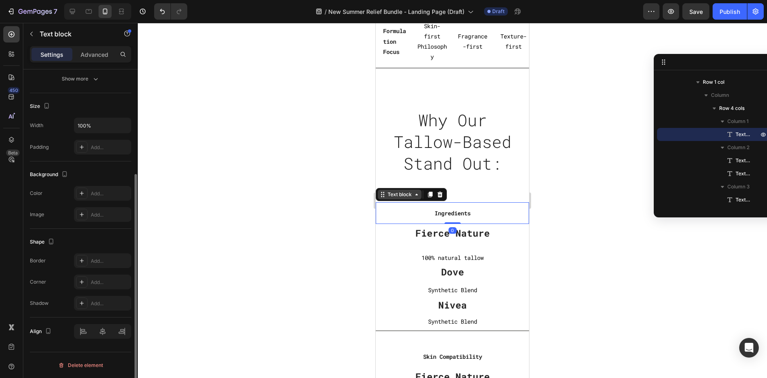
click at [396, 198] on div "Text block" at bounding box center [399, 194] width 27 height 7
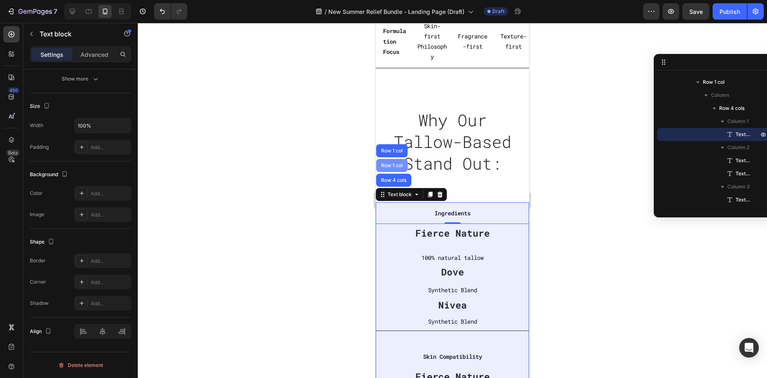
click at [390, 172] on div "Row 1 col" at bounding box center [391, 165] width 31 height 13
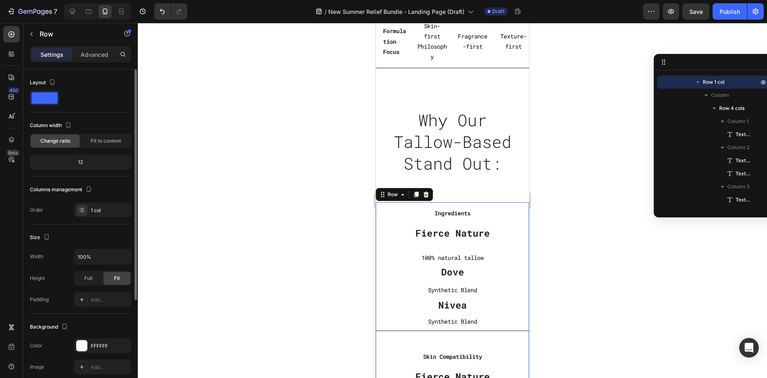
scroll to position [123, 0]
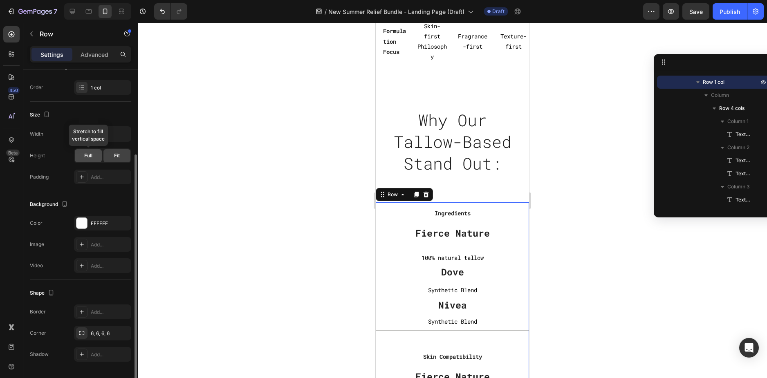
click at [96, 158] on div "Full" at bounding box center [88, 155] width 27 height 13
click at [117, 153] on span "Fit" at bounding box center [117, 155] width 6 height 7
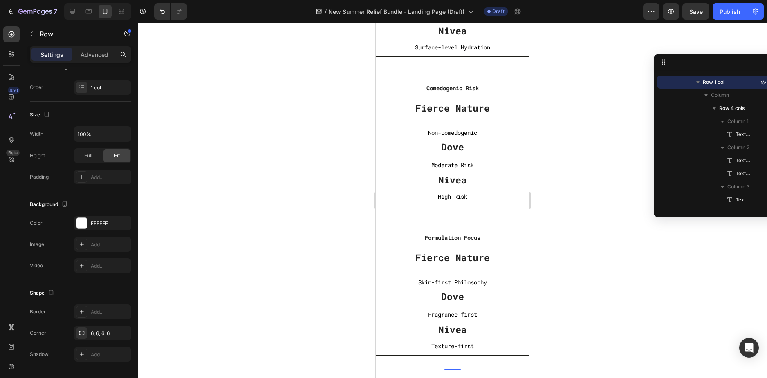
scroll to position [3191, 0]
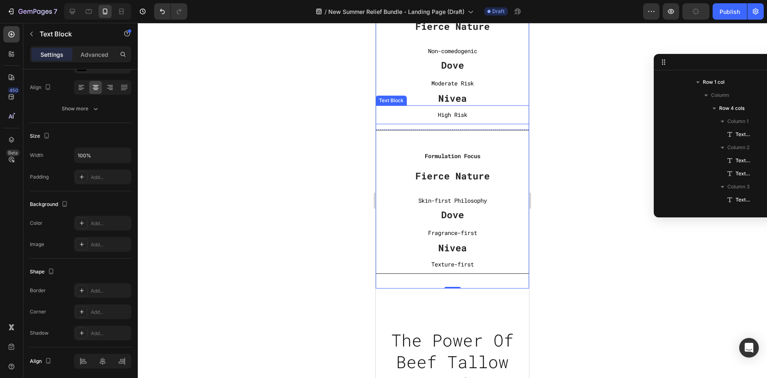
click at [469, 112] on p "High Risk" at bounding box center [453, 115] width 152 height 10
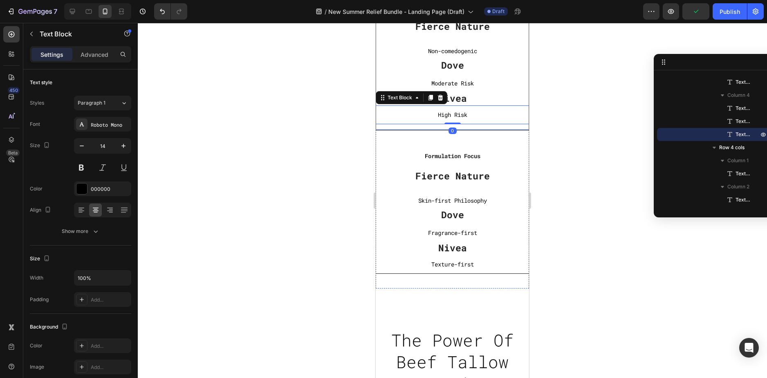
click at [383, 126] on div "Comedogenic Risk Text block Fierce Nature Text block Non-comedogenic Text Block…" at bounding box center [452, 60] width 153 height 141
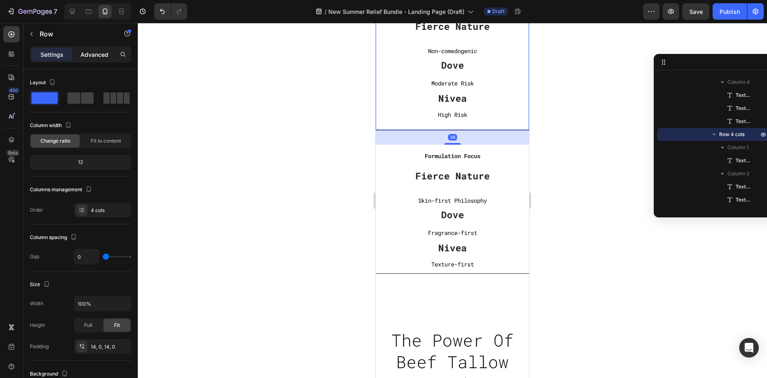
click at [86, 52] on p "Advanced" at bounding box center [95, 54] width 28 height 9
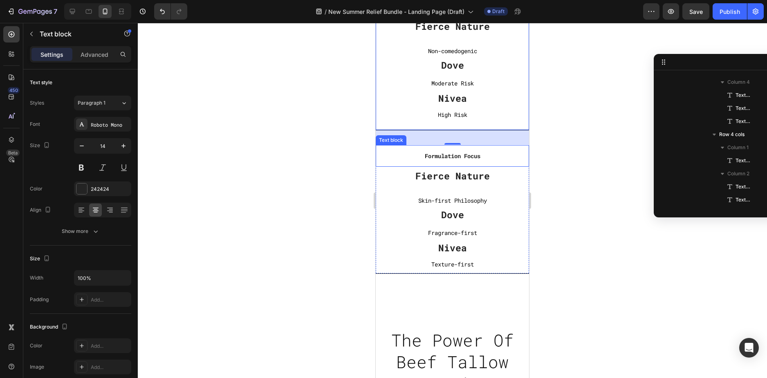
click at [515, 165] on div "Formulation Focus Text block" at bounding box center [452, 156] width 153 height 22
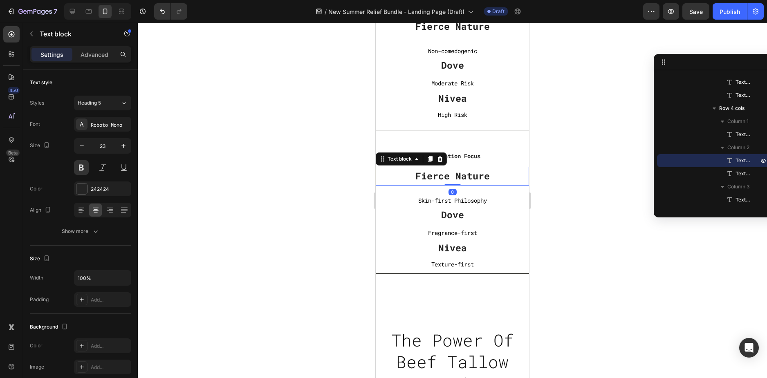
click at [517, 172] on p "Fierce Nature" at bounding box center [452, 176] width 153 height 12
click at [396, 160] on div "Text block" at bounding box center [399, 158] width 27 height 7
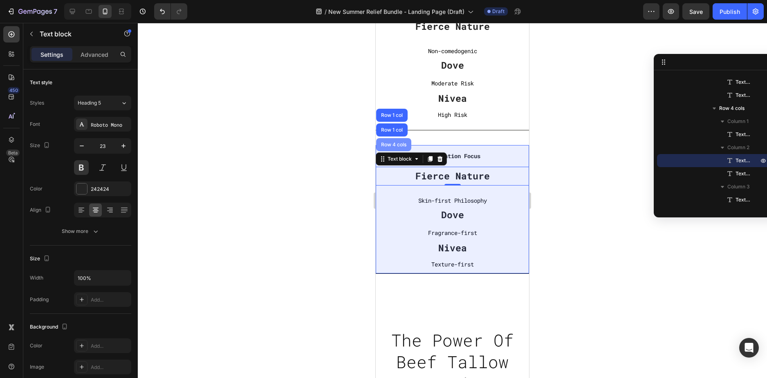
click at [394, 147] on div "Row 4 cols" at bounding box center [393, 144] width 35 height 13
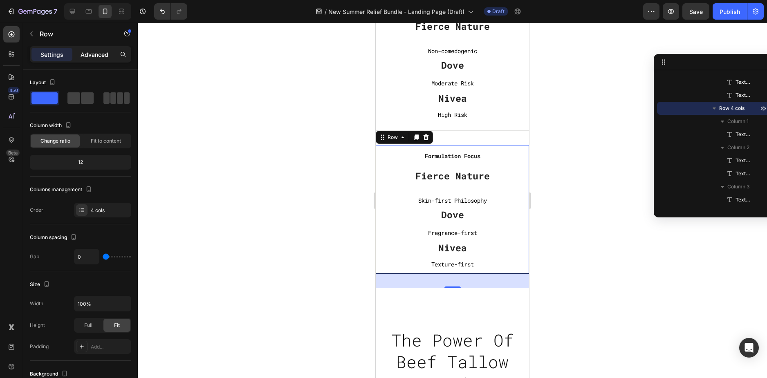
click at [90, 55] on p "Advanced" at bounding box center [95, 54] width 28 height 9
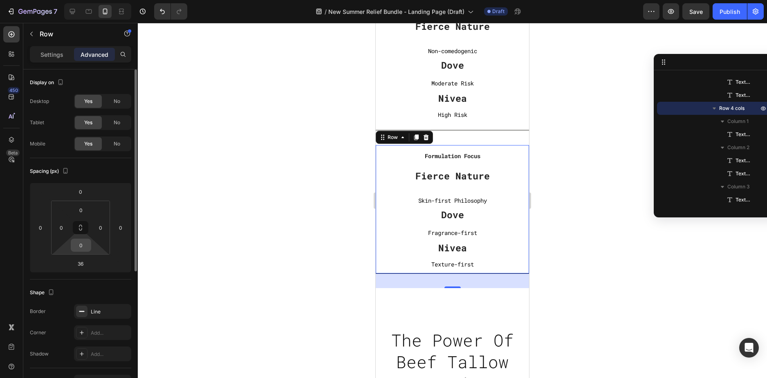
click at [79, 239] on div "0" at bounding box center [81, 245] width 20 height 13
click at [81, 247] on input "0" at bounding box center [81, 245] width 16 height 12
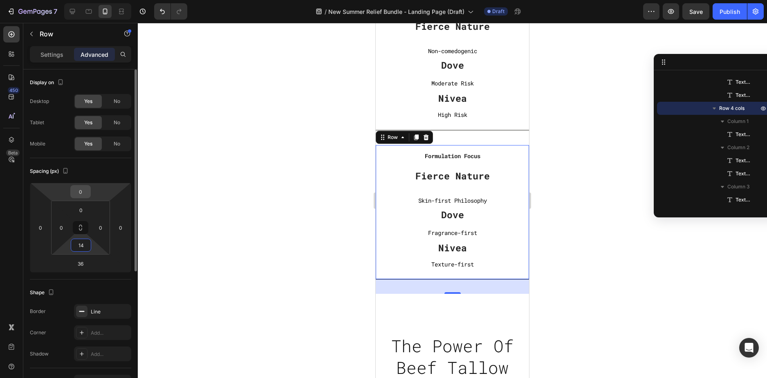
type input "14"
click at [81, 189] on input "0" at bounding box center [80, 192] width 16 height 12
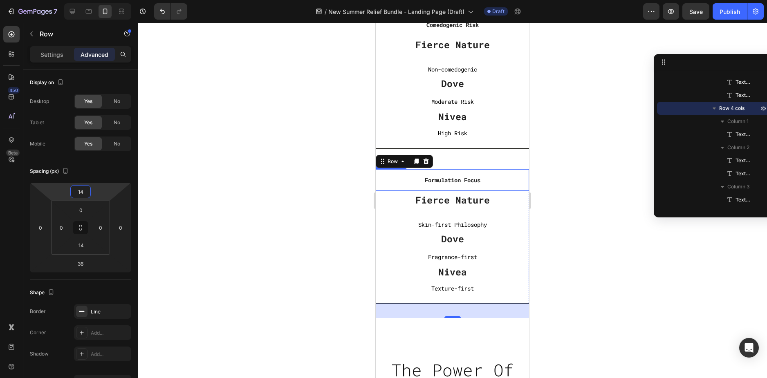
scroll to position [3150, 0]
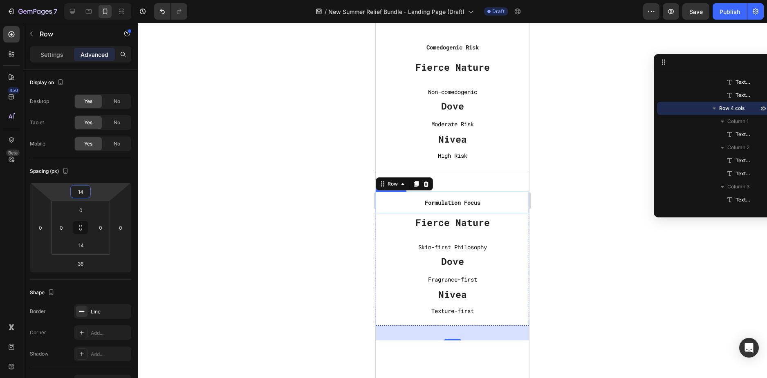
type input "14"
click at [578, 173] on div at bounding box center [452, 200] width 629 height 355
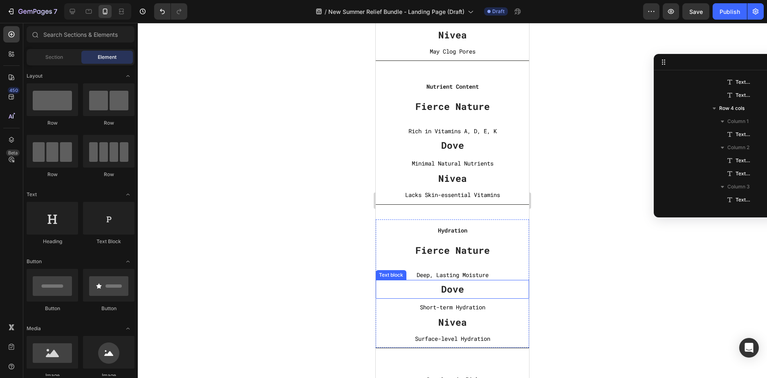
scroll to position [2864, 0]
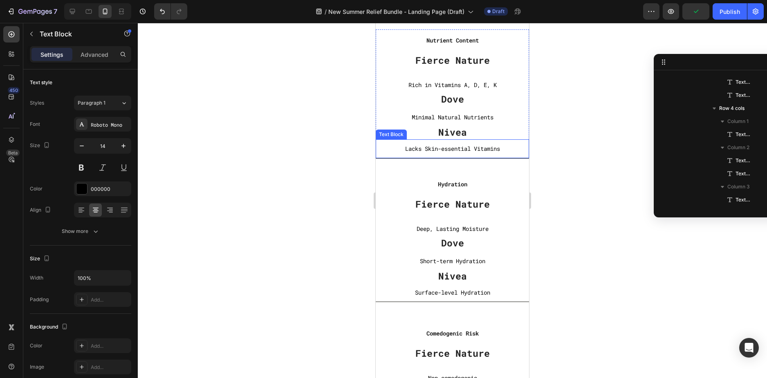
click at [516, 157] on div "Lacks Skin-essential Vitamins Text Block" at bounding box center [452, 148] width 153 height 18
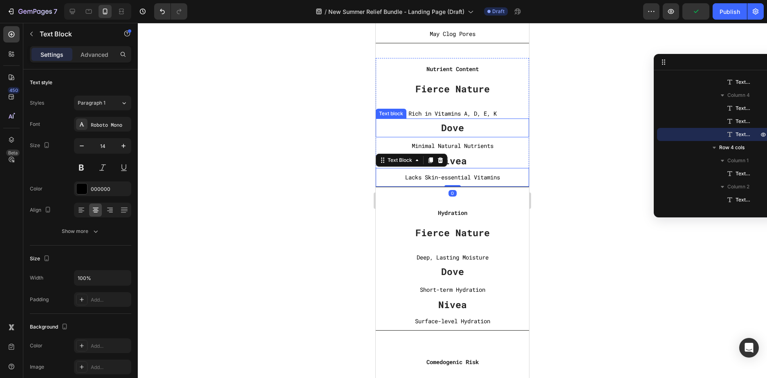
scroll to position [2782, 0]
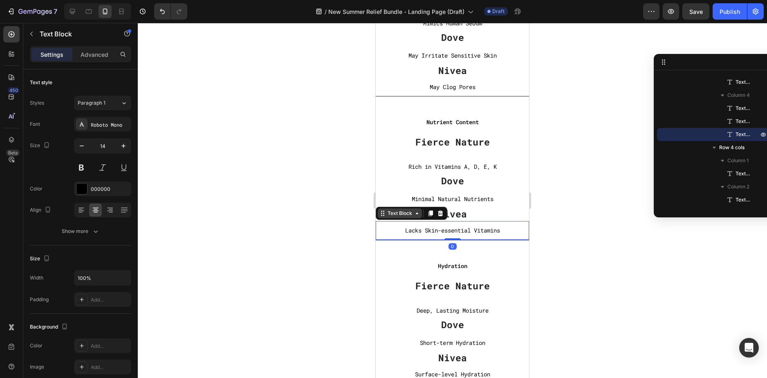
click at [400, 214] on div "Text Block" at bounding box center [400, 213] width 28 height 7
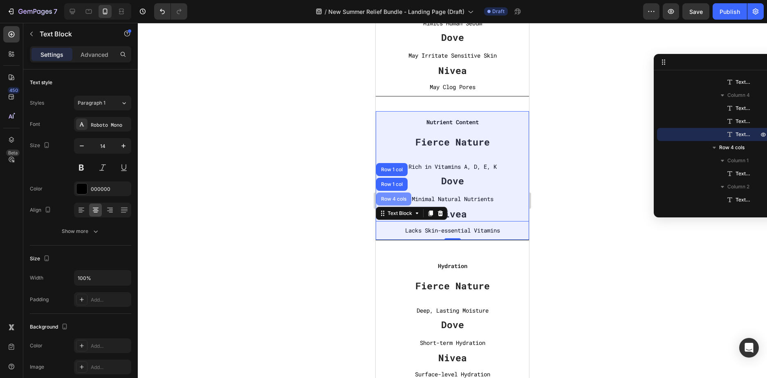
click at [398, 197] on div "Row 4 cols" at bounding box center [394, 199] width 29 height 5
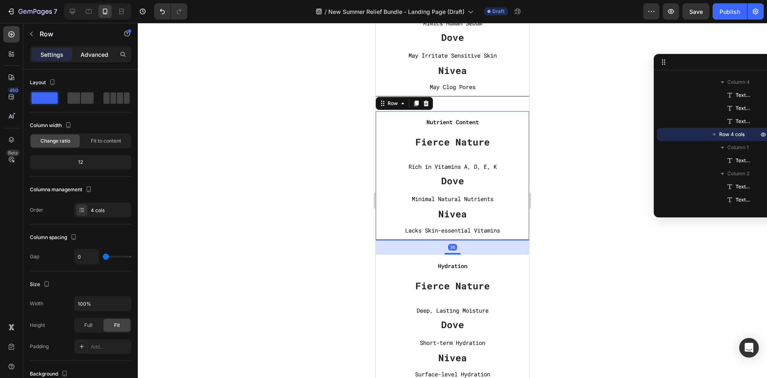
click at [86, 55] on p "Advanced" at bounding box center [95, 54] width 28 height 9
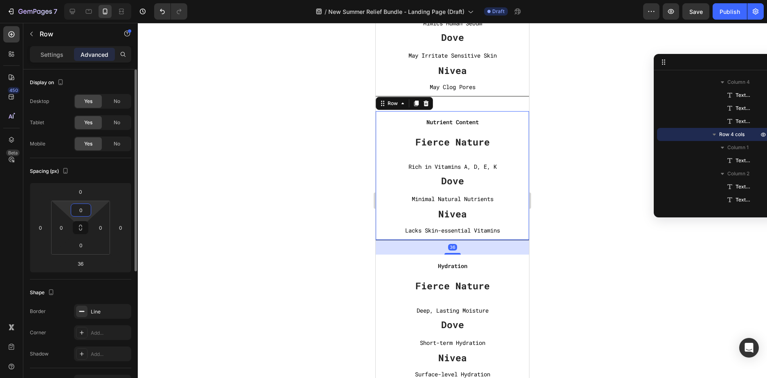
click at [81, 213] on input "0" at bounding box center [81, 210] width 16 height 12
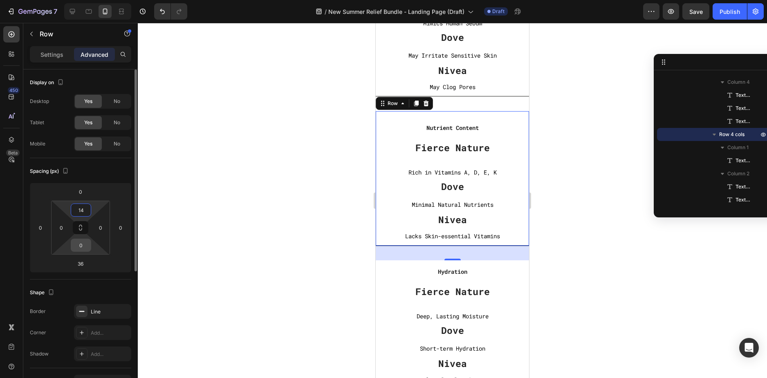
type input "14"
click at [81, 246] on input "0" at bounding box center [81, 245] width 16 height 12
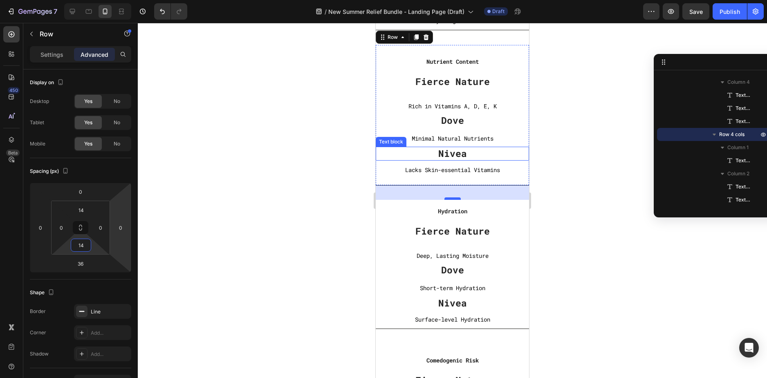
scroll to position [2864, 0]
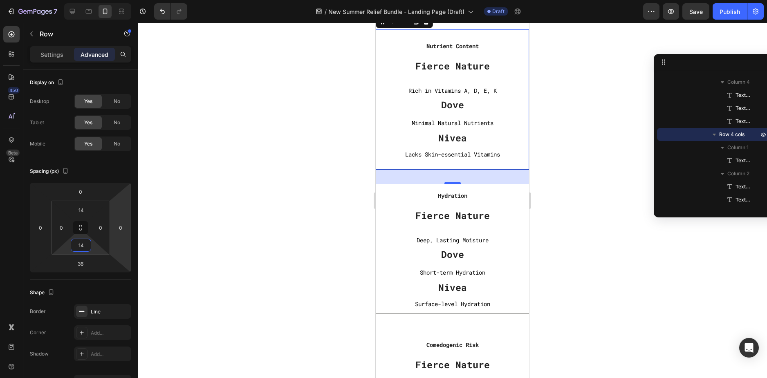
type input "14"
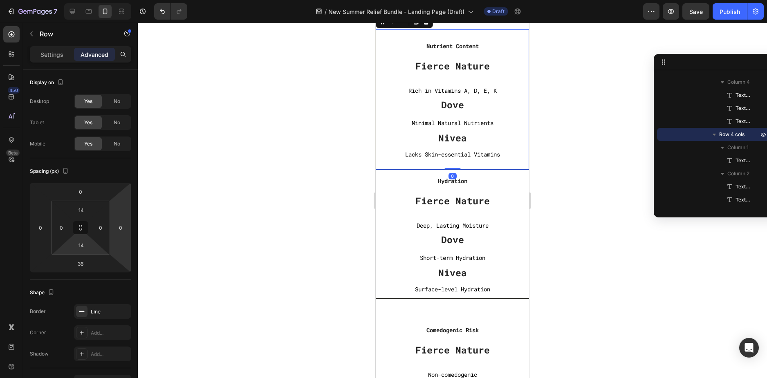
drag, startPoint x: 447, startPoint y: 183, endPoint x: 448, endPoint y: 159, distance: 24.2
click at [448, 159] on div "Nutrient Content Text block Fierce Nature Text block Rich in Vitamins A, D, E, …" at bounding box center [452, 99] width 153 height 141
type input "0"
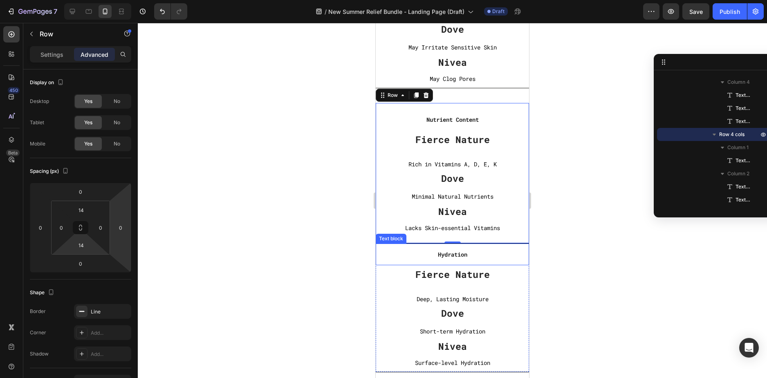
scroll to position [2782, 0]
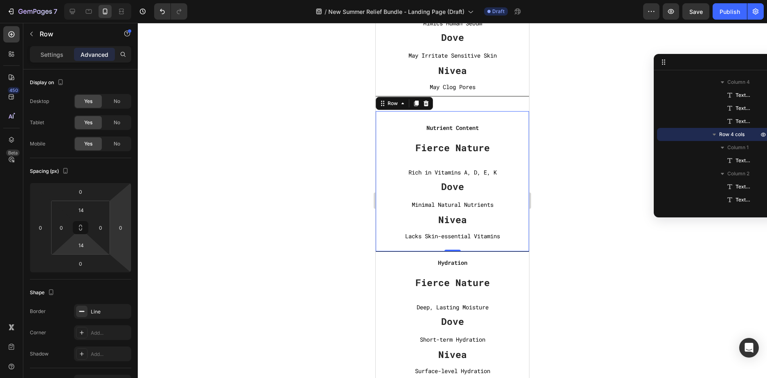
click at [543, 225] on div at bounding box center [452, 200] width 629 height 355
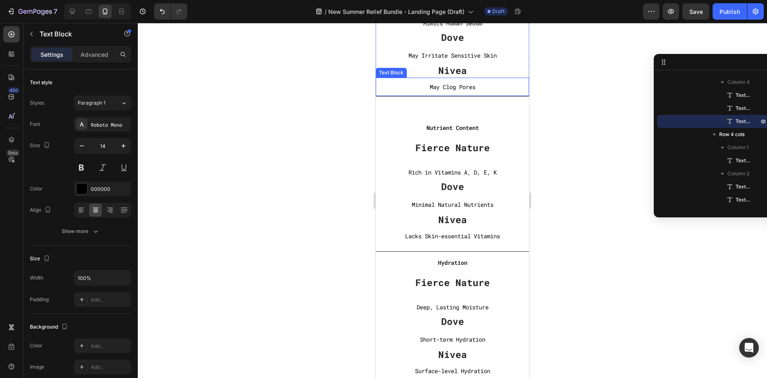
click at [418, 86] on p "May Clog Pores" at bounding box center [453, 87] width 152 height 10
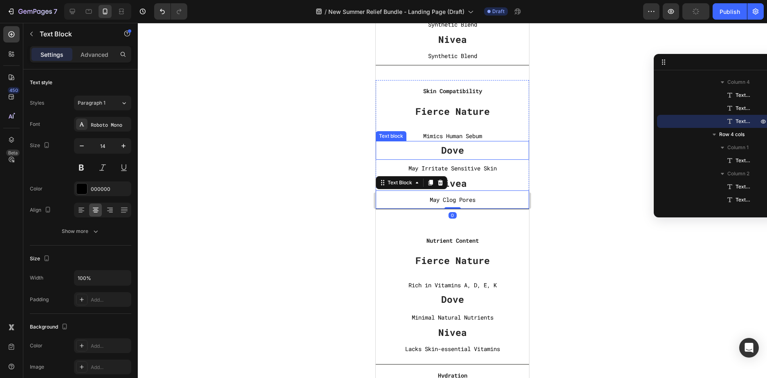
scroll to position [2659, 0]
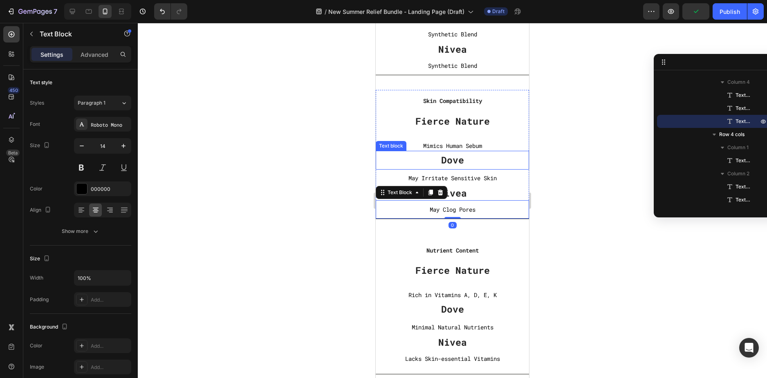
click at [514, 162] on p "Dove" at bounding box center [452, 160] width 153 height 12
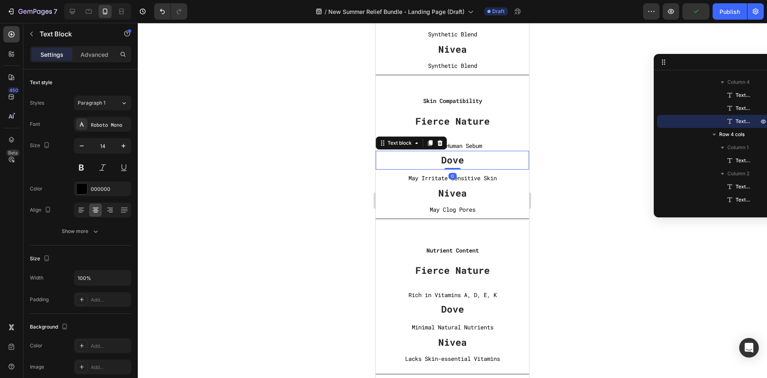
scroll to position [469, 0]
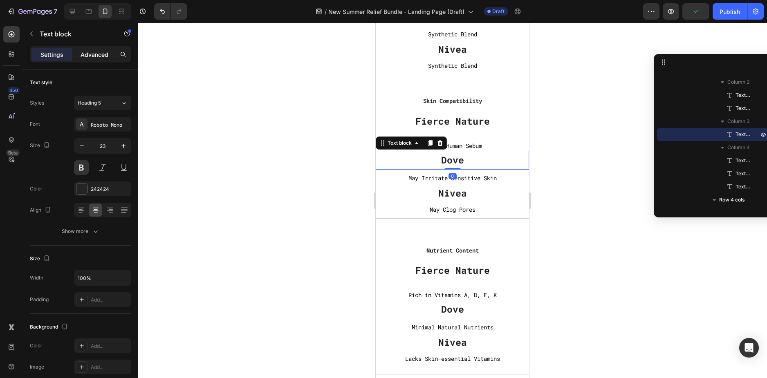
click at [94, 55] on p "Advanced" at bounding box center [95, 54] width 28 height 9
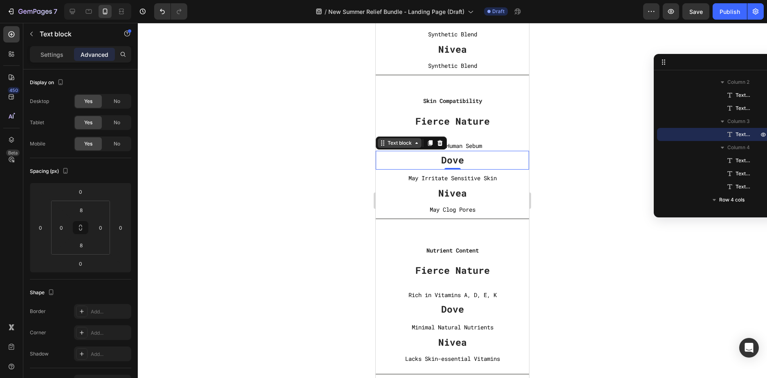
click at [406, 143] on div "Text block" at bounding box center [399, 142] width 27 height 7
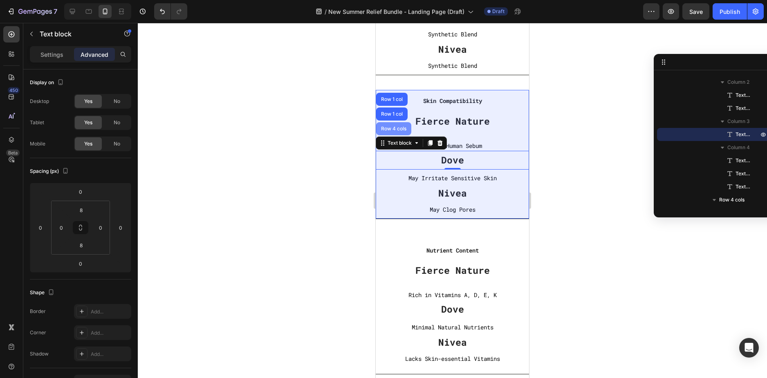
click at [402, 130] on div "Row 4 cols" at bounding box center [394, 128] width 29 height 5
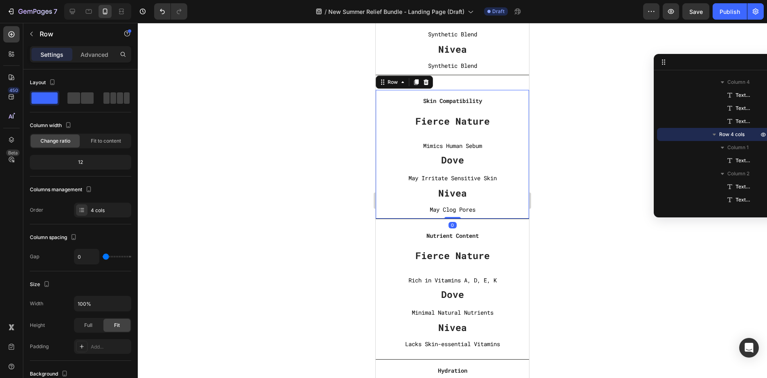
drag, startPoint x: 453, startPoint y: 232, endPoint x: 455, endPoint y: 200, distance: 32.0
click at [455, 200] on div "Skin Compatibility Text block Fierce Nature Text block Mimics Human Sebum Text …" at bounding box center [452, 154] width 153 height 129
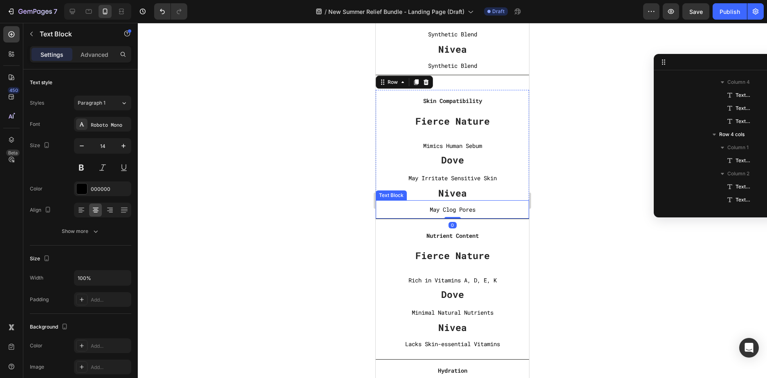
click at [500, 205] on p "May Clog Pores" at bounding box center [453, 210] width 152 height 10
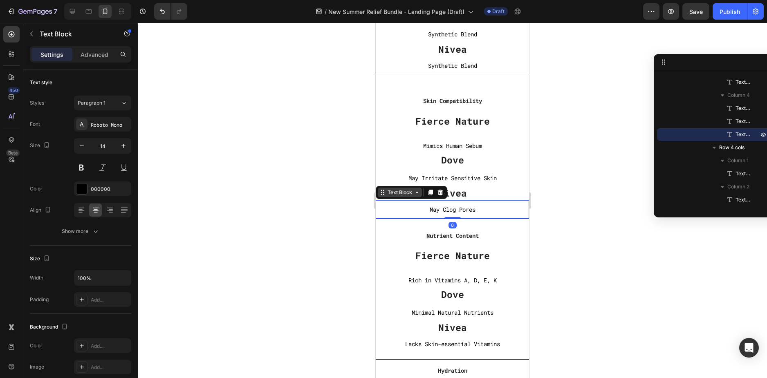
click at [412, 194] on div "Text Block" at bounding box center [400, 192] width 28 height 7
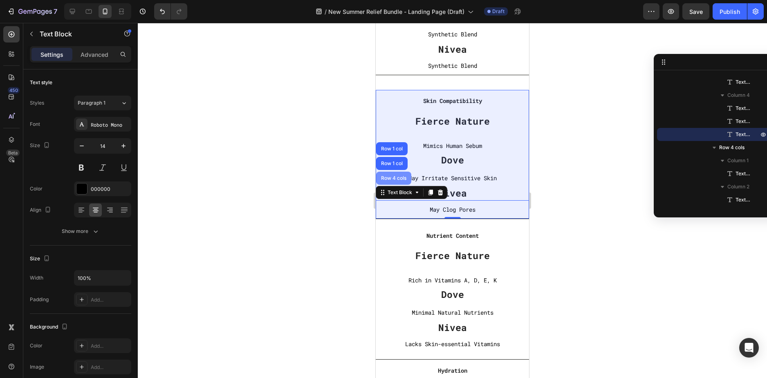
click at [395, 176] on div "Row 4 cols" at bounding box center [394, 178] width 29 height 5
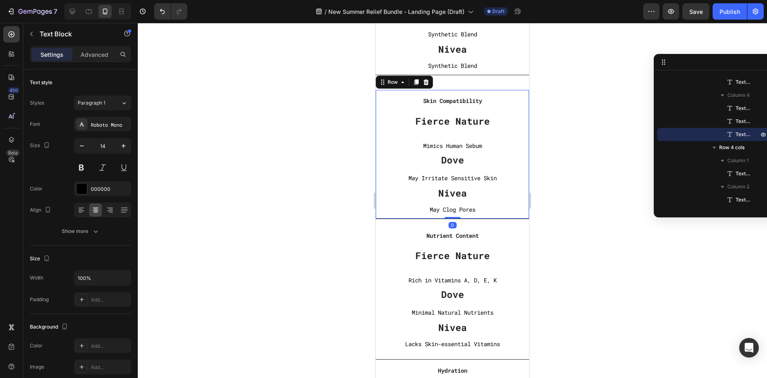
scroll to position [378, 0]
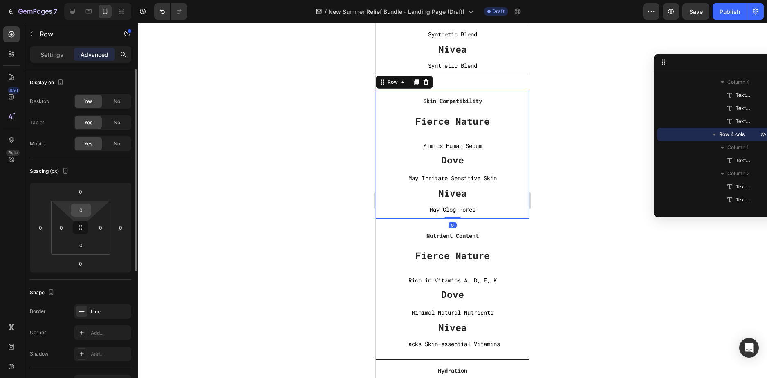
click at [81, 209] on input "0" at bounding box center [81, 210] width 16 height 12
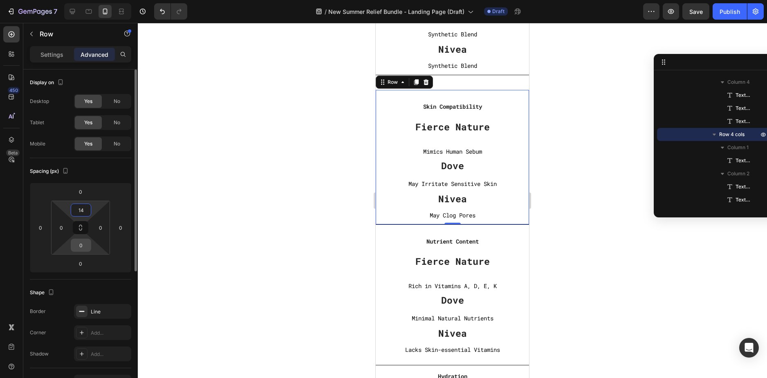
type input "14"
click at [81, 248] on input "0" at bounding box center [81, 245] width 16 height 12
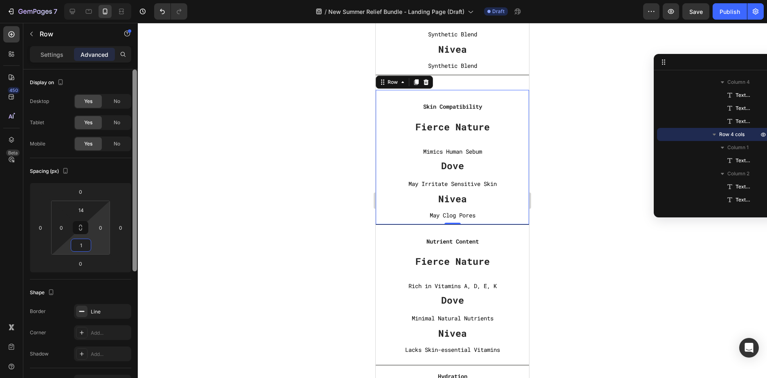
type input "14"
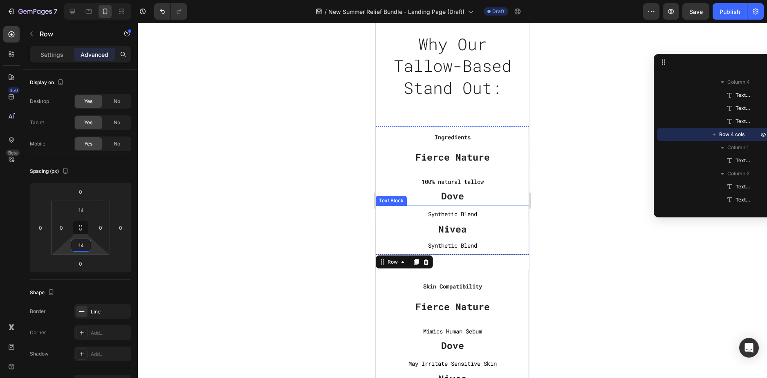
scroll to position [2455, 0]
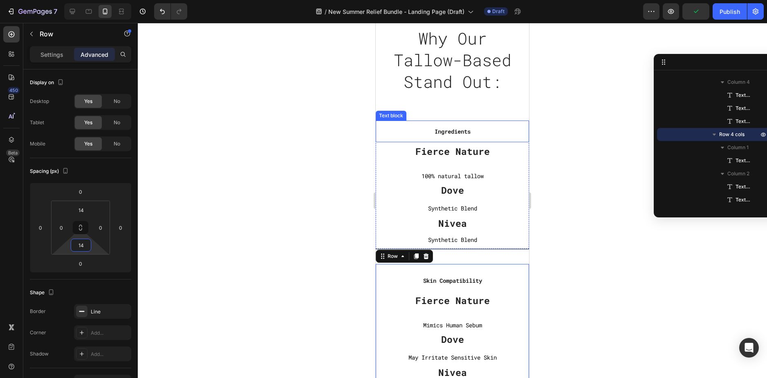
click at [515, 137] on p "Ingredients" at bounding box center [453, 131] width 152 height 10
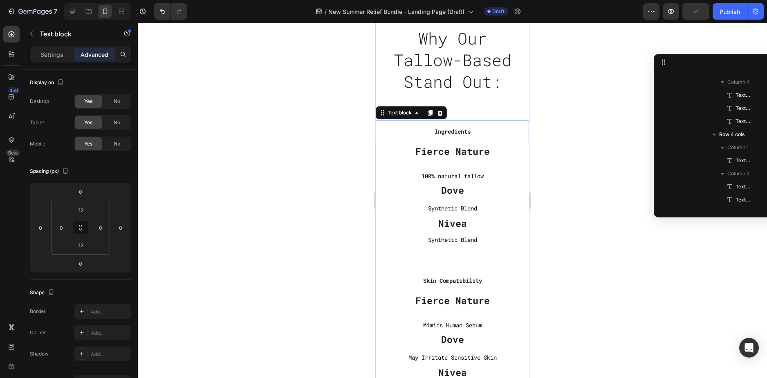
scroll to position [247, 0]
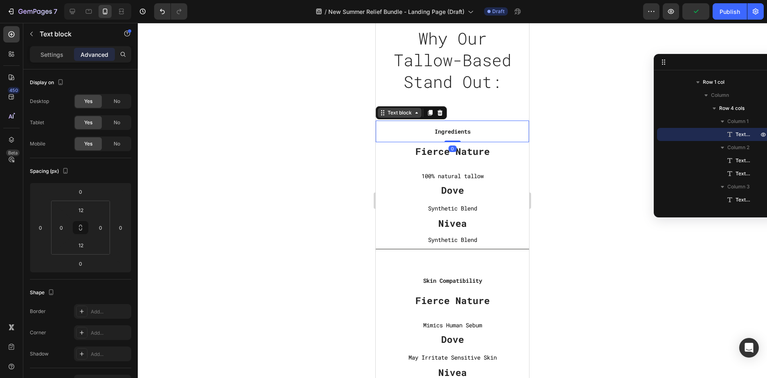
click at [408, 117] on div "Text block" at bounding box center [399, 112] width 27 height 7
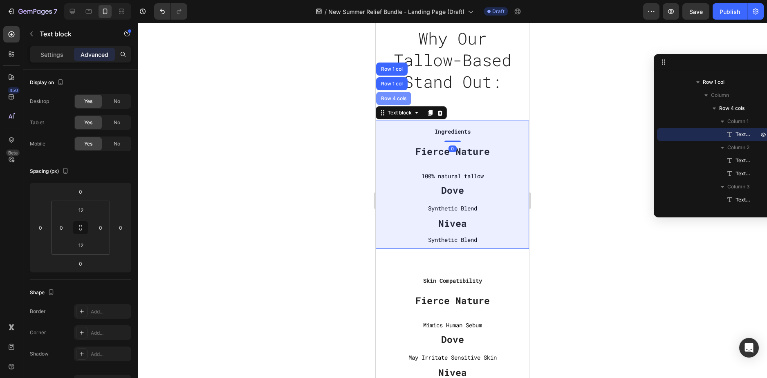
click at [402, 105] on div "Row 4 cols" at bounding box center [393, 98] width 35 height 13
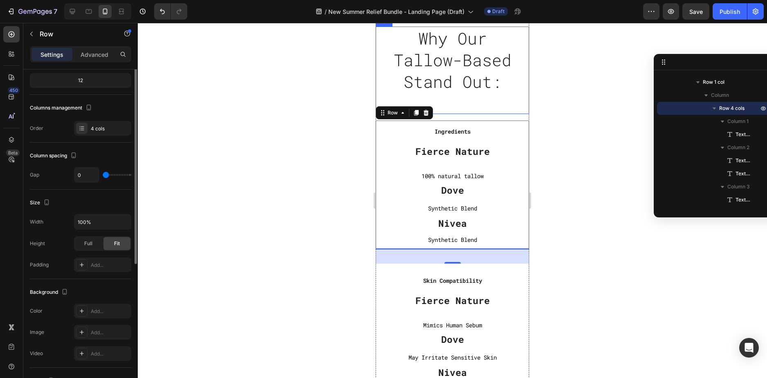
scroll to position [0, 0]
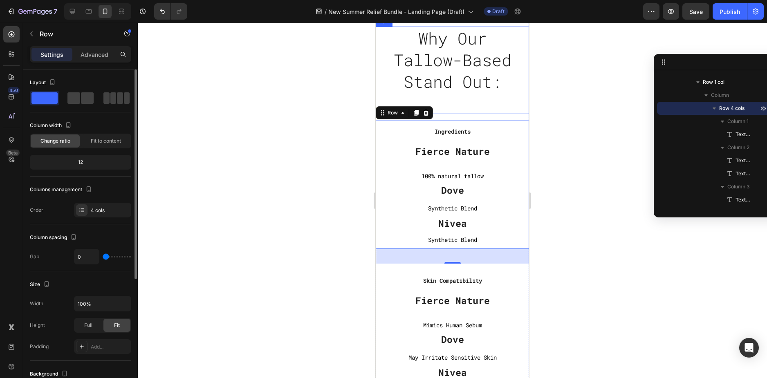
click at [97, 62] on div "Settings Advanced" at bounding box center [80, 54] width 101 height 16
click at [92, 52] on p "Advanced" at bounding box center [95, 54] width 28 height 9
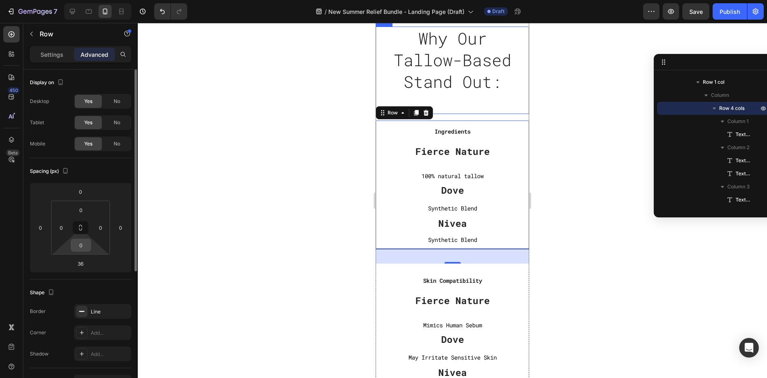
click at [83, 243] on input "0" at bounding box center [81, 245] width 16 height 12
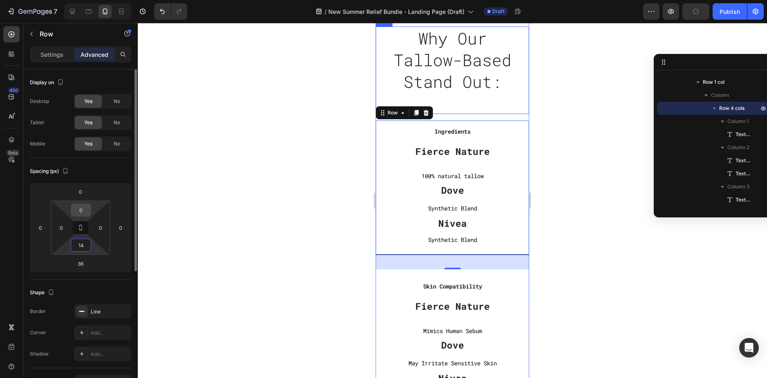
type input "14"
click at [82, 211] on input "0" at bounding box center [81, 210] width 16 height 12
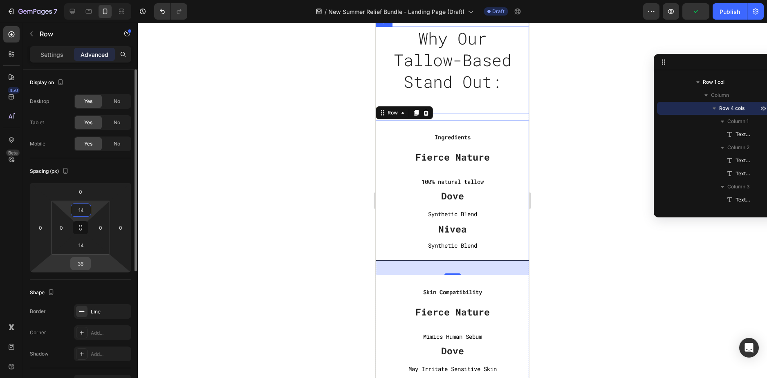
type input "14"
click at [83, 266] on input "36" at bounding box center [80, 264] width 16 height 12
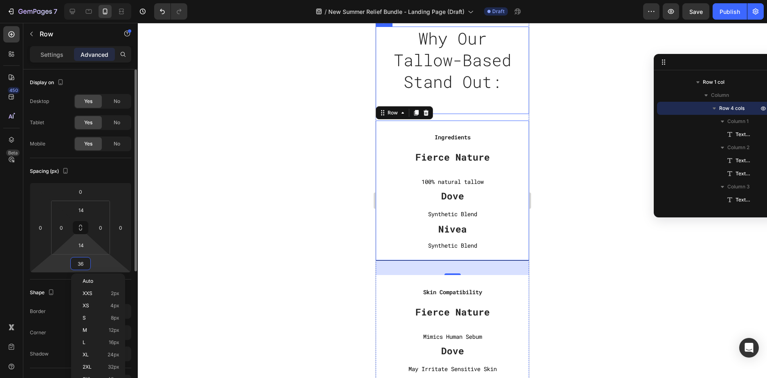
type input "0"
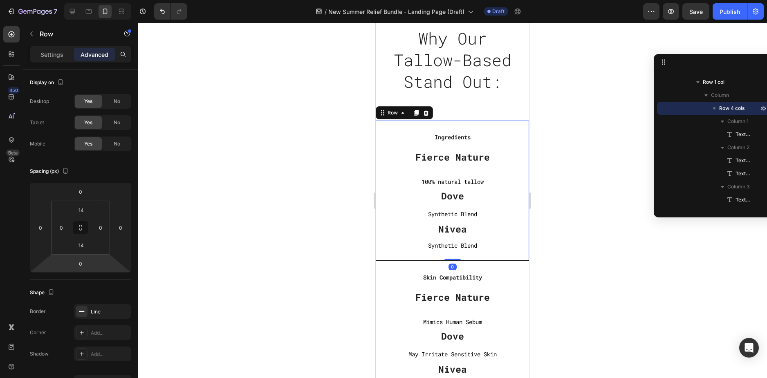
click at [581, 236] on div at bounding box center [452, 200] width 629 height 355
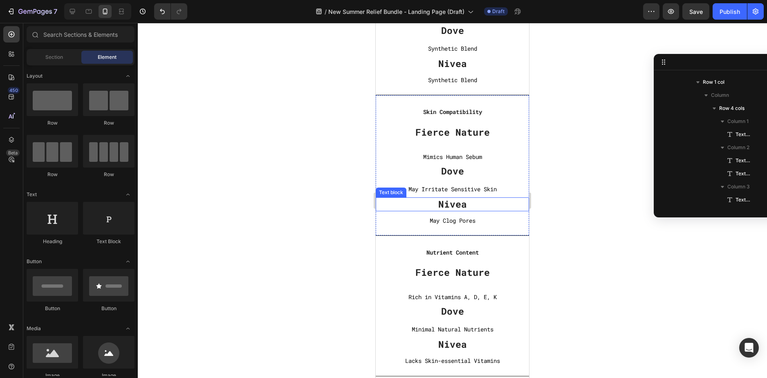
scroll to position [2659, 0]
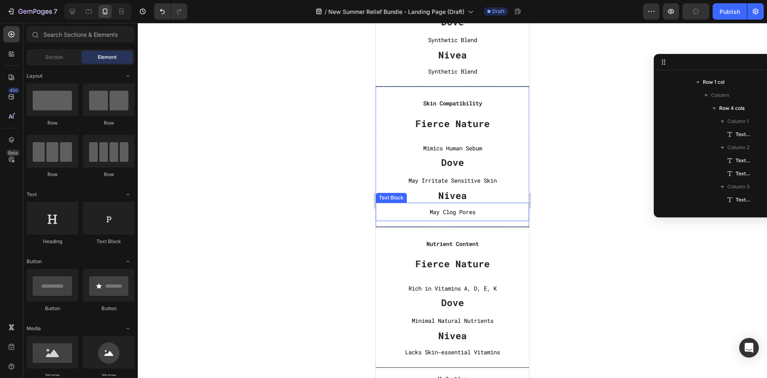
click at [477, 214] on p "May Clog Pores" at bounding box center [453, 212] width 152 height 10
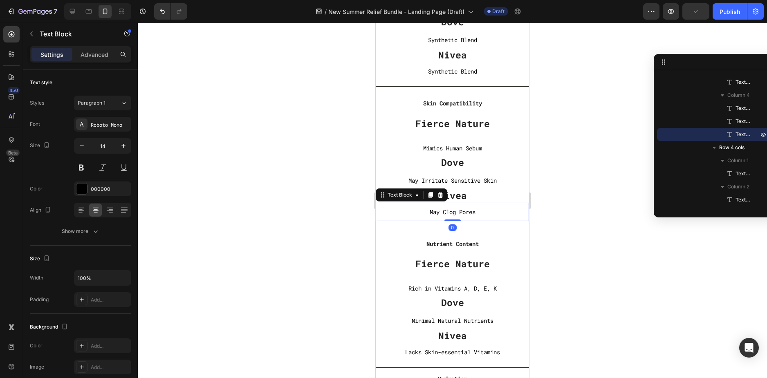
scroll to position [2782, 0]
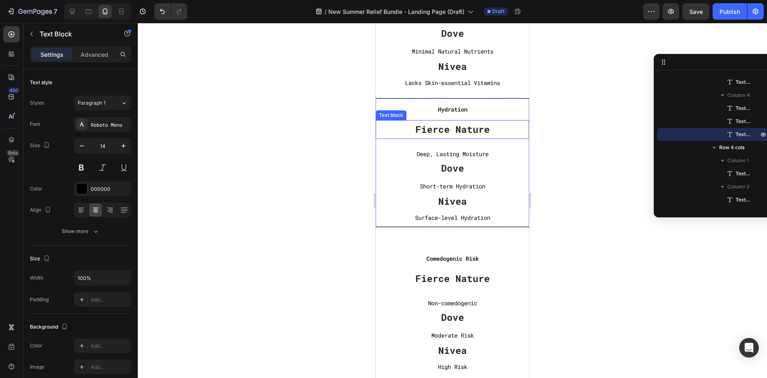
scroll to position [2945, 0]
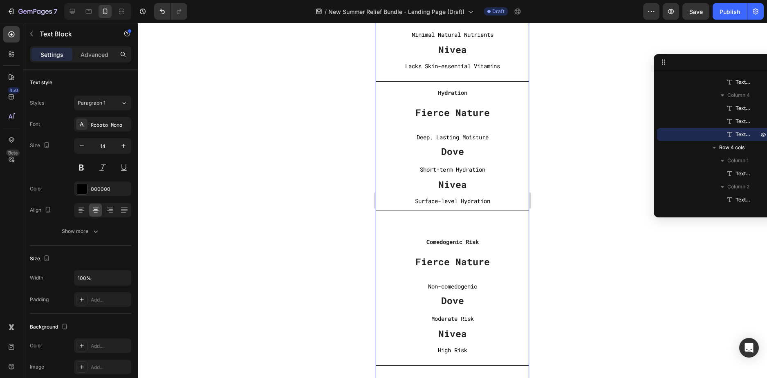
click at [477, 223] on div "Ingredients Text block Fierce Nature Text block 100% natural tallow Text Block …" at bounding box center [452, 98] width 153 height 876
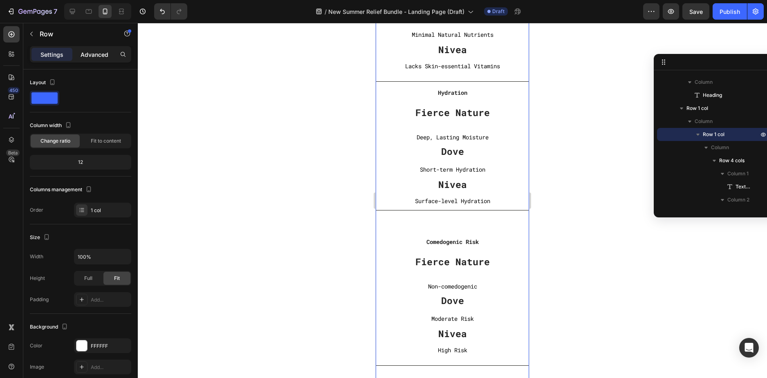
click at [99, 55] on p "Advanced" at bounding box center [95, 54] width 28 height 9
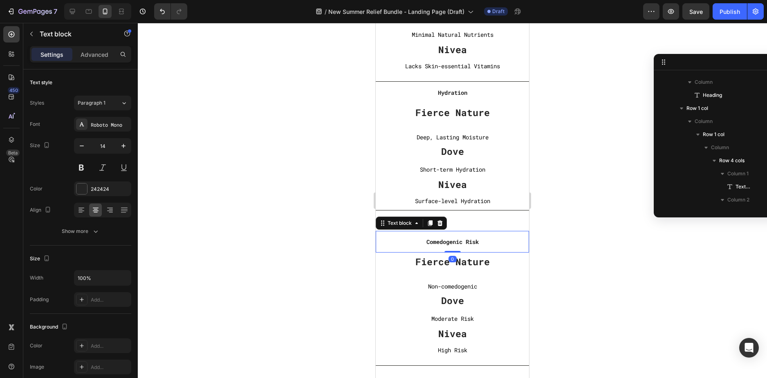
click at [384, 243] on p "Comedogenic Risk" at bounding box center [453, 242] width 152 height 10
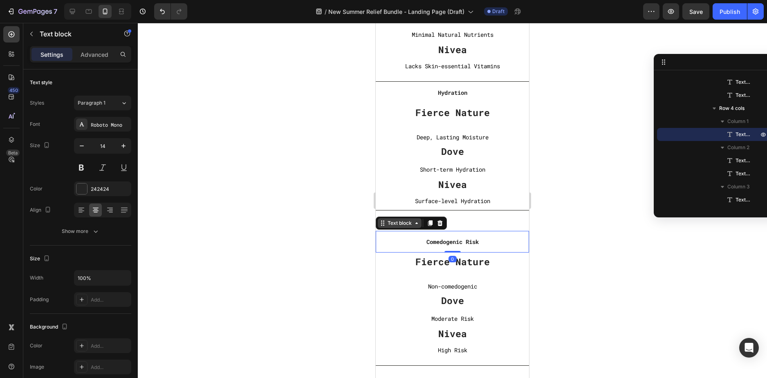
click at [392, 225] on div "Text block" at bounding box center [399, 223] width 27 height 7
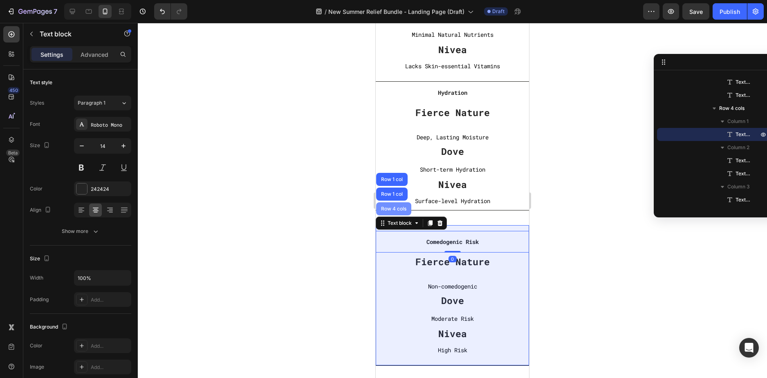
click at [399, 212] on div "Row 4 cols" at bounding box center [393, 208] width 35 height 13
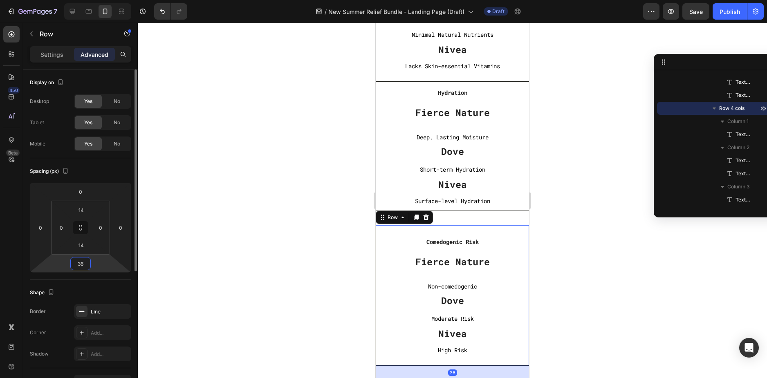
click at [86, 260] on input "36" at bounding box center [80, 264] width 16 height 12
type input "0"
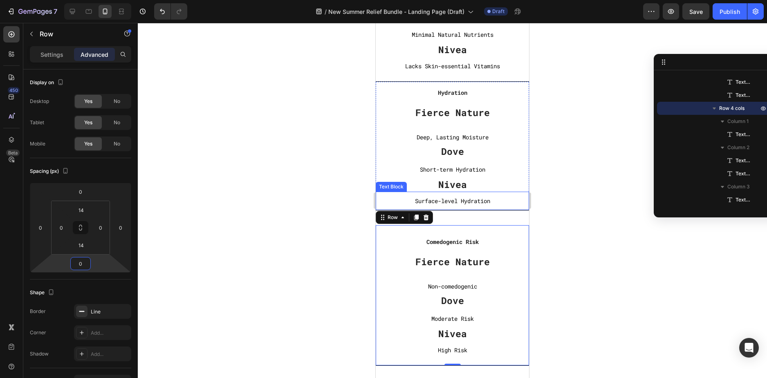
click at [511, 207] on div "Surface-level Hydration Text Block" at bounding box center [452, 201] width 153 height 18
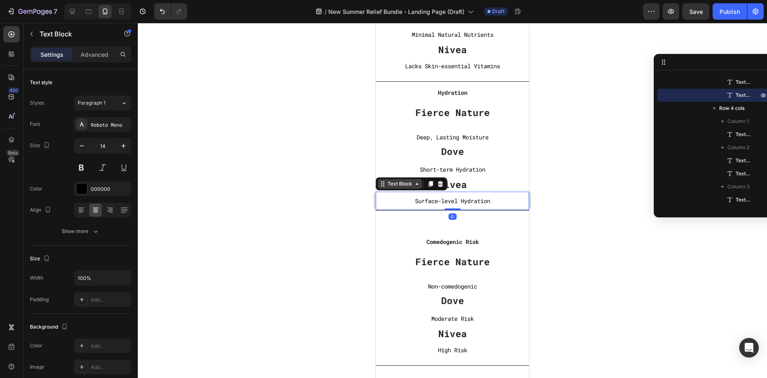
click at [402, 184] on div "Text Block" at bounding box center [400, 183] width 28 height 7
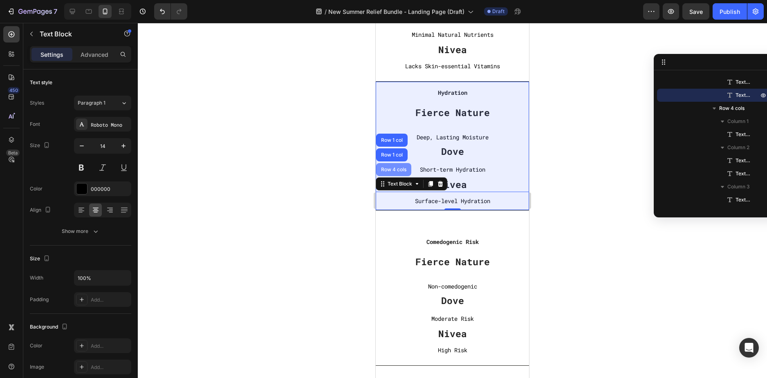
click at [397, 173] on div "Row 4 cols" at bounding box center [393, 169] width 35 height 13
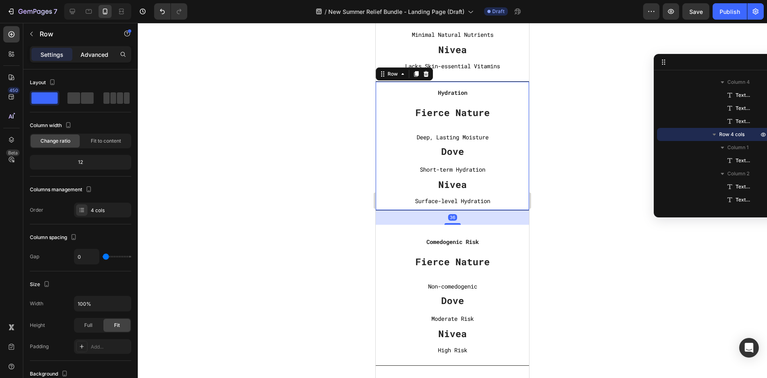
click at [90, 56] on p "Advanced" at bounding box center [95, 54] width 28 height 9
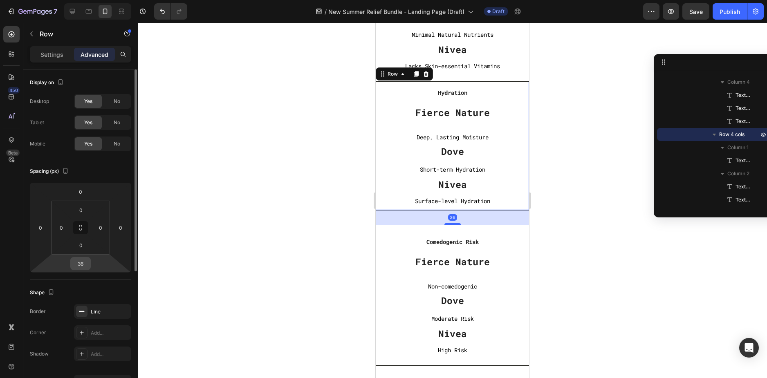
click at [79, 265] on input "36" at bounding box center [80, 264] width 16 height 12
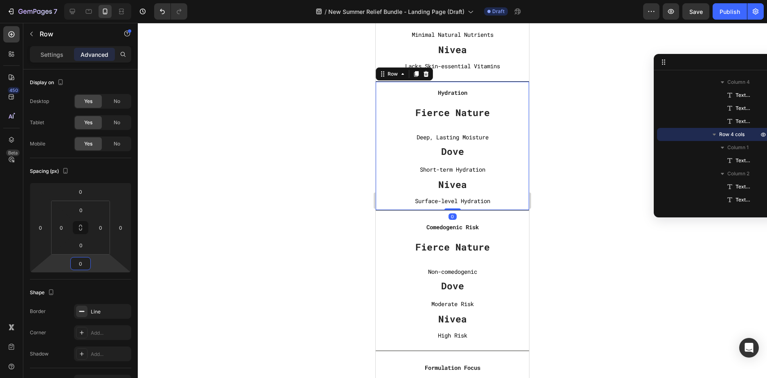
type input "0"
click at [618, 234] on div at bounding box center [452, 200] width 629 height 355
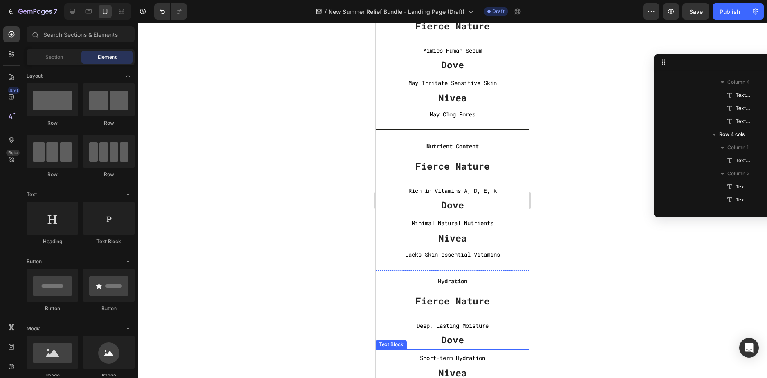
scroll to position [2741, 0]
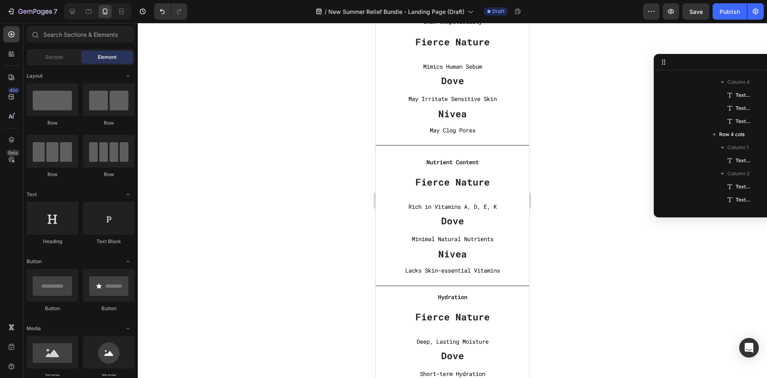
click at [577, 203] on div at bounding box center [452, 200] width 629 height 355
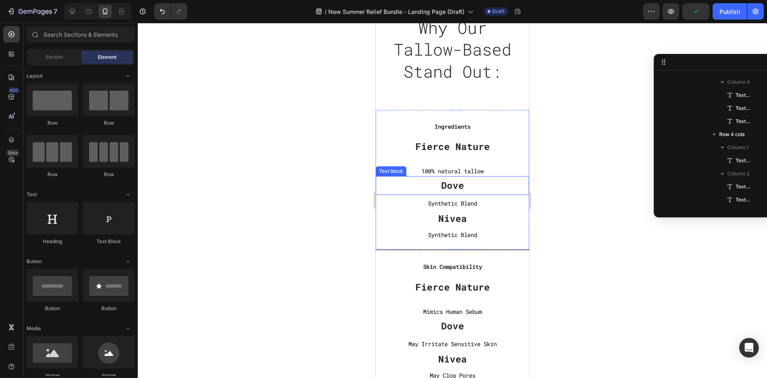
scroll to position [2414, 0]
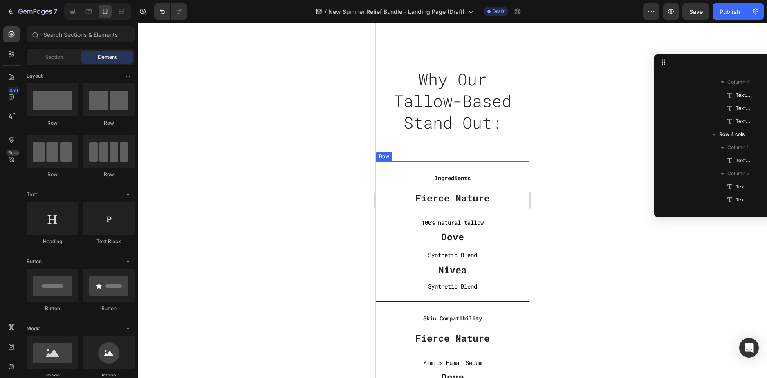
click at [467, 193] on div "Ingredients Text block Fierce Nature Text block 100% natural tallow Text Block …" at bounding box center [452, 232] width 153 height 141
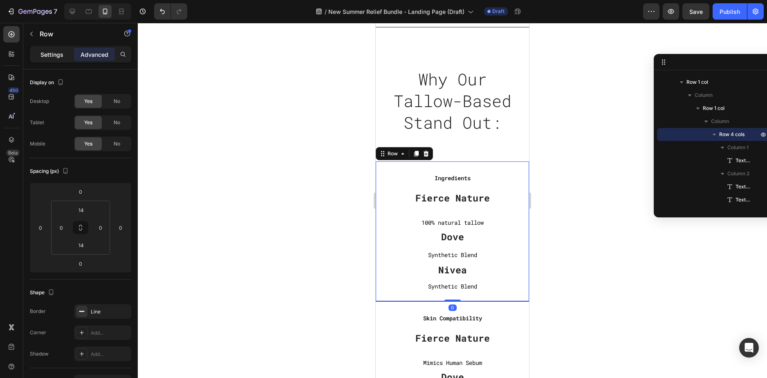
click at [60, 52] on p "Settings" at bounding box center [51, 54] width 23 height 9
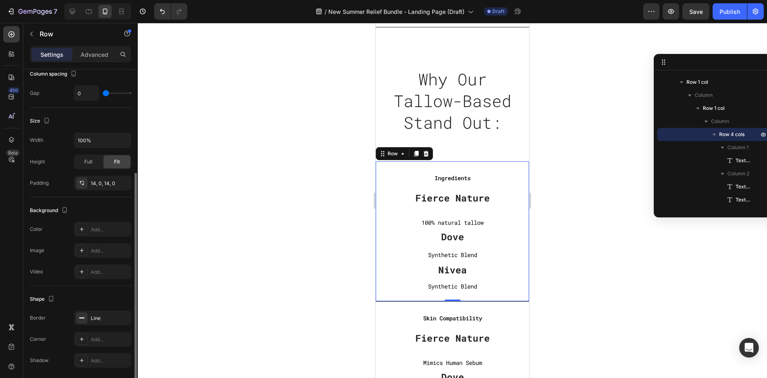
scroll to position [193, 0]
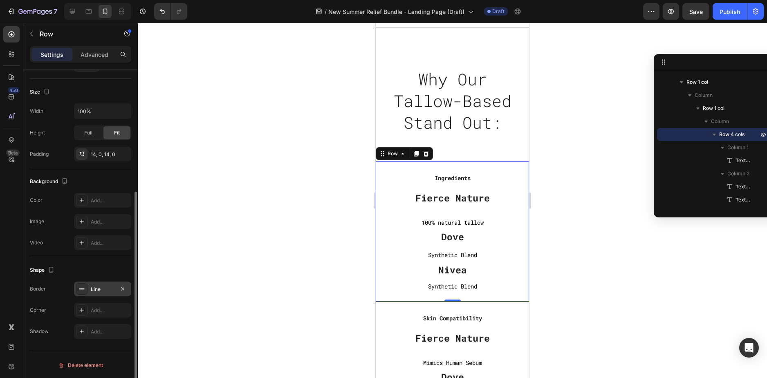
click at [101, 291] on div "Line" at bounding box center [103, 289] width 24 height 7
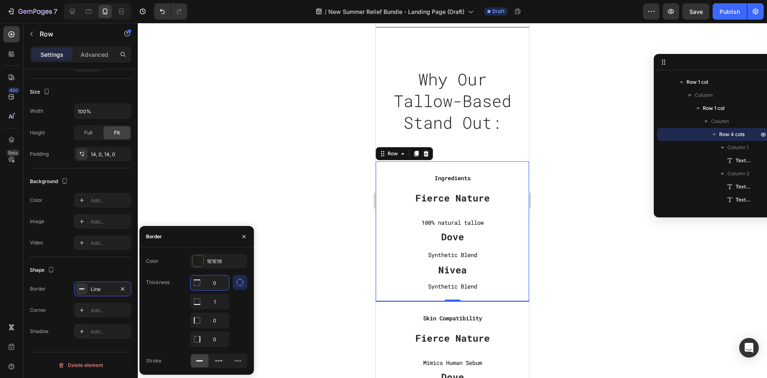
click at [211, 283] on input "0" at bounding box center [210, 283] width 38 height 15
type input "1"
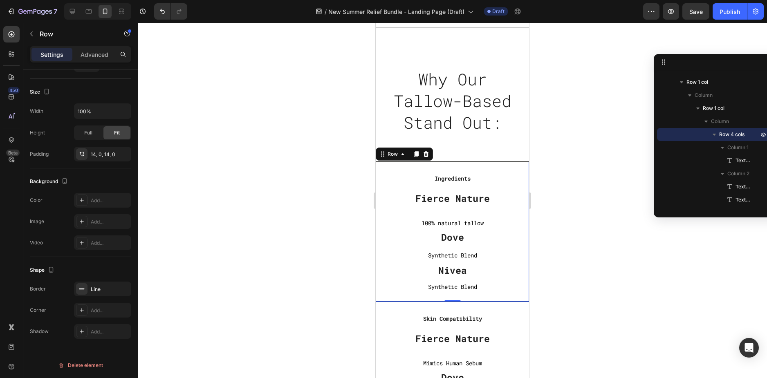
click at [590, 208] on div at bounding box center [452, 200] width 629 height 355
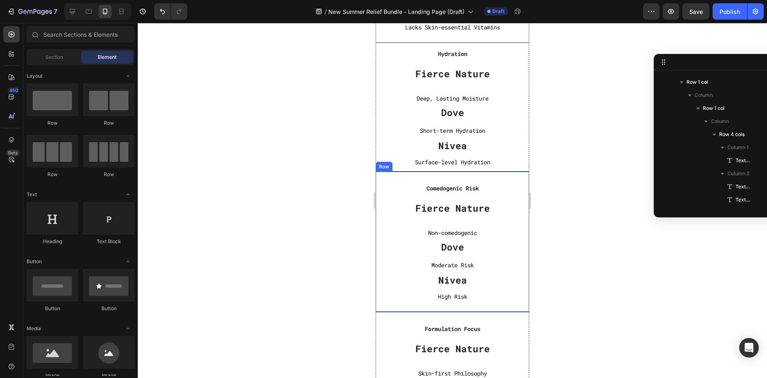
scroll to position [2986, 0]
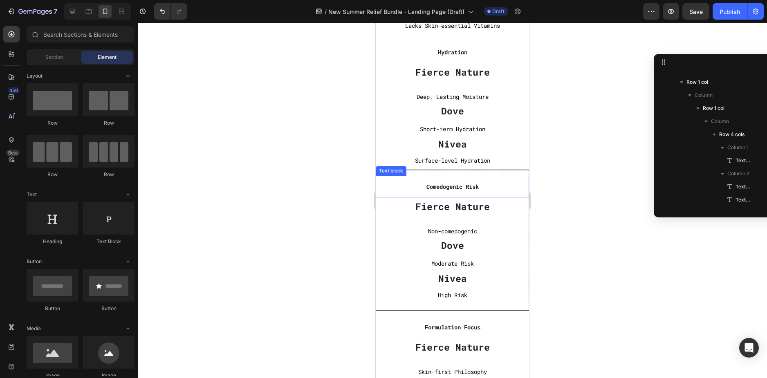
click at [469, 182] on p "Comedogenic Risk" at bounding box center [453, 187] width 152 height 10
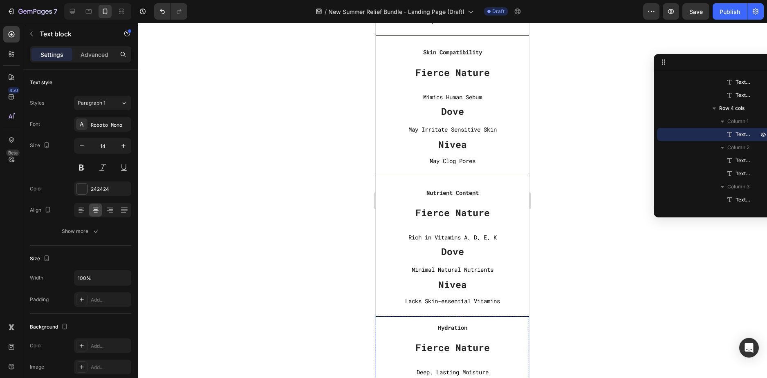
scroll to position [2700, 0]
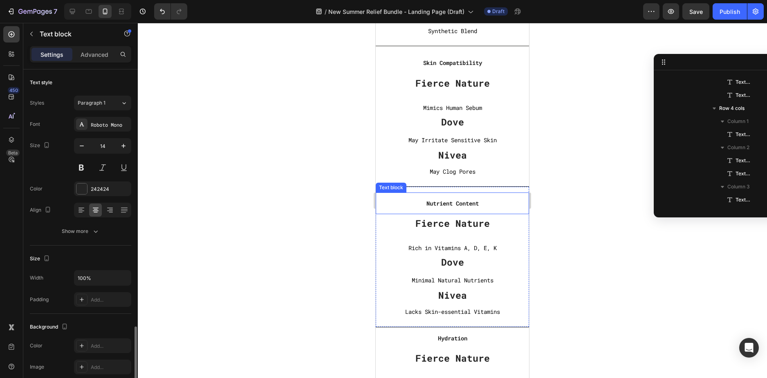
click at [458, 202] on strong "Nutrient Content" at bounding box center [453, 204] width 52 height 8
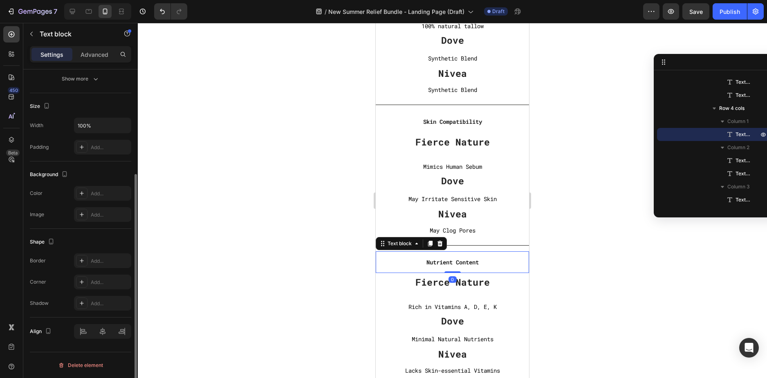
scroll to position [2618, 0]
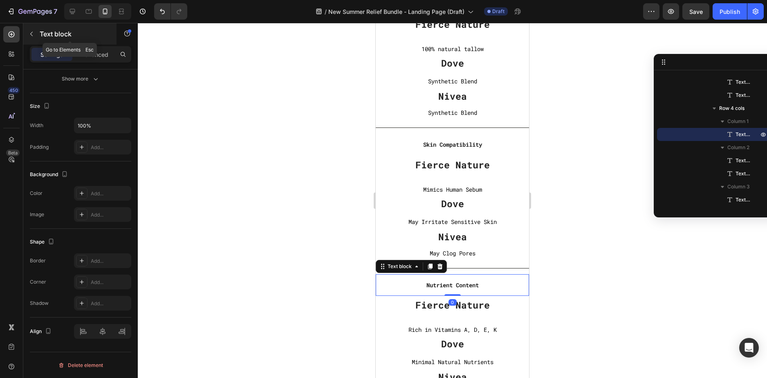
click at [36, 36] on button "button" at bounding box center [31, 33] width 13 height 13
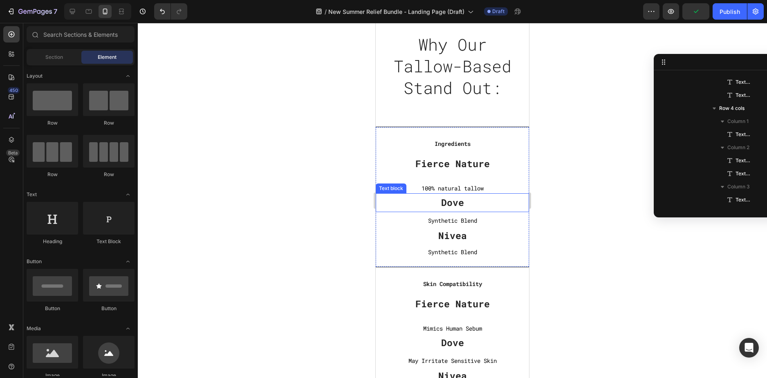
scroll to position [2414, 0]
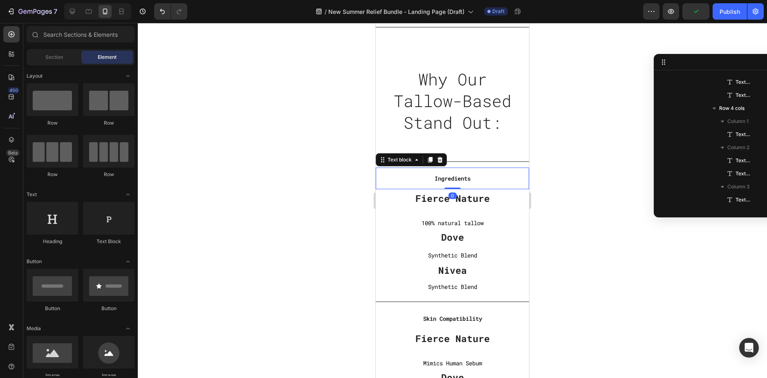
click at [448, 182] on strong "Ingredients" at bounding box center [453, 179] width 36 height 8
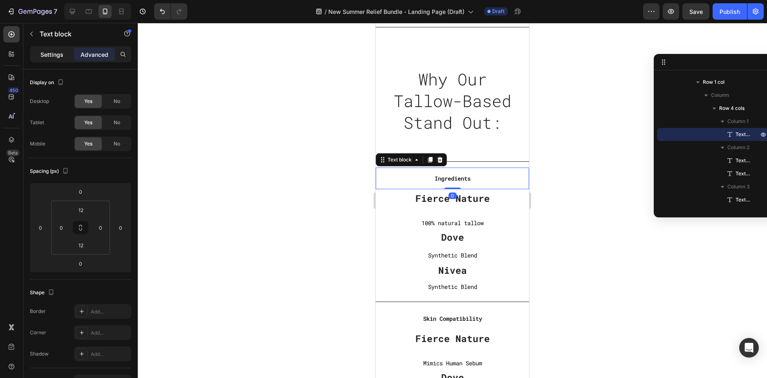
click at [47, 57] on p "Settings" at bounding box center [51, 54] width 23 height 9
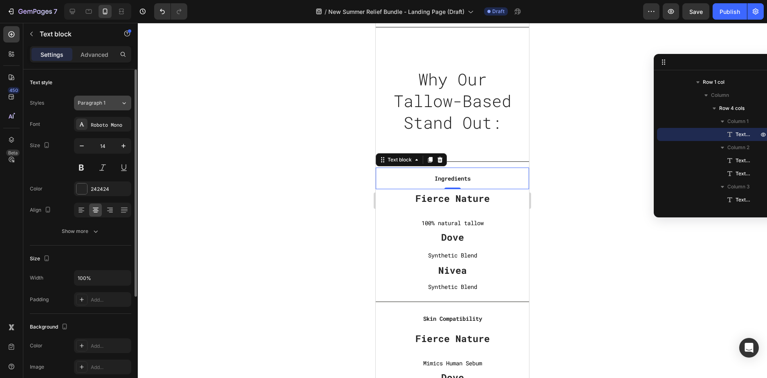
click at [112, 104] on div "Paragraph 1" at bounding box center [99, 102] width 43 height 7
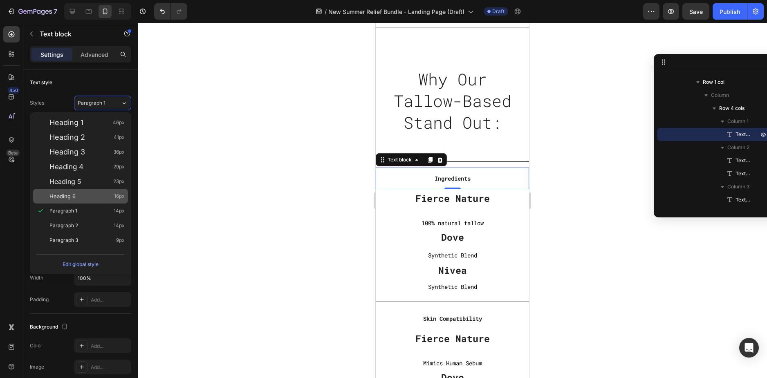
click at [94, 191] on div "Heading 6 16px" at bounding box center [80, 196] width 95 height 15
type input "16"
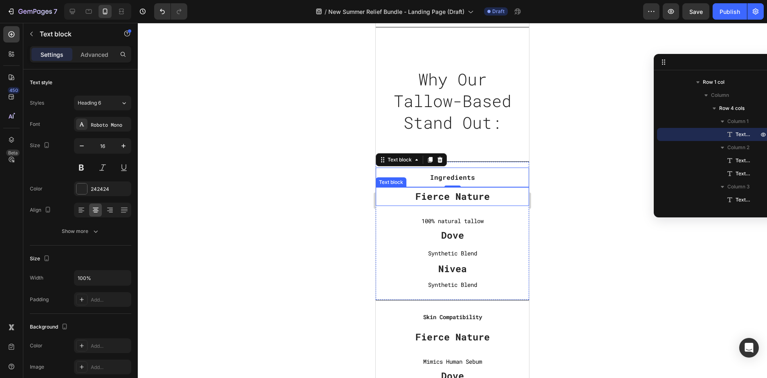
click at [471, 203] on p "Fierce Nature" at bounding box center [452, 197] width 153 height 12
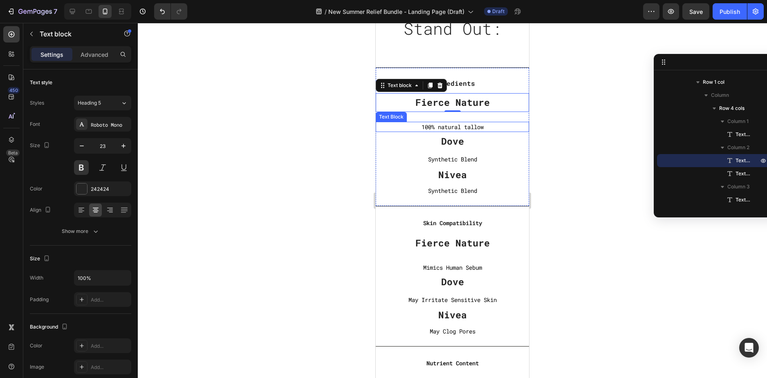
scroll to position [2455, 0]
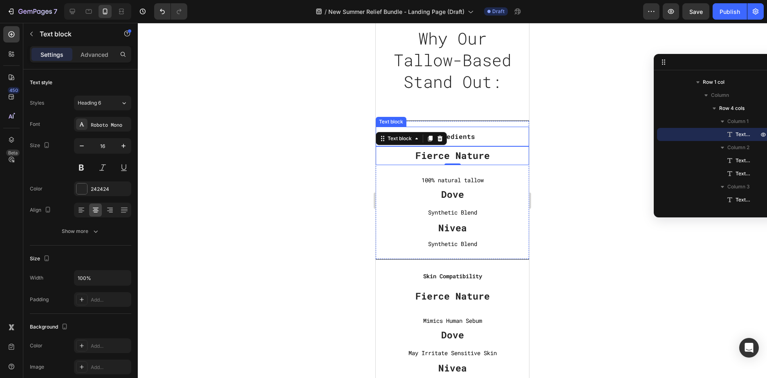
click at [469, 141] on strong "Ingredients" at bounding box center [452, 136] width 45 height 9
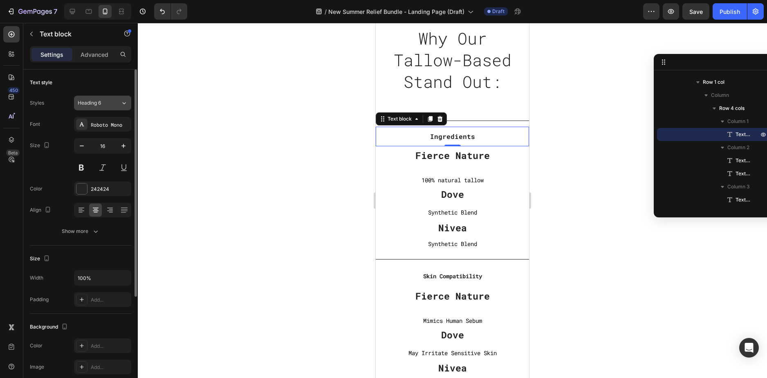
click at [112, 105] on div "Heading 6" at bounding box center [99, 102] width 43 height 7
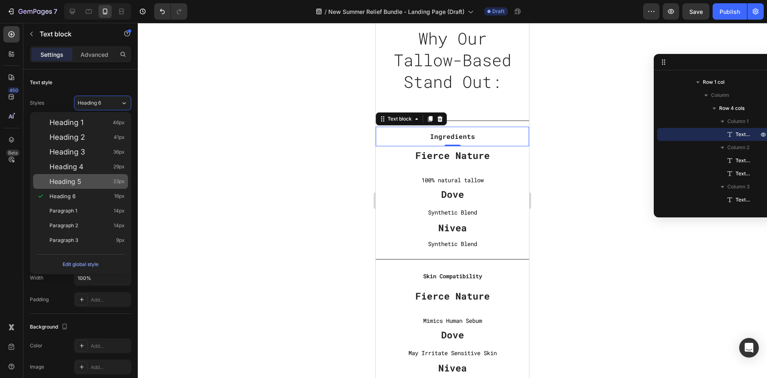
click at [86, 182] on div "Heading 5 23px" at bounding box center [86, 182] width 75 height 8
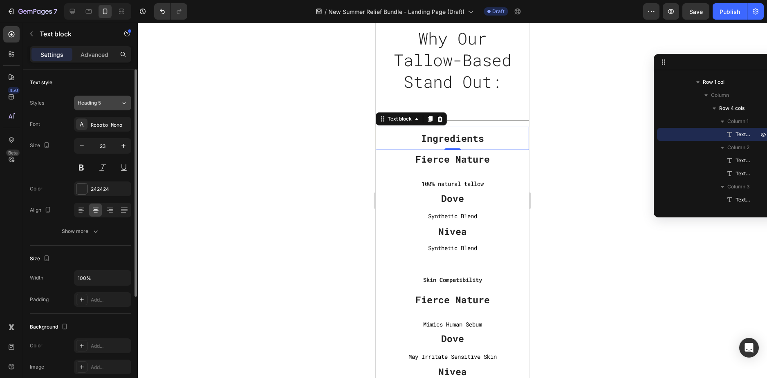
click at [99, 103] on span "Heading 5" at bounding box center [89, 102] width 23 height 7
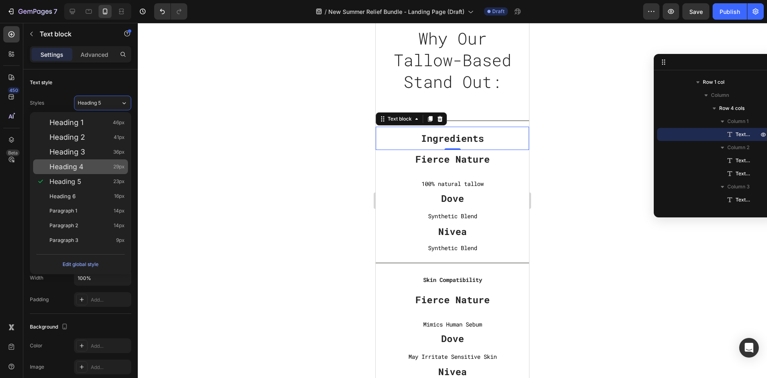
click at [90, 164] on div "Heading 4 29px" at bounding box center [86, 167] width 75 height 8
type input "29"
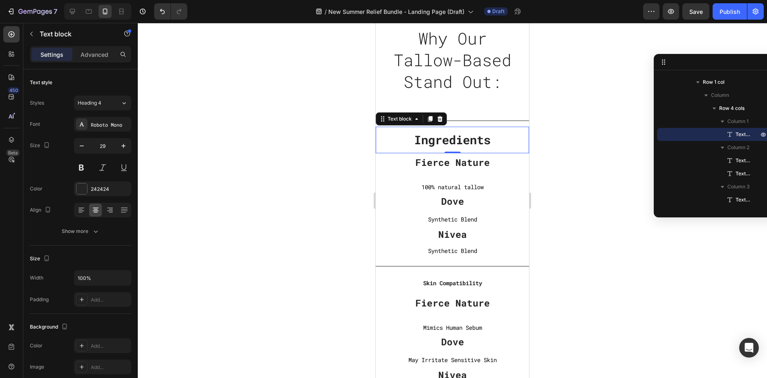
click at [555, 211] on div at bounding box center [452, 200] width 629 height 355
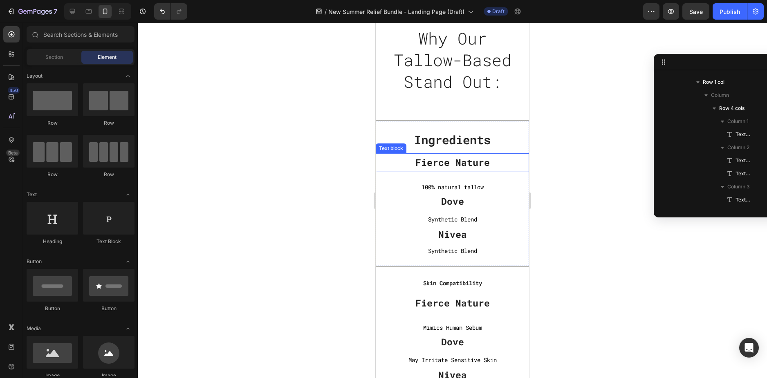
click at [480, 169] on p "Fierce Nature" at bounding box center [452, 163] width 153 height 12
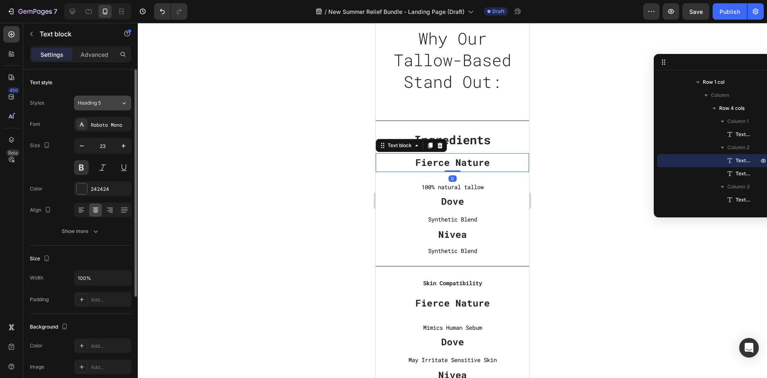
click at [115, 105] on div "Heading 5" at bounding box center [99, 102] width 43 height 7
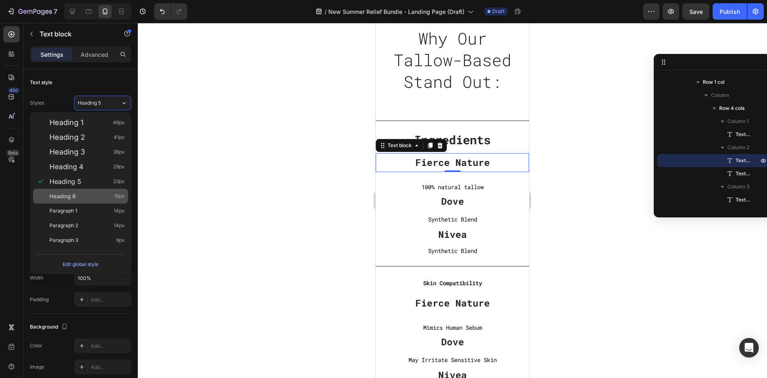
click at [91, 194] on div "Heading 6 16px" at bounding box center [86, 196] width 75 height 8
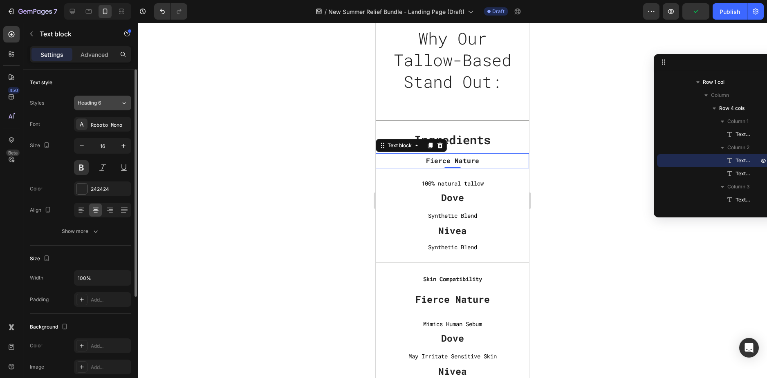
click at [114, 107] on button "Heading 6" at bounding box center [102, 103] width 57 height 15
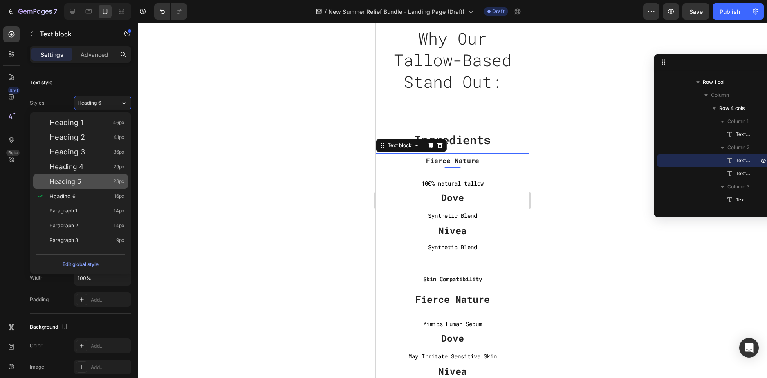
click at [95, 181] on div "Heading 5 23px" at bounding box center [86, 182] width 75 height 8
type input "23"
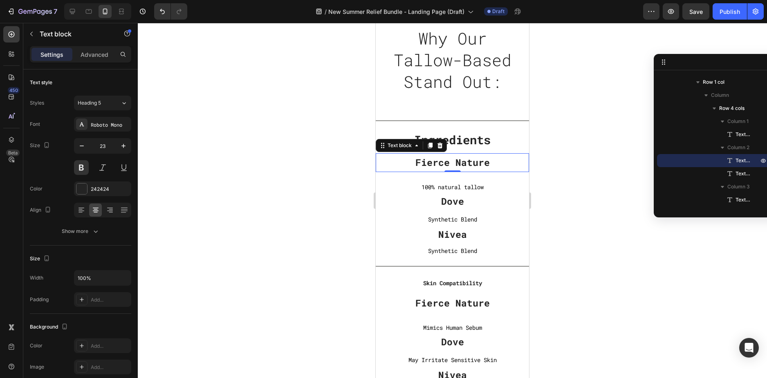
click at [595, 225] on div at bounding box center [452, 200] width 629 height 355
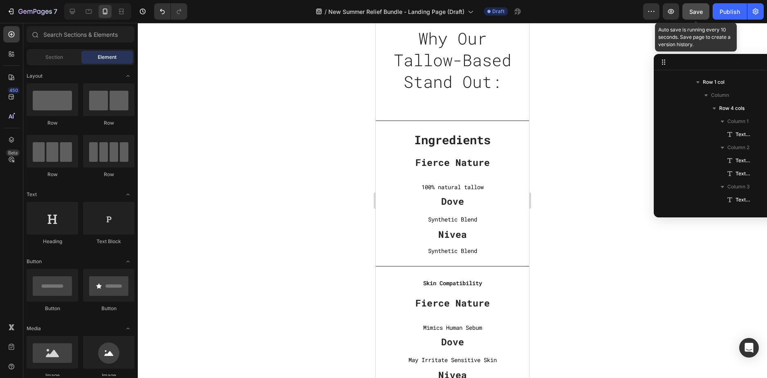
click at [701, 12] on span "Save" at bounding box center [696, 11] width 13 height 7
